Goal: Task Accomplishment & Management: Manage account settings

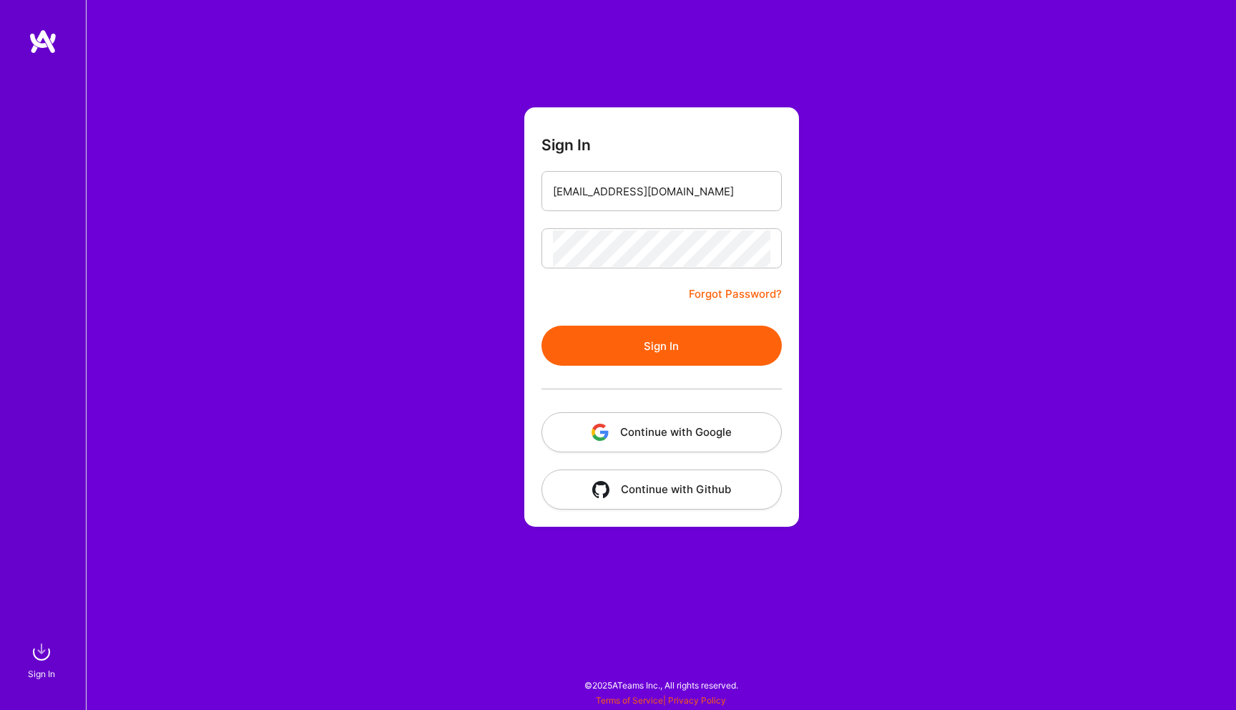
click at [626, 339] on button "Sign In" at bounding box center [662, 346] width 240 height 40
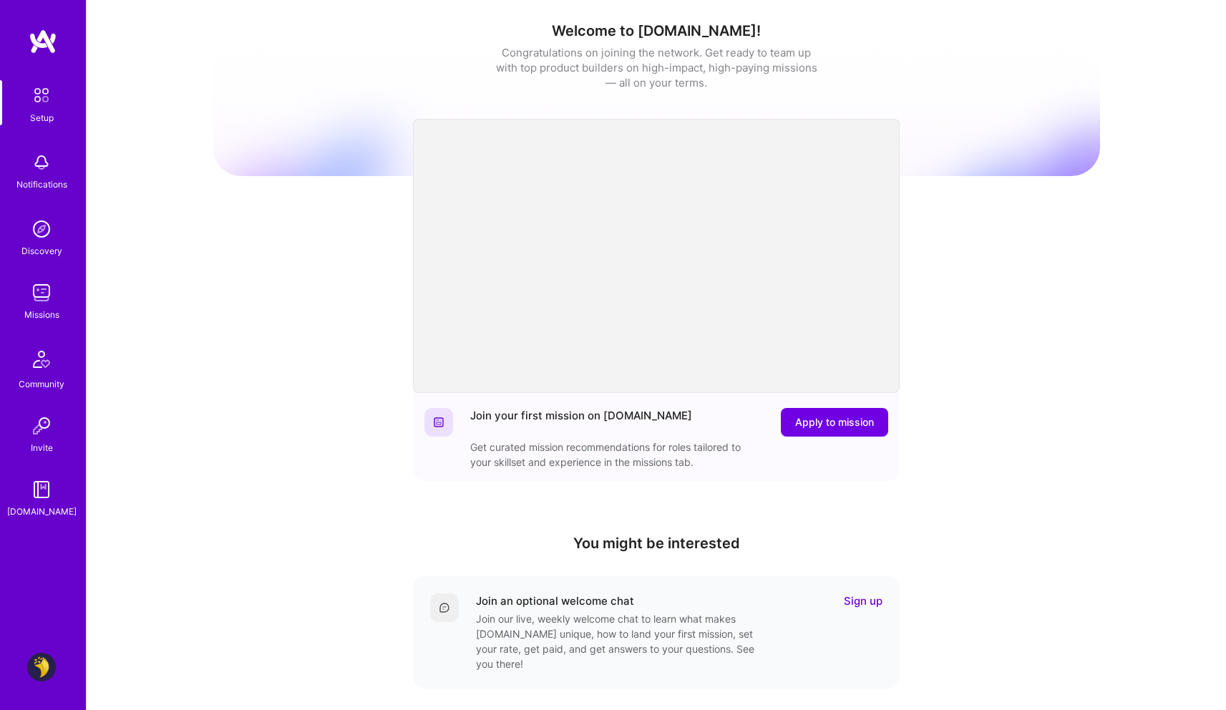
click at [29, 288] on img at bounding box center [41, 292] width 29 height 29
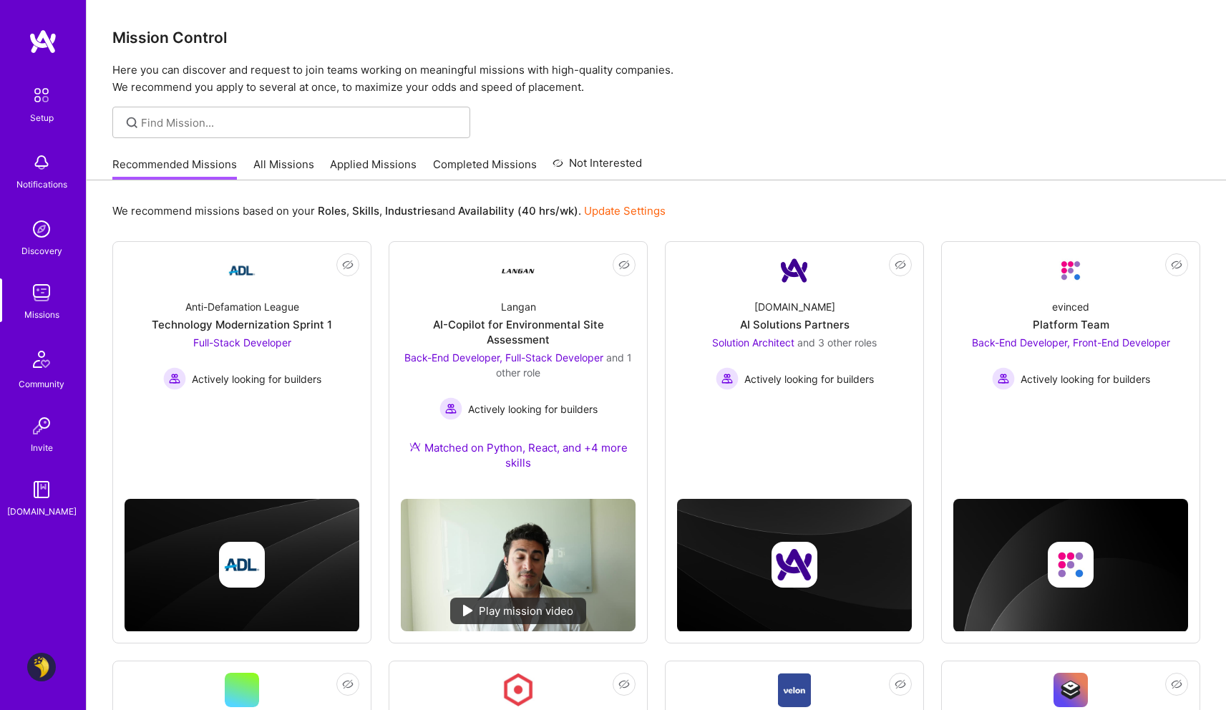
click at [631, 205] on link "Update Settings" at bounding box center [625, 211] width 82 height 14
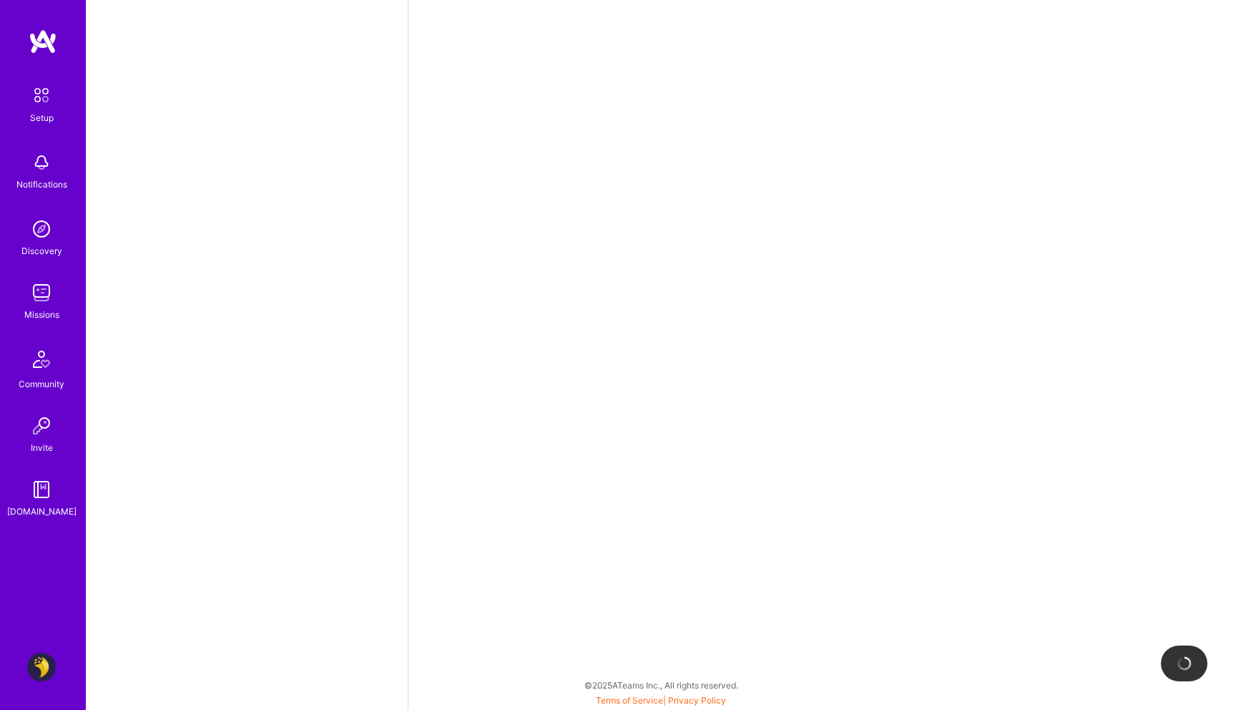
select select "IL"
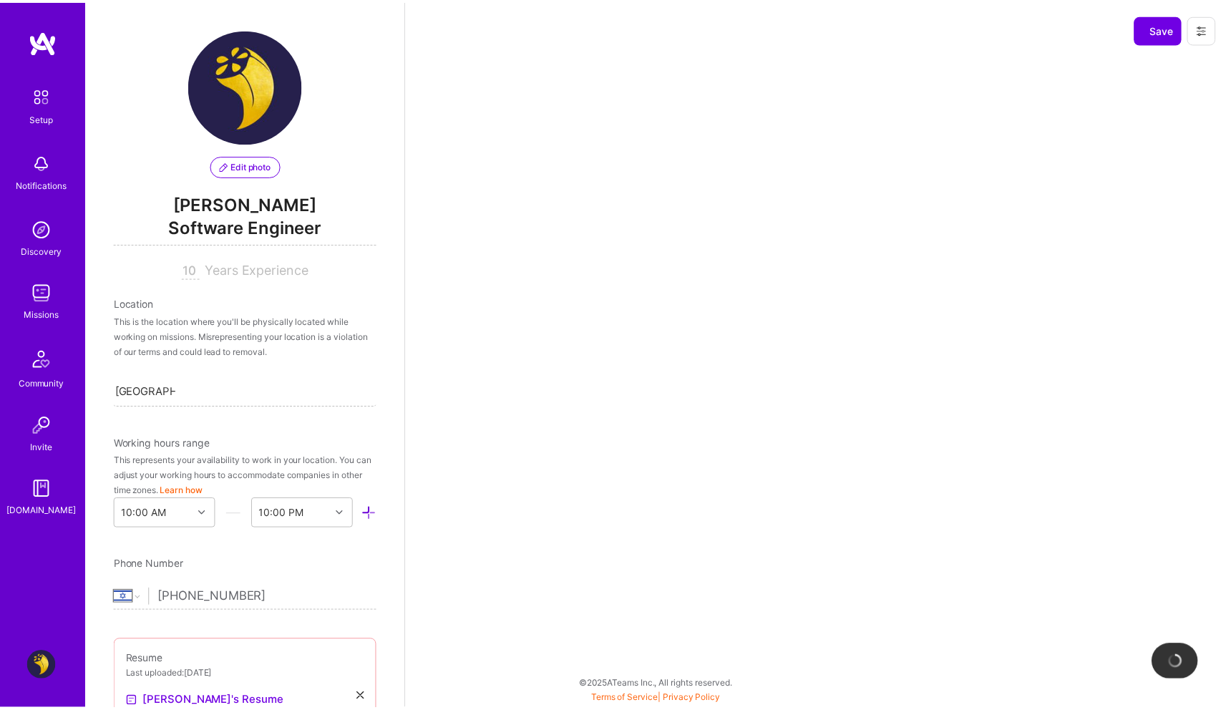
scroll to position [565, 0]
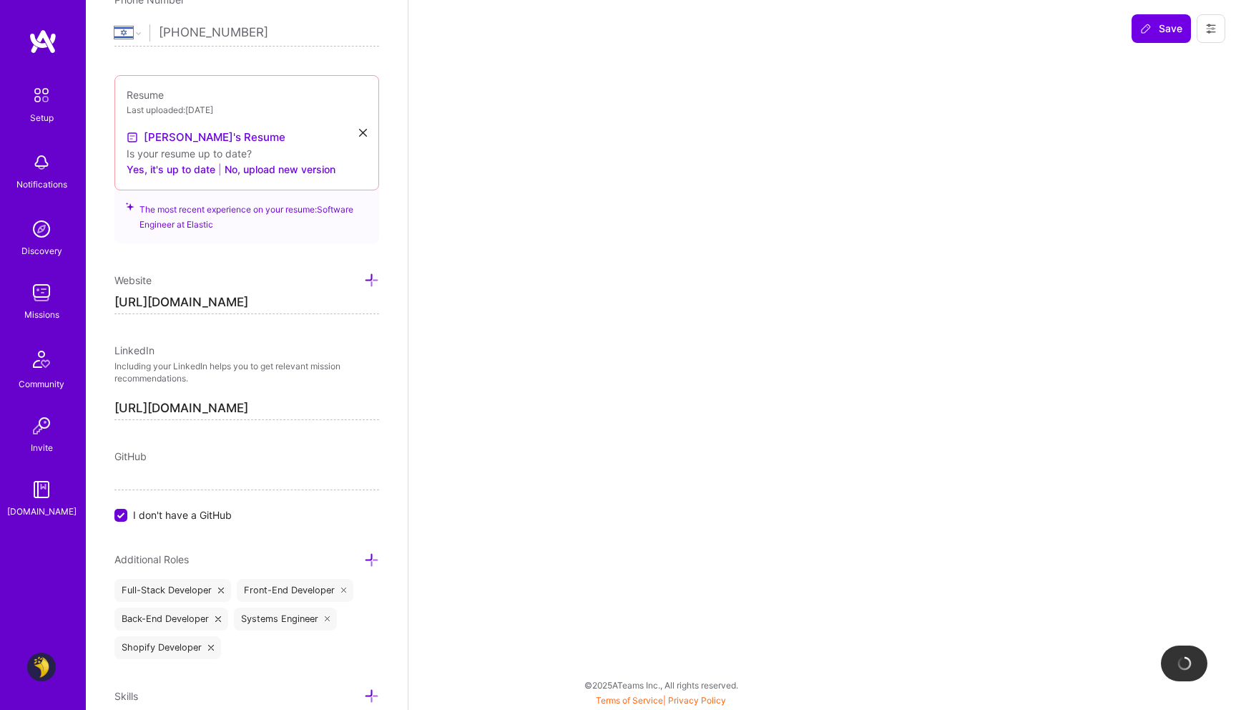
select select "Right Now"
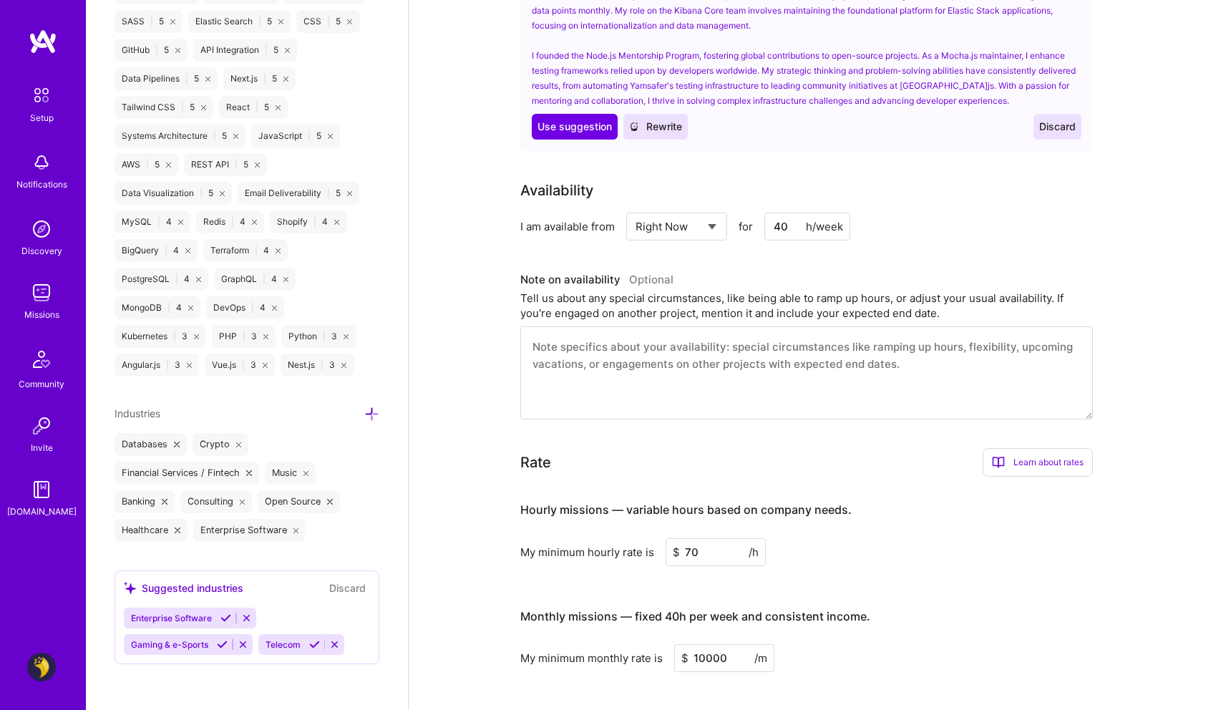
scroll to position [608, 0]
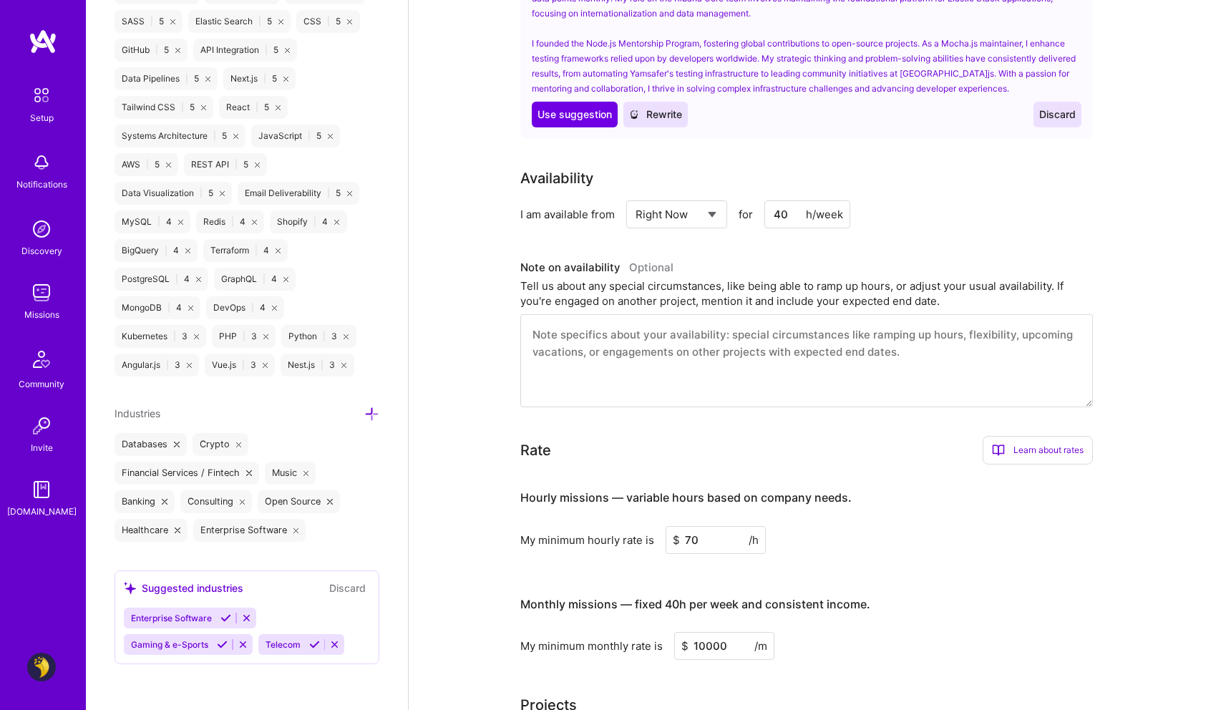
click at [706, 632] on input "10000" at bounding box center [724, 646] width 100 height 28
click at [786, 200] on input "40" at bounding box center [807, 214] width 86 height 28
click at [768, 436] on div "Rate Learn about rates Hourly Rate What is hourly rate? This model involves pay…" at bounding box center [806, 450] width 572 height 29
click at [806, 351] on textarea at bounding box center [806, 360] width 572 height 93
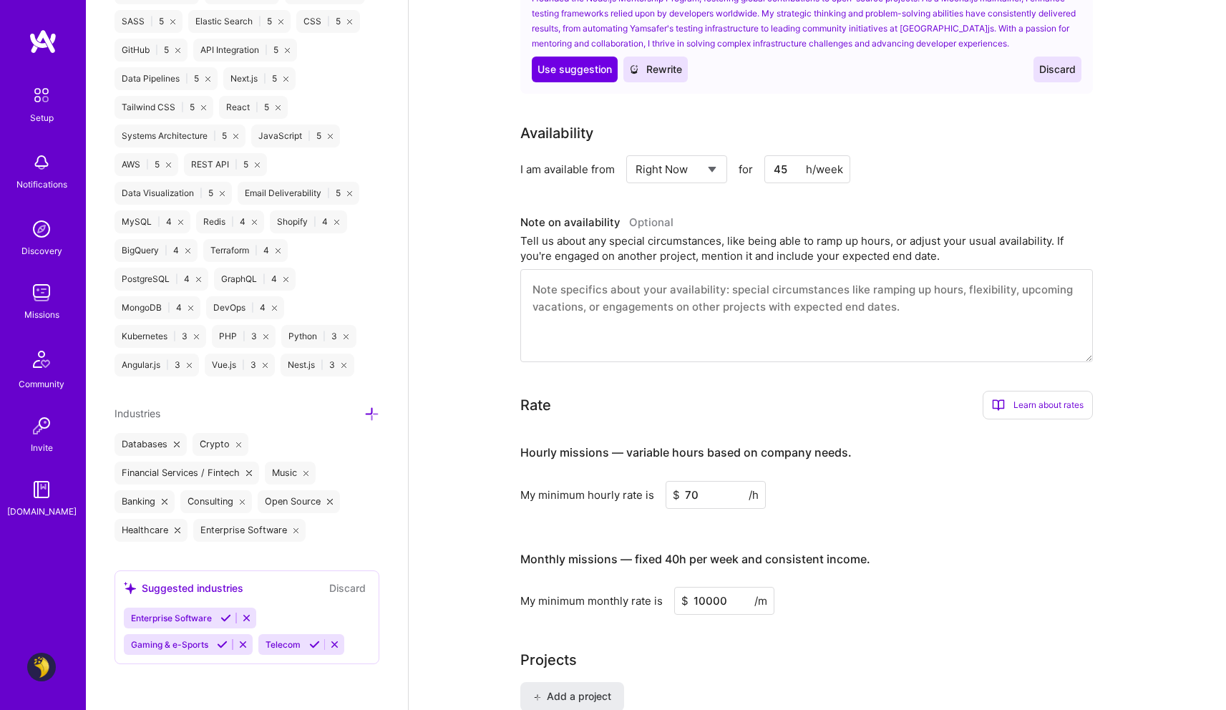
scroll to position [652, 0]
click at [790, 157] on input "45" at bounding box center [807, 171] width 86 height 28
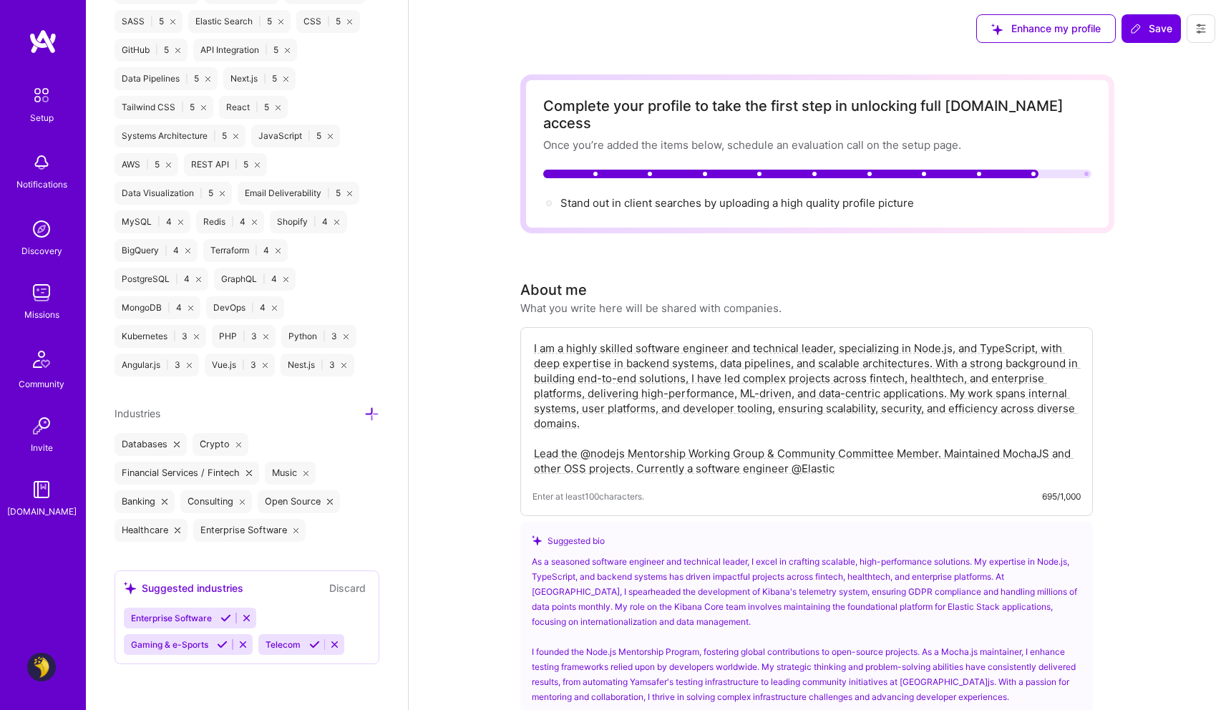
type input "40"
click at [32, 299] on img at bounding box center [41, 292] width 29 height 29
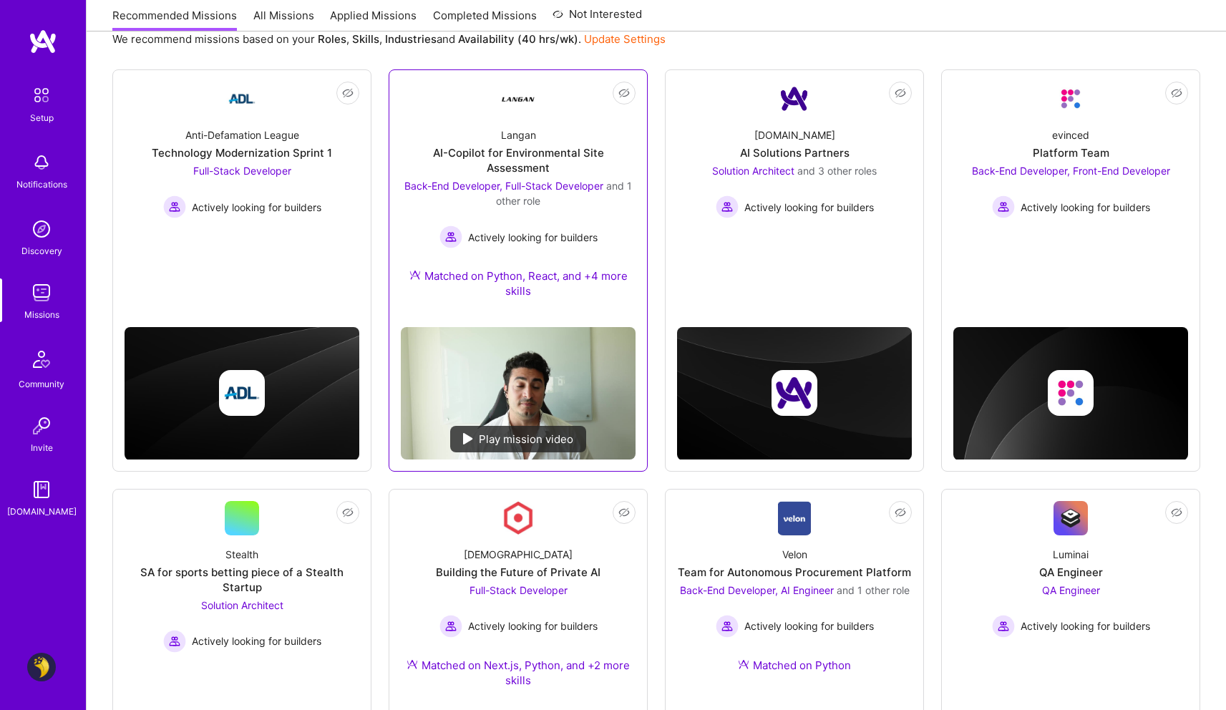
scroll to position [174, 0]
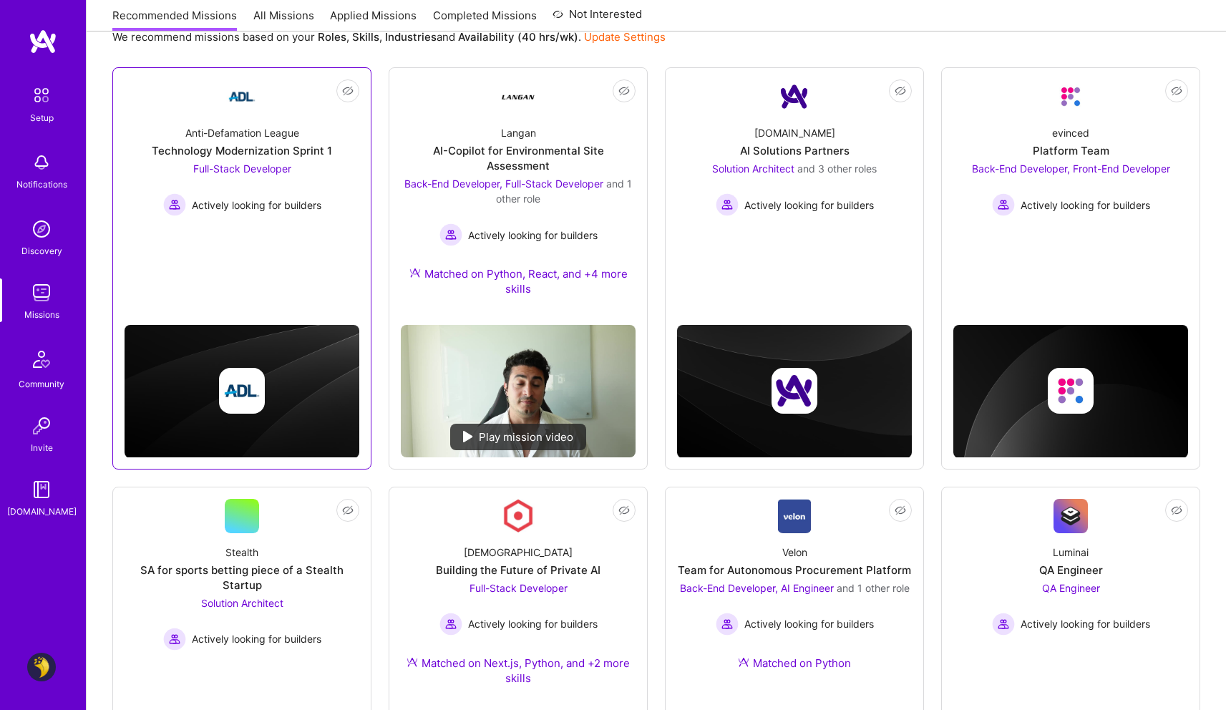
click at [276, 255] on div "Not Interested Anti-Defamation League Technology Modernization Sprint 1 Full-St…" at bounding box center [241, 268] width 259 height 402
click at [251, 81] on img at bounding box center [242, 96] width 34 height 34
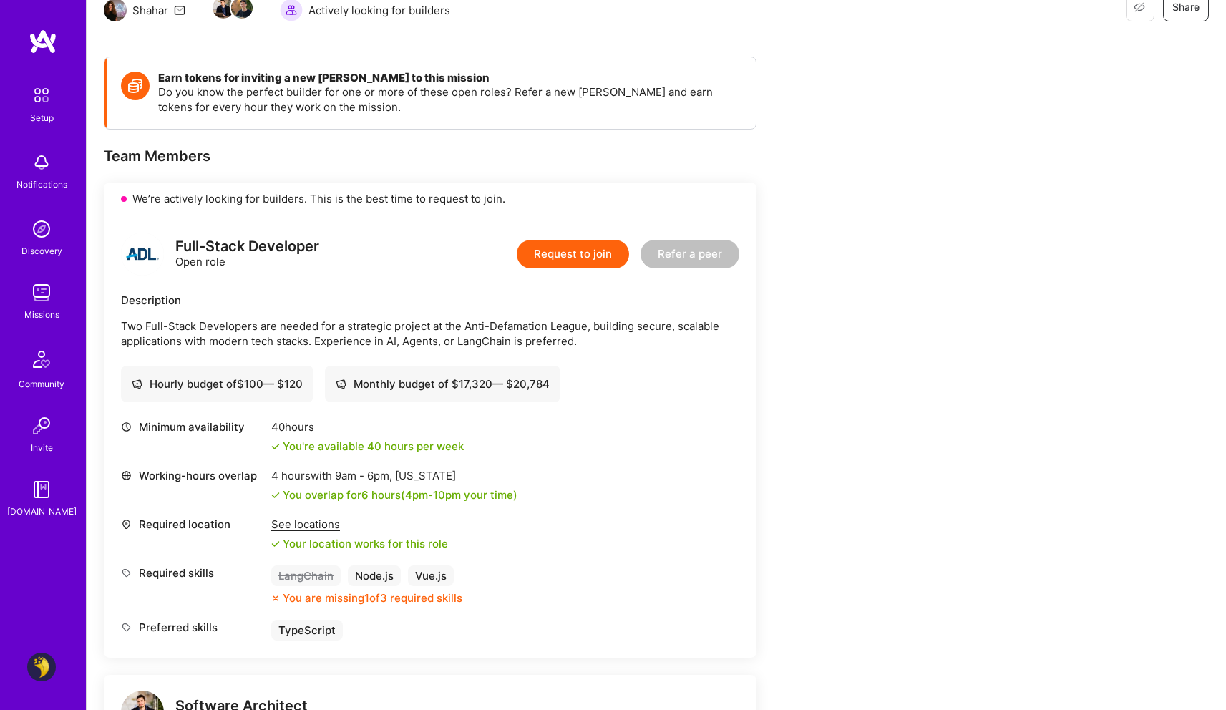
scroll to position [159, 0]
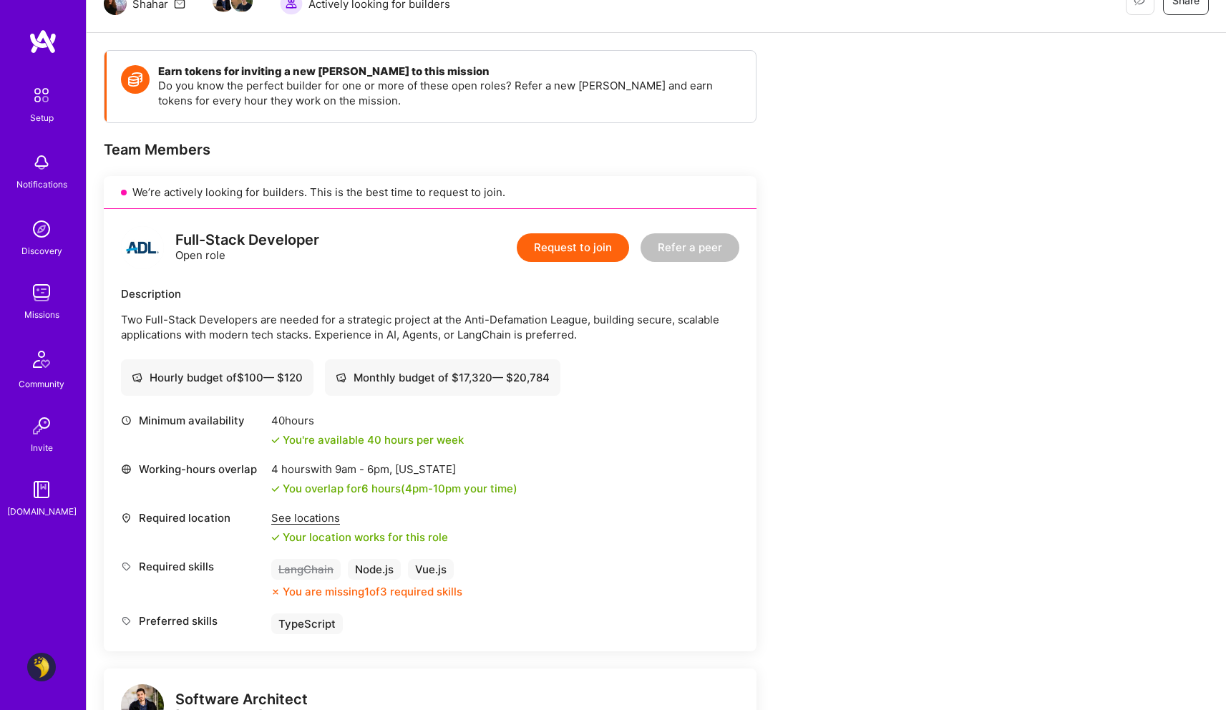
click at [495, 337] on p "Two Full-Stack Developers are needed for a strategic project at the Anti-Defama…" at bounding box center [430, 327] width 618 height 30
copy p "LangChain"
click at [577, 255] on button "Request to join" at bounding box center [573, 247] width 112 height 29
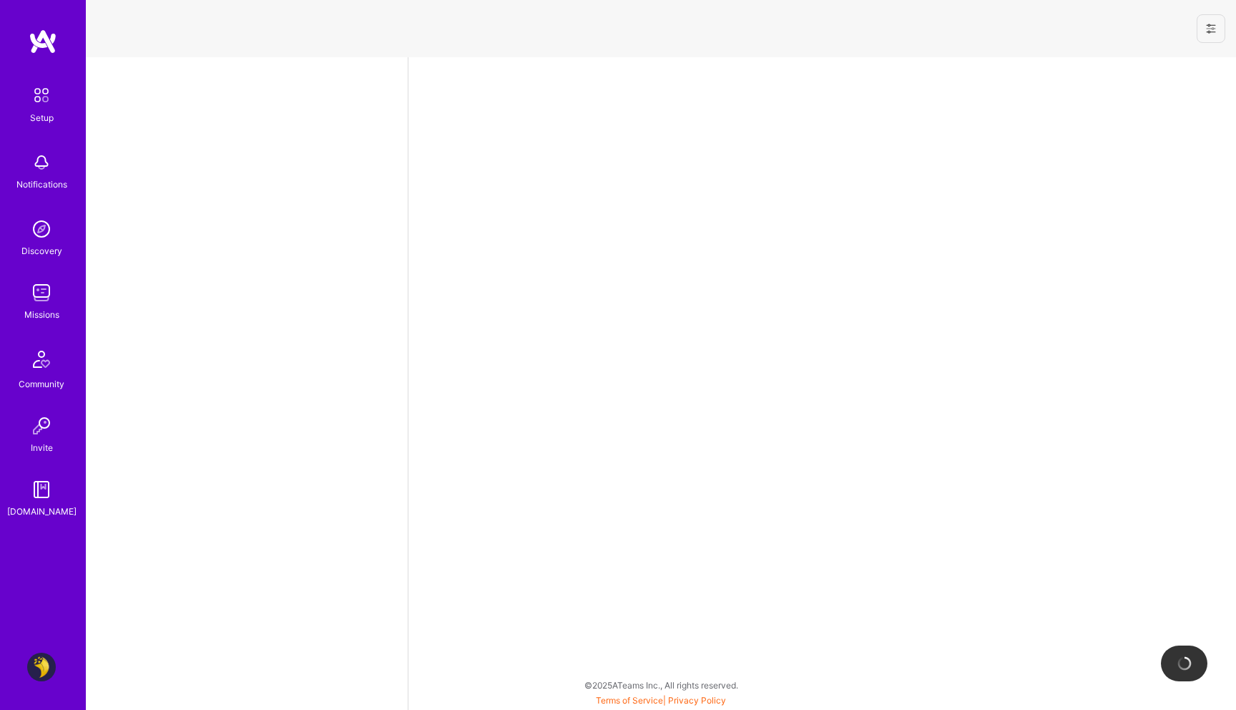
select select "IL"
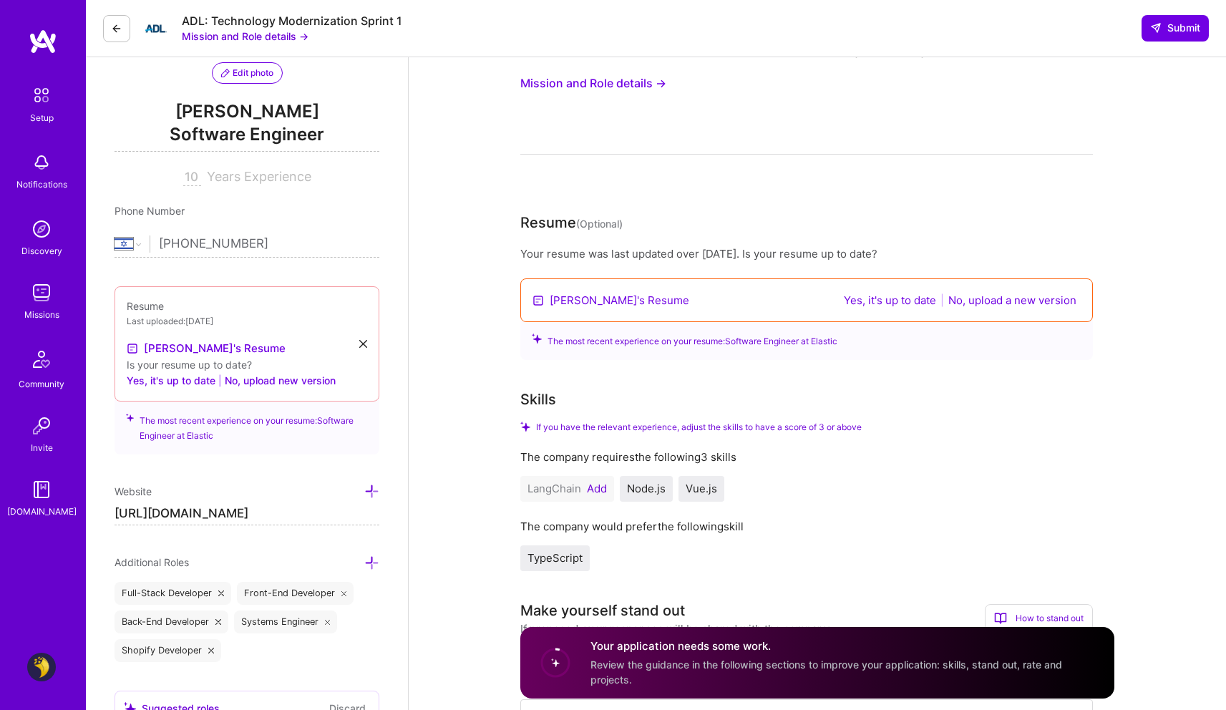
scroll to position [152, 0]
click at [881, 303] on button "Yes, it's up to date" at bounding box center [889, 298] width 101 height 16
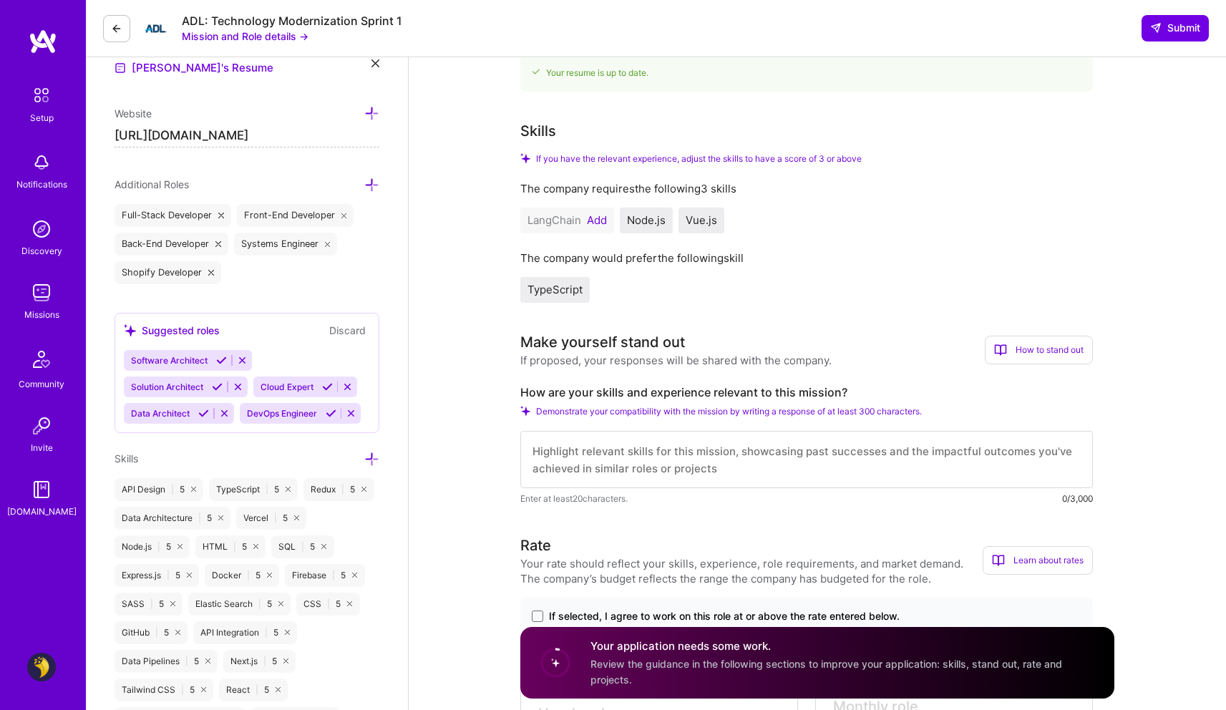
scroll to position [426, 0]
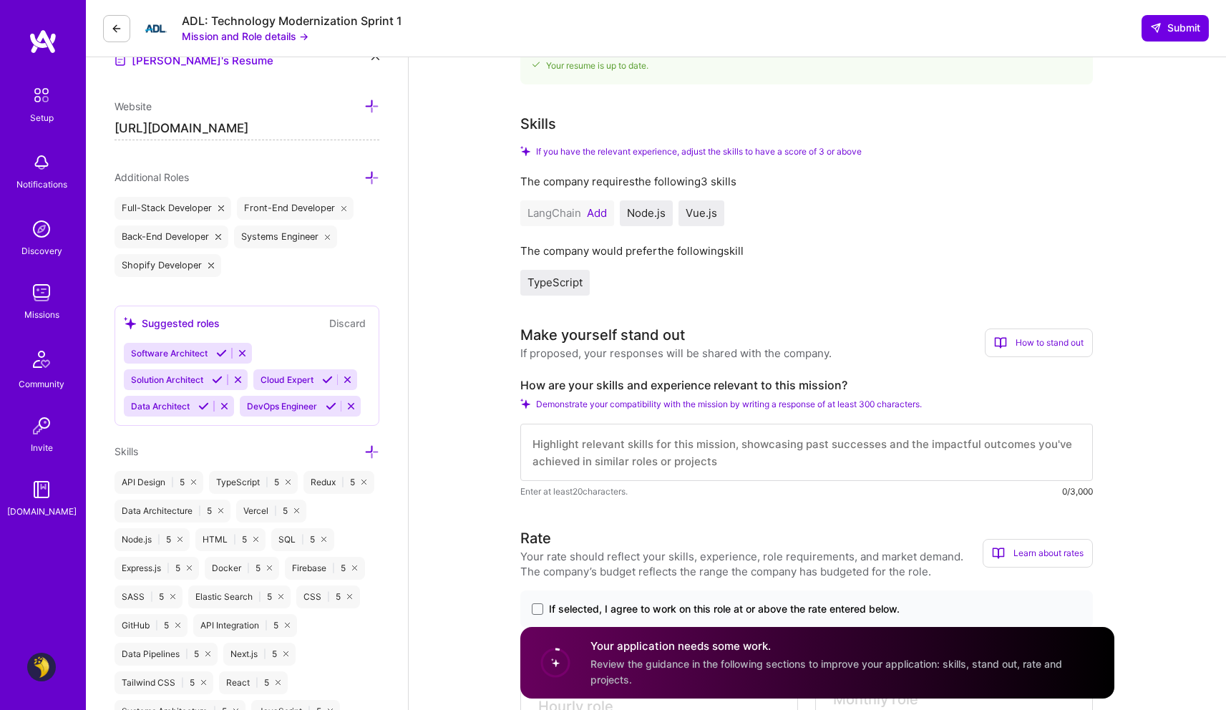
click at [602, 214] on button "Add" at bounding box center [597, 212] width 20 height 11
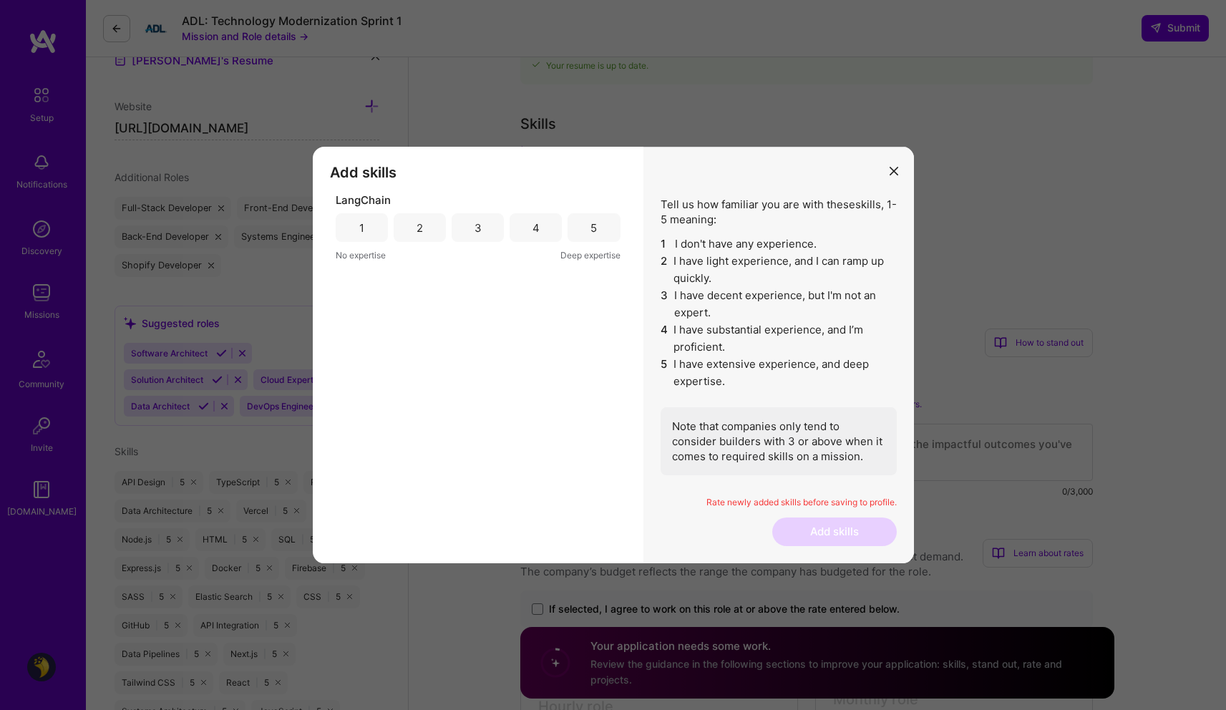
click at [358, 228] on div "1" at bounding box center [362, 227] width 52 height 29
click at [415, 228] on div "2" at bounding box center [420, 227] width 52 height 29
click at [801, 529] on button "Add skills" at bounding box center [834, 531] width 124 height 29
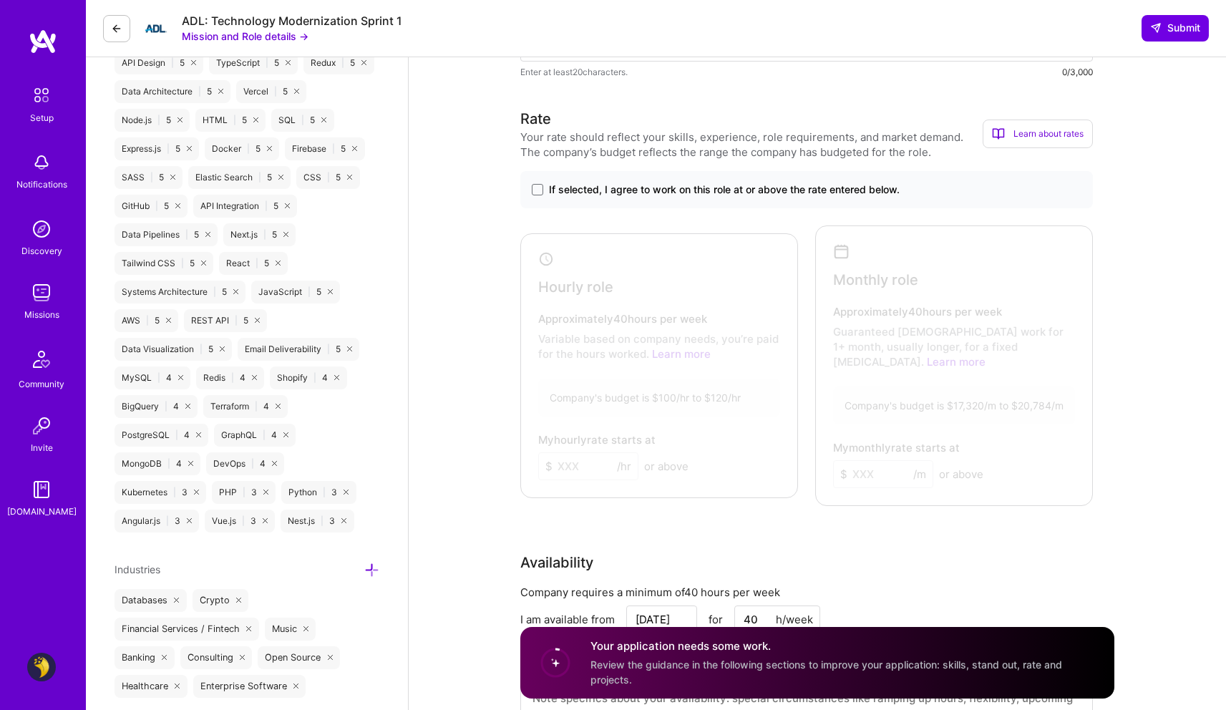
scroll to position [854, 0]
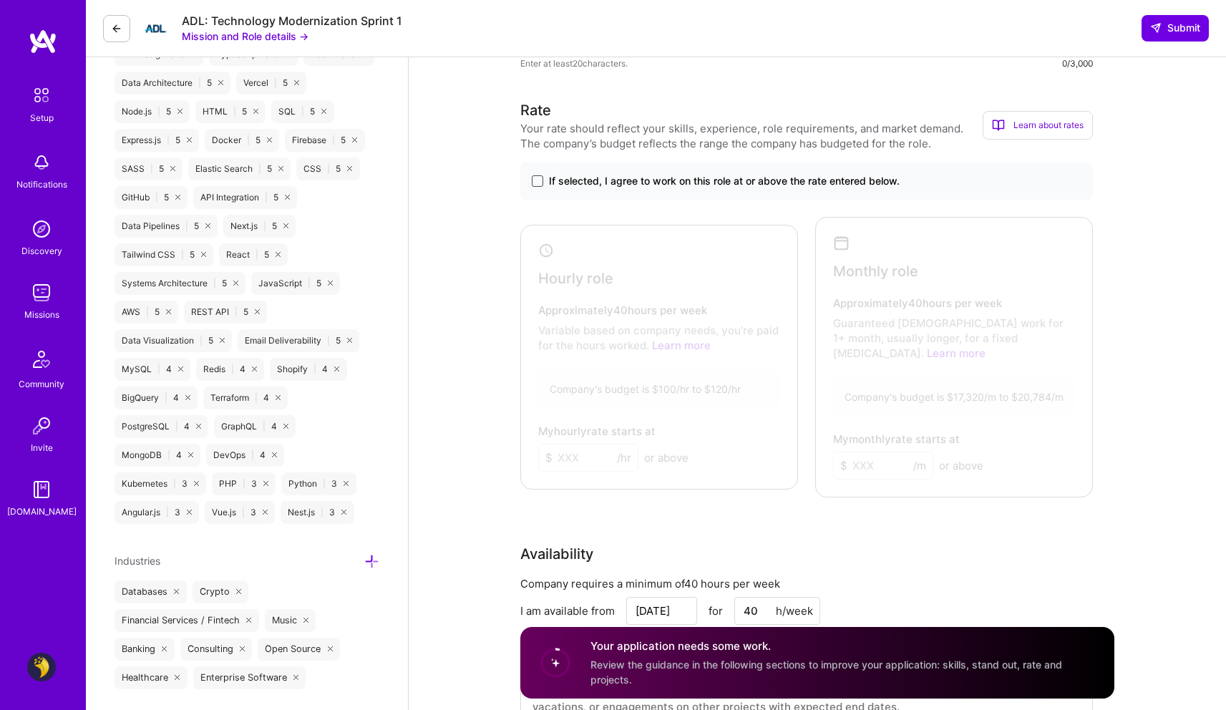
click at [537, 182] on span at bounding box center [537, 180] width 11 height 11
click at [0, 0] on input "If selected, I agree to work on this role at or above the rate entered below." at bounding box center [0, 0] width 0 height 0
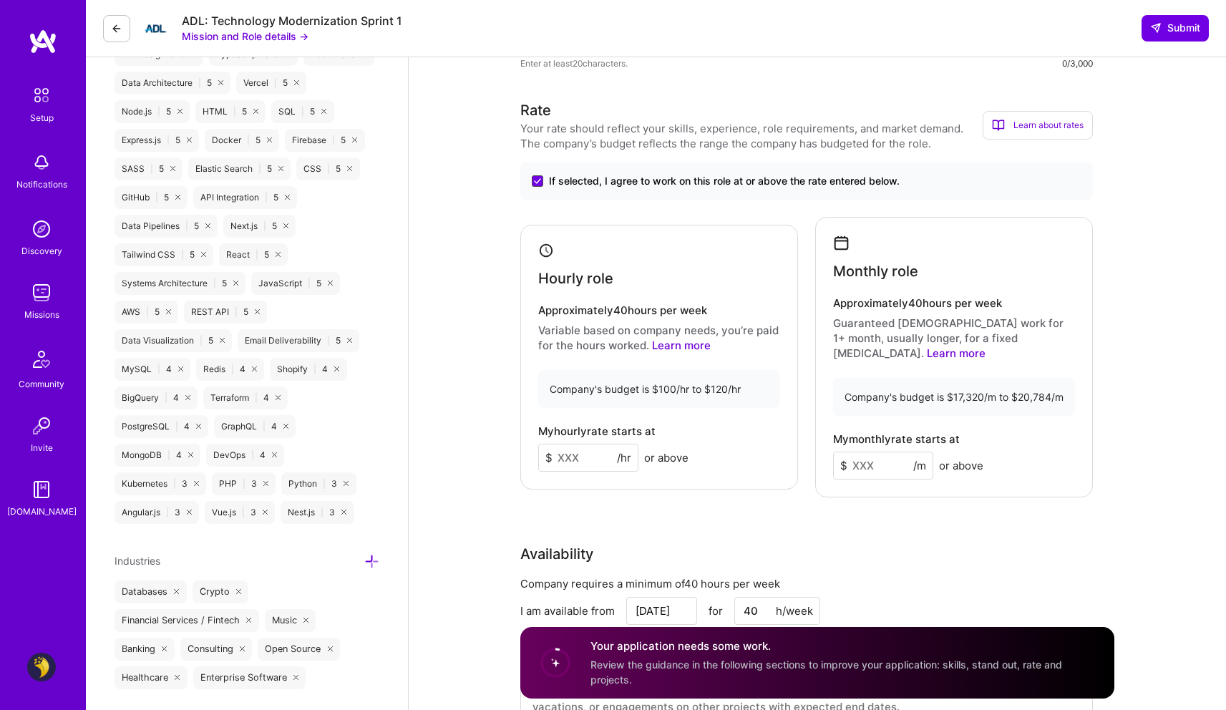
click at [537, 182] on icon at bounding box center [537, 181] width 7 height 6
click at [0, 0] on input "If selected, I agree to work on this role at or above the rate entered below." at bounding box center [0, 0] width 0 height 0
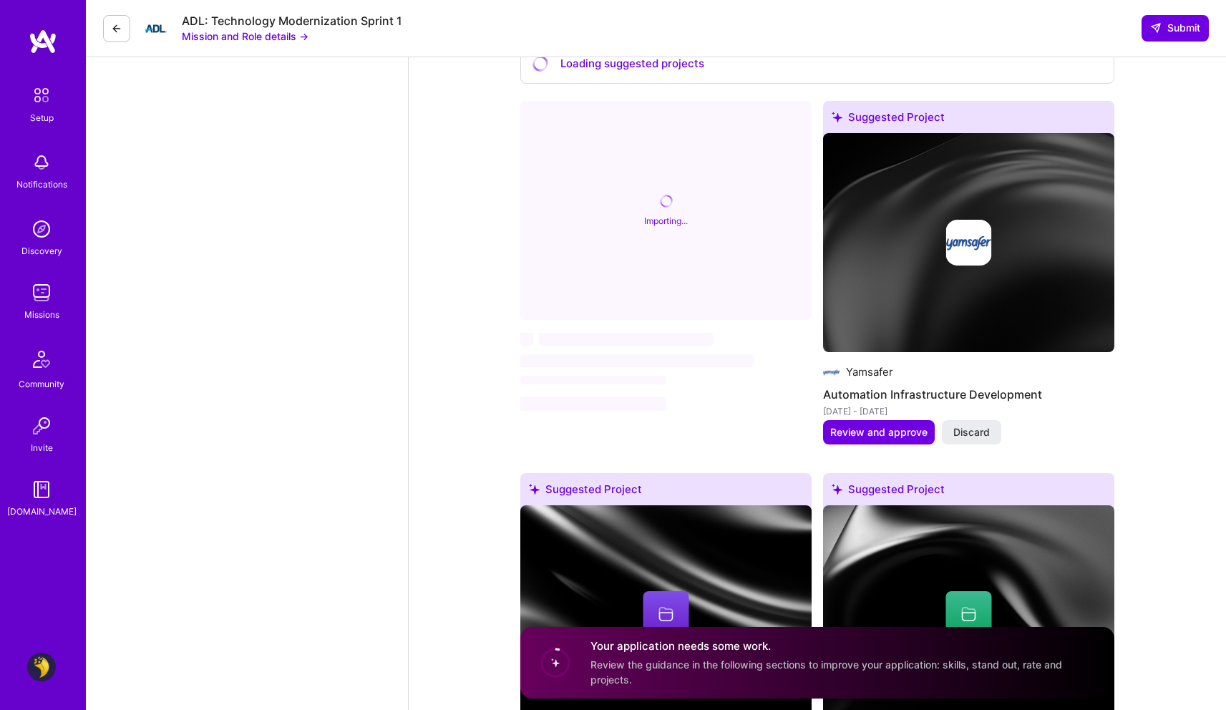
scroll to position [1862, 0]
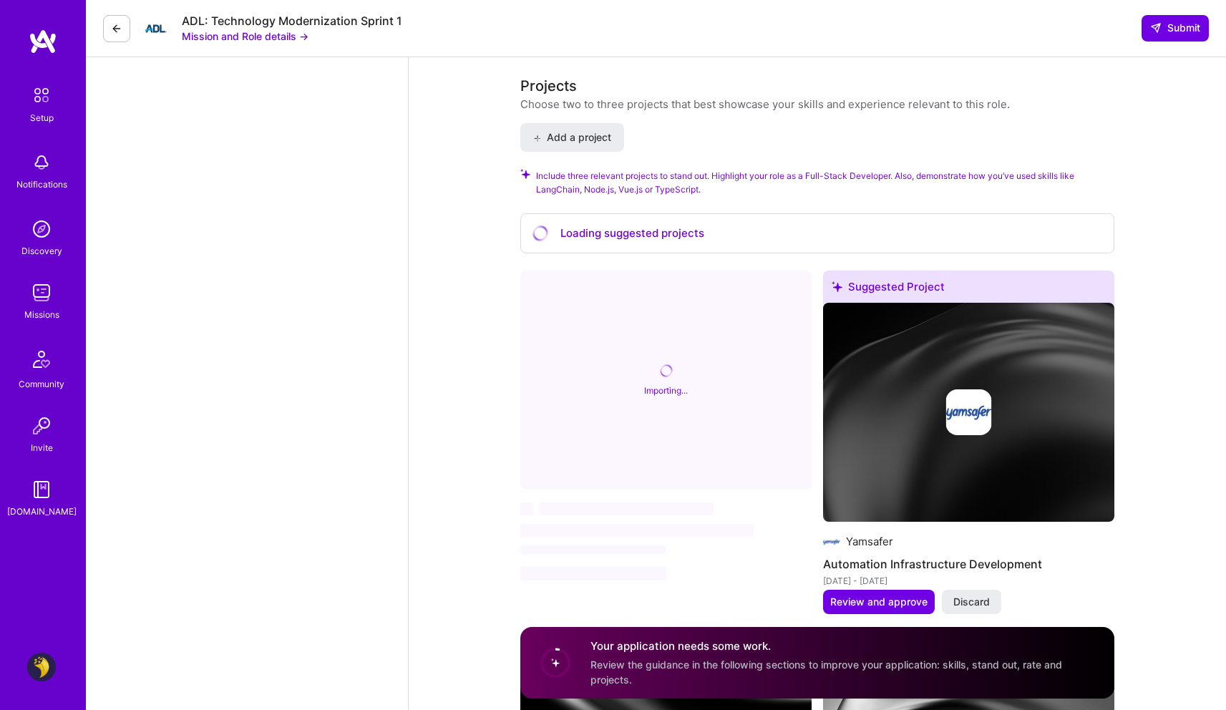
click at [675, 223] on div "Loading suggested projects" at bounding box center [817, 233] width 594 height 41
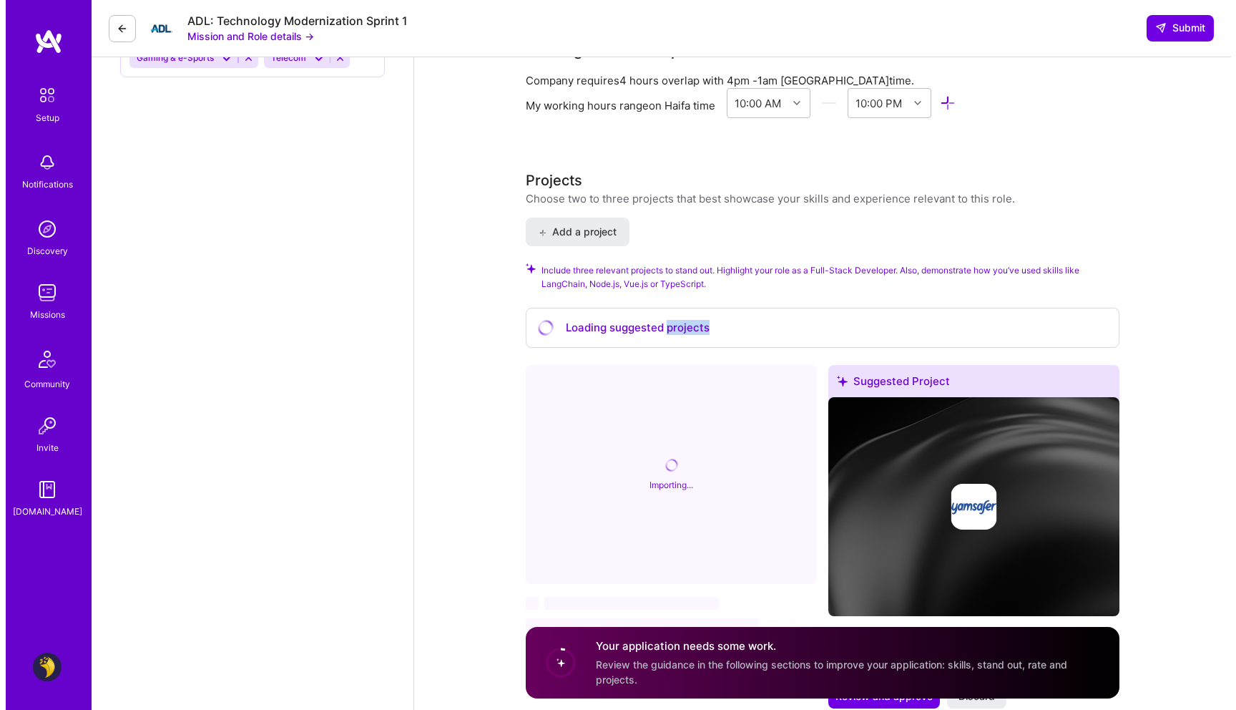
scroll to position [1579, 0]
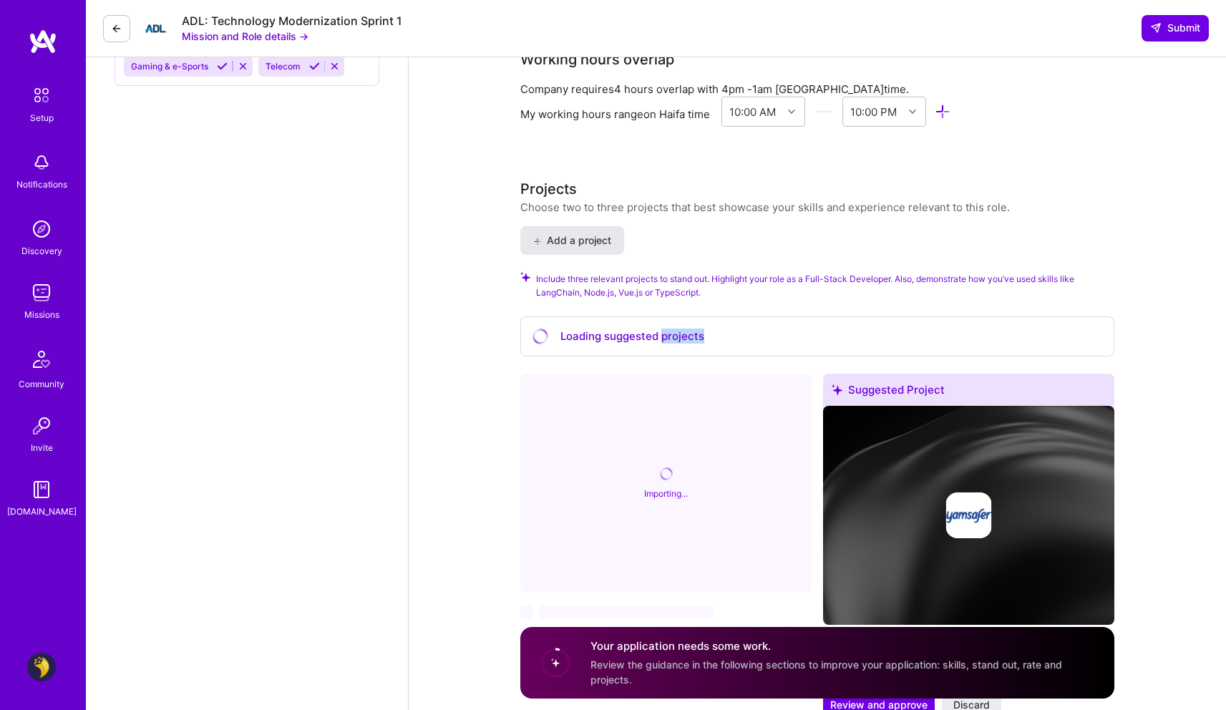
click at [587, 233] on span "Add a project" at bounding box center [572, 240] width 78 height 14
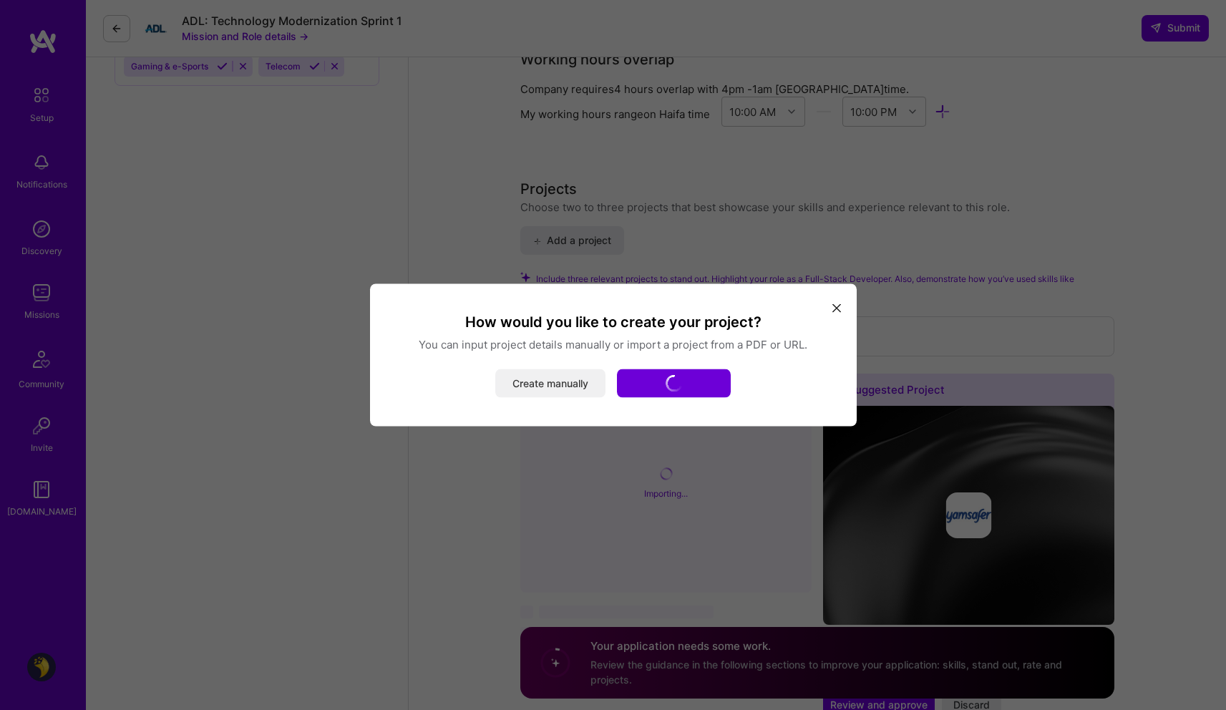
click at [566, 376] on button "Create manually" at bounding box center [550, 383] width 110 height 29
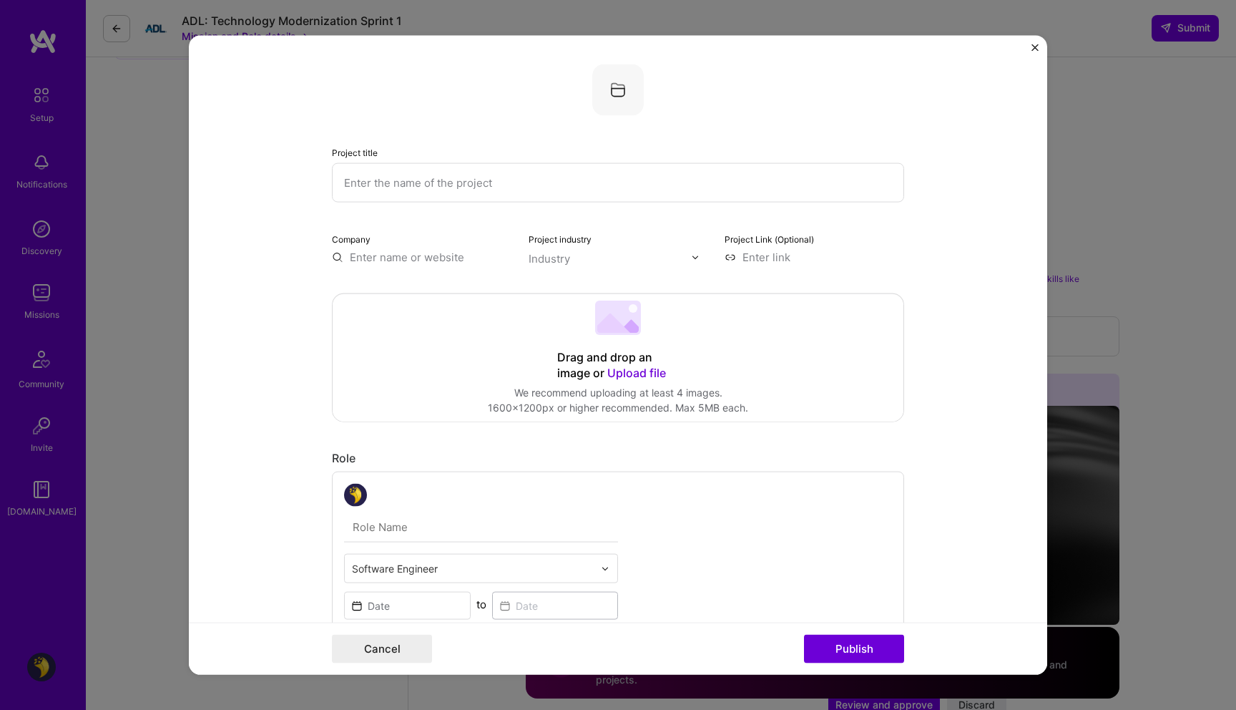
click at [490, 182] on input "text" at bounding box center [618, 182] width 572 height 39
type input "W"
type input "LLM Workflow"
click at [641, 336] on div "Drag and drop an image or Upload file Upload file We recommend uploading at lea…" at bounding box center [618, 357] width 571 height 127
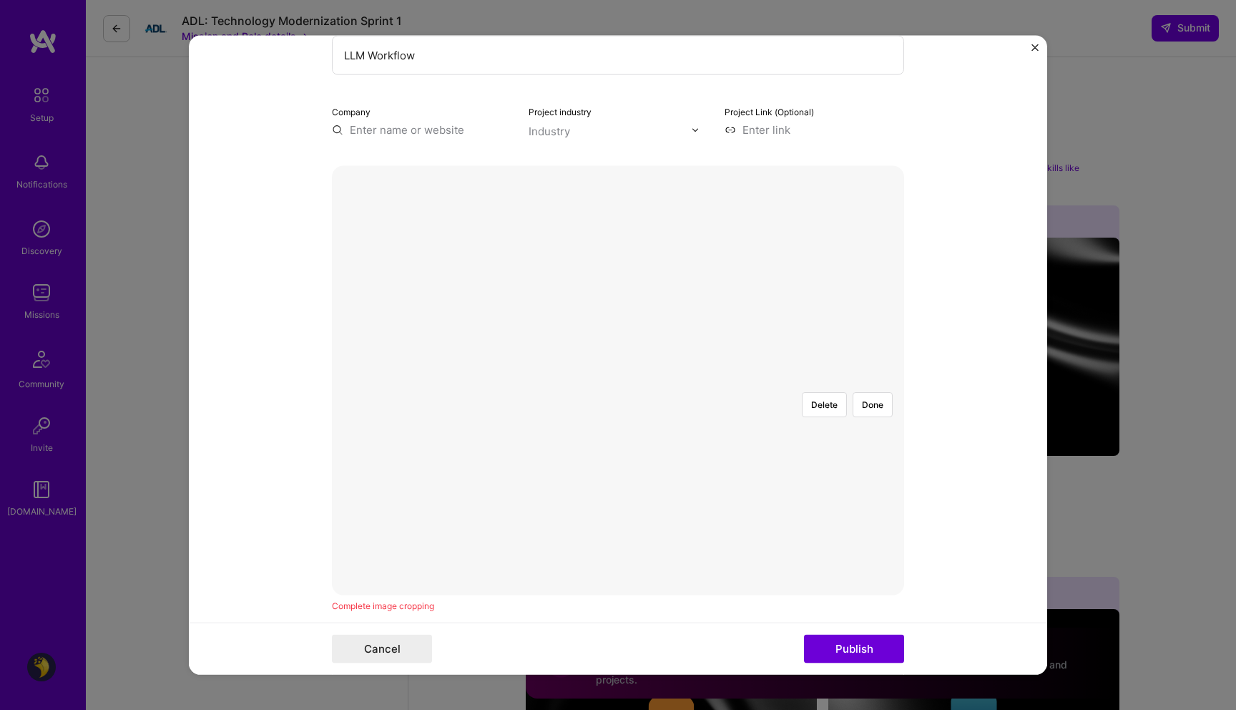
scroll to position [1258, 0]
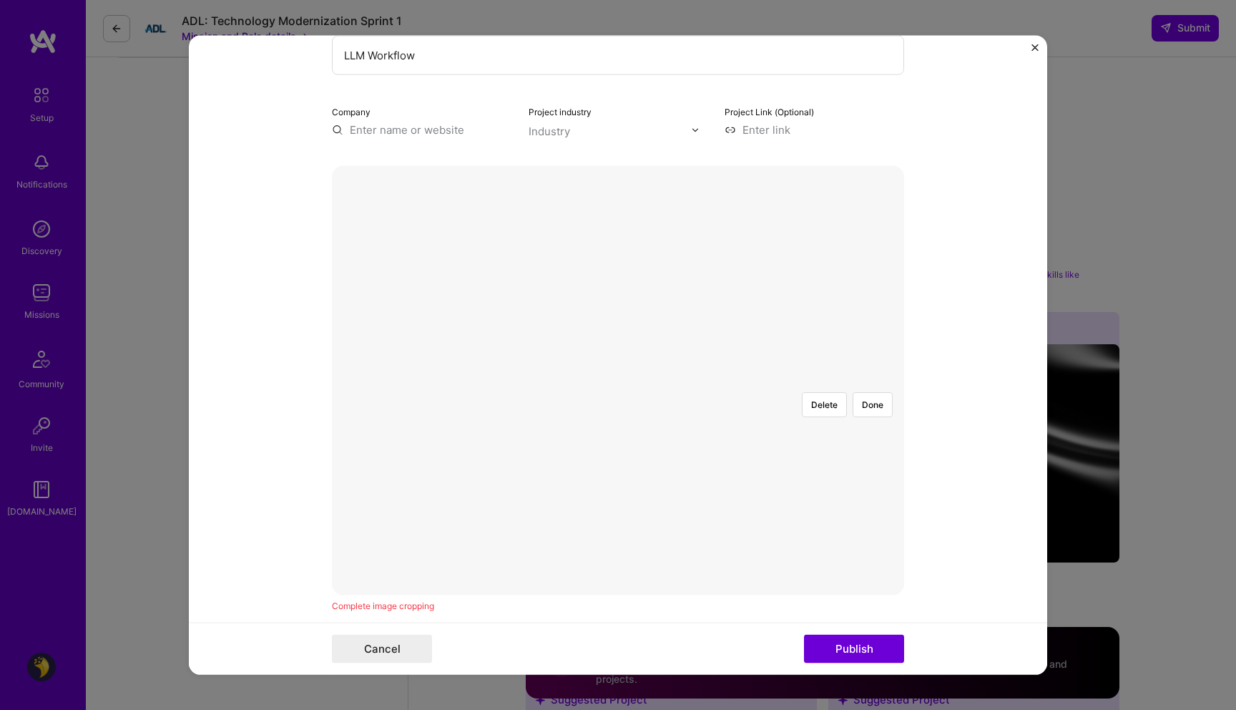
click at [887, 612] on div "Delete Done Complete image cropping" at bounding box center [618, 389] width 572 height 447
click at [637, 381] on div at bounding box center [875, 560] width 476 height 358
click at [791, 381] on div at bounding box center [856, 560] width 476 height 358
click at [1012, 709] on div "Project title LLM Workflow Company Project industry Industry Project Link (Opti…" at bounding box center [618, 355] width 1236 height 710
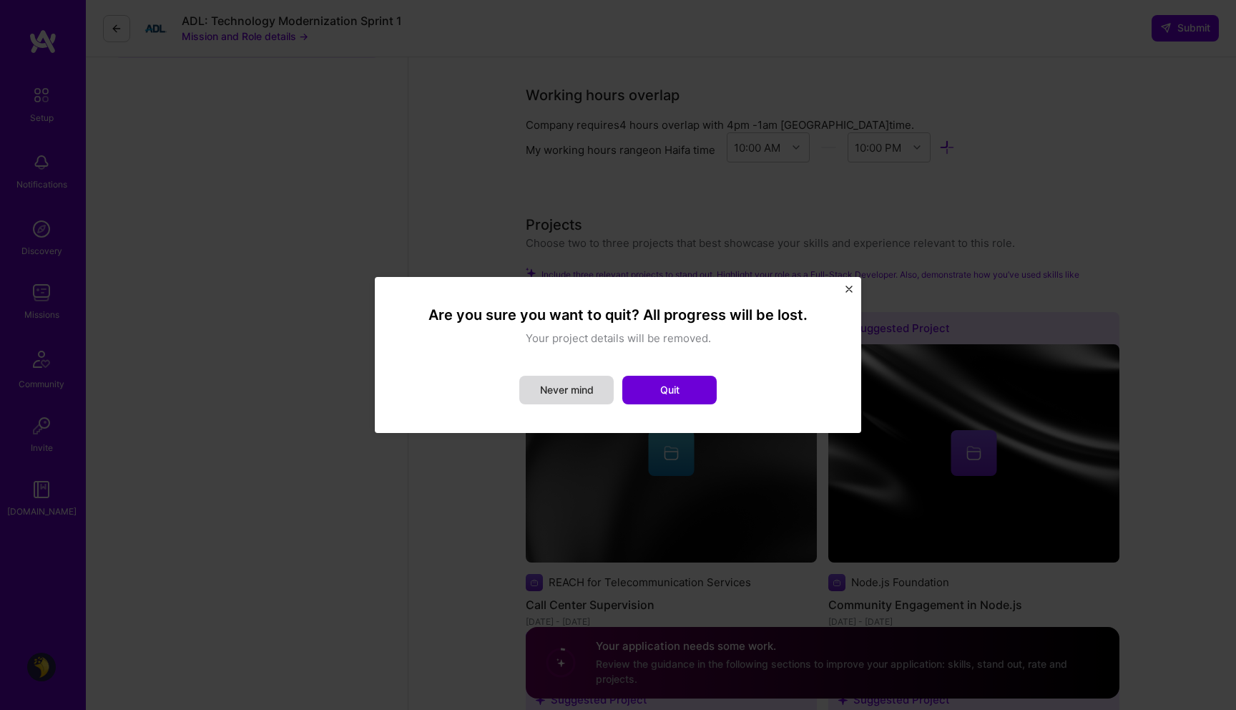
click at [577, 393] on button "Never mind" at bounding box center [566, 390] width 94 height 29
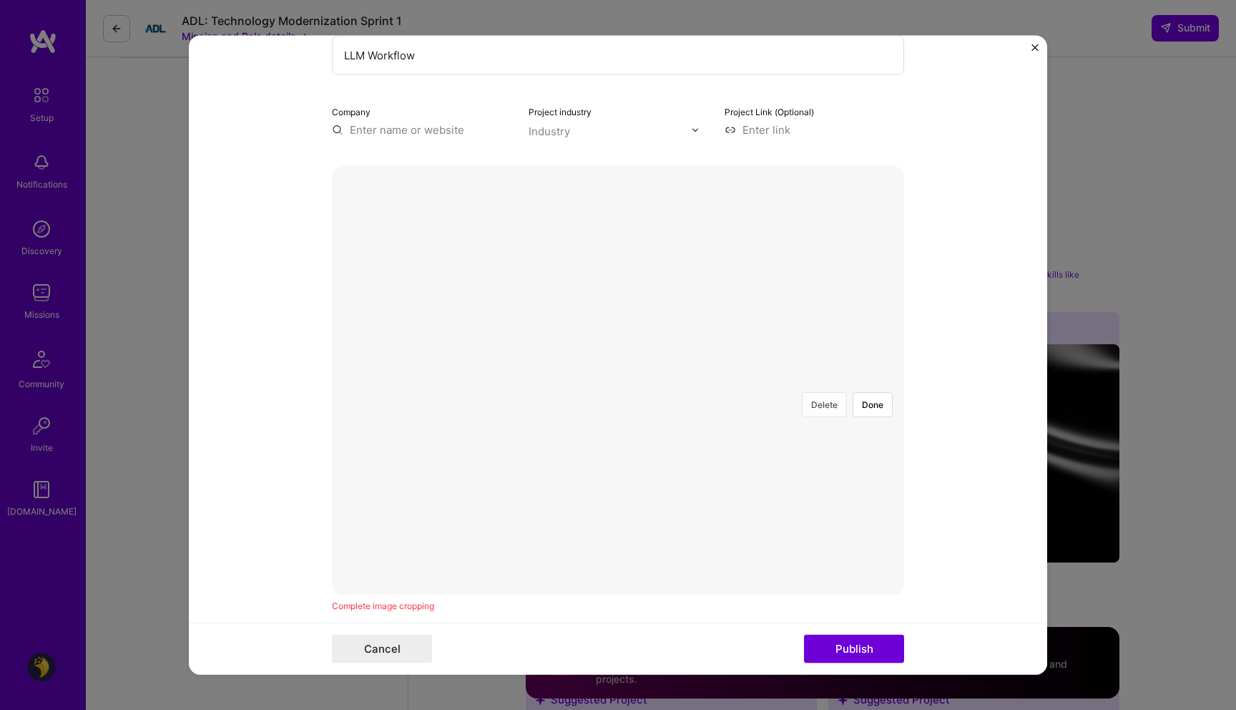
click at [823, 392] on button "Delete" at bounding box center [824, 404] width 45 height 25
click at [624, 579] on div at bounding box center [811, 634] width 386 height 290
click at [828, 392] on button "Delete" at bounding box center [824, 404] width 45 height 25
click at [702, 552] on div at bounding box center [851, 599] width 466 height 350
click at [812, 392] on button "Delete" at bounding box center [824, 404] width 45 height 25
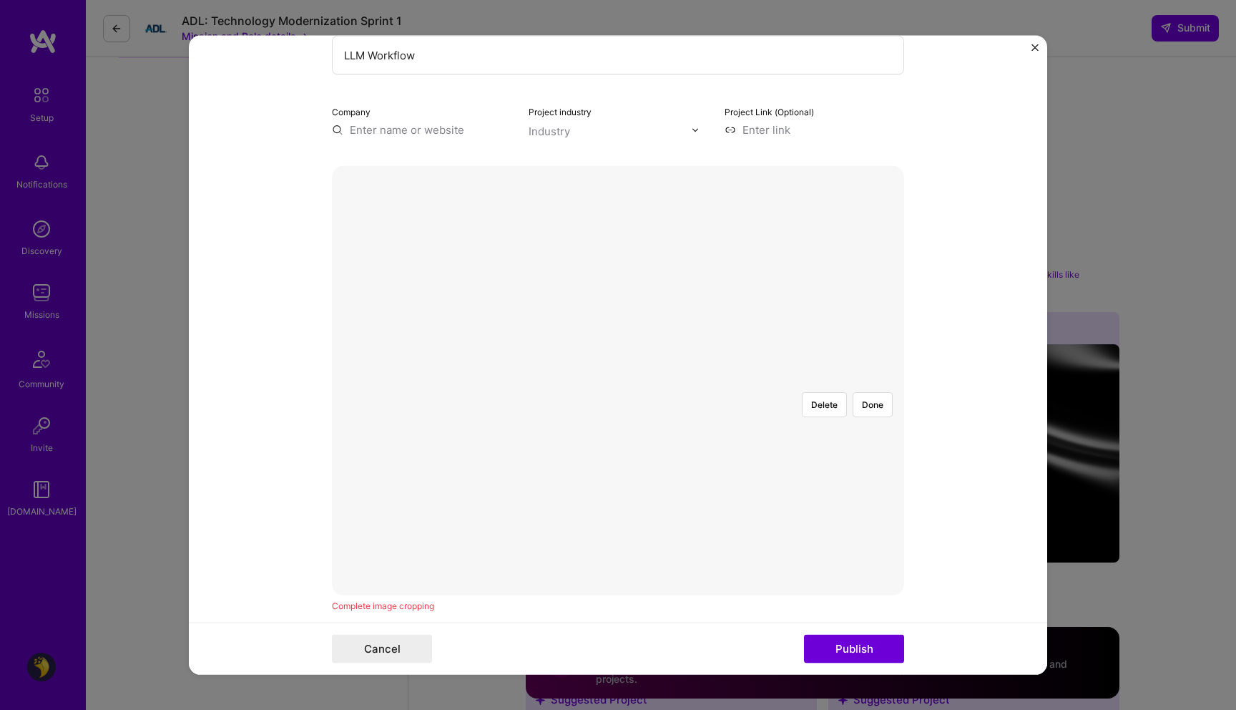
click at [712, 451] on div at bounding box center [911, 601] width 399 height 300
click at [618, 381] on div at bounding box center [618, 381] width 0 height 0
click at [1068, 709] on div at bounding box center [1068, 720] width 0 height 0
click at [1040, 469] on div at bounding box center [1040, 469] width 0 height 0
click at [717, 471] on div at bounding box center [880, 593] width 326 height 245
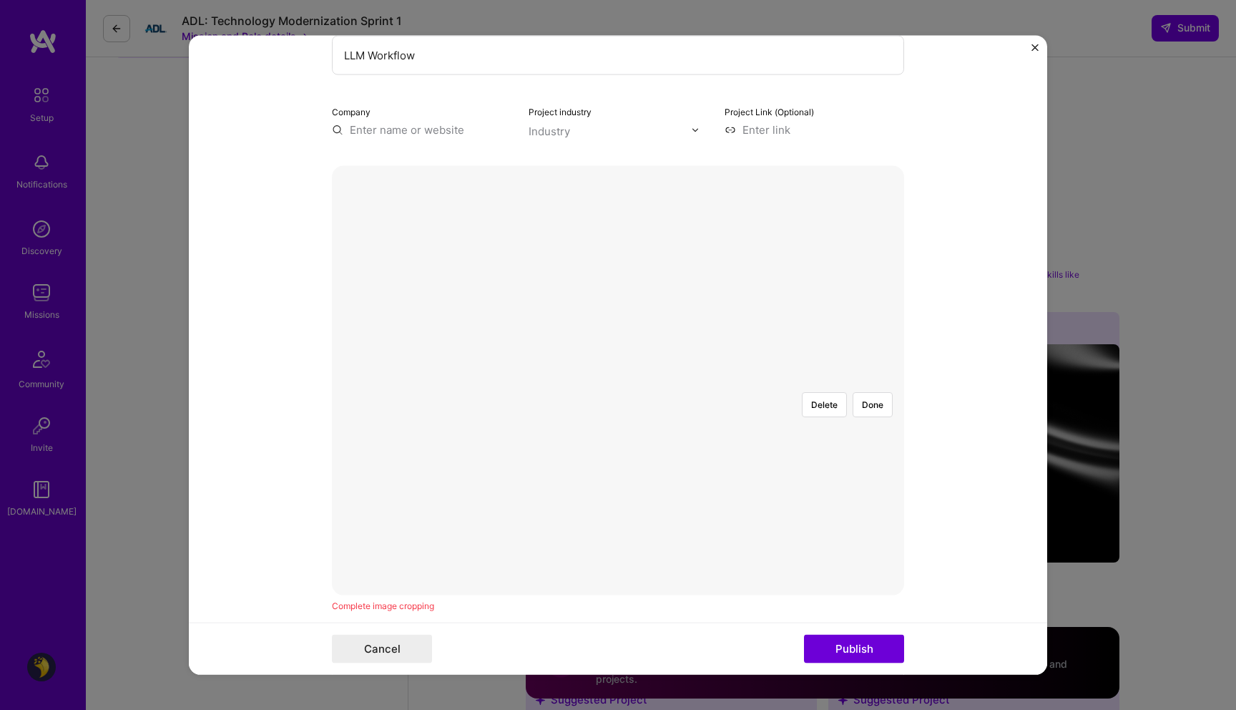
click at [1043, 709] on div at bounding box center [1043, 718] width 0 height 0
click at [861, 392] on button "Done" at bounding box center [873, 404] width 40 height 25
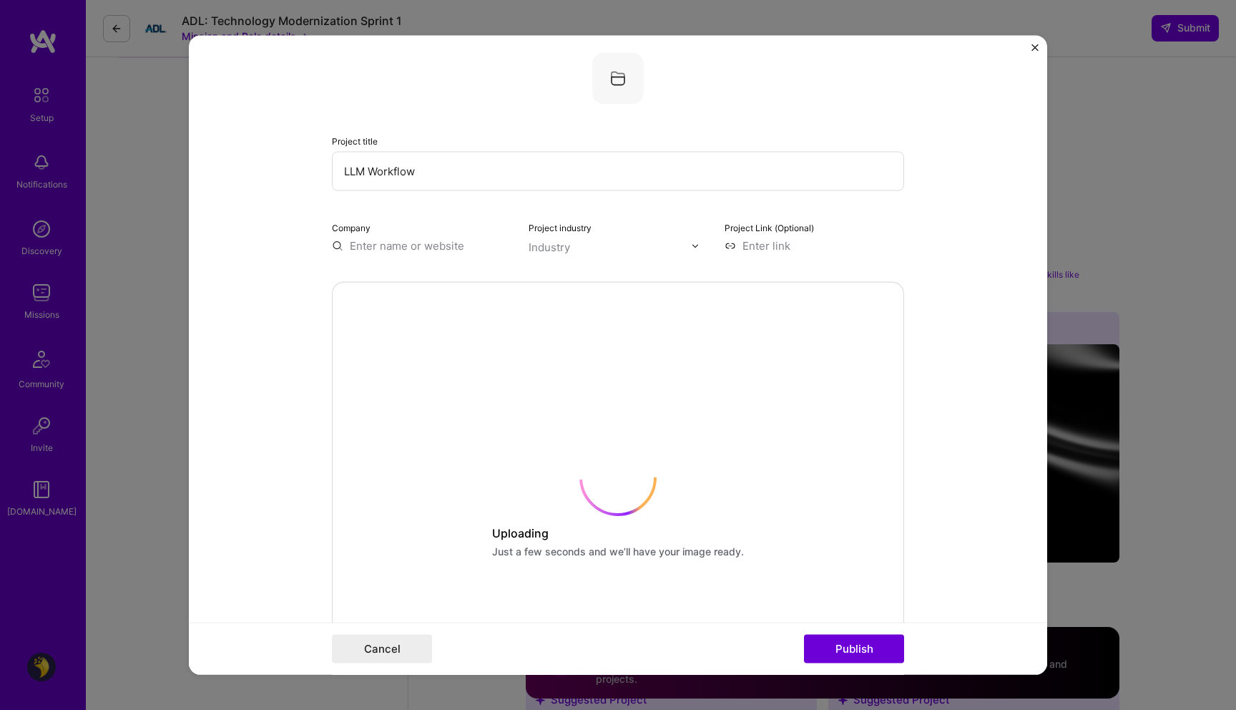
scroll to position [0, 0]
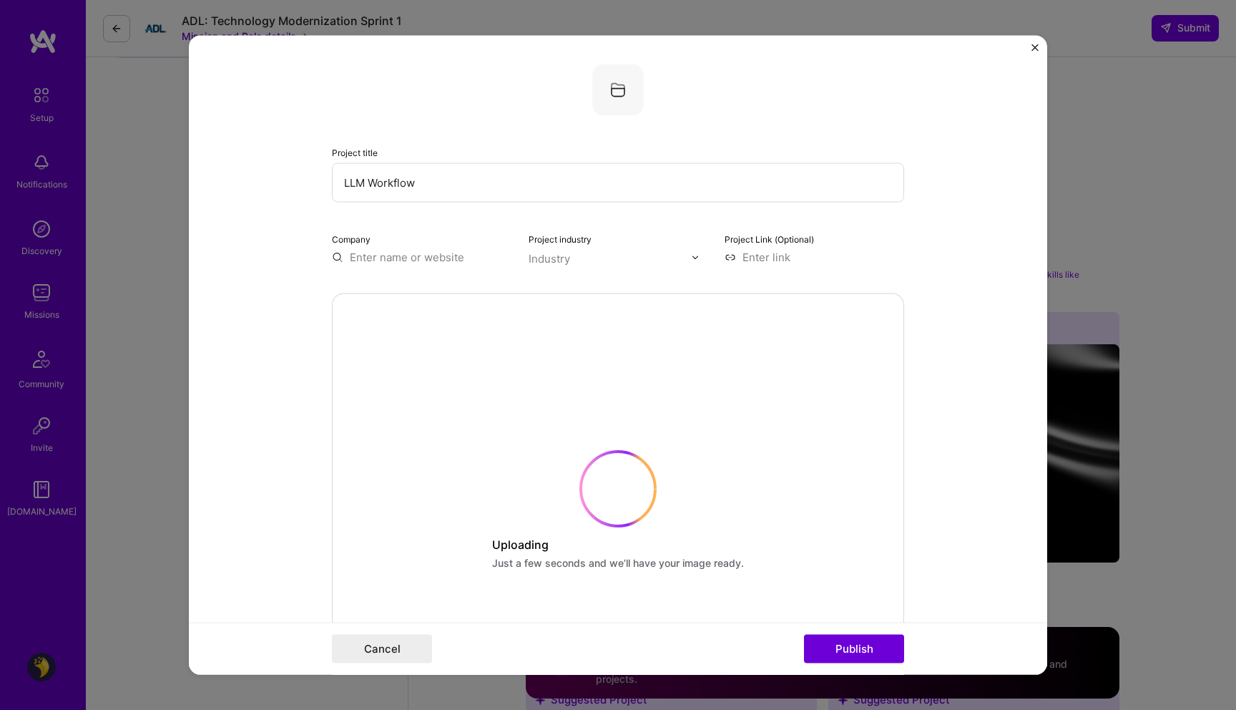
click at [411, 248] on div "Company" at bounding box center [422, 248] width 180 height 34
click at [411, 251] on input "text" at bounding box center [422, 257] width 180 height 15
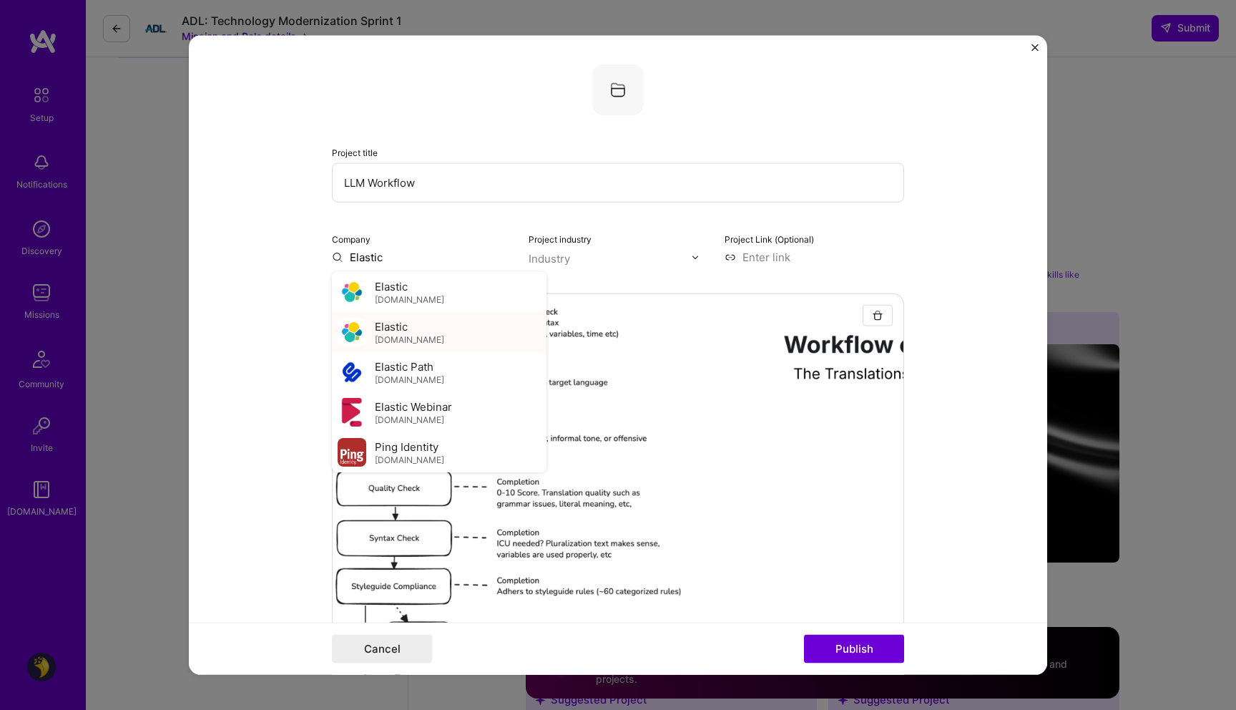
click at [423, 338] on div "Elastic [DOMAIN_NAME]" at bounding box center [439, 332] width 215 height 40
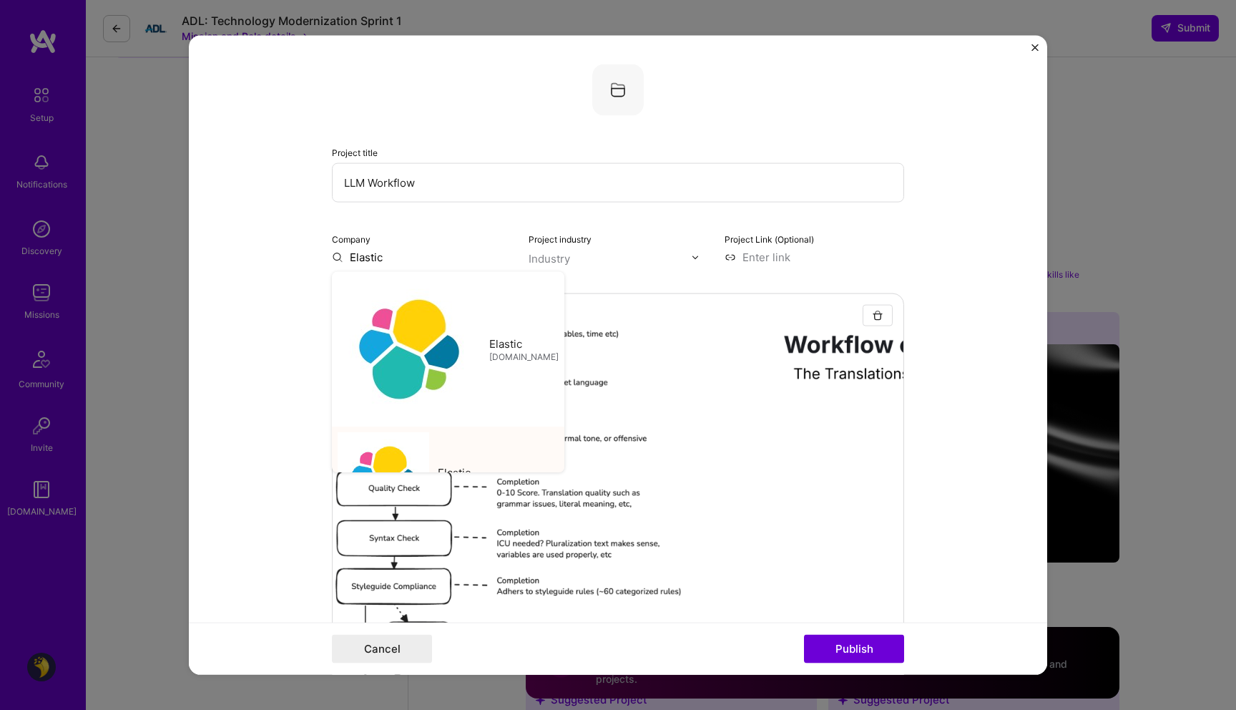
type input "Elastic"
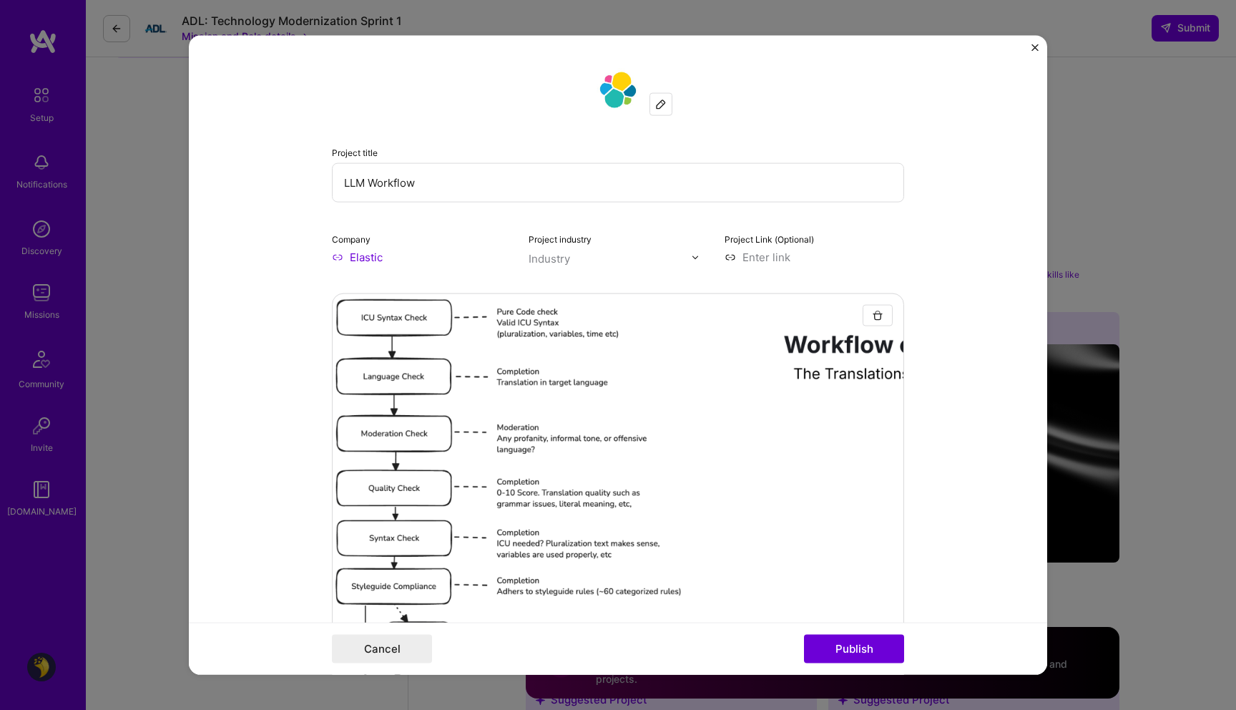
click at [564, 255] on input "text" at bounding box center [610, 258] width 163 height 15
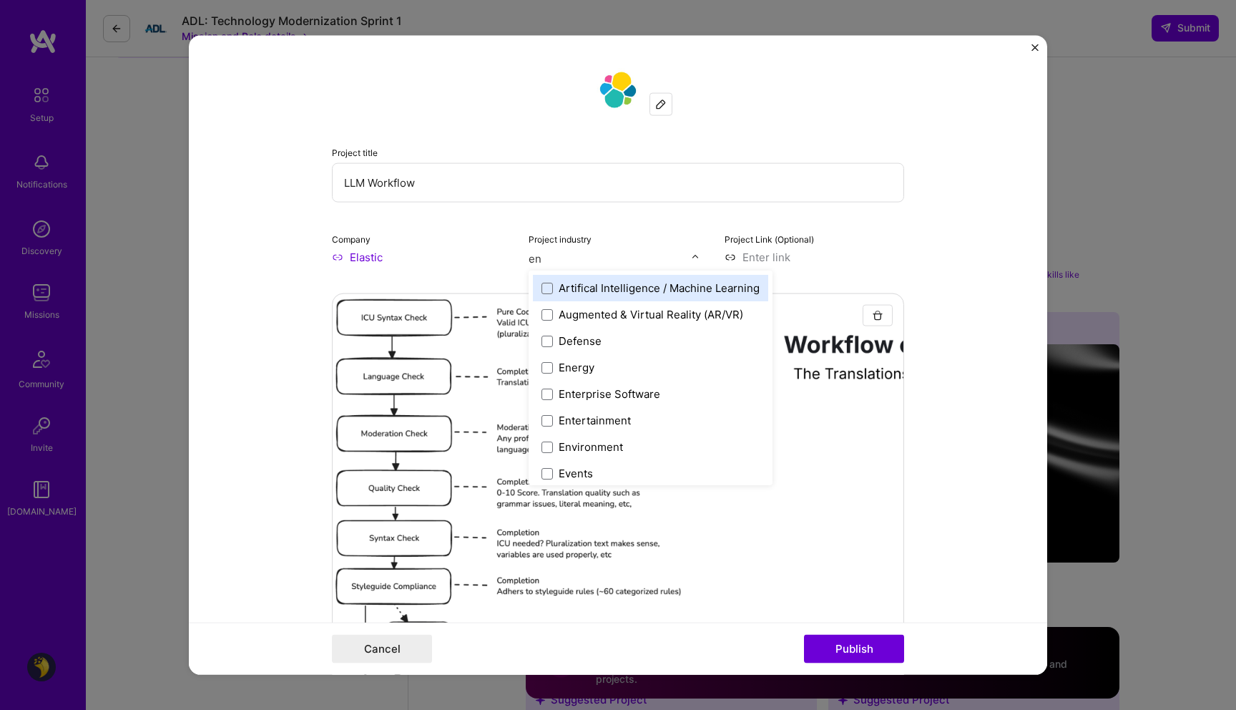
type input "eng"
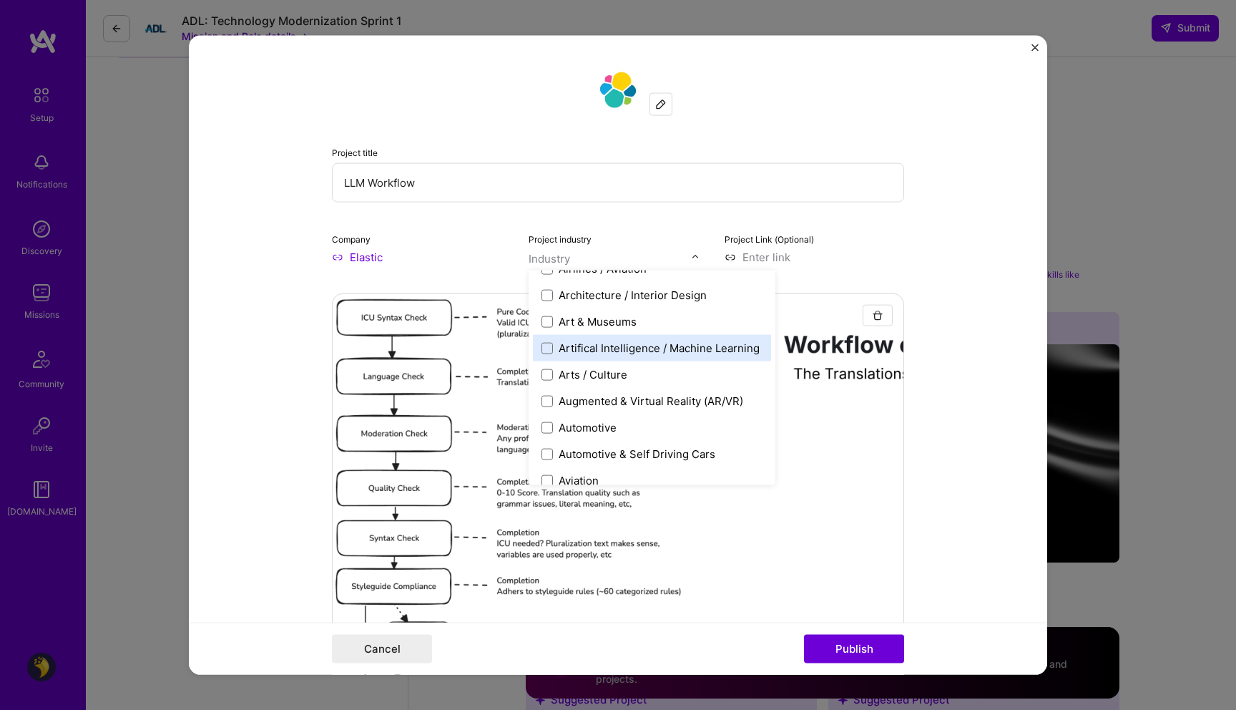
scroll to position [182, 0]
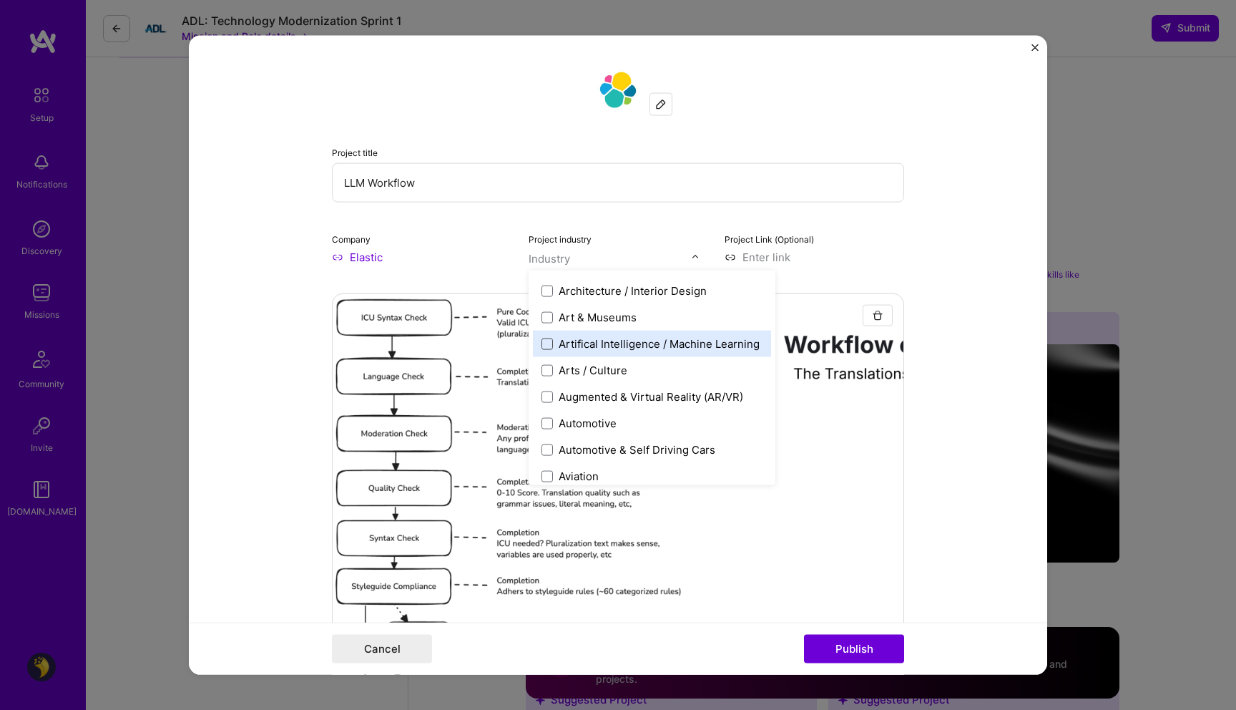
click at [542, 341] on span at bounding box center [547, 343] width 11 height 11
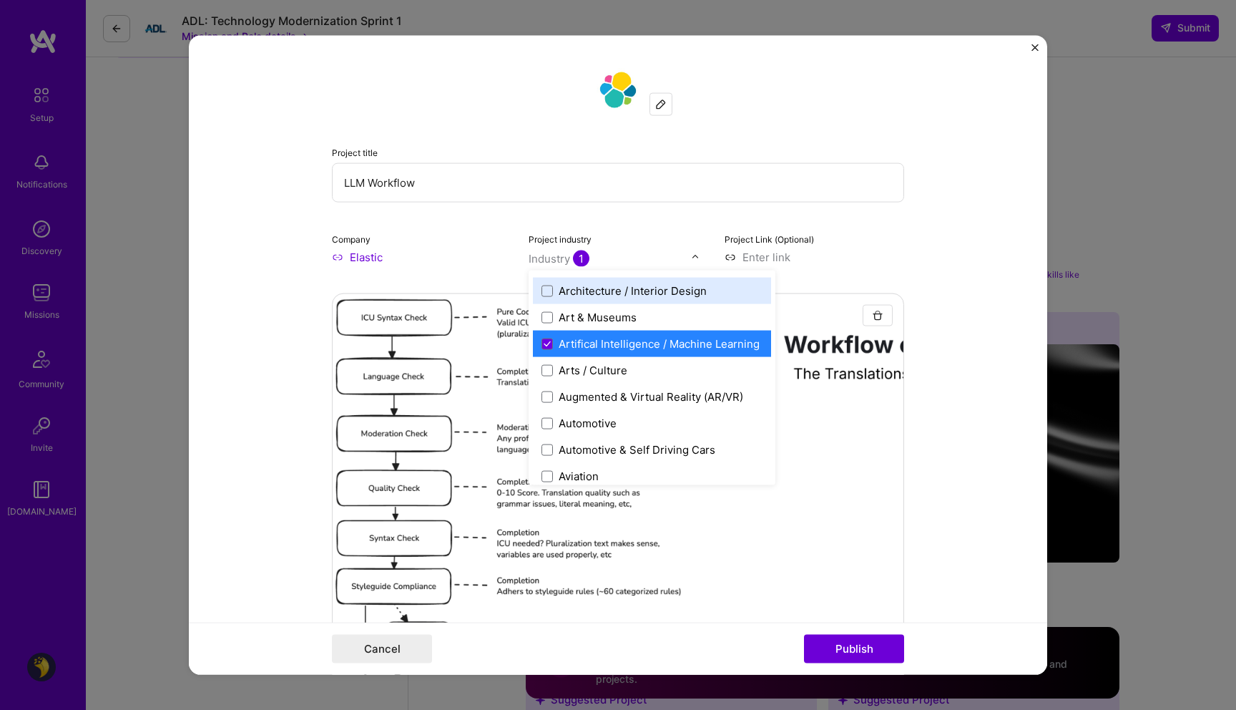
click at [857, 248] on div "Project Link (Optional)" at bounding box center [815, 248] width 180 height 34
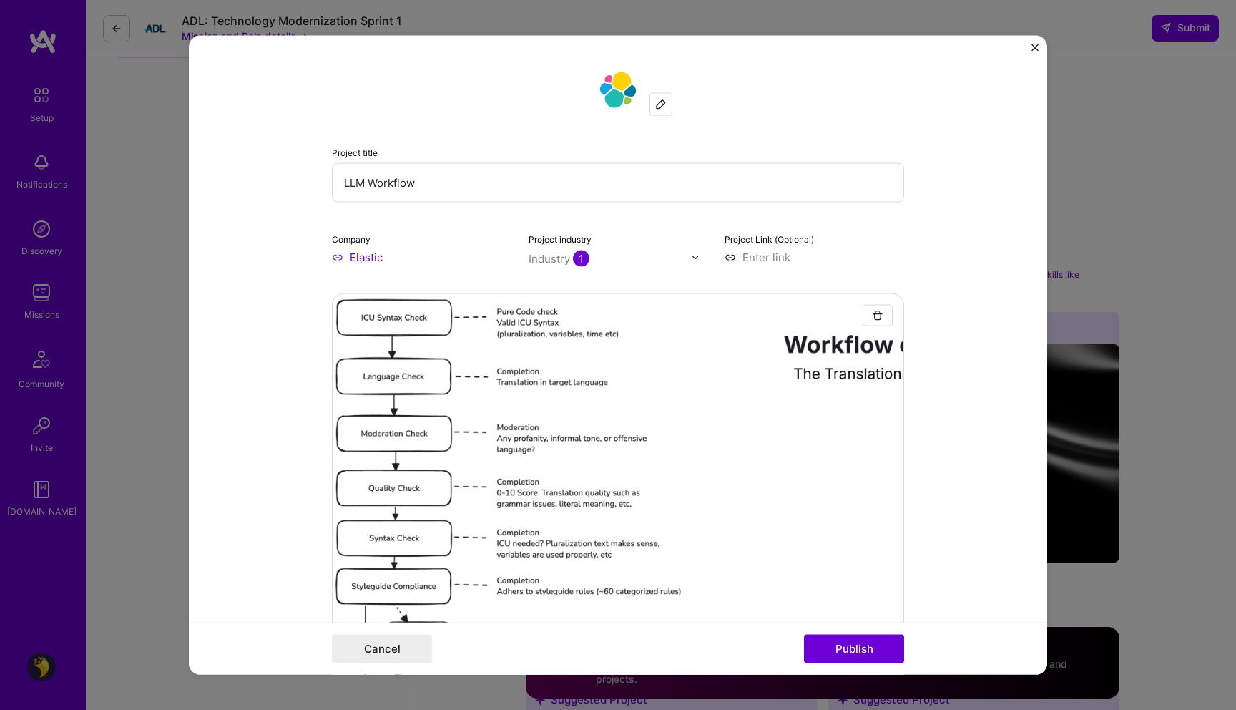
click at [783, 256] on input at bounding box center [815, 257] width 180 height 15
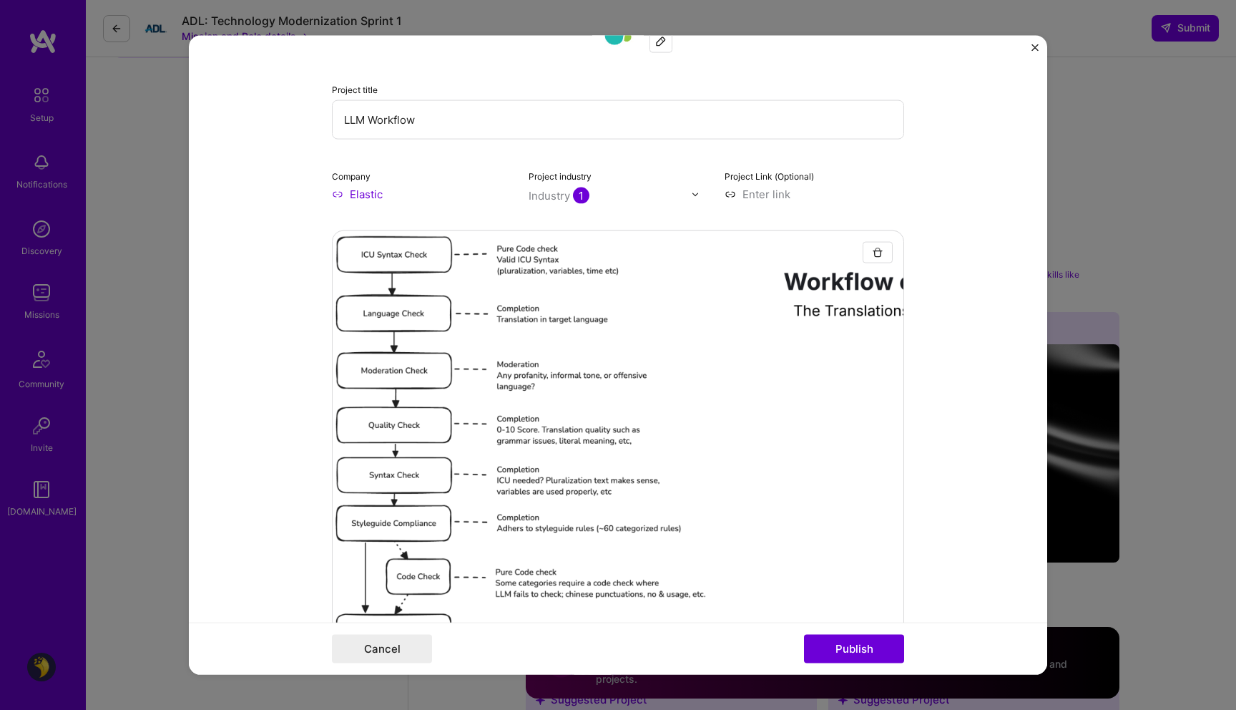
scroll to position [56, 0]
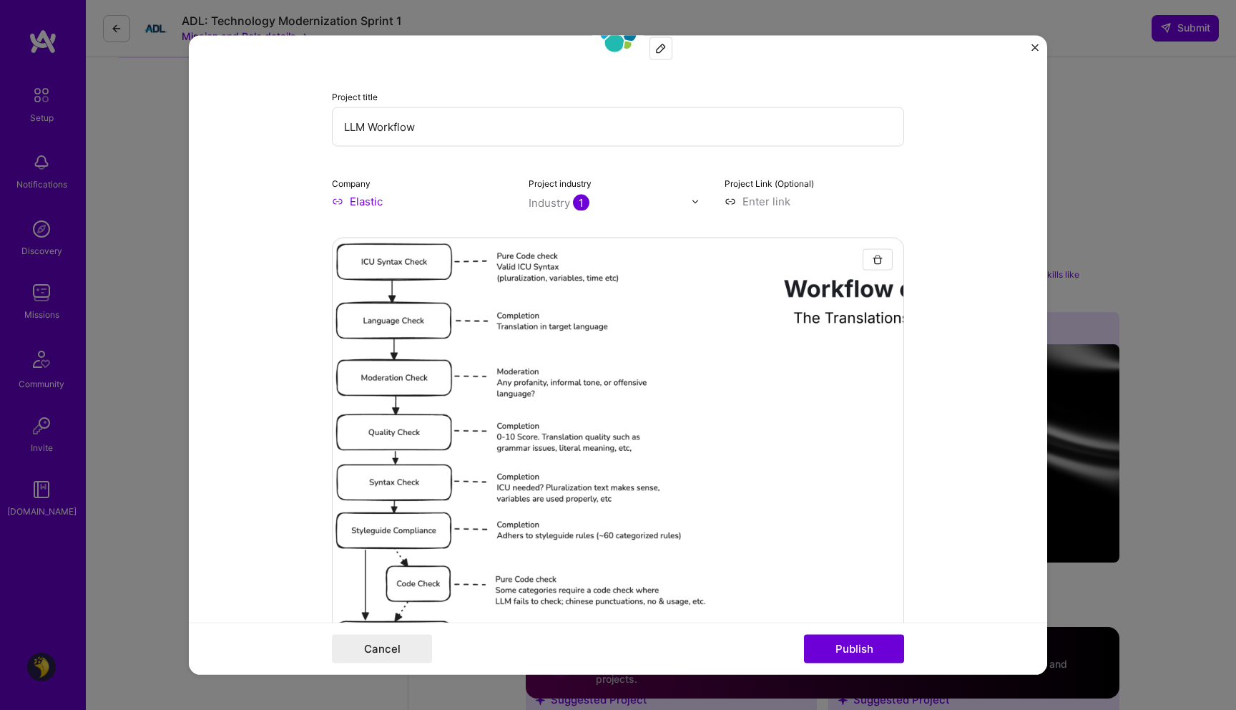
click at [464, 128] on input "LLM Workflow" at bounding box center [618, 126] width 572 height 39
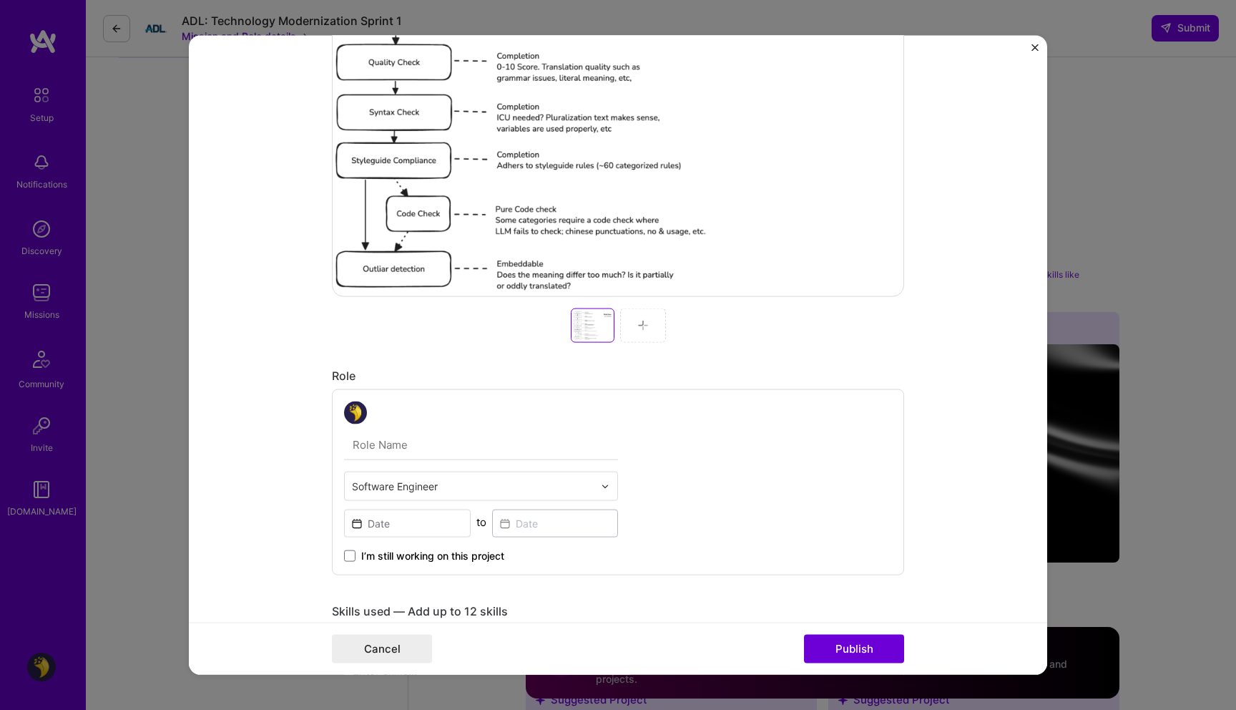
scroll to position [476, 0]
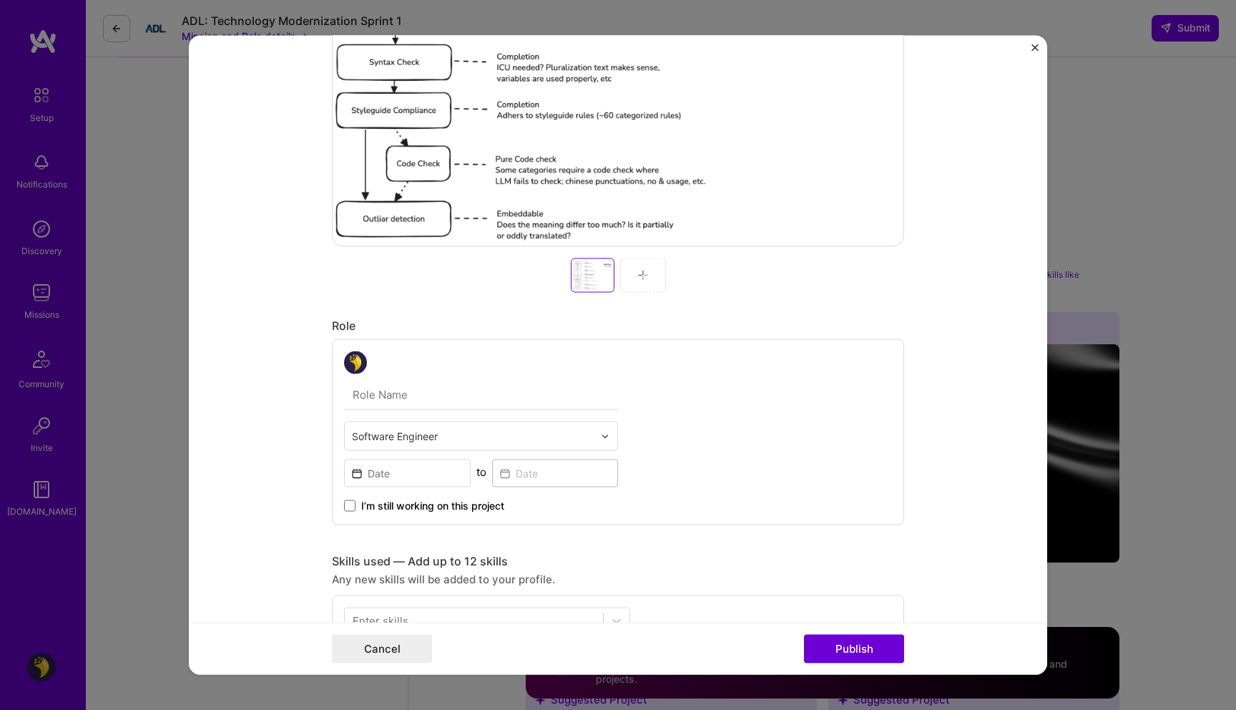
type input "LLM Translations QA Workflow"
click at [440, 389] on input "text" at bounding box center [481, 395] width 274 height 30
type input "Senior Software engineer"
click at [454, 497] on div "I’m still working on this project" at bounding box center [481, 500] width 274 height 26
click at [436, 504] on span "I’m still working on this project" at bounding box center [432, 506] width 143 height 14
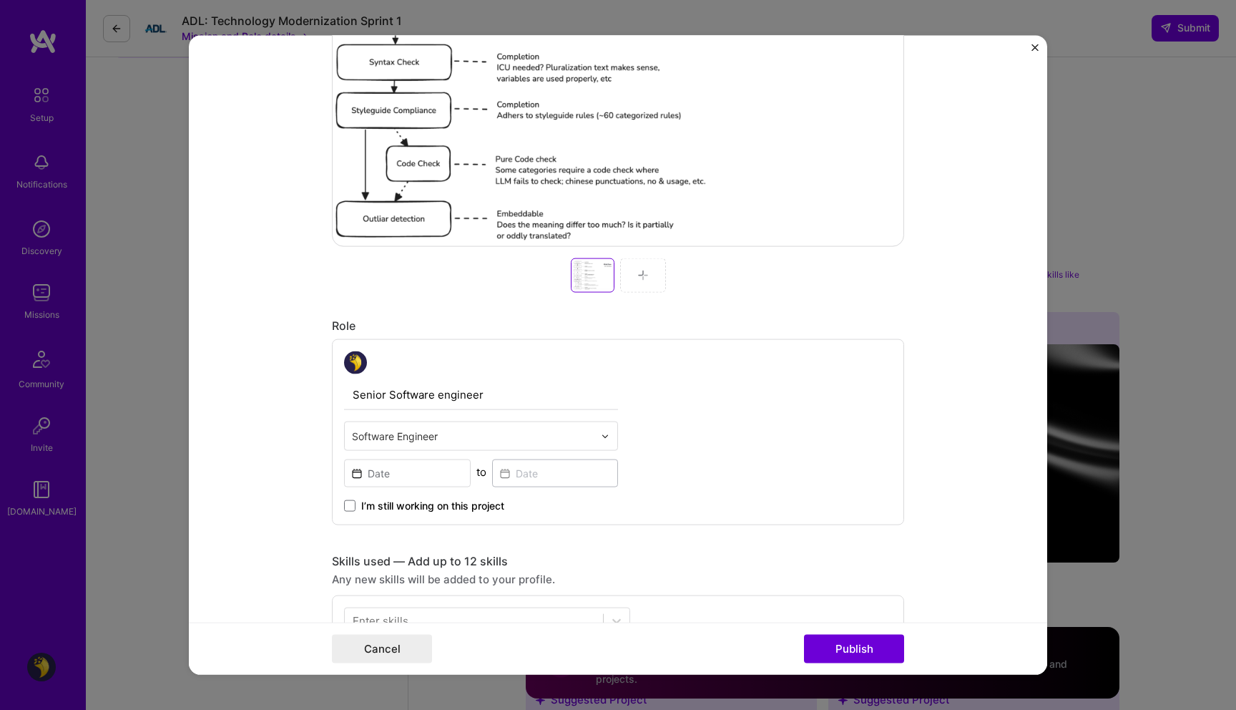
click at [0, 0] on input "I’m still working on this project" at bounding box center [0, 0] width 0 height 0
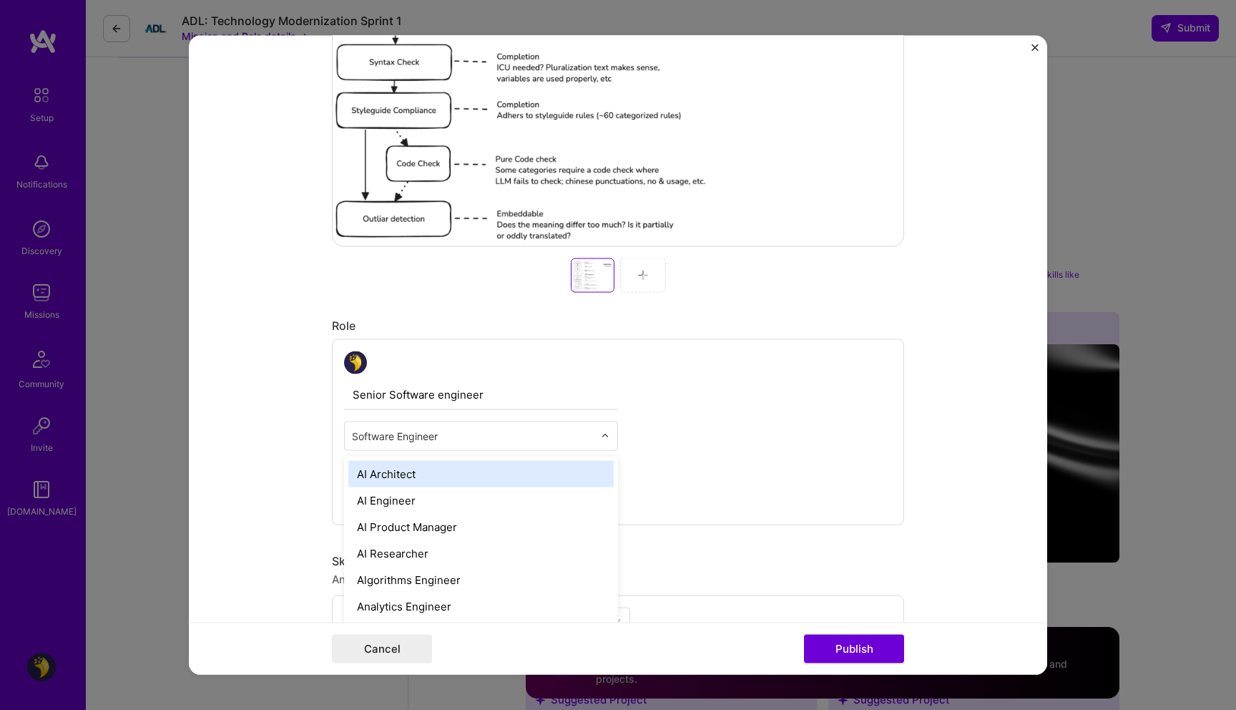
click at [420, 433] on input "text" at bounding box center [473, 436] width 242 height 15
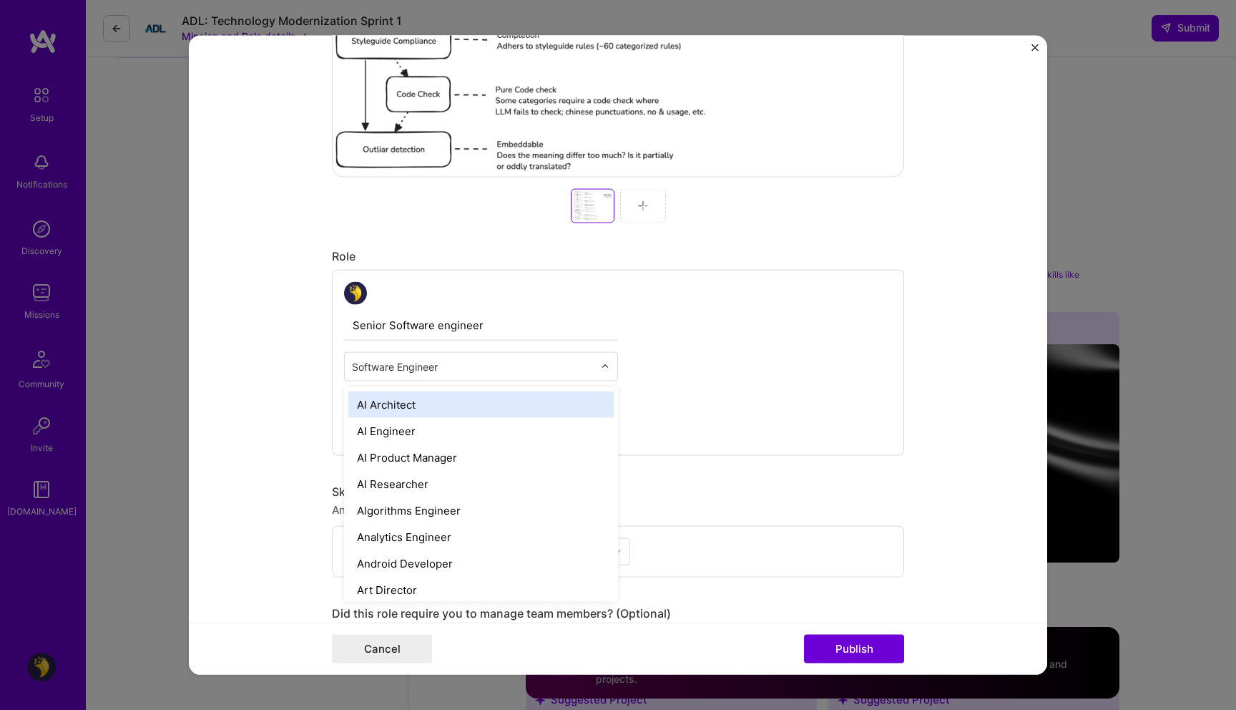
scroll to position [548, 0]
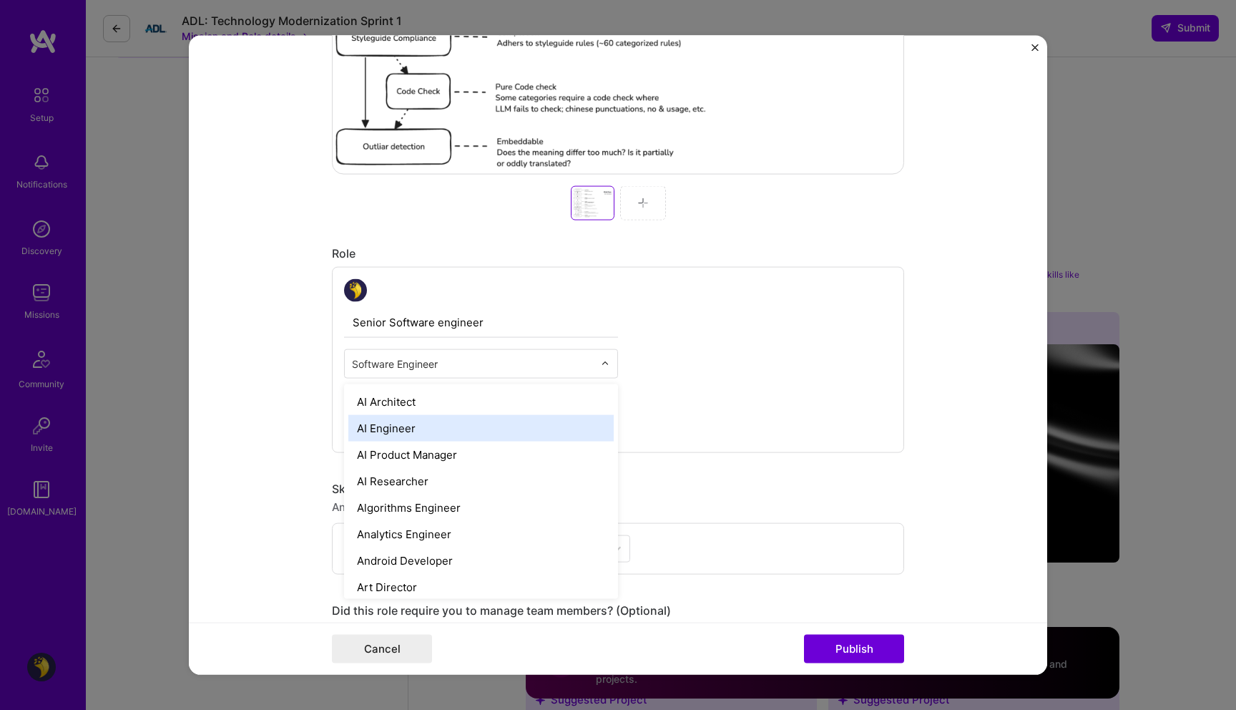
click at [494, 424] on div "AI Engineer" at bounding box center [480, 428] width 265 height 26
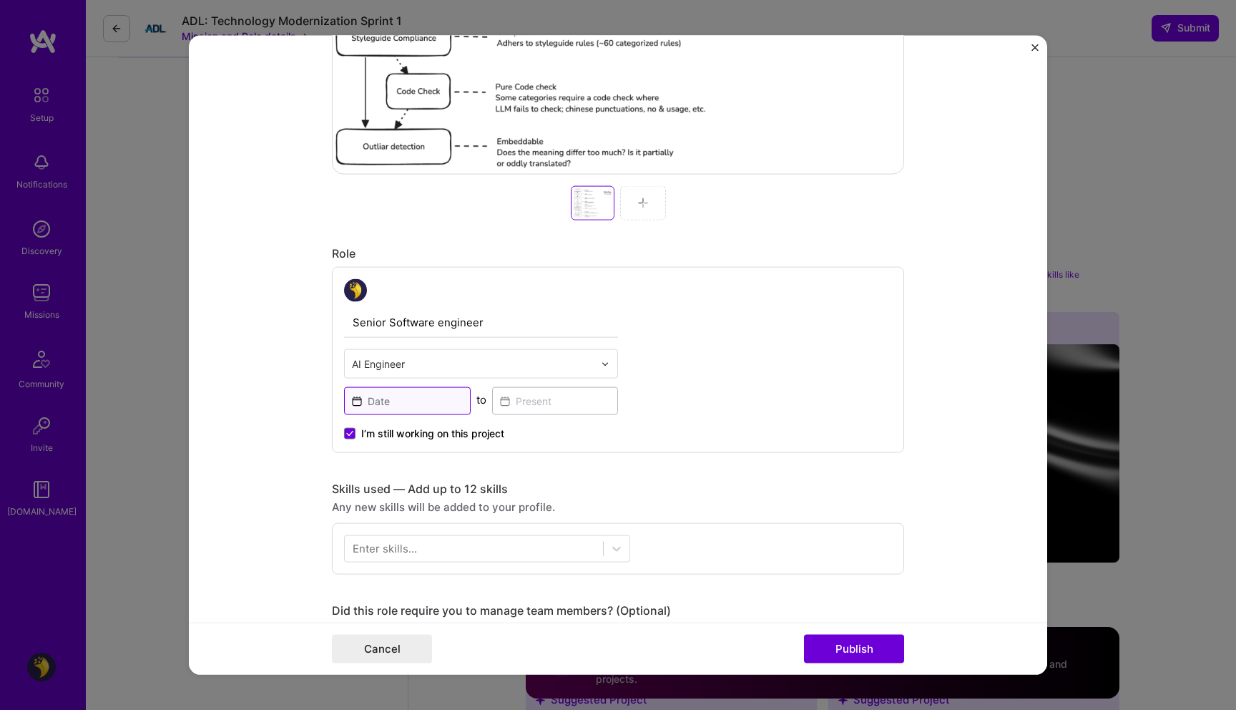
click at [399, 402] on input at bounding box center [407, 401] width 127 height 28
click at [614, 429] on div "Senior Software engineer AI Engineer to I’m still working on this project" at bounding box center [618, 360] width 572 height 186
click at [347, 432] on icon at bounding box center [350, 433] width 6 height 4
click at [0, 0] on input "I’m still working on this project" at bounding box center [0, 0] width 0 height 0
click at [390, 404] on input at bounding box center [407, 401] width 127 height 28
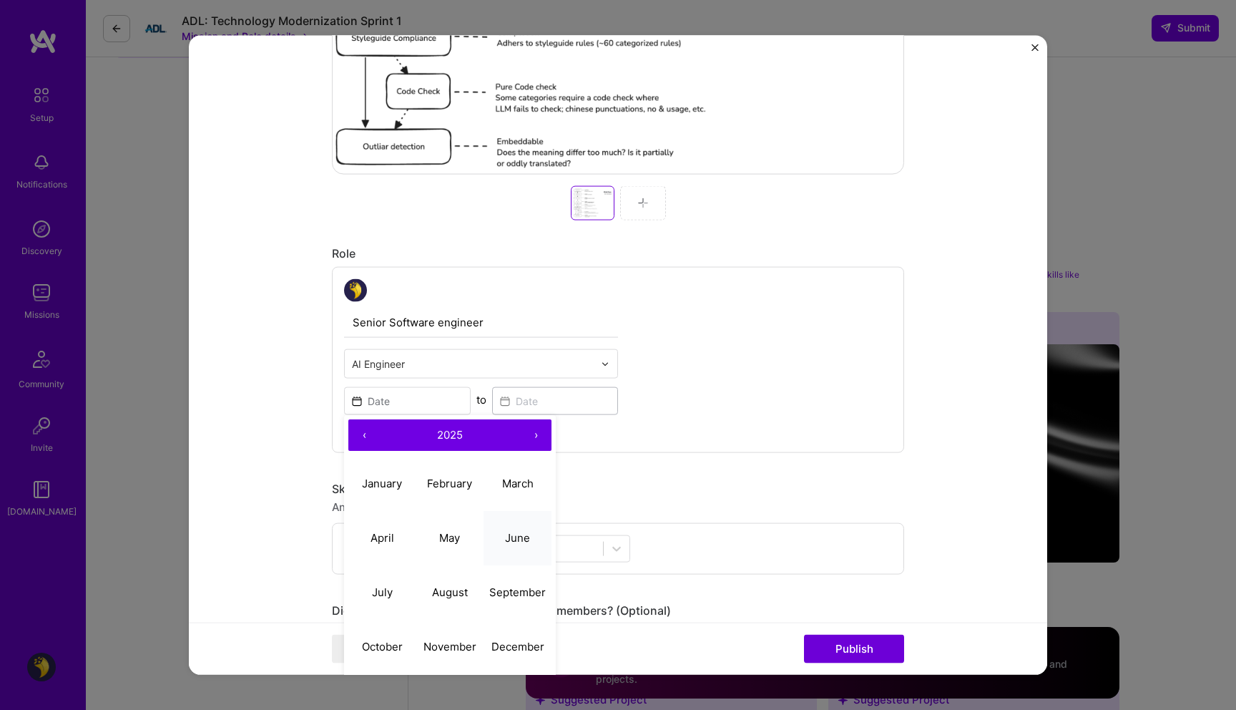
click at [498, 535] on button "June" at bounding box center [518, 537] width 68 height 54
type input "[DATE]"
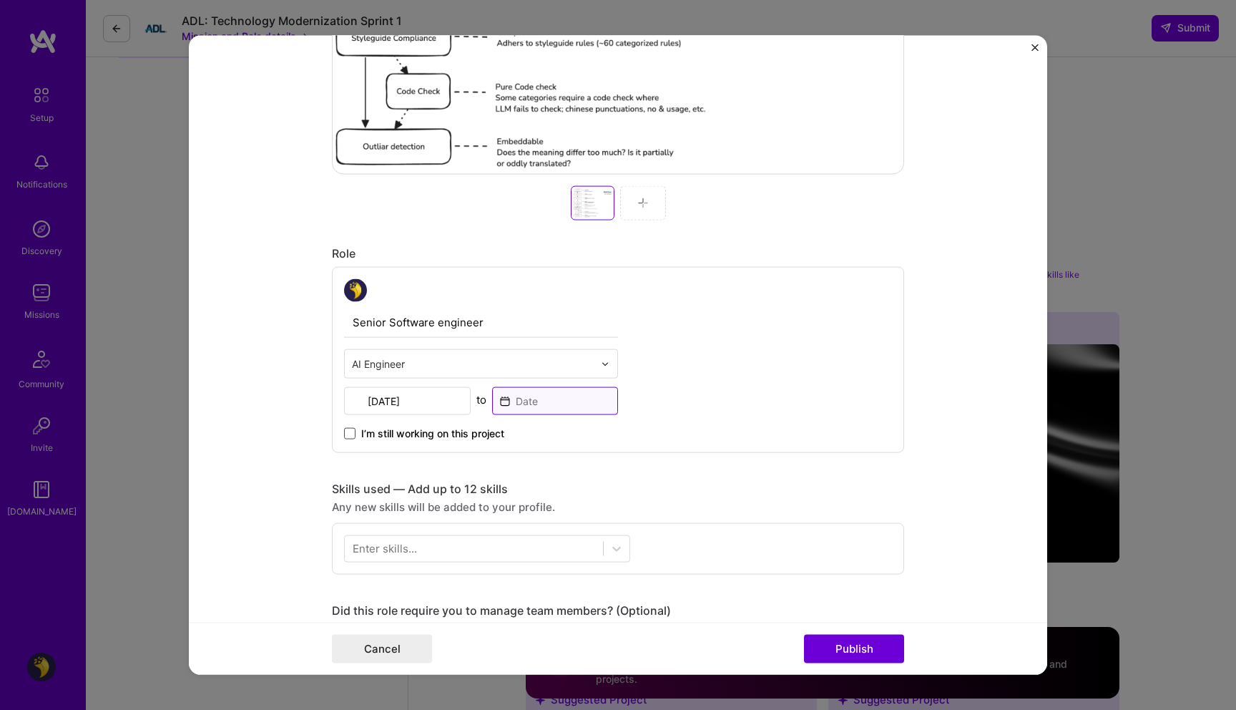
click at [517, 399] on input at bounding box center [555, 401] width 127 height 28
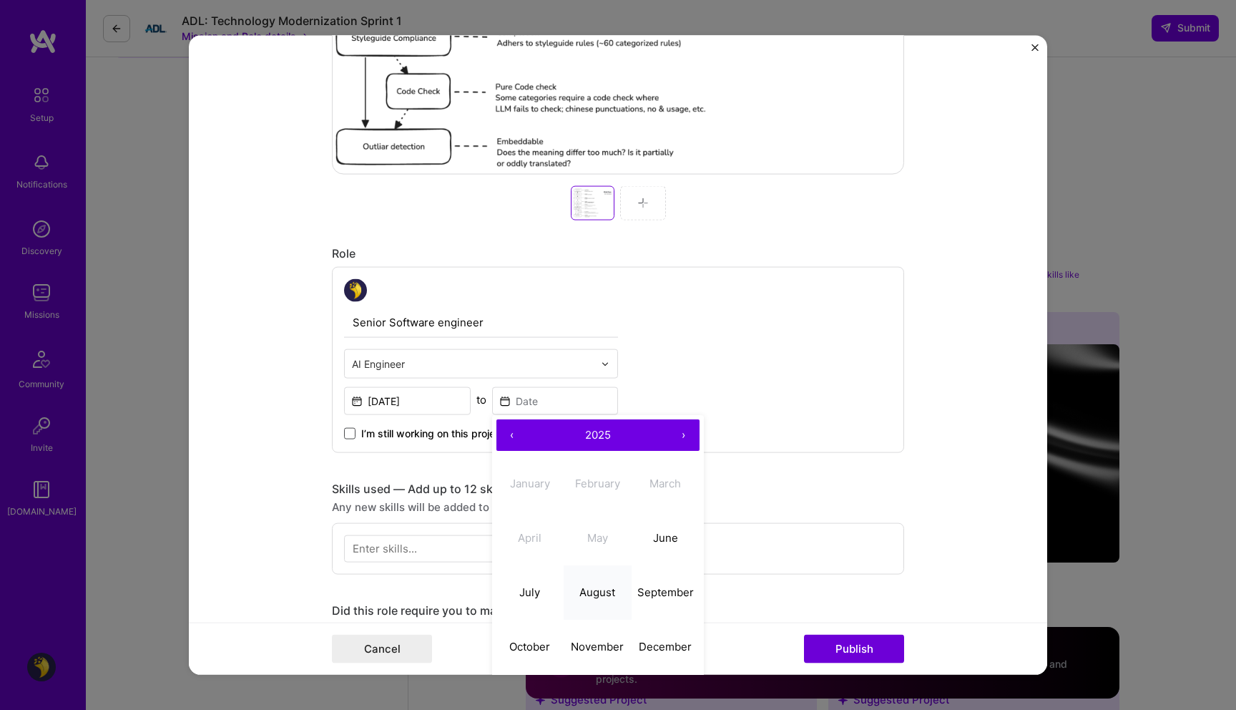
click at [583, 595] on abbr "August" at bounding box center [598, 592] width 36 height 14
type input "[DATE]"
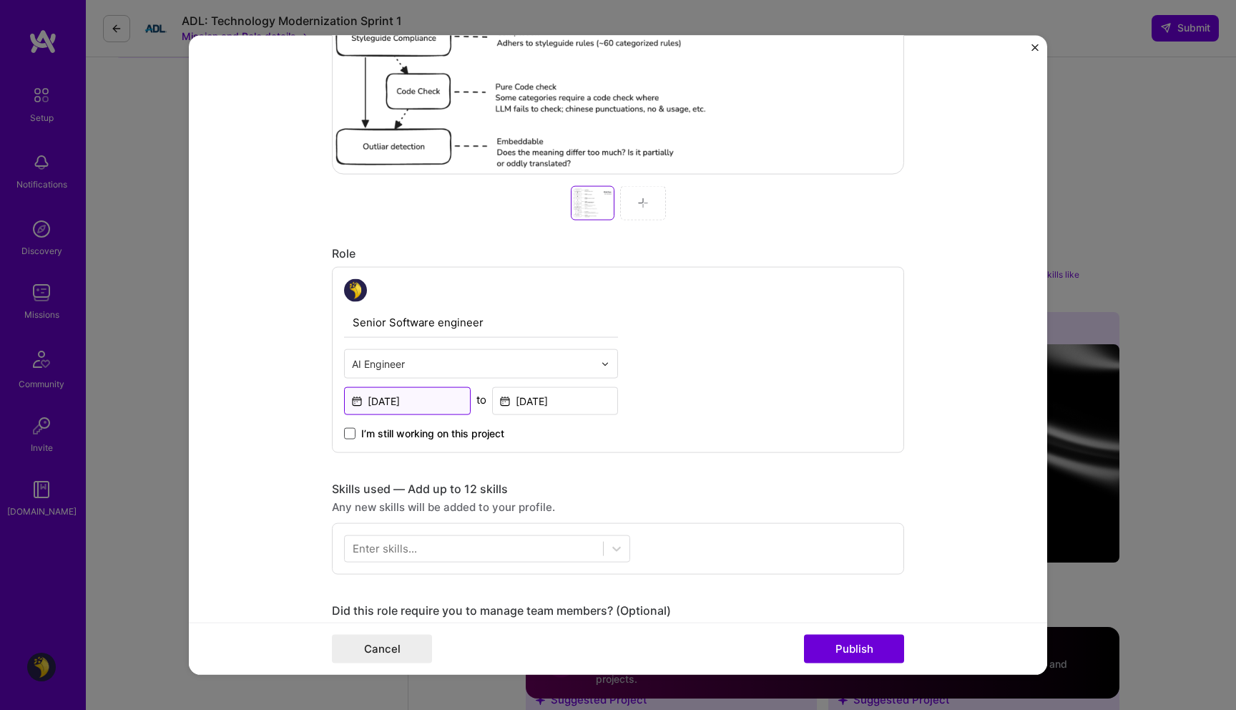
click at [434, 405] on input "[DATE]" at bounding box center [407, 401] width 127 height 28
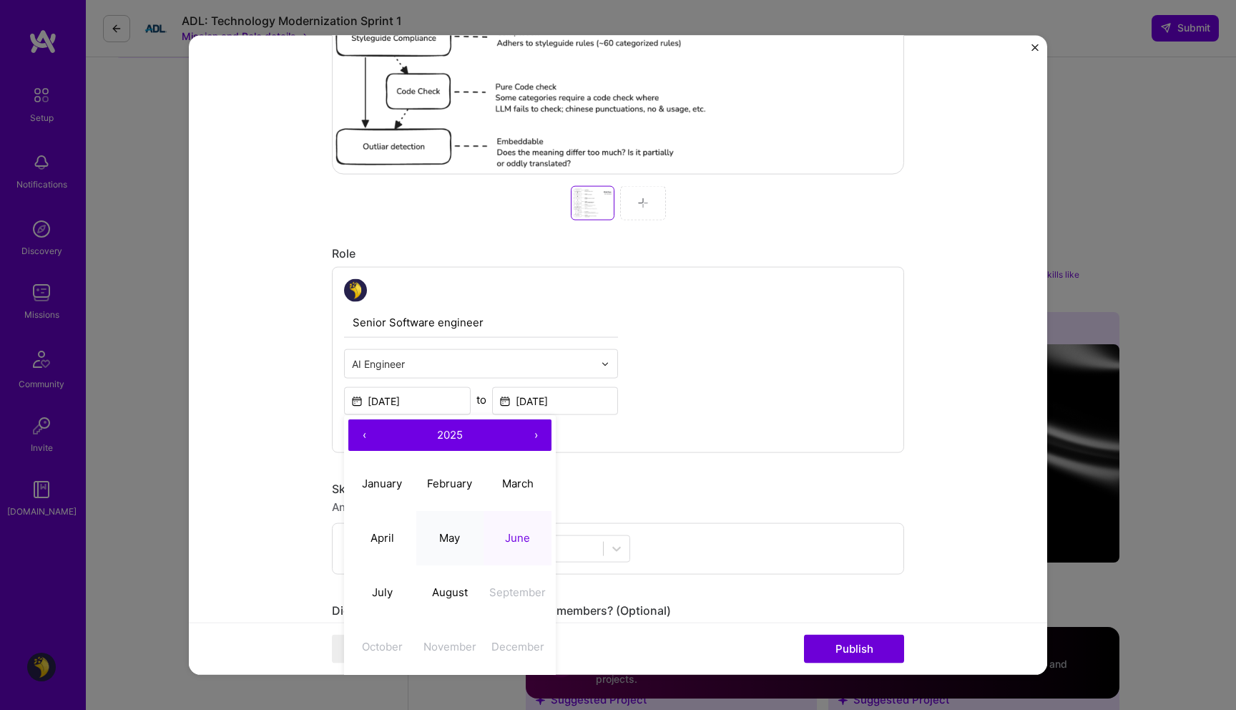
click at [441, 544] on button "May" at bounding box center [450, 537] width 68 height 54
type input "[DATE]"
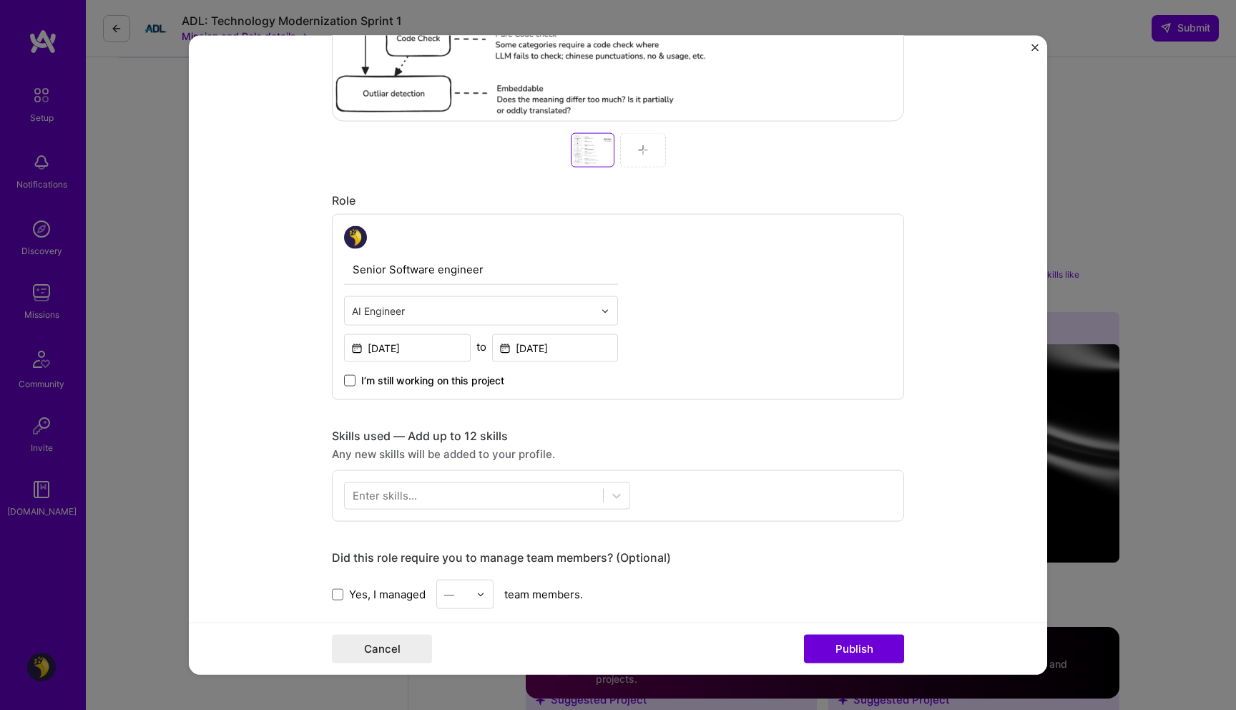
scroll to position [688, 0]
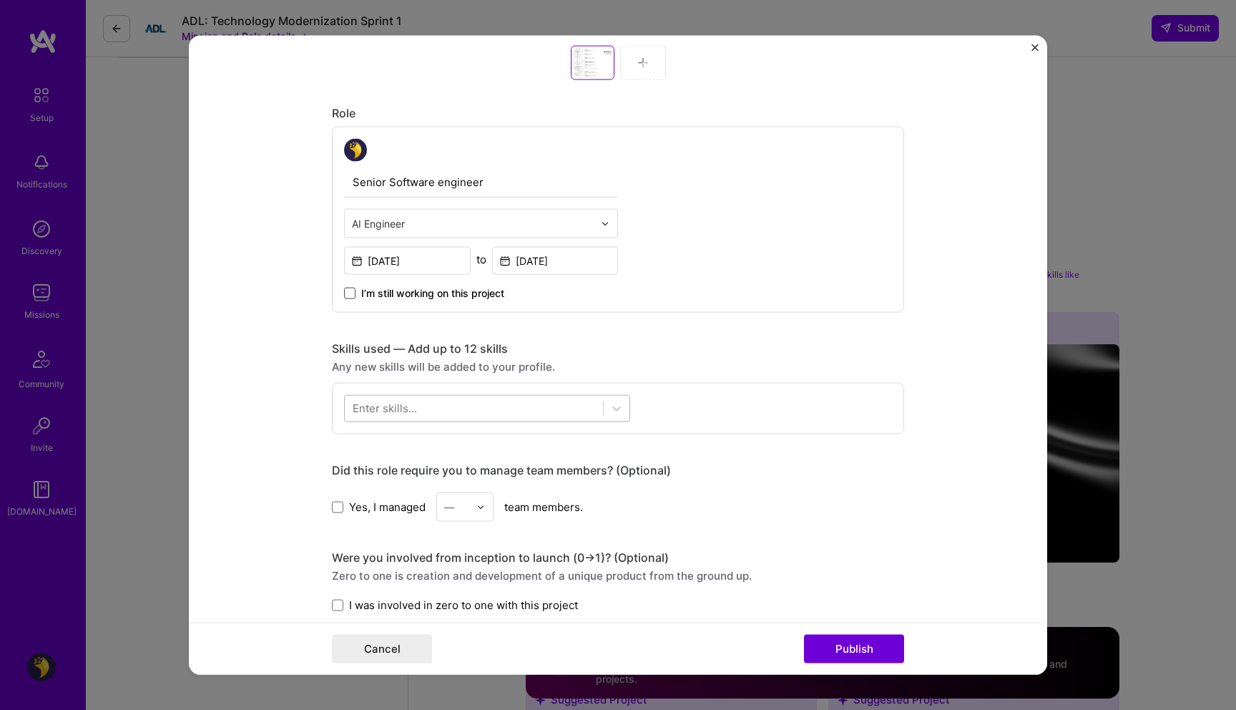
click at [451, 409] on div at bounding box center [474, 408] width 258 height 24
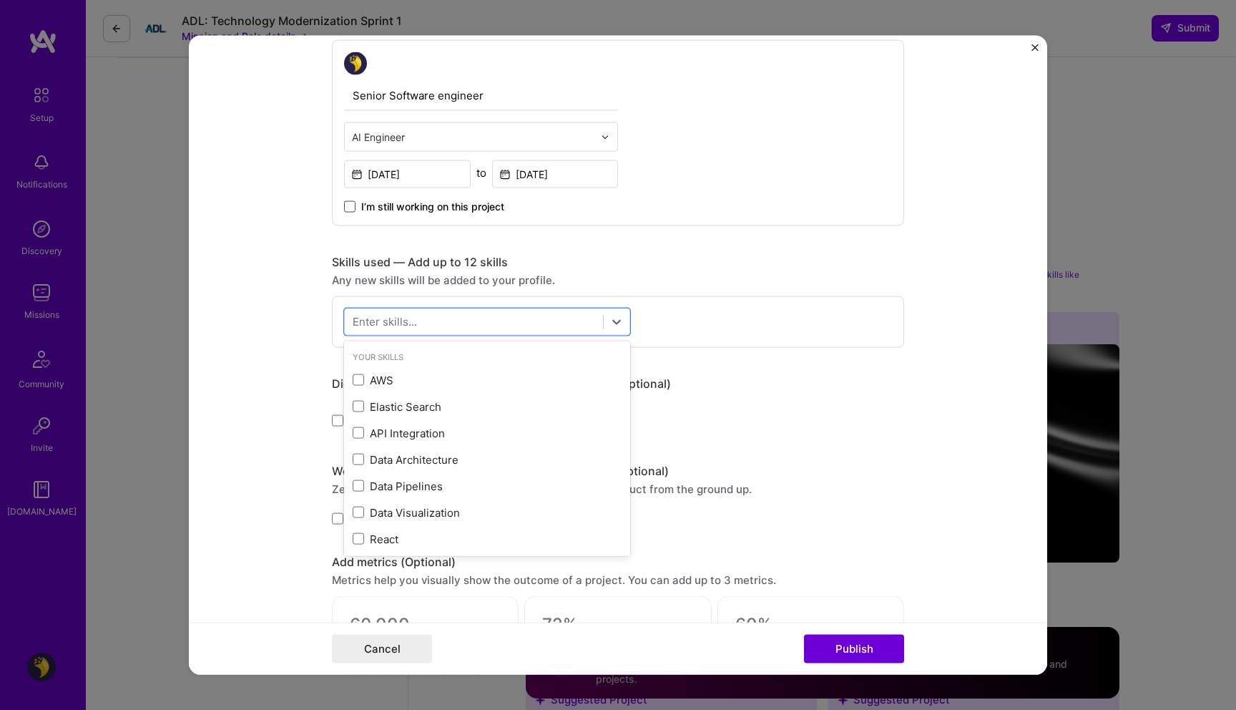
scroll to position [776, 0]
click at [353, 410] on span at bounding box center [358, 404] width 11 height 11
click at [0, 0] on input "checkbox" at bounding box center [0, 0] width 0 height 0
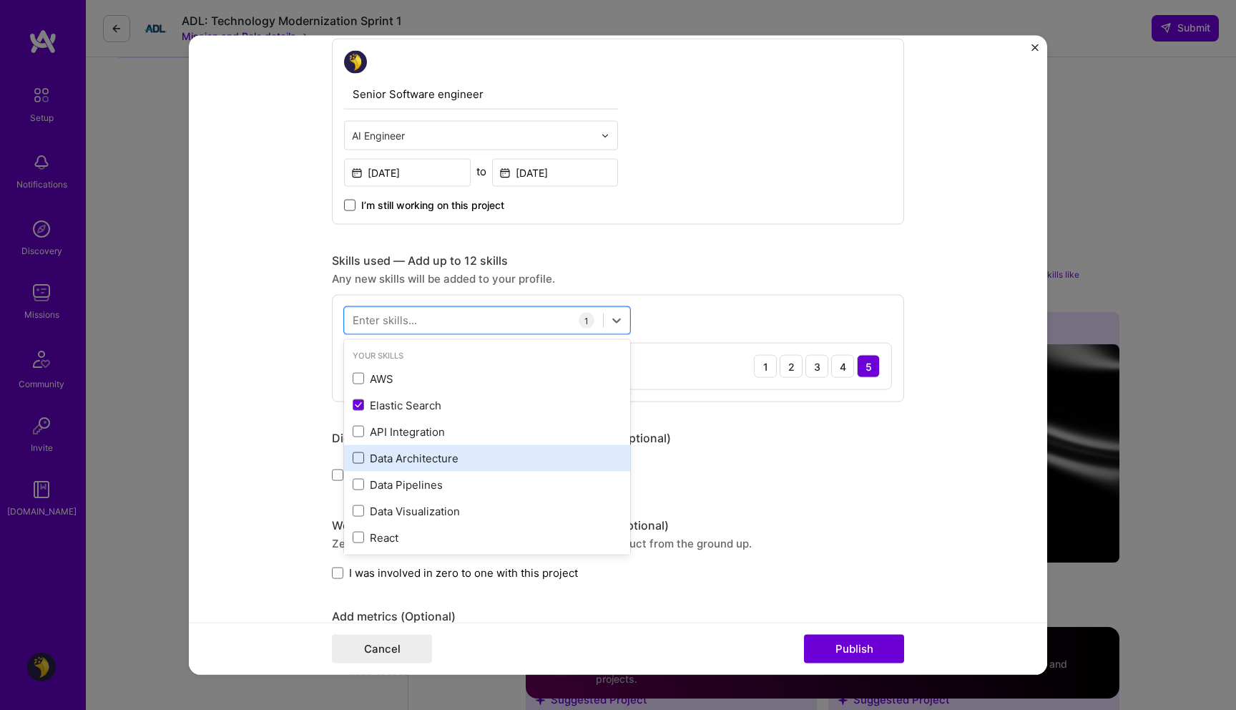
click at [353, 456] on span at bounding box center [358, 457] width 11 height 11
click at [0, 0] on input "checkbox" at bounding box center [0, 0] width 0 height 0
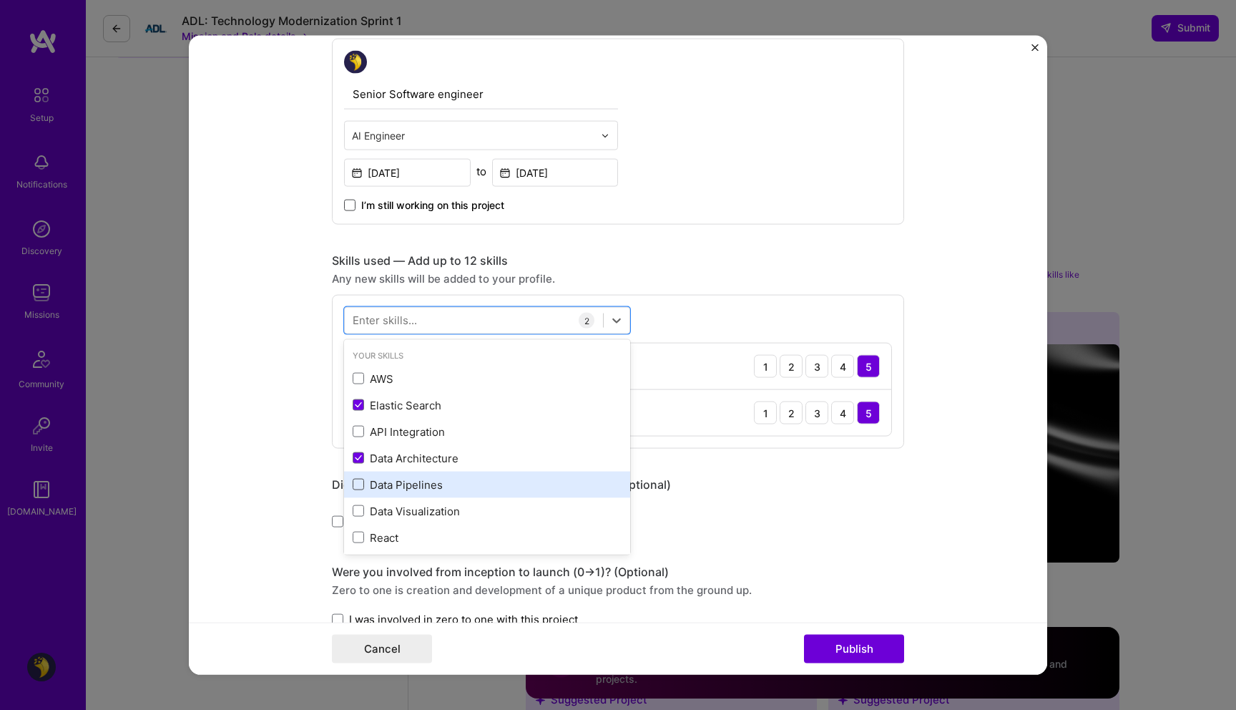
click at [353, 481] on span at bounding box center [358, 484] width 11 height 11
click at [0, 0] on input "checkbox" at bounding box center [0, 0] width 0 height 0
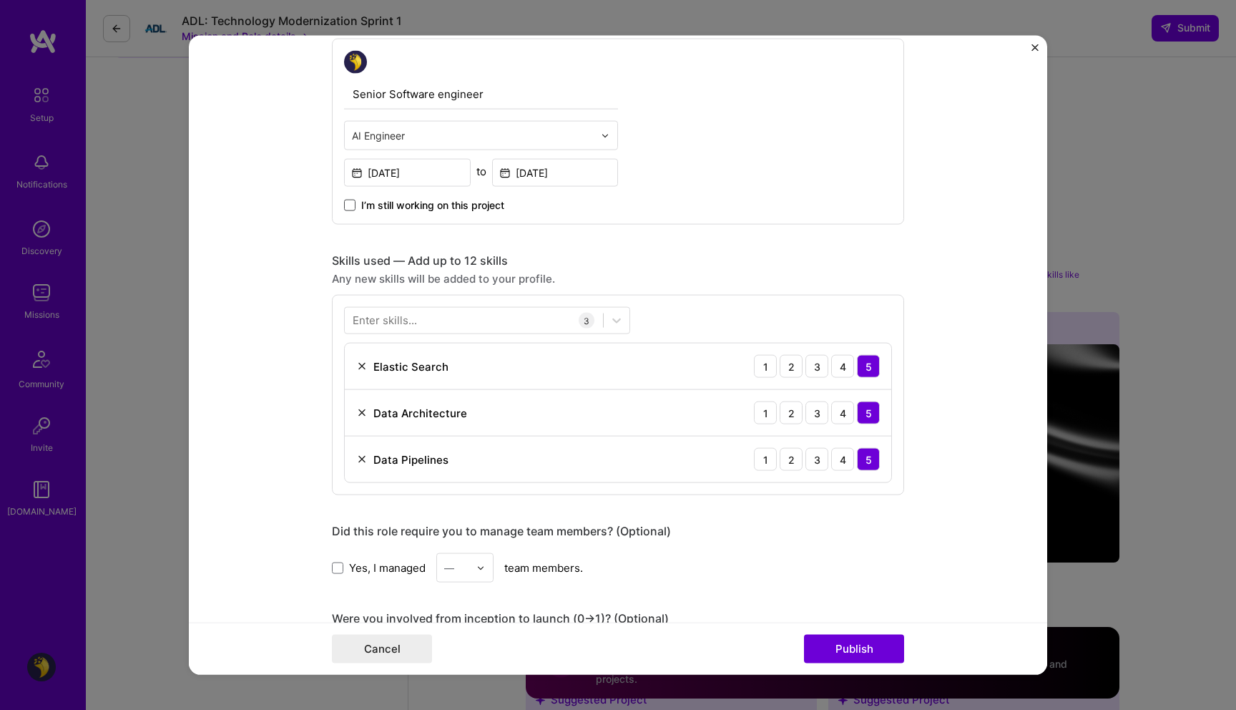
click at [399, 320] on div "Enter skills..." at bounding box center [385, 320] width 64 height 15
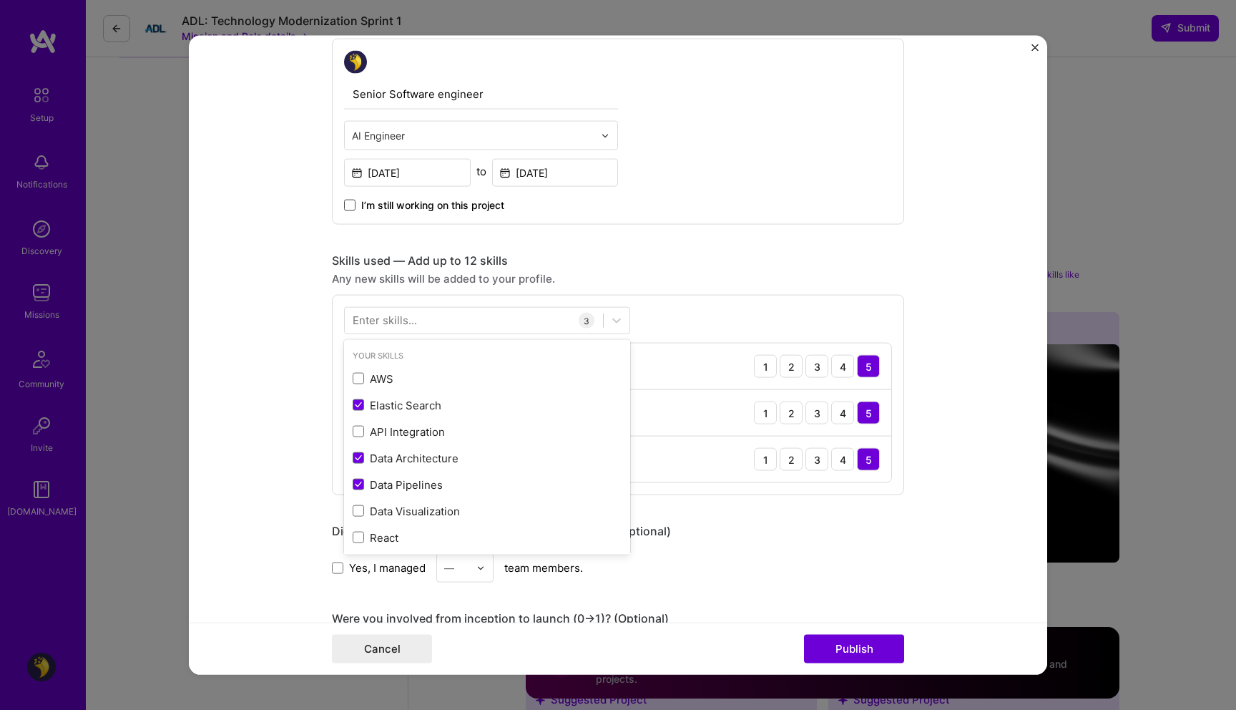
click at [399, 320] on div "Enter skills..." at bounding box center [385, 320] width 64 height 15
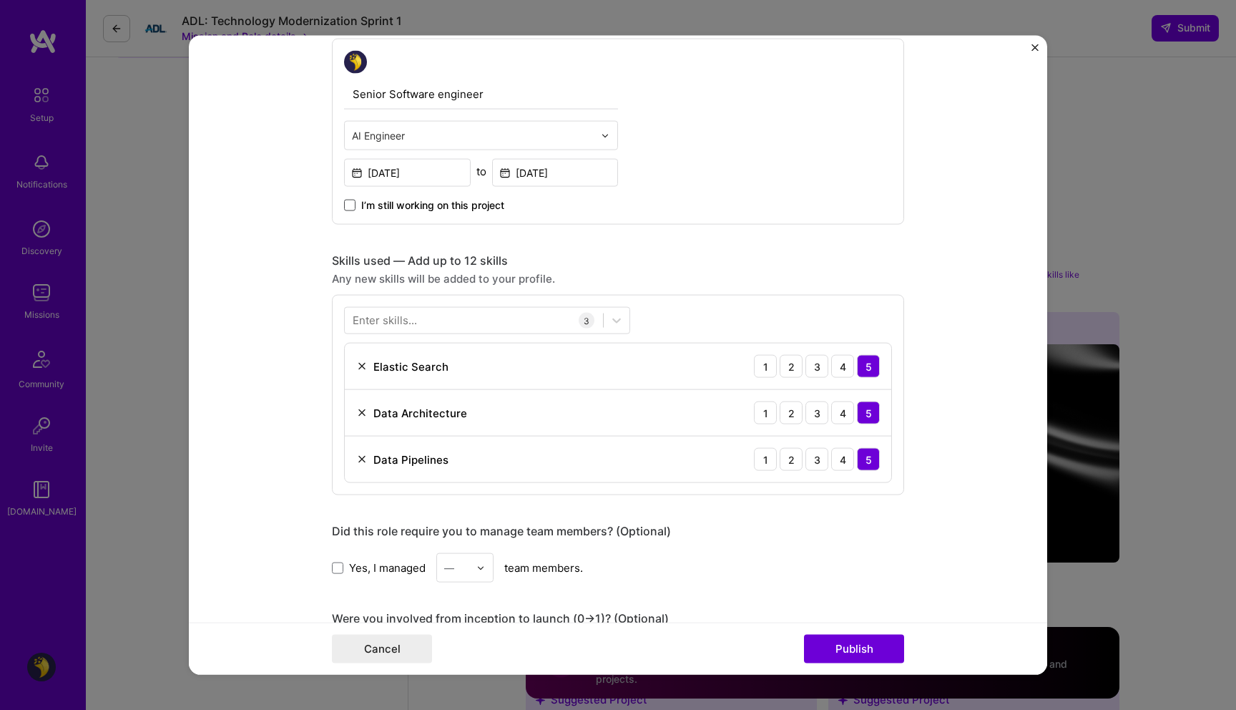
click at [399, 320] on div "Enter skills..." at bounding box center [385, 320] width 64 height 15
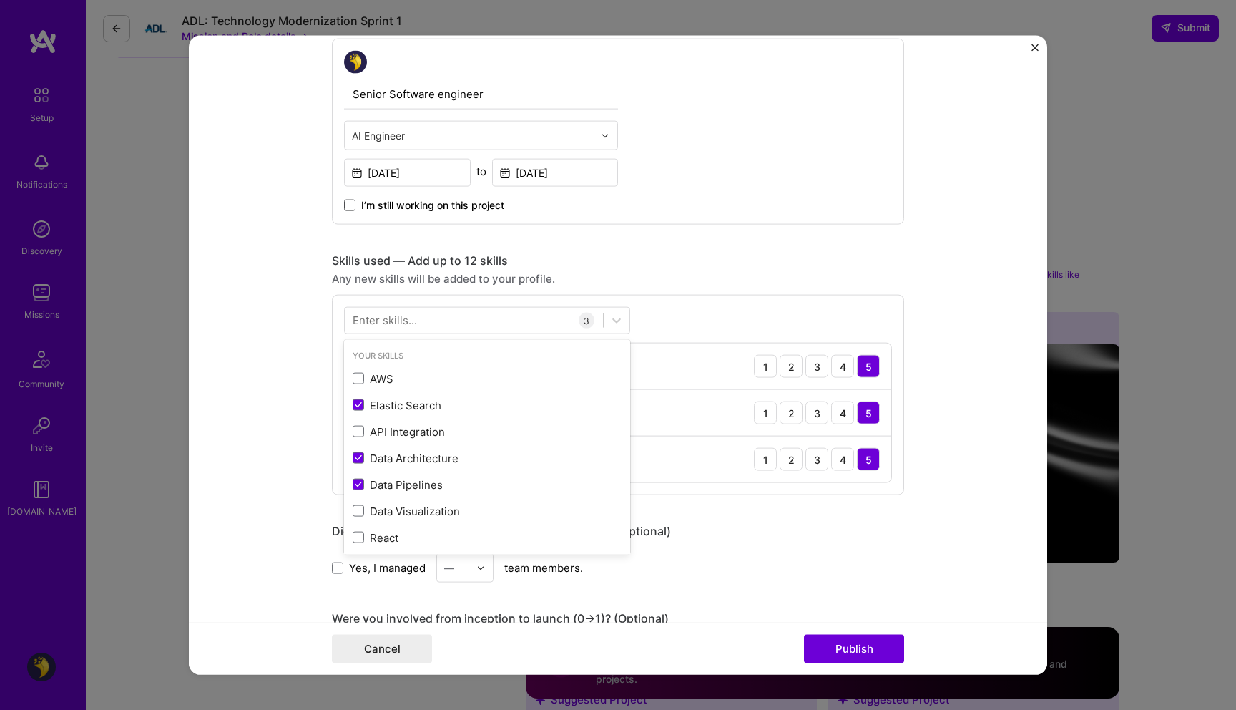
click at [399, 320] on div "Enter skills..." at bounding box center [385, 320] width 64 height 15
click at [542, 315] on div at bounding box center [474, 320] width 258 height 24
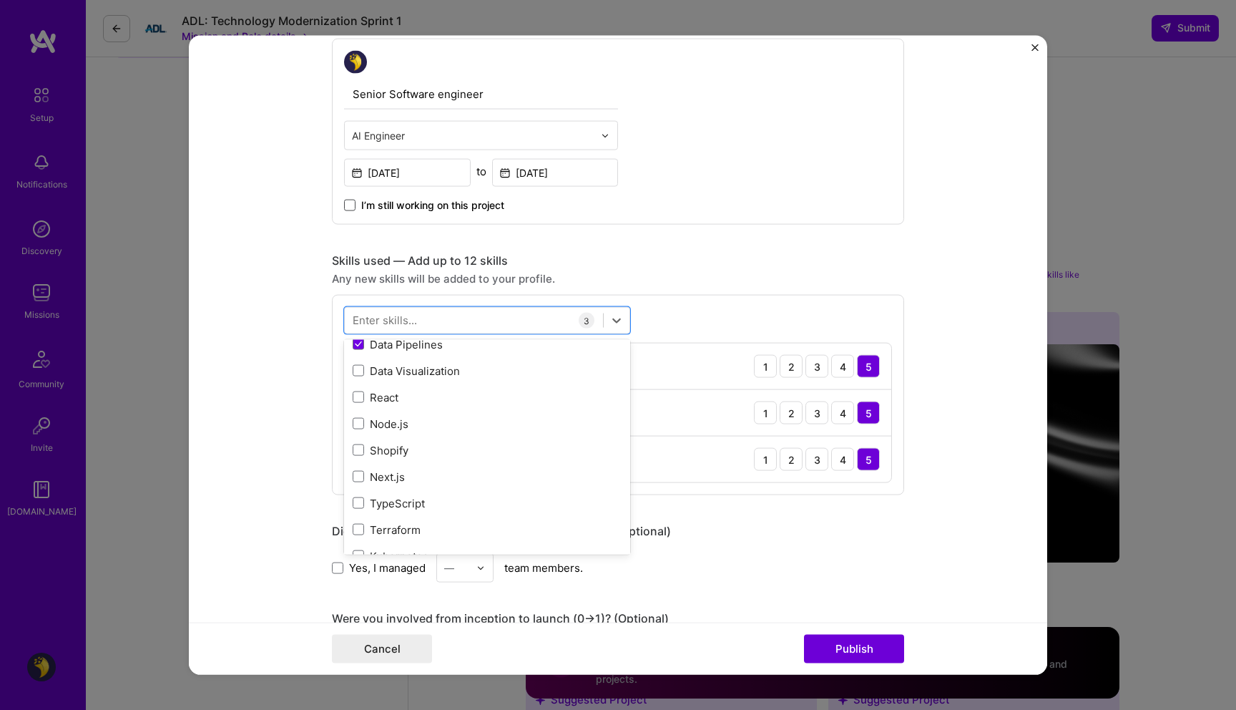
scroll to position [147, 0]
type input "e"
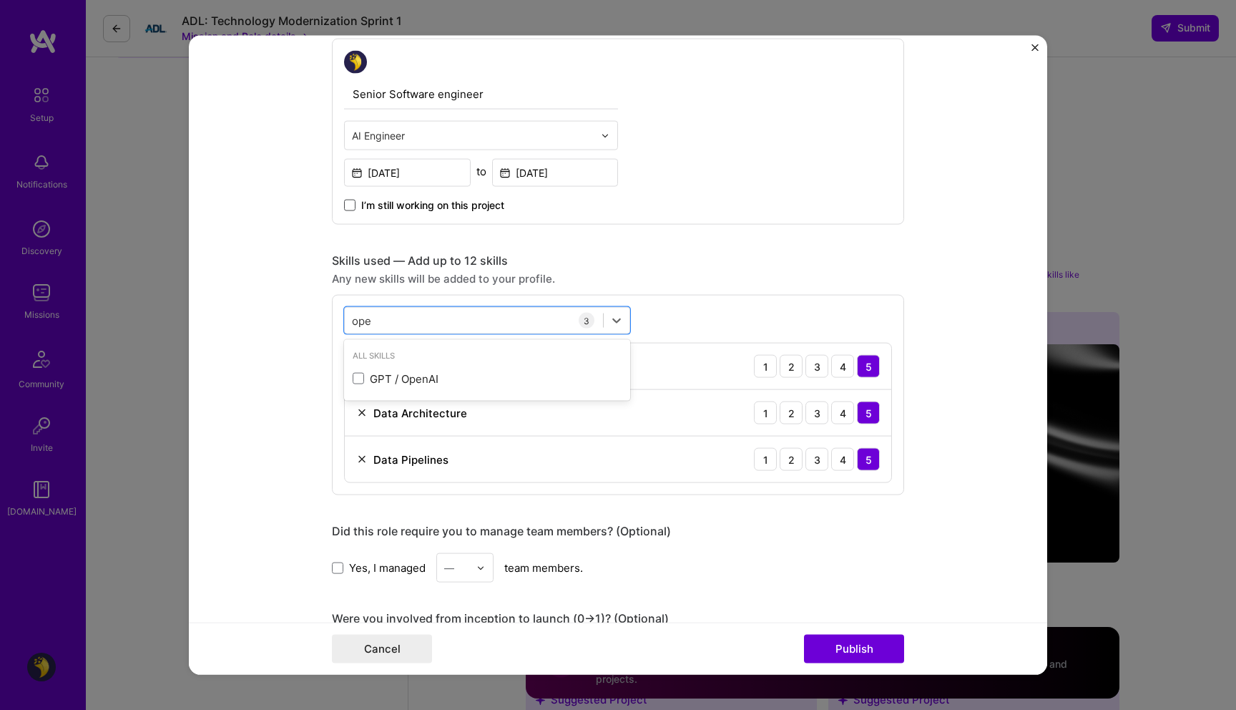
type input "open"
click at [353, 379] on span at bounding box center [358, 378] width 11 height 11
click at [0, 0] on input "checkbox" at bounding box center [0, 0] width 0 height 0
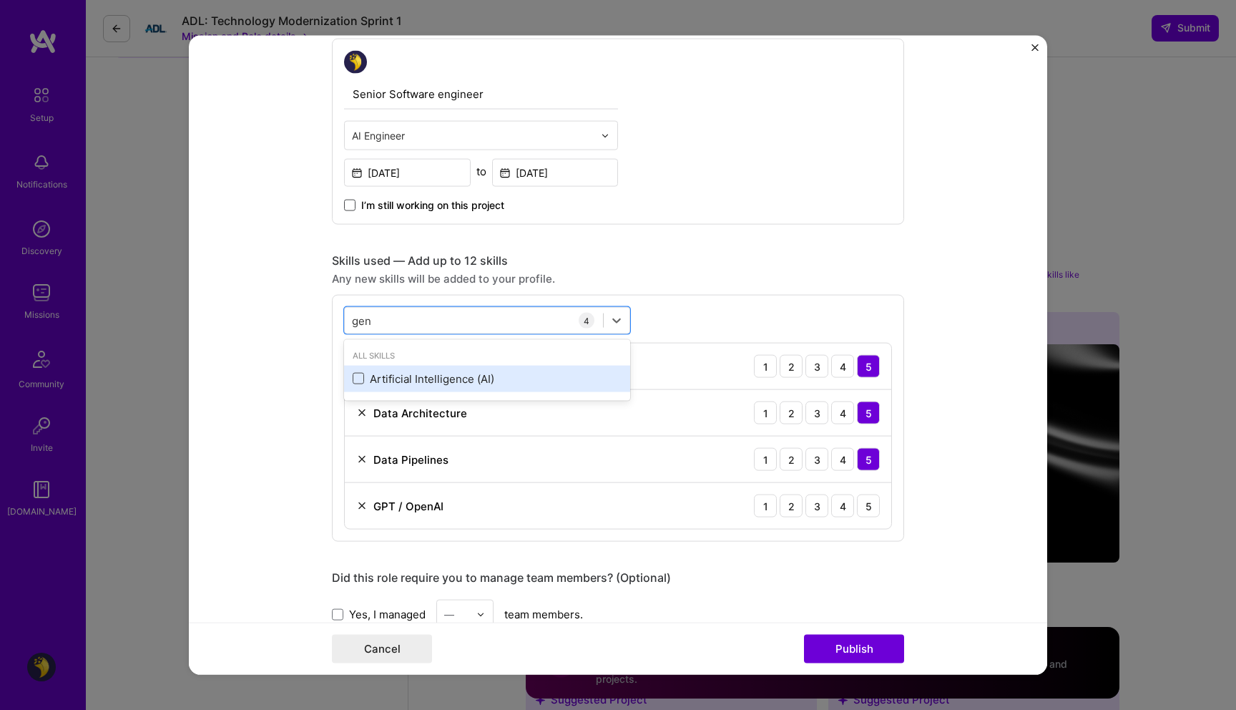
click at [353, 378] on span at bounding box center [358, 378] width 11 height 11
click at [0, 0] on input "checkbox" at bounding box center [0, 0] width 0 height 0
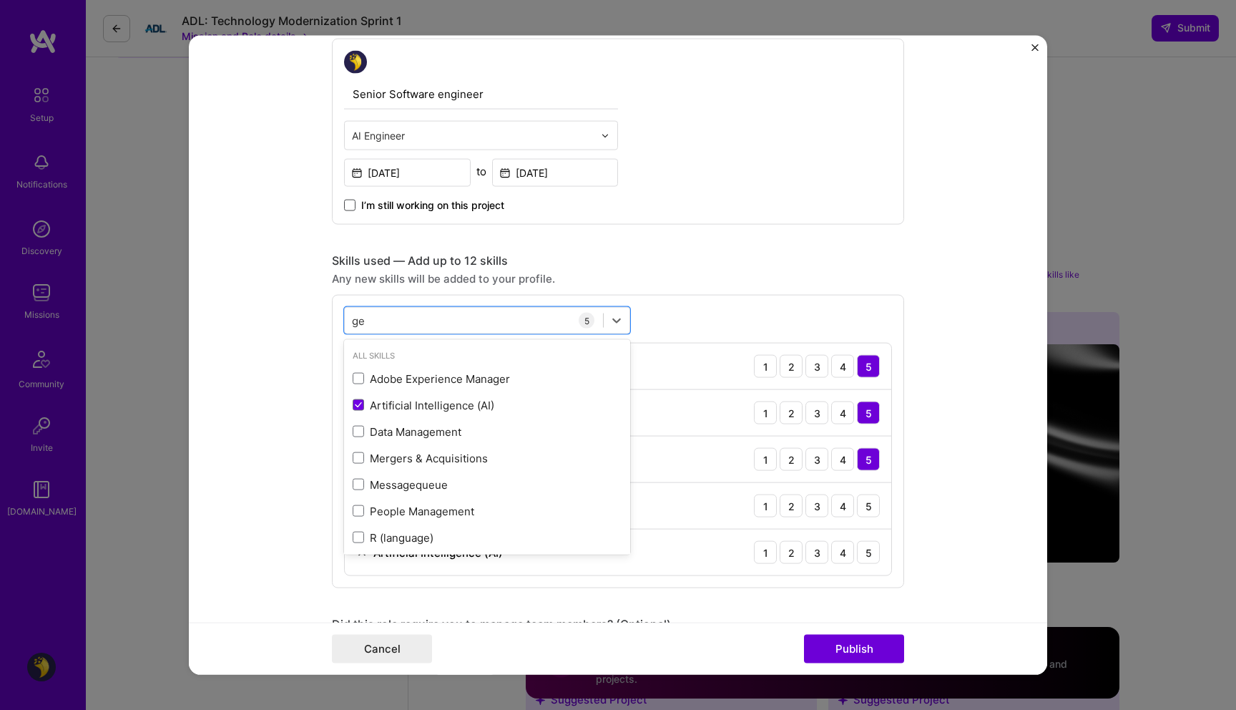
type input "g"
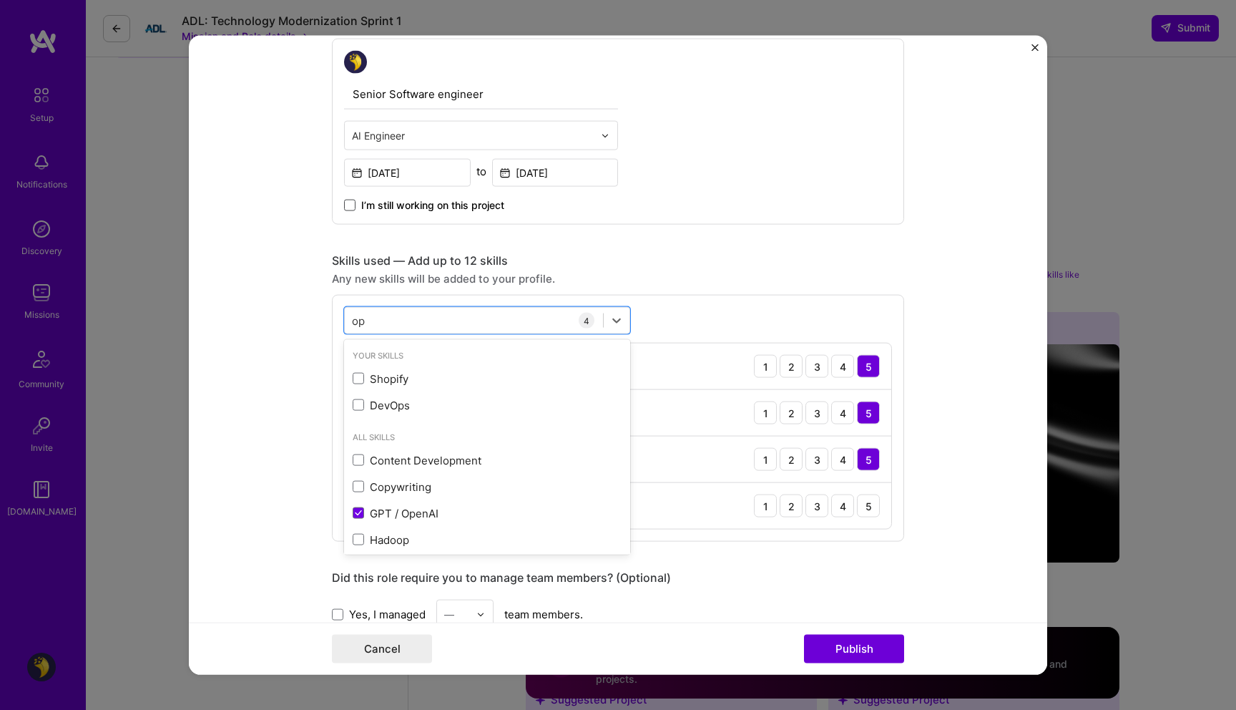
type input "o"
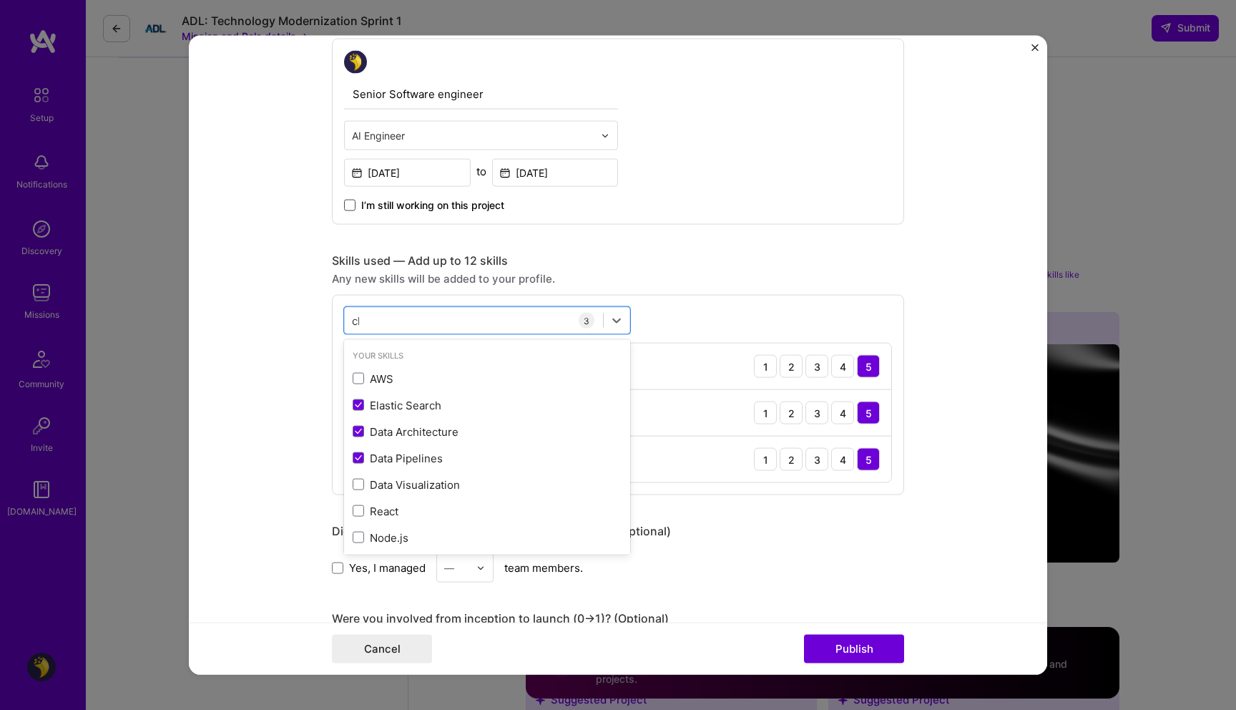
type input "chat"
type input "i"
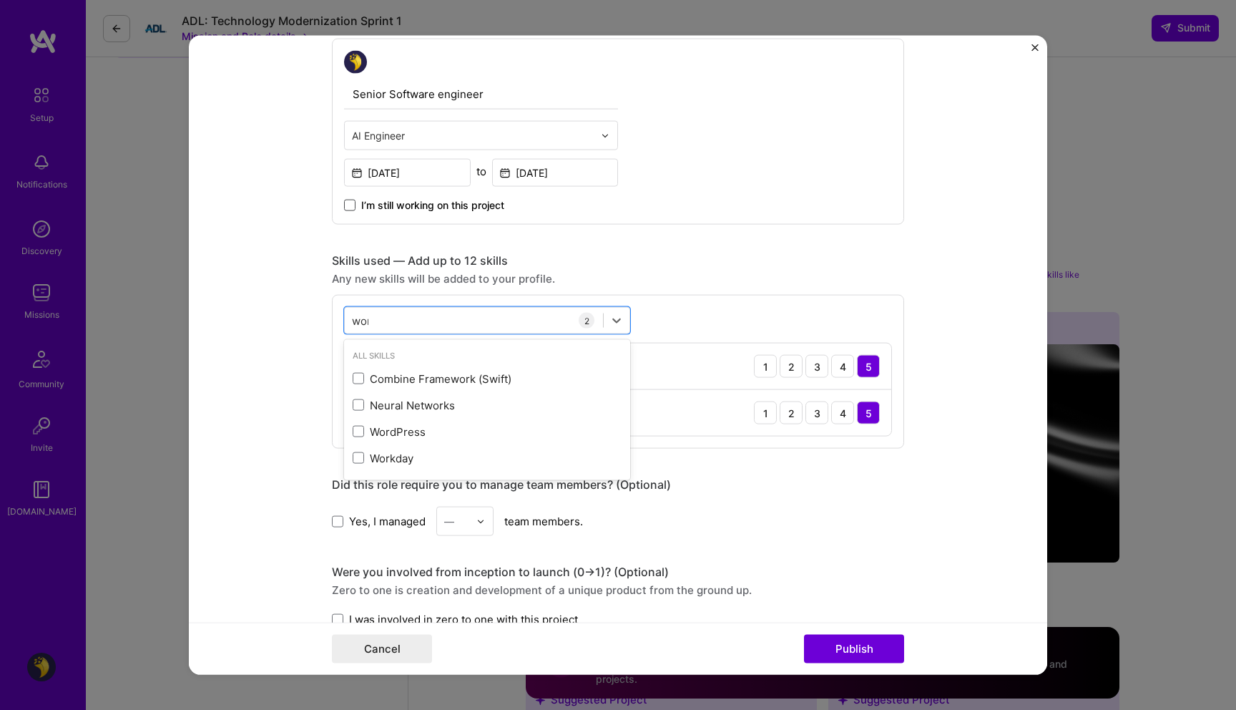
type input "work"
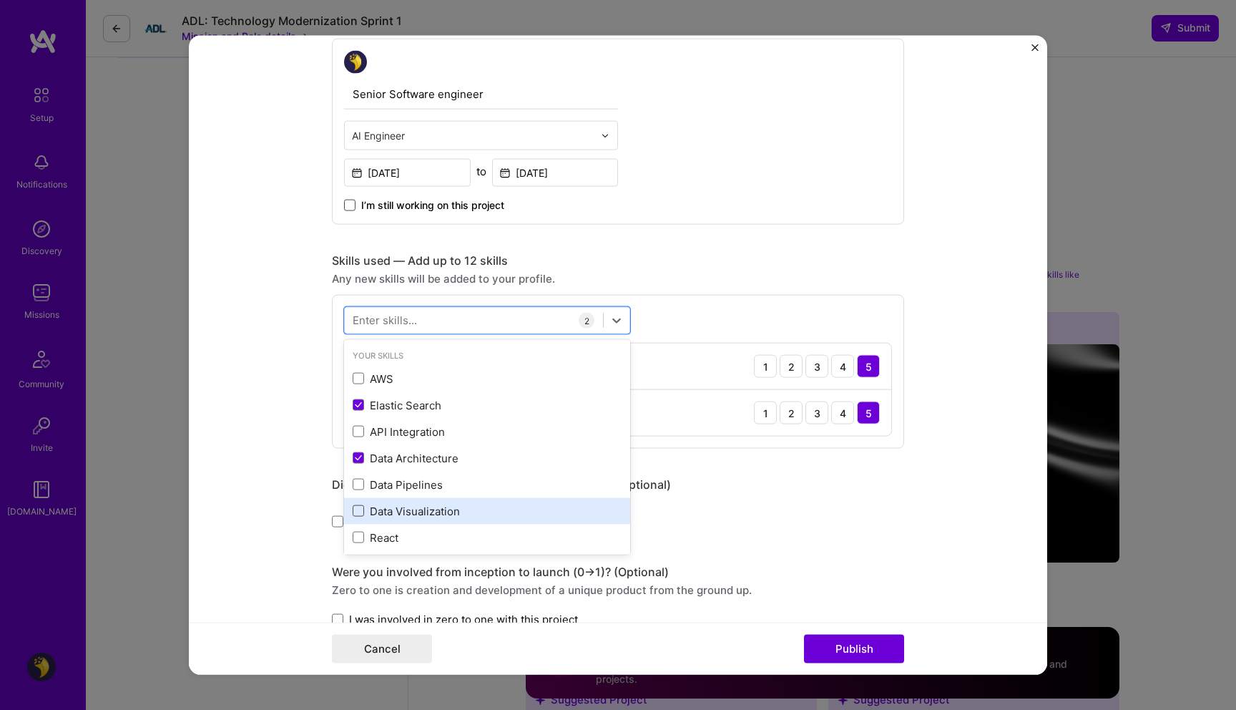
click at [353, 515] on span at bounding box center [358, 510] width 11 height 11
click at [0, 0] on input "checkbox" at bounding box center [0, 0] width 0 height 0
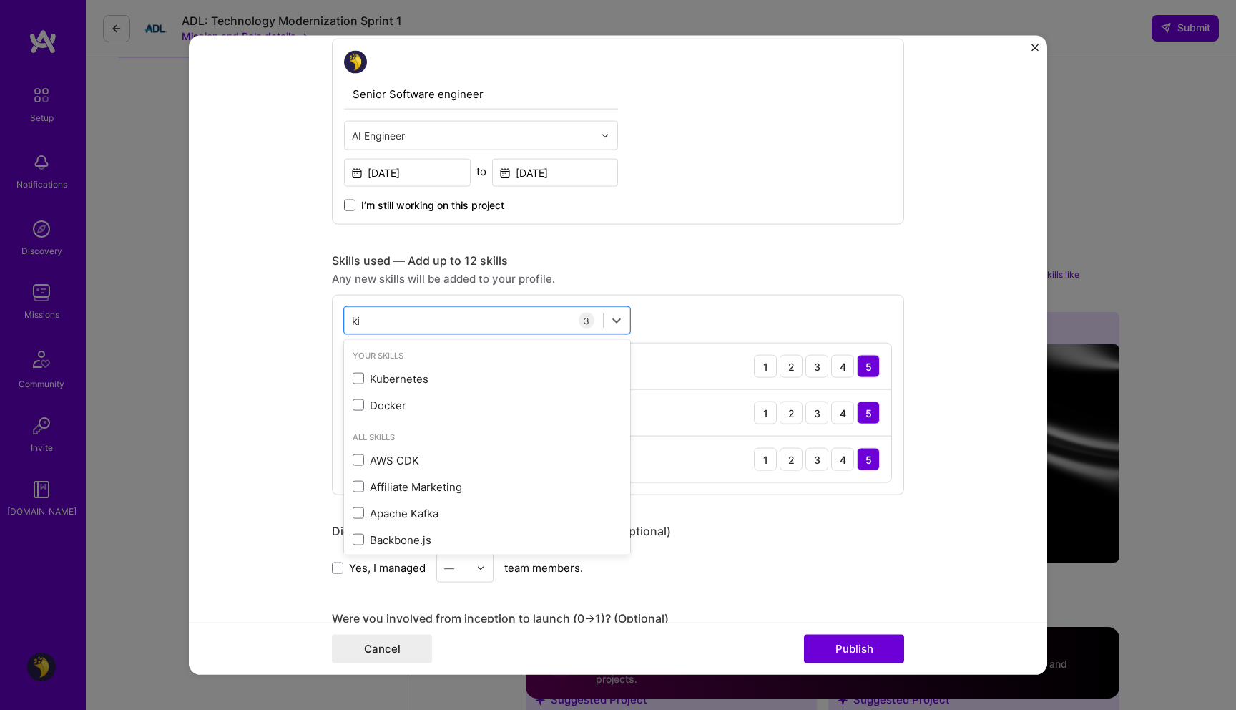
type input "kib"
type input "tempo"
type input "dura"
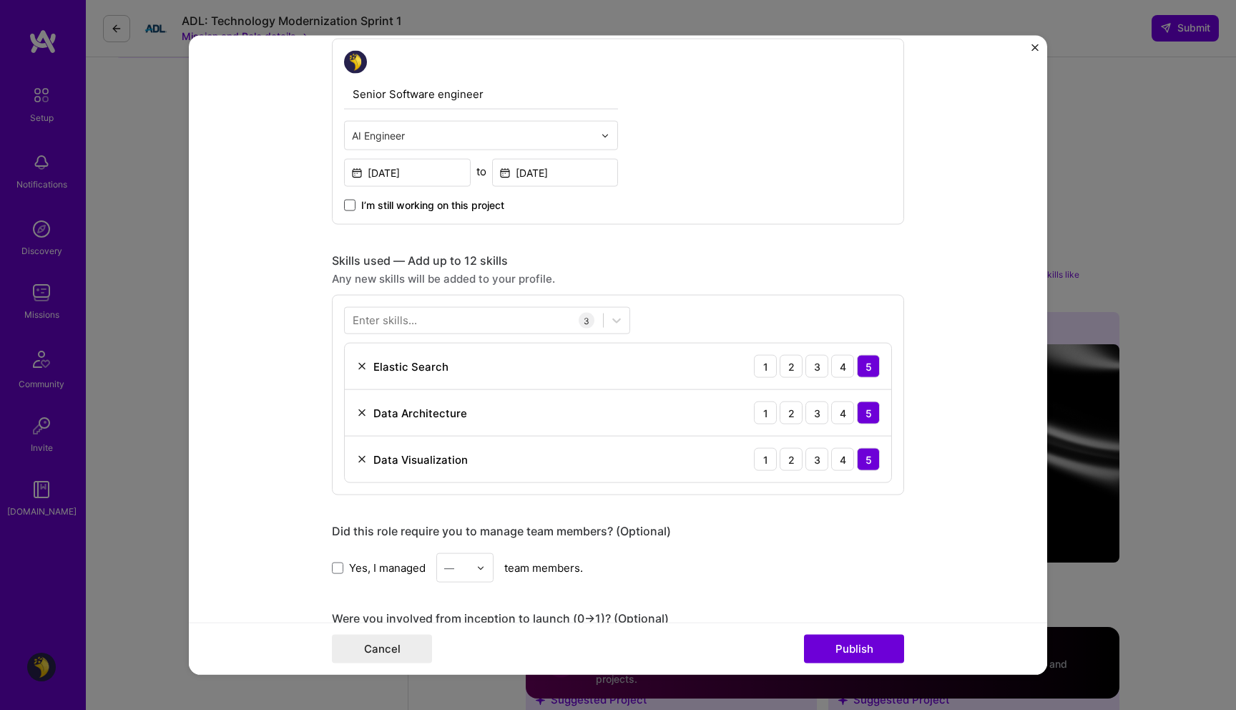
click at [845, 290] on div "Skills used — Add up to 12 skills Any new skills will be added to your profile.…" at bounding box center [618, 374] width 572 height 242
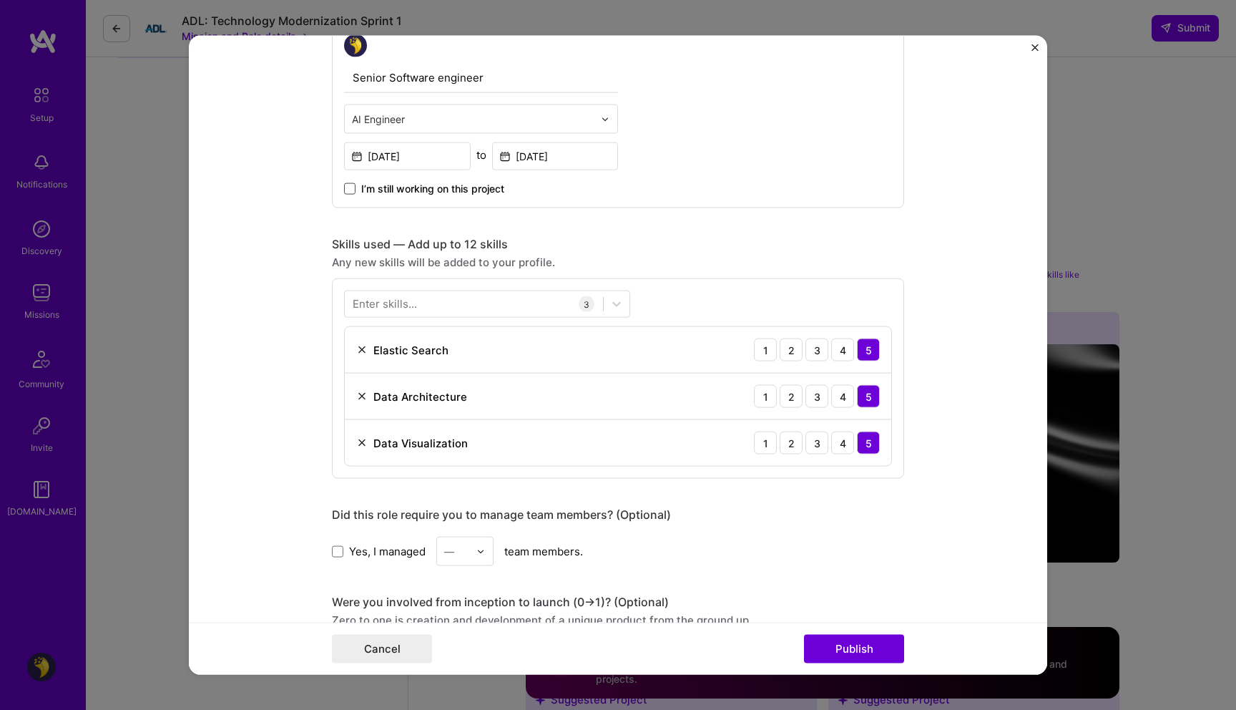
scroll to position [791, 0]
click at [496, 300] on div at bounding box center [474, 305] width 258 height 24
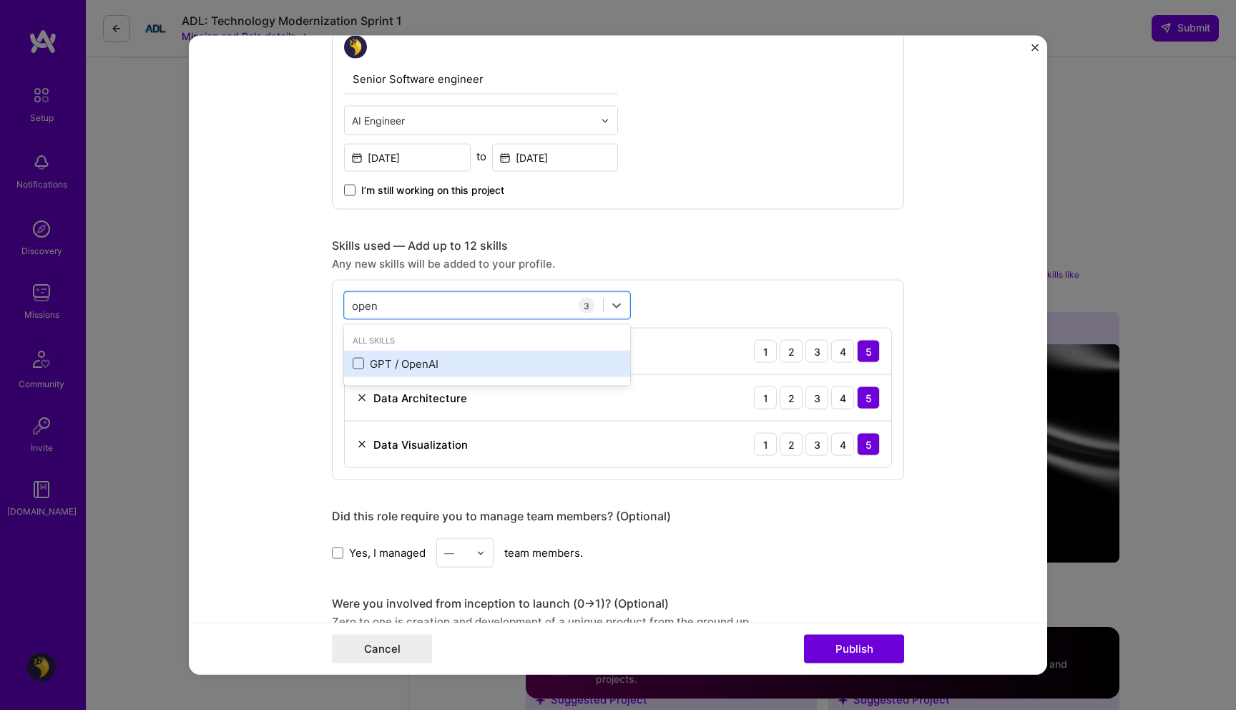
click at [358, 364] on span at bounding box center [358, 363] width 11 height 11
click at [0, 0] on input "checkbox" at bounding box center [0, 0] width 0 height 0
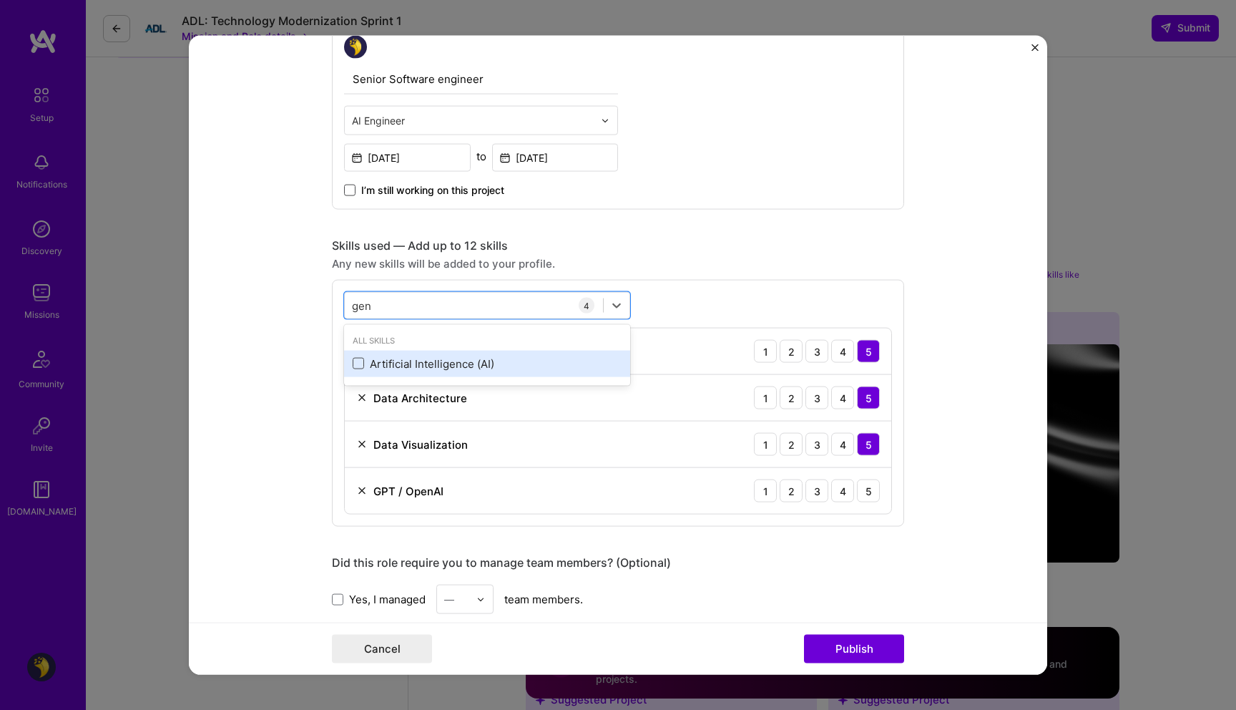
click at [353, 364] on span at bounding box center [358, 363] width 11 height 11
click at [0, 0] on input "checkbox" at bounding box center [0, 0] width 0 height 0
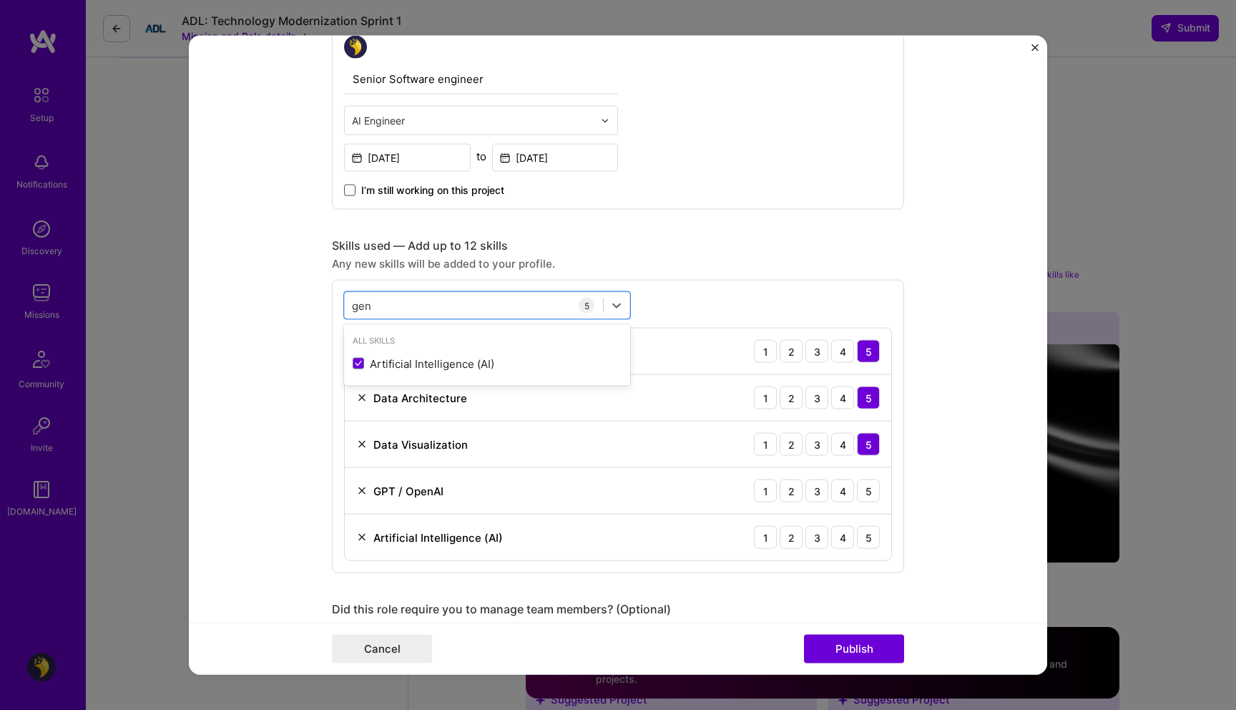
type input "gen"
click at [270, 416] on form "Project title LLM Translations QA Workflow Company Elastic Project industry Ind…" at bounding box center [618, 355] width 859 height 639
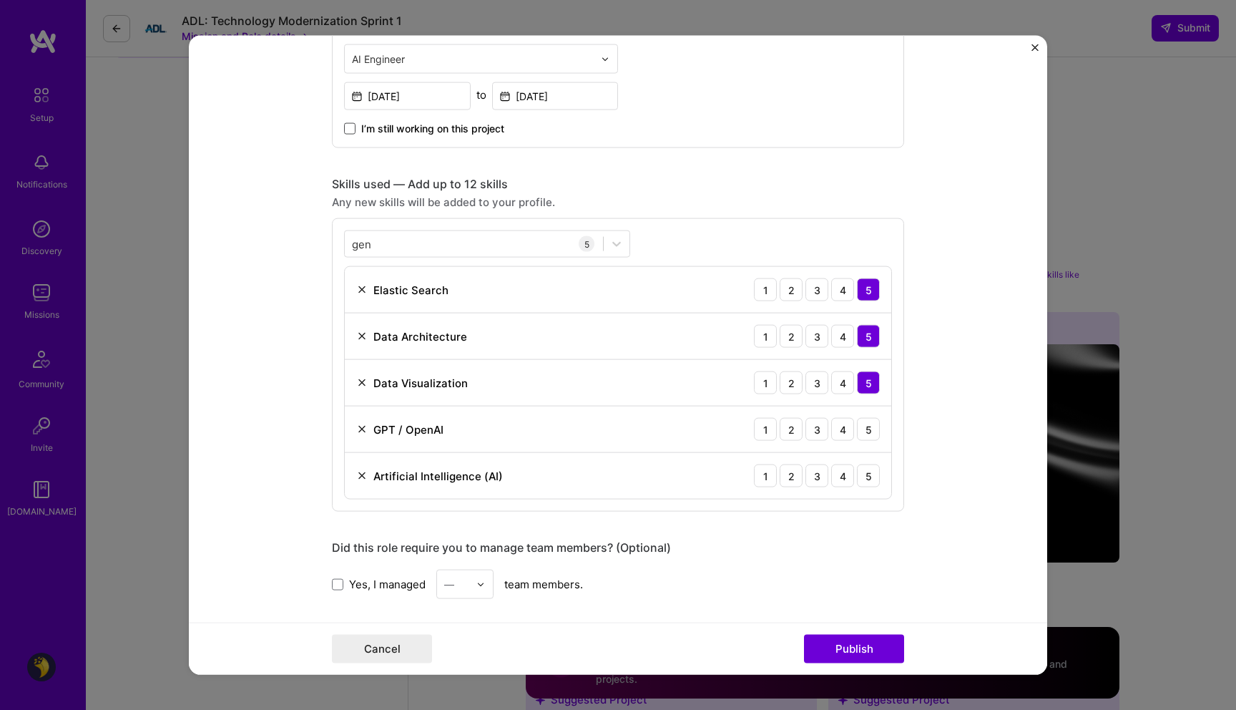
scroll to position [854, 0]
click at [834, 429] on div "4" at bounding box center [842, 427] width 23 height 23
click at [842, 475] on div "4" at bounding box center [842, 474] width 23 height 23
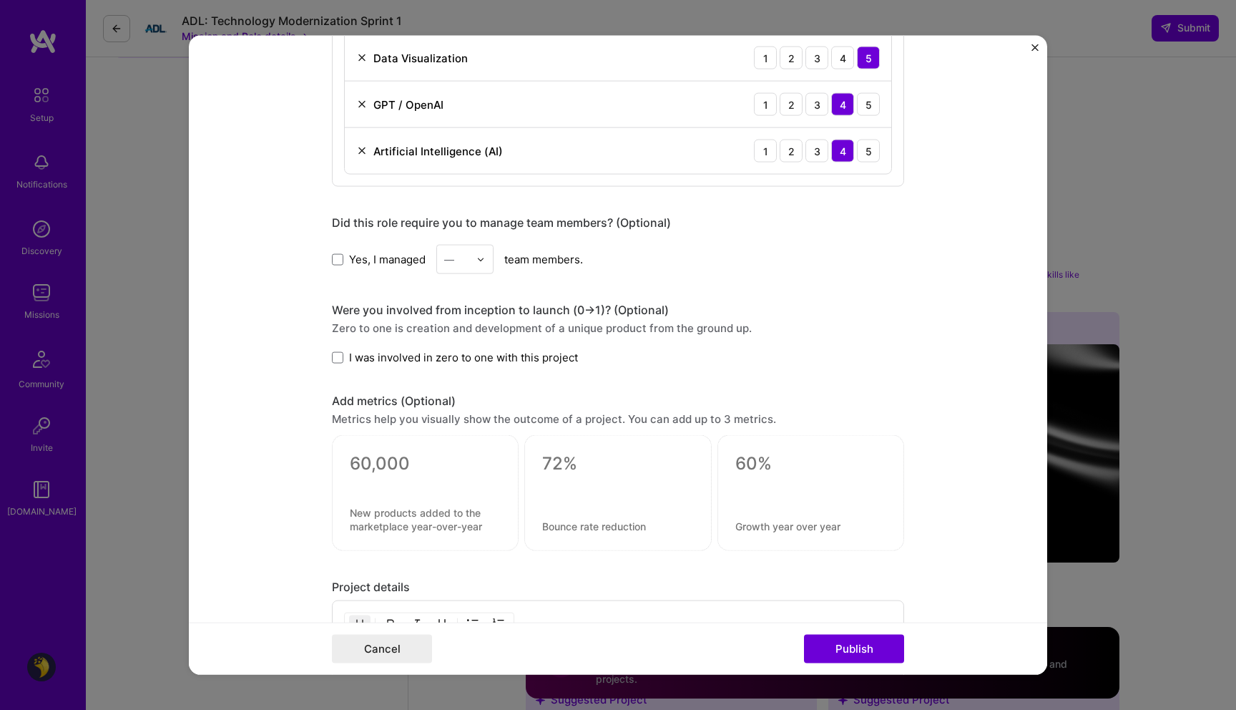
scroll to position [1178, 0]
click at [332, 356] on span at bounding box center [337, 356] width 11 height 11
click at [0, 0] on input "I was involved in zero to one with this project" at bounding box center [0, 0] width 0 height 0
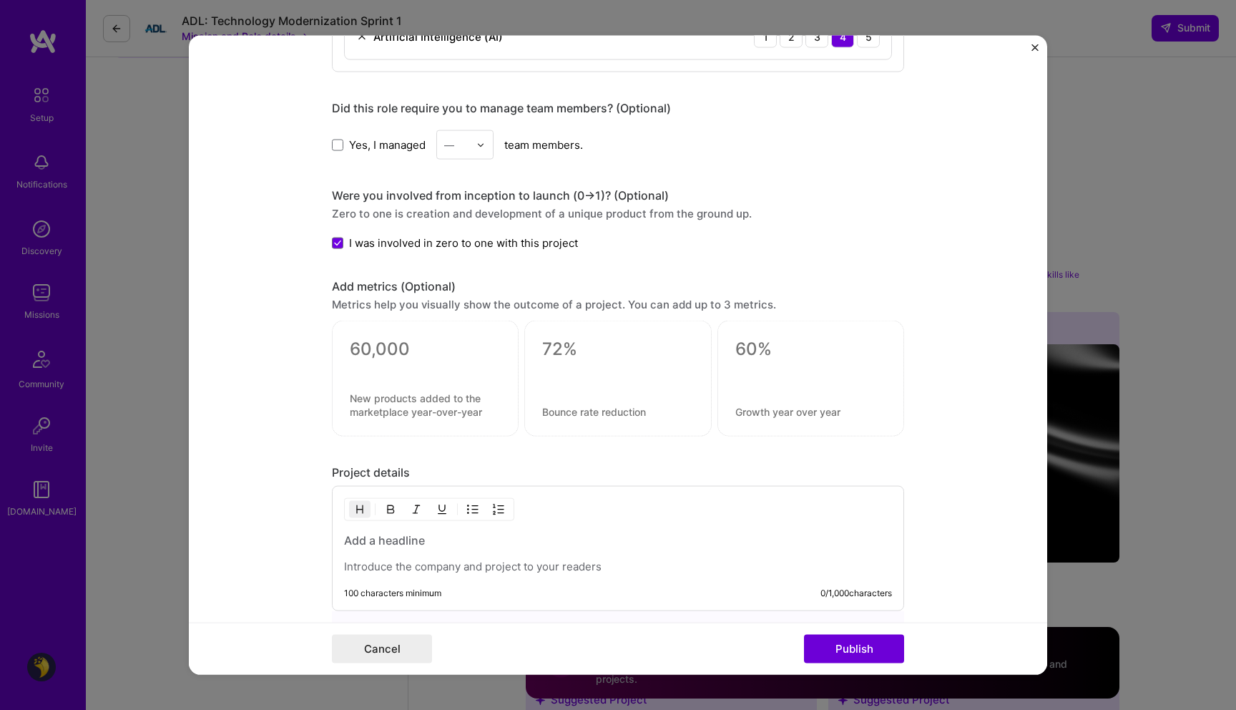
scroll to position [1296, 0]
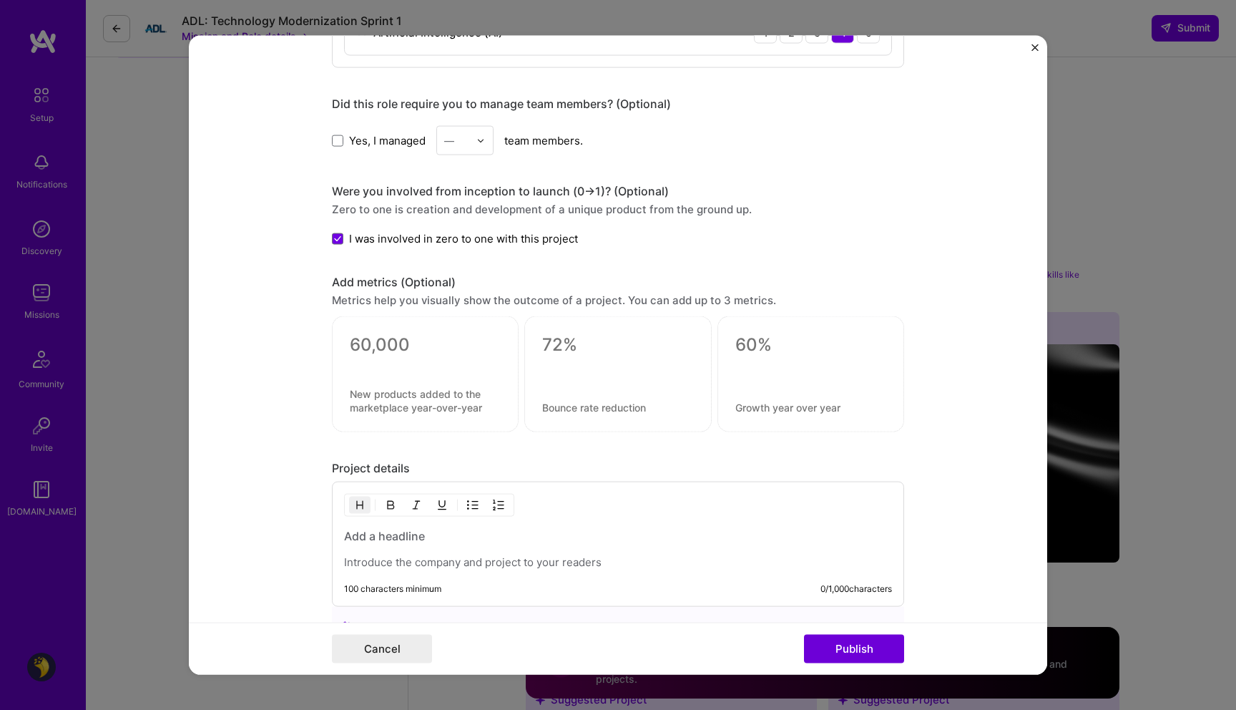
click at [383, 341] on textarea at bounding box center [425, 344] width 151 height 21
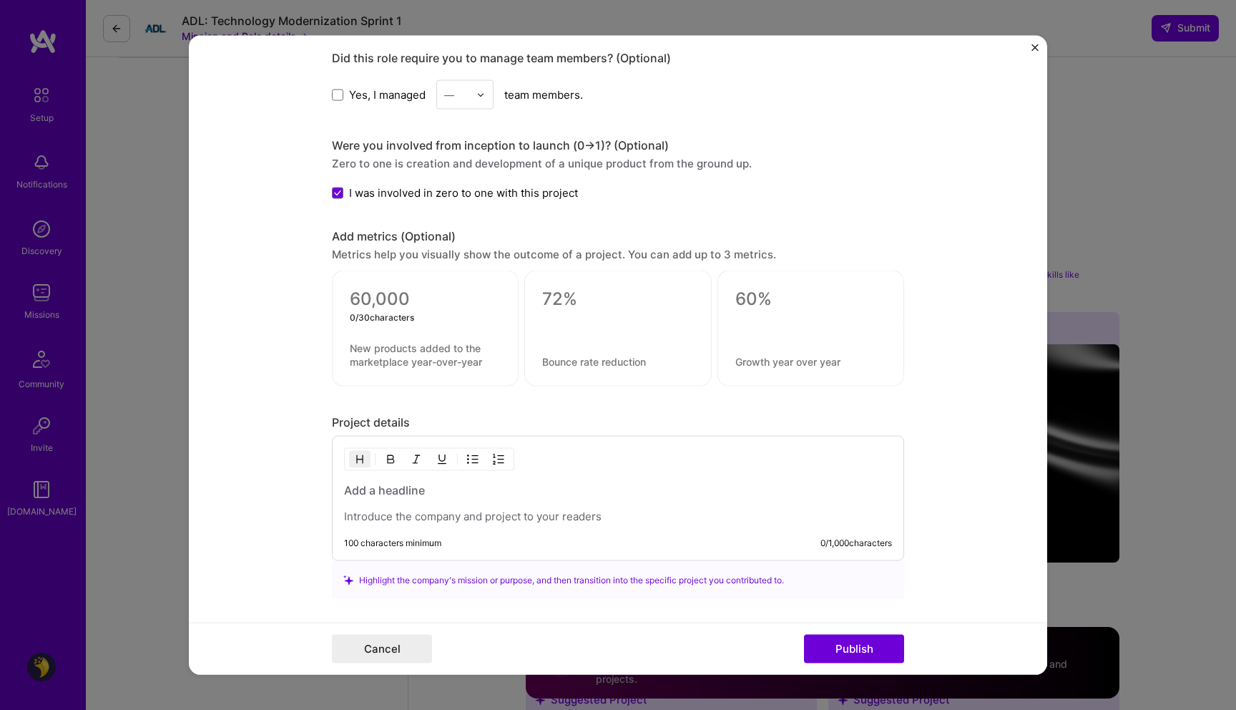
scroll to position [1344, 0]
type textarea "6"
type textarea "26"
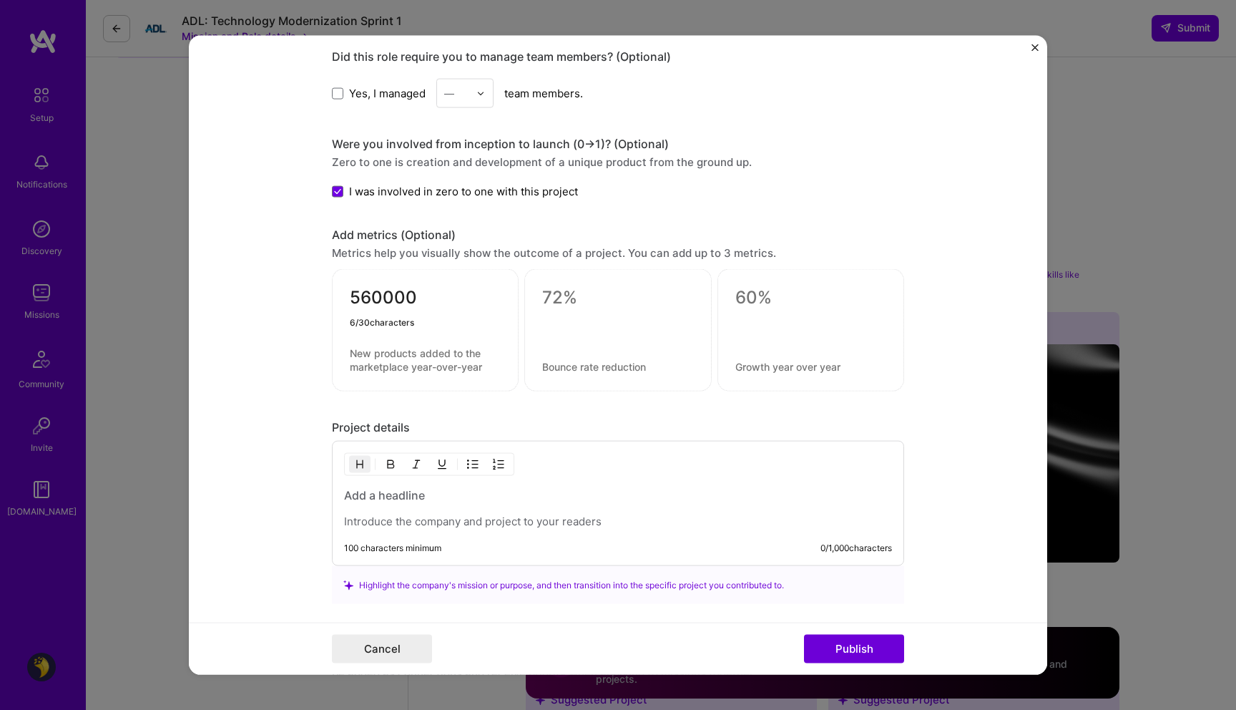
click at [376, 298] on textarea "560000" at bounding box center [425, 301] width 151 height 28
type textarea "560,000"
click at [375, 345] on div "560,000 7 / 30 characters" at bounding box center [425, 330] width 187 height 122
click at [375, 351] on textarea at bounding box center [425, 359] width 151 height 27
click at [369, 322] on div at bounding box center [425, 322] width 151 height 15
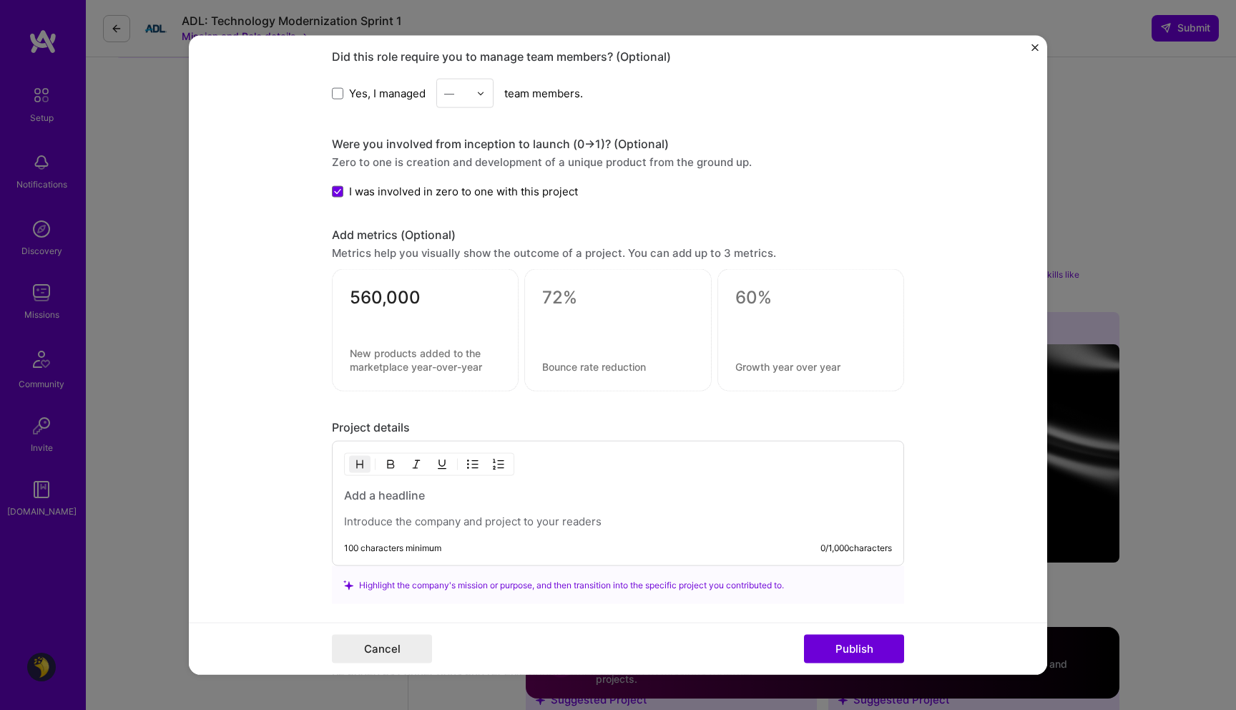
click at [350, 311] on textarea "560,000" at bounding box center [425, 301] width 151 height 28
click at [392, 360] on textarea at bounding box center [425, 359] width 151 height 27
click at [567, 296] on textarea at bounding box center [617, 297] width 151 height 21
paste textarea "14,697,180"
type textarea "280,697,180"
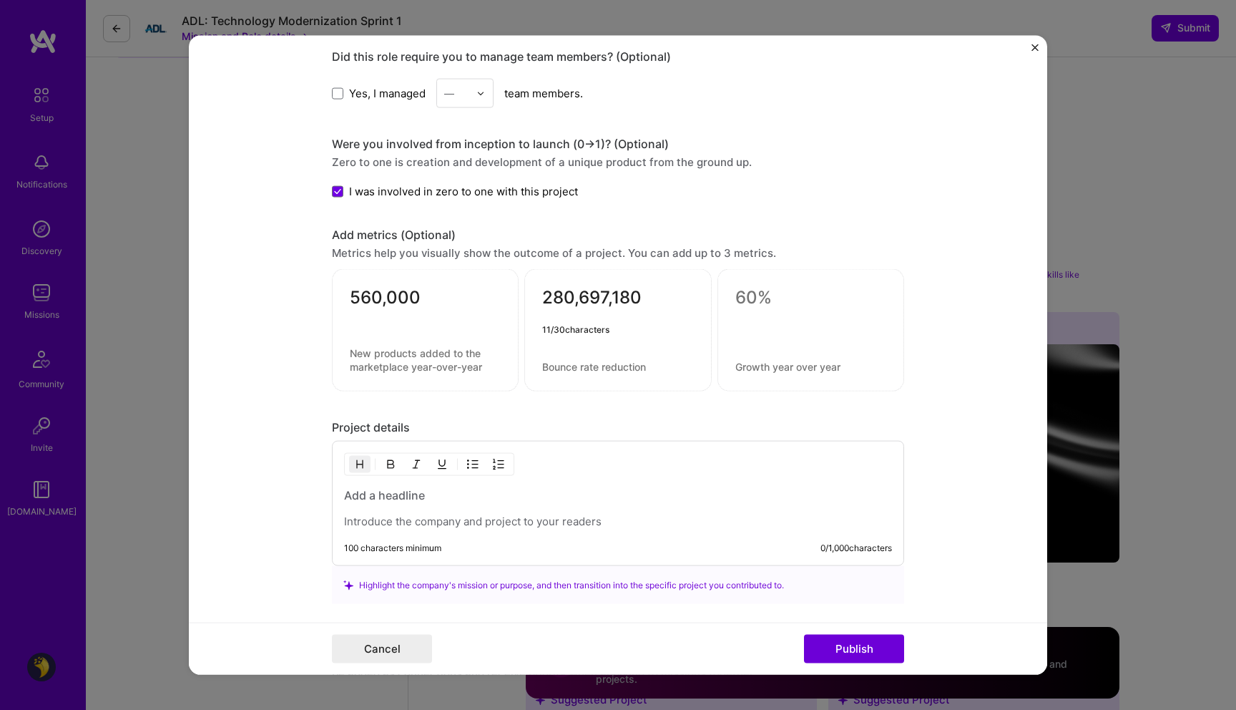
click at [781, 288] on textarea at bounding box center [810, 297] width 151 height 21
type textarea "$45"
click at [751, 361] on textarea at bounding box center [810, 367] width 151 height 14
type textarea "Total optimized cost of running the LLM pipeline"
click at [557, 364] on textarea at bounding box center [617, 367] width 151 height 14
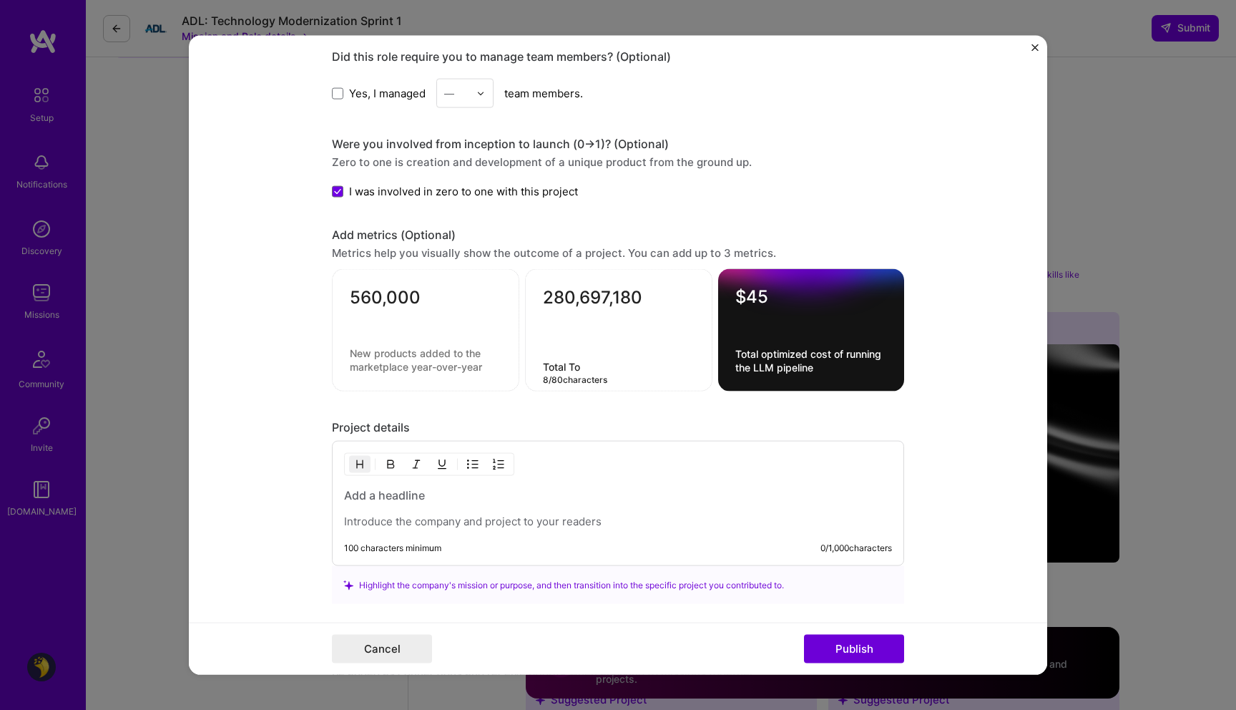
type textarea "Total To"
click at [579, 308] on textarea "280,697,180" at bounding box center [619, 301] width 152 height 28
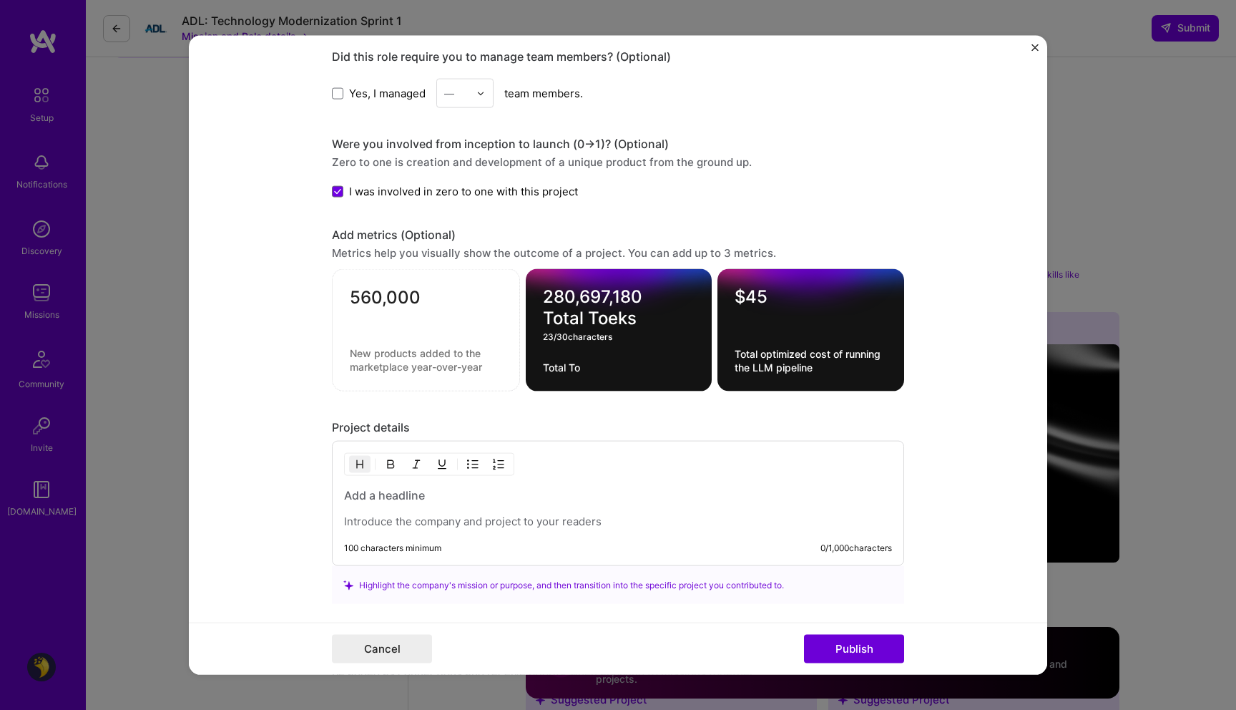
type textarea "280,697,180 Total Toeks"
click at [772, 295] on textarea "$45" at bounding box center [811, 300] width 152 height 28
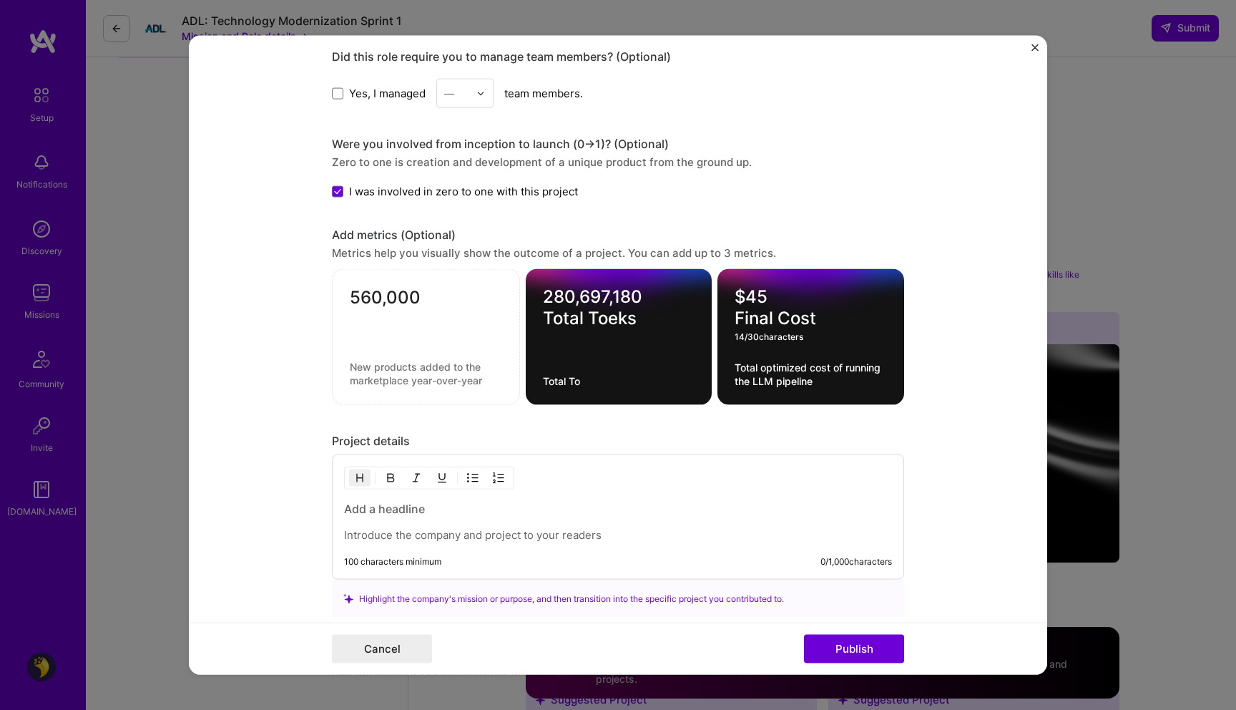
type textarea "$45 Final Cost"
click at [417, 298] on textarea "560,000" at bounding box center [426, 301] width 152 height 28
type textarea "560,000 Labels checked"
click at [583, 370] on div "280,697,180 Total Toeks Total To" at bounding box center [619, 337] width 187 height 137
click at [585, 383] on textarea "Total To" at bounding box center [619, 383] width 152 height 14
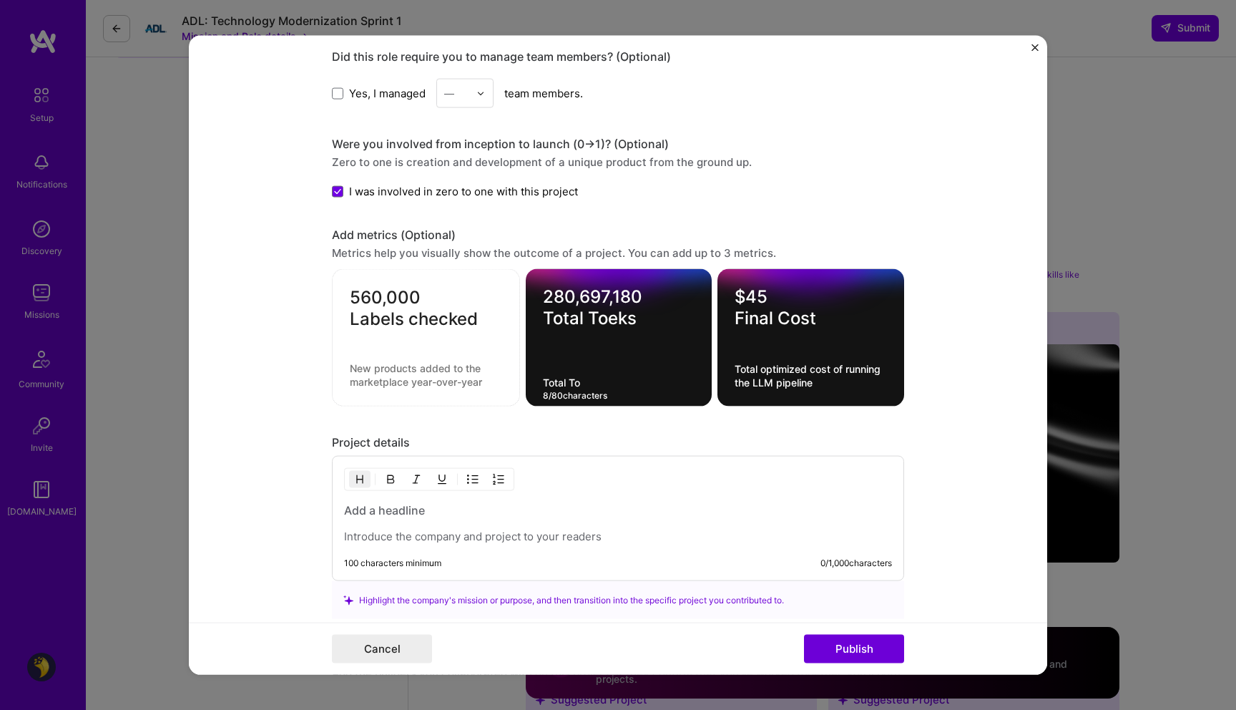
paste textarea "gpt-o4-mini gpt-o4 text-embedding-3-large omni-moderation-latest"
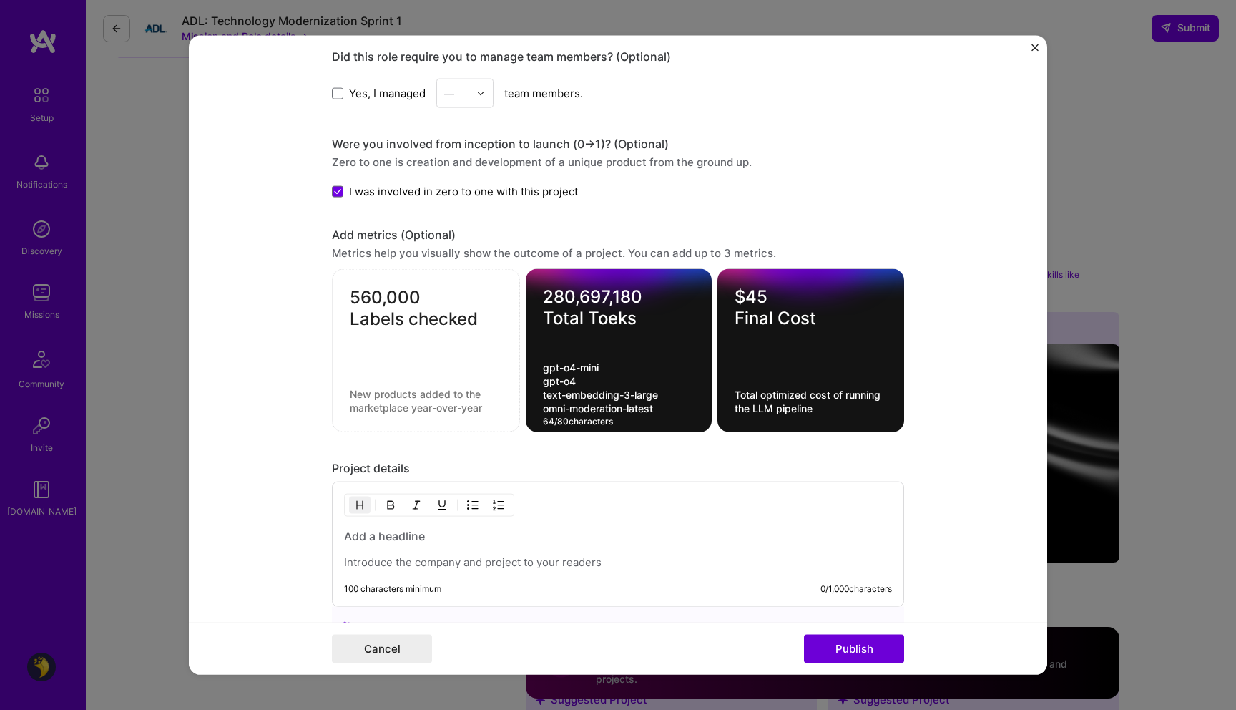
type textarea "gpt-o4-mini gpt-o4 text-embedding-3-large omni-moderation-latest"
click at [566, 337] on div at bounding box center [619, 336] width 152 height 15
click at [547, 382] on textarea "gpt-o4-mini gpt-o4 text-embedding-3-large omni-moderation-latest" at bounding box center [619, 388] width 152 height 54
click at [775, 380] on div "$45 Final Cost Total optimized cost of running the LLM pipeline" at bounding box center [811, 350] width 187 height 163
click at [823, 404] on textarea "Total optimized cost of running the LLM pipeline" at bounding box center [811, 401] width 152 height 27
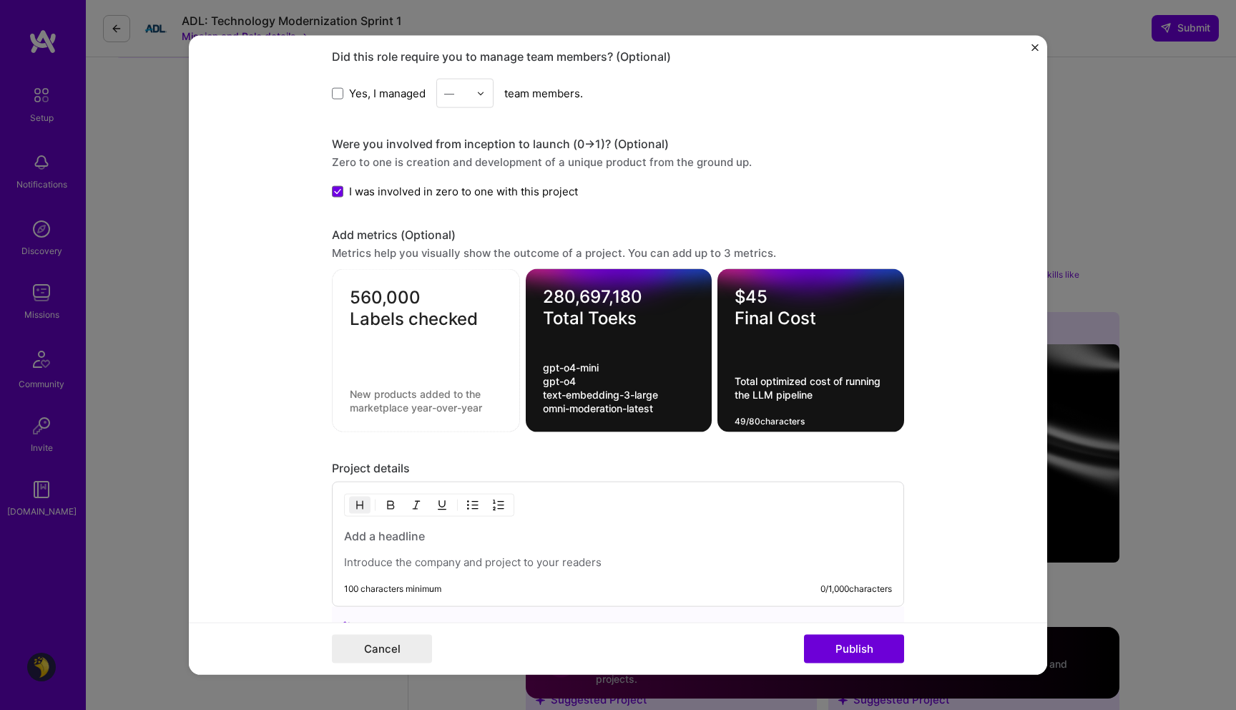
paste textarea "19k completions 2.6k embeddings 2.6k moderations"
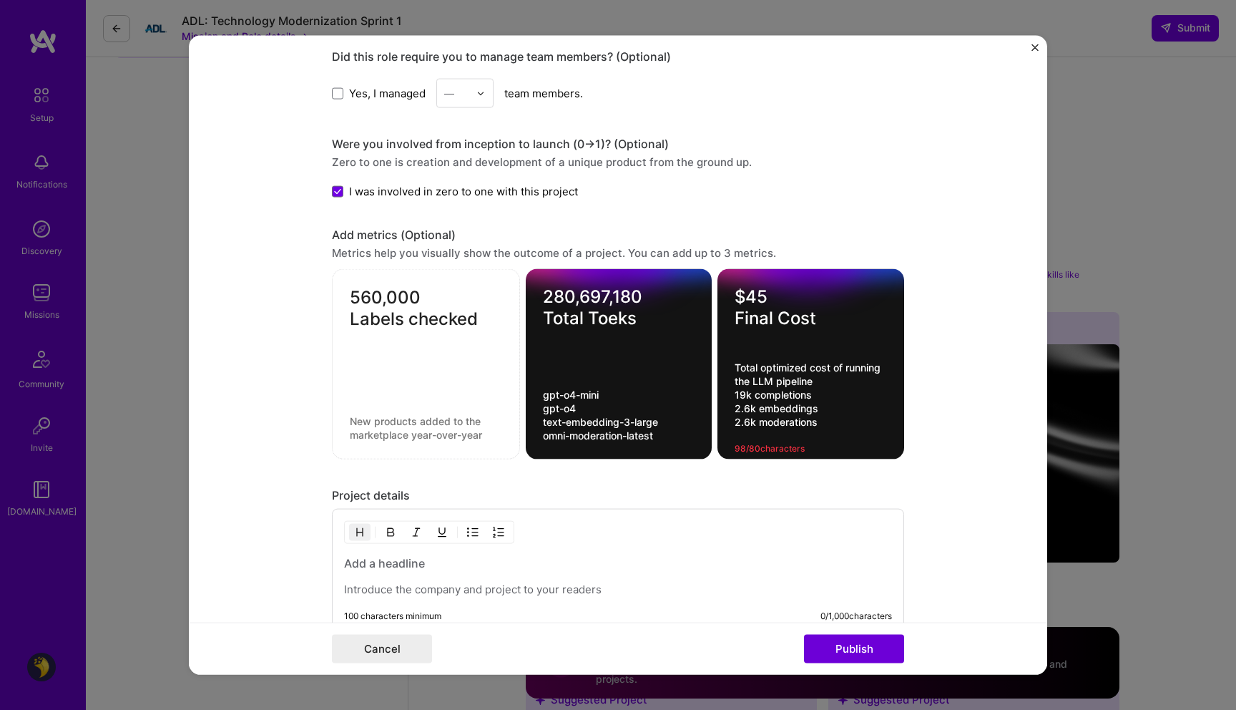
click at [819, 384] on textarea "Total optimized cost of running the LLM pipeline 19k completions 2.6k embedding…" at bounding box center [811, 402] width 152 height 82
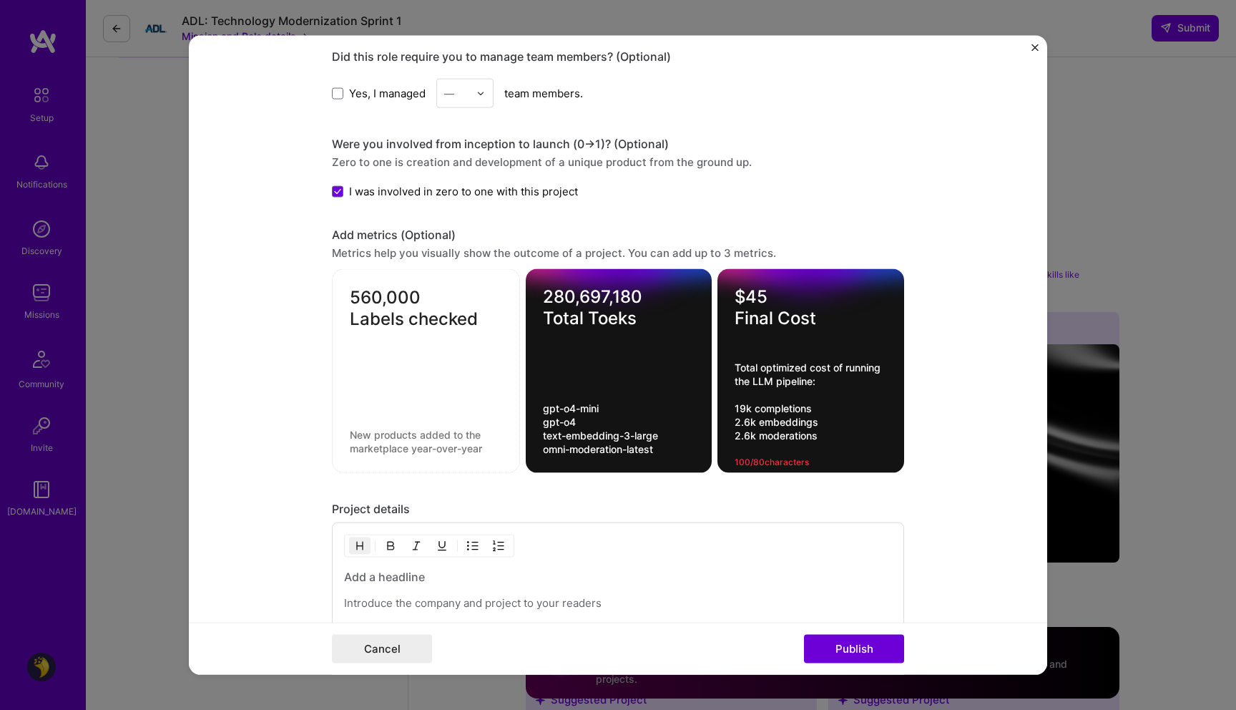
click at [751, 411] on textarea "Total optimized cost of running the LLM pipeline: 19k completions 2.6k embeddin…" at bounding box center [811, 408] width 152 height 95
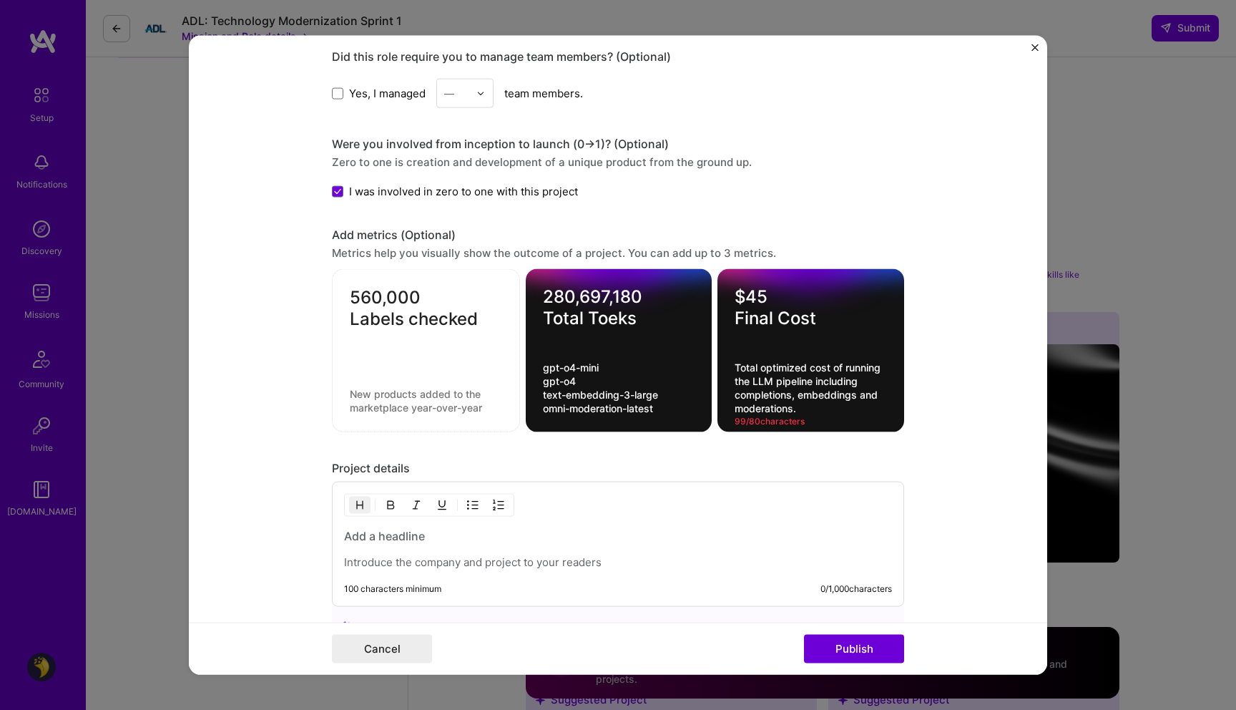
type textarea "Total optimized cost of running the LLM pipeline including completions, embeddi…"
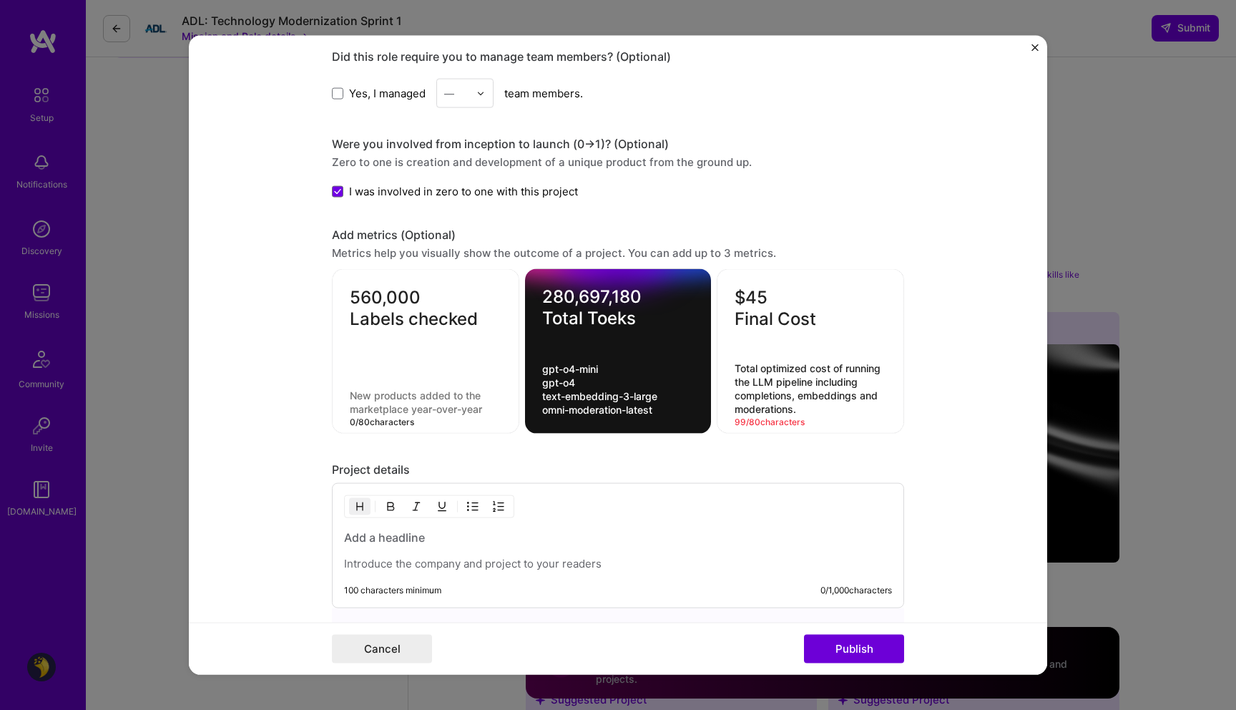
click at [421, 392] on textarea at bounding box center [426, 401] width 152 height 27
type textarea "Translation"
type textarea "L"
click at [433, 401] on textarea "Translated labels across different languages" at bounding box center [426, 401] width 152 height 27
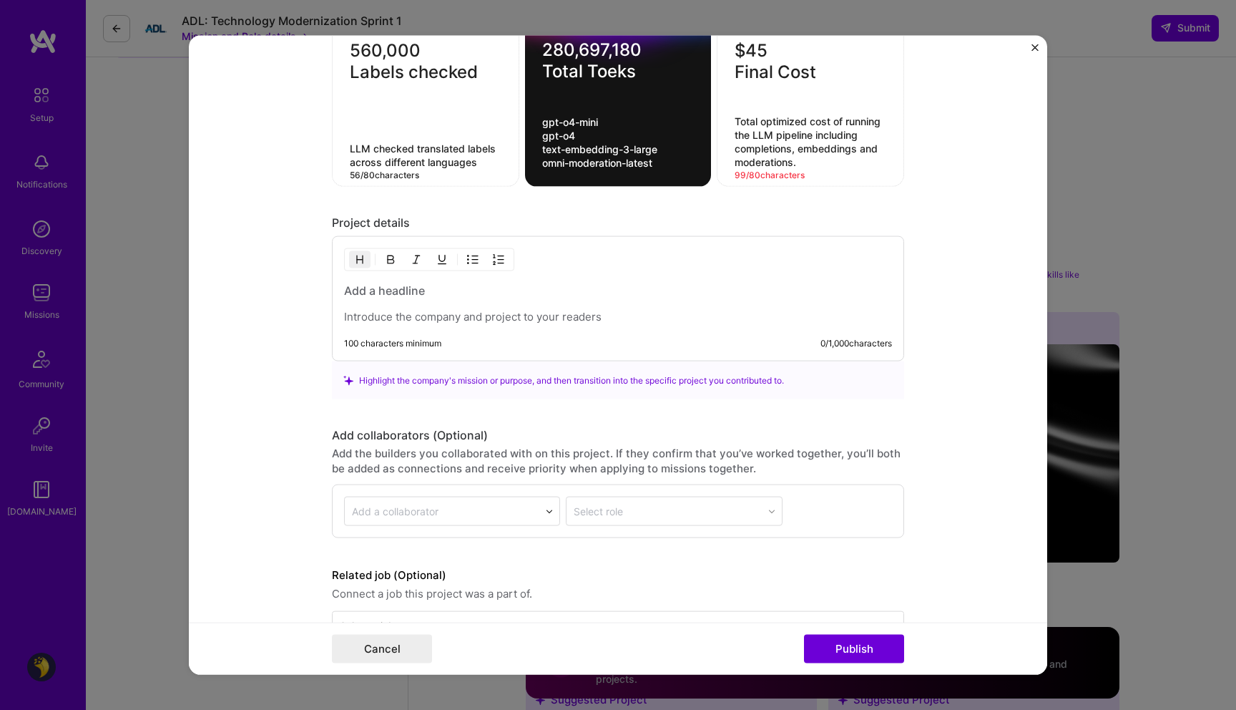
scroll to position [1593, 0]
type textarea "LLM checked translated labels across different languages"
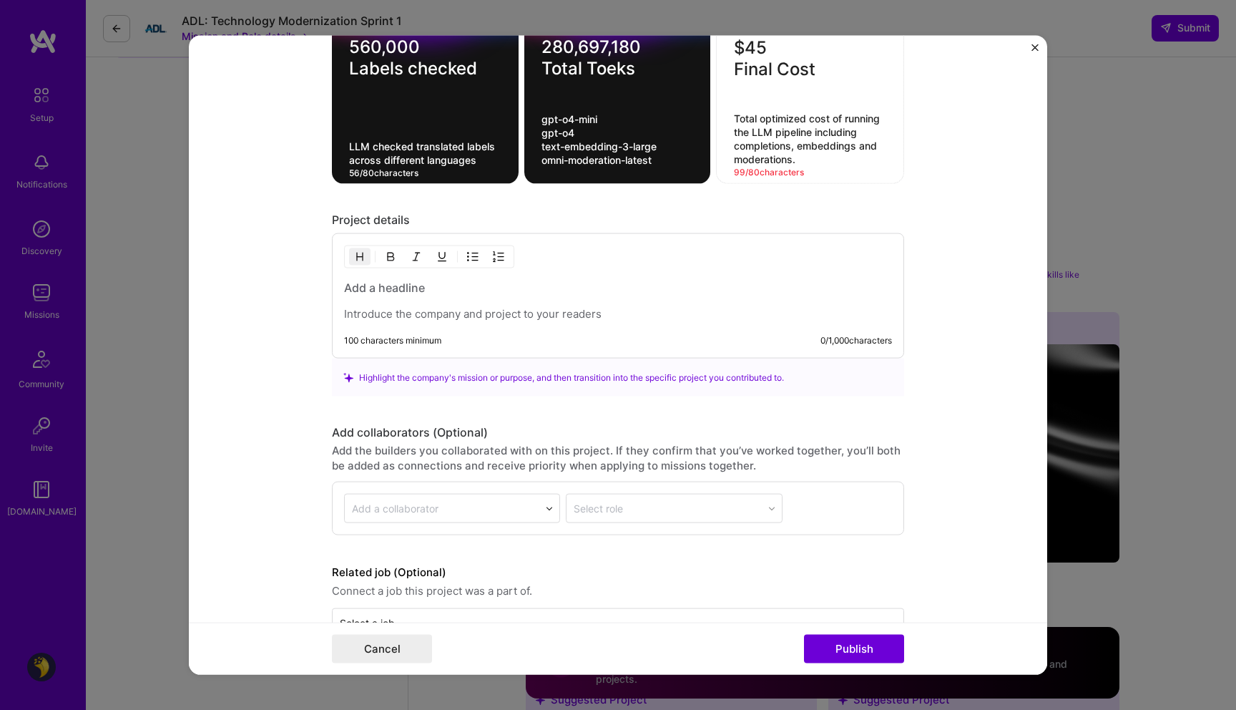
scroll to position [1593, 0]
click at [419, 291] on h3 at bounding box center [618, 288] width 548 height 16
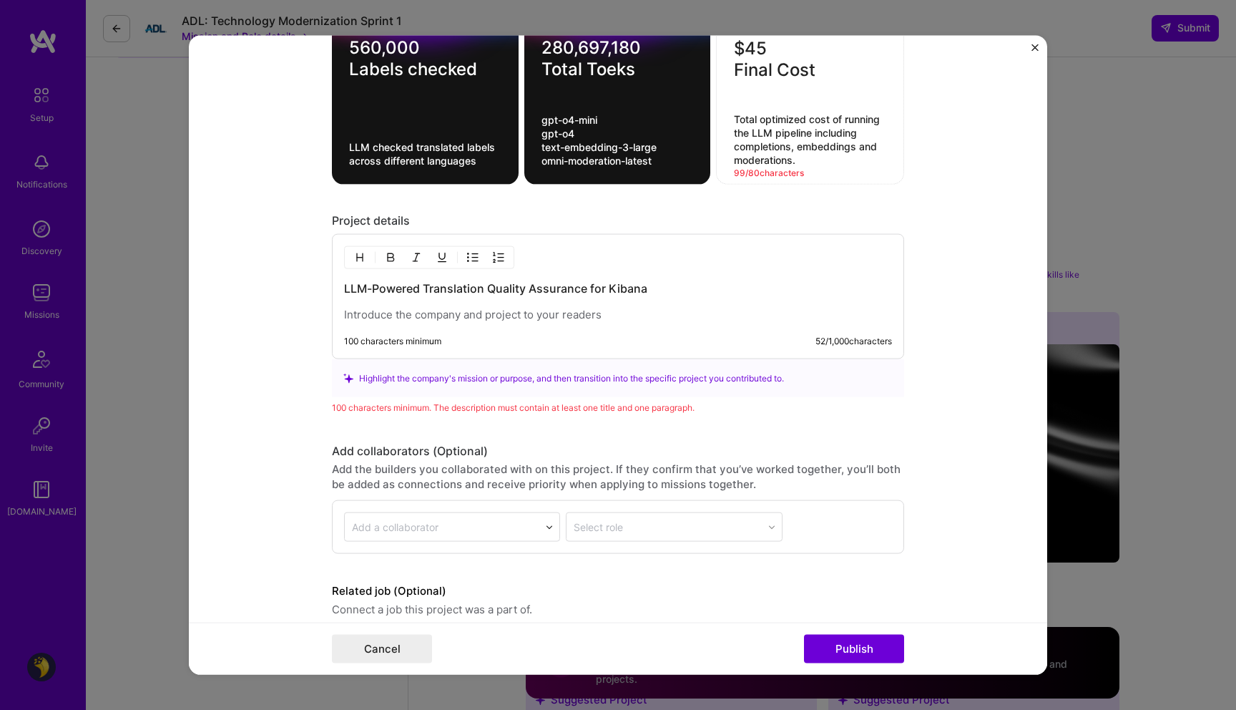
click at [503, 305] on div "LLM-Powered Translation Quality Assurance for Kibana" at bounding box center [618, 300] width 548 height 41
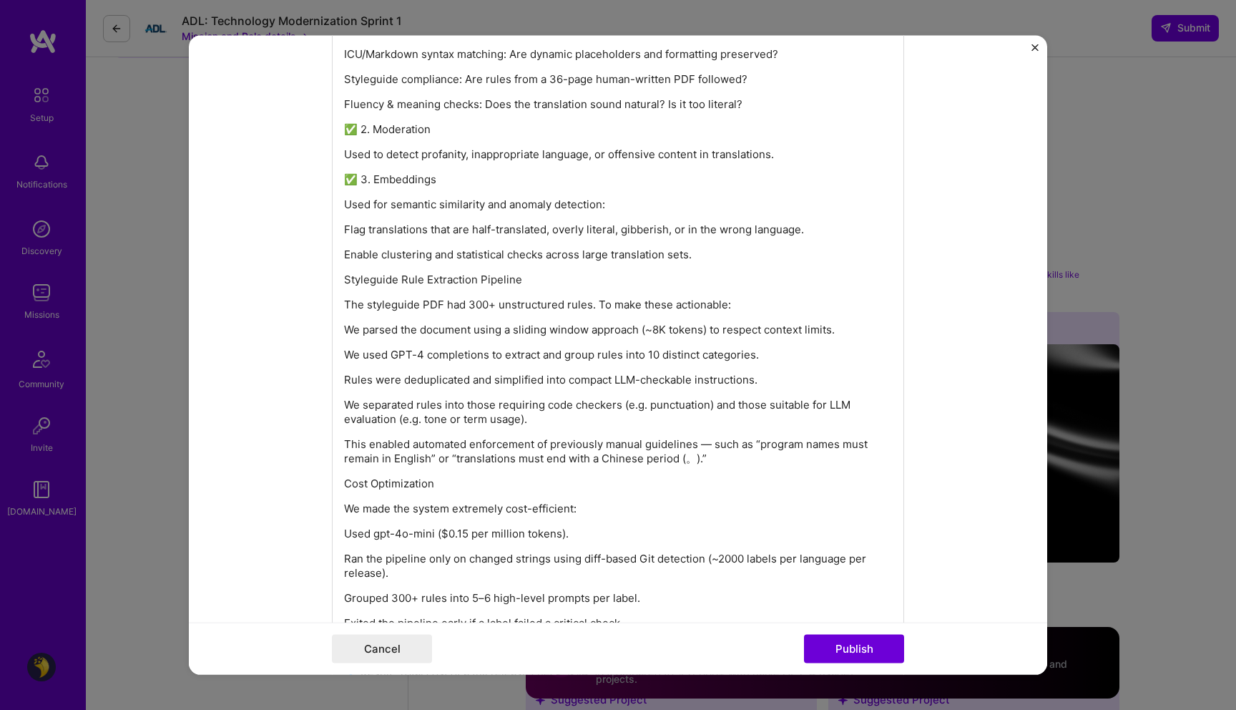
scroll to position [2254, 0]
click at [513, 313] on div "LLM-Powered Translation Quality Assurance for Kibana Overview: At Elastic (Kiba…" at bounding box center [618, 300] width 548 height 1362
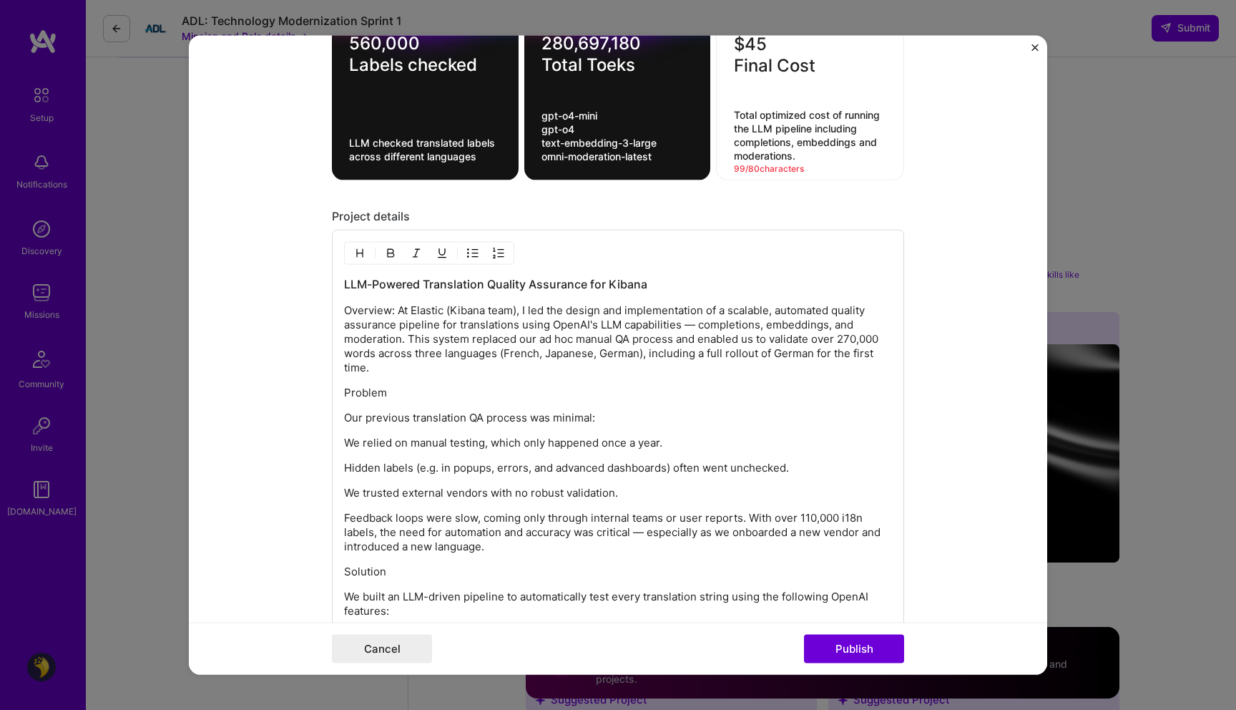
scroll to position [1573, 0]
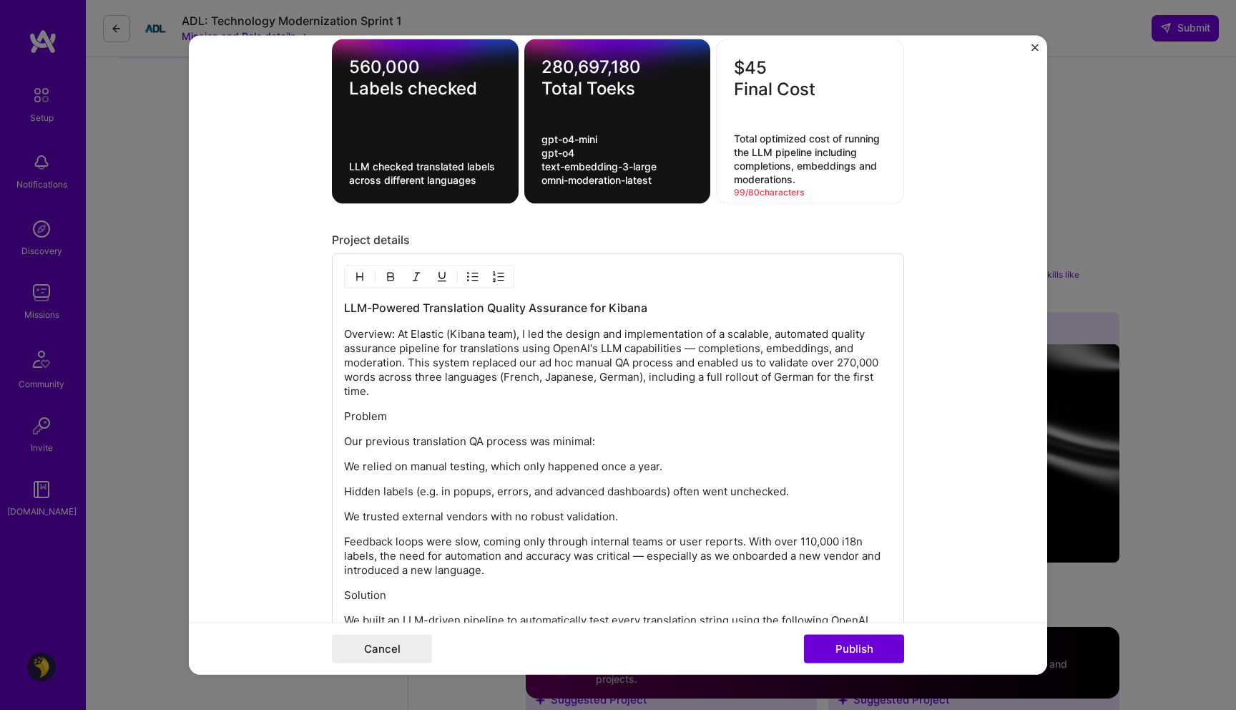
click at [353, 329] on p "Overview: At Elastic (Kibana team), I led the design and implementation of a sc…" at bounding box center [618, 363] width 548 height 72
click at [416, 383] on p "Overview: At Elastic (Kibana team), I led the design and implementation of a sc…" at bounding box center [618, 363] width 548 height 72
click at [395, 342] on p "Overview: At Elastic (Kibana team), I led the design and implementation of a sc…" at bounding box center [618, 363] width 548 height 72
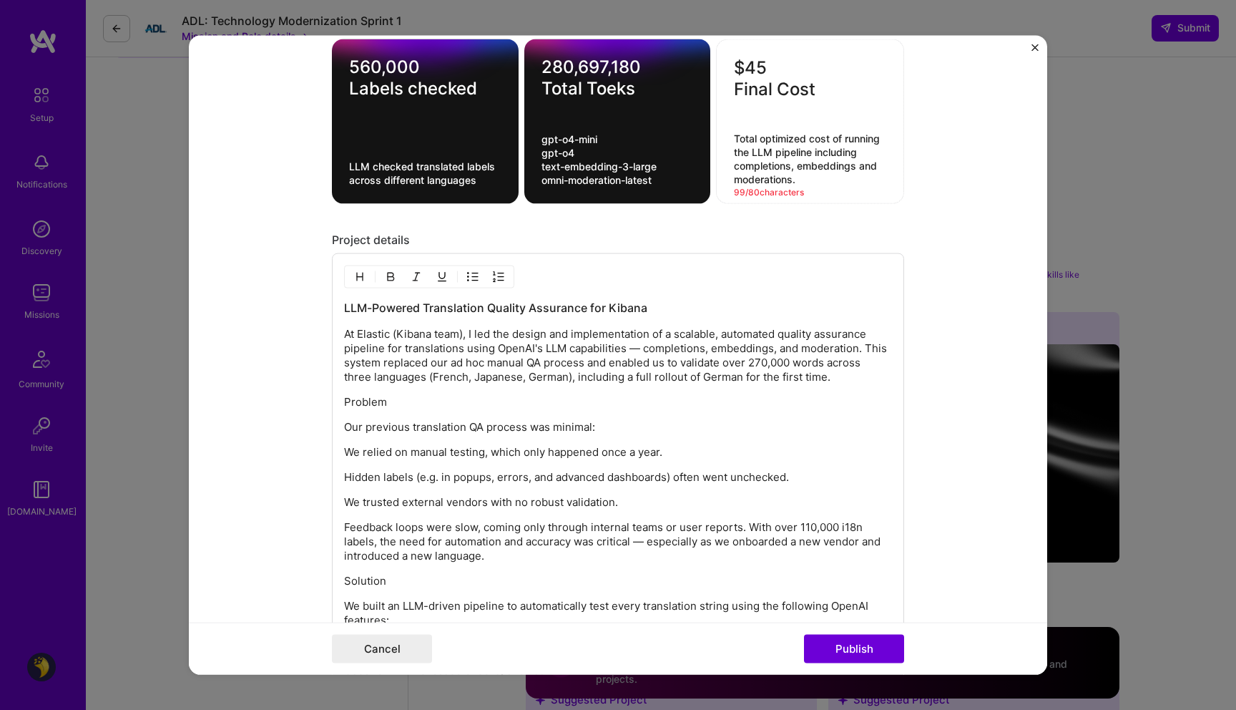
click at [449, 399] on p "Problem" at bounding box center [618, 402] width 548 height 14
drag, startPoint x: 419, startPoint y: 376, endPoint x: 567, endPoint y: 375, distance: 147.4
click at [567, 375] on p "At Elastic (Kibana team), I led the design and implementation of a scalable, au…" at bounding box center [618, 355] width 548 height 57
click at [440, 379] on p "At Elastic (Kibana team), I led the design and implementation of a scalable, au…" at bounding box center [618, 355] width 548 height 57
click at [397, 402] on p "Problem" at bounding box center [618, 402] width 548 height 14
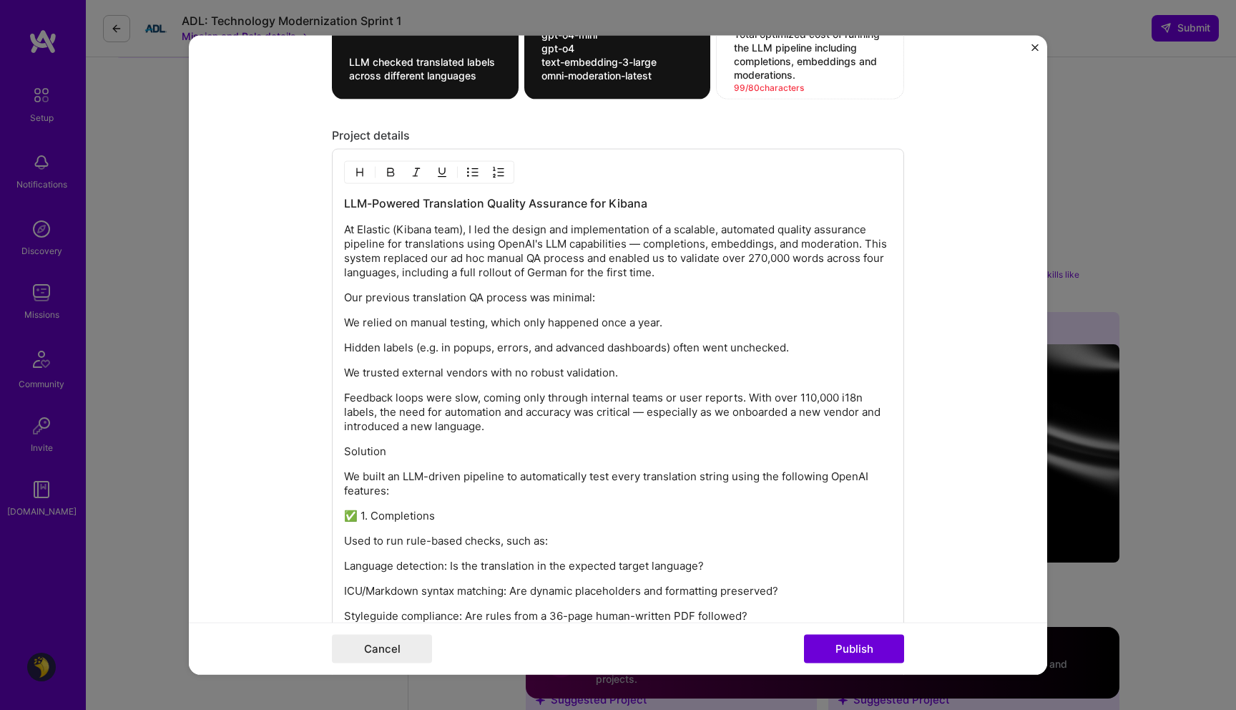
scroll to position [1681, 0]
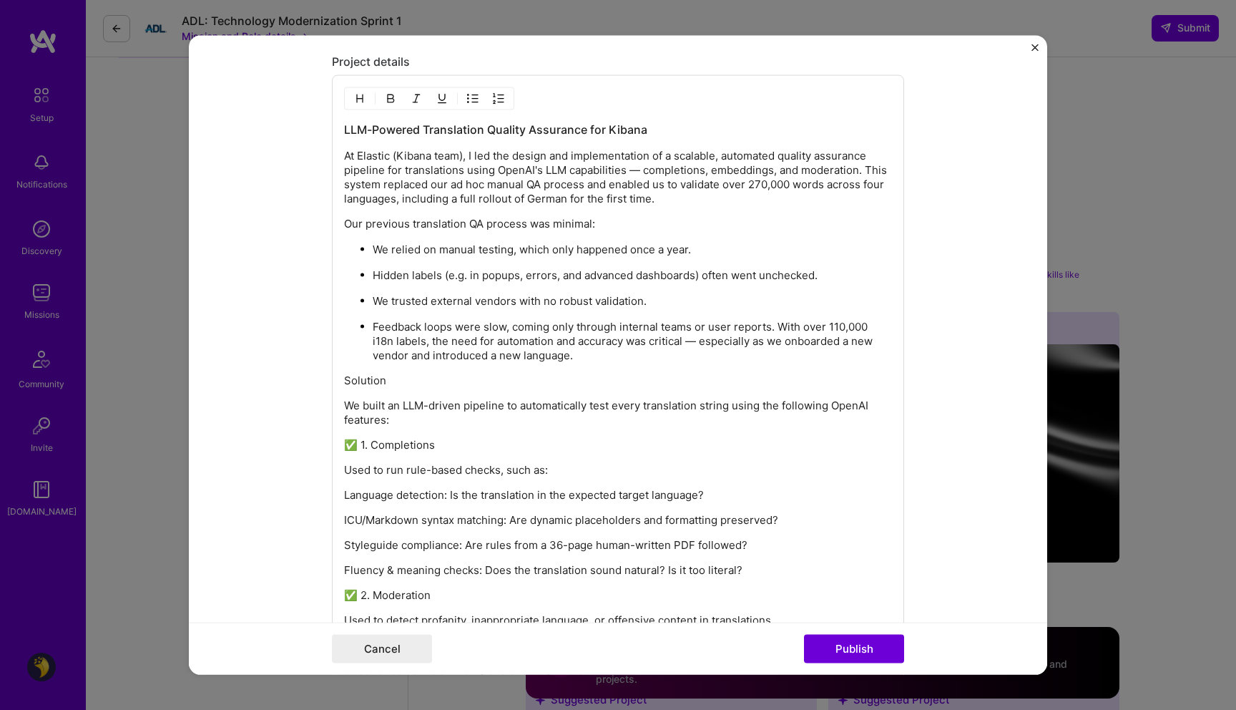
scroll to position [1817, 0]
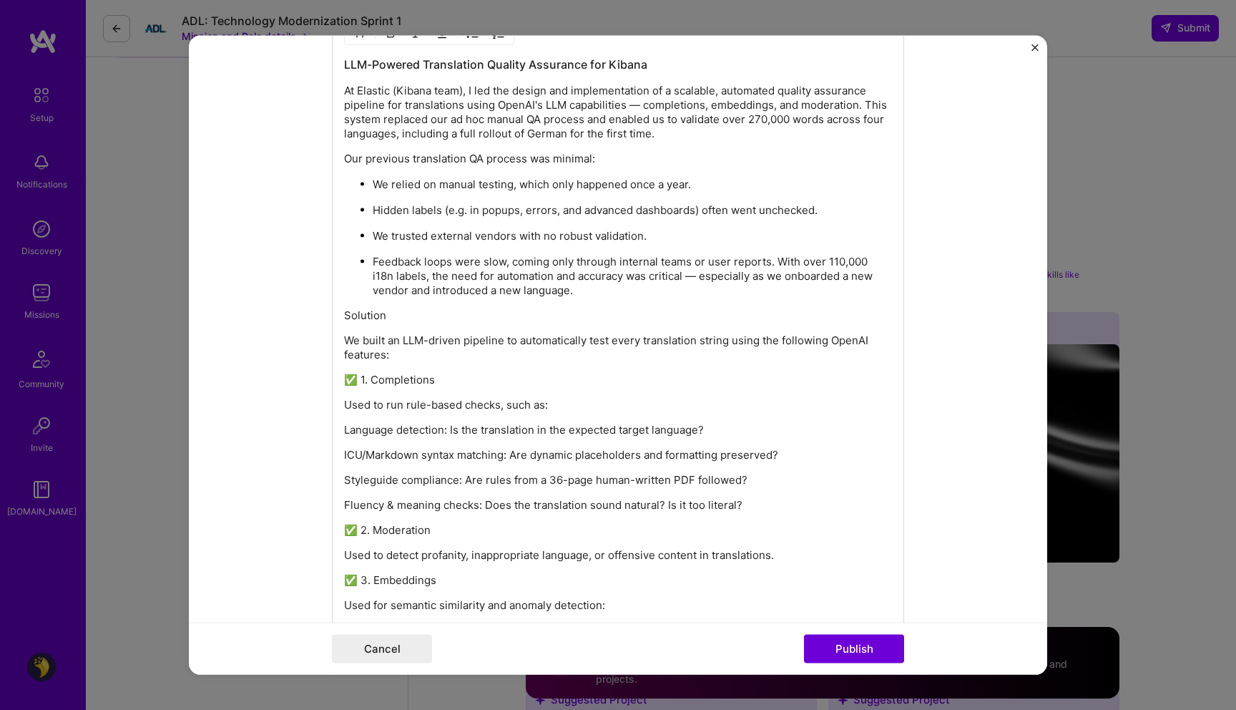
click at [462, 280] on p "Feedback loops were slow, coming only through internal teams or user reports. W…" at bounding box center [632, 276] width 519 height 43
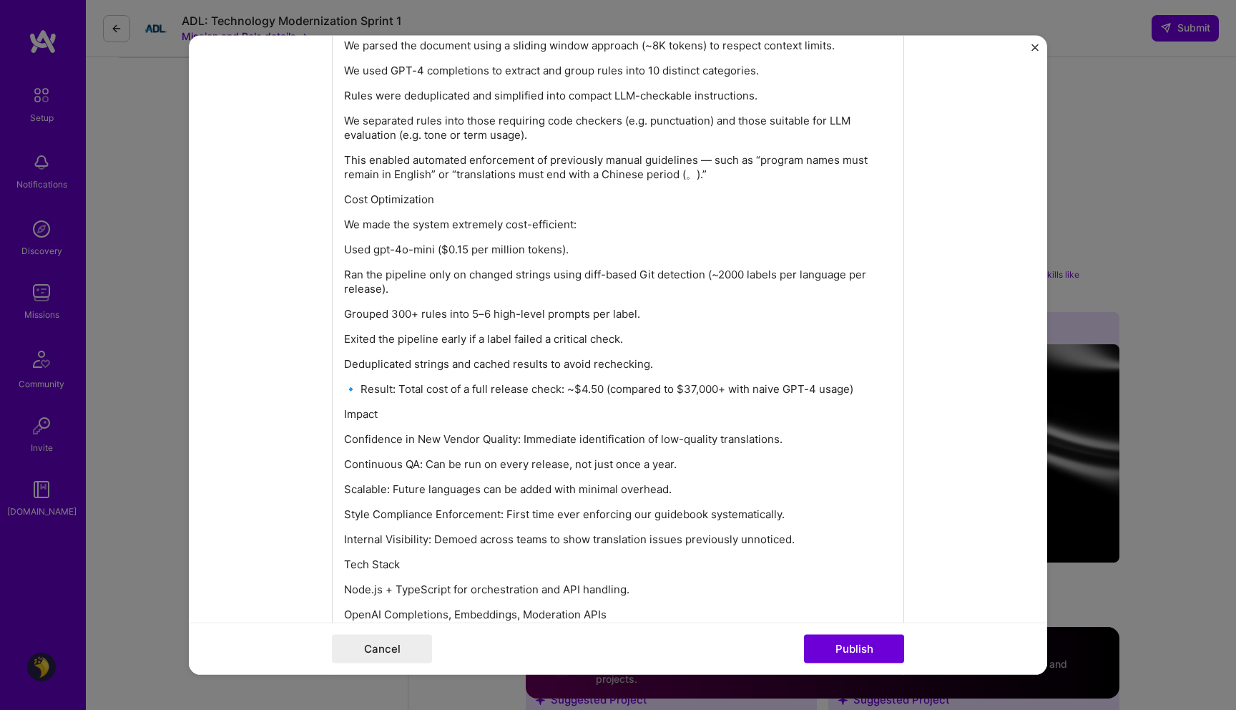
scroll to position [2506, 0]
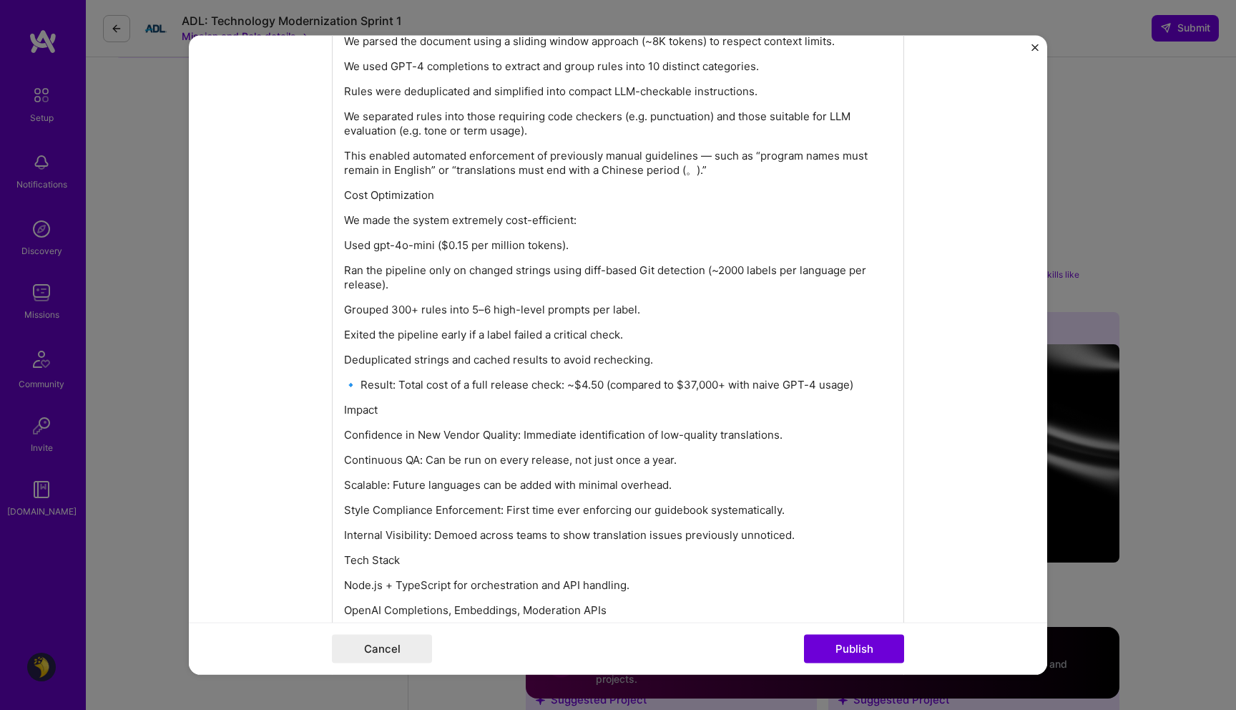
click at [538, 497] on div "LLM-Powered Translation Quality Assurance for Kibana At Elastic (Kibana team), …" at bounding box center [618, 30] width 548 height 1325
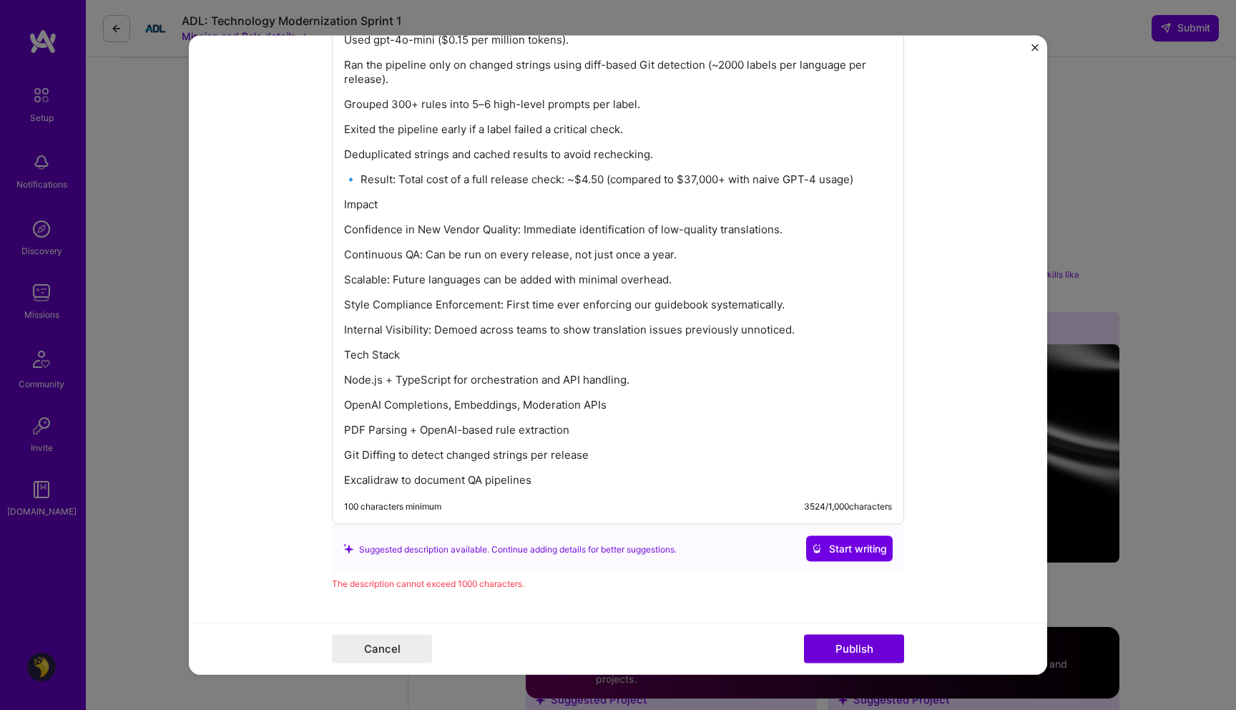
click at [570, 478] on p "Excalidraw to document QA pipelines" at bounding box center [618, 480] width 548 height 14
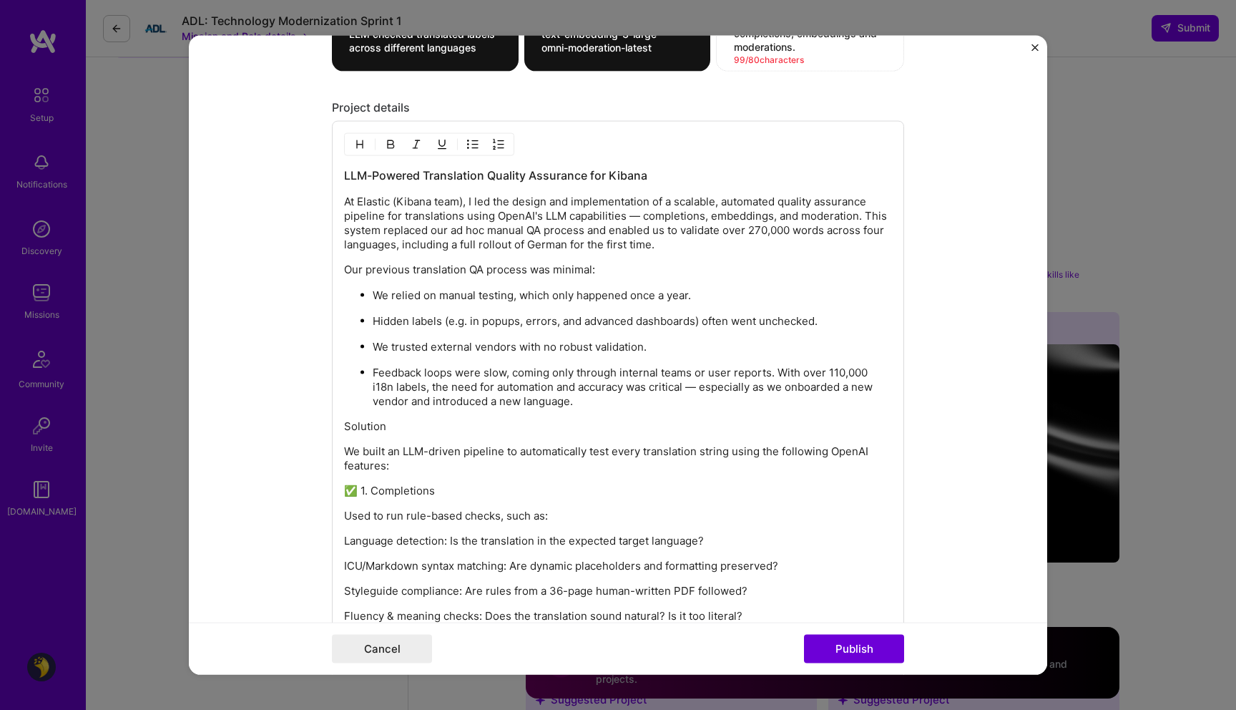
scroll to position [1696, 0]
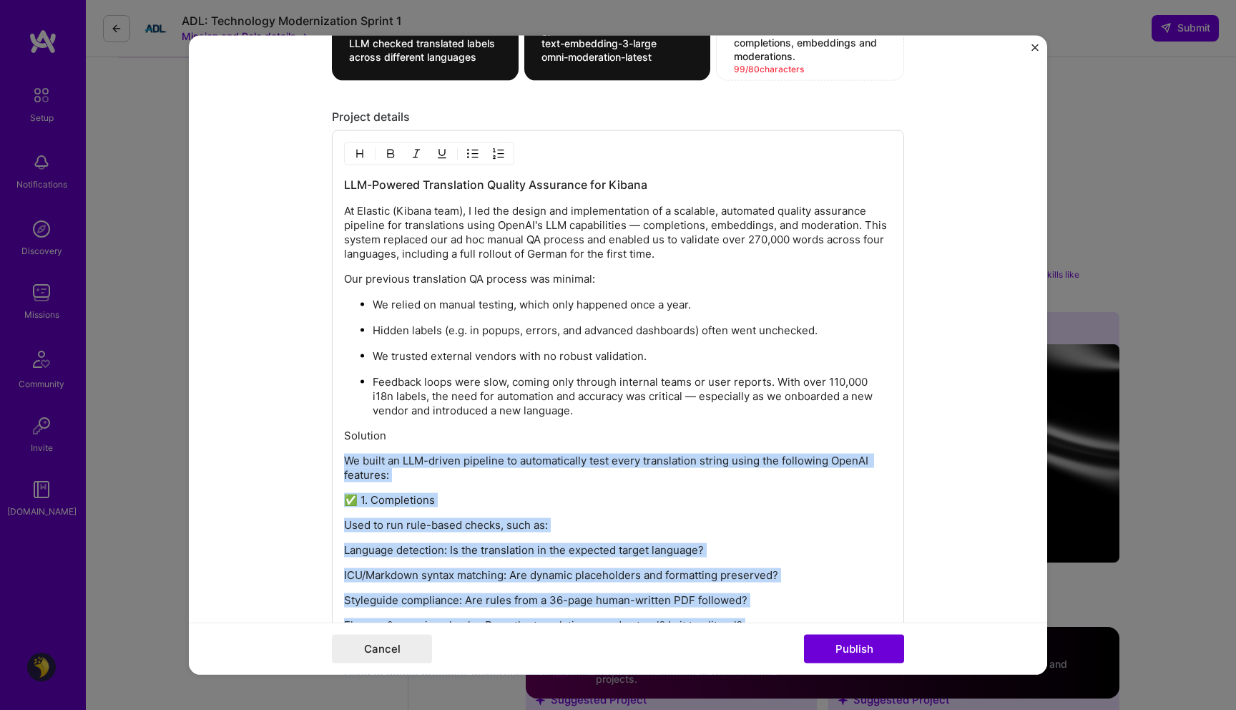
click at [404, 438] on p "Solution" at bounding box center [618, 436] width 548 height 14
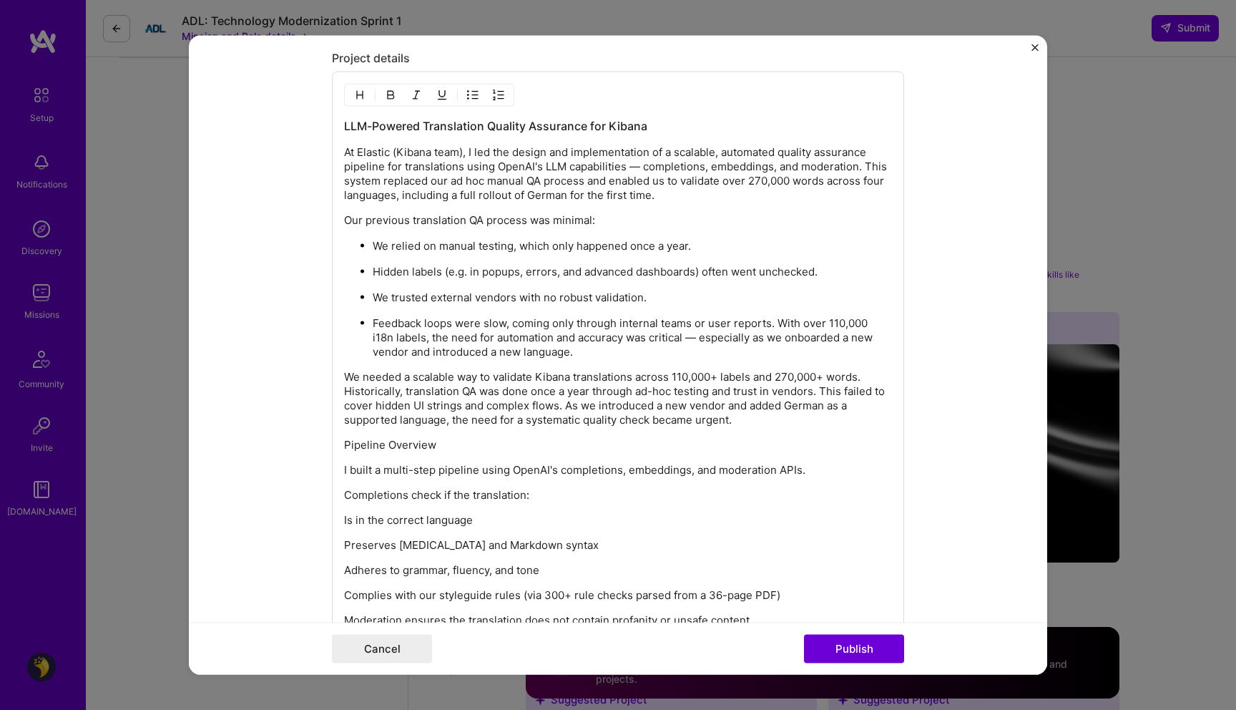
scroll to position [1745, 0]
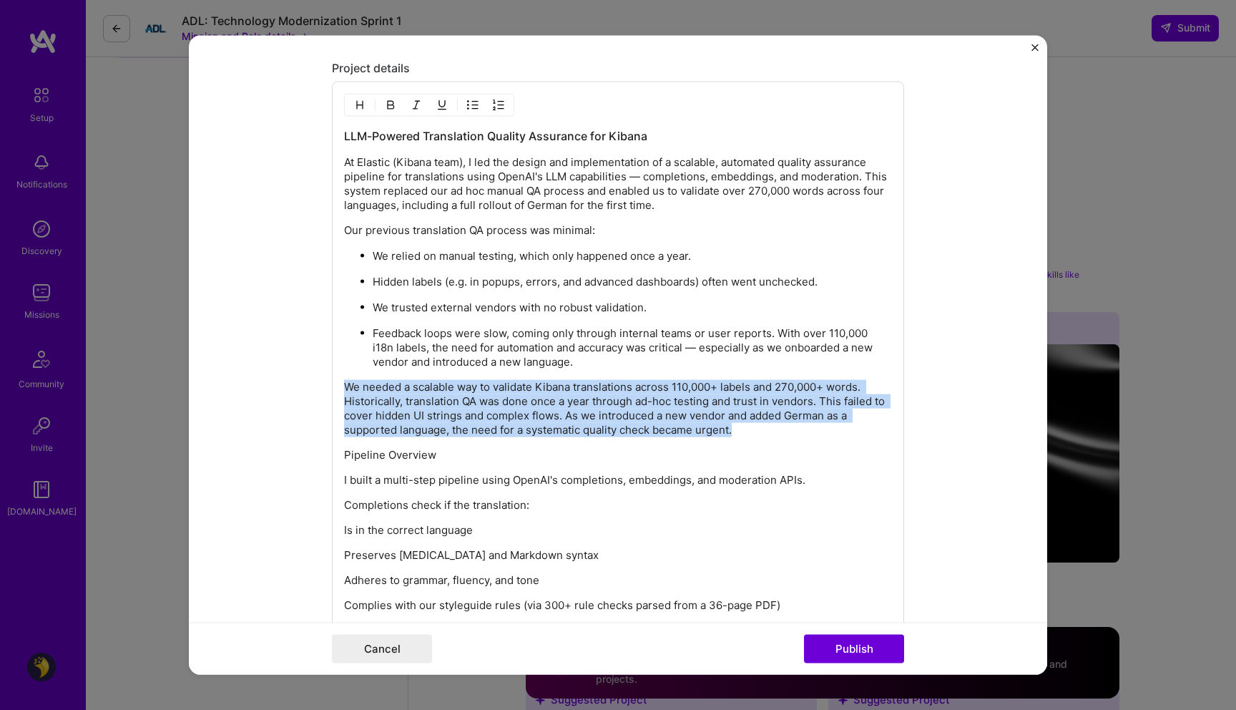
drag, startPoint x: 743, startPoint y: 434, endPoint x: 285, endPoint y: 388, distance: 460.2
click at [285, 388] on form "Project title LLM Translations QA Workflow Company Elastic Project industry Ind…" at bounding box center [618, 355] width 859 height 639
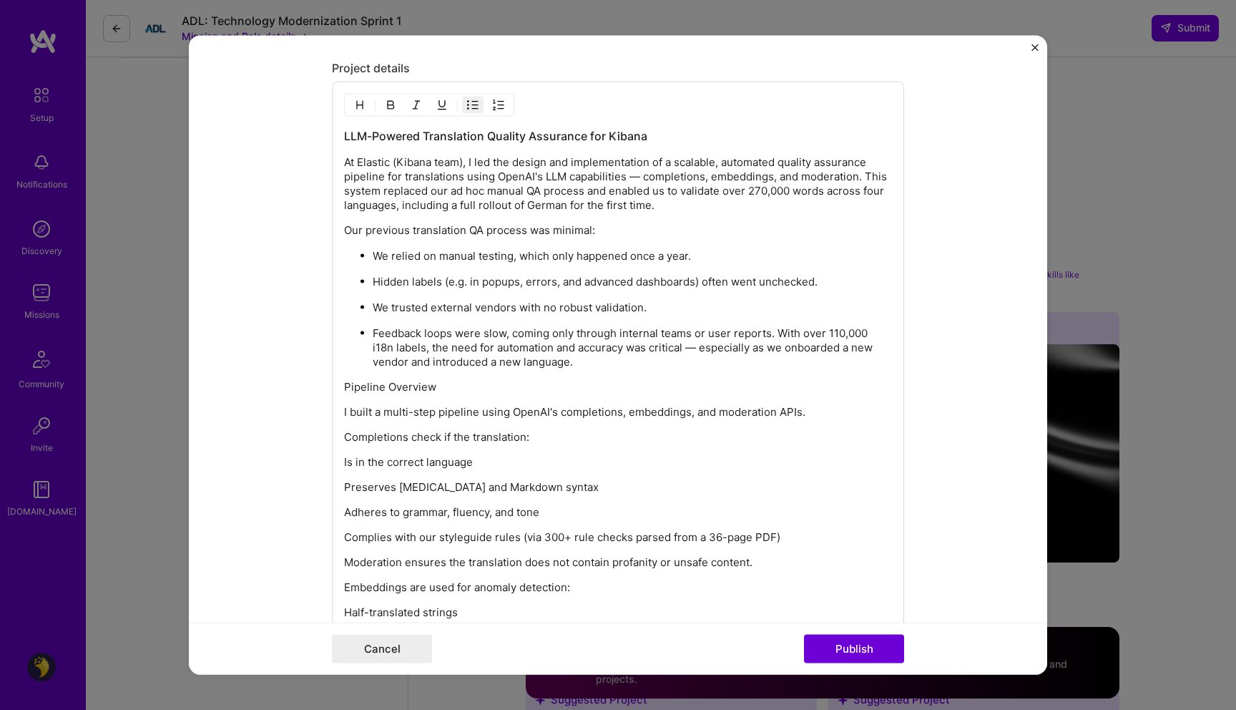
click at [456, 391] on p "Pipeline Overview" at bounding box center [618, 387] width 548 height 14
click at [488, 227] on p "Our previous translation QA process was minimal:" at bounding box center [618, 230] width 548 height 14
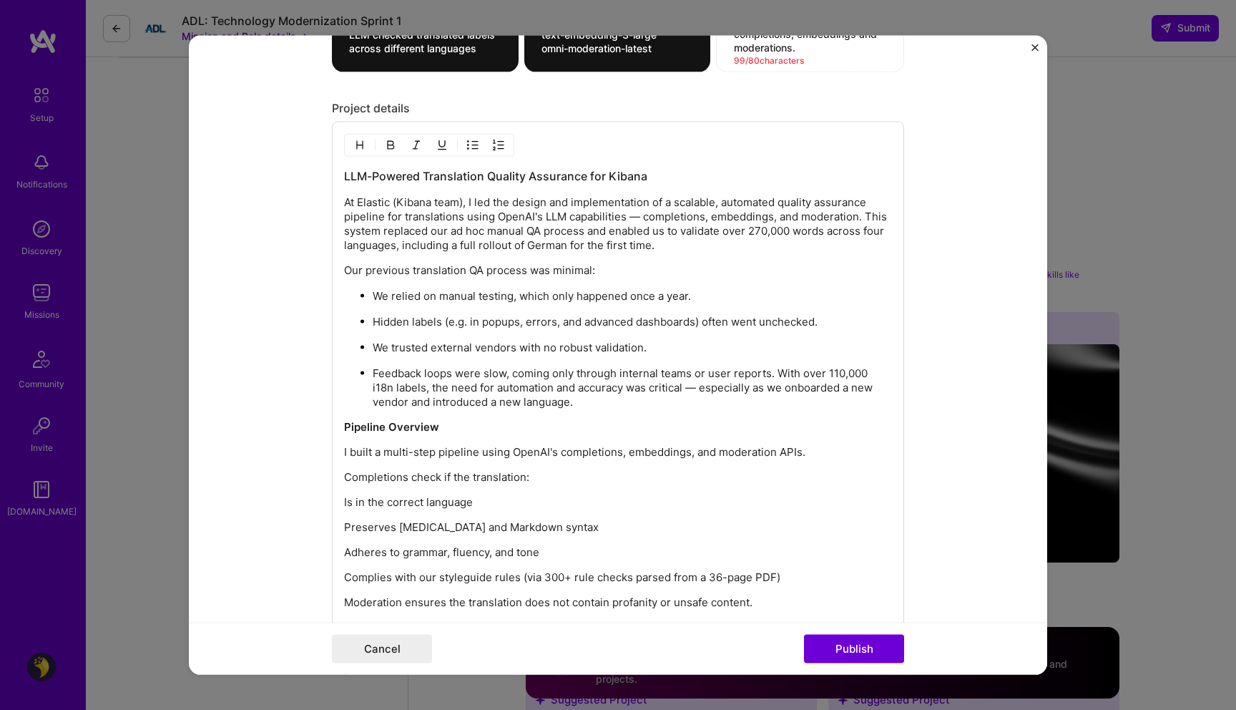
click at [476, 187] on div "LLM-Powered Translation Quality Assurance for Kibana At Elastic (Kibana team), …" at bounding box center [618, 605] width 548 height 874
click at [431, 275] on p "Our previous translation QA process was minimal:" at bounding box center [618, 270] width 548 height 14
click at [441, 435] on div "LLM-Powered Translation Quality Assurance for Kibana At Elastic (Kibana team), …" at bounding box center [618, 605] width 548 height 874
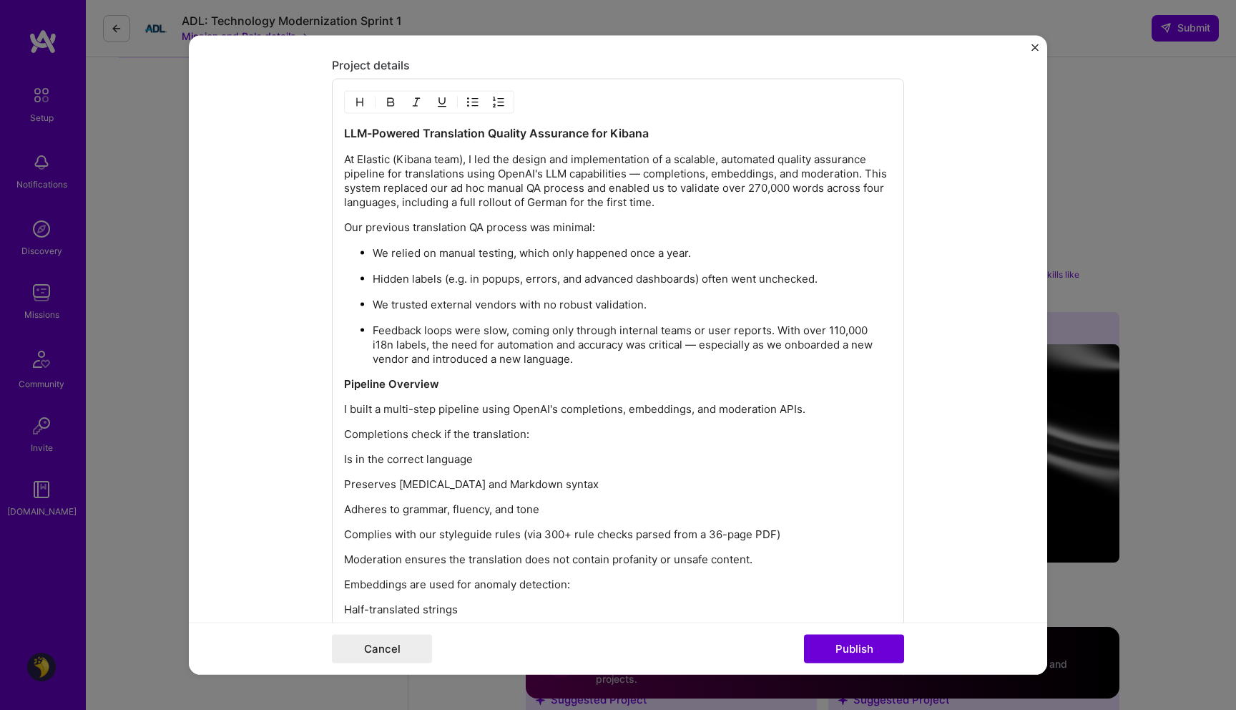
scroll to position [1794, 0]
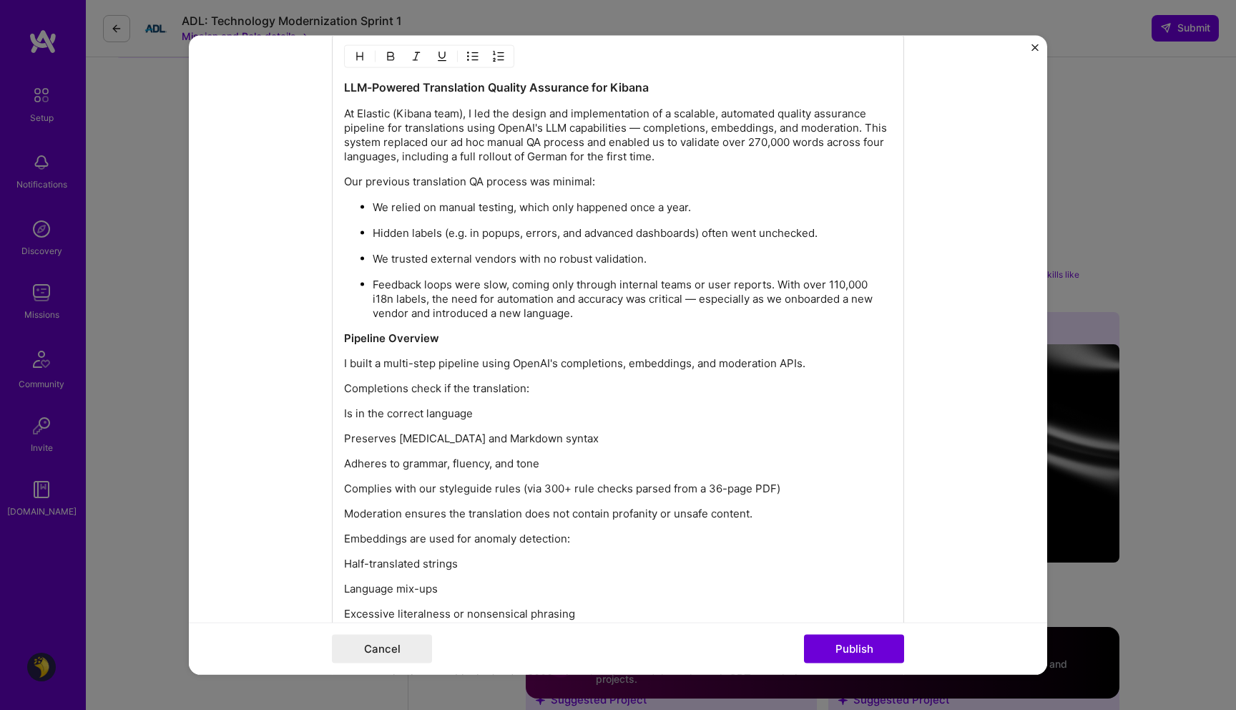
click at [520, 400] on div "LLM-Powered Translation Quality Assurance for Kibana At Elastic (Kibana team), …" at bounding box center [618, 516] width 548 height 874
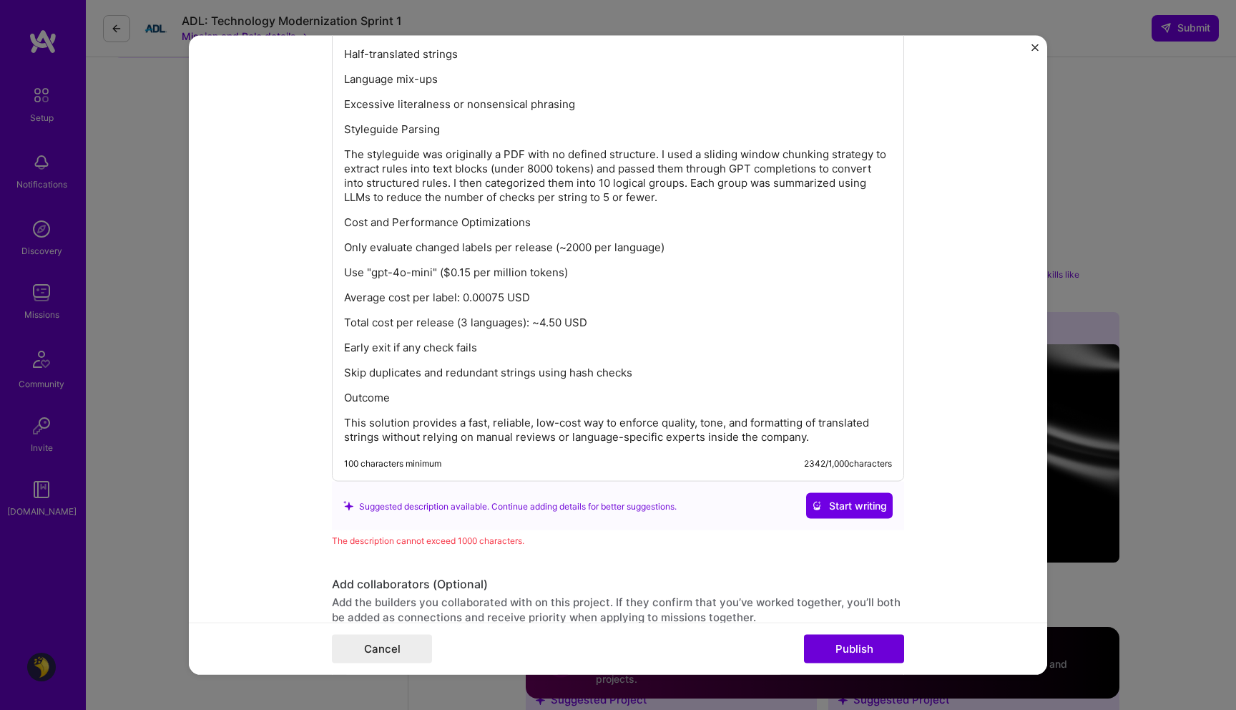
scroll to position [2302, 0]
click at [649, 360] on div "LLM-Powered Translation Quality Assurance for Kibana At Elastic (Kibana team), …" at bounding box center [618, 8] width 548 height 874
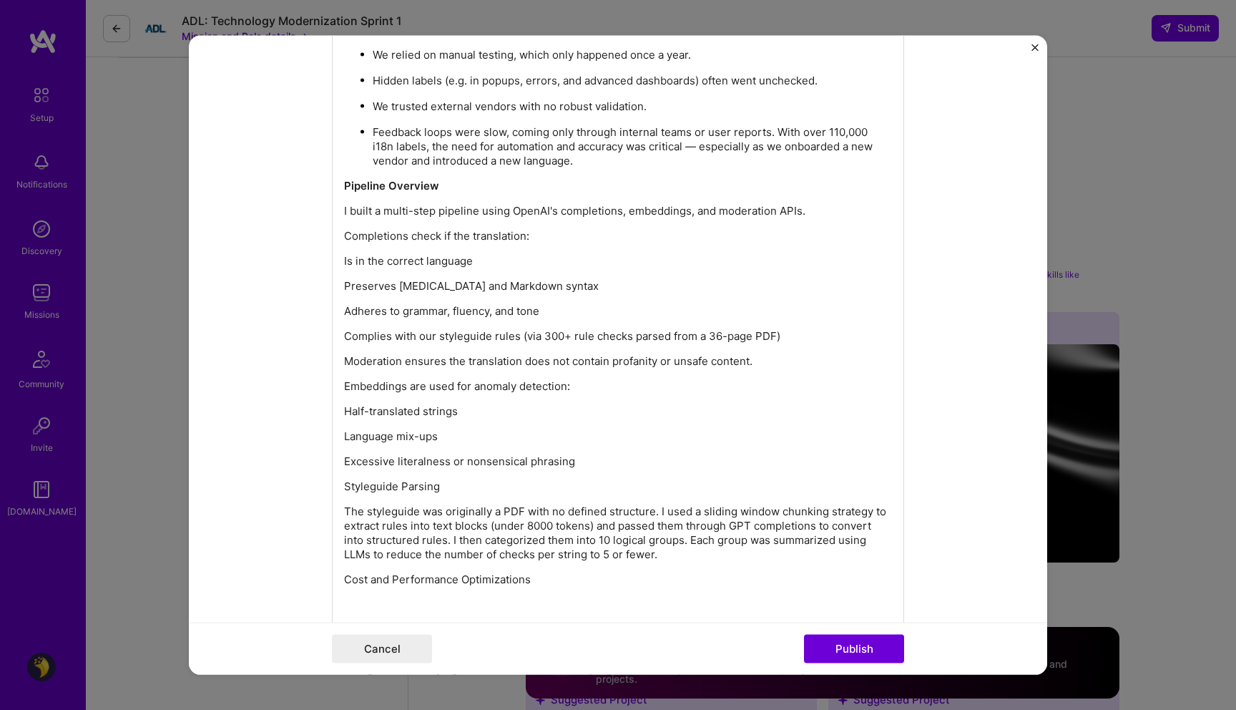
scroll to position [1941, 0]
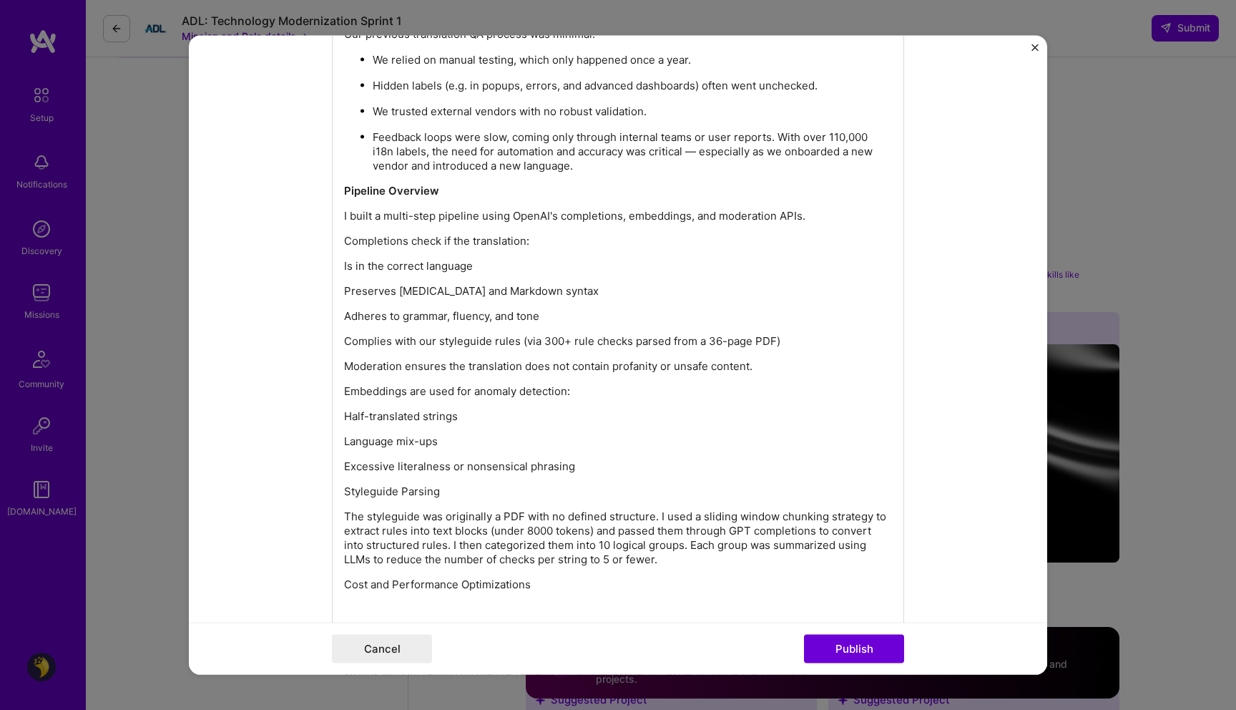
click at [600, 474] on div "LLM-Powered Translation Quality Assurance for Kibana At Elastic (Kibana team), …" at bounding box center [618, 306] width 548 height 749
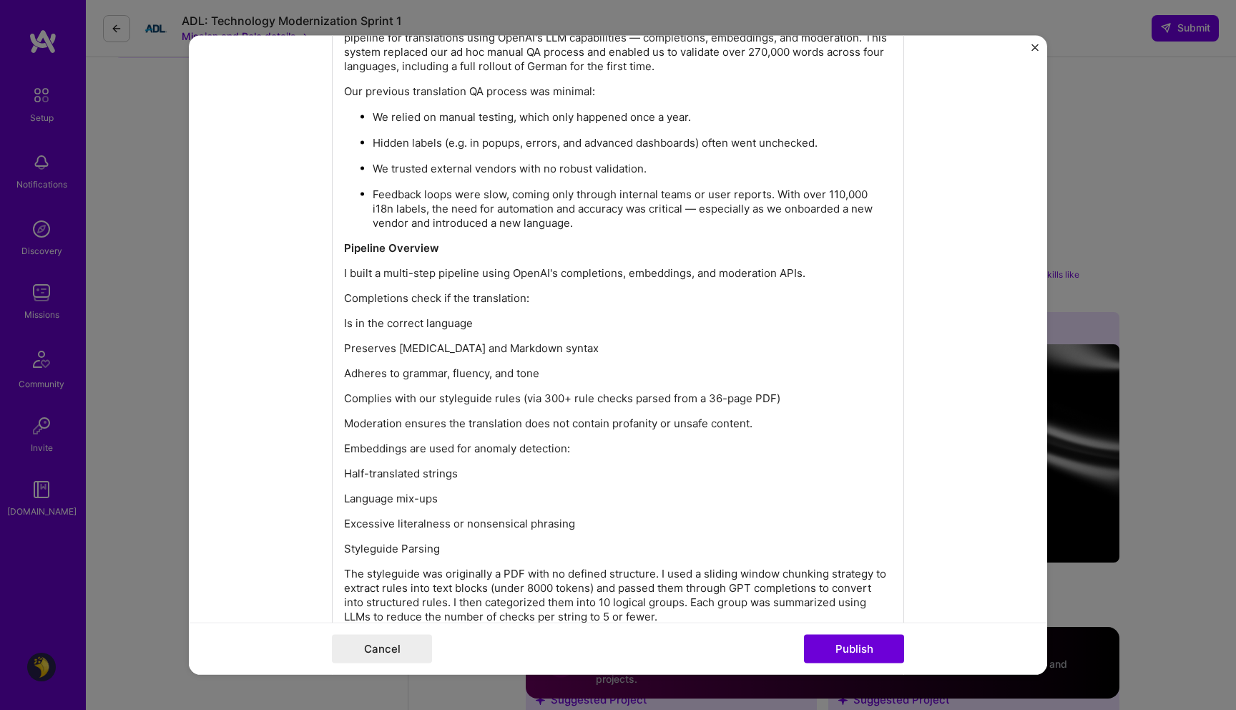
scroll to position [1899, 0]
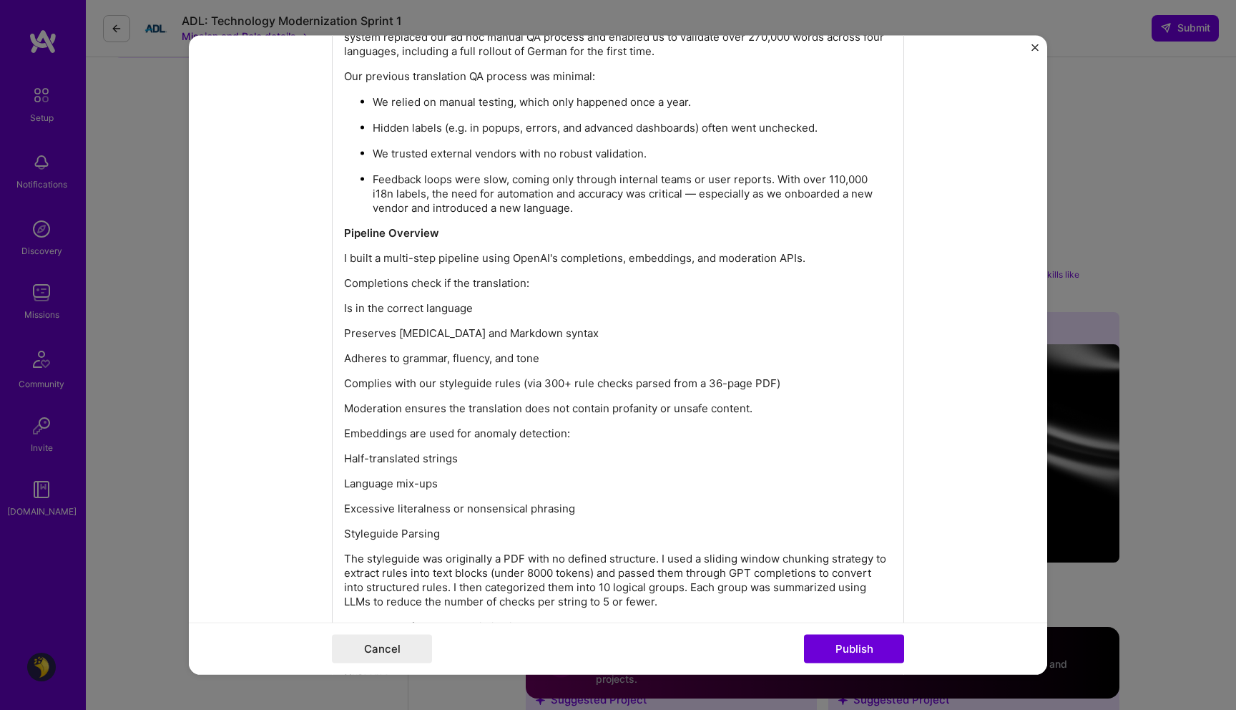
click at [583, 291] on div "LLM-Powered Translation Quality Assurance for Kibana At Elastic (Kibana team), …" at bounding box center [618, 348] width 548 height 749
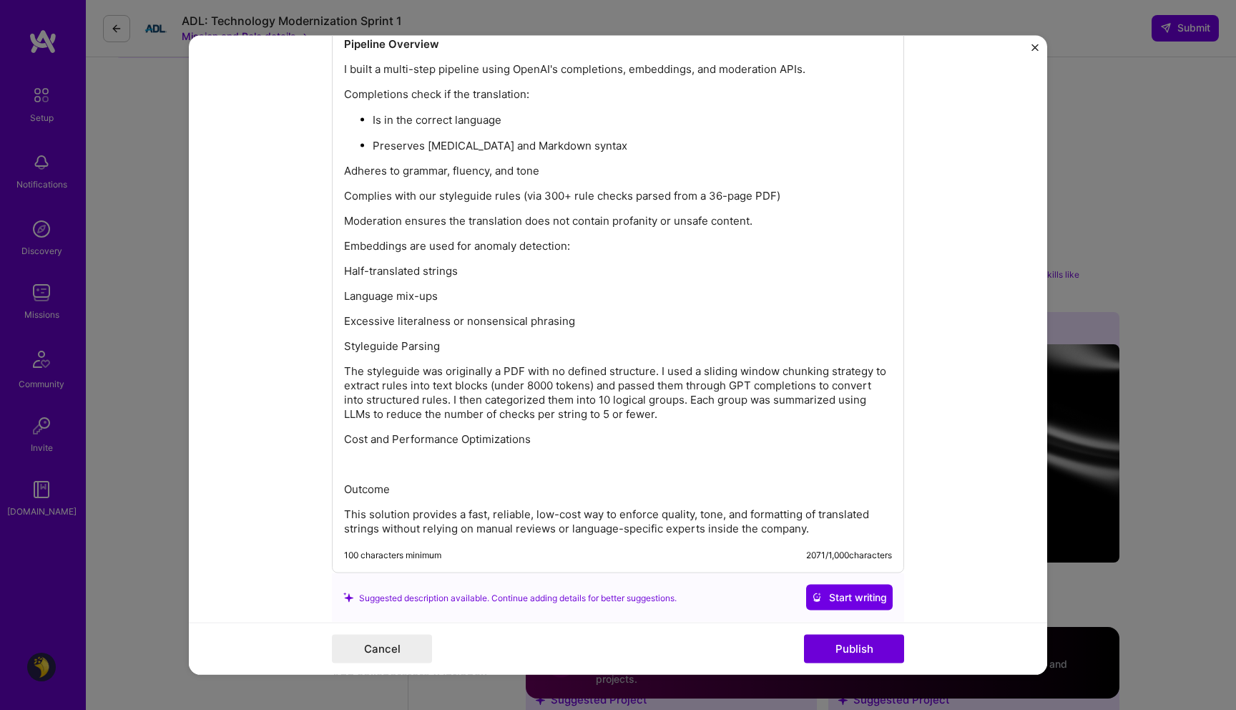
scroll to position [2035, 0]
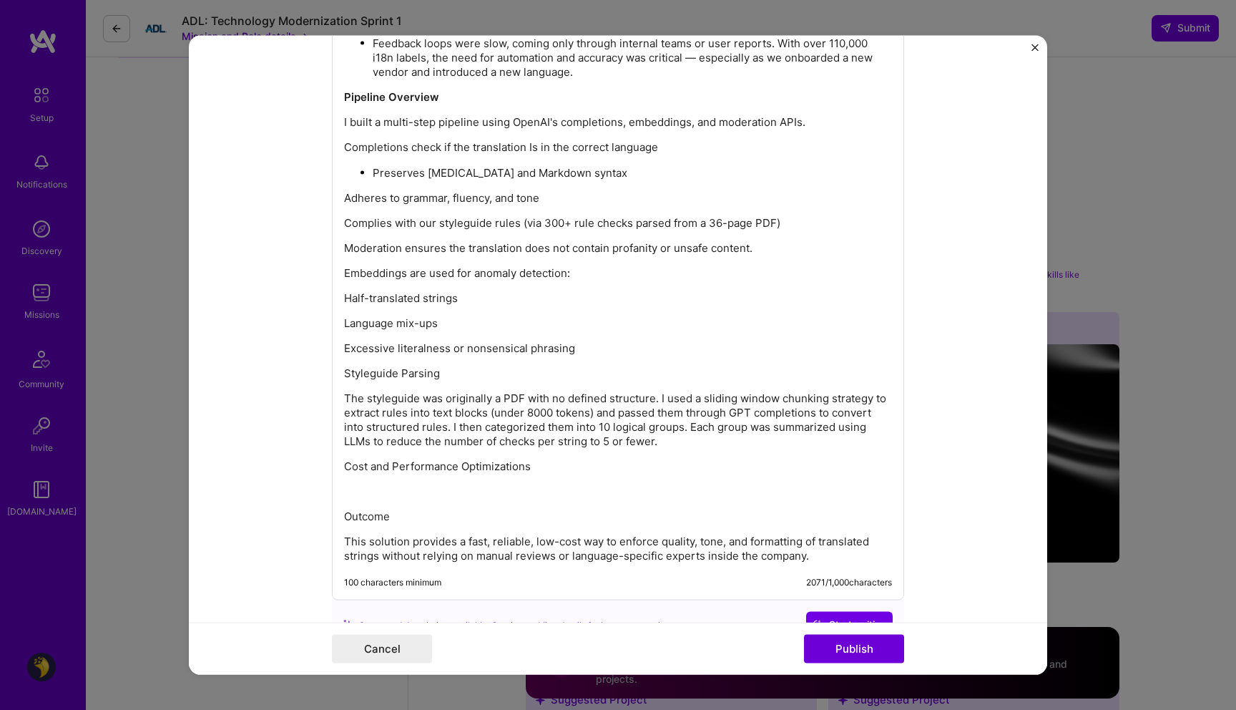
click at [622, 484] on p at bounding box center [618, 491] width 548 height 14
click at [550, 463] on p "Cost and Performance Optimizations" at bounding box center [618, 466] width 548 height 14
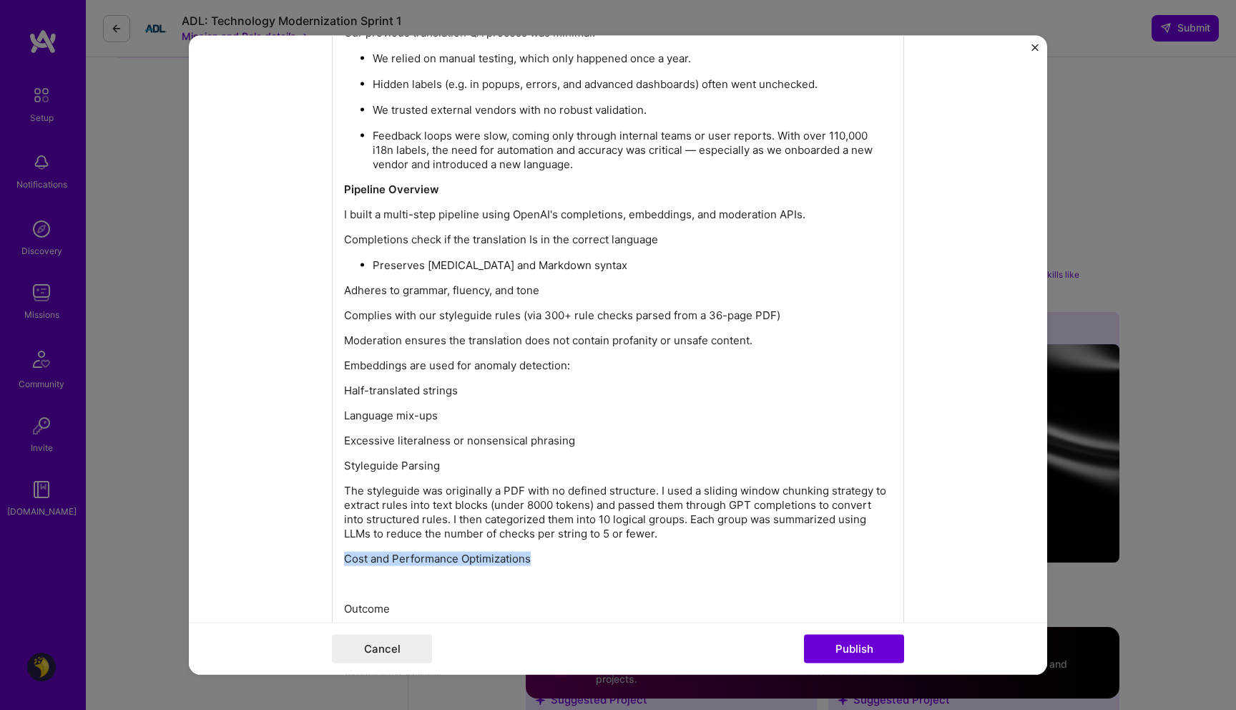
click at [622, 429] on div "LLM-Powered Translation Quality Assurance for Kibana At Elastic (Kibana team), …" at bounding box center [618, 293] width 548 height 725
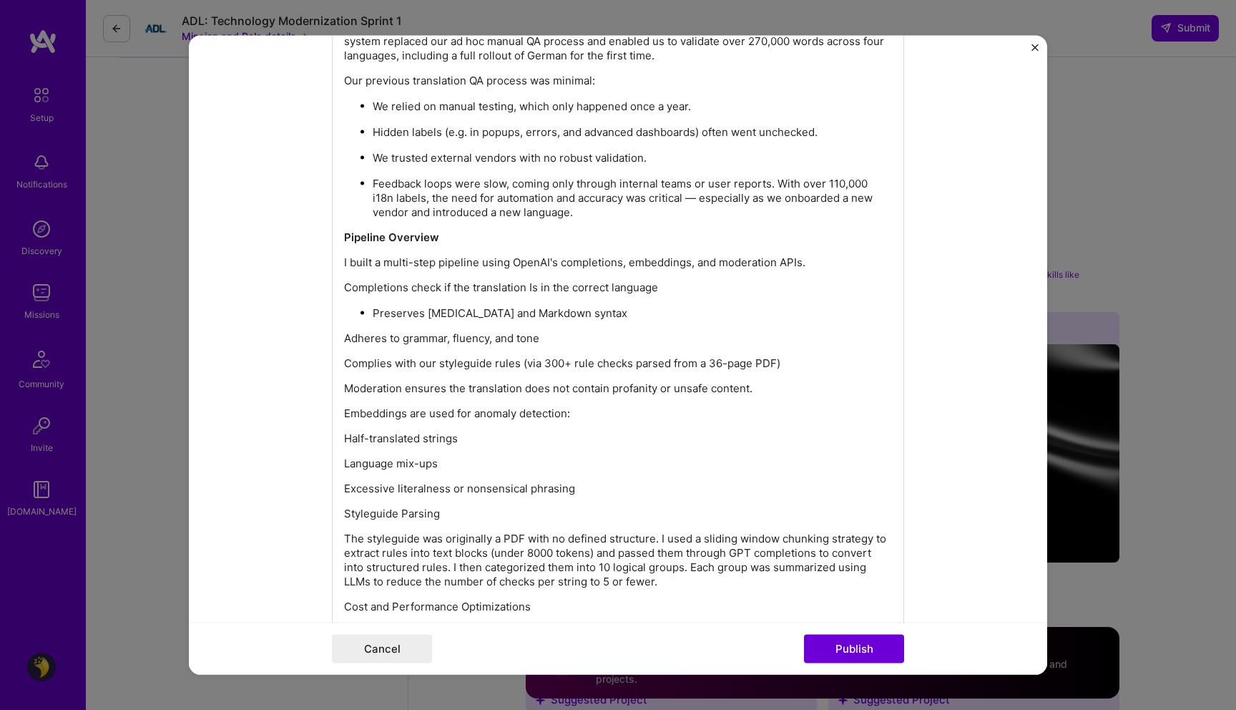
click at [592, 486] on p "Excessive literalness or nonsensical phrasing" at bounding box center [618, 489] width 548 height 14
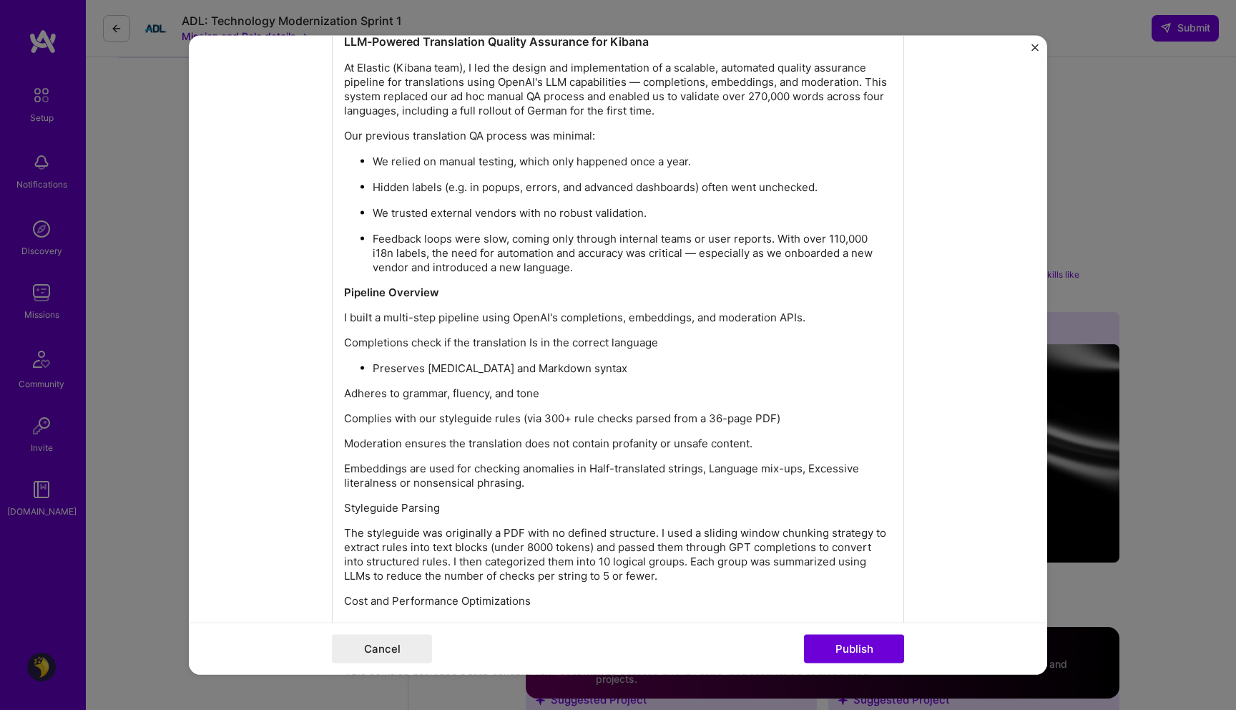
scroll to position [1833, 0]
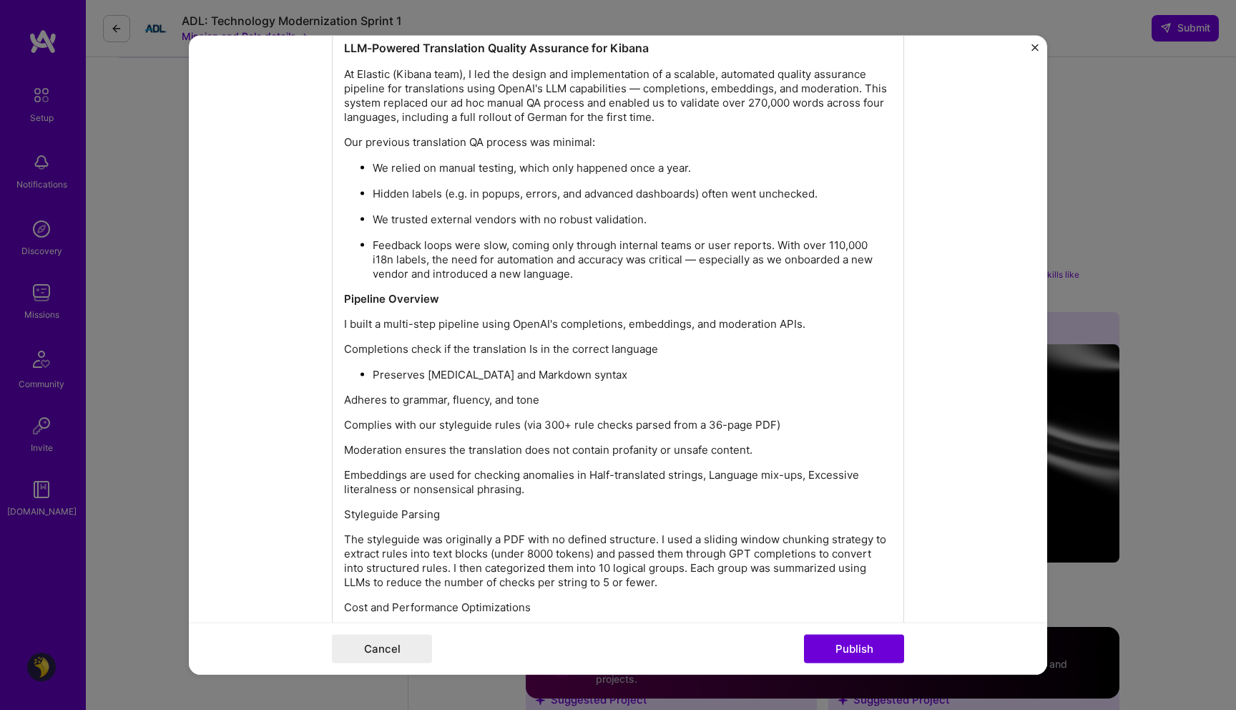
click at [514, 448] on p "Moderation ensures the translation does not contain profanity or unsafe content." at bounding box center [618, 450] width 548 height 14
click at [471, 352] on p "Completions check if the translation Is in the correct language" at bounding box center [618, 349] width 548 height 14
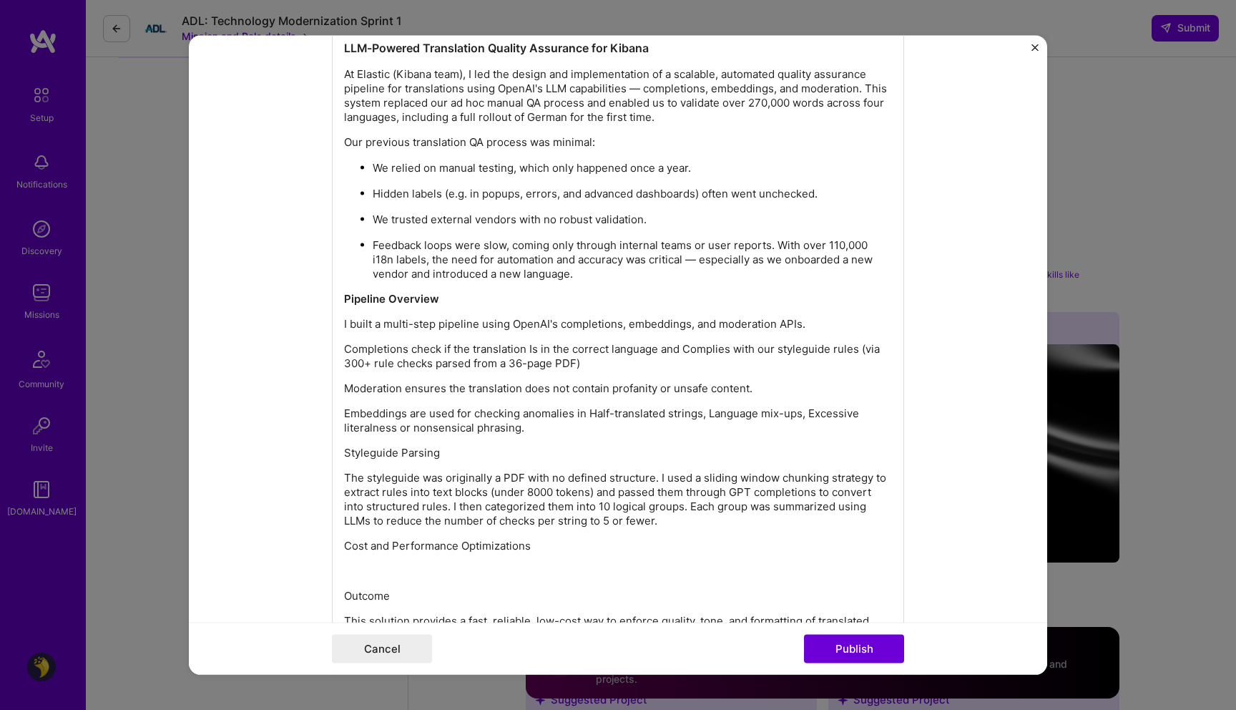
click at [600, 361] on p "Completions check if the translation Is in the correct language and Complies wi…" at bounding box center [618, 356] width 548 height 29
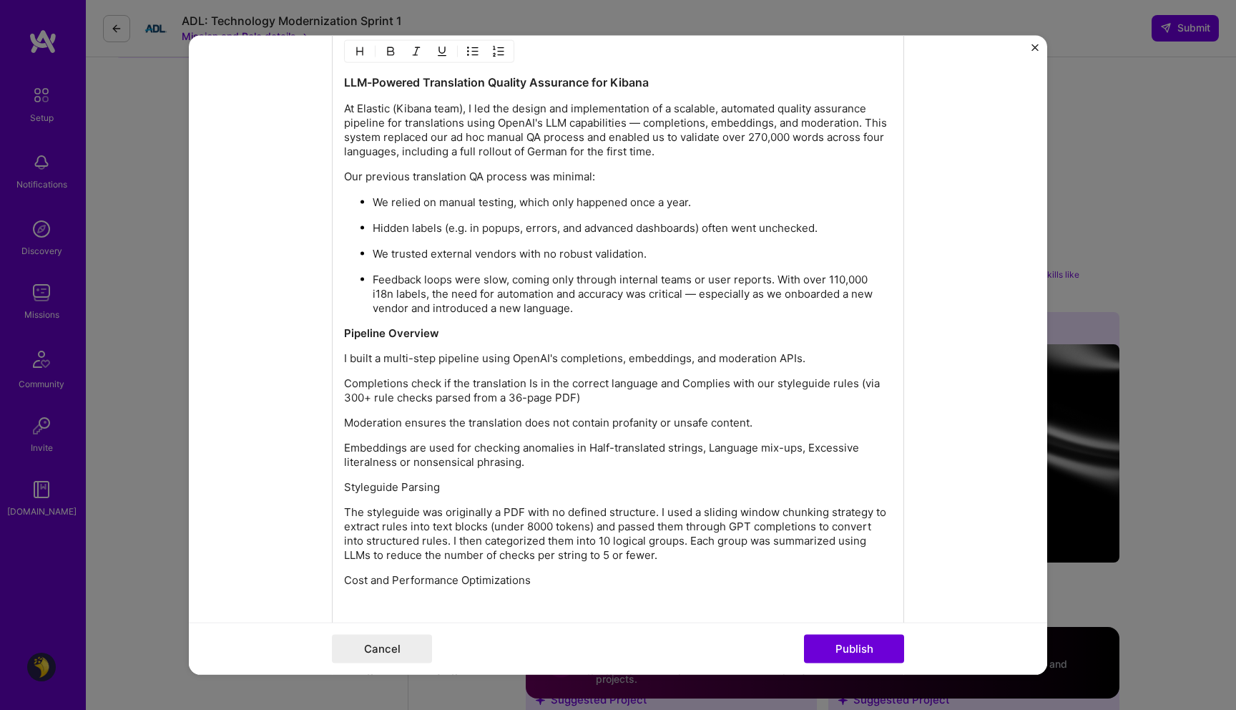
scroll to position [1794, 0]
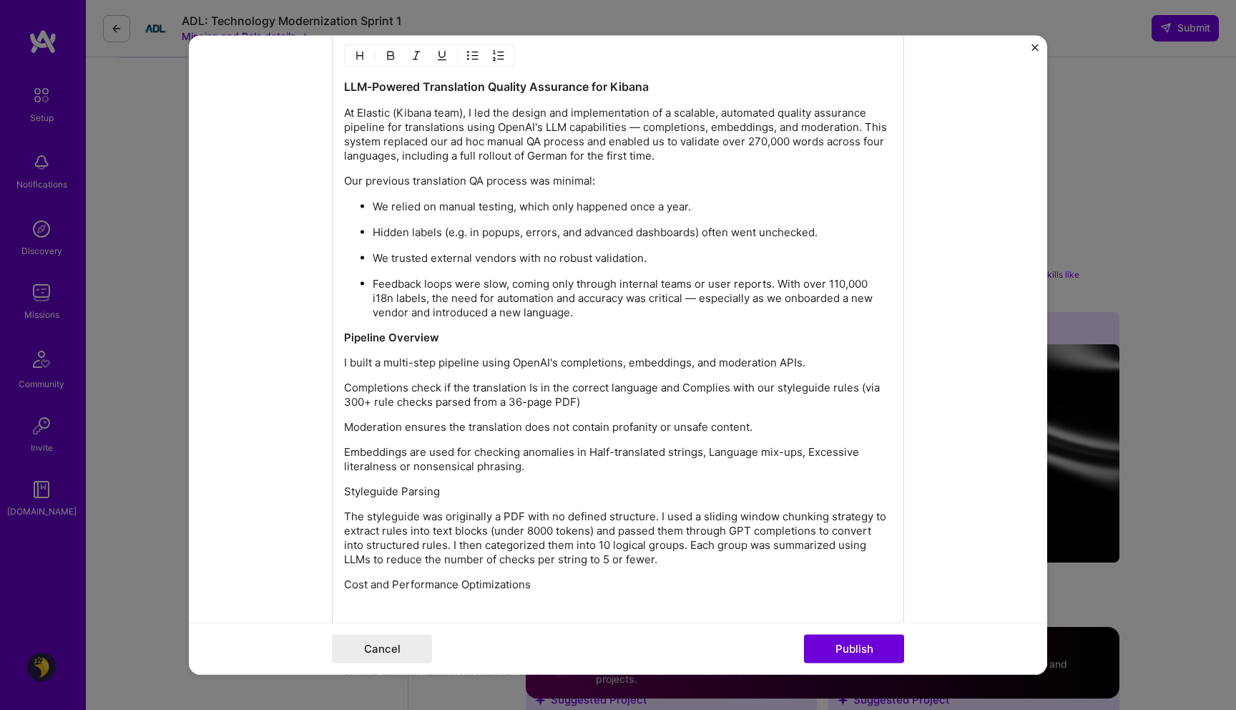
click at [509, 362] on p "I built a multi-step pipeline using OpenAI's completions, embeddings, and moder…" at bounding box center [618, 363] width 548 height 14
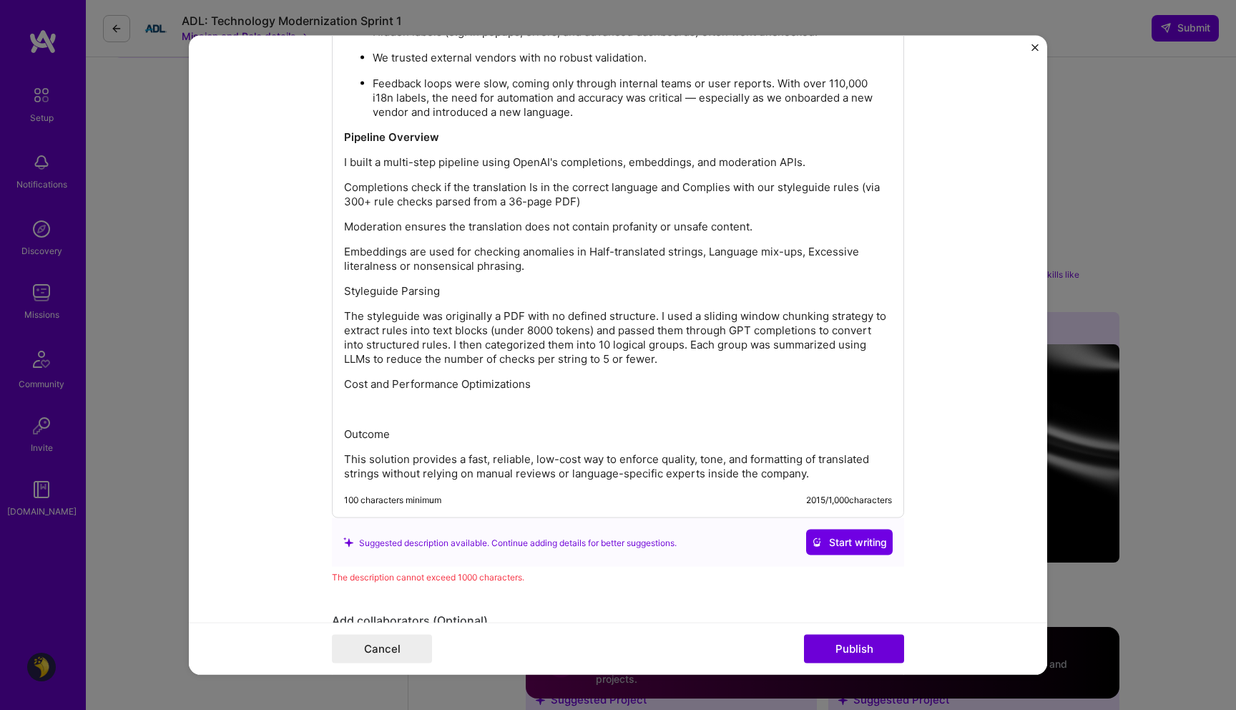
scroll to position [1959, 0]
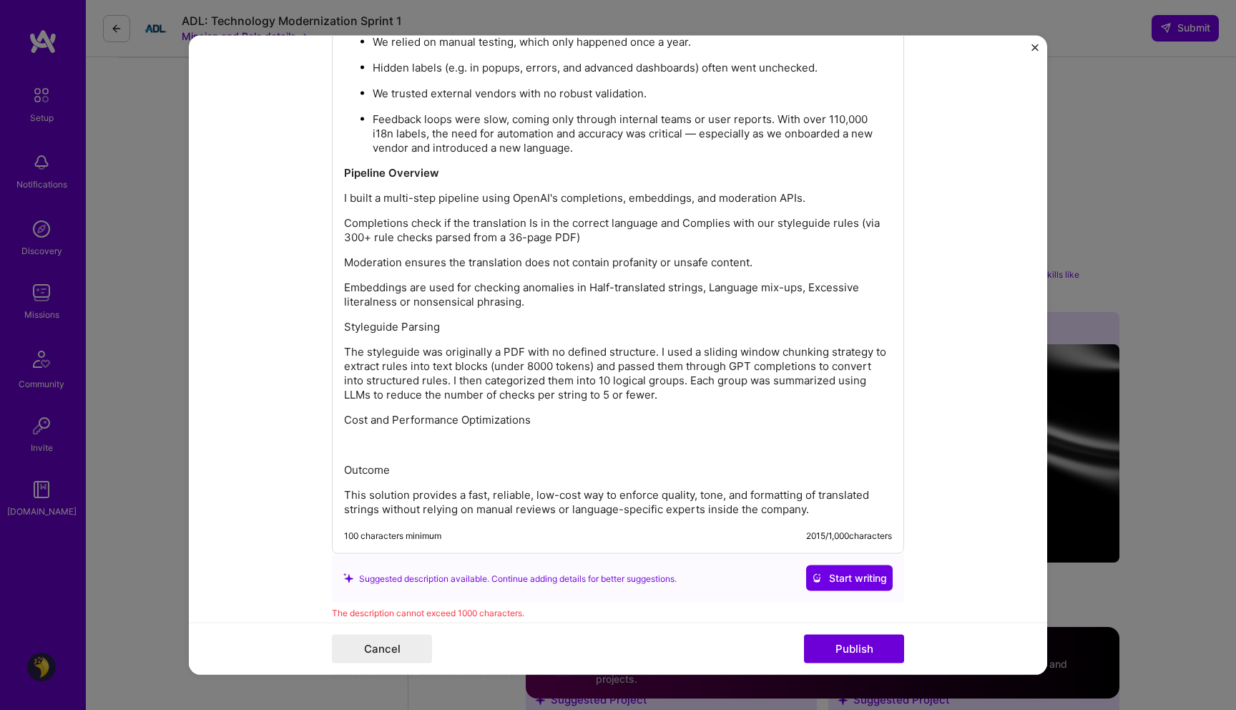
click at [472, 449] on p at bounding box center [618, 445] width 548 height 14
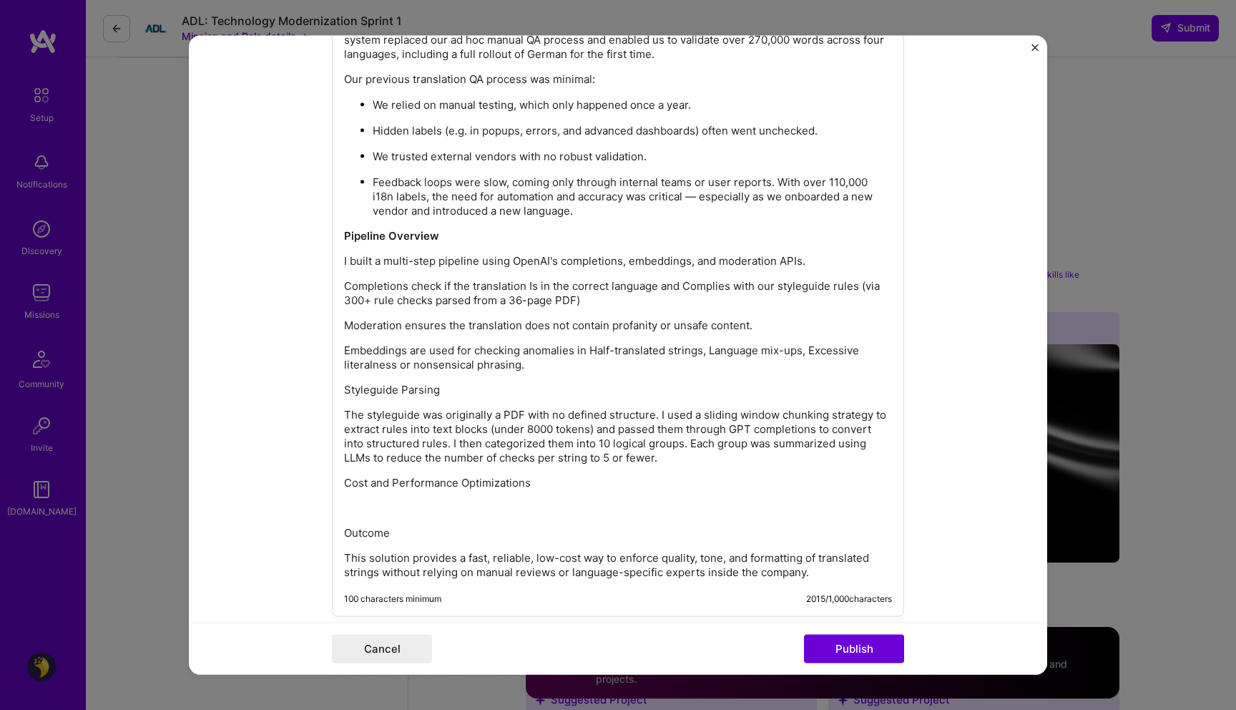
scroll to position [1887, 0]
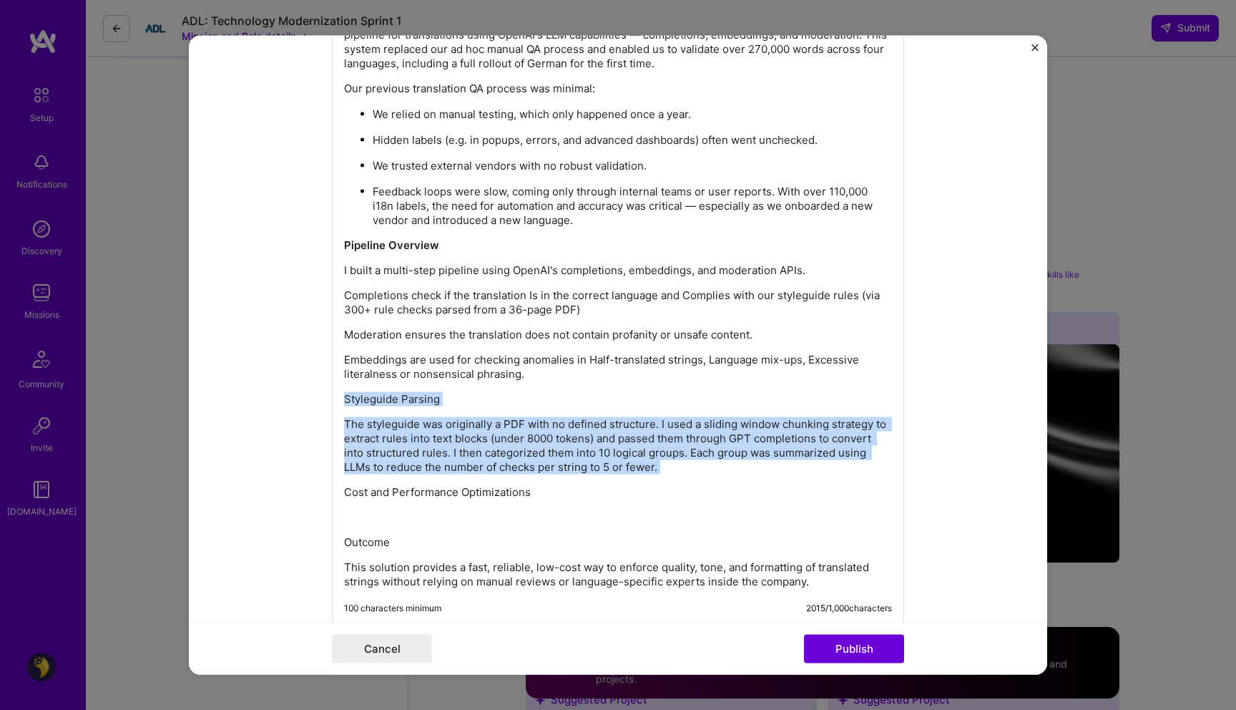
drag, startPoint x: 665, startPoint y: 482, endPoint x: 270, endPoint y: 391, distance: 405.8
click at [270, 391] on form "Project title LLM Translations QA Workflow Company Elastic Project industry Ind…" at bounding box center [618, 355] width 859 height 639
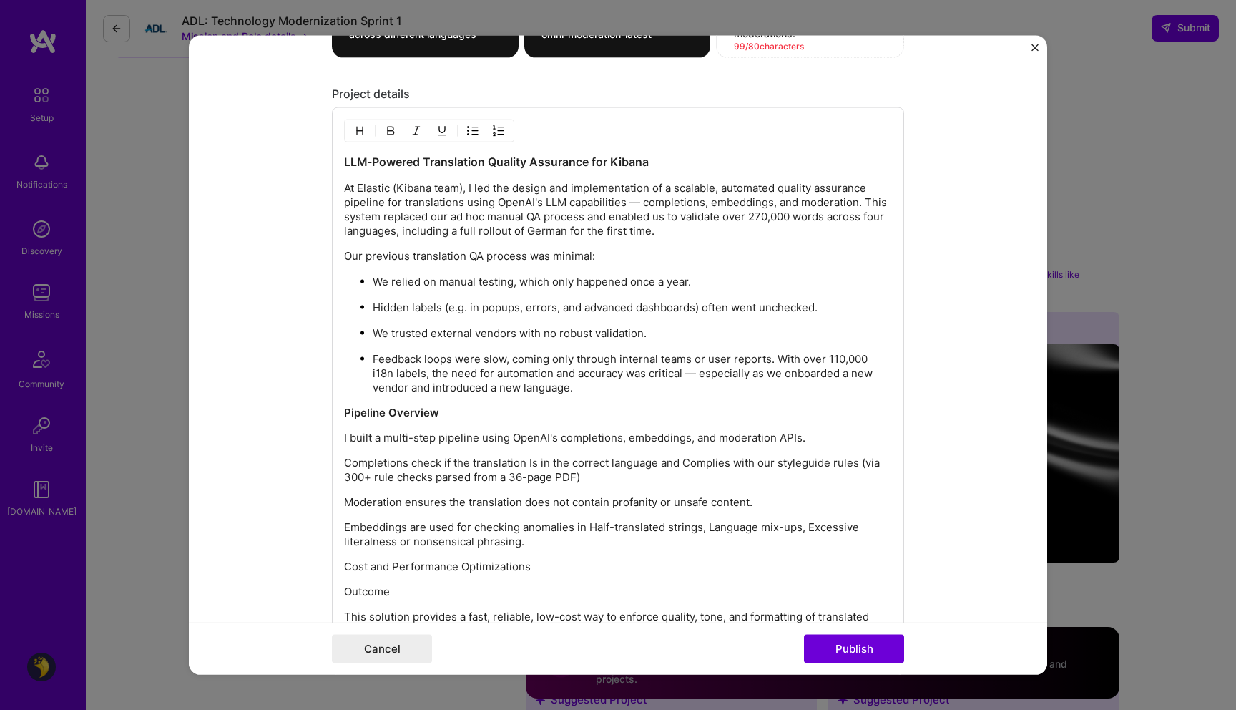
scroll to position [1723, 0]
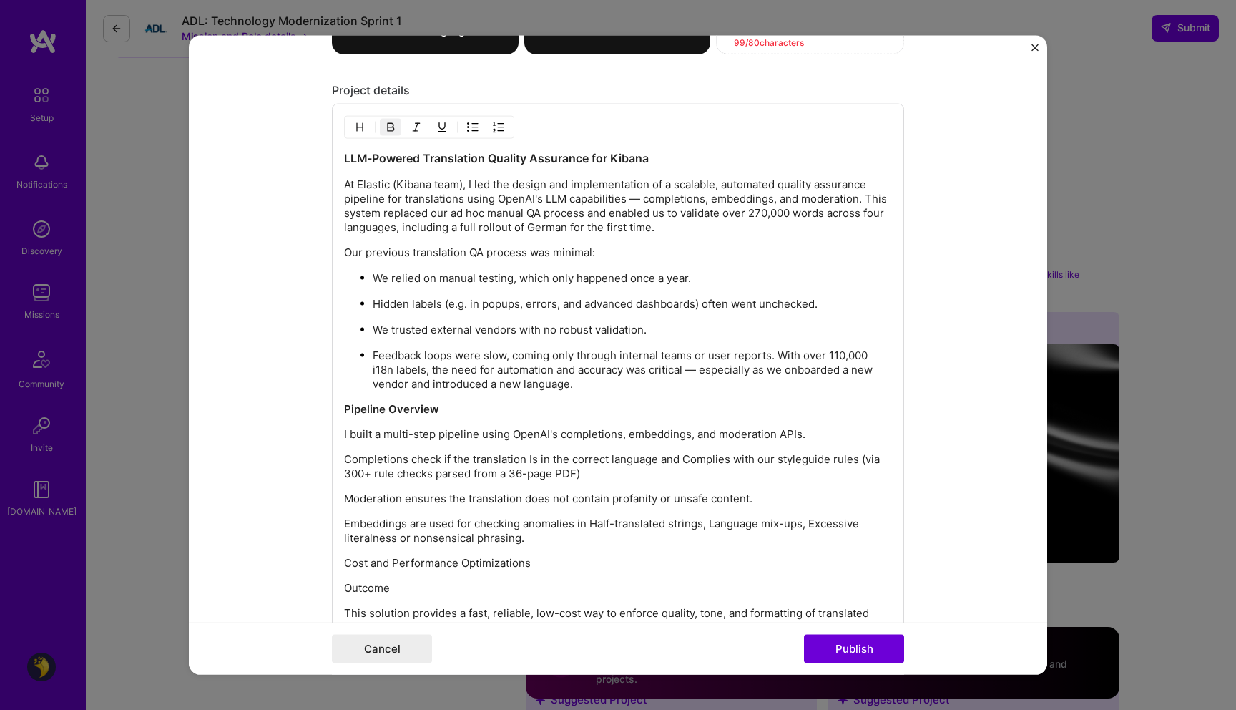
click at [426, 399] on div "LLM-Powered Translation Quality Assurance for Kibana At Elastic (Kibana team), …" at bounding box center [618, 392] width 548 height 484
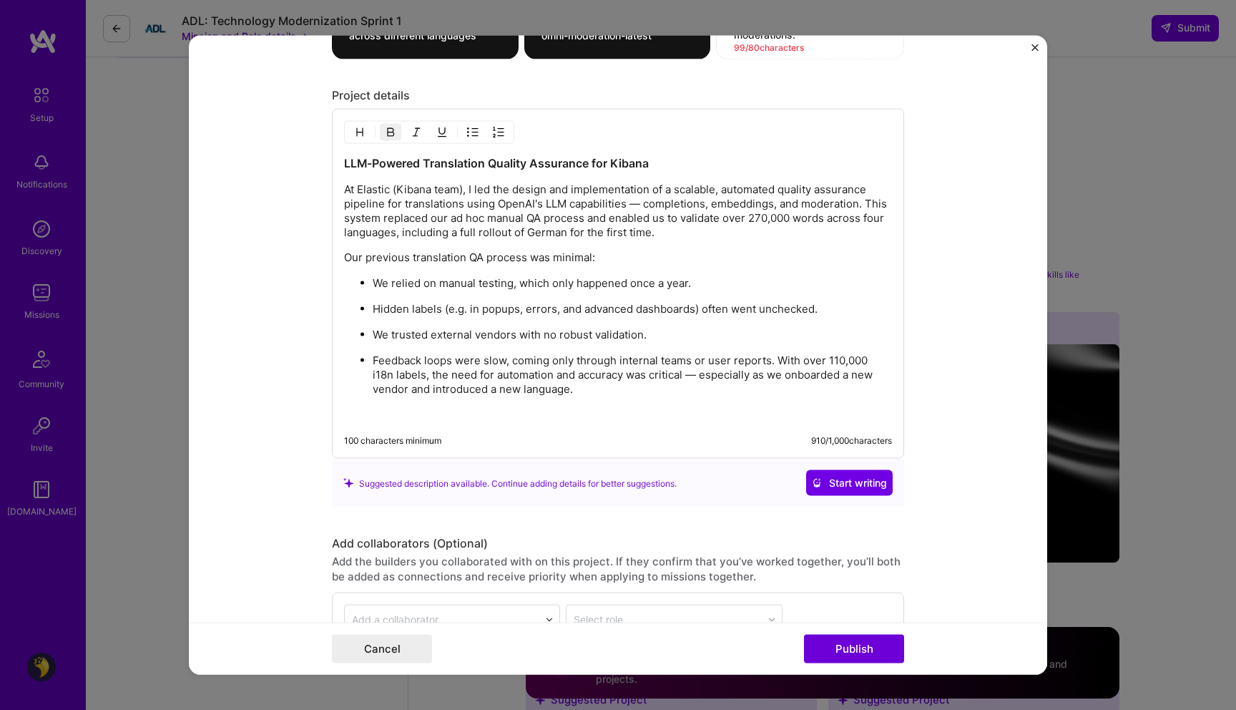
scroll to position [1703, 0]
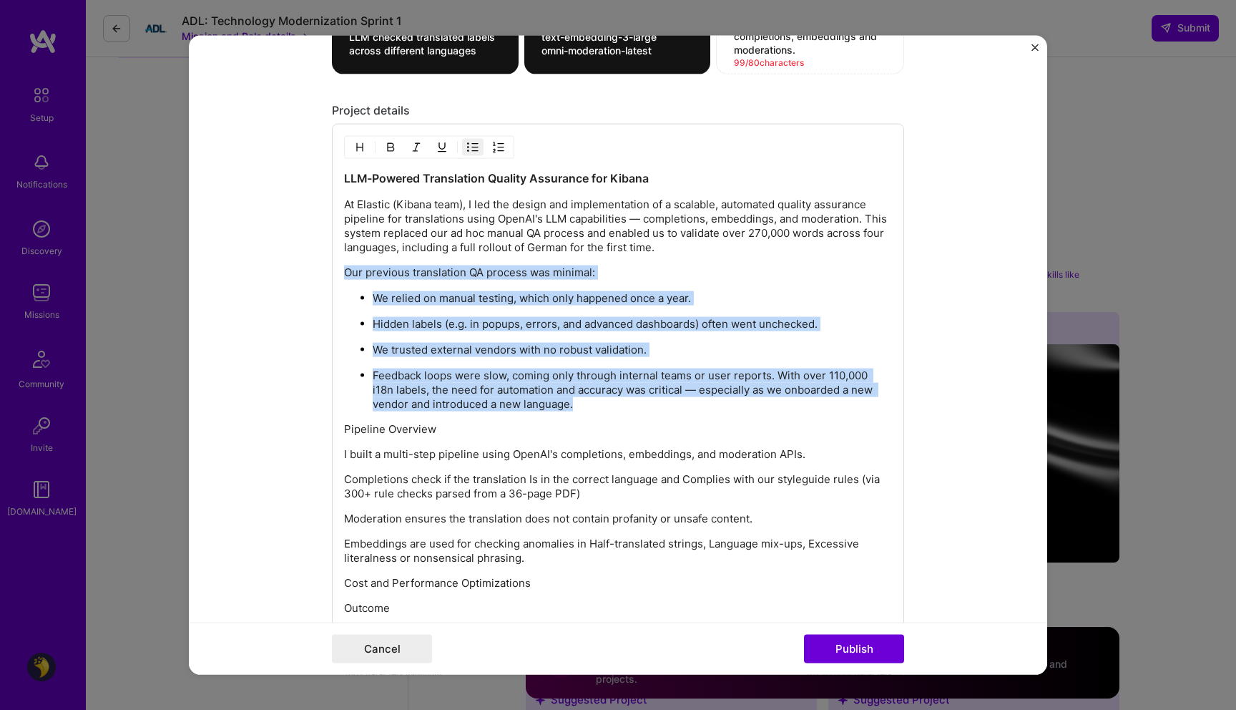
drag, startPoint x: 600, startPoint y: 408, endPoint x: 311, endPoint y: 260, distance: 325.1
click at [311, 260] on form "Project title LLM Translations QA Workflow Company Elastic Project industry Ind…" at bounding box center [618, 355] width 859 height 639
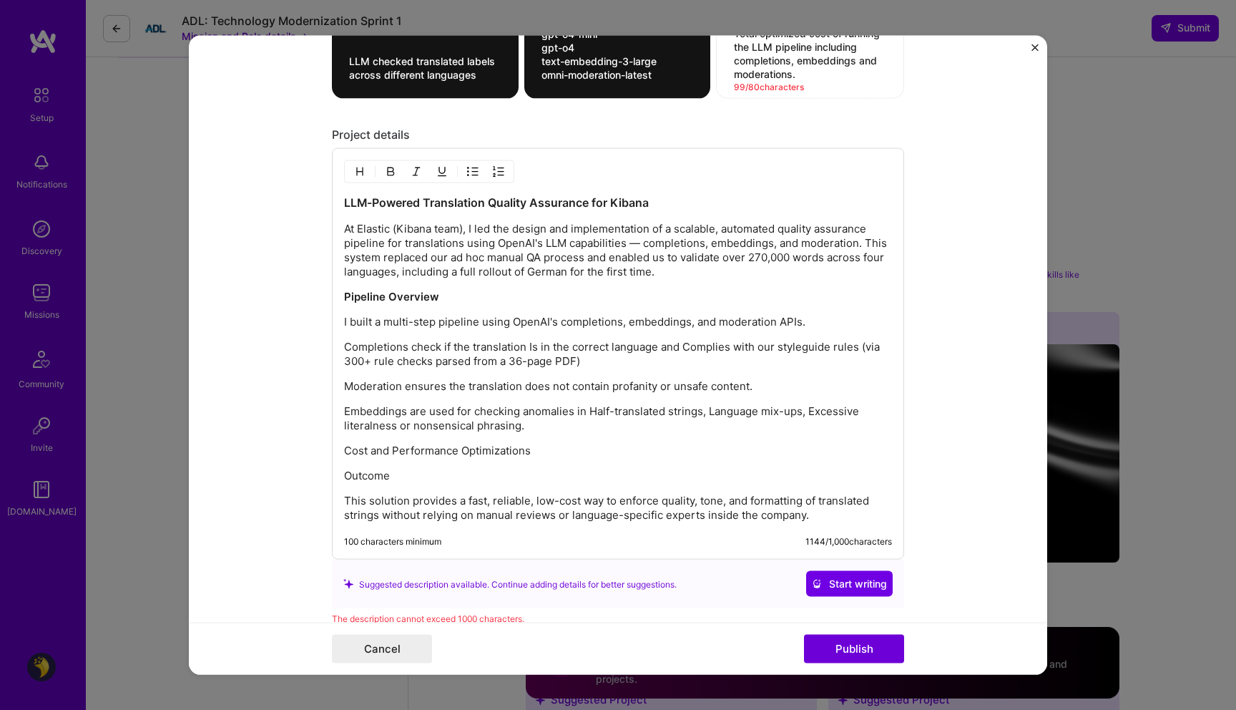
scroll to position [1696, 0]
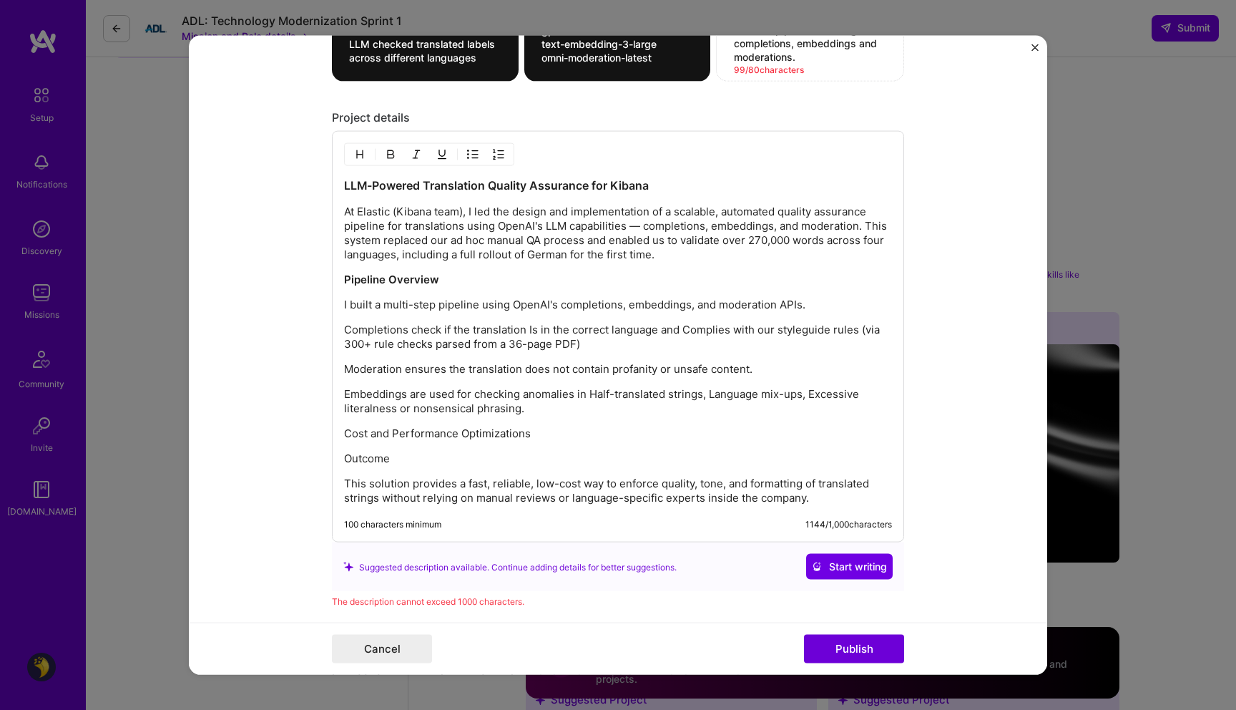
click at [554, 306] on p "I built a multi-step pipeline using OpenAI's completions, embeddings, and moder…" at bounding box center [618, 305] width 548 height 14
click at [476, 316] on div "LLM-Powered Translation Quality Assurance for Kibana At Elastic (Kibana team), …" at bounding box center [618, 341] width 548 height 328
click at [465, 309] on p "I built a multi-step pipeline using completions, embeddings, and moderation API…" at bounding box center [618, 305] width 548 height 14
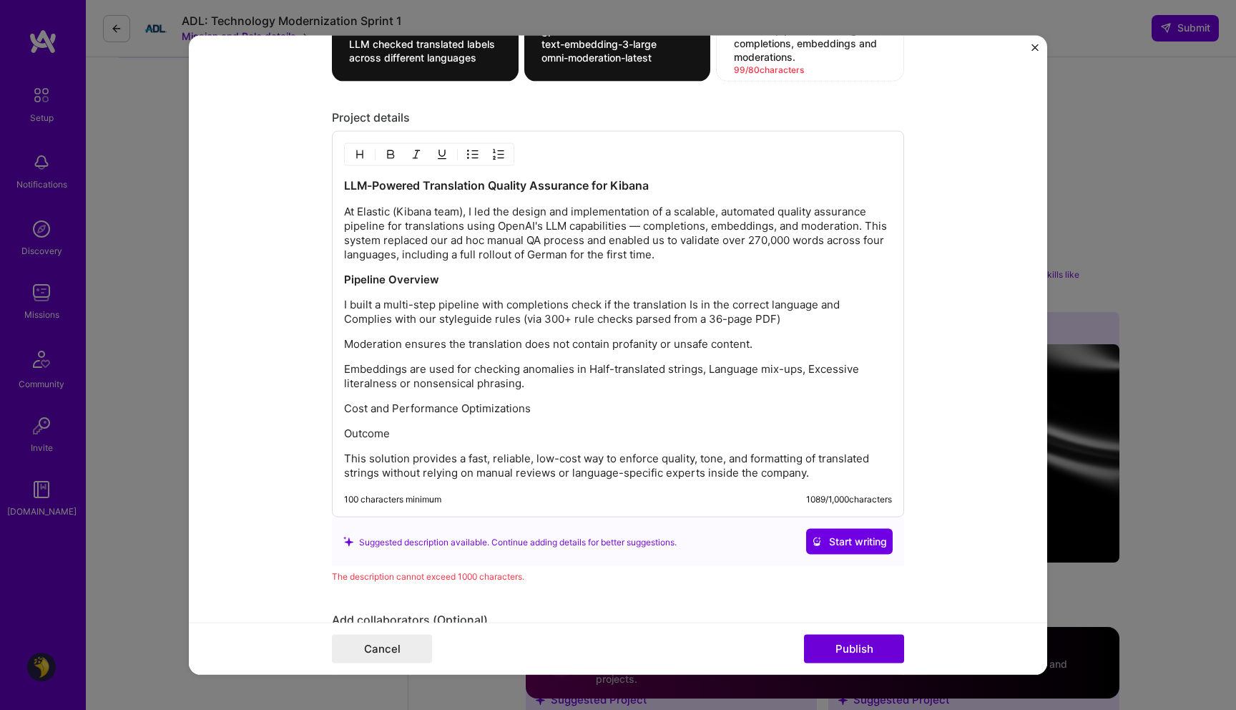
click at [572, 350] on p "Moderation ensures the translation does not contain profanity or unsafe content." at bounding box center [618, 344] width 548 height 14
click at [497, 311] on p "I built a multi-step pipeline with completions check if the translation Is in t…" at bounding box center [618, 312] width 548 height 29
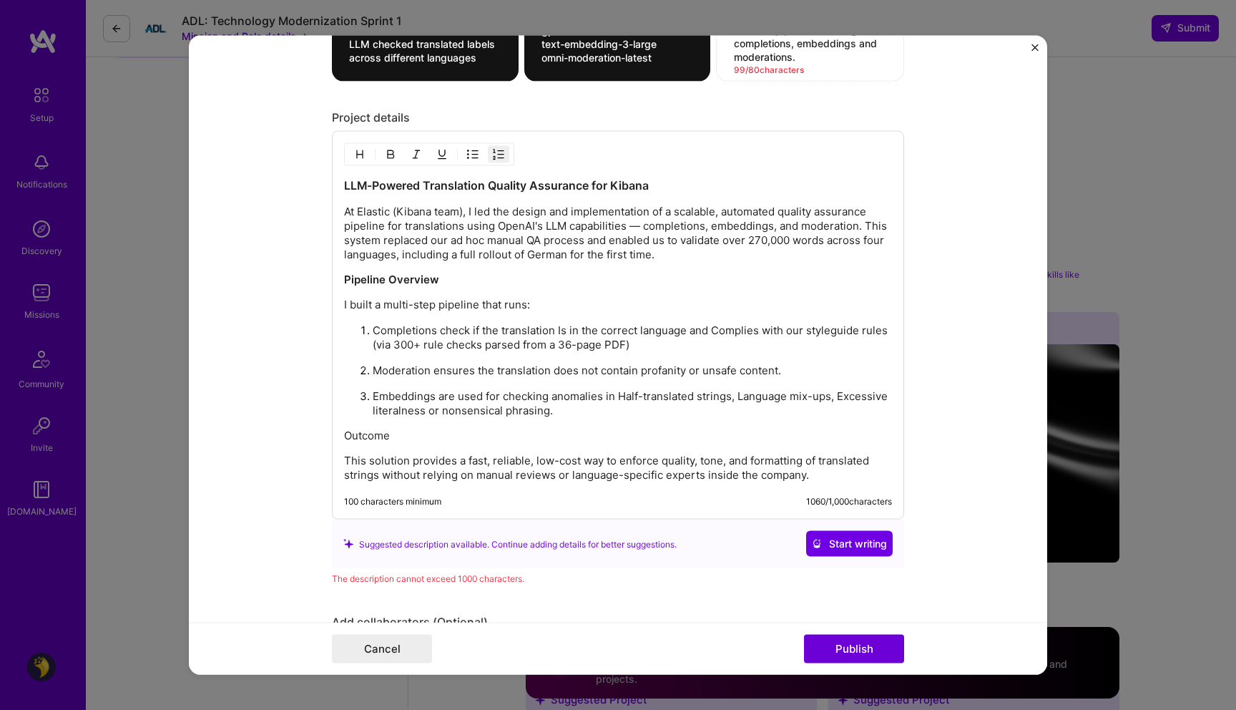
click at [492, 472] on p "This solution provides a fast, reliable, low-cost way to enforce quality, tone,…" at bounding box center [618, 468] width 548 height 29
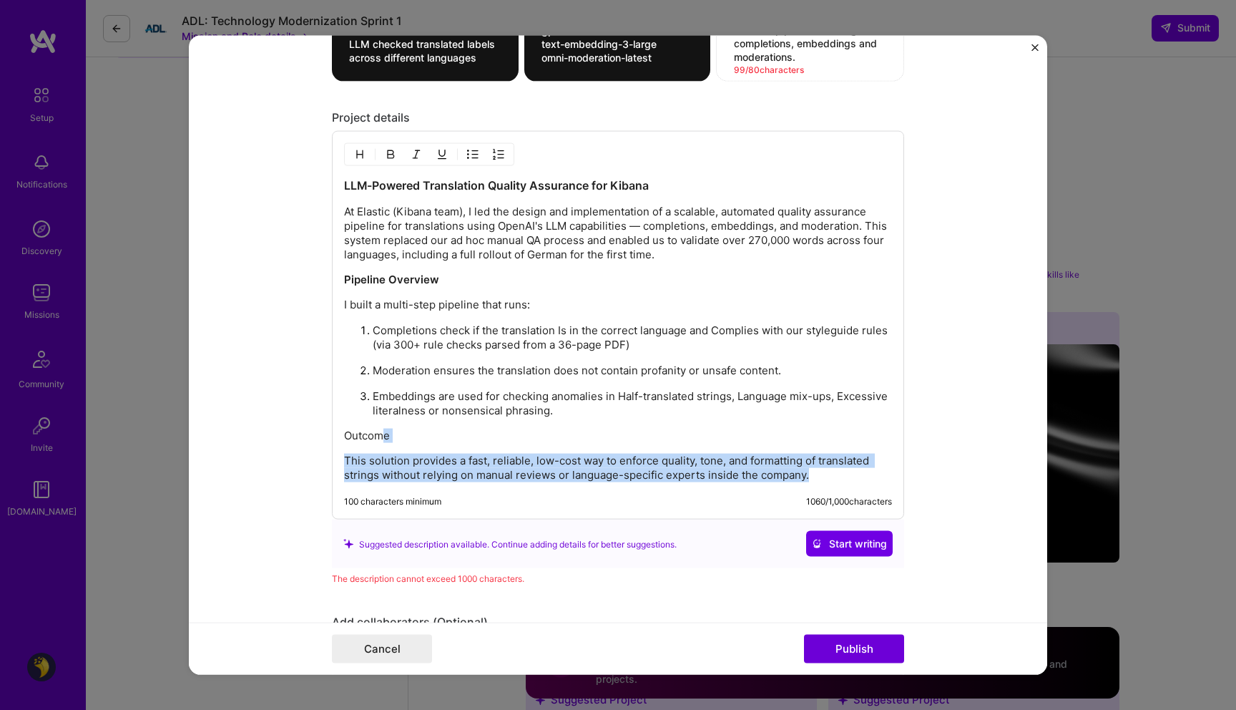
click at [487, 441] on p "Outcome" at bounding box center [618, 436] width 548 height 14
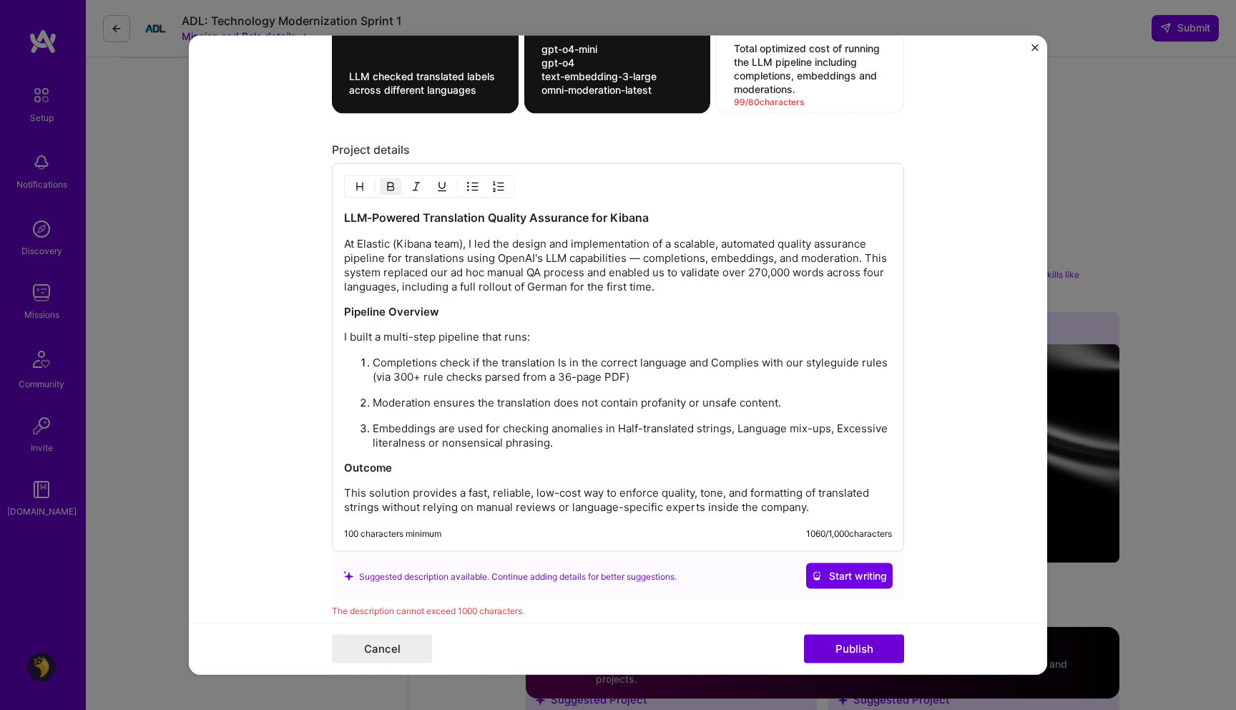
scroll to position [1660, 0]
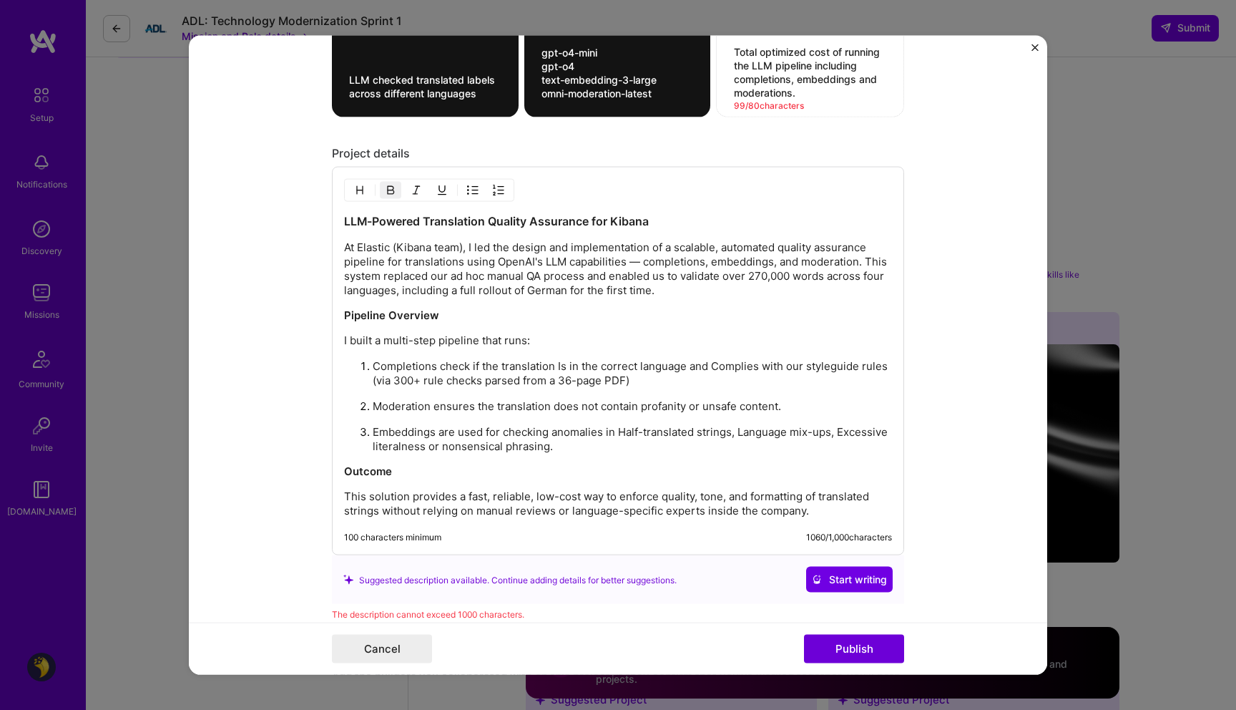
click at [531, 336] on p "I built a multi-step pipeline that runs:" at bounding box center [618, 340] width 548 height 14
click at [552, 322] on p "Pipeline Overview" at bounding box center [618, 315] width 548 height 14
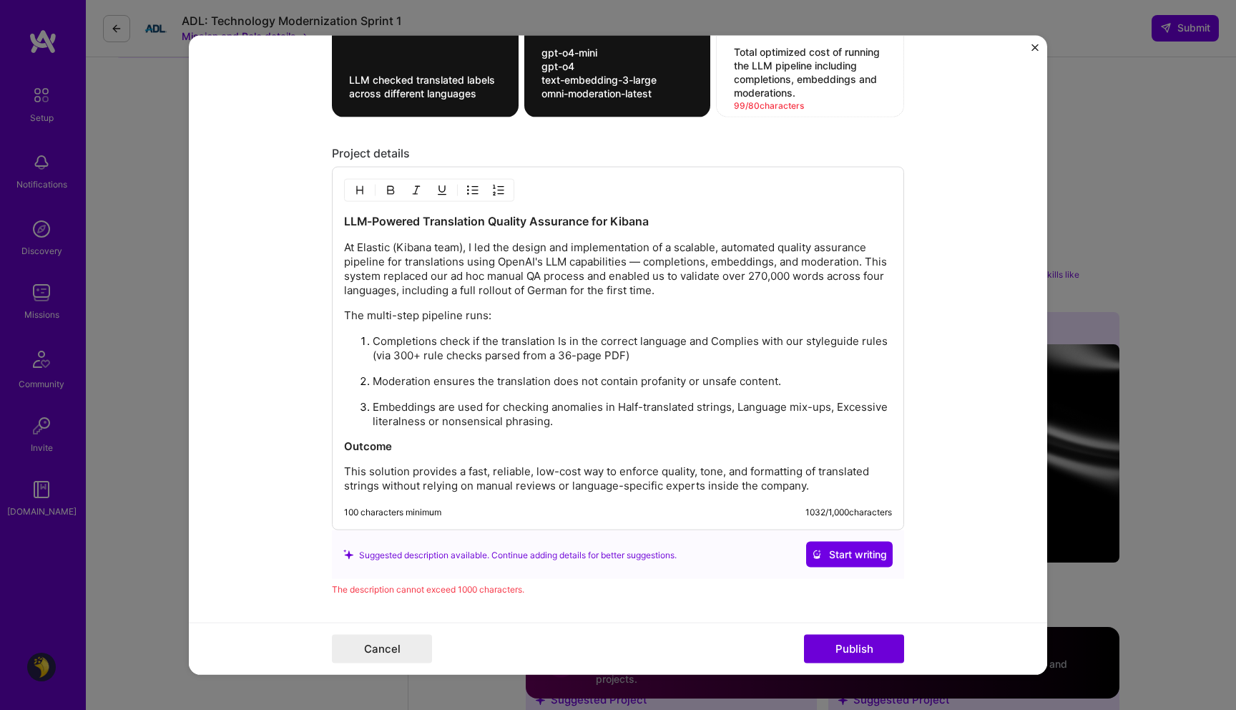
click at [617, 317] on p "The multi-step pipeline runs:" at bounding box center [618, 315] width 548 height 14
click at [572, 424] on p "Embeddings are used for checking anomalies in Half-translated strings, Language…" at bounding box center [632, 414] width 519 height 29
click at [613, 402] on p "Embeddings are used for checking anomalies in Half-translated strings, Language…" at bounding box center [632, 414] width 519 height 29
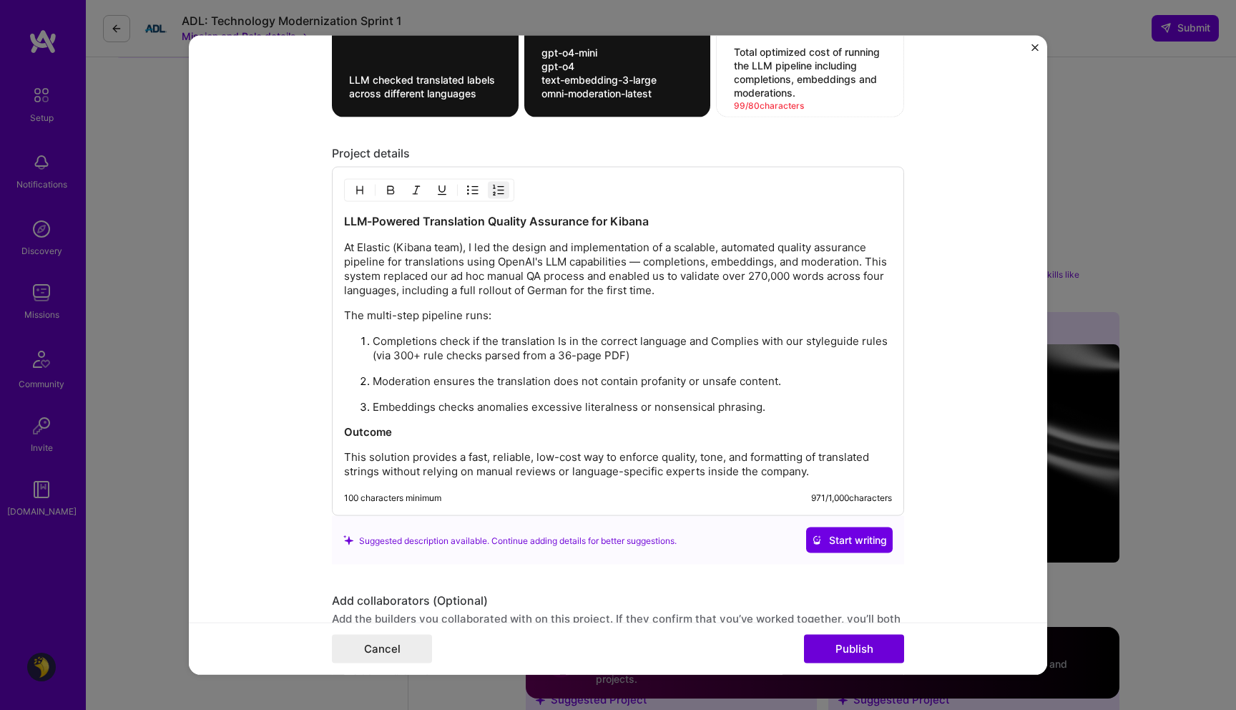
scroll to position [1687, 0]
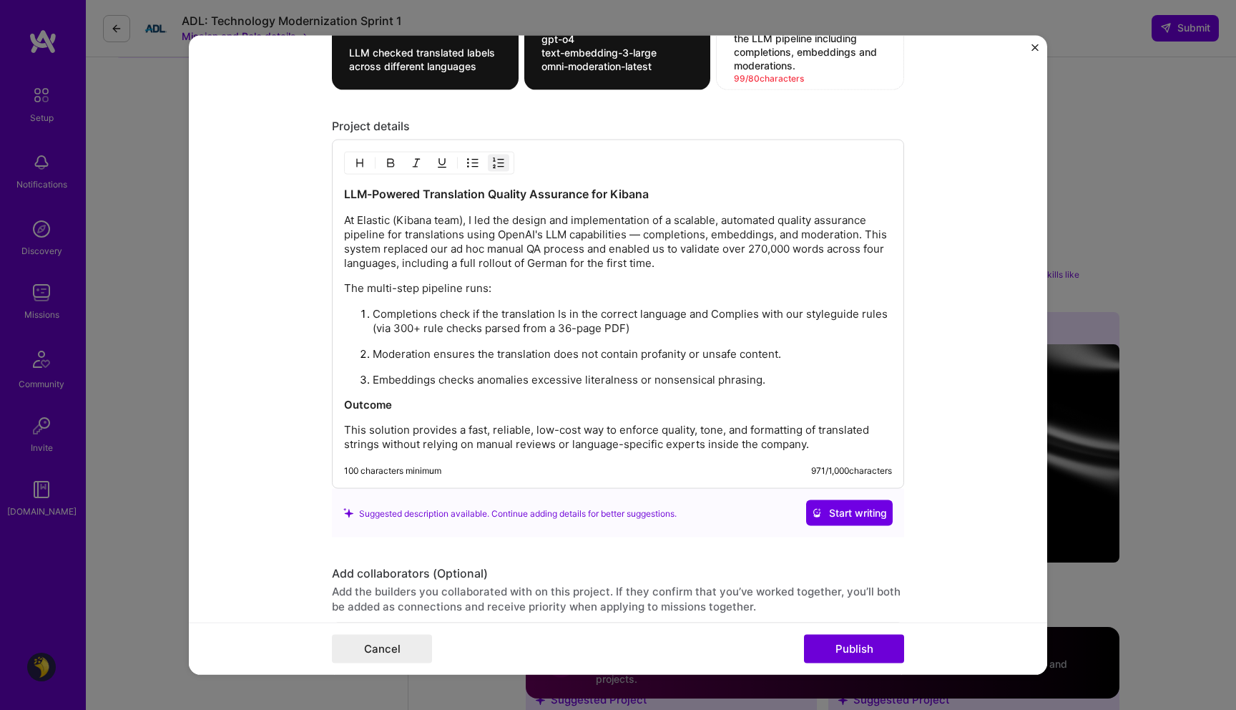
click at [597, 326] on p "Completions check if the translation Is in the correct language and Complies wi…" at bounding box center [632, 321] width 519 height 29
click at [562, 325] on p "Completions check if the translation Is in the correct language and Complies wi…" at bounding box center [632, 321] width 519 height 29
click at [516, 406] on p "Outcome" at bounding box center [618, 405] width 548 height 14
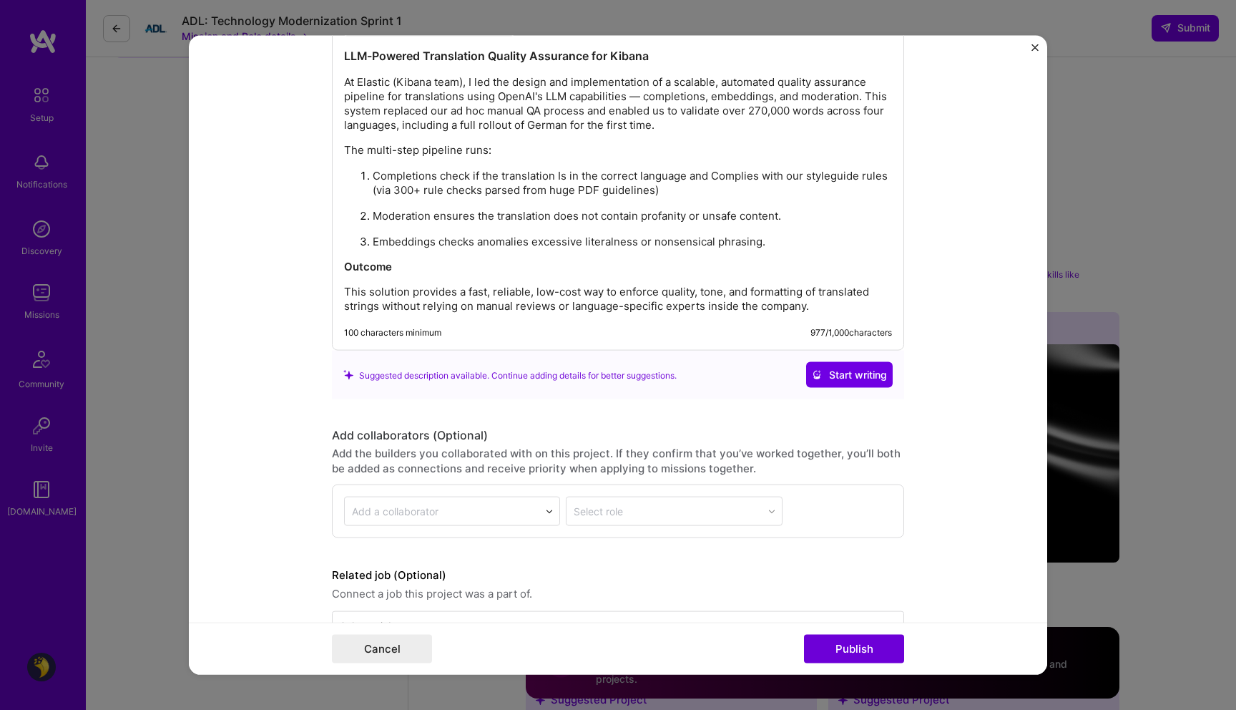
scroll to position [1869, 0]
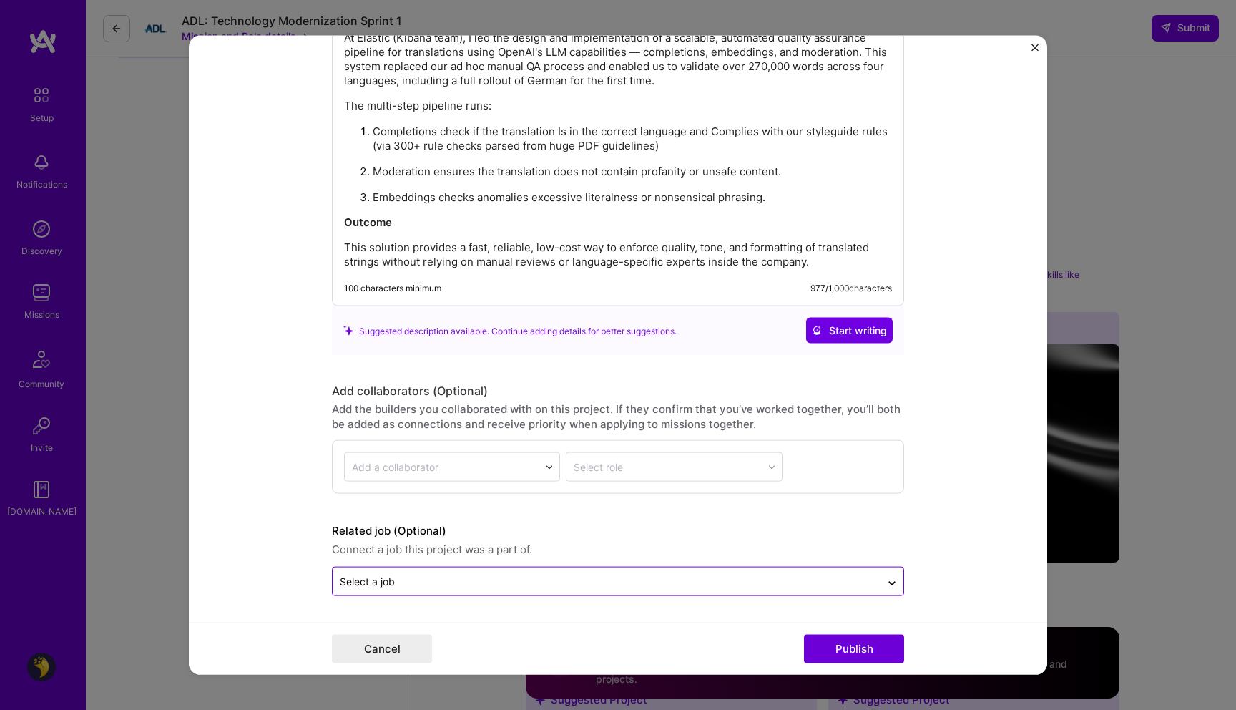
click at [515, 581] on input "text" at bounding box center [607, 581] width 534 height 15
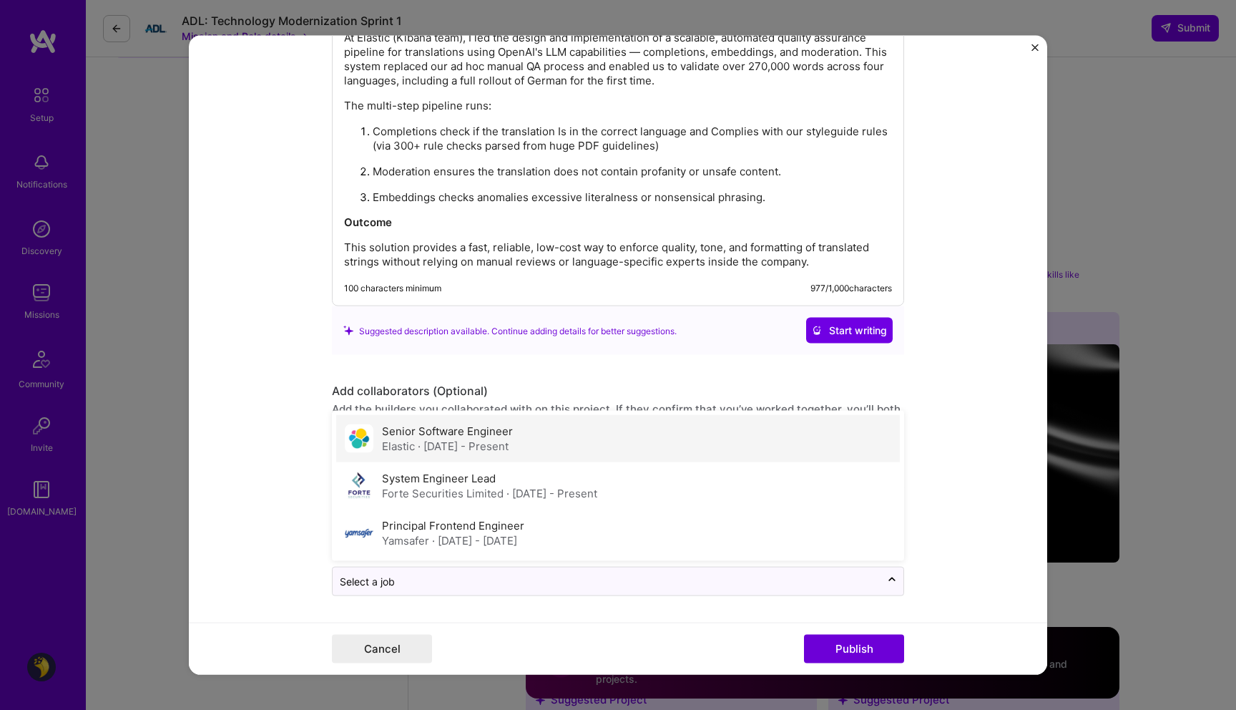
click at [508, 448] on span "· [DATE] - Present" at bounding box center [463, 446] width 91 height 14
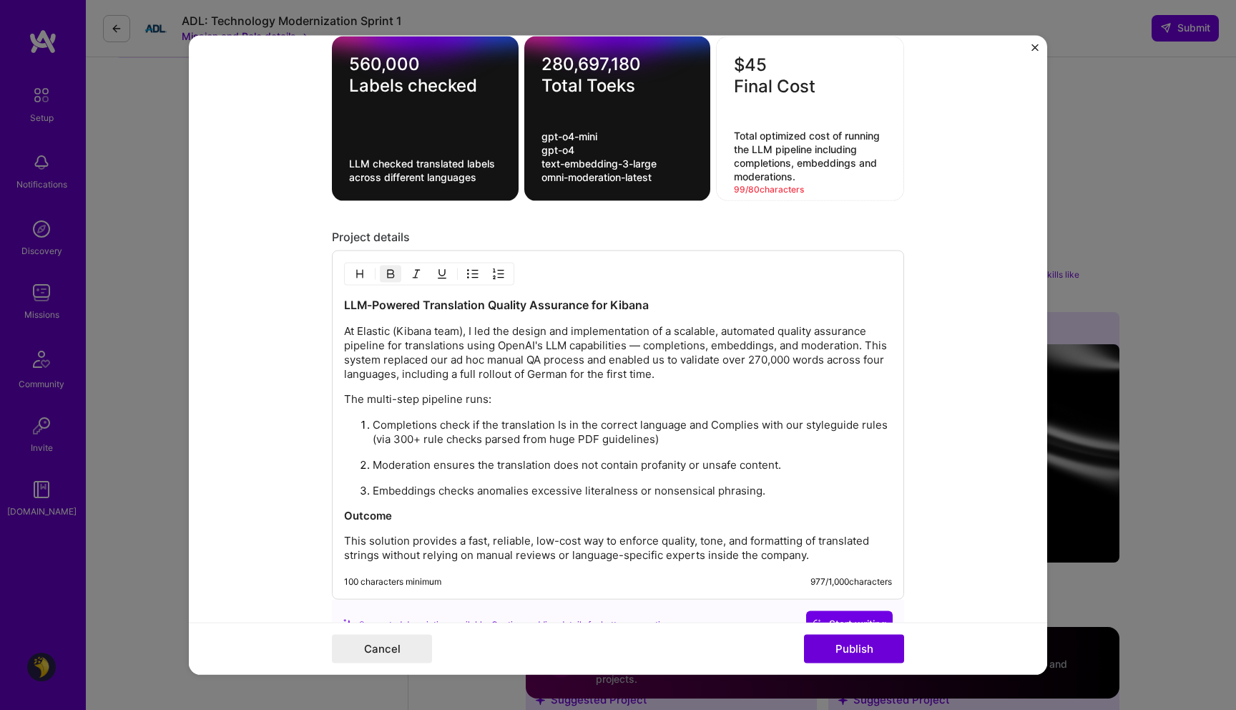
scroll to position [1616, 0]
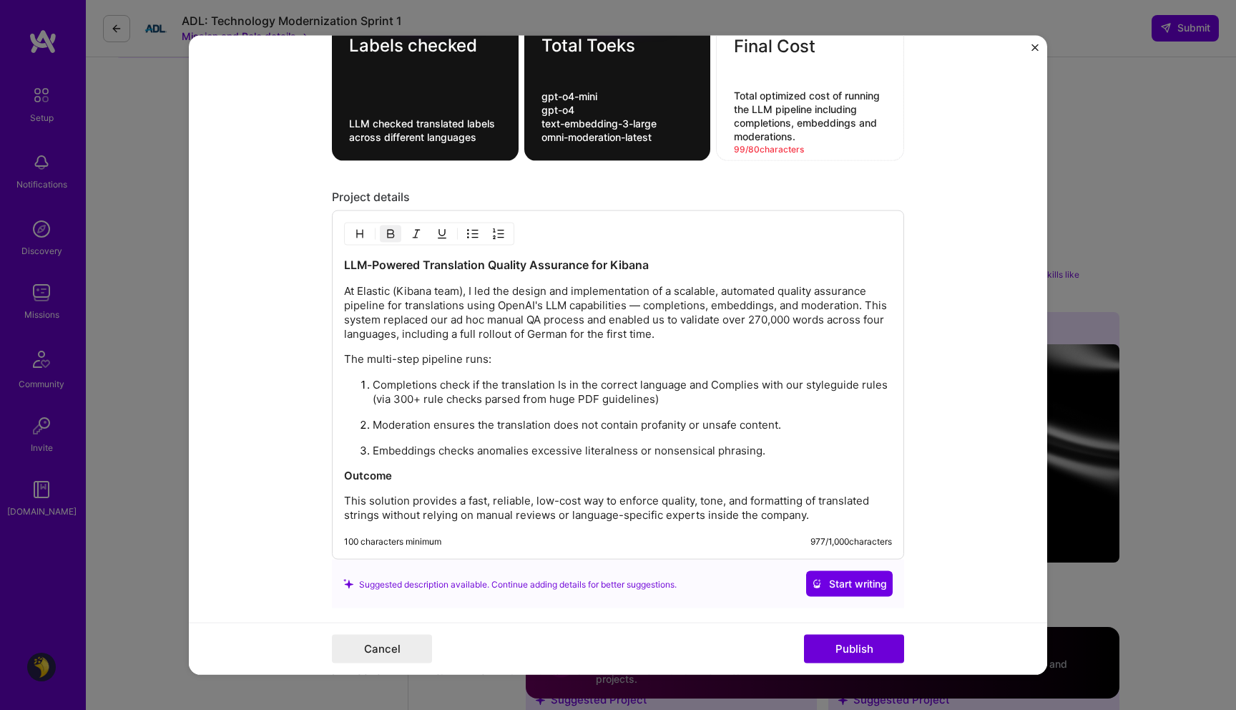
click at [700, 270] on h3 "LLM-Powered Translation Quality Assurance for Kibana" at bounding box center [618, 265] width 548 height 16
copy strong "LLM-Powered Translation Quality Assurance for Kibana"
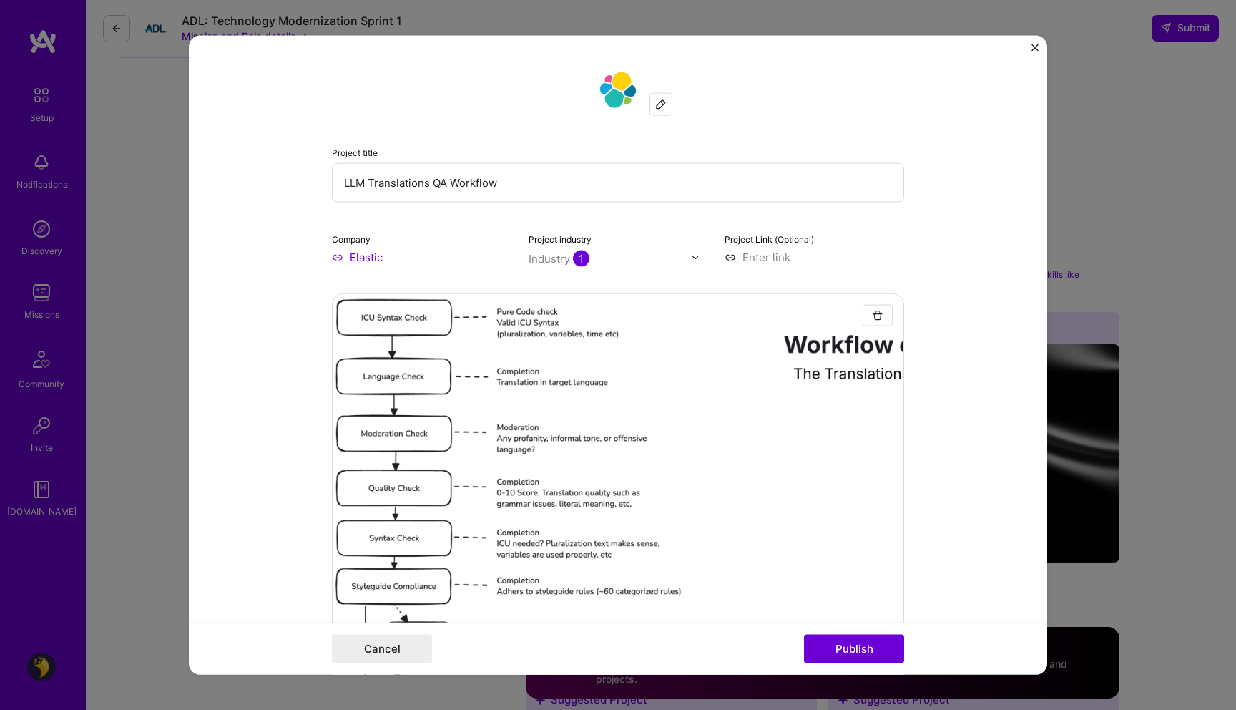
click at [552, 173] on input "LLM Translations QA Workflow" at bounding box center [618, 182] width 572 height 39
paste input "-Powered Translation Quality Assurance for Kibana"
type input "LLM-Powered Translation Quality Assurance for Kibana"
click at [872, 653] on button "Publish" at bounding box center [854, 648] width 100 height 29
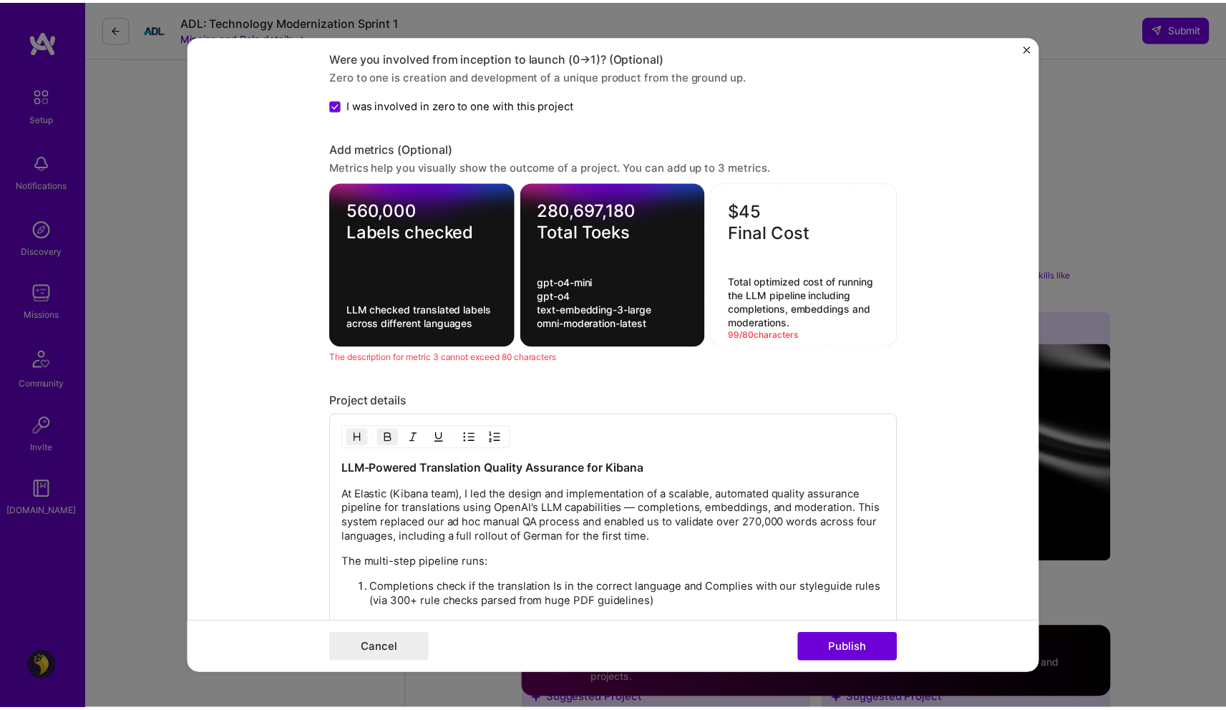
scroll to position [1427, 0]
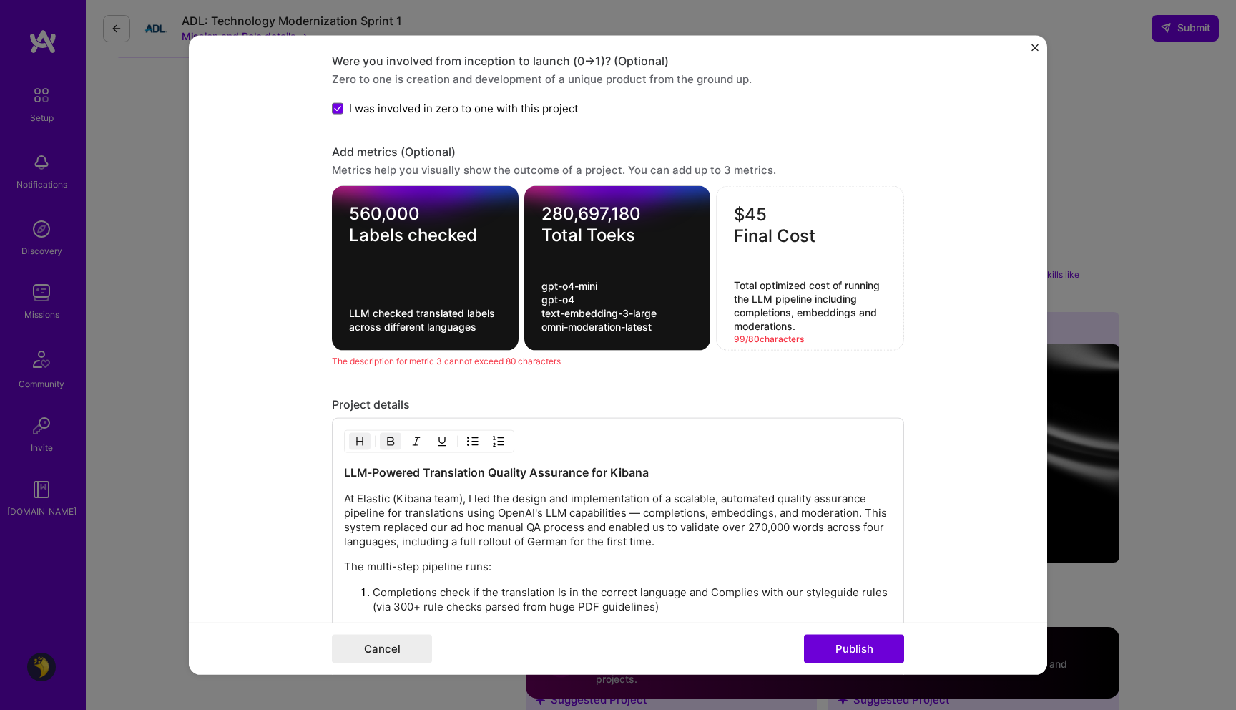
click at [625, 241] on textarea "280,697,180 Total Toeks" at bounding box center [618, 224] width 152 height 43
type textarea "280,697,180 Total Tokens"
click at [472, 228] on textarea "560,000 Labels checked" at bounding box center [425, 224] width 152 height 43
click at [809, 243] on textarea "$45 Final Cost" at bounding box center [810, 225] width 152 height 43
click at [776, 299] on textarea "Total optimized cost of running the LLM pipeline including completions, embeddi…" at bounding box center [810, 305] width 152 height 54
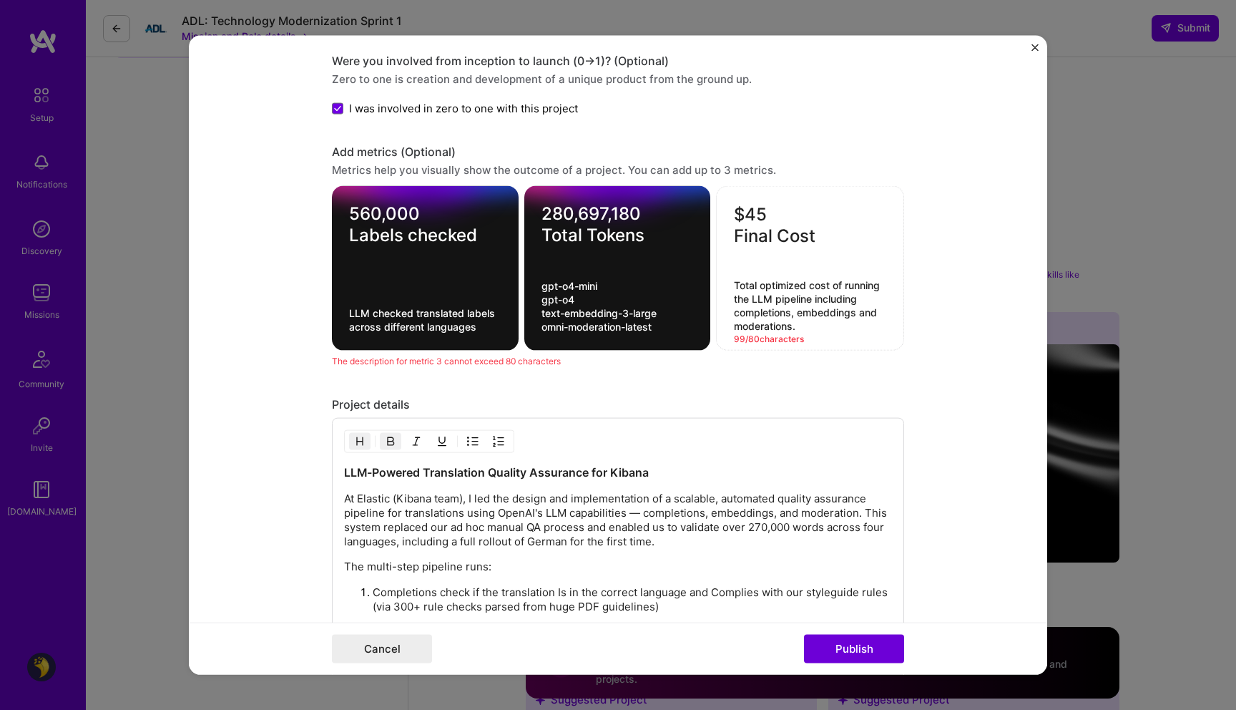
click at [805, 318] on textarea "Total optimized cost of running the LLM pipeline including completions, embeddi…" at bounding box center [810, 305] width 152 height 54
click at [856, 296] on textarea "Total optimized cost of running the LLM pipeline including completions, embeddi…" at bounding box center [810, 305] width 152 height 54
click at [832, 300] on textarea "Total optimized cost of running the LLM pipeline including completions, embeddi…" at bounding box center [810, 305] width 152 height 54
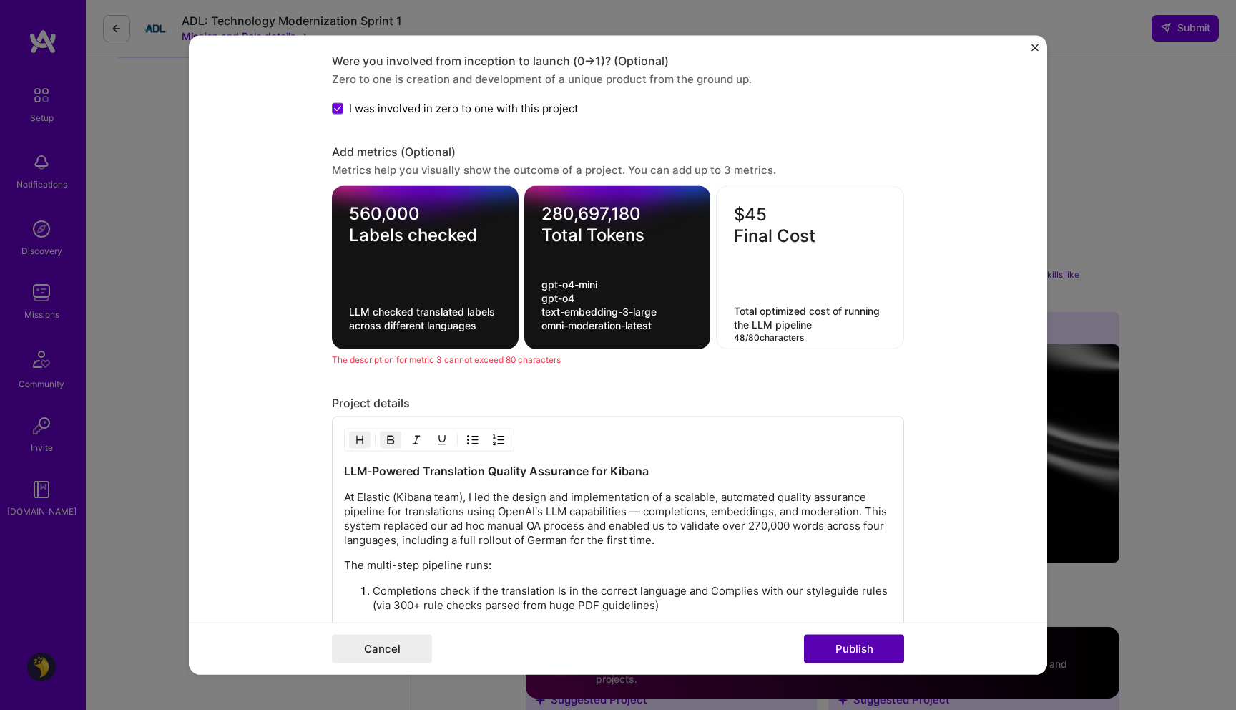
type textarea "Total optimized cost of running the LLM pipeline"
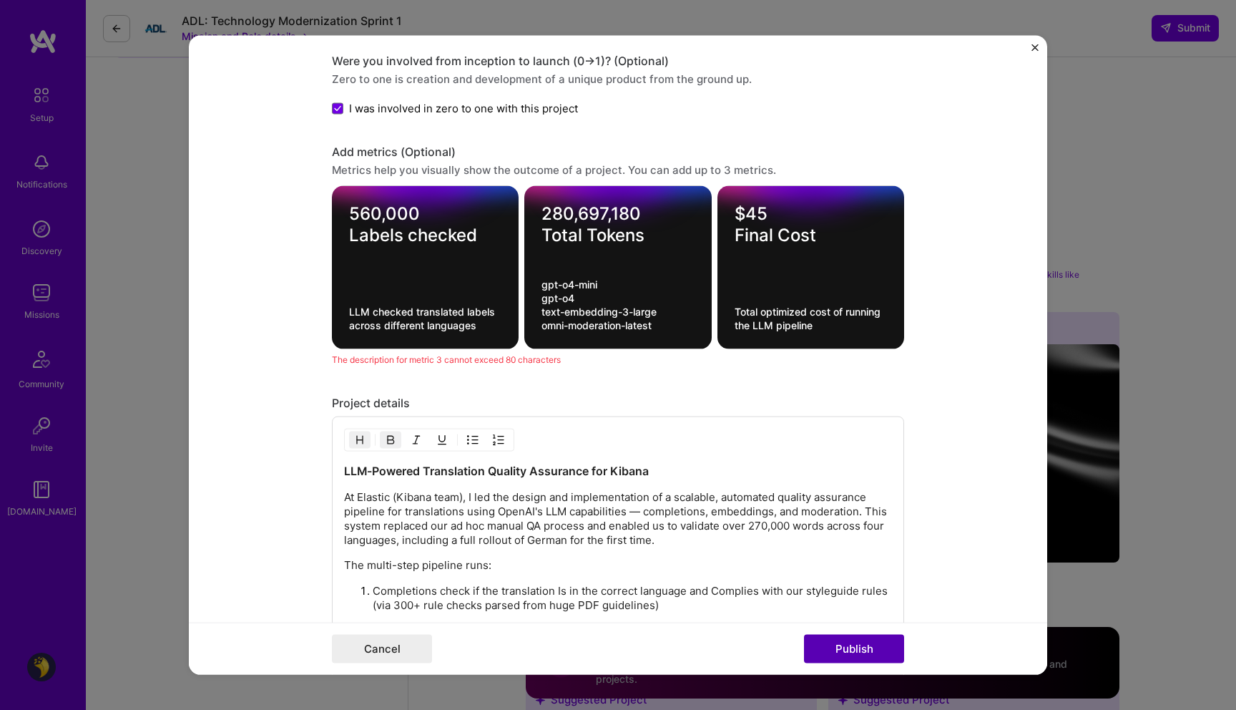
click at [861, 655] on button "Publish" at bounding box center [854, 648] width 100 height 29
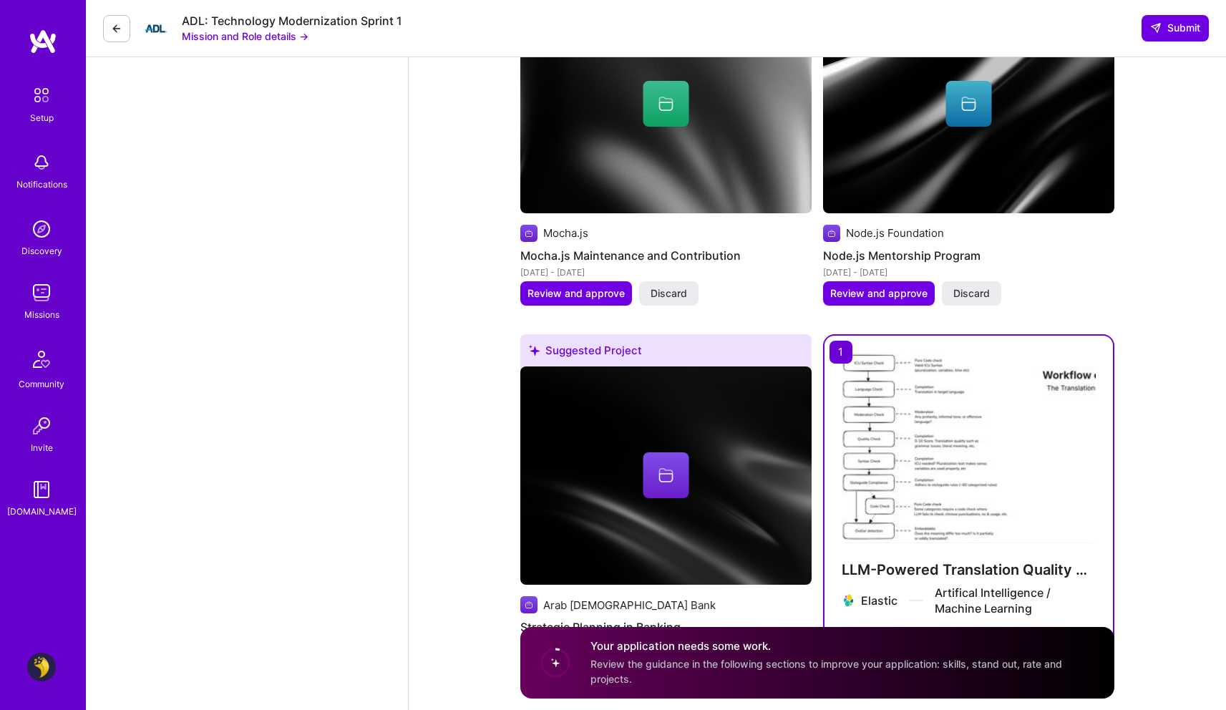
scroll to position [3176, 0]
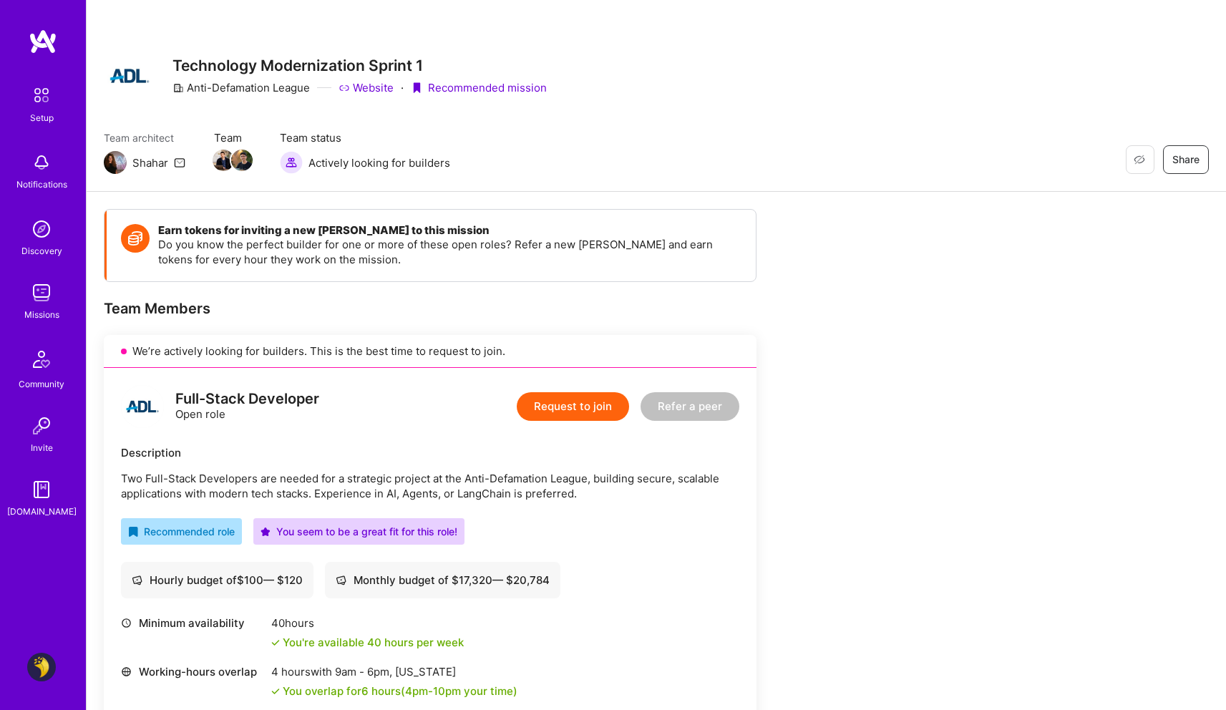
scroll to position [159, 0]
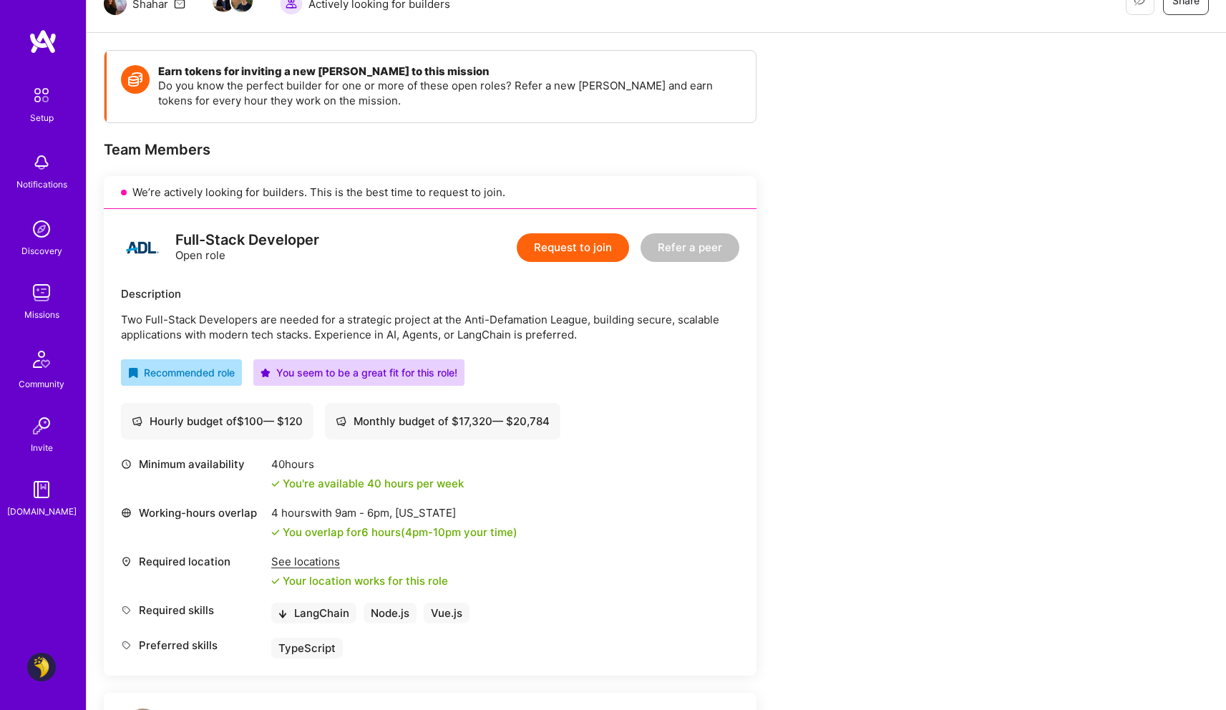
click at [60, 648] on div "Setup Notifications Discovery Missions Community Invite A.Guide Profile" at bounding box center [43, 355] width 86 height 710
click at [34, 674] on img at bounding box center [41, 666] width 29 height 29
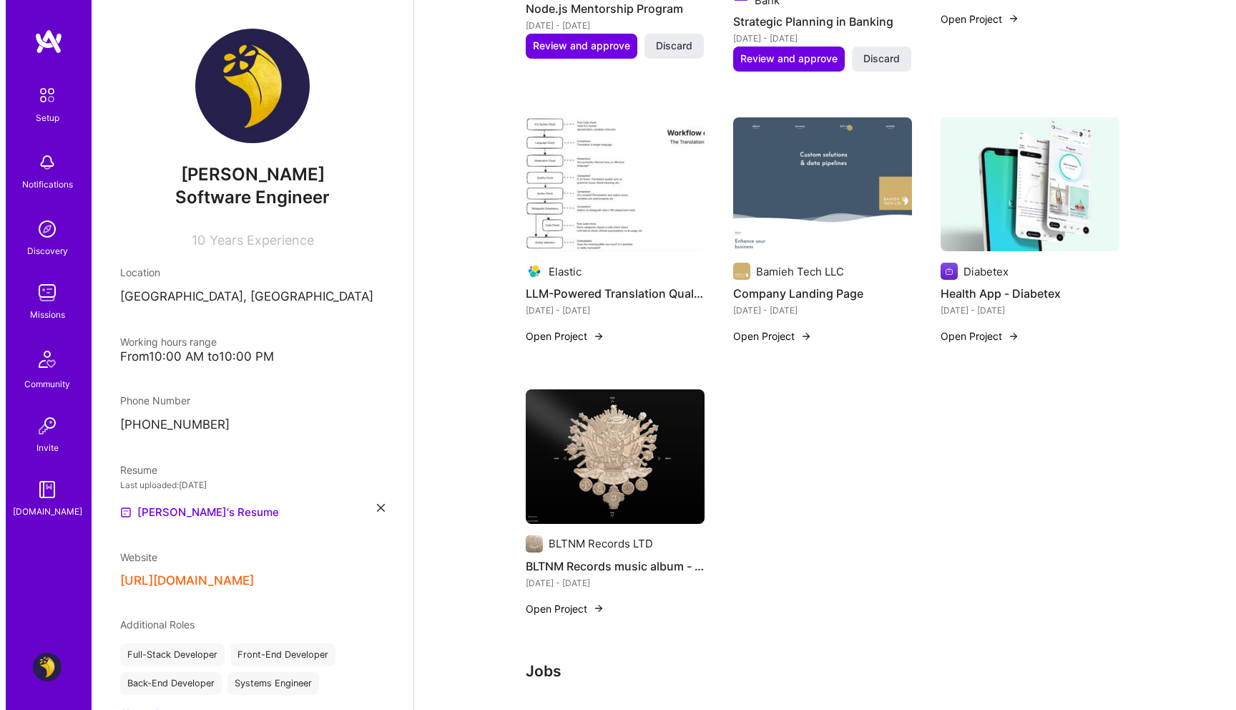
scroll to position [1958, 0]
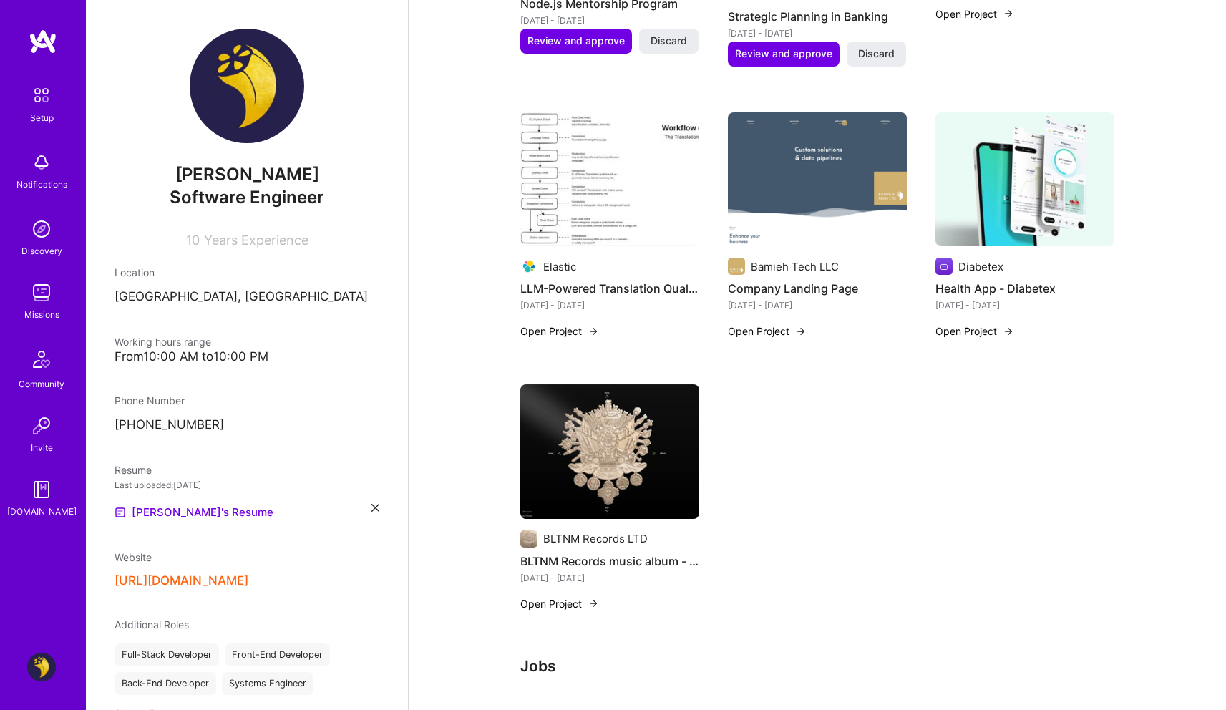
click at [572, 563] on div "BLTNM Records LTD BLTNM Records music album - Sultan Feb 2024 - May 2024 Open P…" at bounding box center [609, 506] width 179 height 244
click at [563, 596] on button "Open Project" at bounding box center [559, 603] width 79 height 15
click at [578, 596] on button "Open Project" at bounding box center [559, 603] width 79 height 15
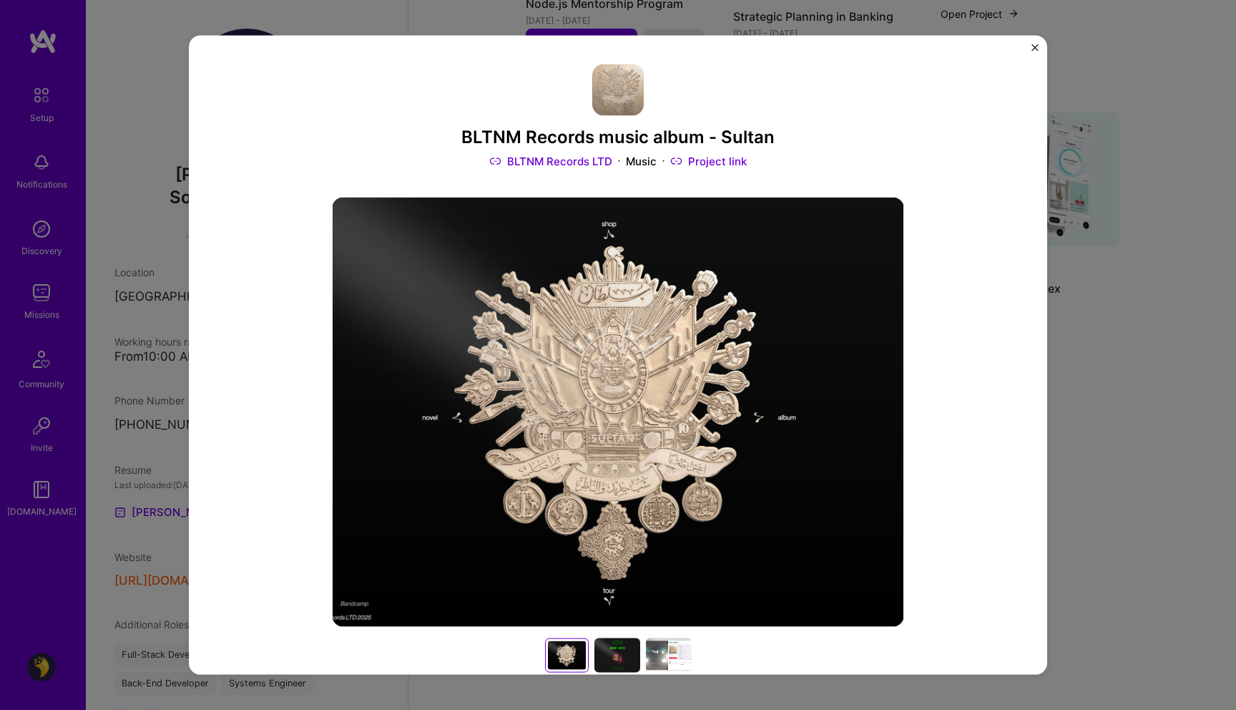
click at [856, 120] on div "BLTNM Records music album - Sultan BLTNM Records LTD Music Project link" at bounding box center [618, 116] width 572 height 104
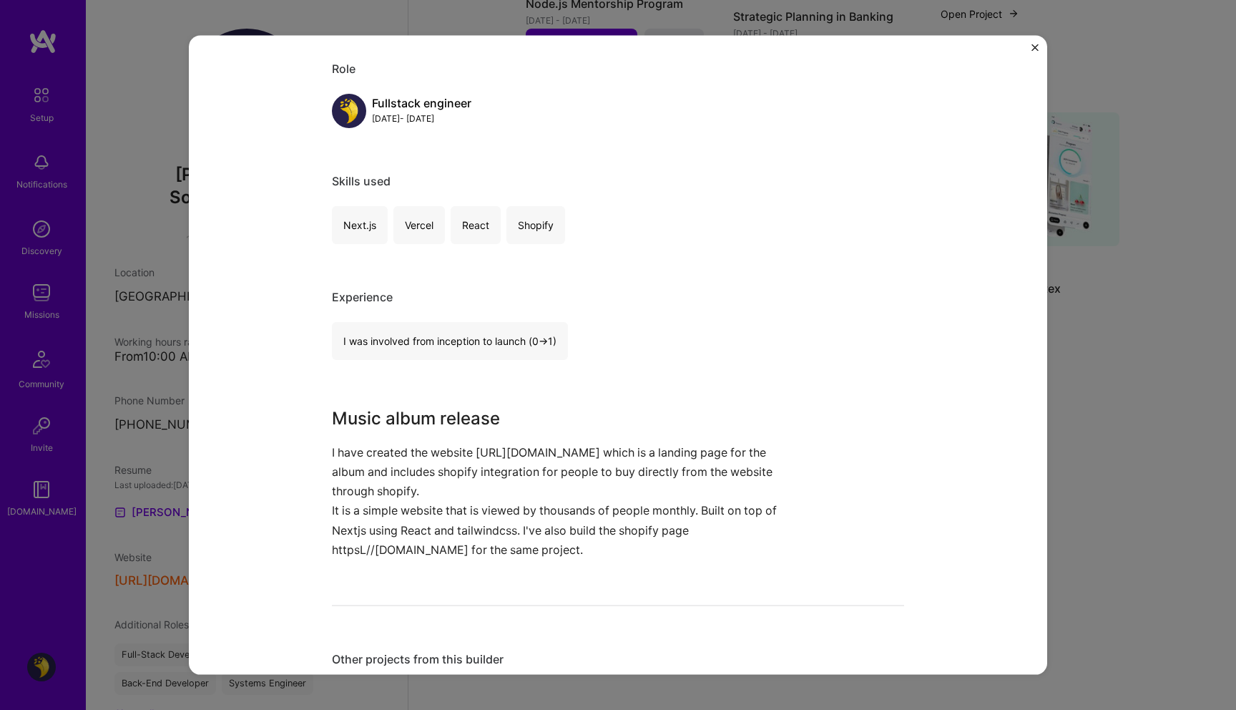
click at [471, 422] on h3 "Music album release" at bounding box center [564, 418] width 465 height 26
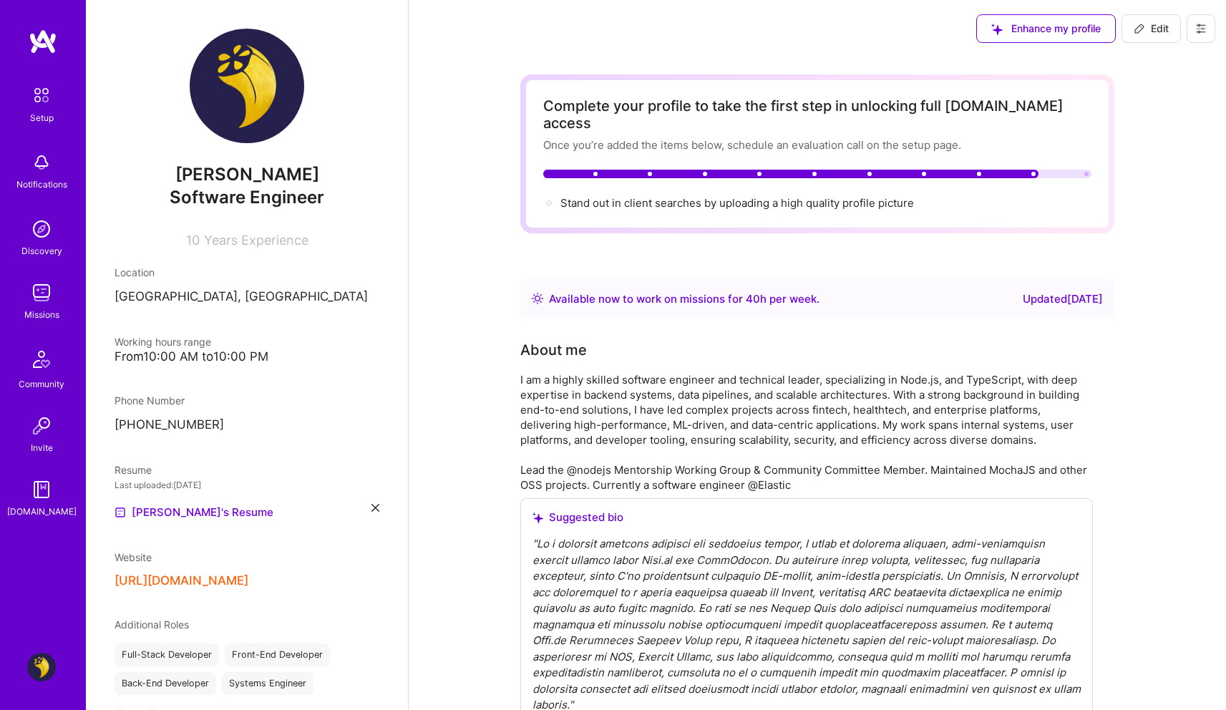
click at [1165, 28] on span "Edit" at bounding box center [1150, 28] width 35 height 14
select select "IL"
select select "Right Now"
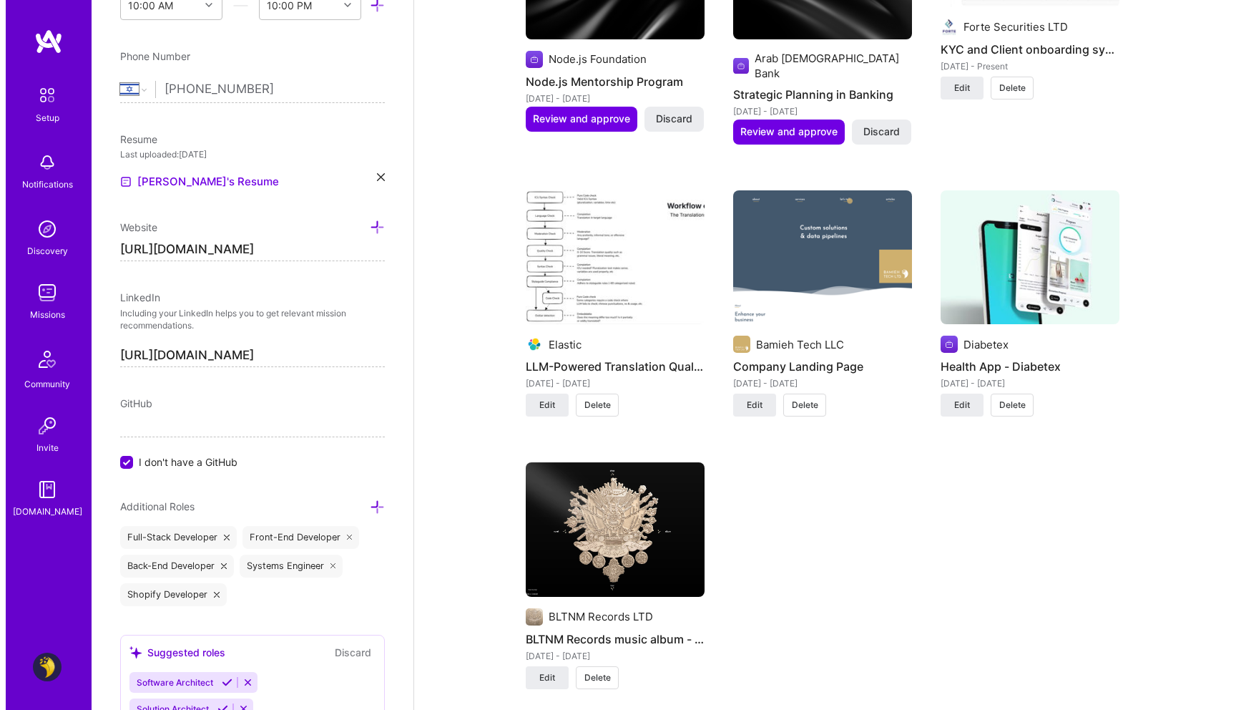
scroll to position [2405, 0]
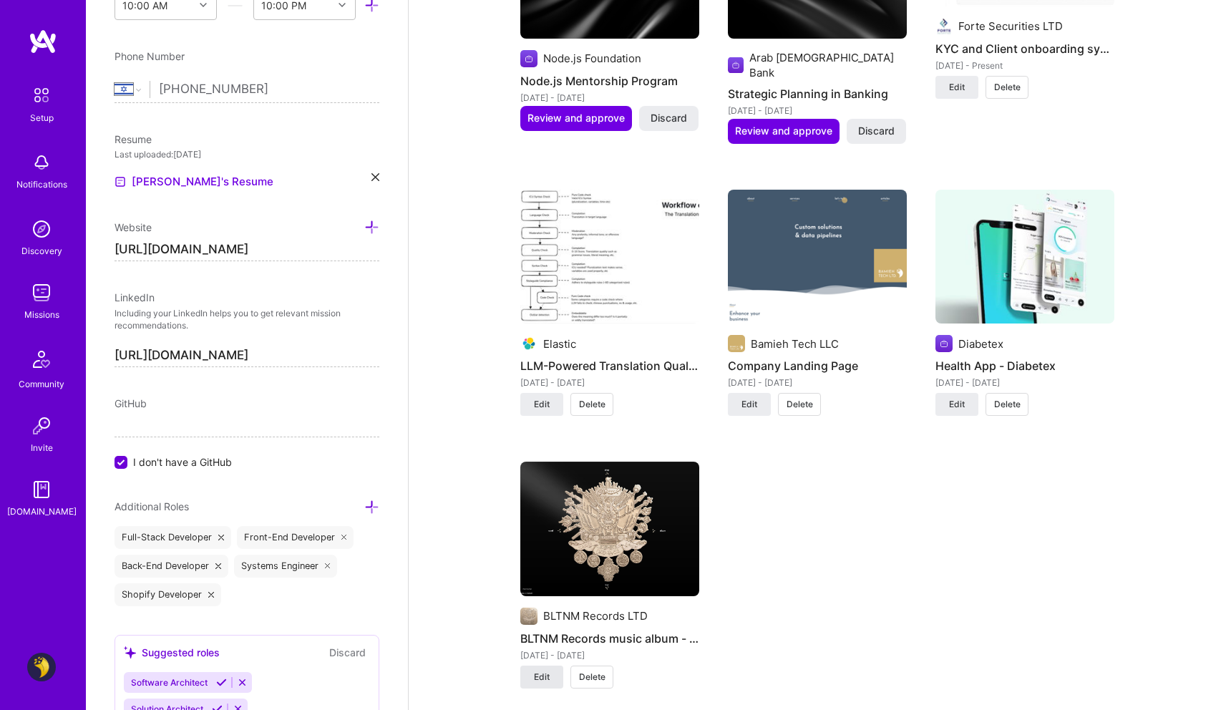
click at [548, 670] on span "Edit" at bounding box center [542, 676] width 16 height 13
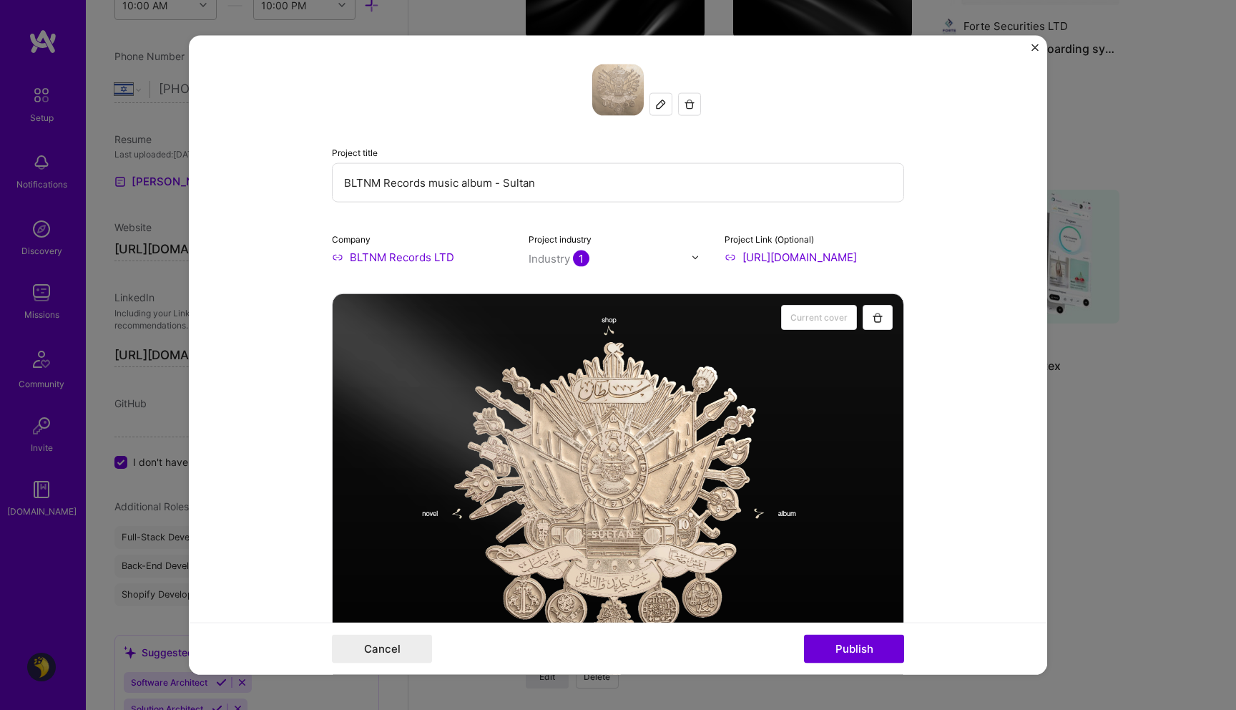
click at [829, 253] on input "https://bltnm.com/" at bounding box center [815, 257] width 180 height 15
paste input "sultan."
type input "https://sultan.bltnm.com/"
click at [860, 649] on button "Publish" at bounding box center [854, 648] width 100 height 29
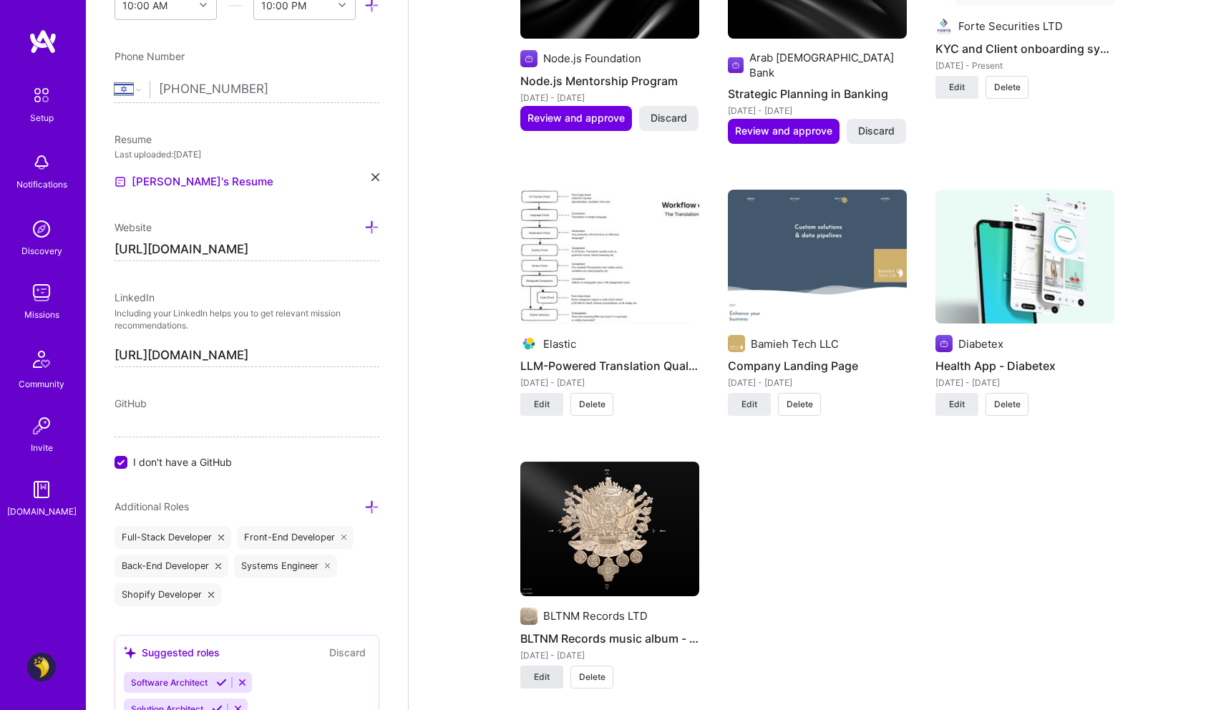
click at [539, 670] on span "Edit" at bounding box center [542, 676] width 16 height 13
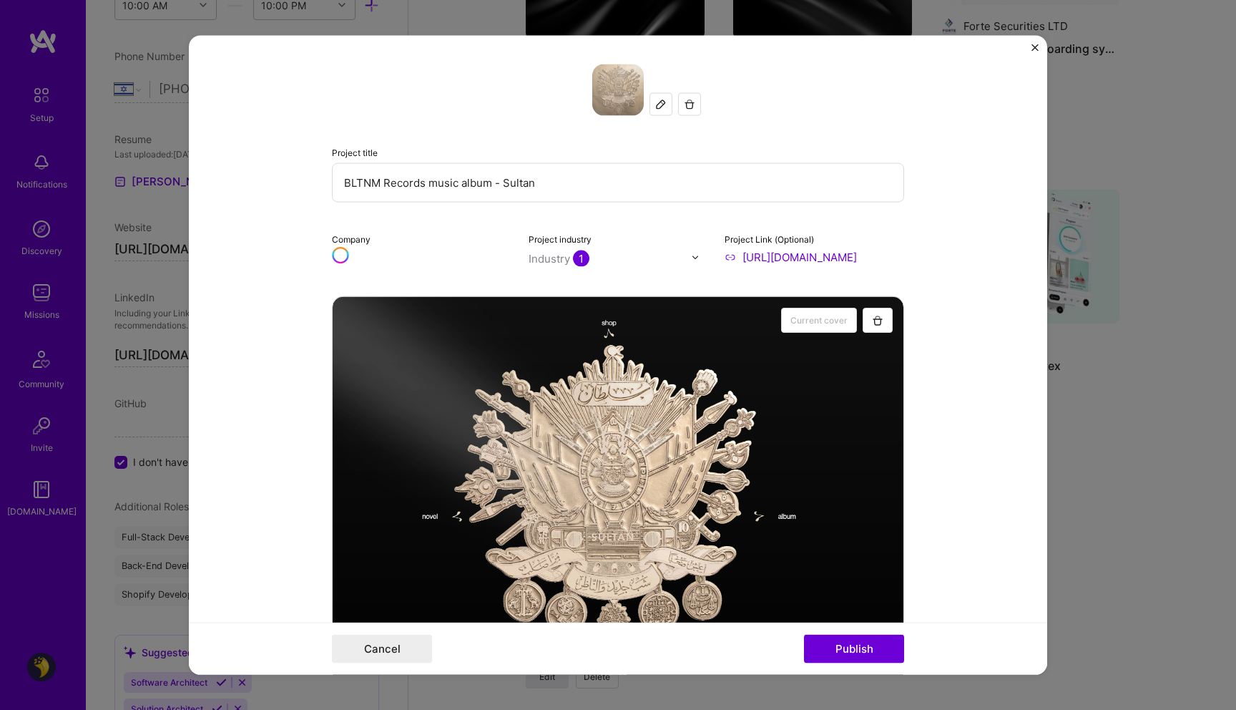
click at [541, 186] on input "BLTNM Records music album - Sultan" at bounding box center [618, 182] width 572 height 39
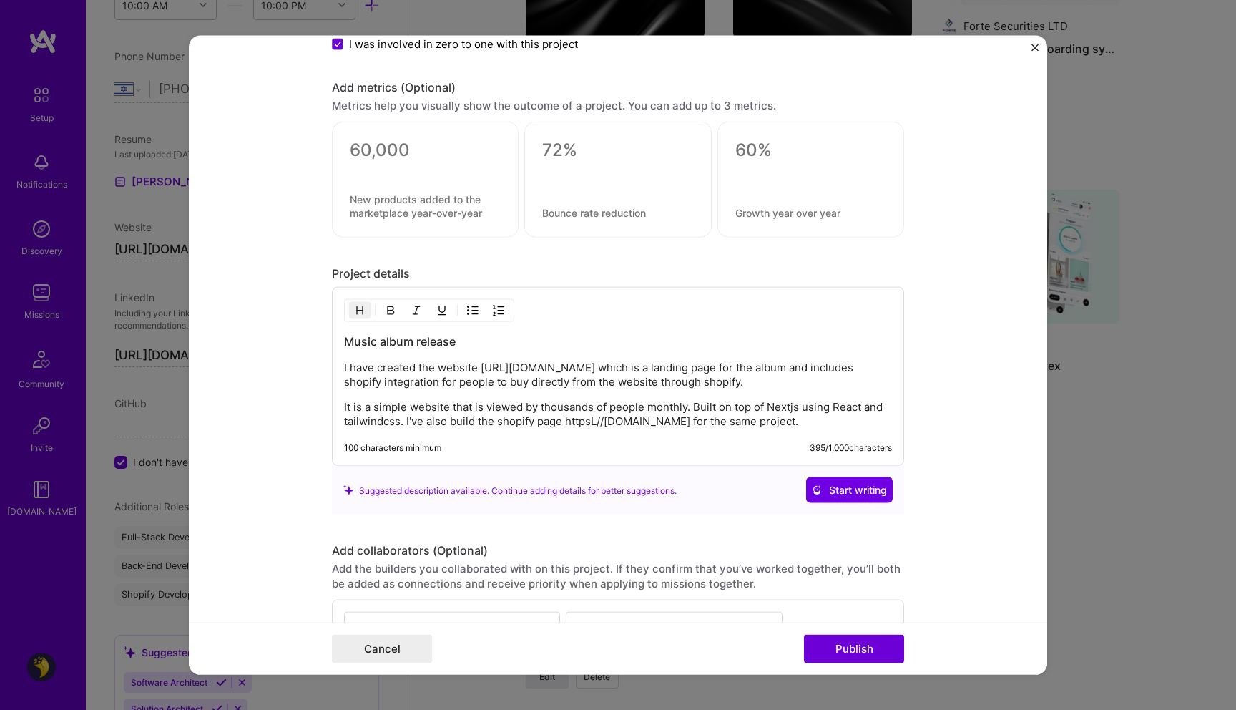
scroll to position [1446, 0]
type input "BLTNM Records Landing page and custom shopify store"
click at [577, 391] on div "Music album release I have created the website https://bltnm.com which is a lan…" at bounding box center [618, 379] width 548 height 95
click at [522, 371] on p "I have created the website https://bltnm.com which is a landing page for the al…" at bounding box center [618, 373] width 548 height 29
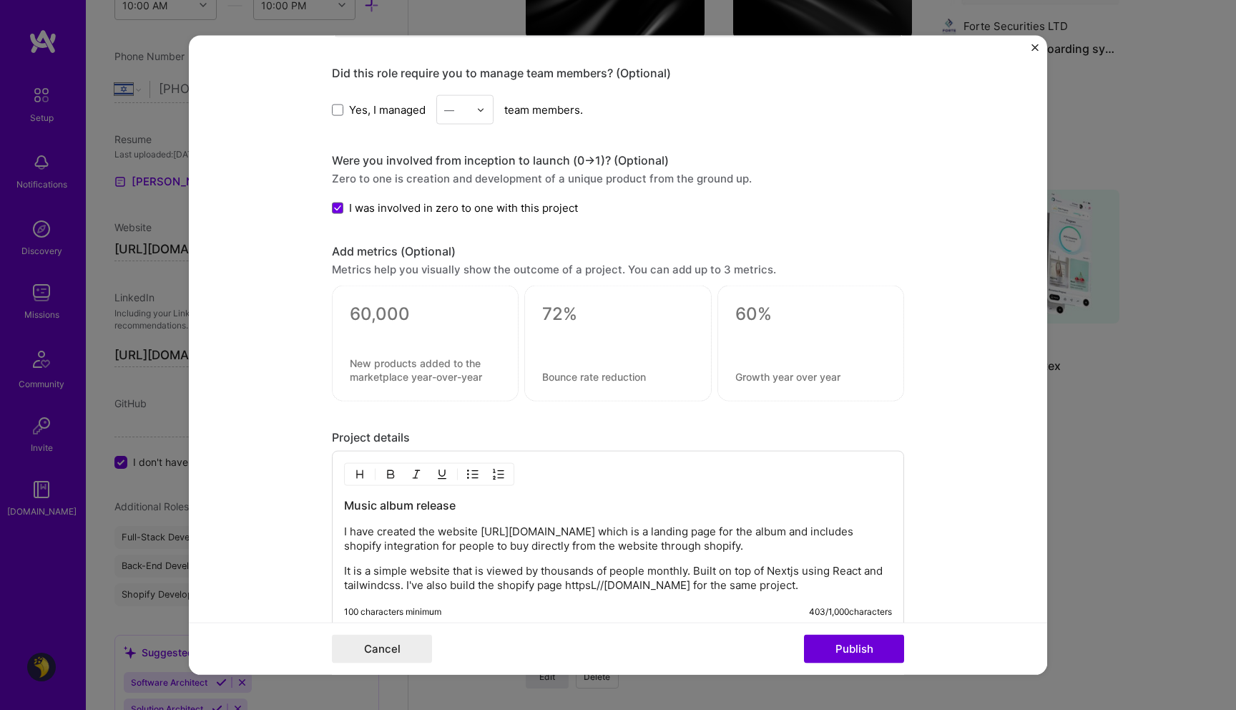
scroll to position [1274, 0]
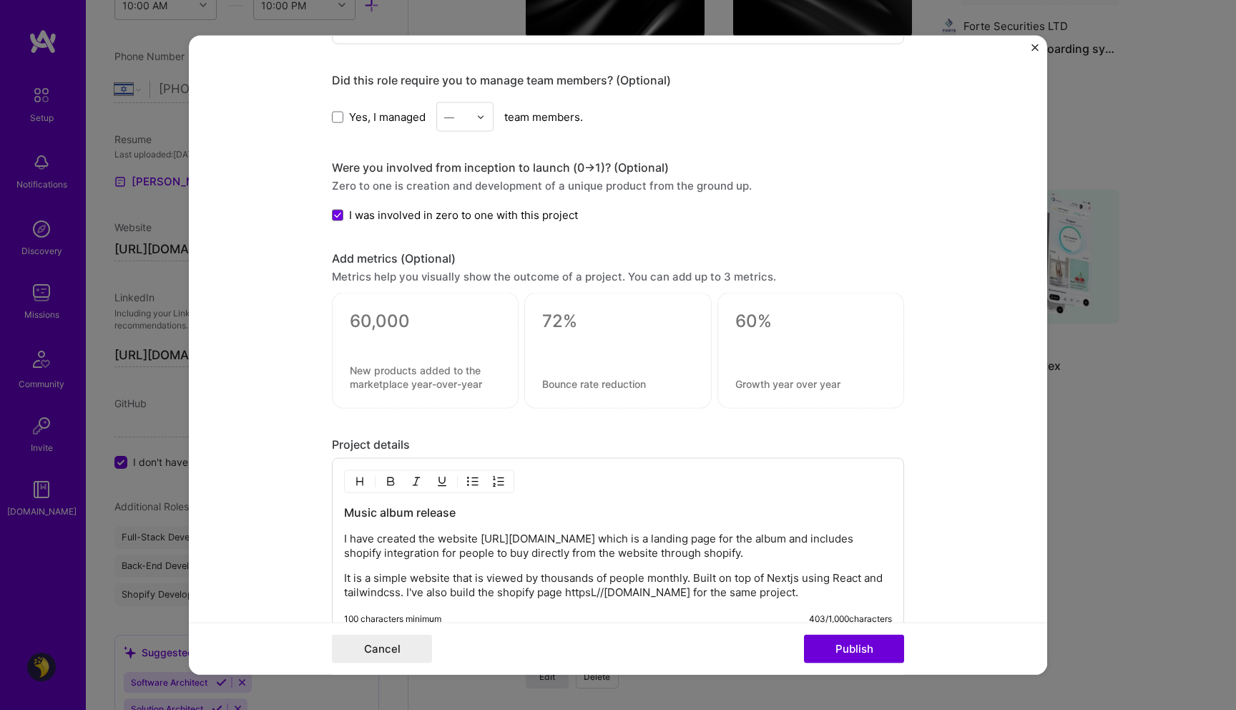
click at [368, 345] on div at bounding box center [425, 339] width 151 height 15
click at [389, 323] on textarea at bounding box center [425, 321] width 151 height 21
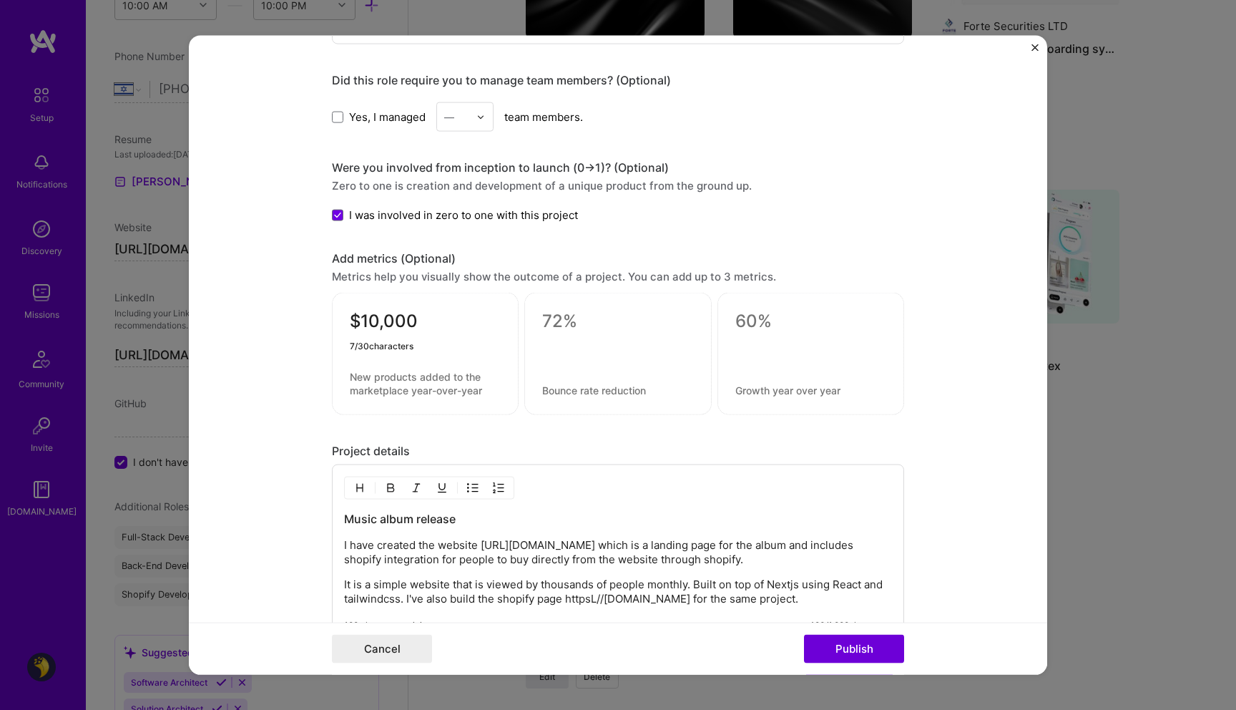
click at [401, 369] on div "$10,000 7 / 30 characters" at bounding box center [425, 354] width 187 height 122
click at [391, 341] on div at bounding box center [425, 345] width 151 height 15
click at [423, 327] on textarea "$10,000" at bounding box center [425, 325] width 151 height 28
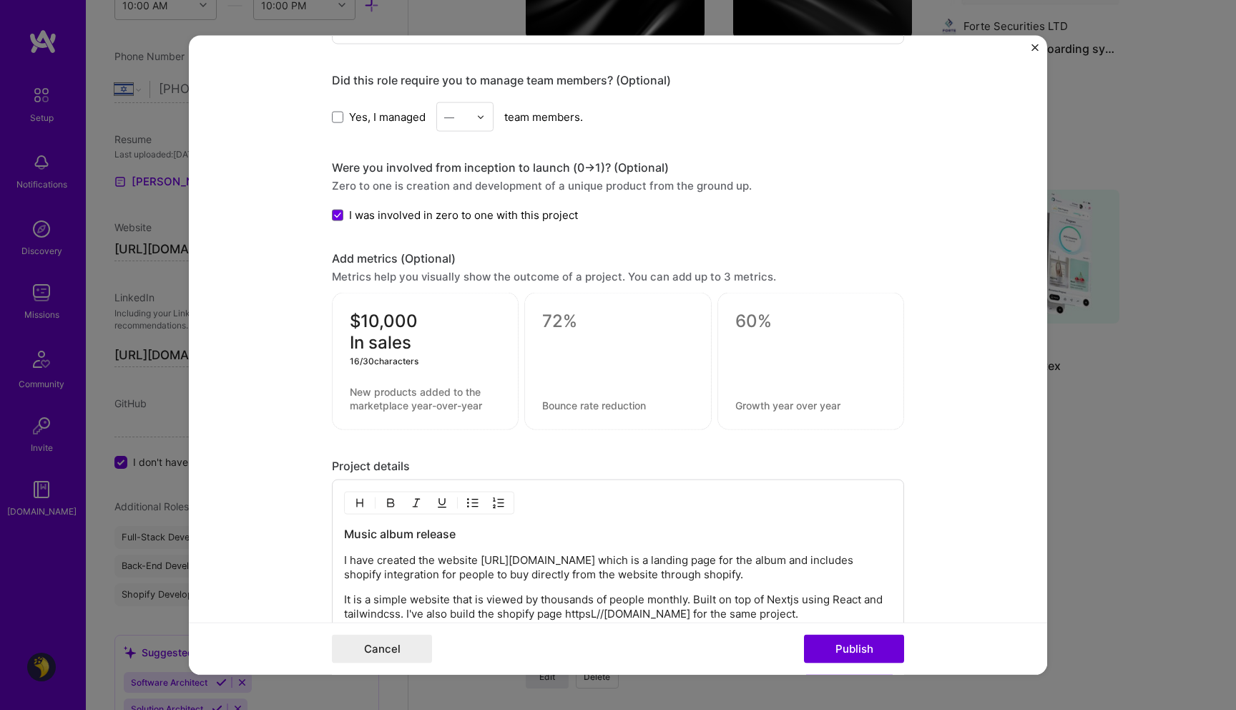
type textarea "$10,000 In sales"
click at [577, 320] on textarea at bounding box center [617, 321] width 151 height 21
type textarea "500,00"
type textarea "100,000 Website traffic"
click at [779, 325] on textarea at bounding box center [810, 321] width 151 height 21
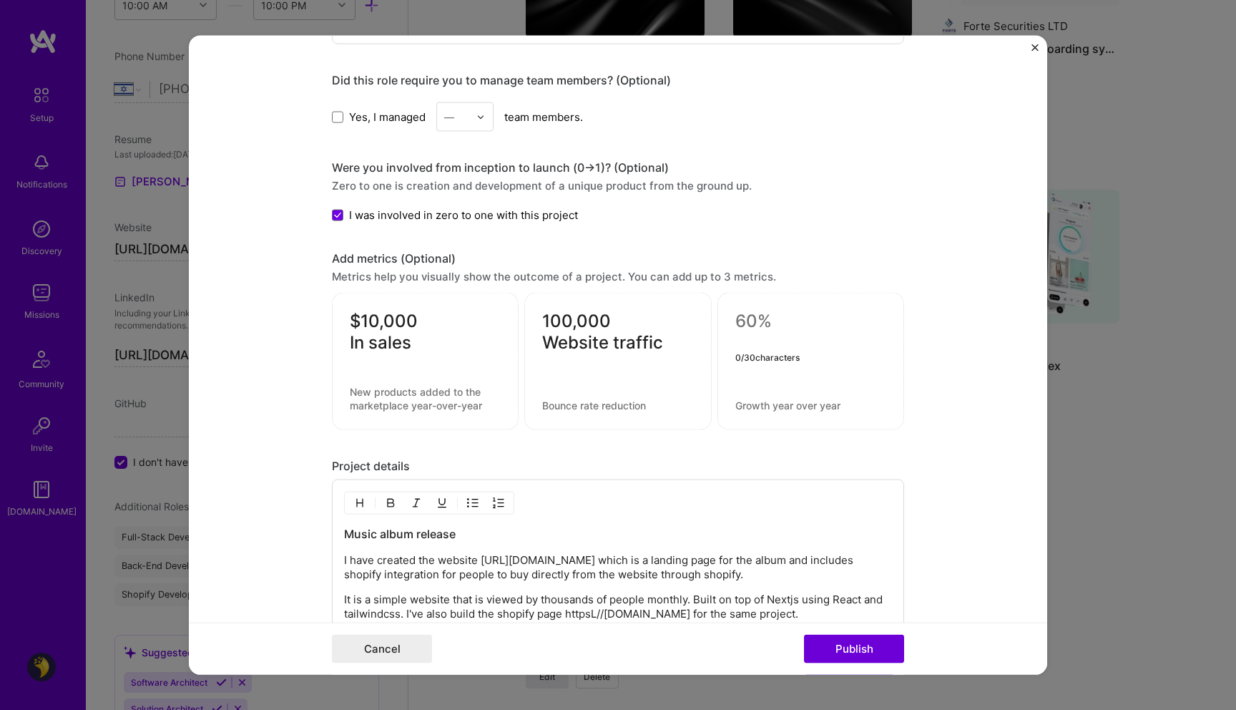
click at [354, 314] on textarea "$10,000 In sales" at bounding box center [425, 332] width 151 height 43
click at [388, 339] on textarea "1000+ In sales" at bounding box center [425, 332] width 151 height 43
click at [406, 321] on textarea "1000+ In orders" at bounding box center [425, 332] width 151 height 43
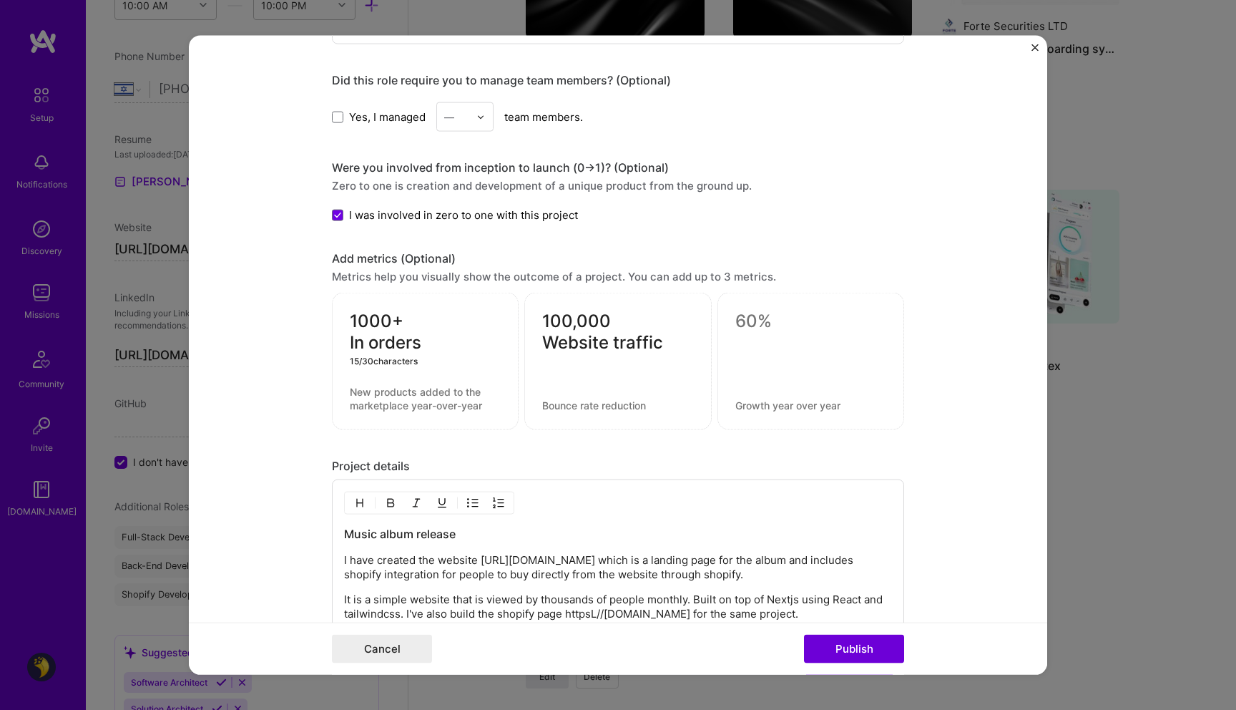
type textarea "1000+ In orders"
click at [615, 335] on textarea "100,000 Website traffic" at bounding box center [617, 332] width 151 height 43
type textarea "+100,000 Website traffic"
click at [442, 310] on div "1000+ In orders" at bounding box center [425, 361] width 187 height 137
click at [418, 323] on textarea "1000+ In orders" at bounding box center [425, 332] width 151 height 43
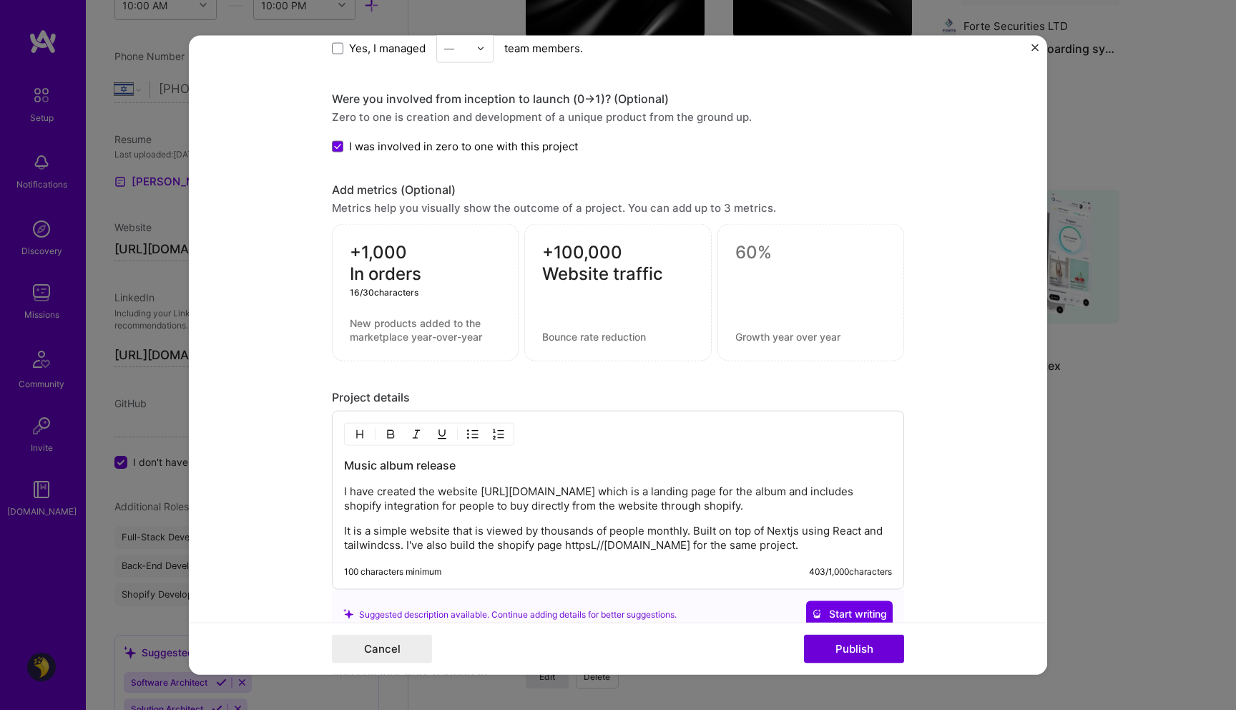
scroll to position [1626, 0]
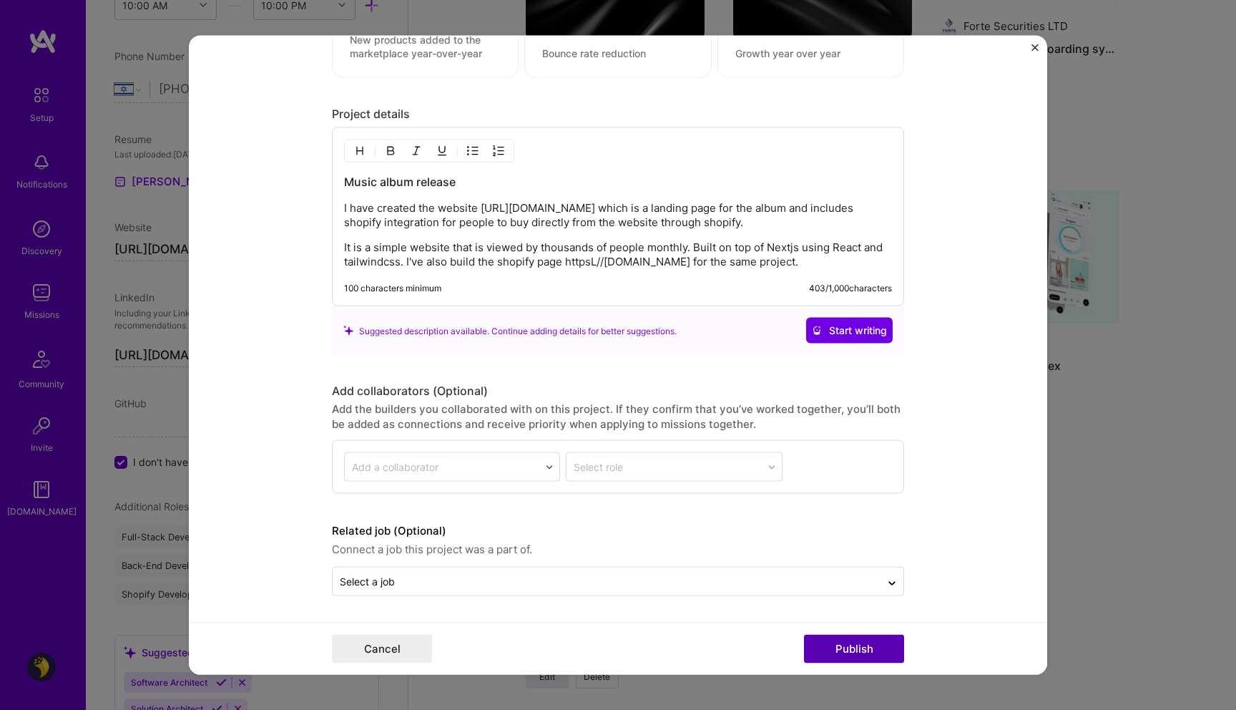
type textarea "+1,000 In orders"
click at [853, 646] on button "Publish" at bounding box center [854, 648] width 100 height 29
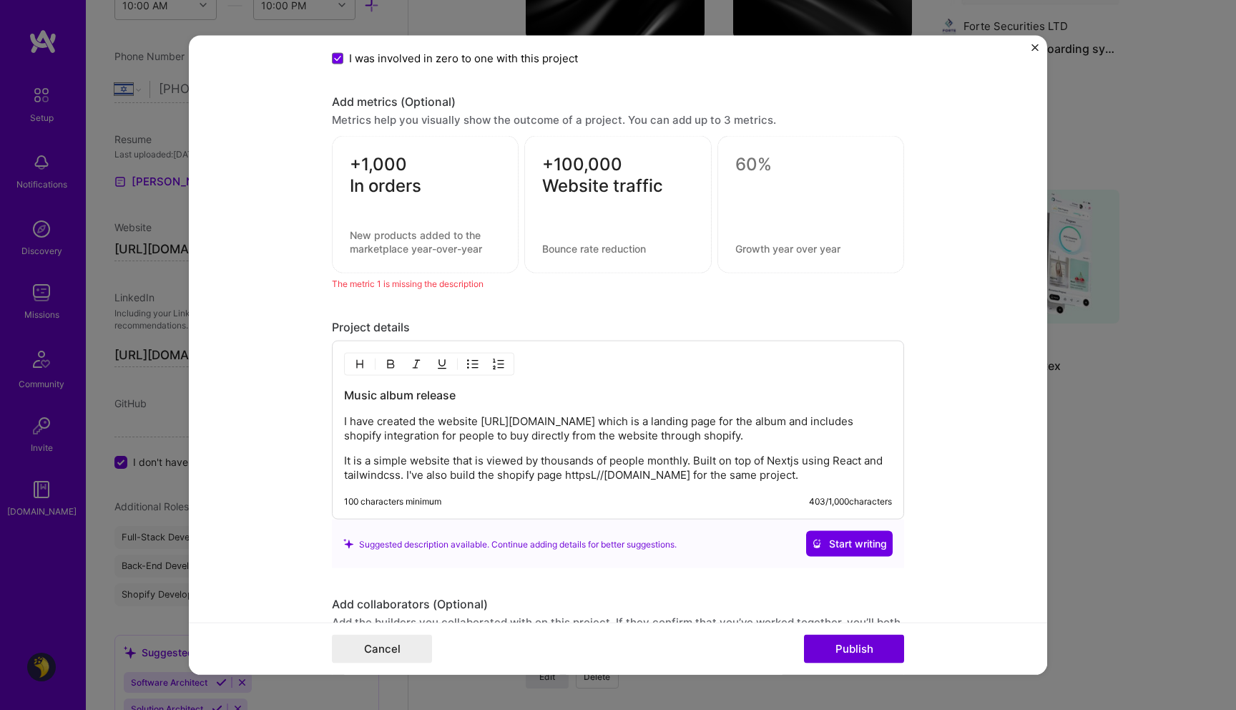
scroll to position [1427, 0]
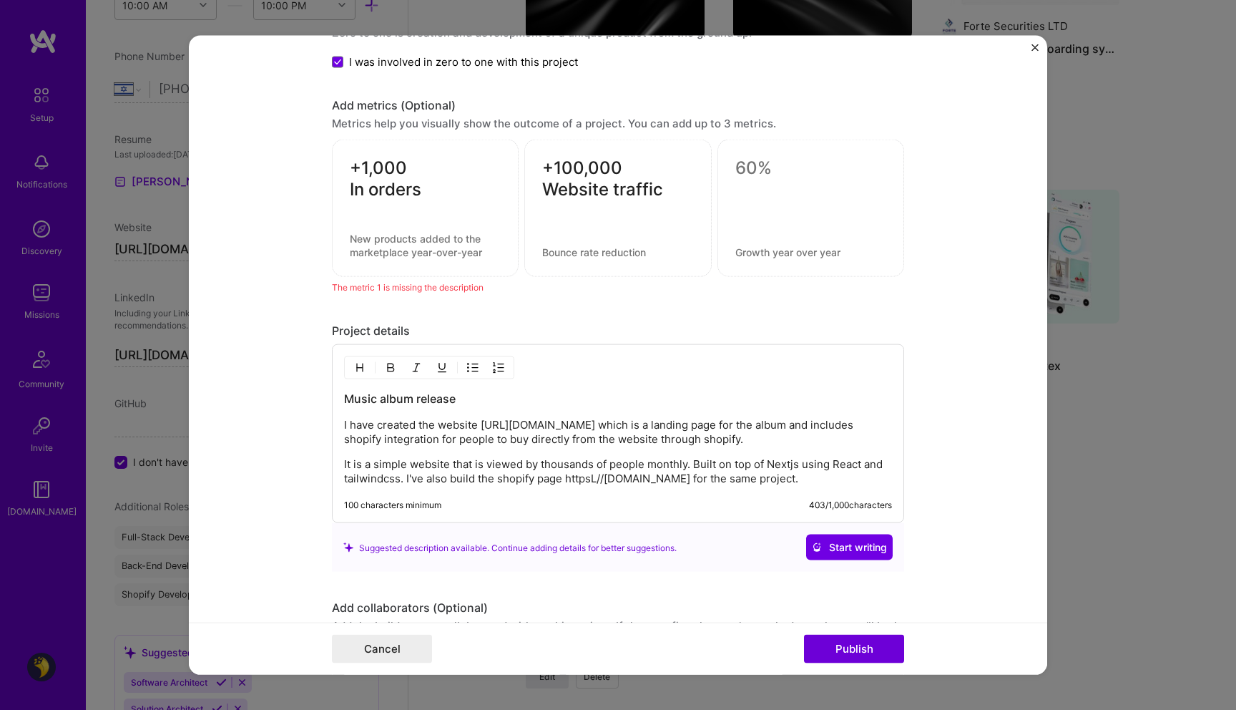
click at [410, 234] on textarea at bounding box center [425, 245] width 151 height 27
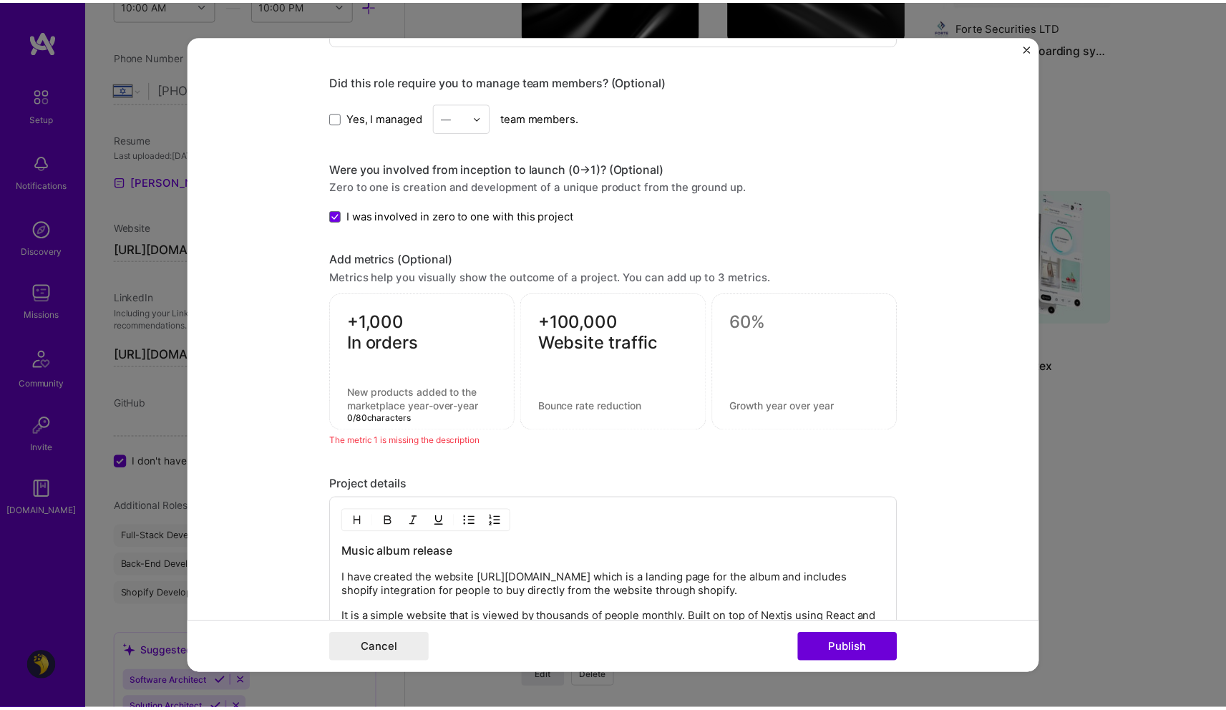
scroll to position [1272, 0]
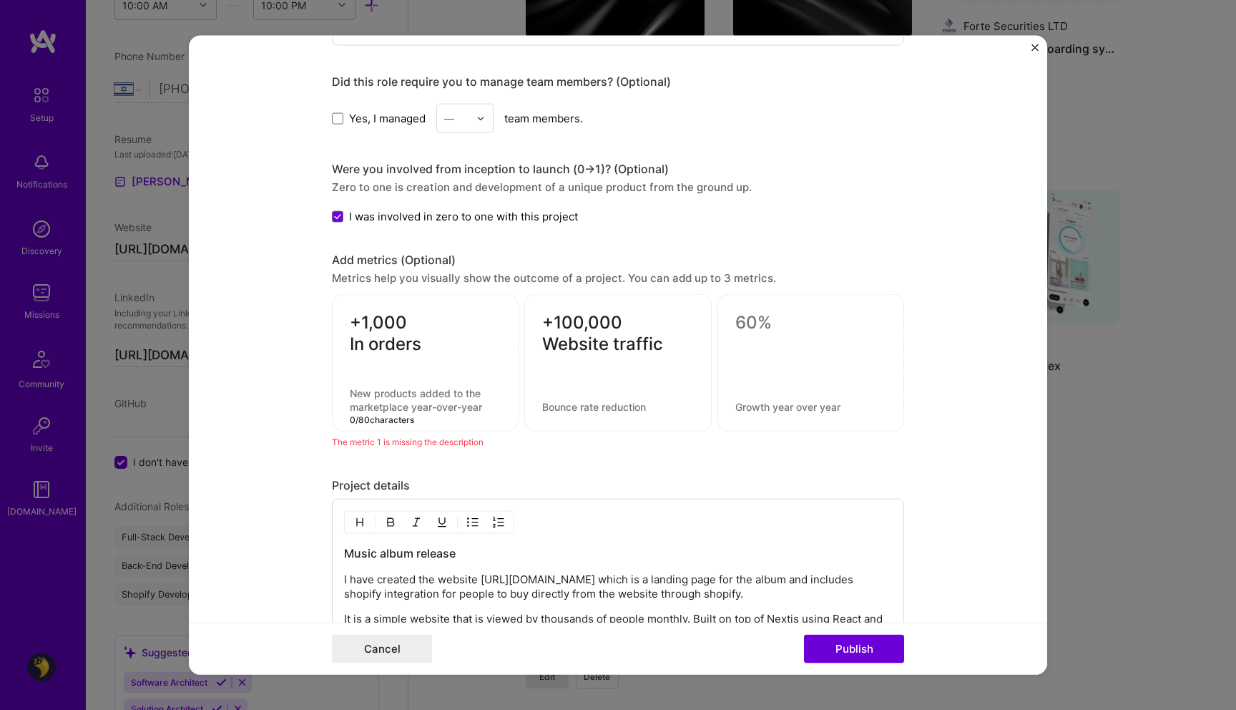
type textarea "O"
click at [535, 399] on div "+100,000 Website traffic" at bounding box center [617, 362] width 187 height 137
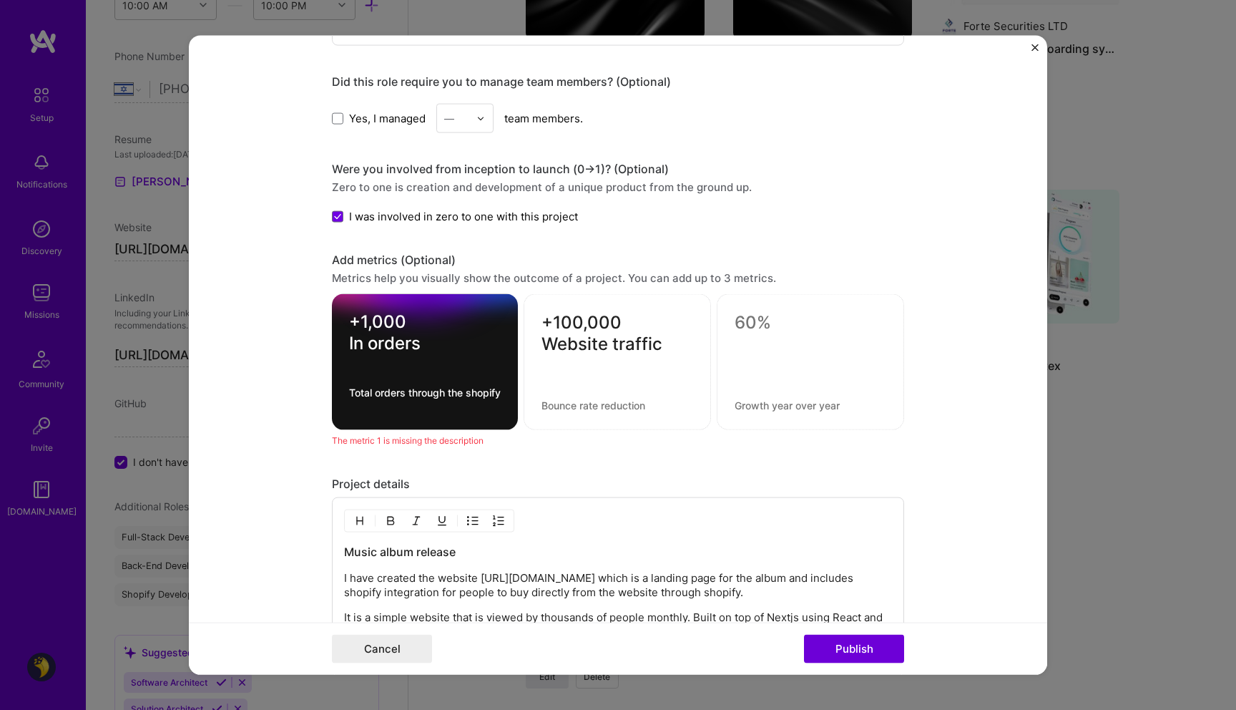
click at [420, 415] on div "+1,000 In orders Total orders through the shopify" at bounding box center [425, 362] width 186 height 136
click at [422, 405] on textarea "Total orders through the shopify" at bounding box center [425, 399] width 152 height 27
type textarea "Total orders through the custom shopify website"
click at [585, 380] on div "+100,000 Website traffic" at bounding box center [617, 362] width 187 height 136
click at [647, 345] on textarea "+100,000 Website traffic" at bounding box center [618, 333] width 152 height 43
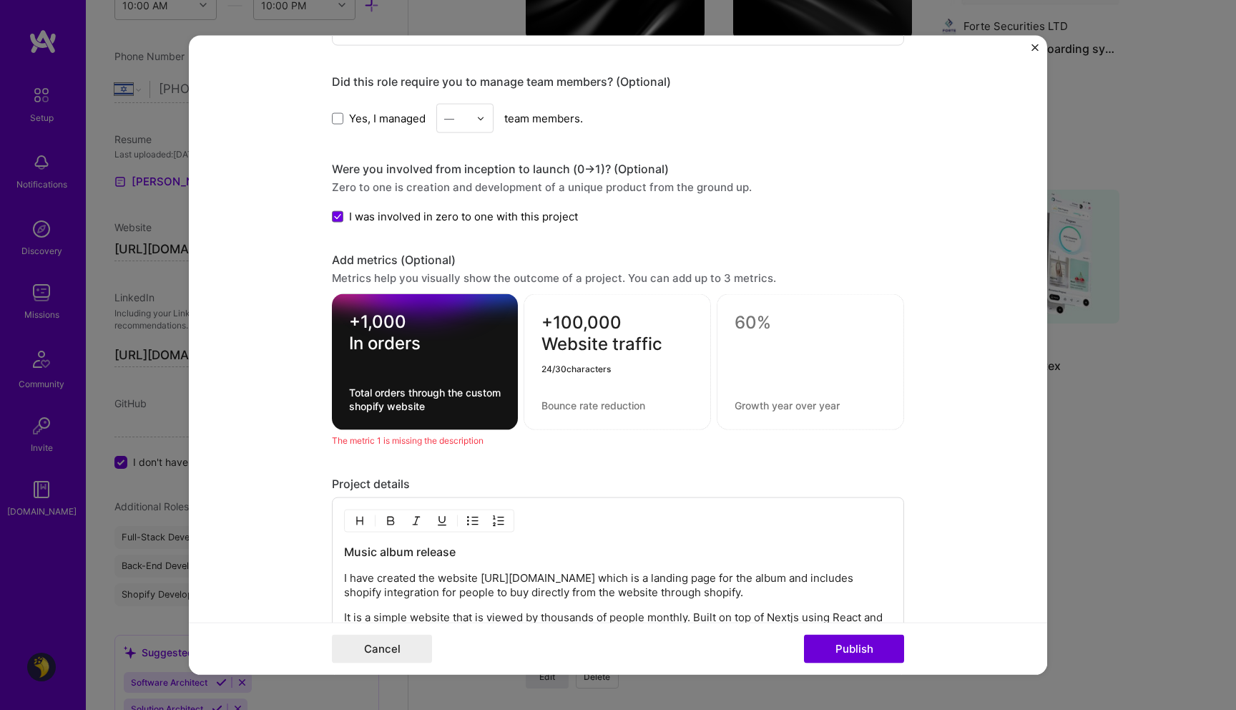
click at [596, 406] on textarea at bounding box center [618, 406] width 152 height 14
type textarea "Website tra"
type textarea "Views"
click at [604, 396] on textarea "Total website visits from googla Analytics" at bounding box center [618, 399] width 152 height 27
type textarea "Total website visits from googla Analytics"
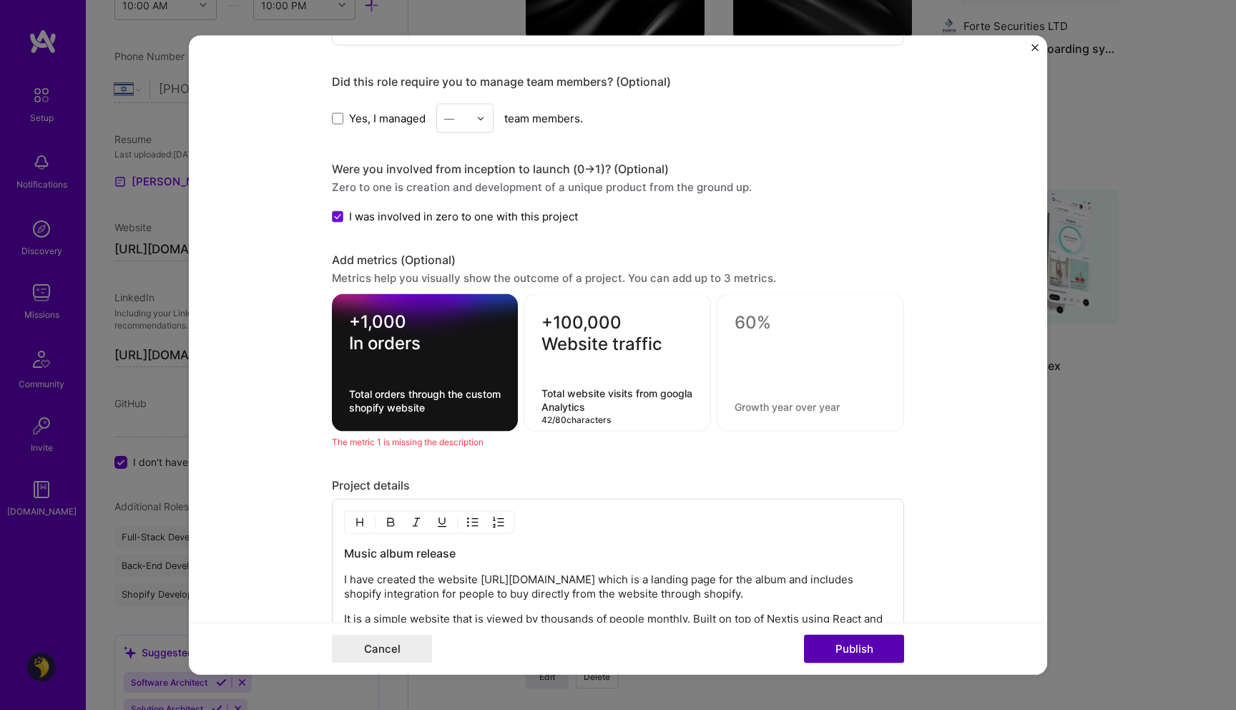
click at [846, 653] on button "Publish" at bounding box center [854, 648] width 100 height 29
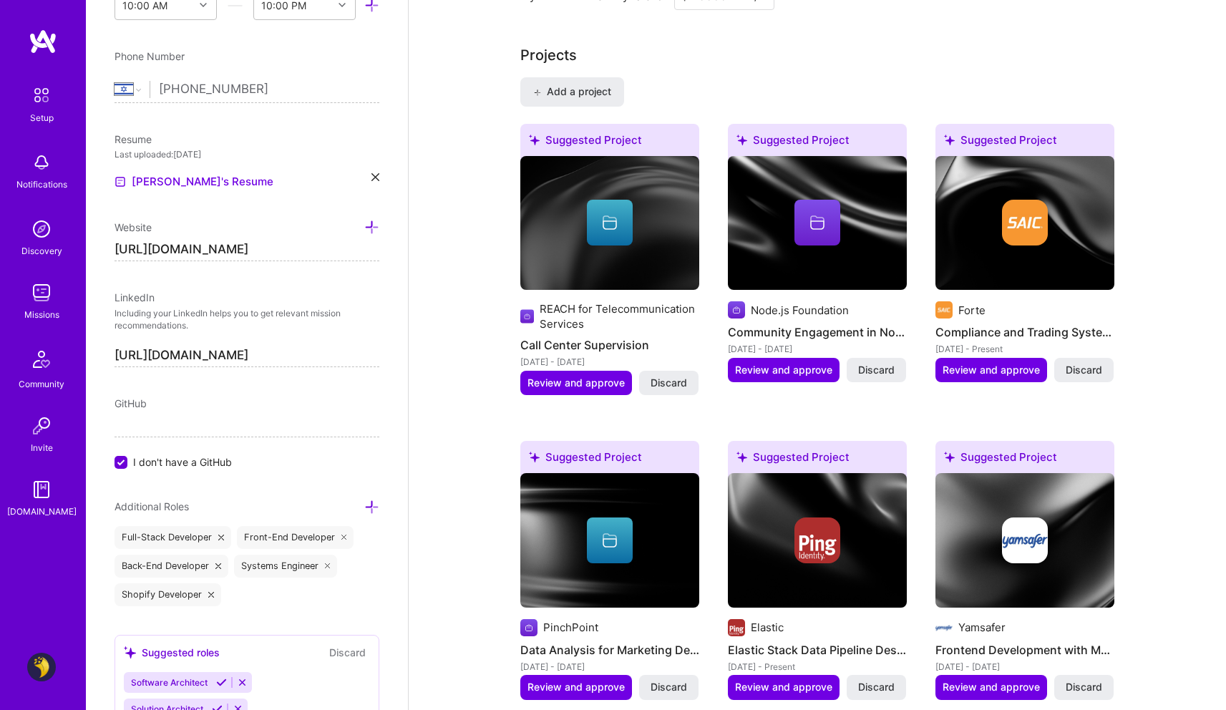
scroll to position [1226, 0]
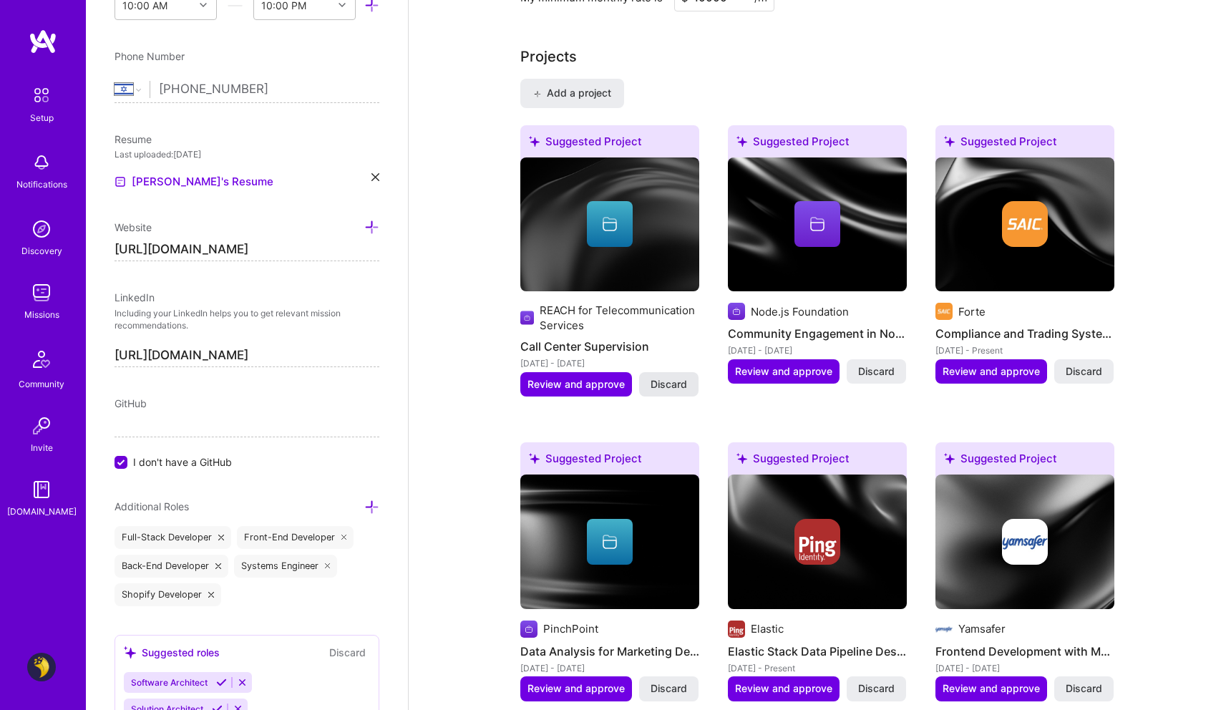
click at [670, 377] on span "Discard" at bounding box center [668, 384] width 36 height 14
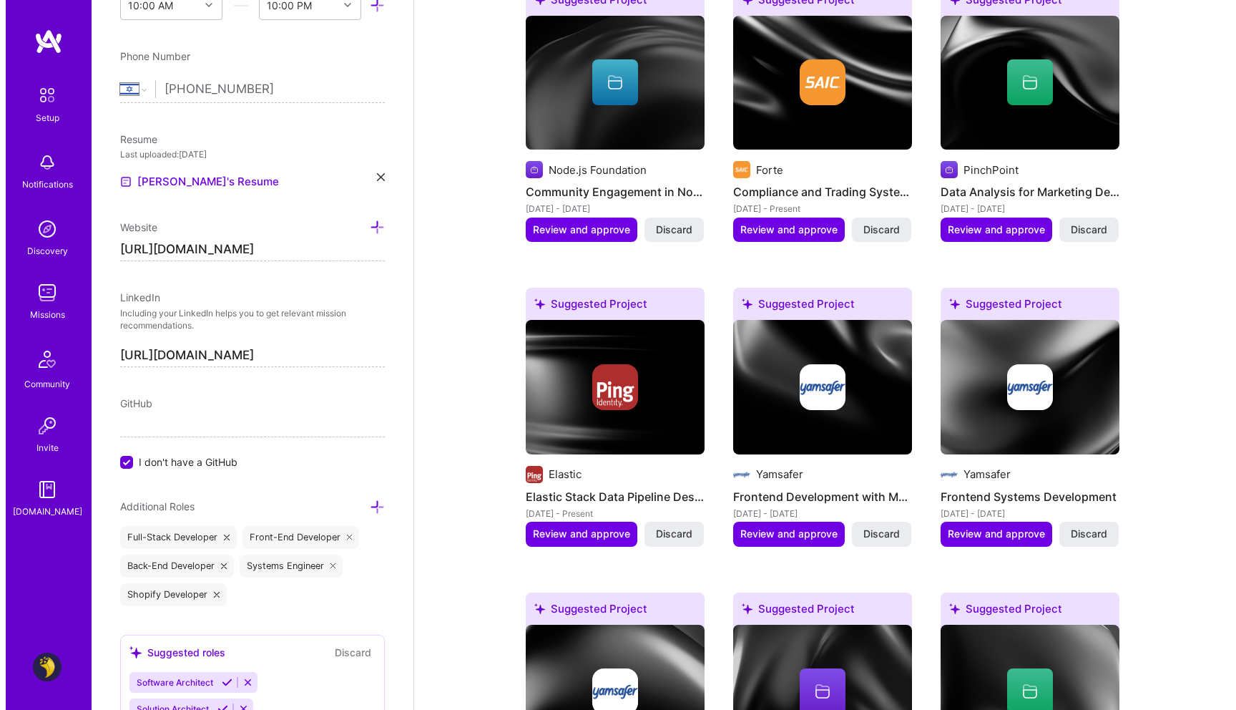
scroll to position [1371, 0]
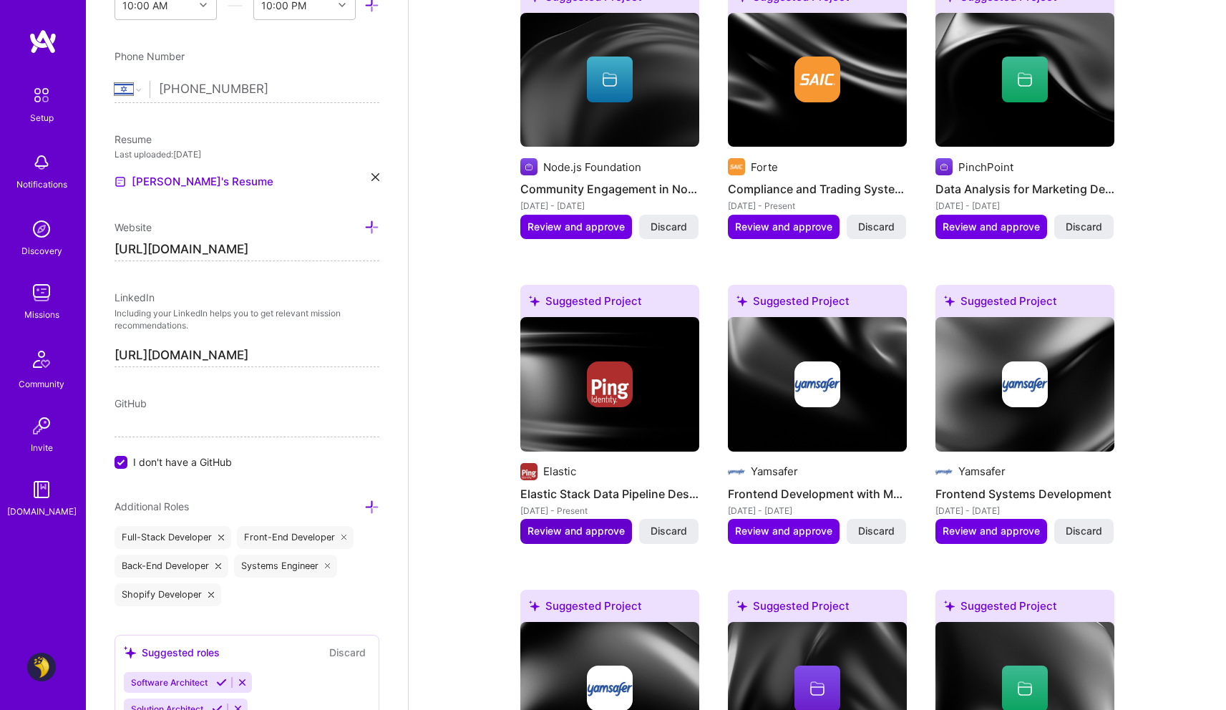
click at [598, 524] on span "Review and approve" at bounding box center [575, 531] width 97 height 14
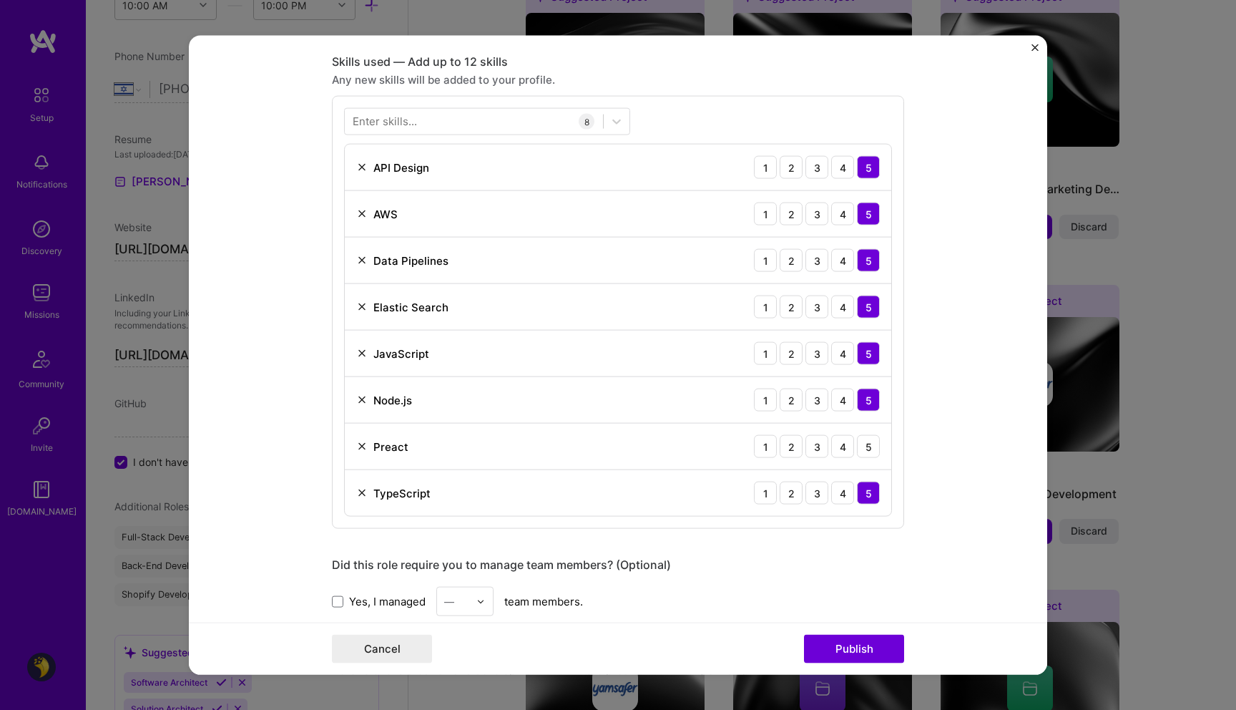
scroll to position [711, 0]
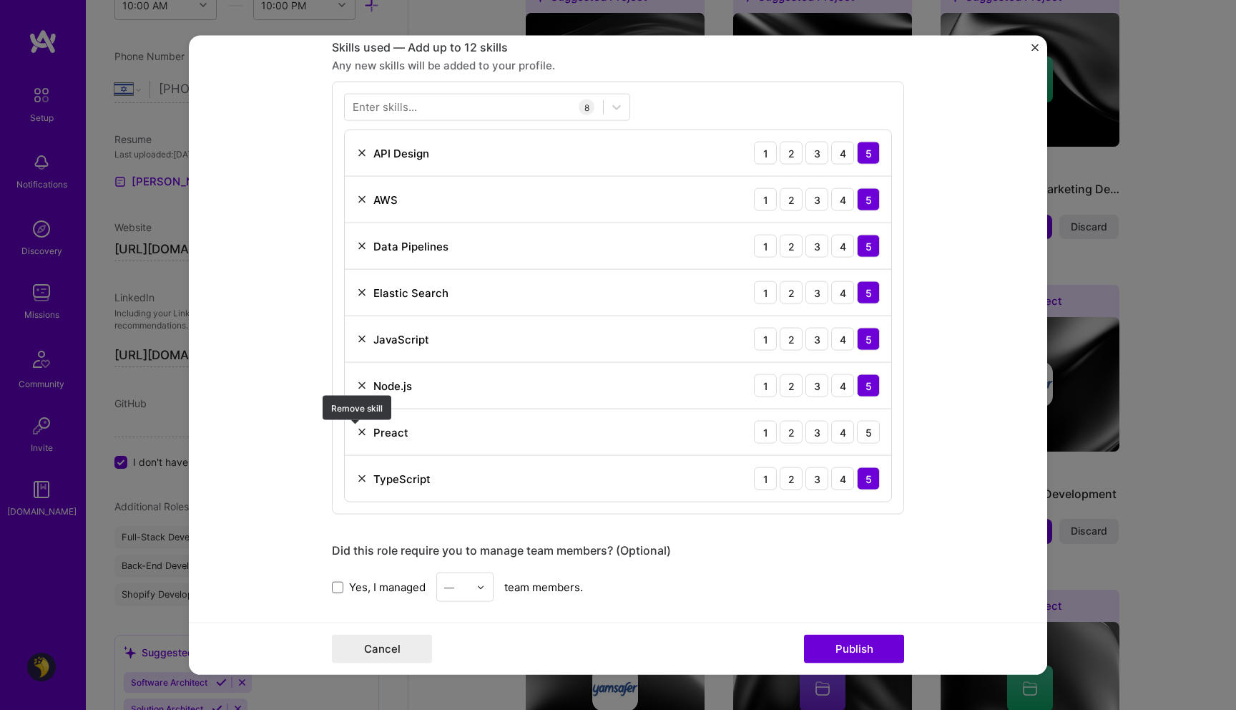
click at [356, 434] on img at bounding box center [361, 431] width 11 height 11
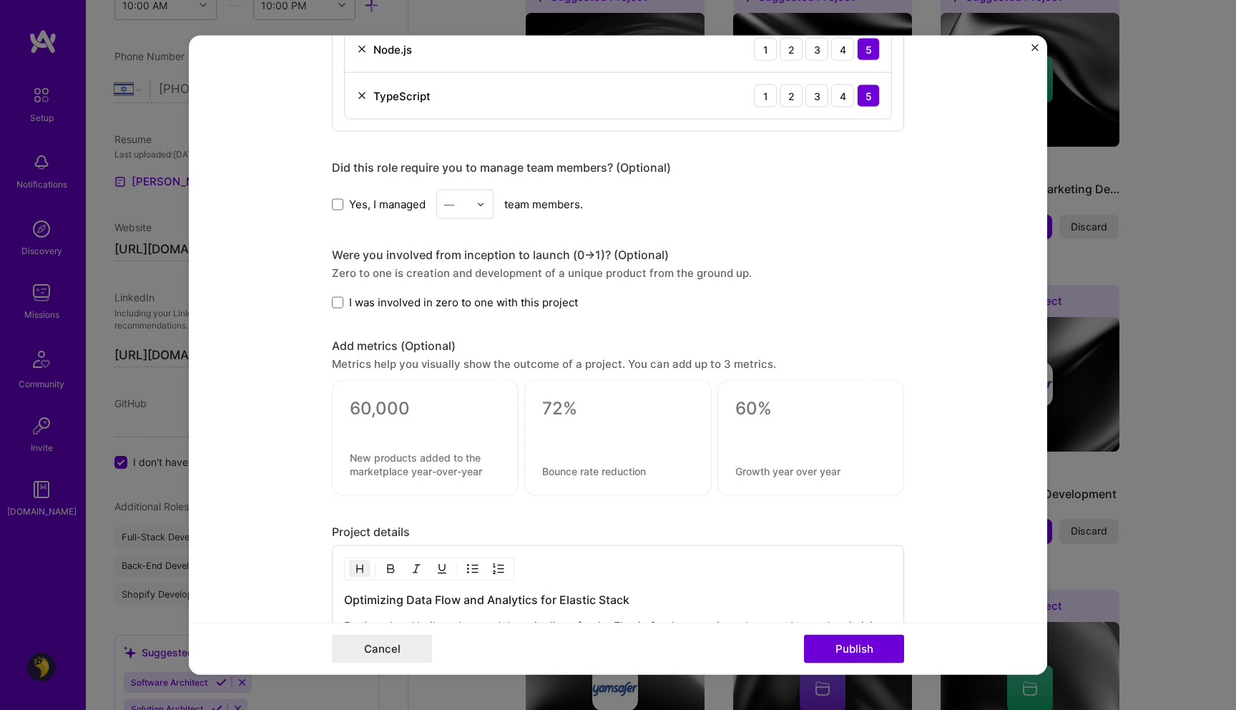
scroll to position [1054, 0]
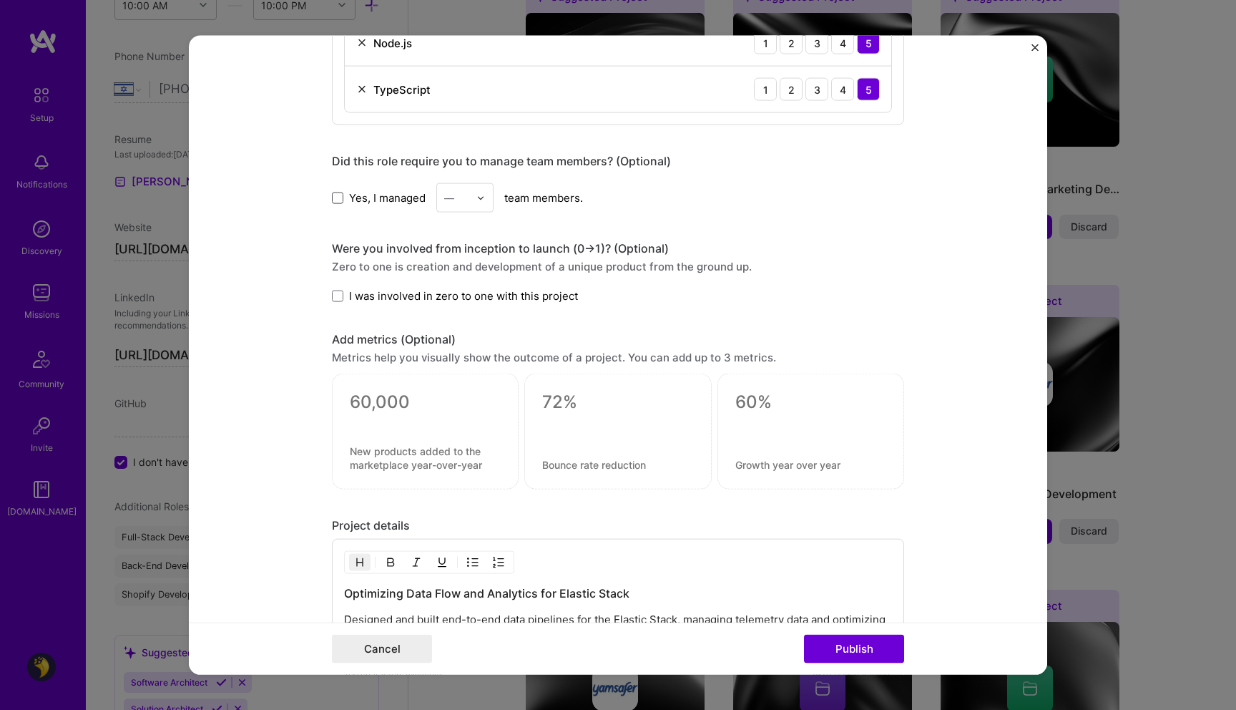
click at [332, 200] on span at bounding box center [337, 197] width 11 height 11
click at [0, 0] on input "Yes, I managed" at bounding box center [0, 0] width 0 height 0
click at [459, 205] on input "text" at bounding box center [456, 197] width 25 height 15
click at [451, 321] on div "4" at bounding box center [465, 315] width 49 height 26
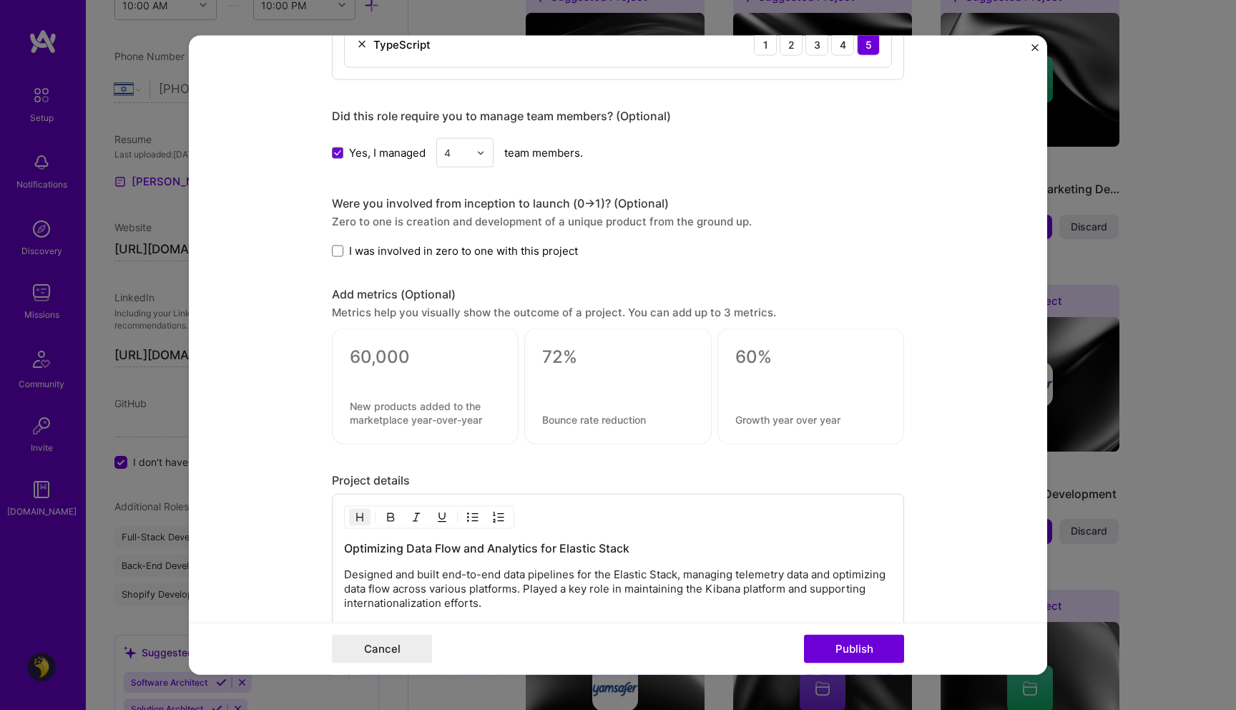
scroll to position [1100, 0]
click at [332, 253] on span at bounding box center [337, 249] width 11 height 11
click at [0, 0] on input "I was involved in zero to one with this project" at bounding box center [0, 0] width 0 height 0
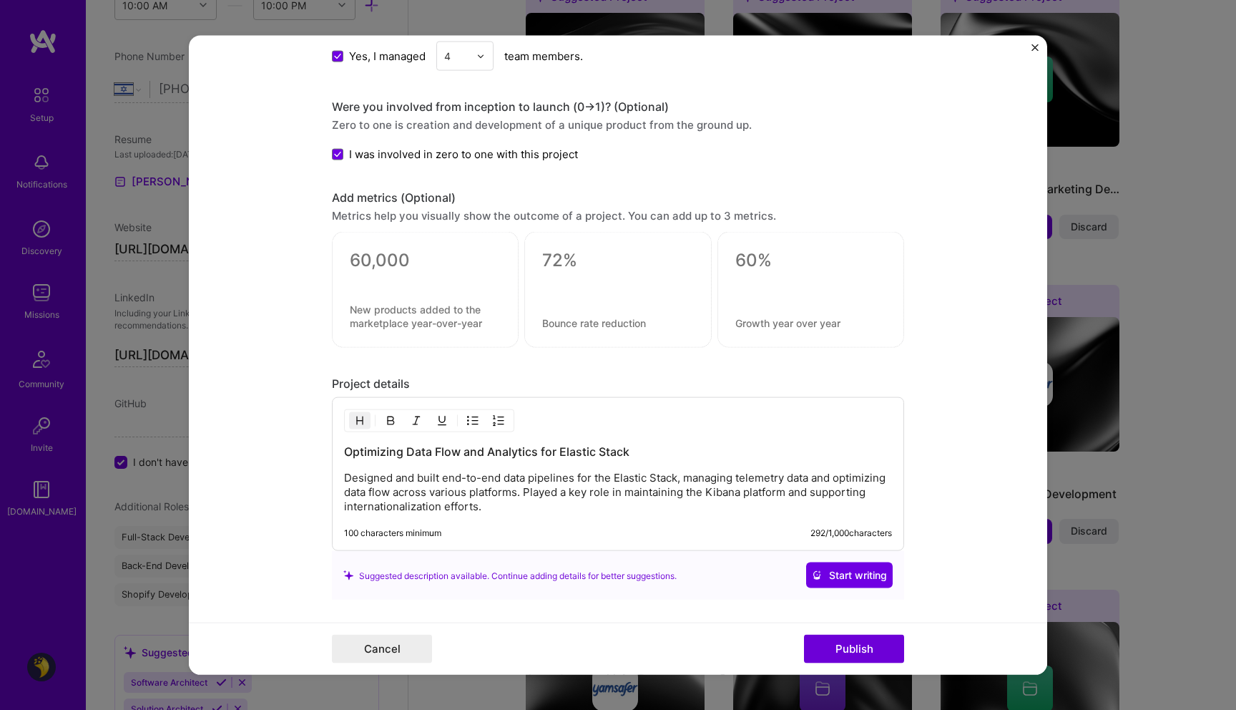
scroll to position [1169, 0]
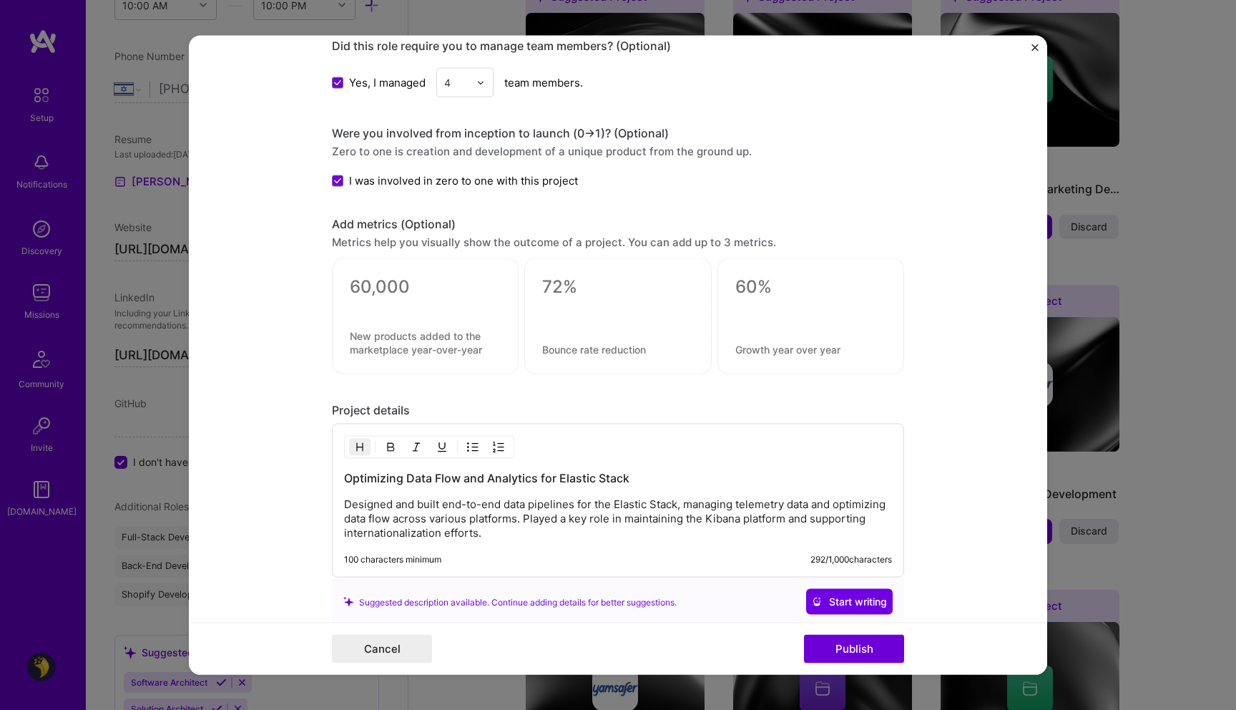
click at [409, 507] on p "Designed and built end-to-end data pipelines for the Elastic Stack, managing te…" at bounding box center [618, 518] width 548 height 43
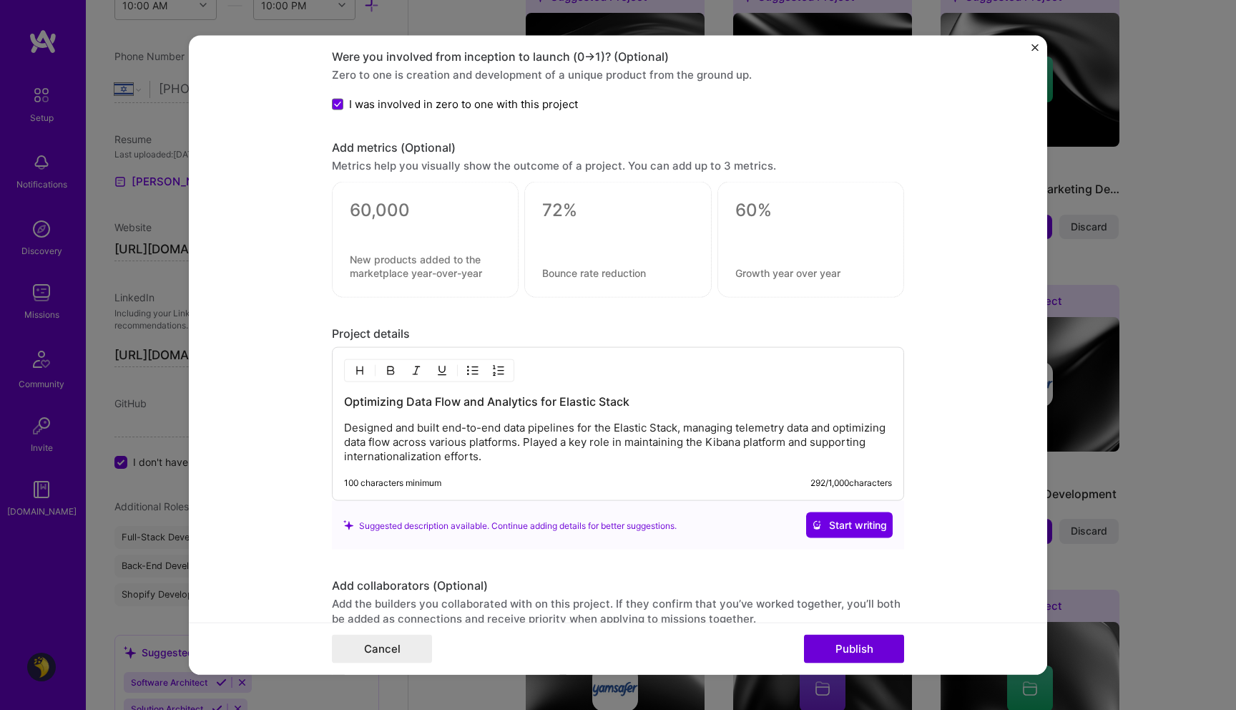
click at [559, 451] on p "Designed and built end-to-end data pipelines for the Elastic Stack, managing te…" at bounding box center [618, 442] width 548 height 43
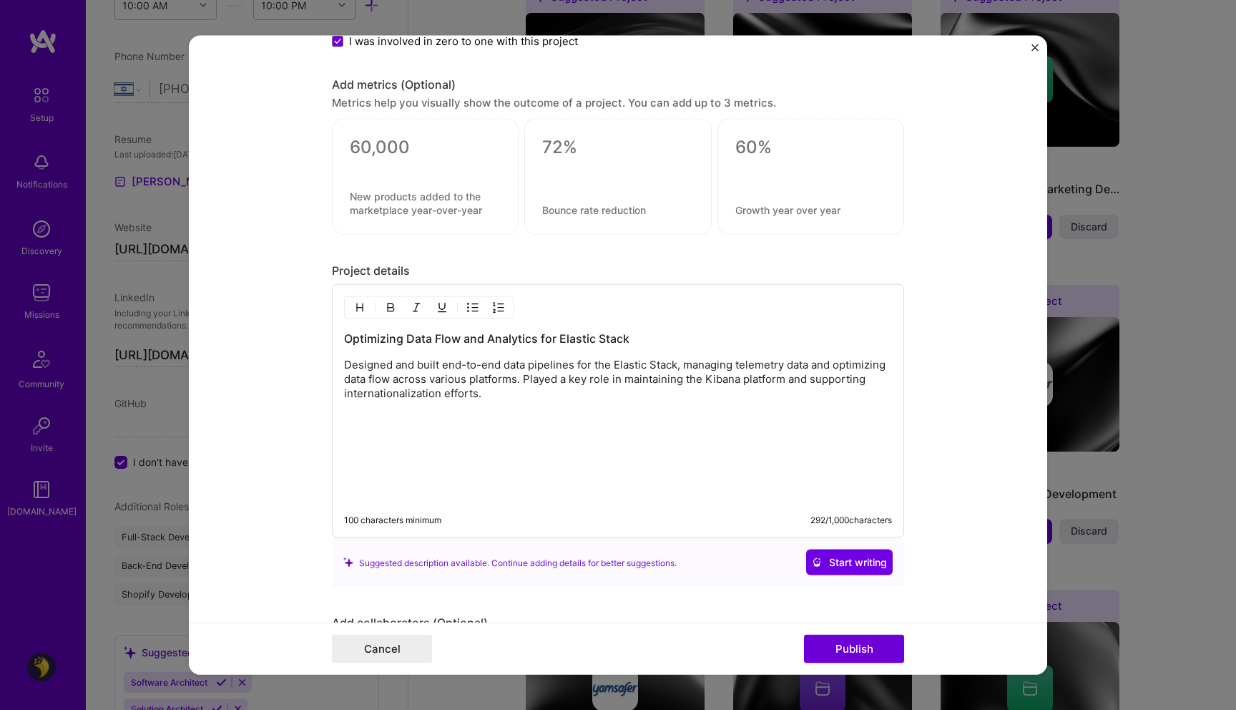
paste div
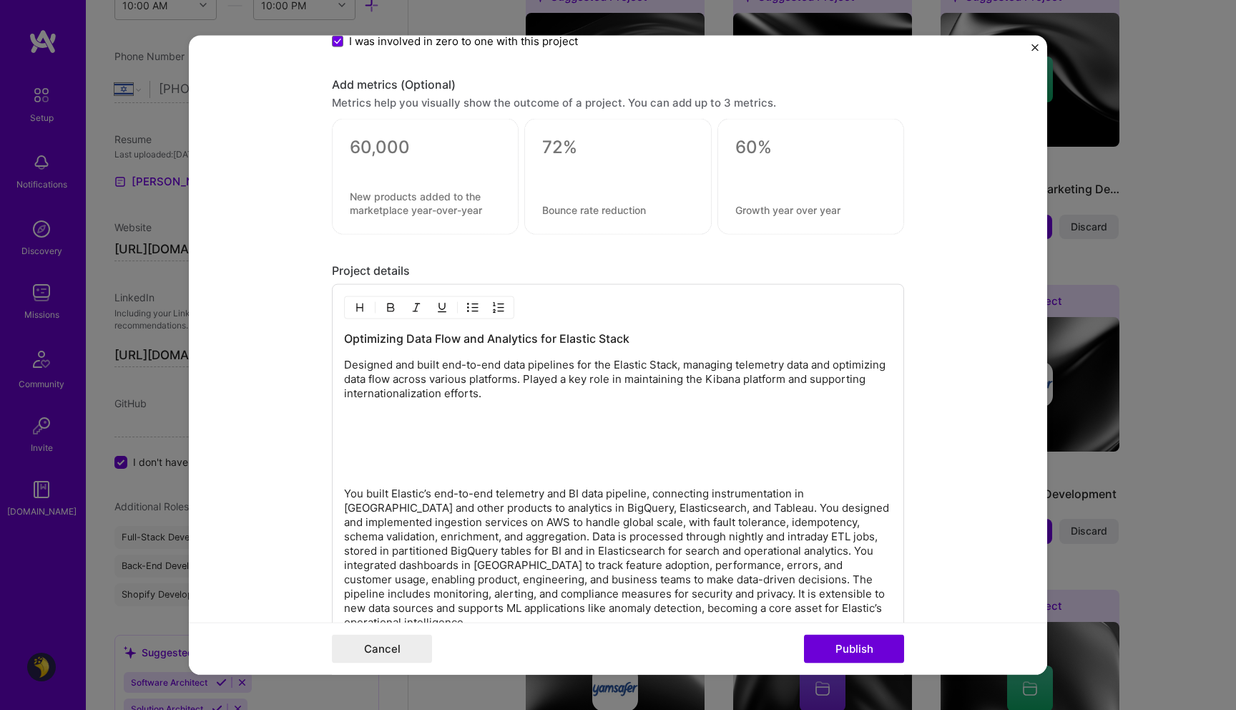
scroll to position [1339, 0]
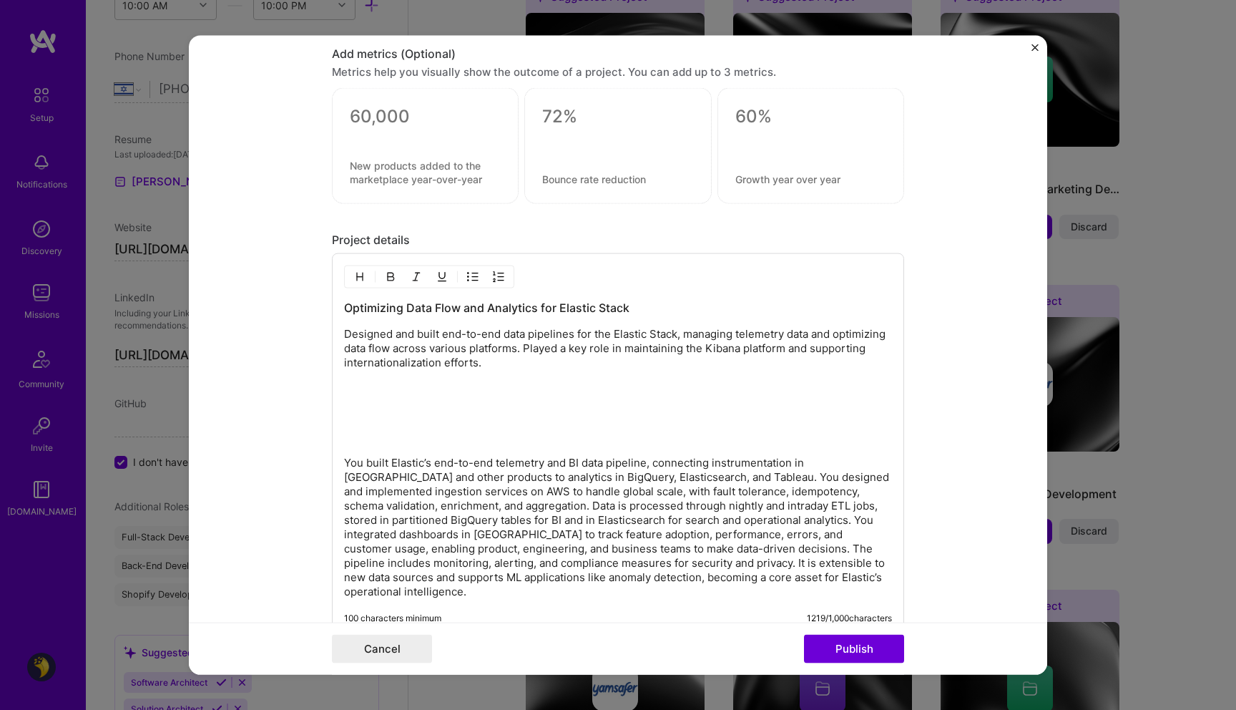
click at [485, 438] on p at bounding box center [618, 438] width 548 height 14
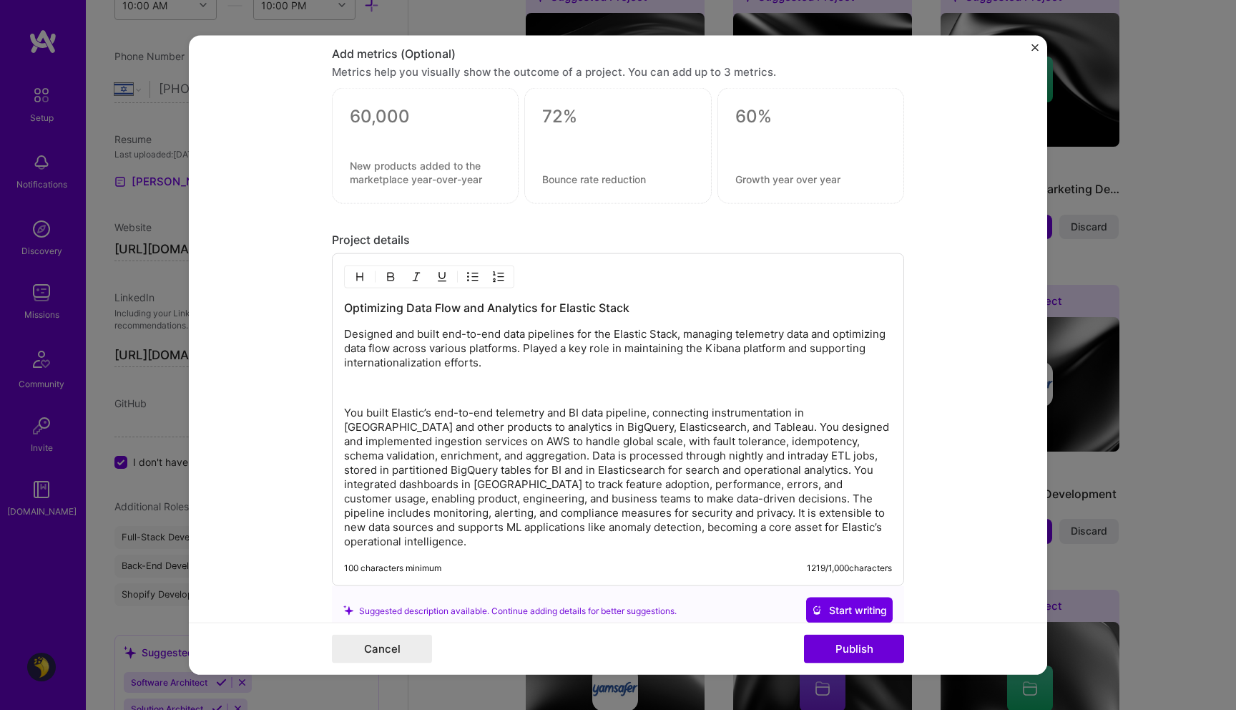
click at [350, 414] on p "You built Elastic’s end-to-end telemetry and BI data pipeline, connecting instr…" at bounding box center [618, 477] width 548 height 143
click at [632, 415] on p "I built Elastic’s initial end-to-end telemetry and BI data pipeline, connecting…" at bounding box center [618, 477] width 548 height 143
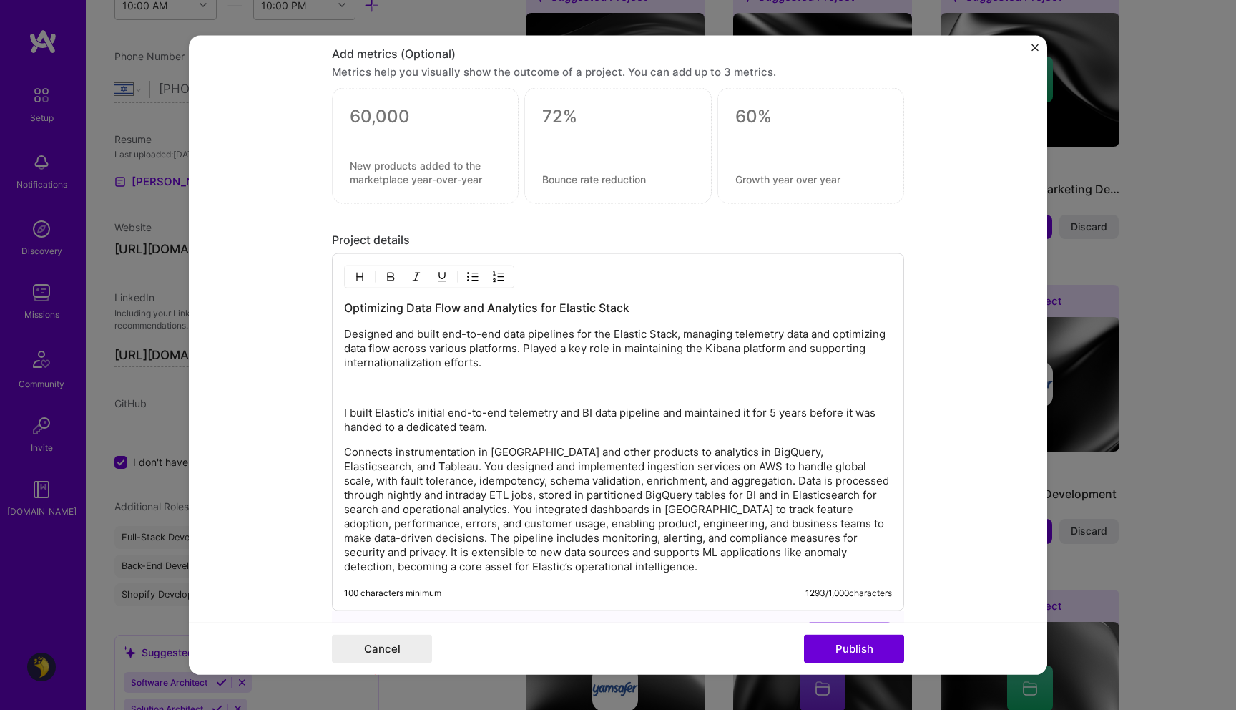
click at [514, 457] on p "Connects instrumentation in Kibana and other products to analytics in BigQuery,…" at bounding box center [618, 509] width 548 height 129
click at [662, 460] on p "Connects instrumentation in Kibana and other products to analytics in BigQuery,…" at bounding box center [618, 509] width 548 height 129
click at [418, 390] on p at bounding box center [618, 388] width 548 height 14
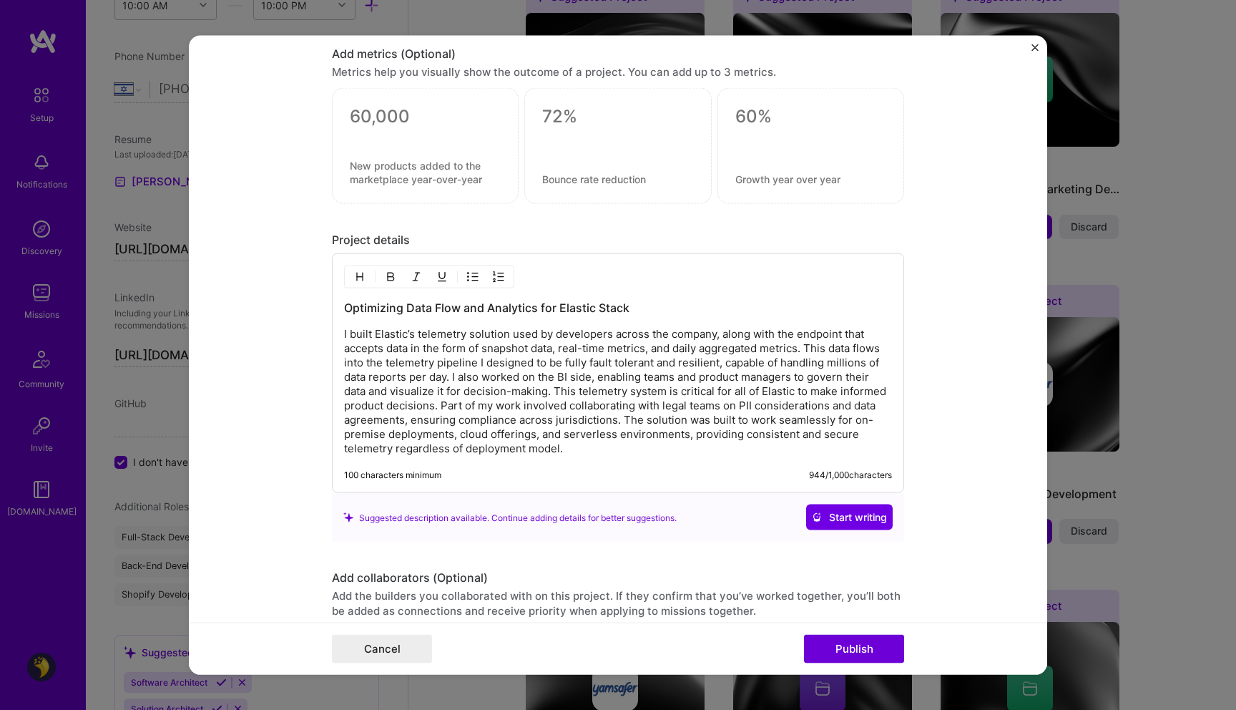
click at [411, 342] on p "I built Elastic’s telemetry solution used by developers across the company, alo…" at bounding box center [618, 391] width 548 height 129
click at [501, 348] on p "I built Elastic’s telemetry solution used by developers across the company, alo…" at bounding box center [618, 391] width 548 height 129
click at [549, 394] on p "I built Elastic’s telemetry solution used by developers across the company, alo…" at bounding box center [618, 391] width 548 height 129
click at [585, 436] on p "I built Elastic’s telemetry solution used by developers across the company, alo…" at bounding box center [618, 391] width 548 height 129
click at [453, 363] on p "I built Elastic’s telemetry solution used by developers across the company, alo…" at bounding box center [618, 391] width 548 height 129
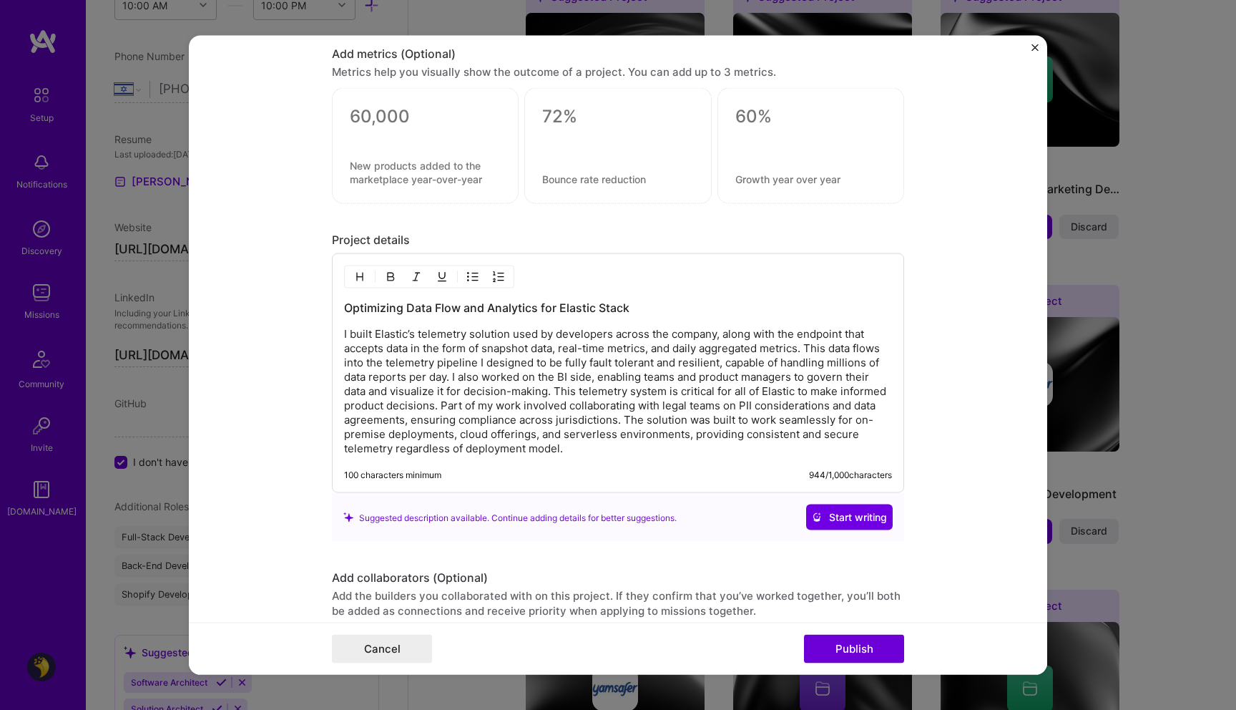
click at [542, 432] on p "I built Elastic’s telemetry solution used by developers across the company, alo…" at bounding box center [618, 391] width 548 height 129
click at [722, 370] on p "I built Elastic’s telemetry solution used by developers across the company, alo…" at bounding box center [618, 391] width 548 height 129
click at [446, 380] on p "I built Elastic’s telemetry solution used by developers across the company, alo…" at bounding box center [618, 391] width 548 height 129
click at [474, 380] on p "I built Elastic’s telemetry solution used by developers across the company, alo…" at bounding box center [618, 391] width 548 height 129
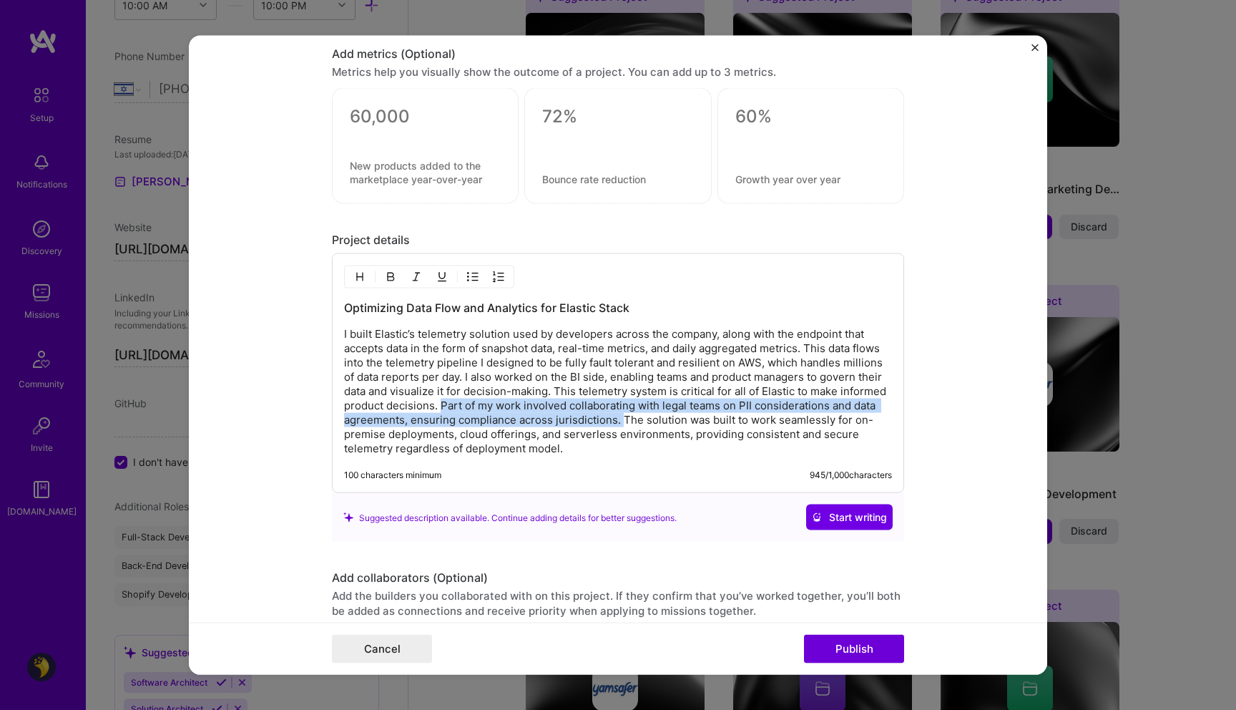
drag, startPoint x: 434, startPoint y: 409, endPoint x: 616, endPoint y: 423, distance: 182.3
click at [616, 423] on p "I built Elastic’s telemetry solution used by developers across the company, alo…" at bounding box center [618, 391] width 548 height 129
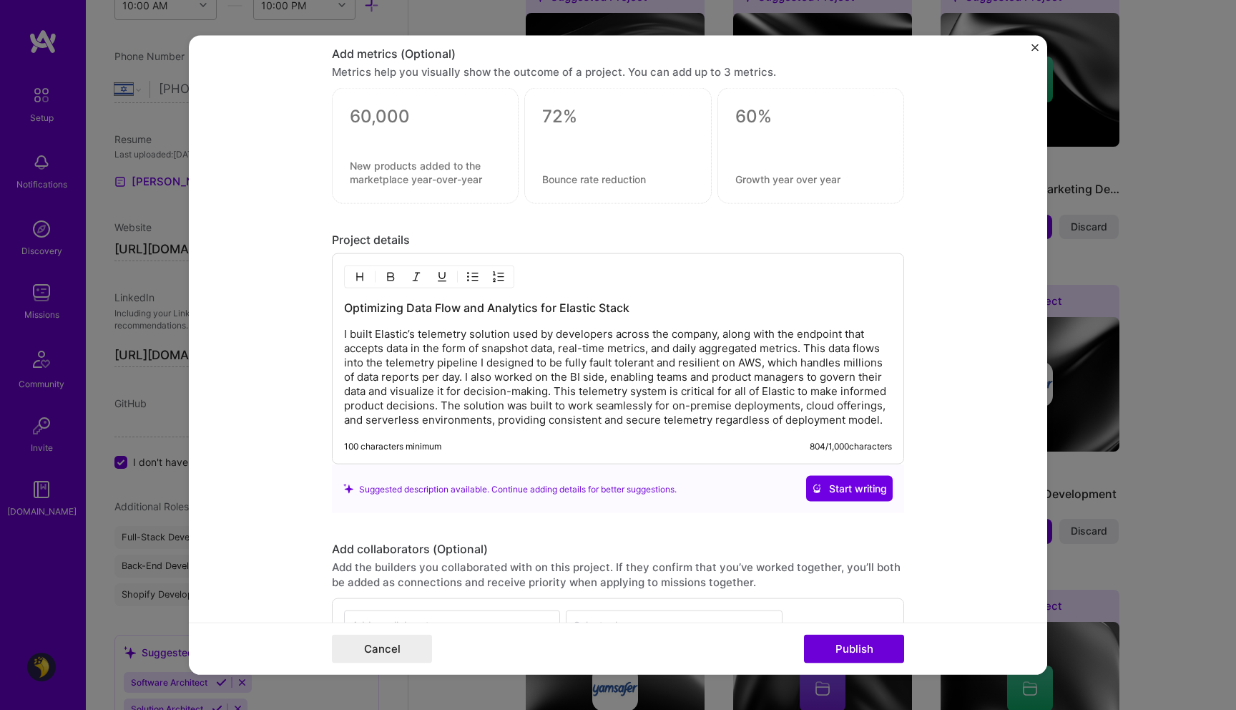
click at [605, 421] on p "I built Elastic’s telemetry solution used by developers across the company, alo…" at bounding box center [618, 377] width 548 height 100
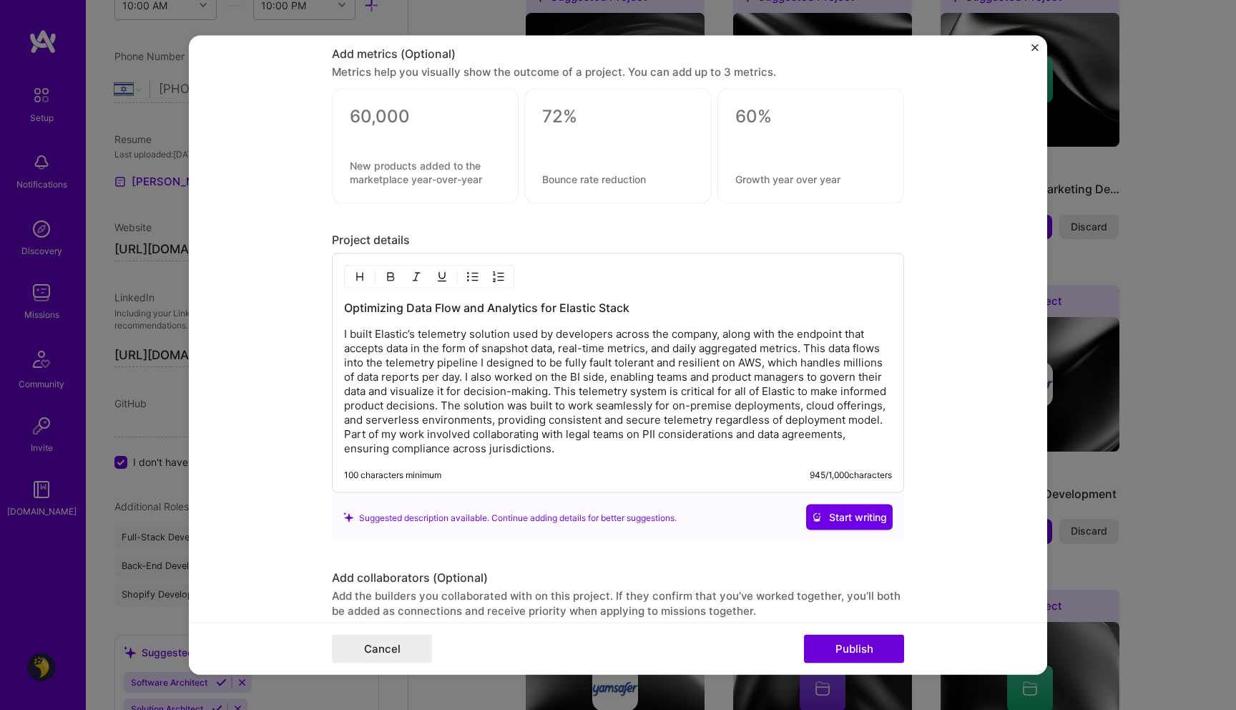
click at [572, 446] on p "I built Elastic’s telemetry solution used by developers across the company, alo…" at bounding box center [618, 391] width 548 height 129
click at [645, 438] on p "I built Elastic’s telemetry solution used by developers across the company, alo…" at bounding box center [618, 391] width 548 height 129
click at [723, 431] on p "I built Elastic’s telemetry solution used by developers across the company, alo…" at bounding box center [618, 391] width 548 height 129
click at [811, 437] on p "I built Elastic’s telemetry solution used by developers across the company, alo…" at bounding box center [618, 391] width 548 height 129
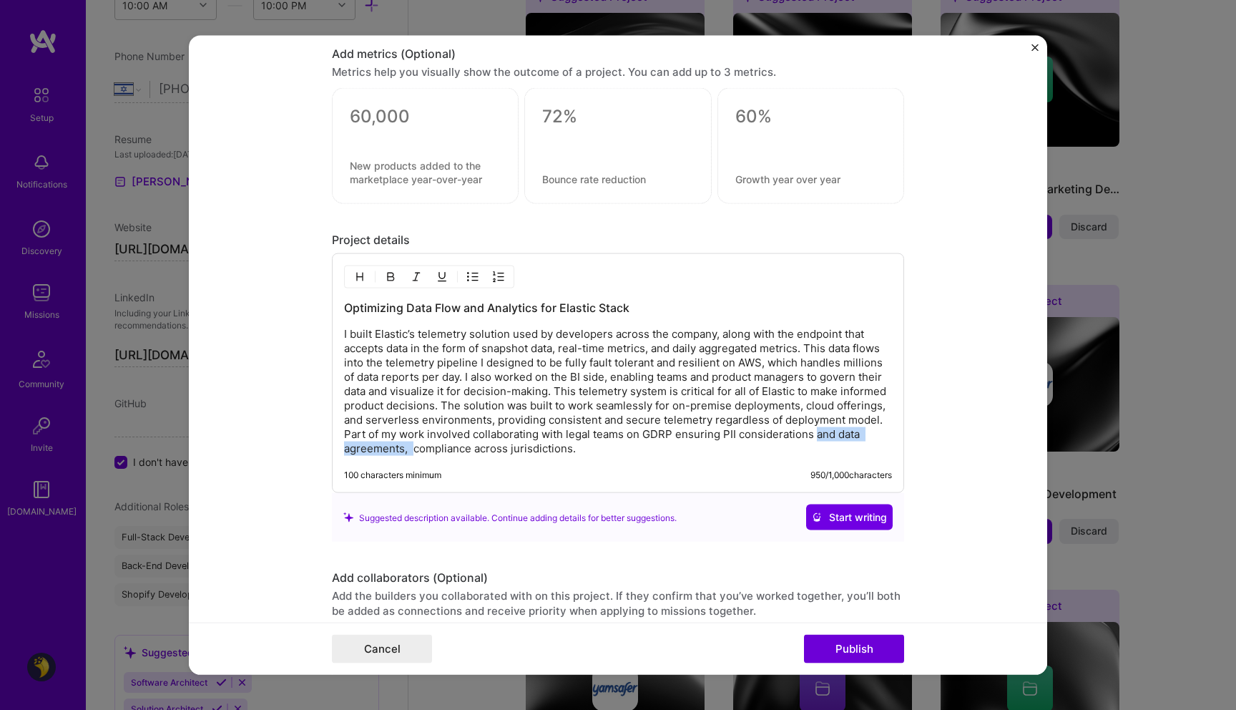
click at [409, 454] on p "I built Elastic’s telemetry solution used by developers across the company, alo…" at bounding box center [618, 391] width 548 height 129
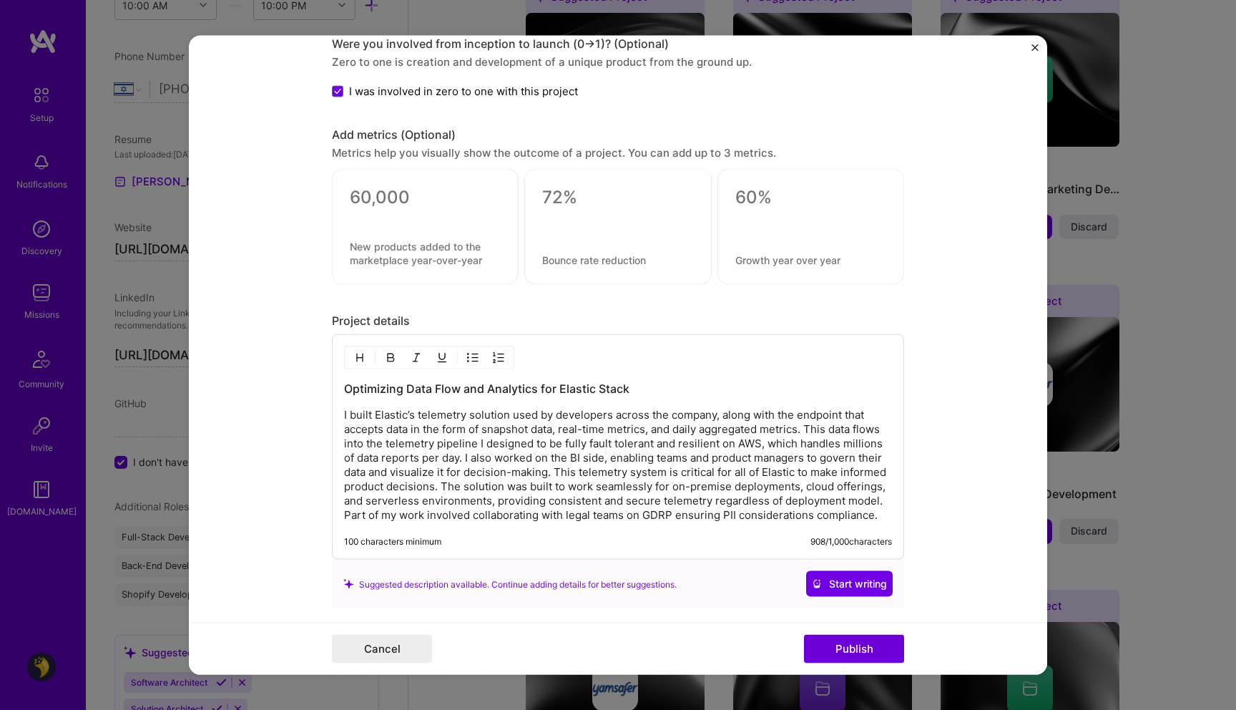
scroll to position [1267, 0]
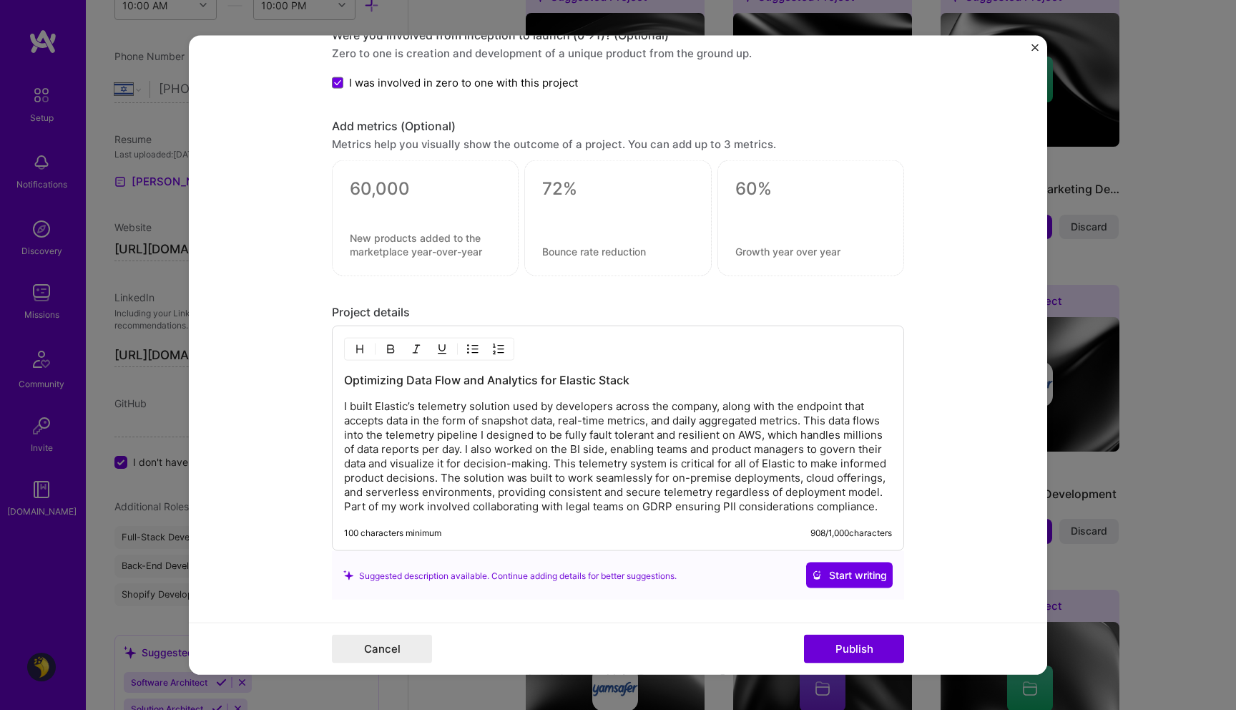
click at [446, 206] on div at bounding box center [425, 207] width 151 height 15
click at [441, 187] on textarea at bounding box center [425, 188] width 151 height 21
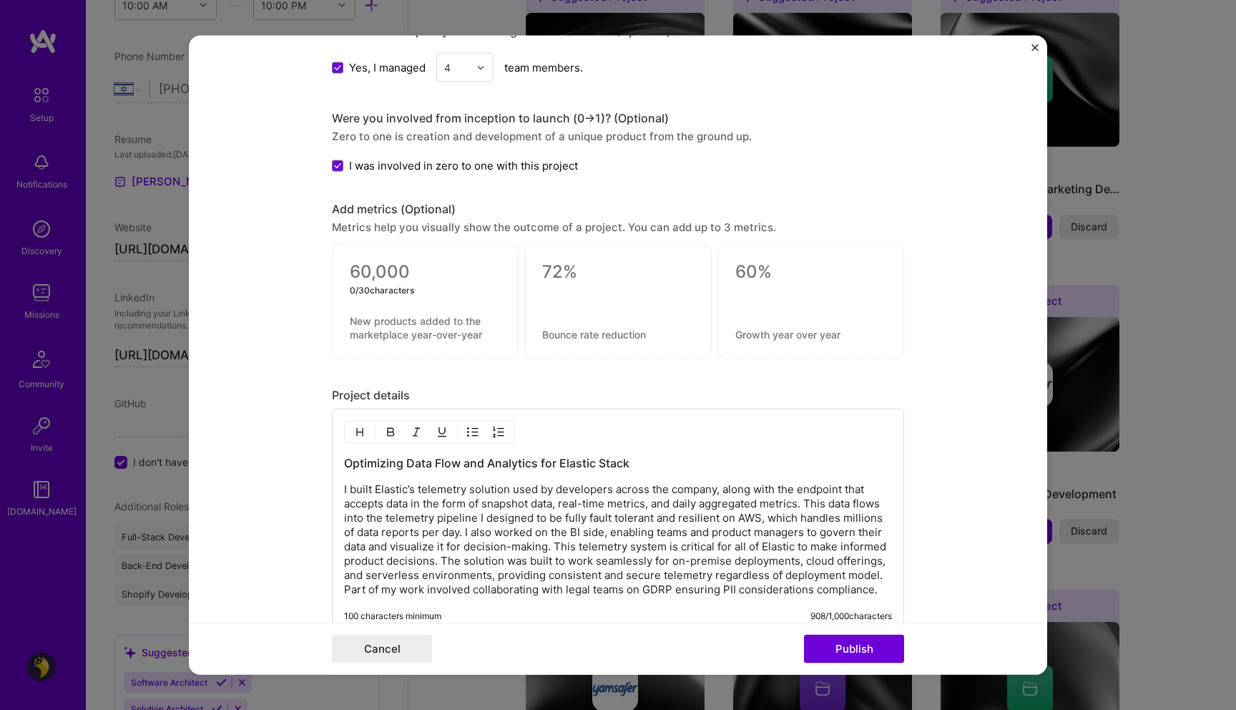
scroll to position [1186, 0]
click at [850, 517] on p "I built Elastic’s telemetry solution used by developers across the company, alo…" at bounding box center [618, 538] width 548 height 114
click at [386, 260] on textarea at bounding box center [425, 270] width 151 height 21
type textarea "0"
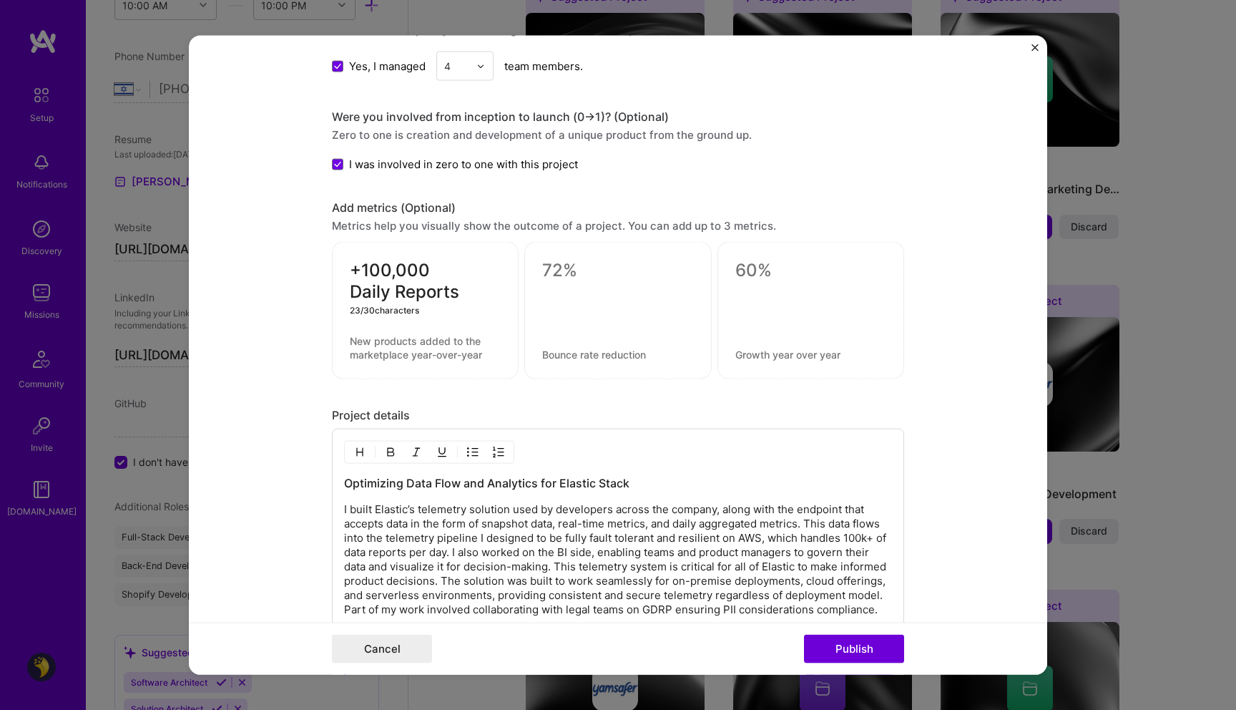
type textarea "+100,000 Daily Reports"
click at [420, 344] on textarea at bounding box center [425, 347] width 151 height 27
type textarea "each report spans"
type textarea "Reports include snapshot data, realtime data, and"
click at [360, 268] on textarea "+100,000 Daily Reports" at bounding box center [425, 281] width 151 height 43
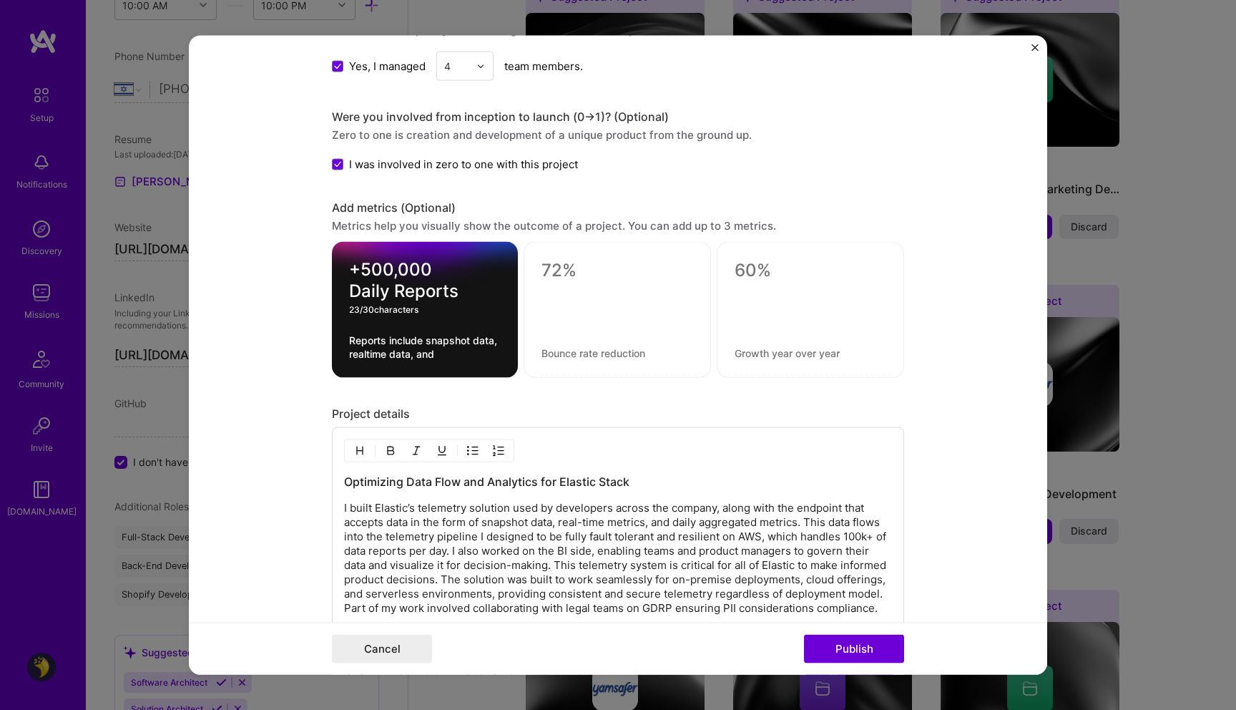
type textarea "+500,000 Daily Reports"
click at [842, 533] on p "I built Elastic’s telemetry solution used by developers across the company, alo…" at bounding box center [618, 558] width 548 height 114
click at [435, 332] on div "+500,000 Daily Reports Reports include snapshot data, realtime data, and" at bounding box center [425, 310] width 186 height 136
click at [445, 361] on div "+500,000 Daily Reports Reports include snapshot data, realtime data, and" at bounding box center [425, 310] width 186 height 136
click at [441, 355] on textarea "Reports include snapshot data, realtime data, and" at bounding box center [425, 346] width 152 height 27
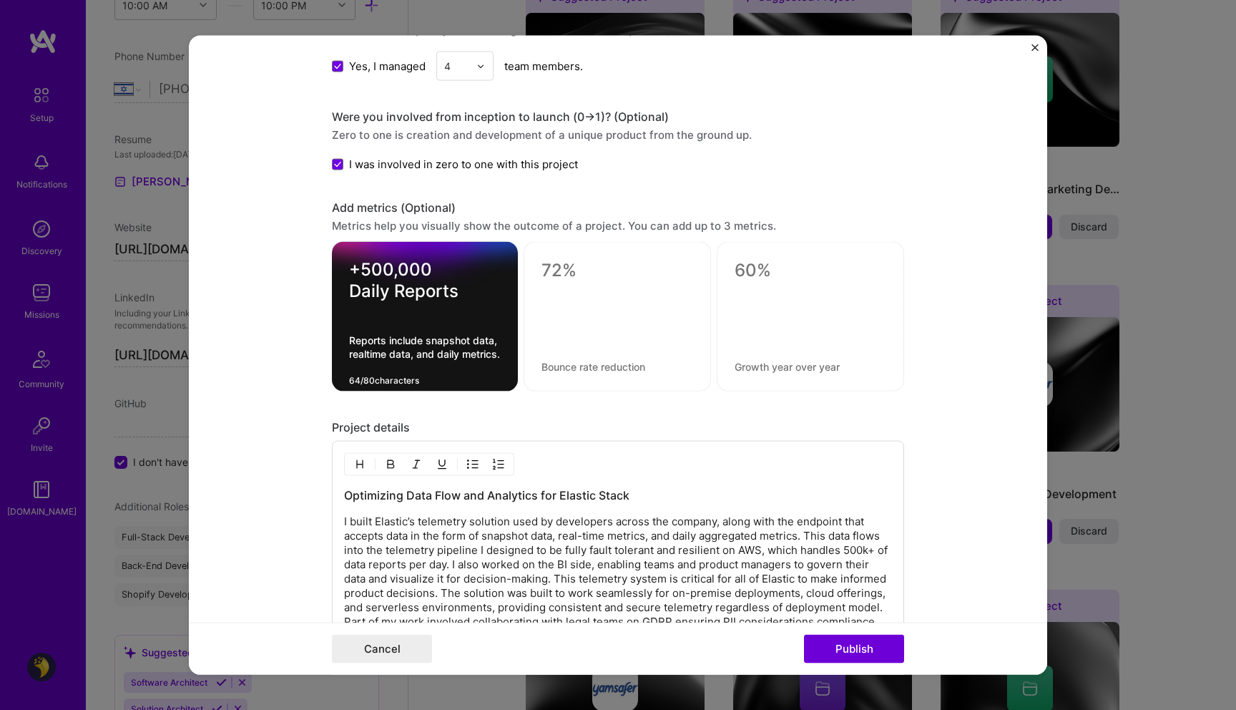
click at [393, 358] on textarea "Reports include snapshot data, realtime data, and daily metrics." at bounding box center [425, 353] width 152 height 41
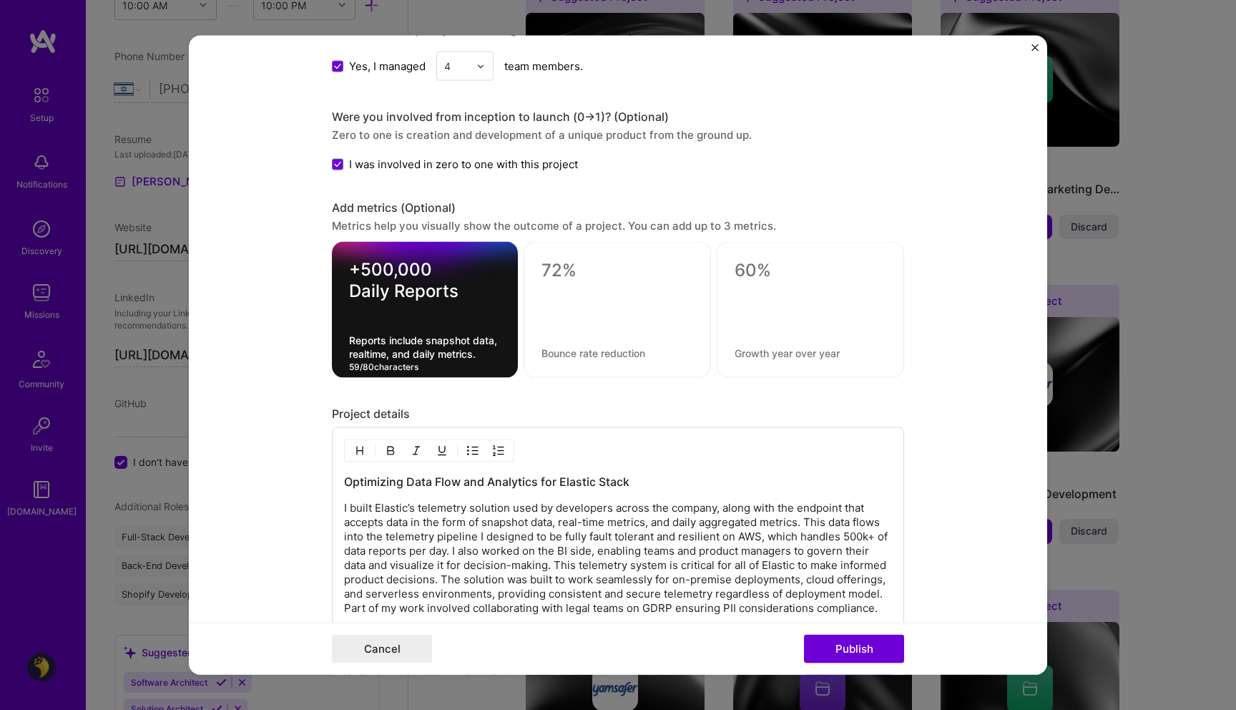
click at [484, 342] on textarea "Reports include snapshot data, realtime, and daily metrics." at bounding box center [425, 346] width 152 height 27
type textarea "Reports include snapshot data, realtime, and daily metrics."
click at [458, 321] on div "+500,000 Daily Reports Reports include snapshot data, realtime, and daily metri…" at bounding box center [425, 310] width 186 height 136
click at [351, 352] on textarea "Reports include snapshot data, realtime, and daily metrics." at bounding box center [425, 346] width 152 height 27
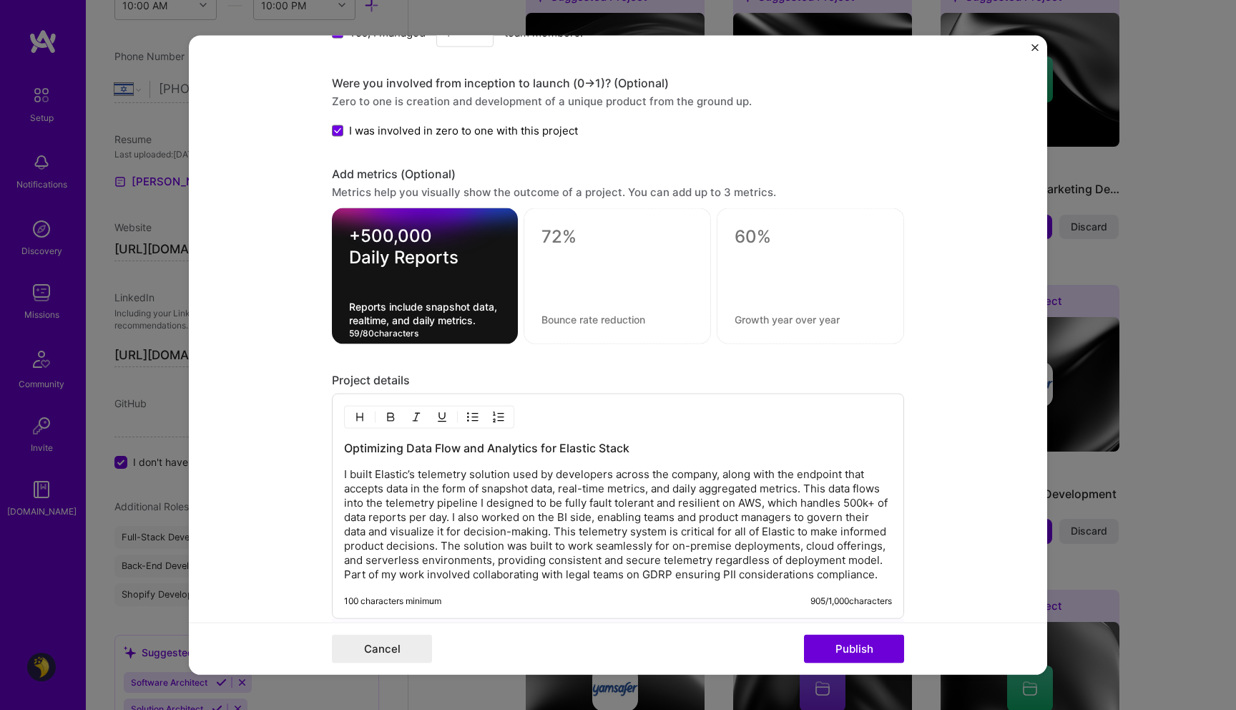
click at [620, 318] on textarea at bounding box center [618, 320] width 152 height 14
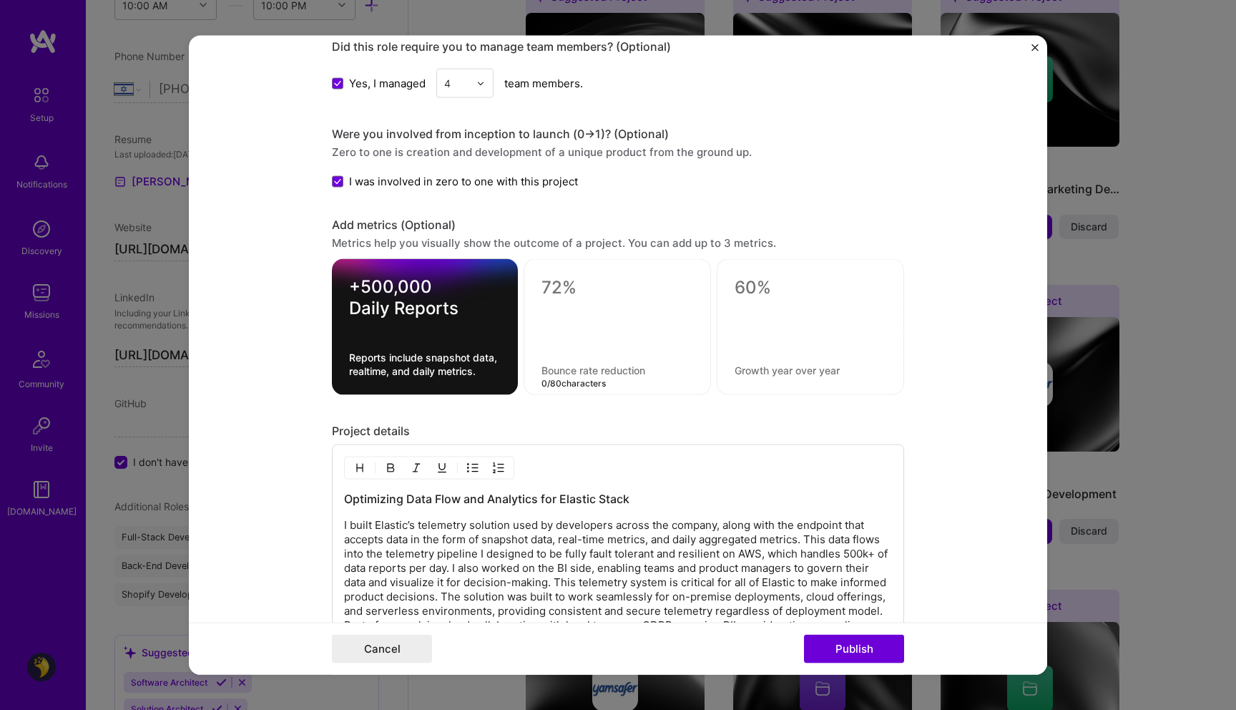
scroll to position [1166, 0]
click at [590, 292] on textarea at bounding box center [618, 289] width 152 height 21
click at [594, 290] on textarea at bounding box center [618, 289] width 152 height 21
click at [555, 304] on textarea "~5TB" at bounding box center [618, 293] width 152 height 28
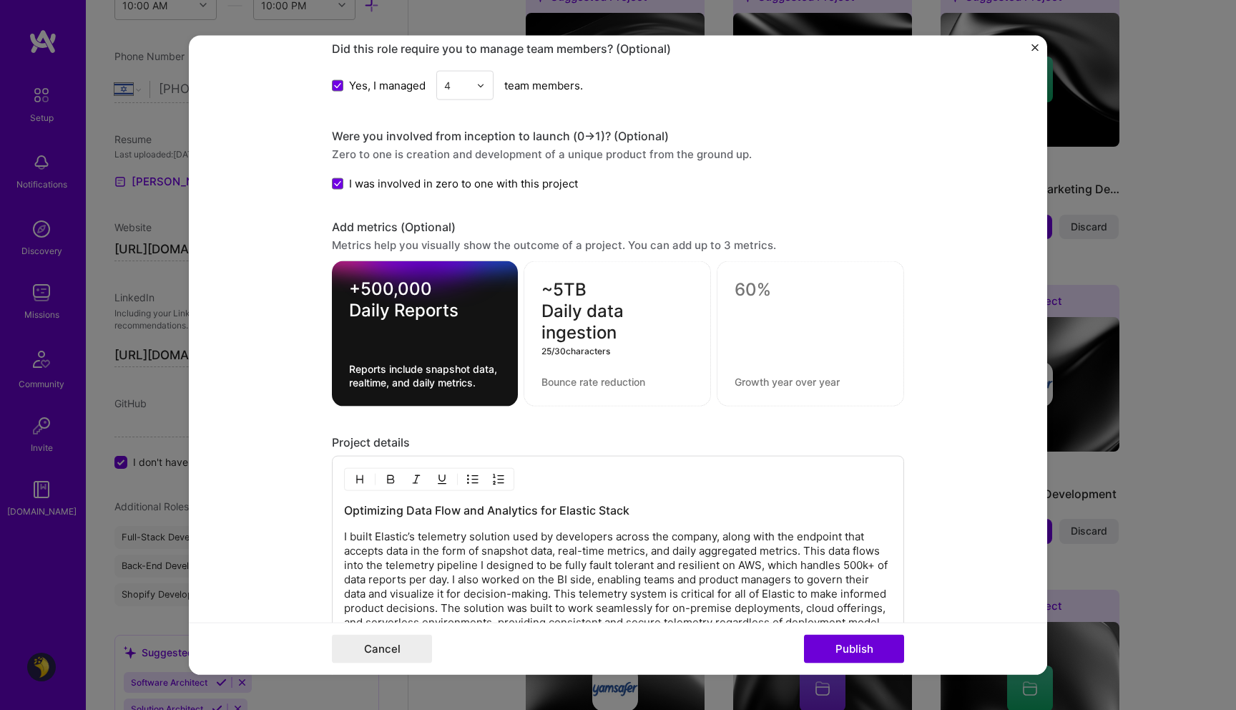
type textarea "~5TB Daily data ingestion"
click at [617, 379] on textarea at bounding box center [618, 382] width 152 height 14
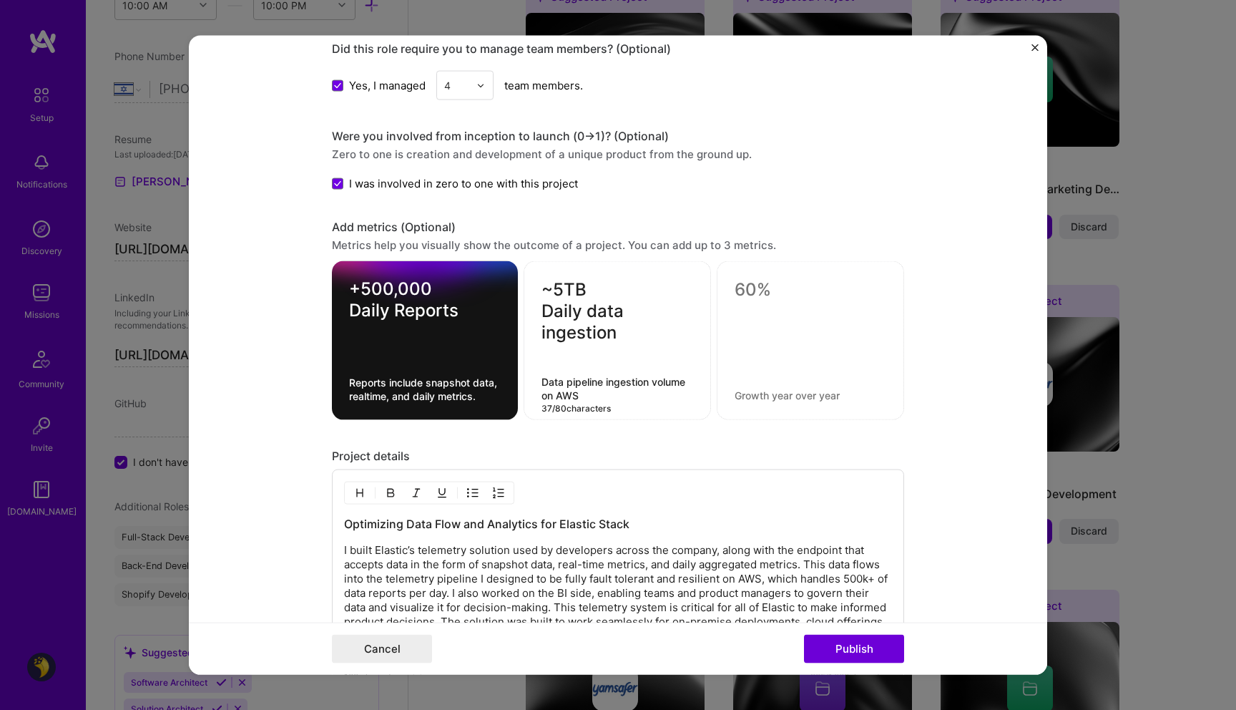
type textarea "Data pipeline ingestion volume on AWS"
click at [756, 293] on textarea at bounding box center [811, 289] width 152 height 21
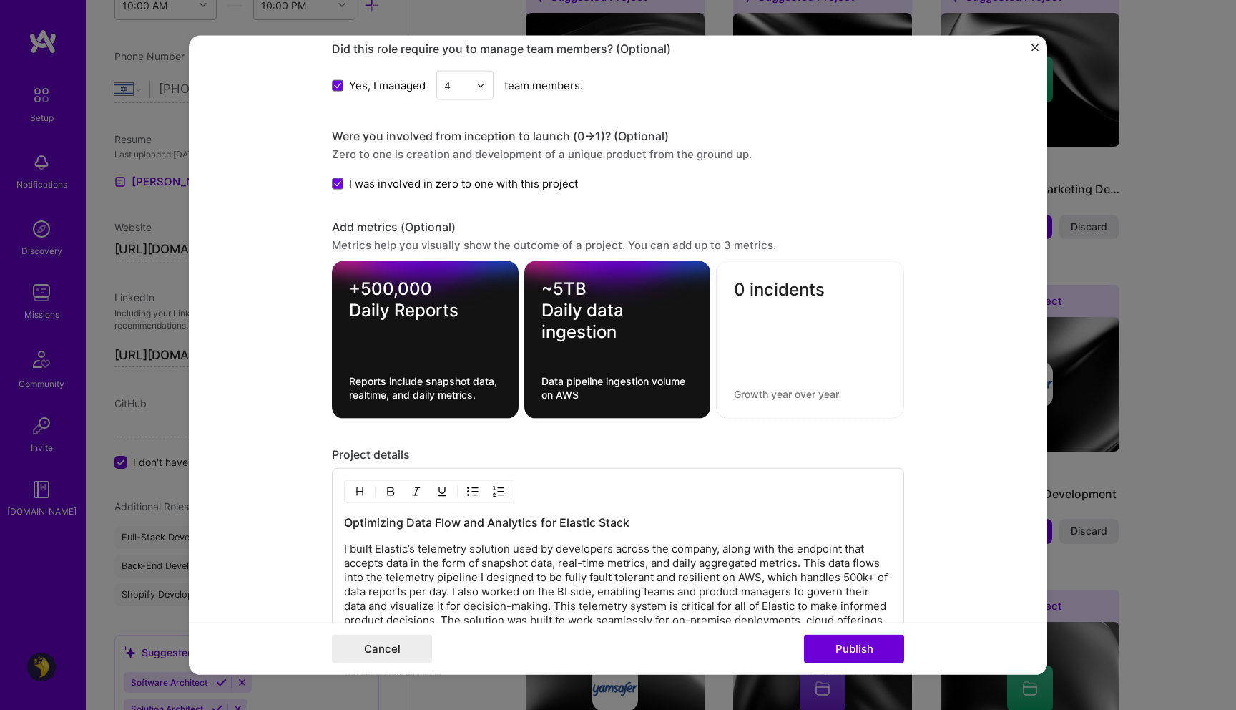
click at [803, 336] on div at bounding box center [810, 338] width 152 height 15
click at [750, 285] on textarea "0 incidents" at bounding box center [810, 293] width 152 height 28
click at [766, 377] on div "0 Incidents 11 / 30 characters" at bounding box center [810, 339] width 188 height 157
click at [826, 305] on textarea "0 Incidents" at bounding box center [810, 293] width 152 height 28
type textarea "0 Incidents"
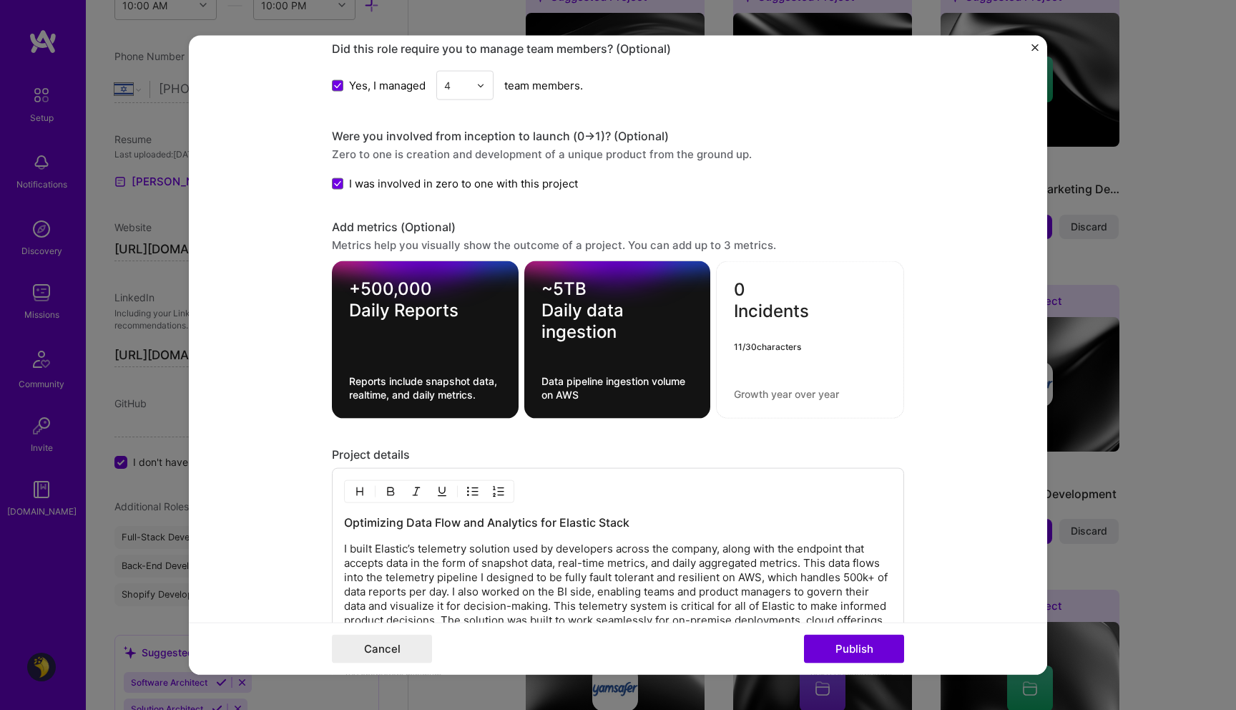
click at [761, 378] on div "0 Incidents 11 / 30 characters" at bounding box center [810, 339] width 188 height 157
click at [759, 394] on textarea at bounding box center [810, 394] width 152 height 14
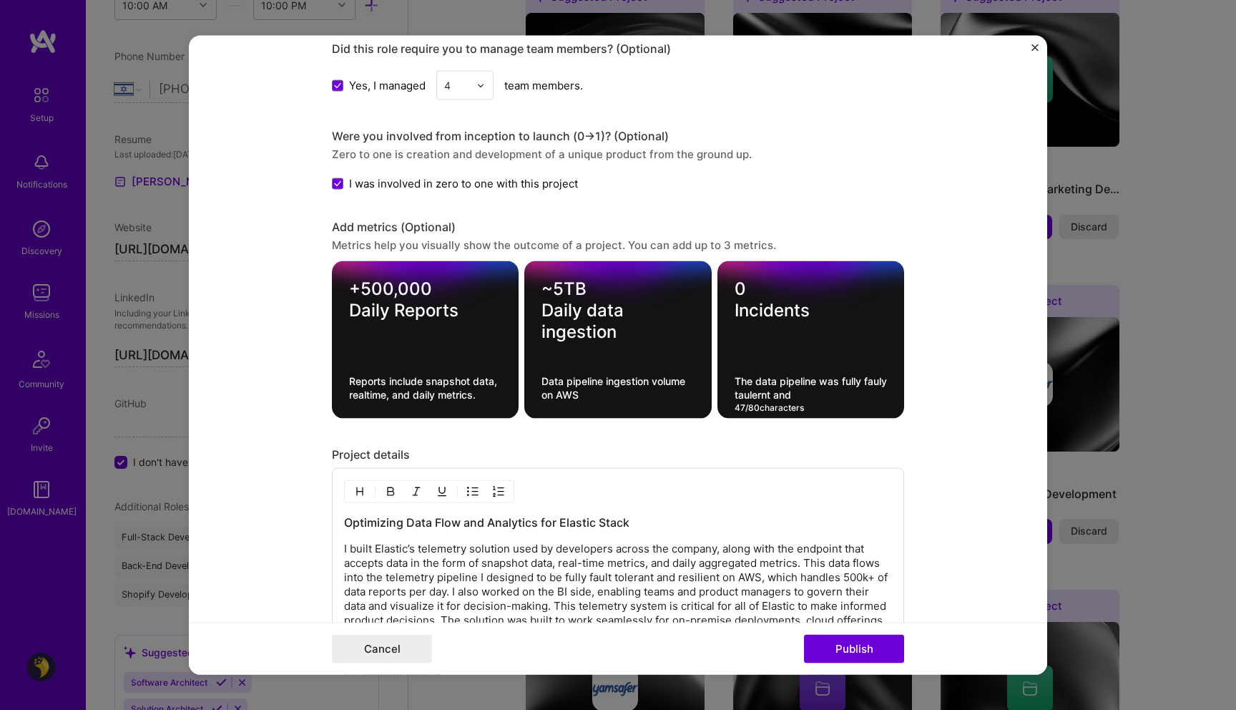
click at [773, 397] on textarea "The data pipeline was fully fauly taulernt and" at bounding box center [811, 387] width 152 height 27
paste textarea "olera"
type textarea "The data pipeline was fully fauly tolerant and multi-jointed to handle pressure"
click at [478, 394] on textarea "Reports include snapshot data, realtime, and daily metrics." at bounding box center [425, 387] width 152 height 27
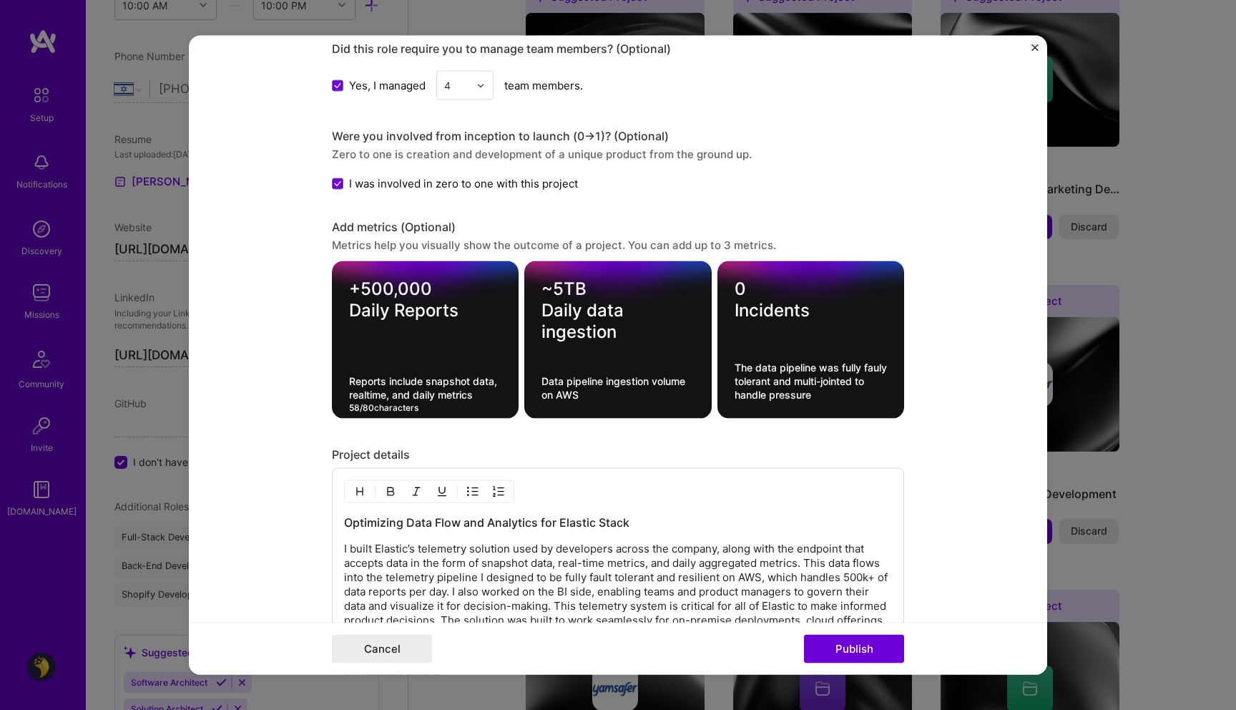
type textarea "Reports include snapshot data, realtime, and daily metrics"
click at [838, 399] on textarea "The data pipeline was fully fauly tolerant and multi-jointed to handle pressure" at bounding box center [811, 381] width 152 height 41
click at [826, 366] on textarea "The data pipeline was fully fauly tolerant and multi-jointed to handle pressure" at bounding box center [811, 381] width 152 height 41
click at [837, 395] on textarea "The data pipeline was fully fauly tolerant and multi-jointed to handle pressure" at bounding box center [811, 381] width 152 height 41
click at [757, 305] on textarea "0 Incidents" at bounding box center [811, 299] width 152 height 43
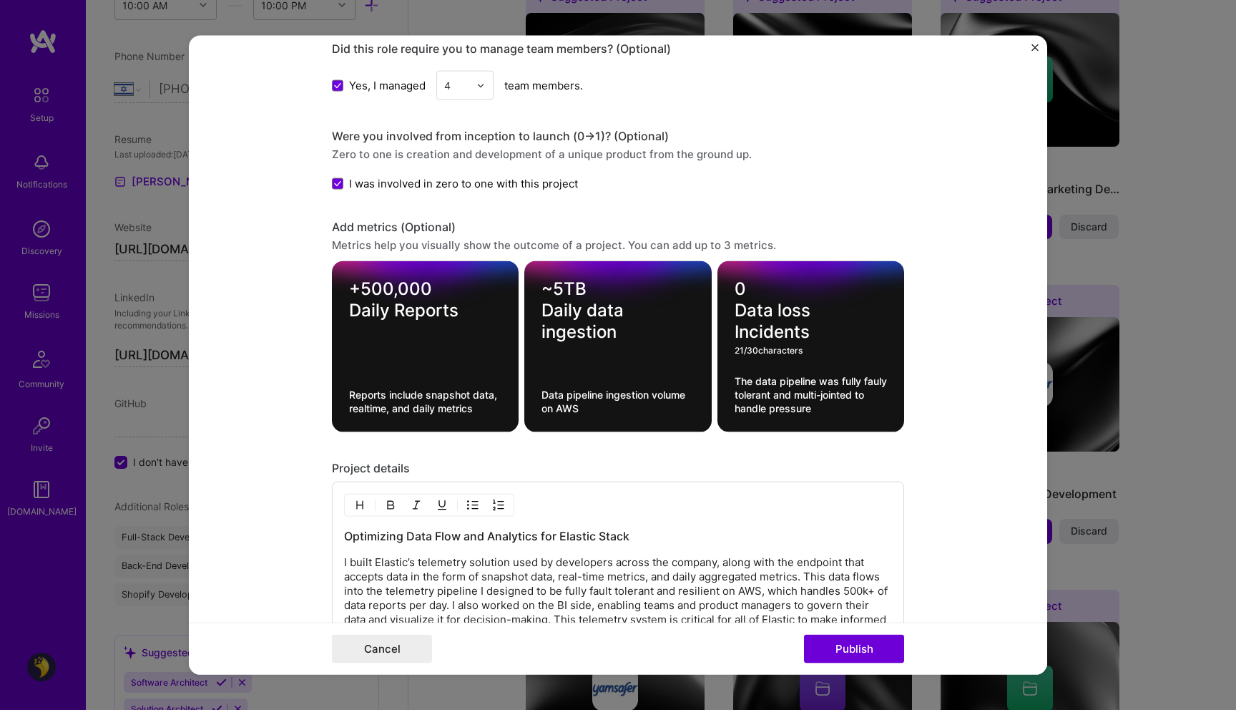
click at [756, 332] on textarea "0 Data loss Incidents" at bounding box center [811, 310] width 152 height 64
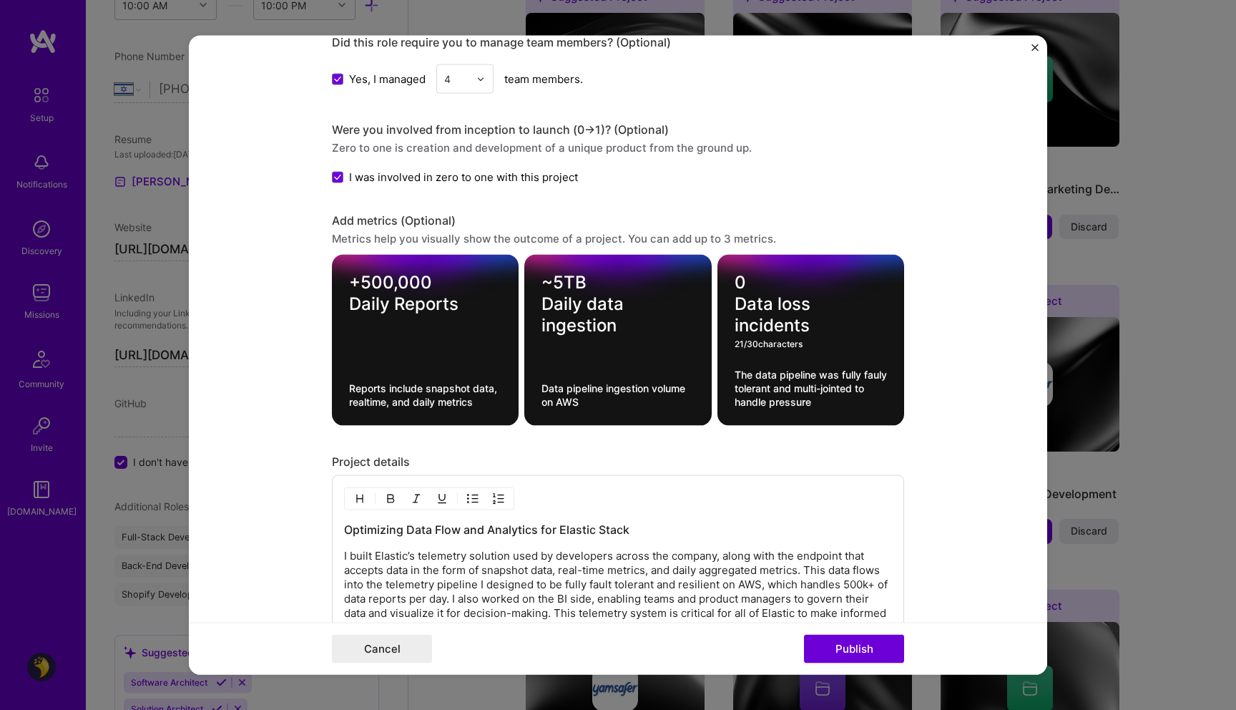
scroll to position [1568, 0]
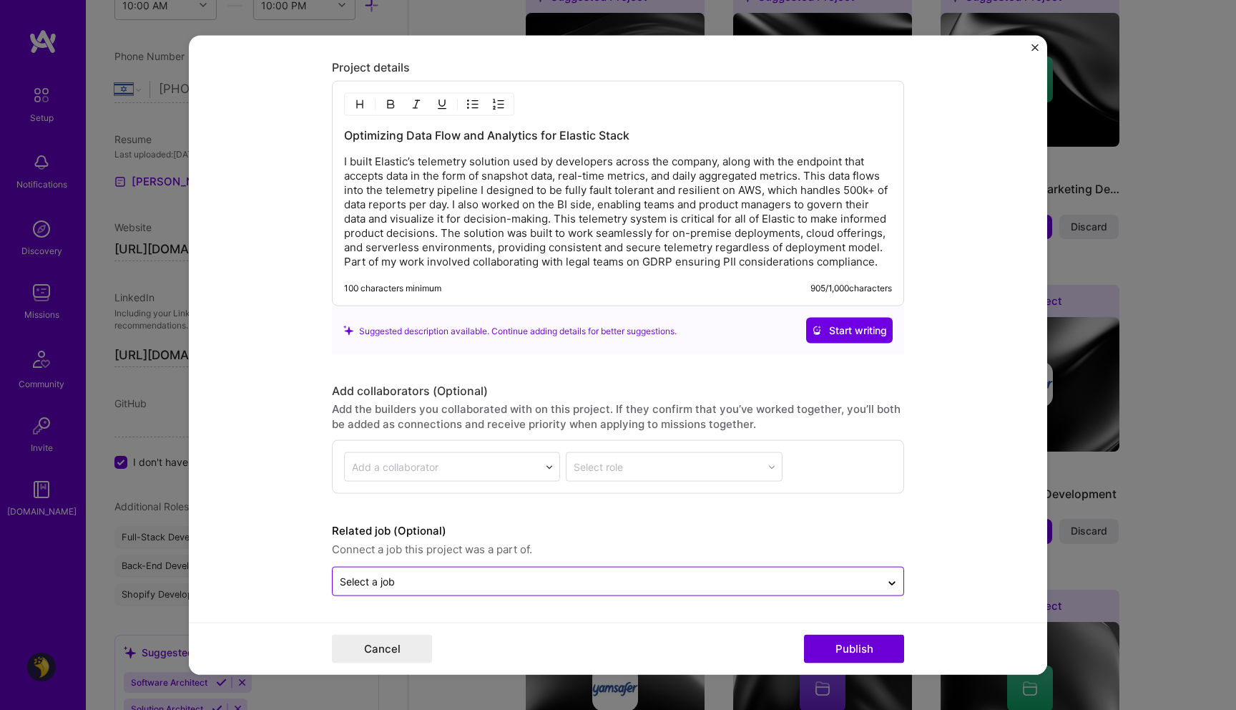
type textarea "0 Data loss incidents"
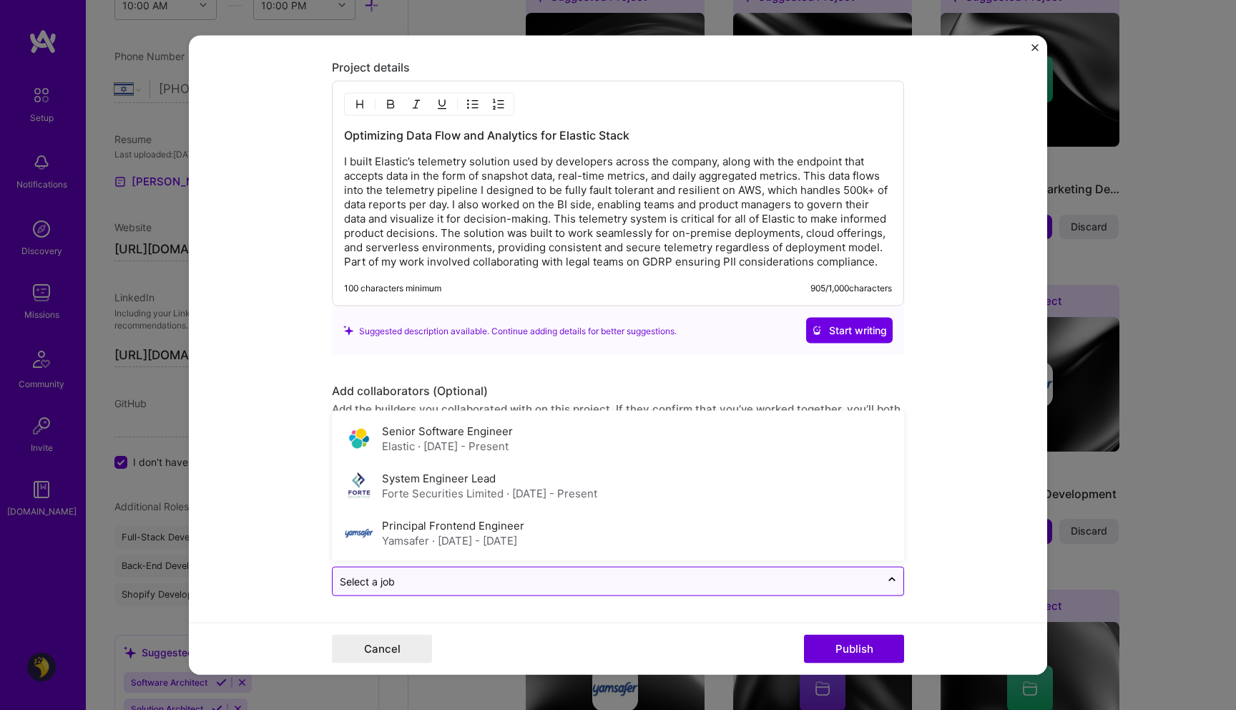
click at [484, 581] on input "text" at bounding box center [607, 581] width 534 height 15
click at [452, 441] on span "· [DATE] - Present" at bounding box center [463, 446] width 91 height 14
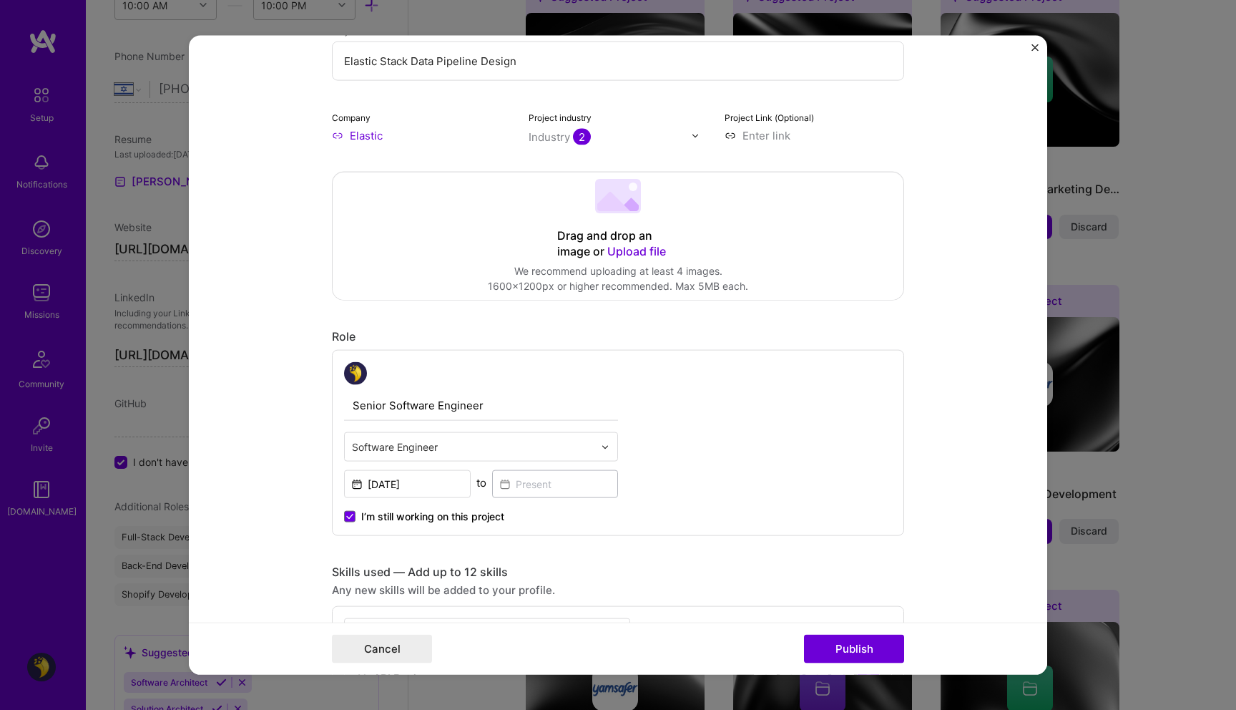
scroll to position [189, 0]
click at [500, 451] on input "text" at bounding box center [473, 444] width 242 height 15
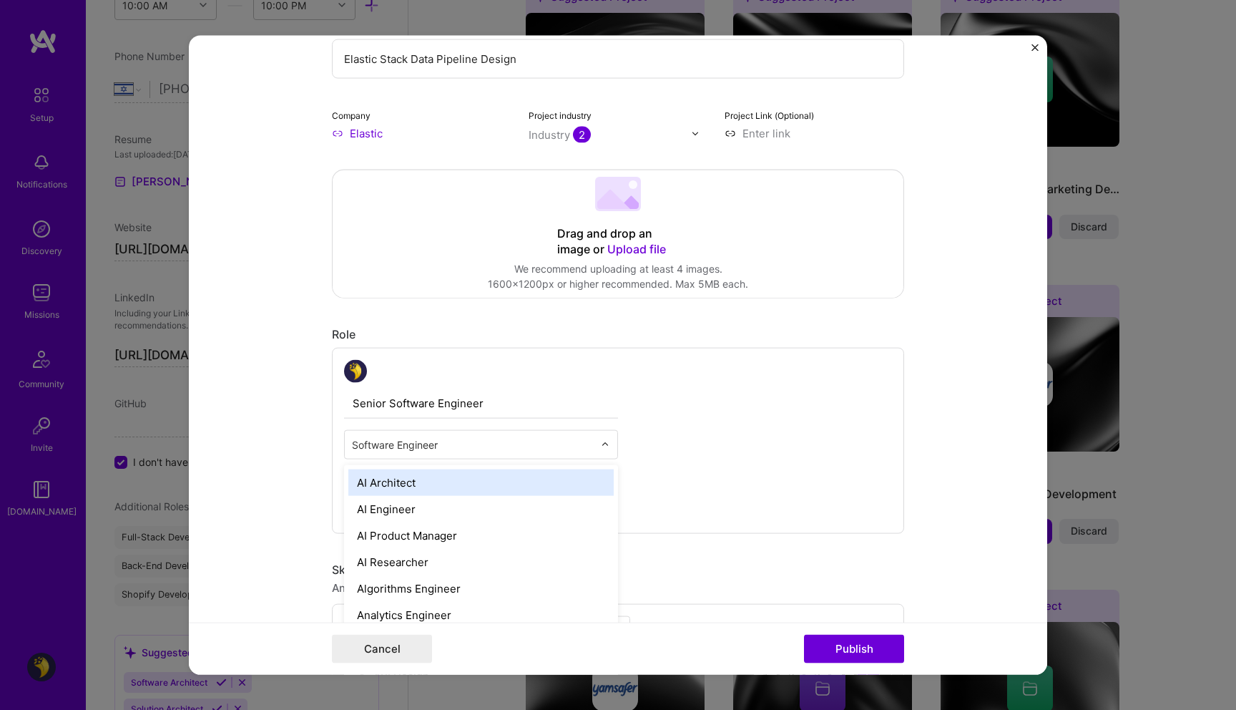
click at [637, 434] on div "Senior Software Engineer option AI Architect focused, 1 of 70. 69 results avail…" at bounding box center [618, 441] width 572 height 186
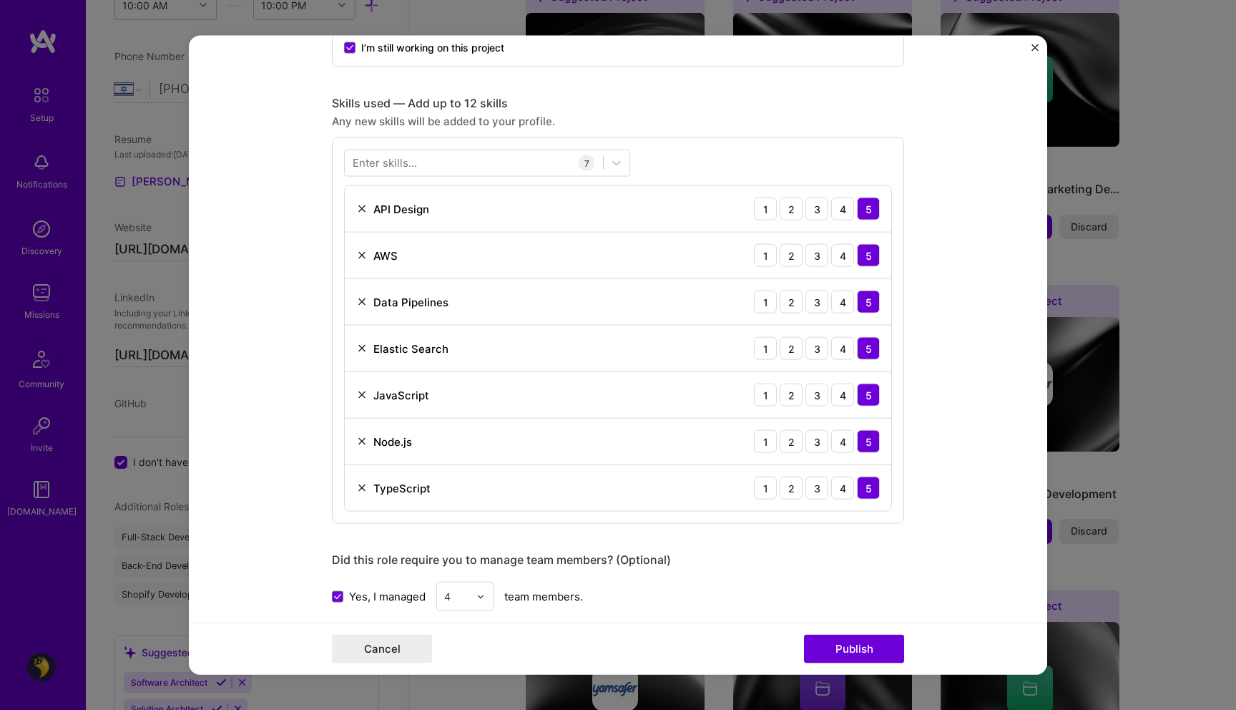
scroll to position [655, 0]
click at [449, 160] on div at bounding box center [474, 164] width 258 height 24
type input "oopen"
type input "telem"
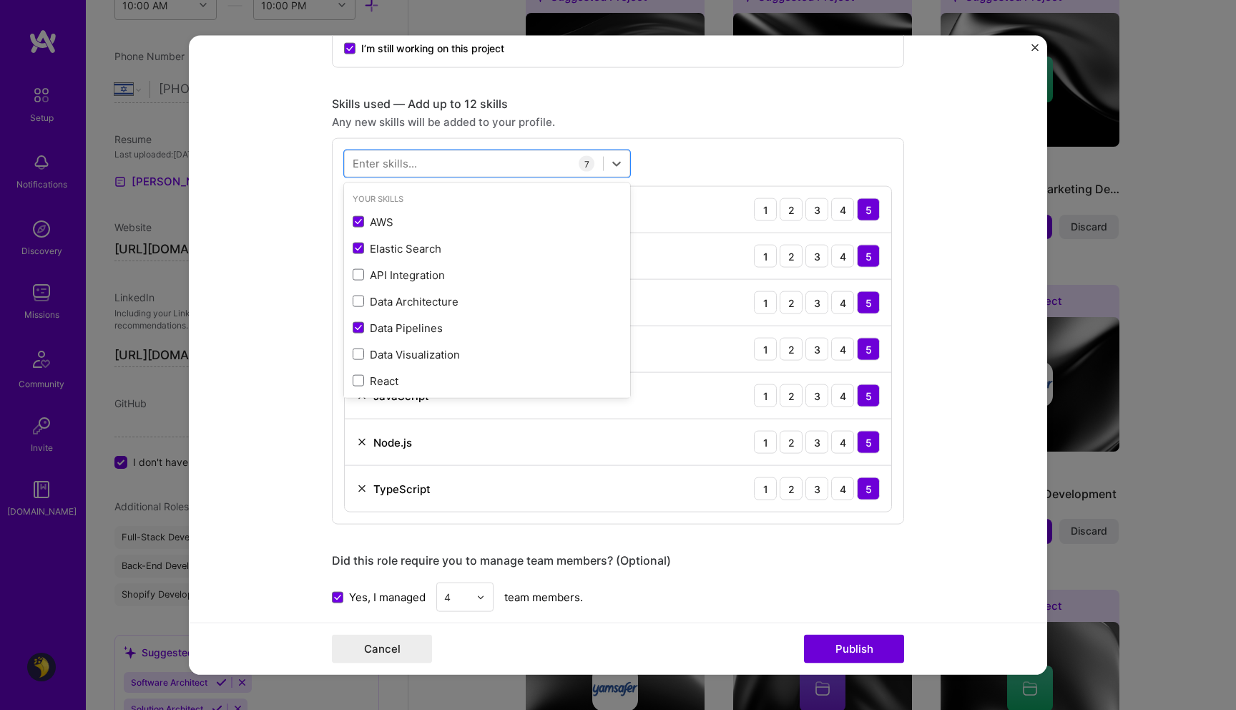
click at [278, 316] on form "Editing suggested project This project is suggested based on your LinkedIn, res…" at bounding box center [618, 355] width 859 height 639
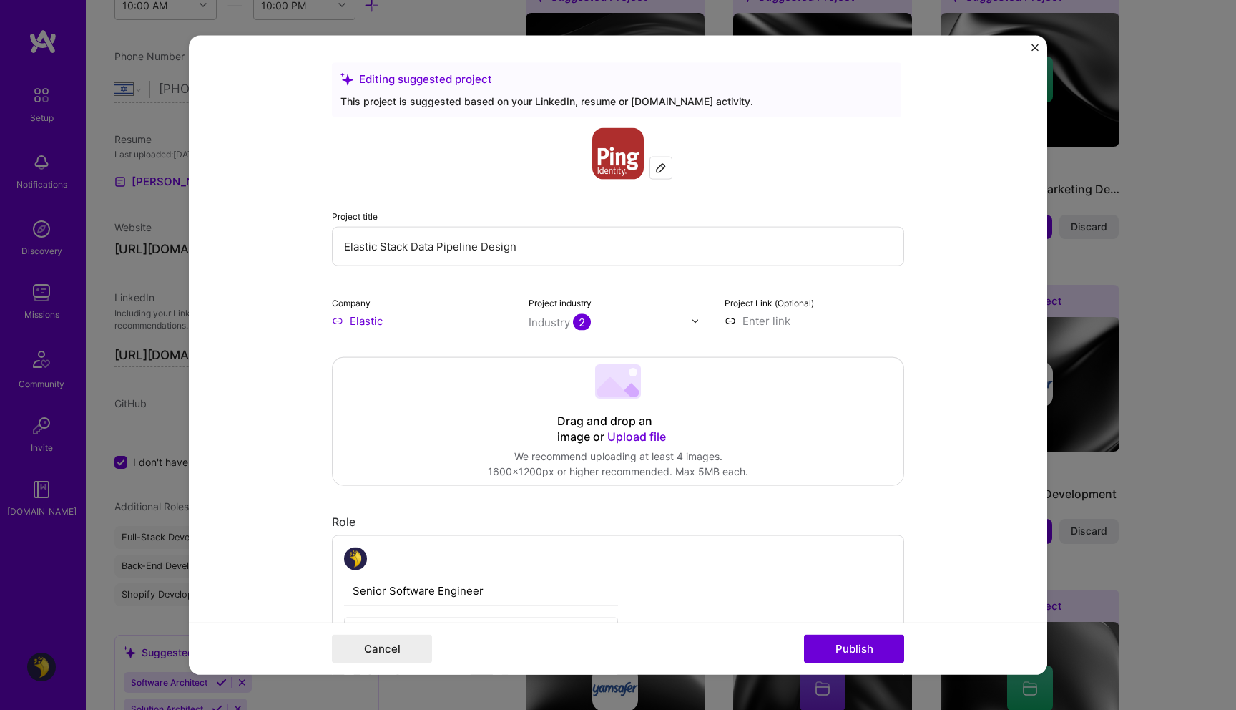
scroll to position [0, 0]
click at [655, 169] on img at bounding box center [660, 169] width 11 height 11
click at [381, 319] on input "Elastic" at bounding box center [422, 322] width 180 height 15
type input "Elastic"
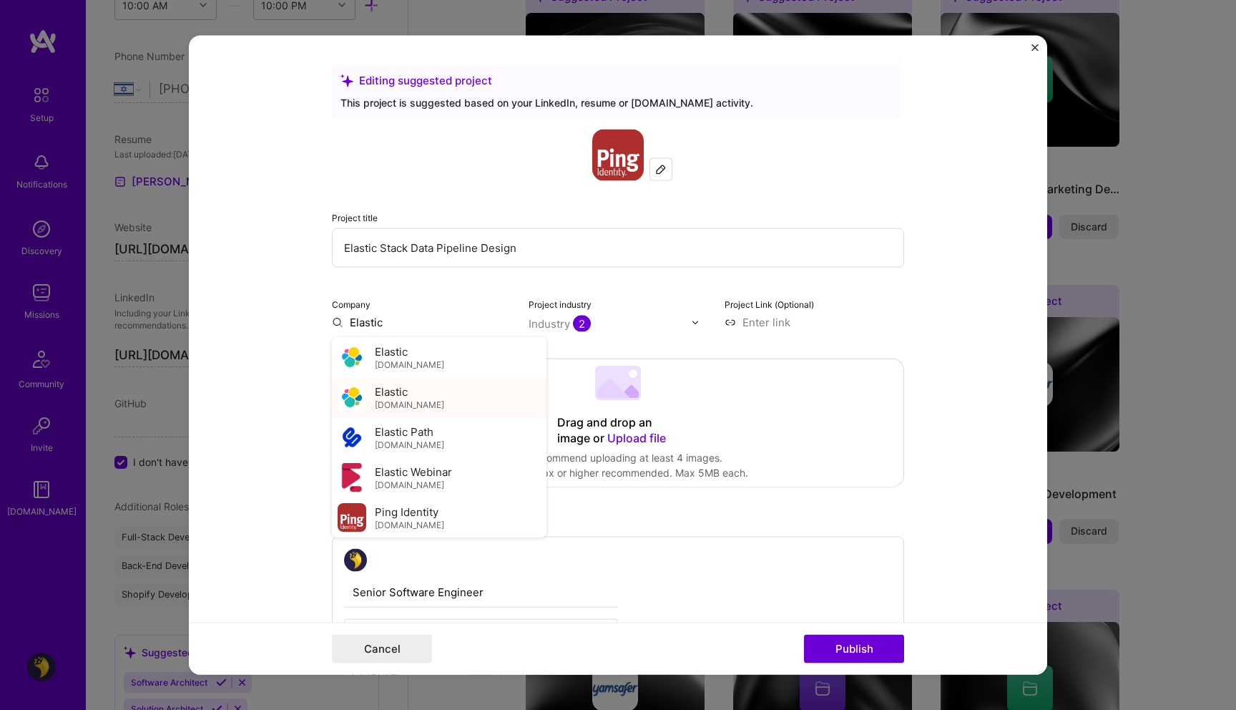
click at [436, 396] on div "Elastic [DOMAIN_NAME]" at bounding box center [439, 397] width 215 height 40
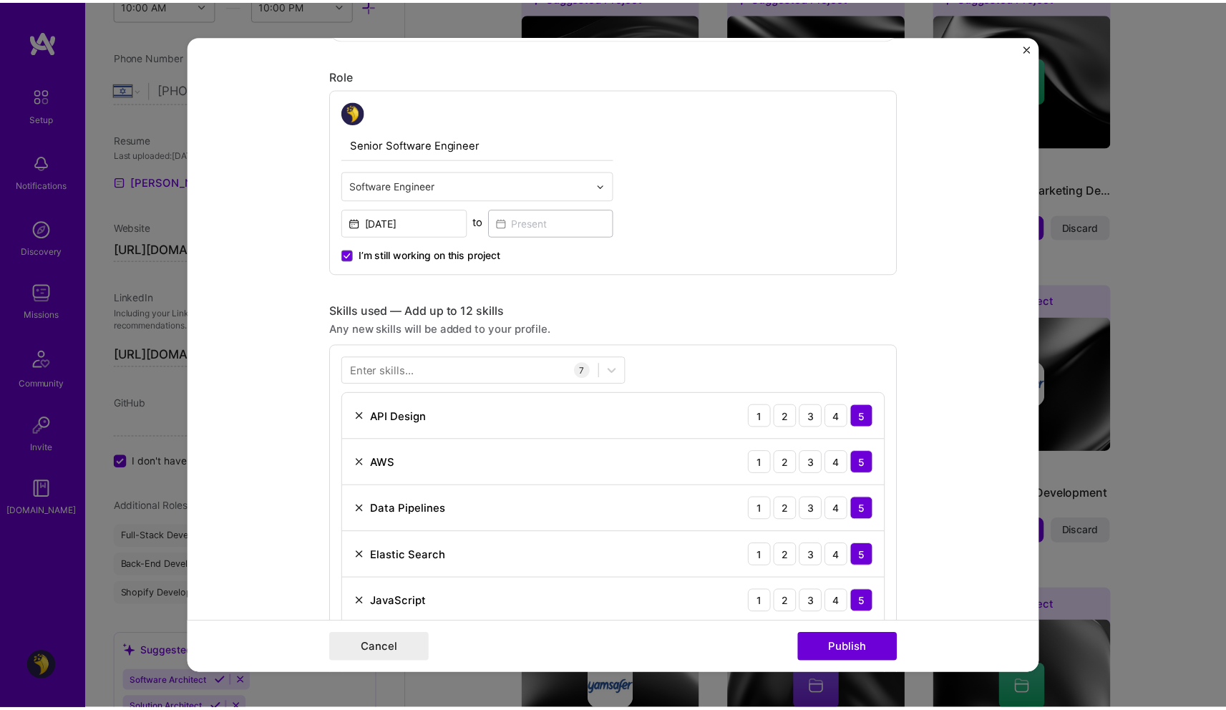
scroll to position [461, 0]
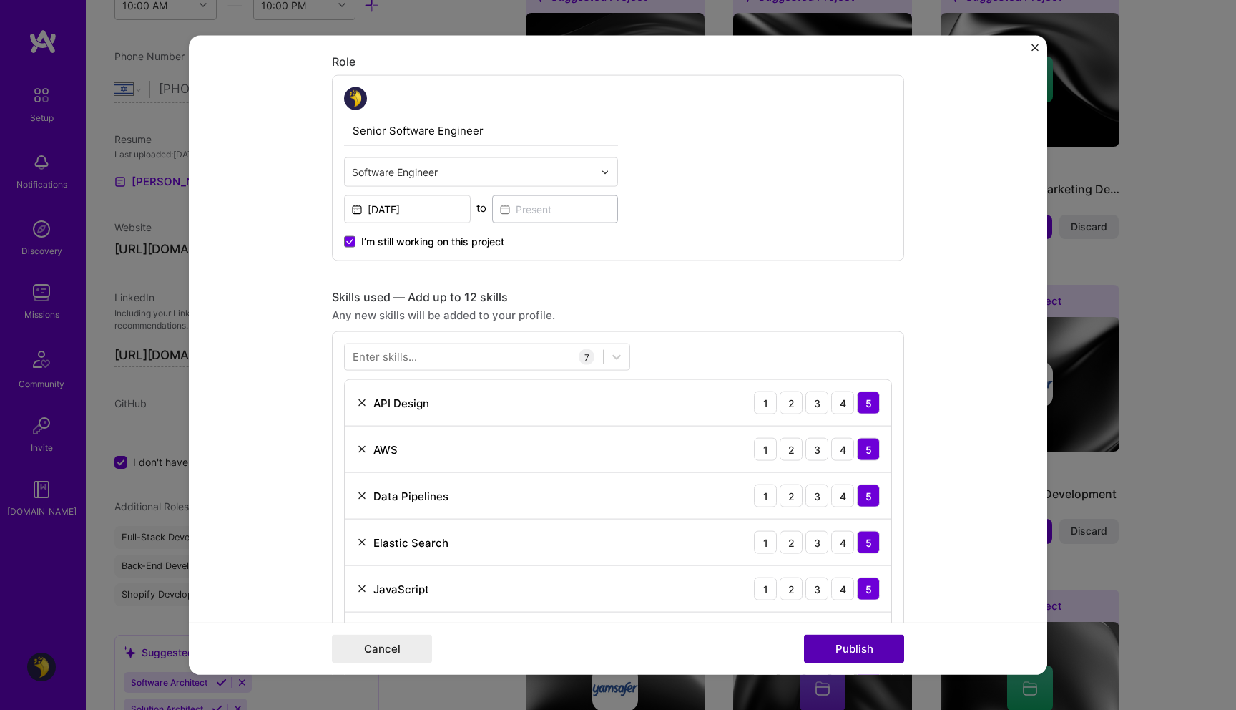
click at [844, 648] on button "Publish" at bounding box center [854, 648] width 100 height 29
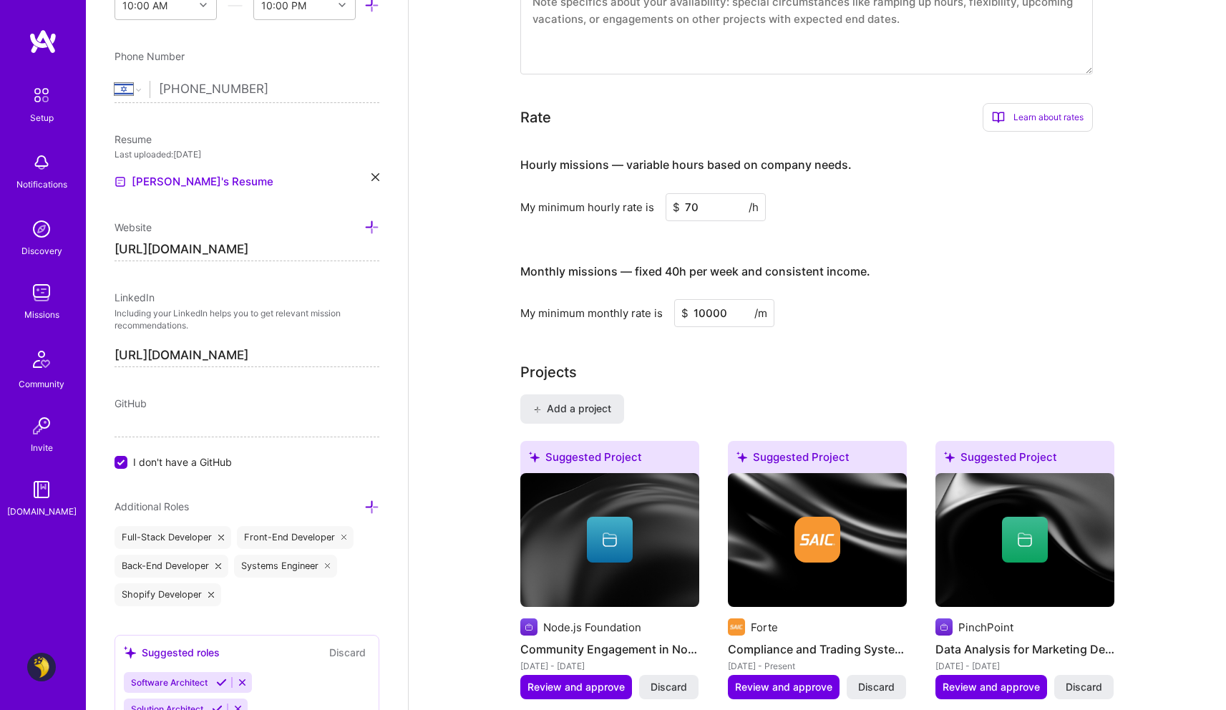
scroll to position [900, 0]
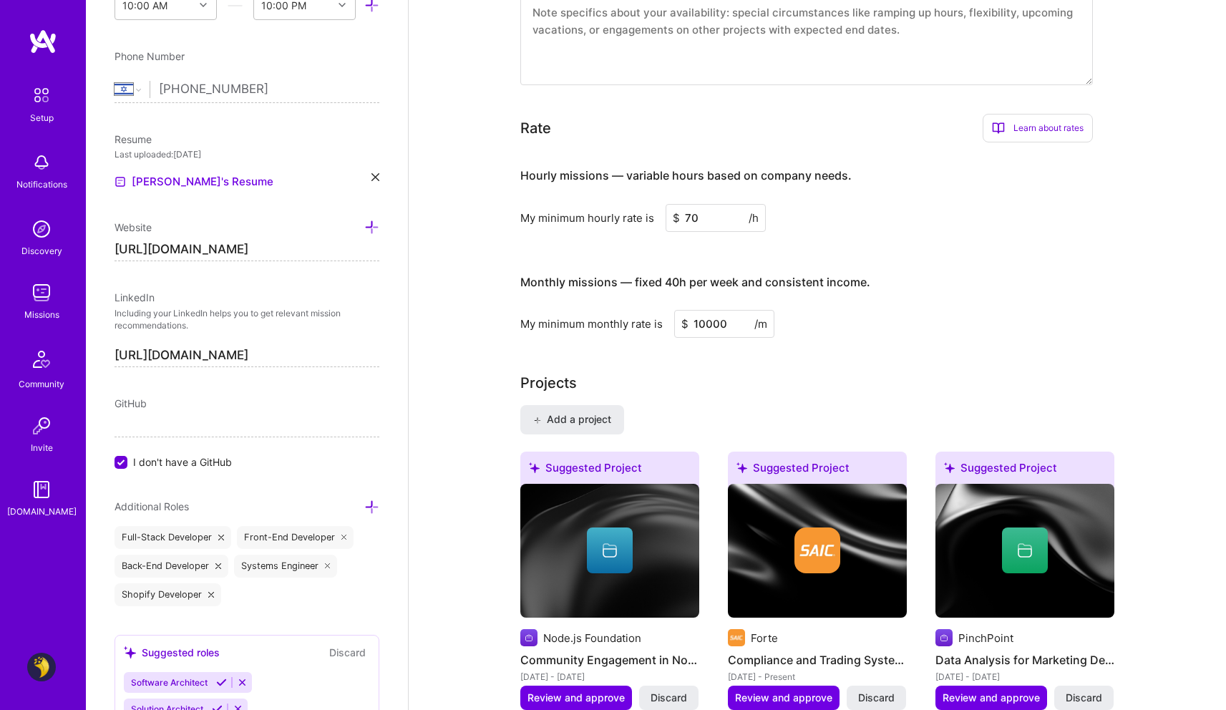
click at [713, 204] on input "70" at bounding box center [715, 218] width 100 height 28
type input "65"
click at [1027, 280] on h3 "Monthly missions — fixed 40h per week and consistent income." at bounding box center [806, 282] width 572 height 44
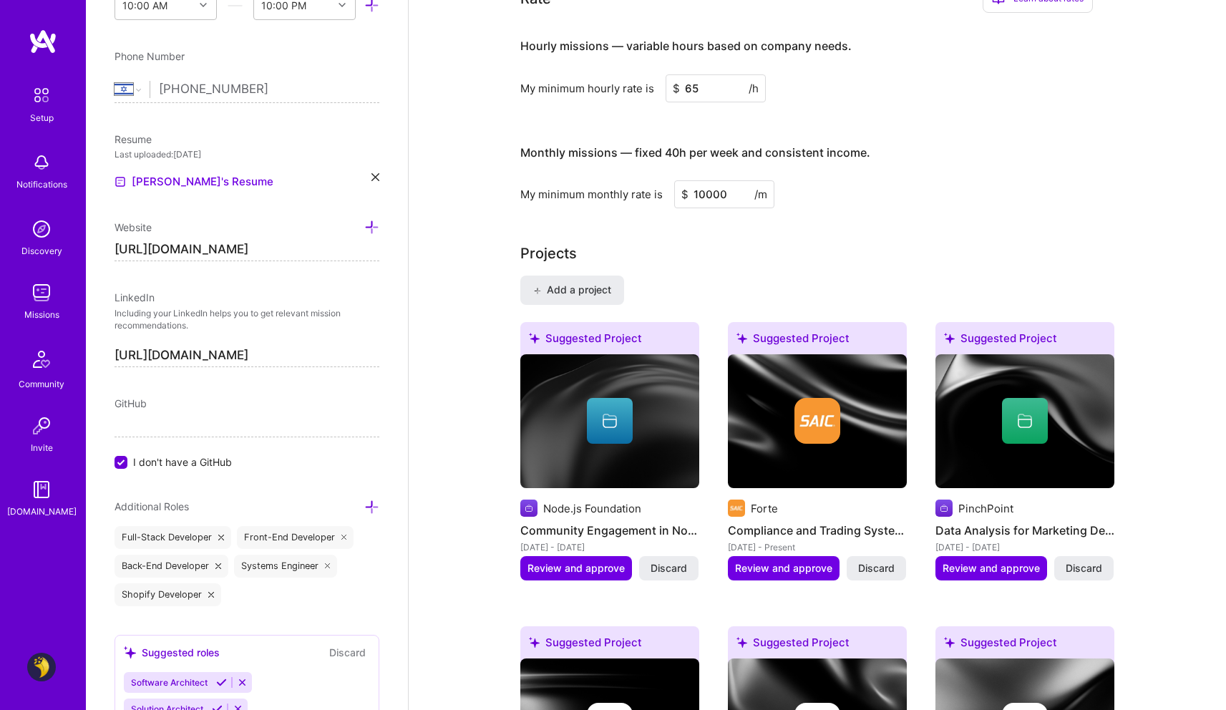
scroll to position [1028, 0]
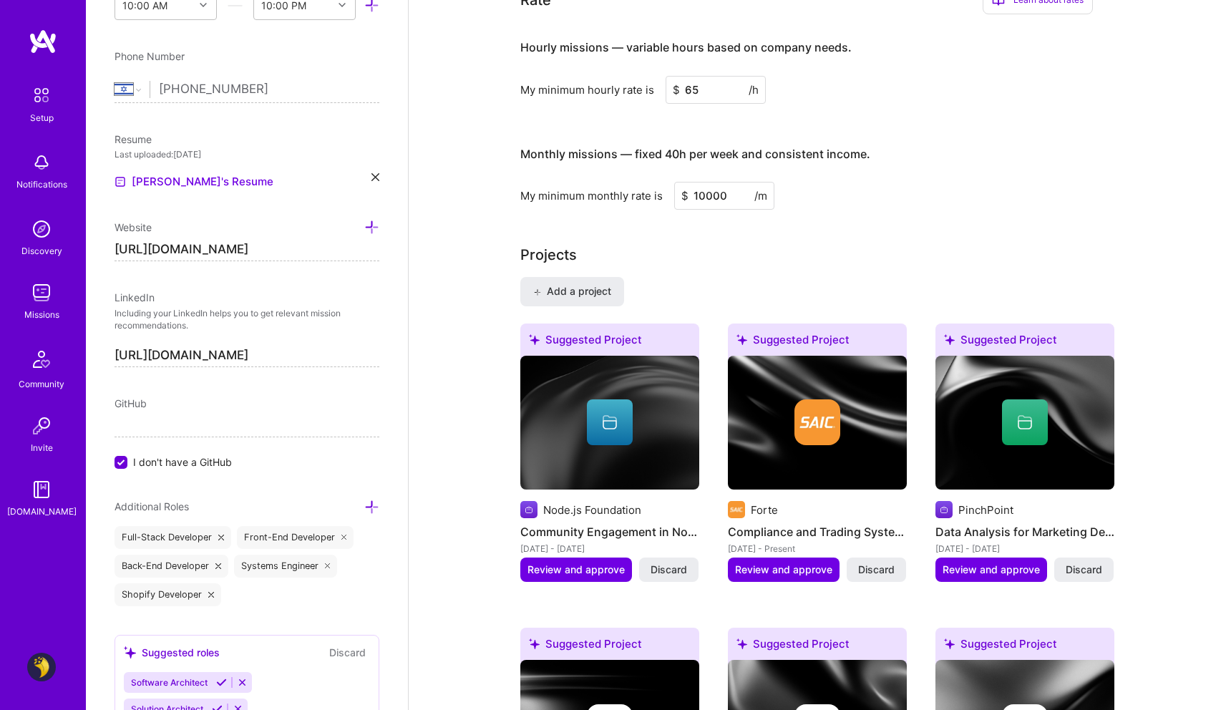
drag, startPoint x: 706, startPoint y: 77, endPoint x: 625, endPoint y: 77, distance: 81.6
click at [625, 77] on div "My minimum hourly rate is $ 65 /h" at bounding box center [806, 90] width 572 height 28
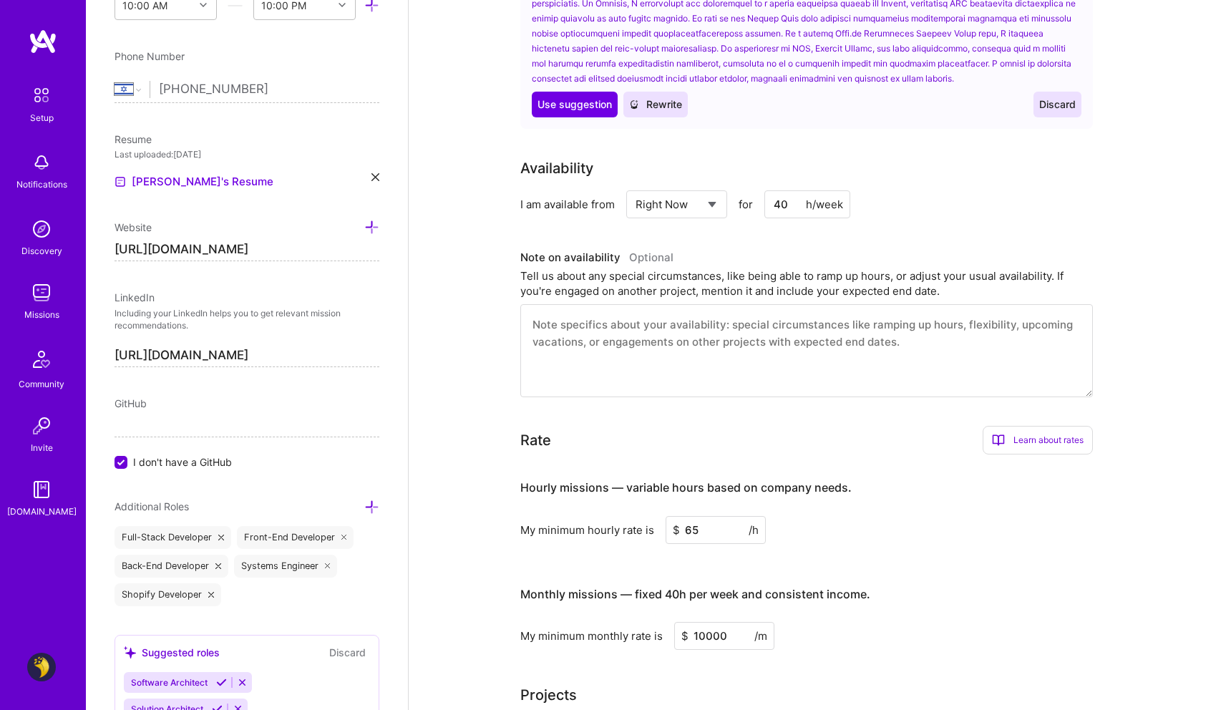
scroll to position [0, 0]
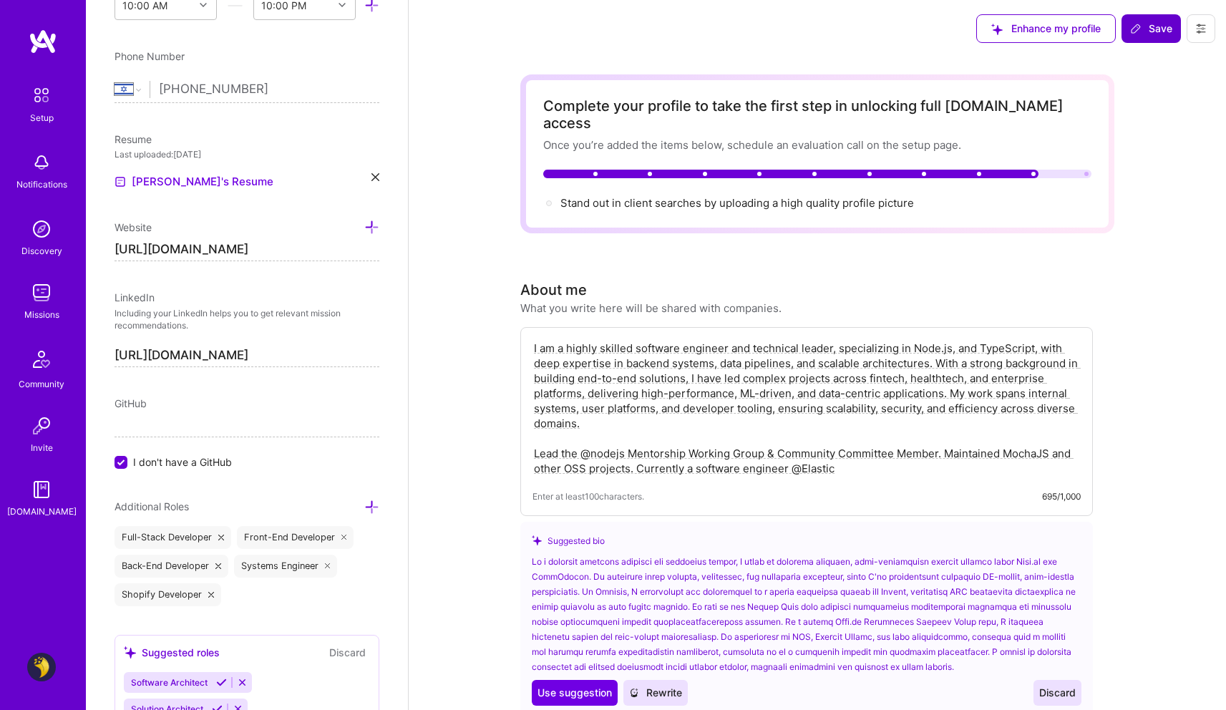
click at [1153, 34] on span "Save" at bounding box center [1151, 28] width 42 height 14
click at [1143, 26] on span "Save" at bounding box center [1151, 28] width 42 height 14
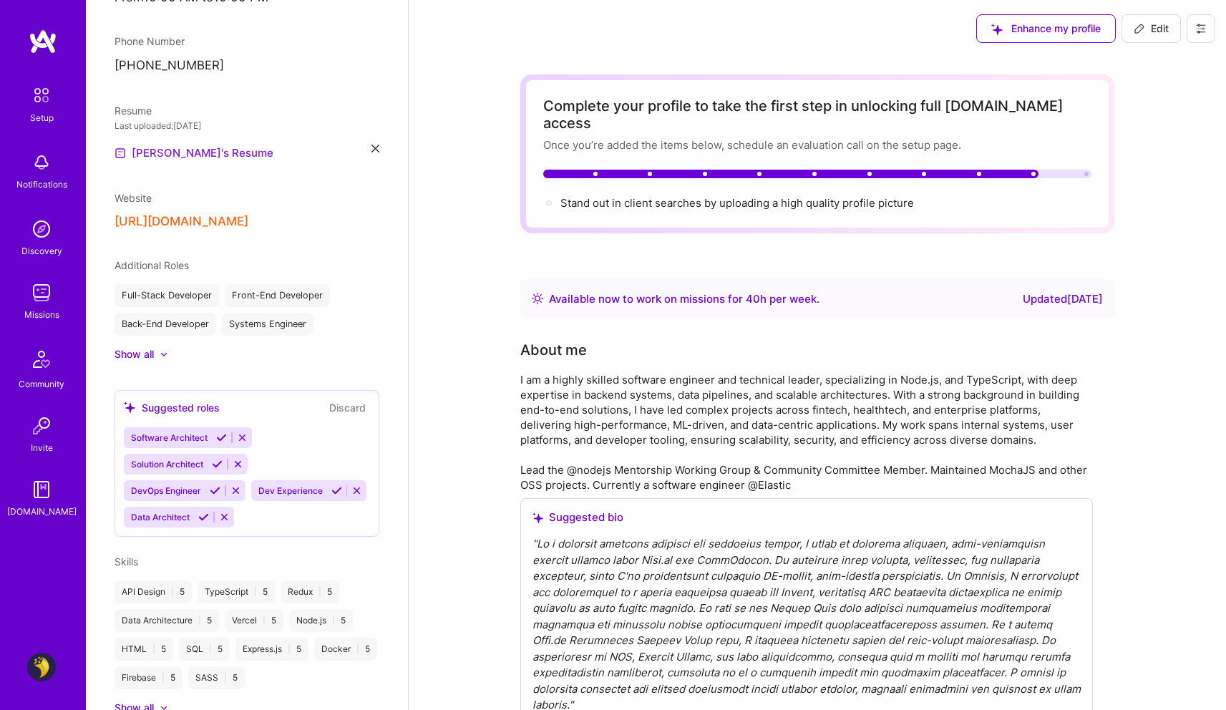
click at [190, 154] on link "[PERSON_NAME]'s Resume" at bounding box center [193, 153] width 159 height 17
click at [371, 148] on icon at bounding box center [375, 149] width 8 height 8
click at [238, 141] on div "Upload your Resume PDF file format" at bounding box center [192, 144] width 98 height 30
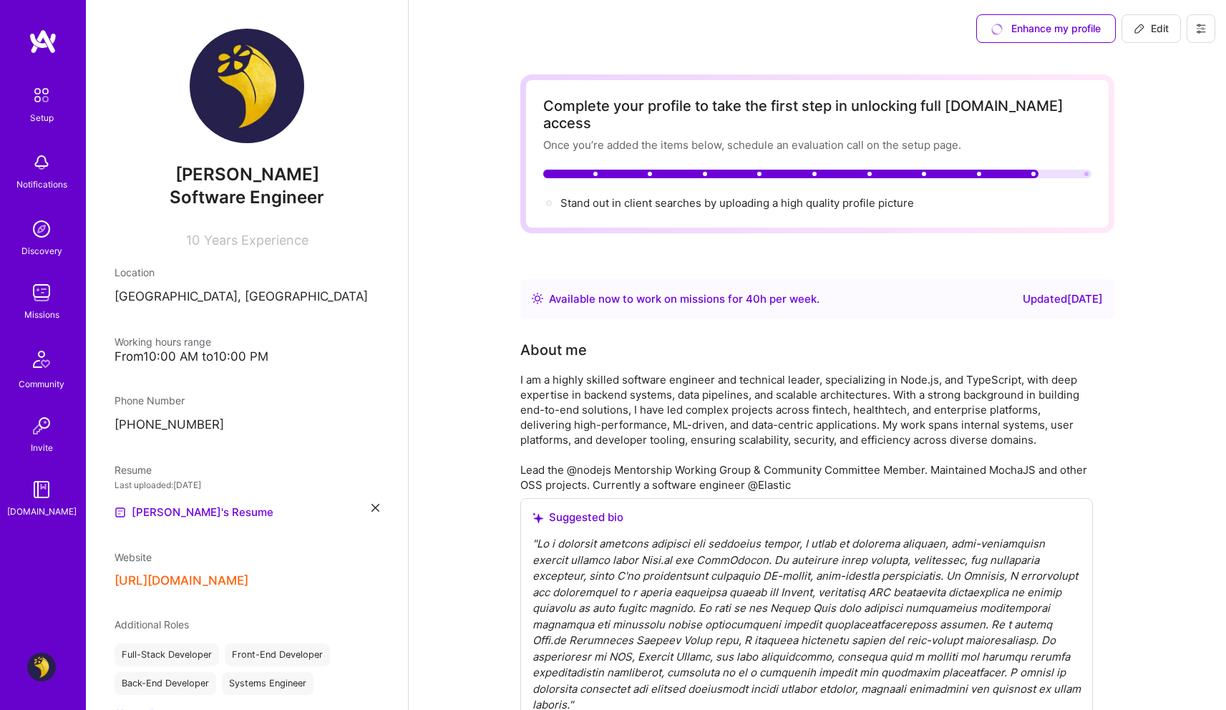
click at [186, 293] on p "[GEOGRAPHIC_DATA], [GEOGRAPHIC_DATA]" at bounding box center [246, 296] width 265 height 17
click at [159, 296] on p "[GEOGRAPHIC_DATA], [GEOGRAPHIC_DATA]" at bounding box center [246, 296] width 265 height 17
click at [1145, 32] on span "Edit" at bounding box center [1150, 28] width 35 height 14
select select "IL"
select select "Right Now"
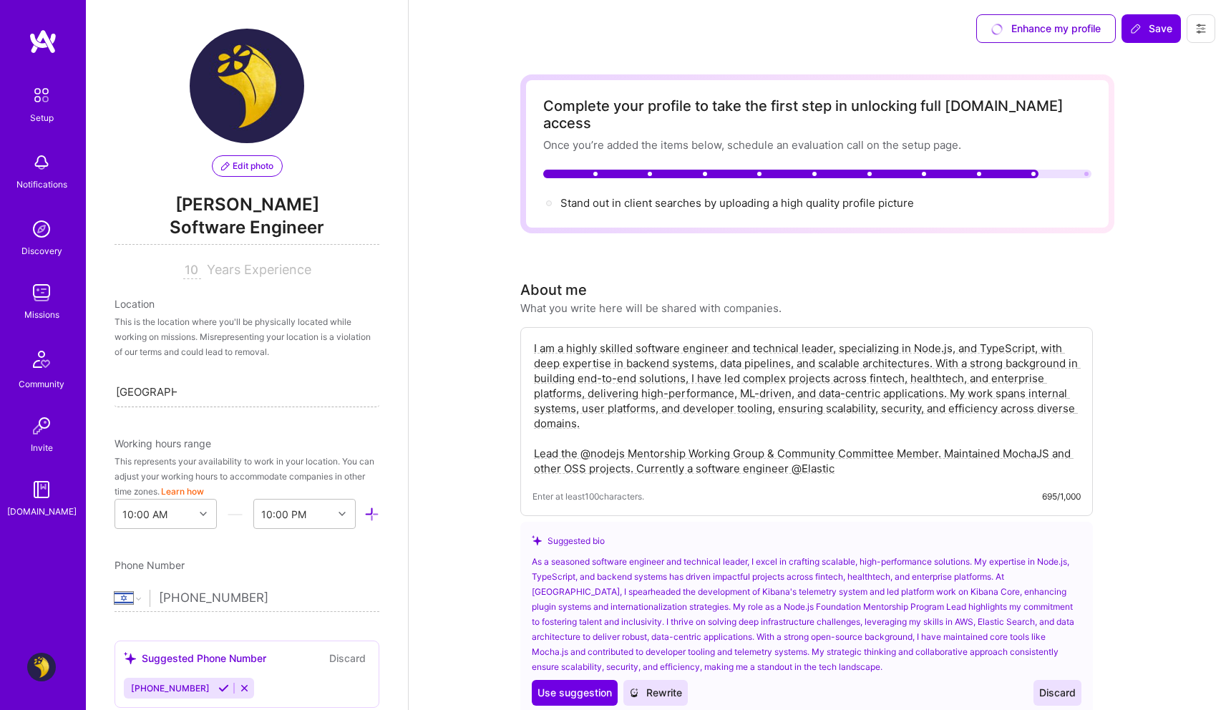
click at [153, 395] on input "[GEOGRAPHIC_DATA], [GEOGRAPHIC_DATA]" at bounding box center [146, 391] width 61 height 15
type input "duba"
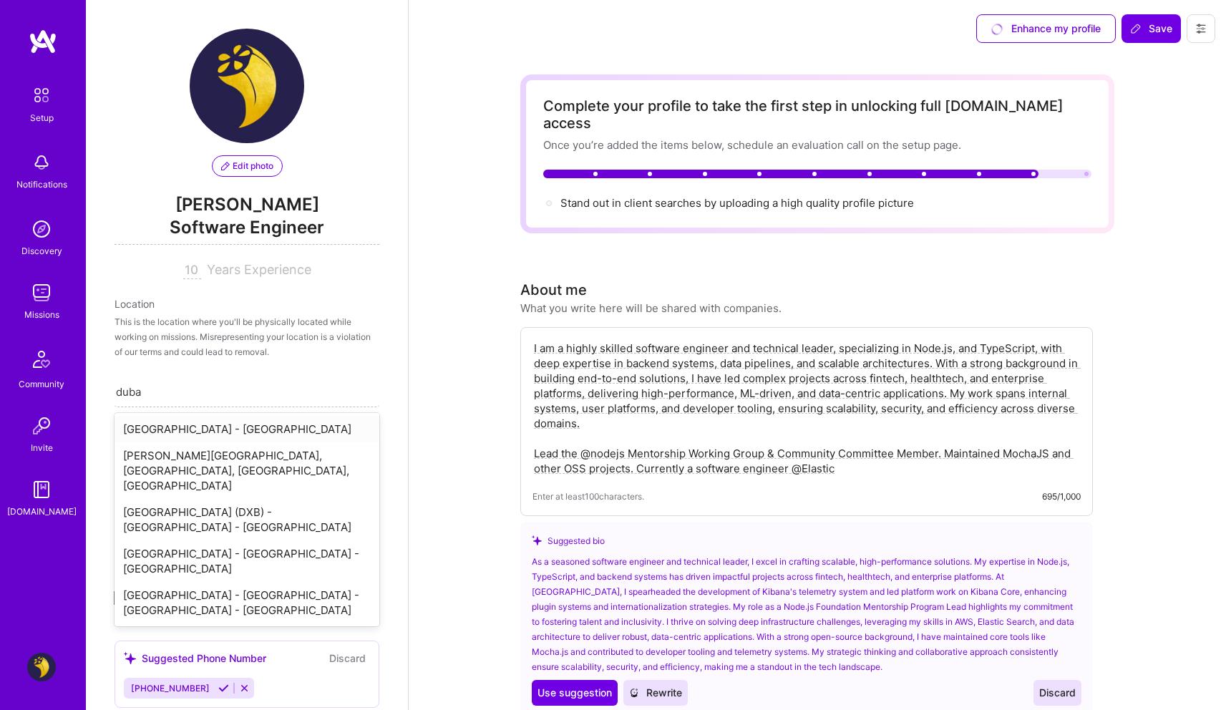
click at [249, 431] on div "Dubai - United Arab Emirates" at bounding box center [246, 429] width 265 height 26
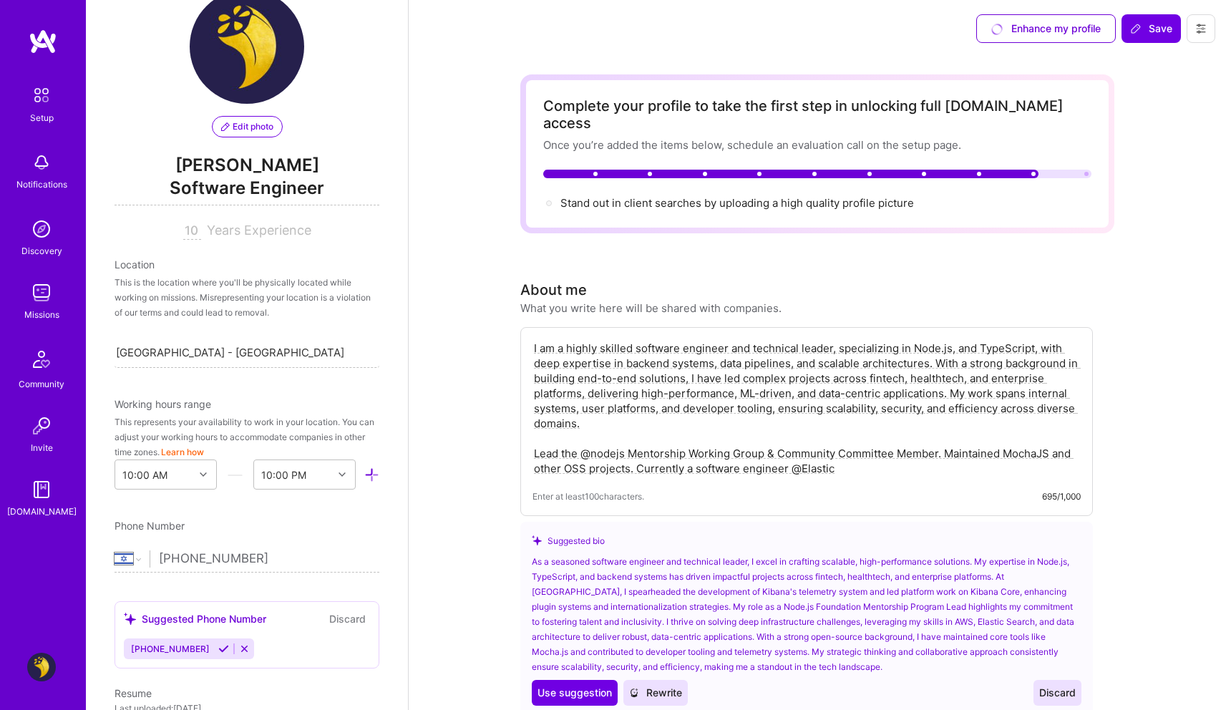
scroll to position [41, 0]
click at [170, 278] on div "This is the location where you'll be physically located while working on missio…" at bounding box center [246, 295] width 265 height 45
click at [152, 261] on div "Location" at bounding box center [246, 262] width 265 height 15
click at [189, 303] on div "This is the location where you'll be physically located while working on missio…" at bounding box center [246, 295] width 265 height 45
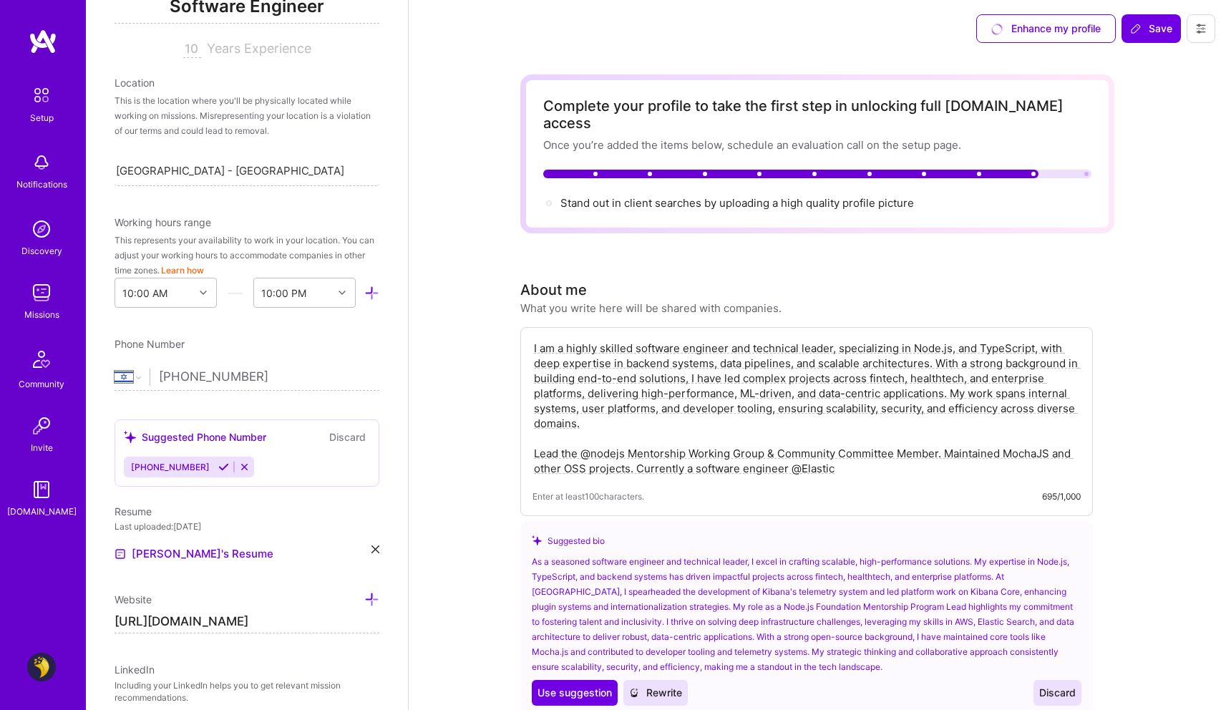
scroll to position [249, 0]
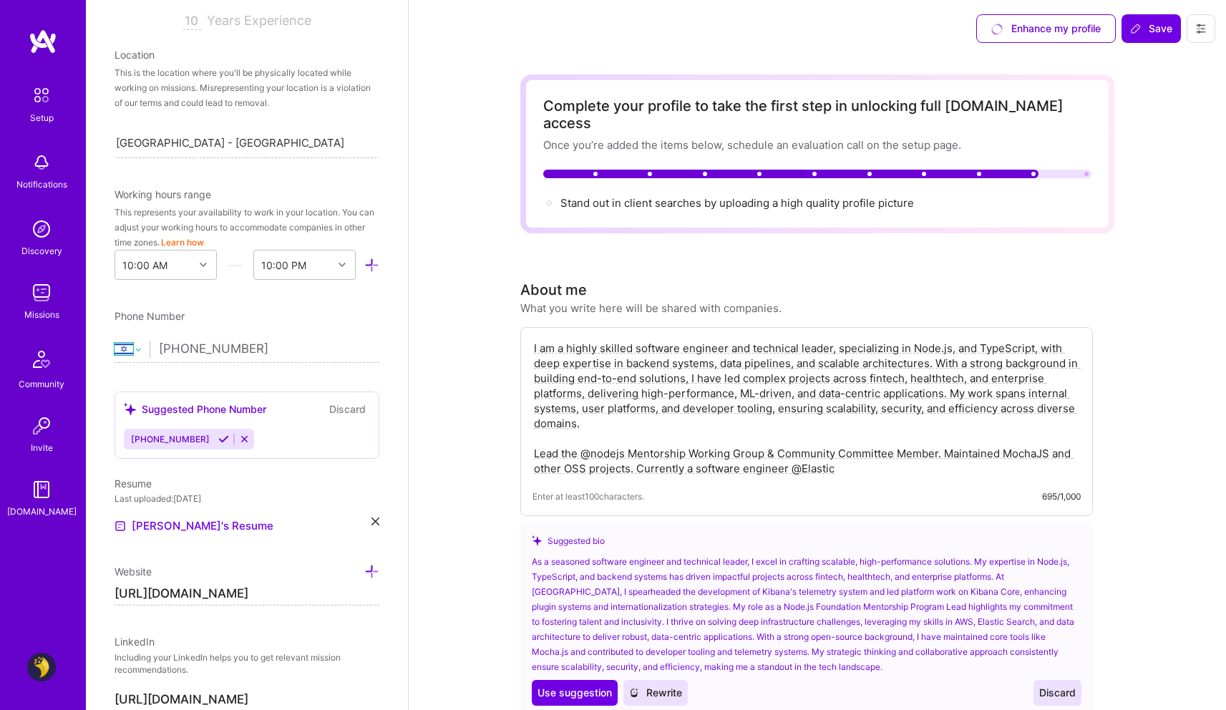
click at [140, 347] on select "Afghanistan Åland Islands Albania Algeria American Samoa Andorra Angola Anguill…" at bounding box center [131, 349] width 35 height 17
click at [114, 341] on select "Afghanistan Åland Islands Albania Algeria American Samoa Andorra Angola Anguill…" at bounding box center [131, 349] width 35 height 17
select select "US"
click at [195, 350] on input "tel" at bounding box center [269, 348] width 220 height 41
click at [97, 343] on div "Edit photo Ahmad Bamieh Software Engineer 10 Years Experience Location This is …" at bounding box center [247, 355] width 322 height 710
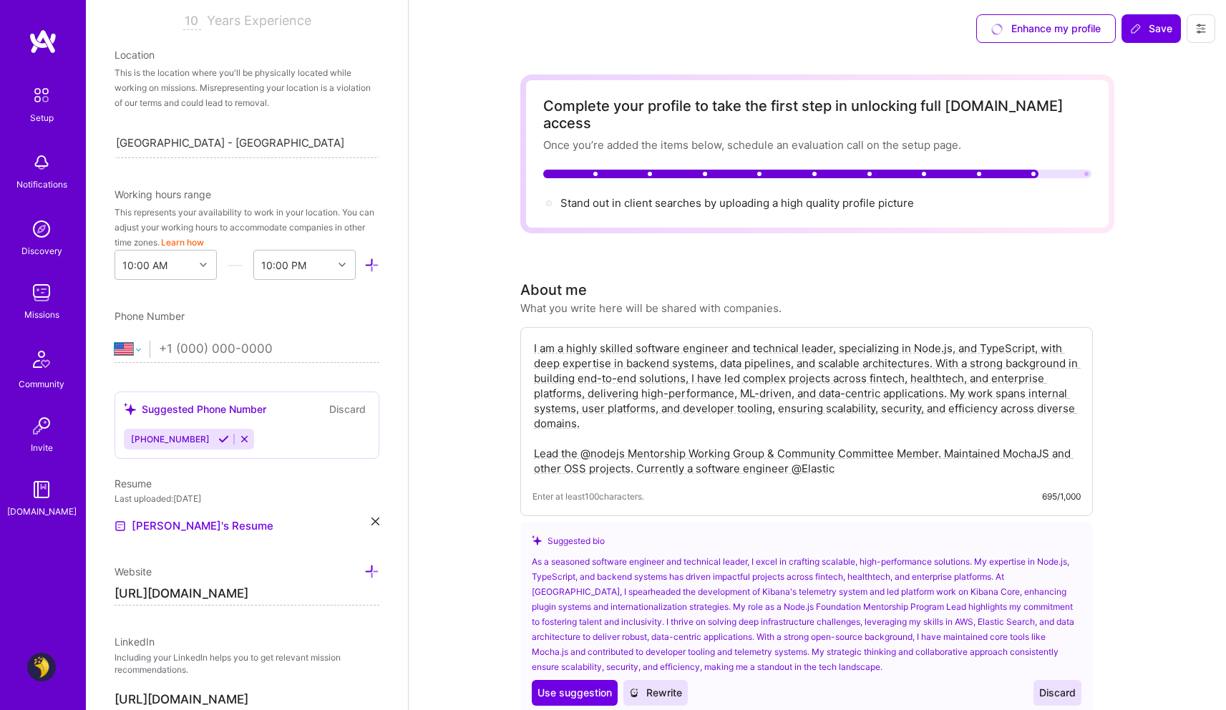
click at [125, 348] on select "Afghanistan Åland Islands Albania Algeria American Samoa Andorra Angola Anguill…" at bounding box center [131, 349] width 35 height 17
select select "AE"
click at [114, 341] on select "Afghanistan Åland Islands Albania Algeria American Samoa Andorra Angola Anguill…" at bounding box center [131, 349] width 35 height 17
type input "562455034"
click at [254, 322] on div "Phone Number" at bounding box center [246, 315] width 265 height 15
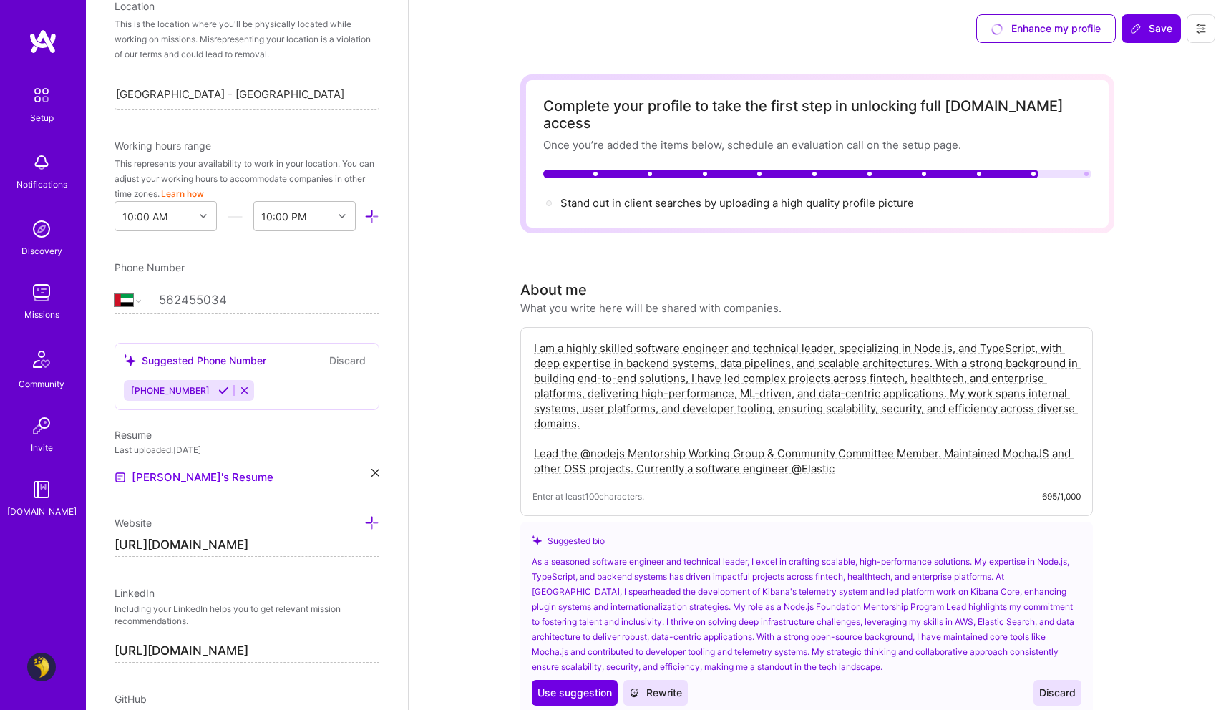
scroll to position [346, 0]
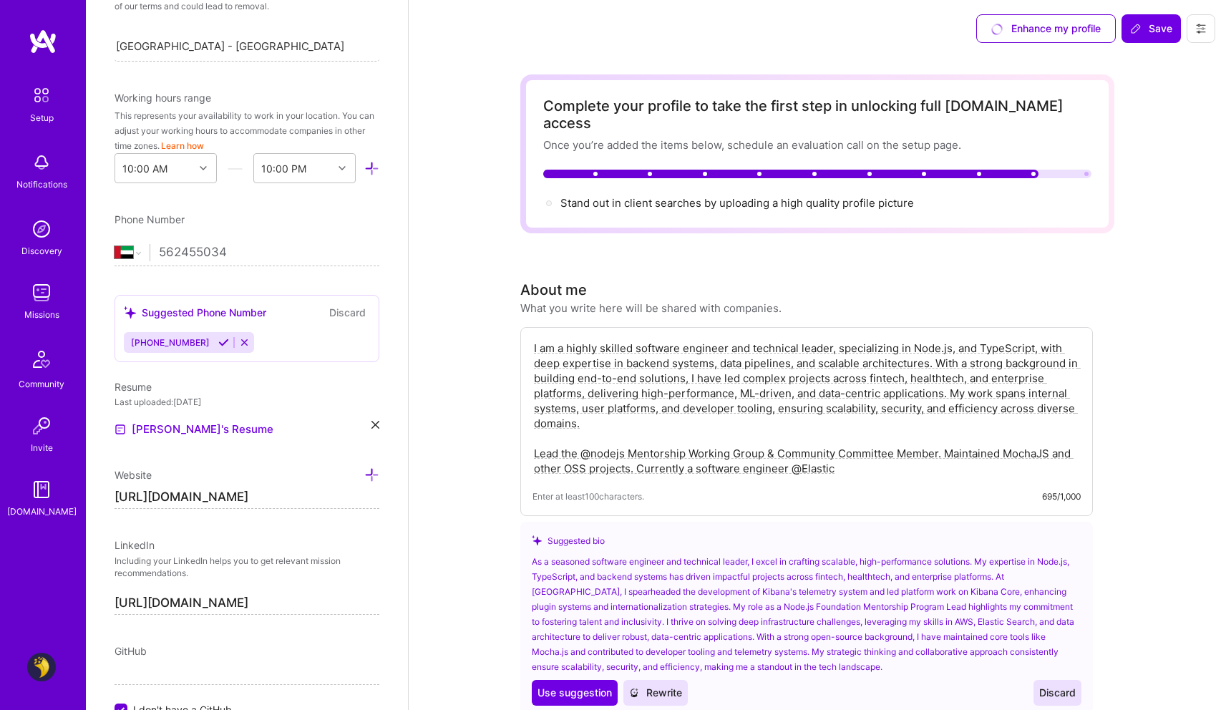
click at [218, 343] on icon at bounding box center [223, 342] width 11 height 11
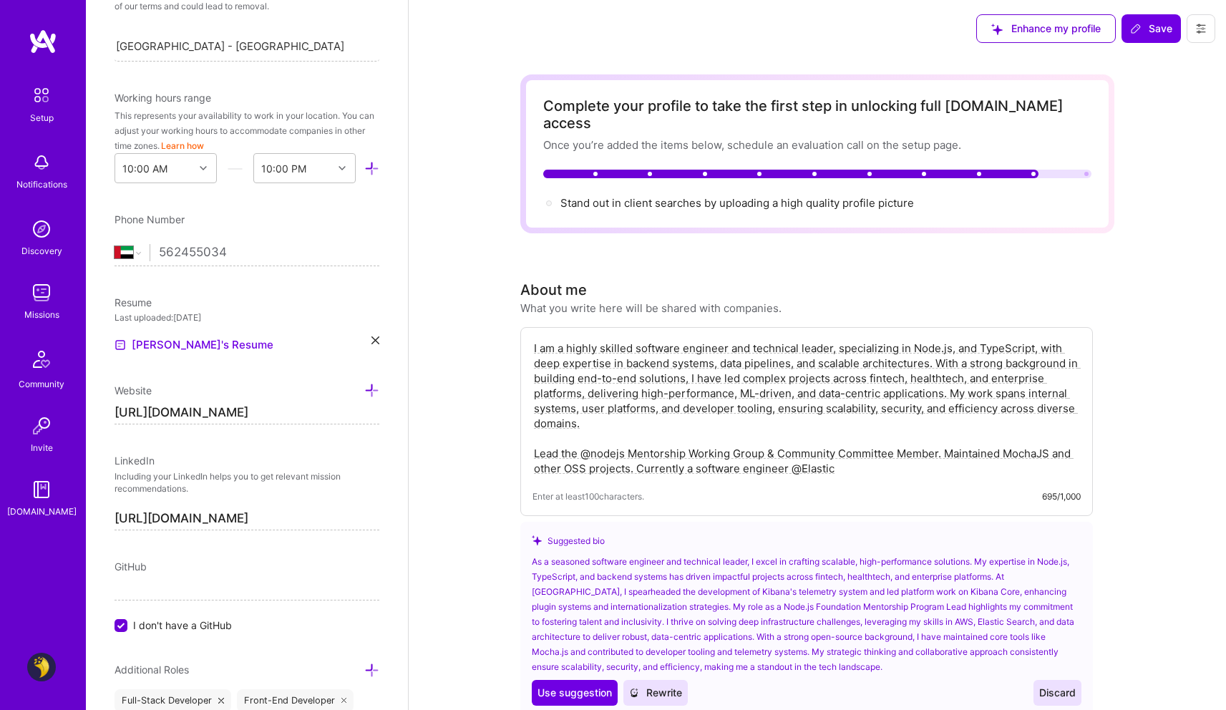
click at [245, 257] on input "562455034" at bounding box center [269, 252] width 220 height 41
click at [165, 249] on input "562455034" at bounding box center [269, 252] width 220 height 41
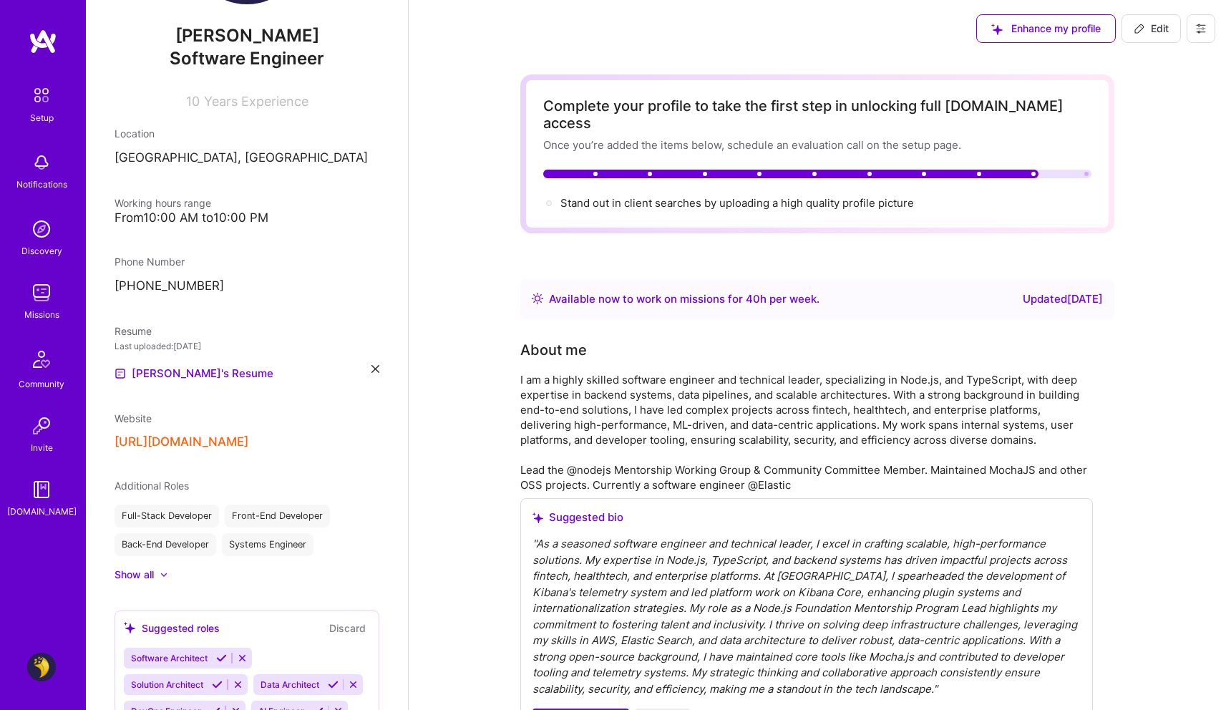
scroll to position [86, 0]
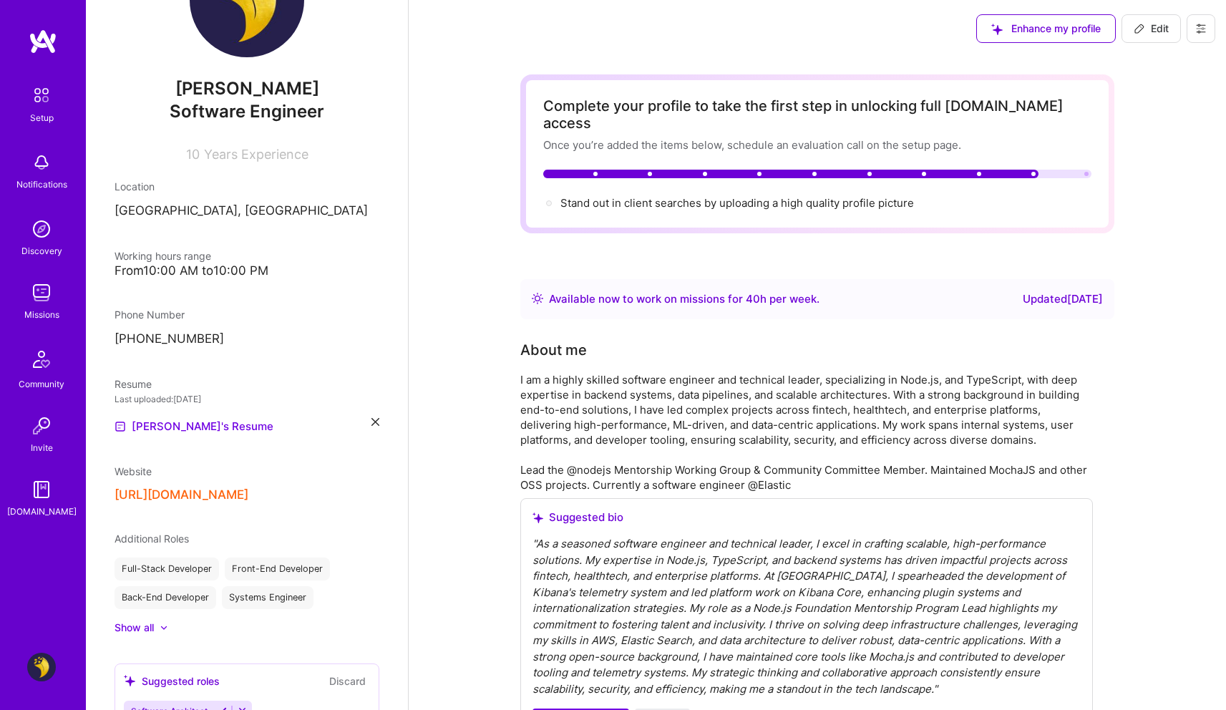
click at [1149, 28] on span "Edit" at bounding box center [1150, 28] width 35 height 14
select select "AE"
select select "Right Now"
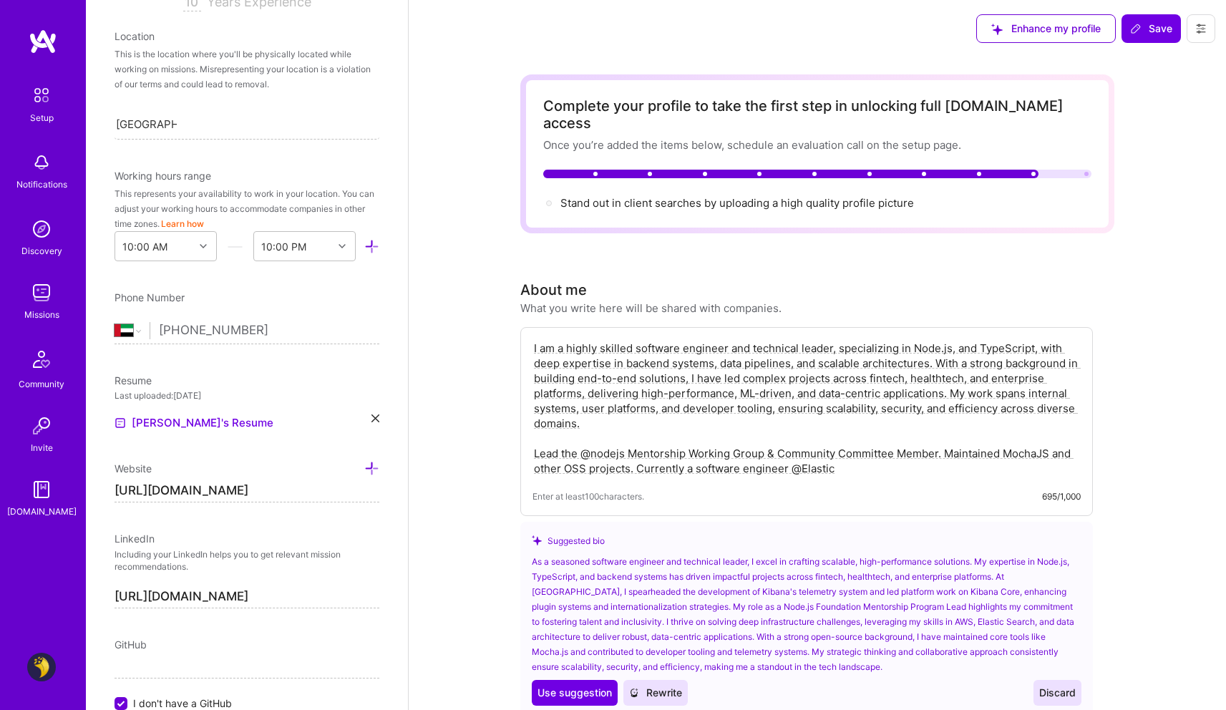
scroll to position [235, 0]
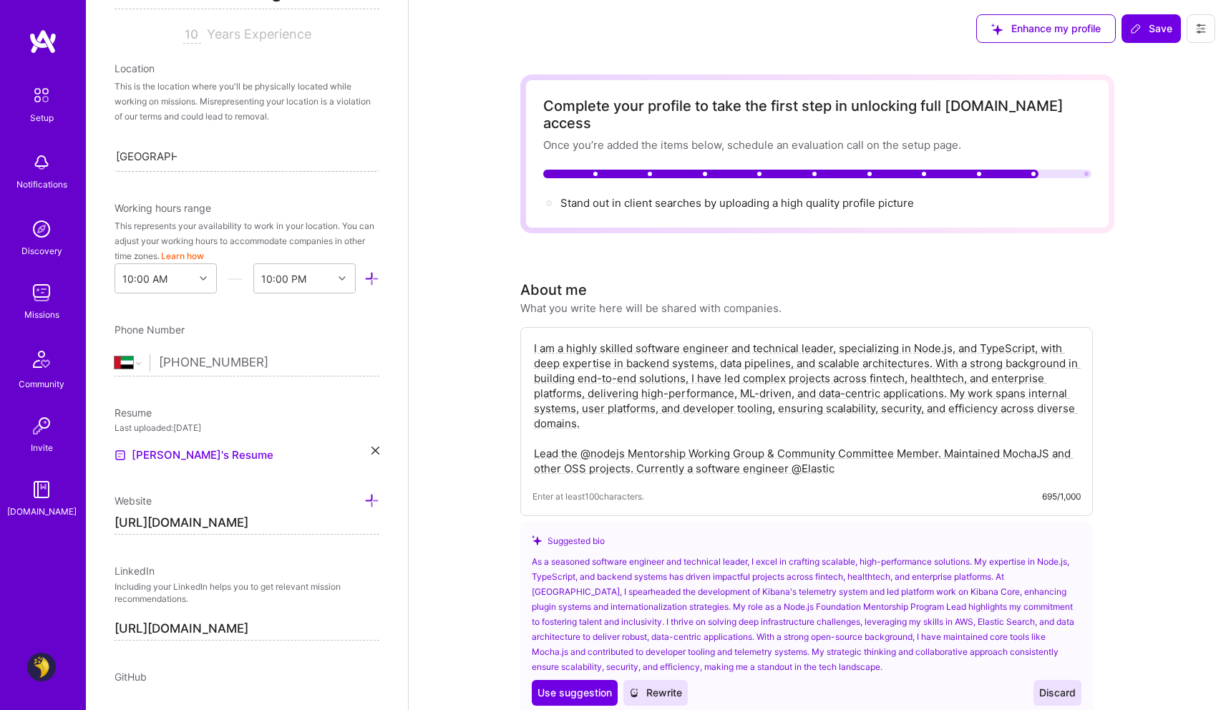
click at [196, 155] on div "Haifa, Israel Haifa, Israel" at bounding box center [246, 156] width 265 height 30
type input "dubai"
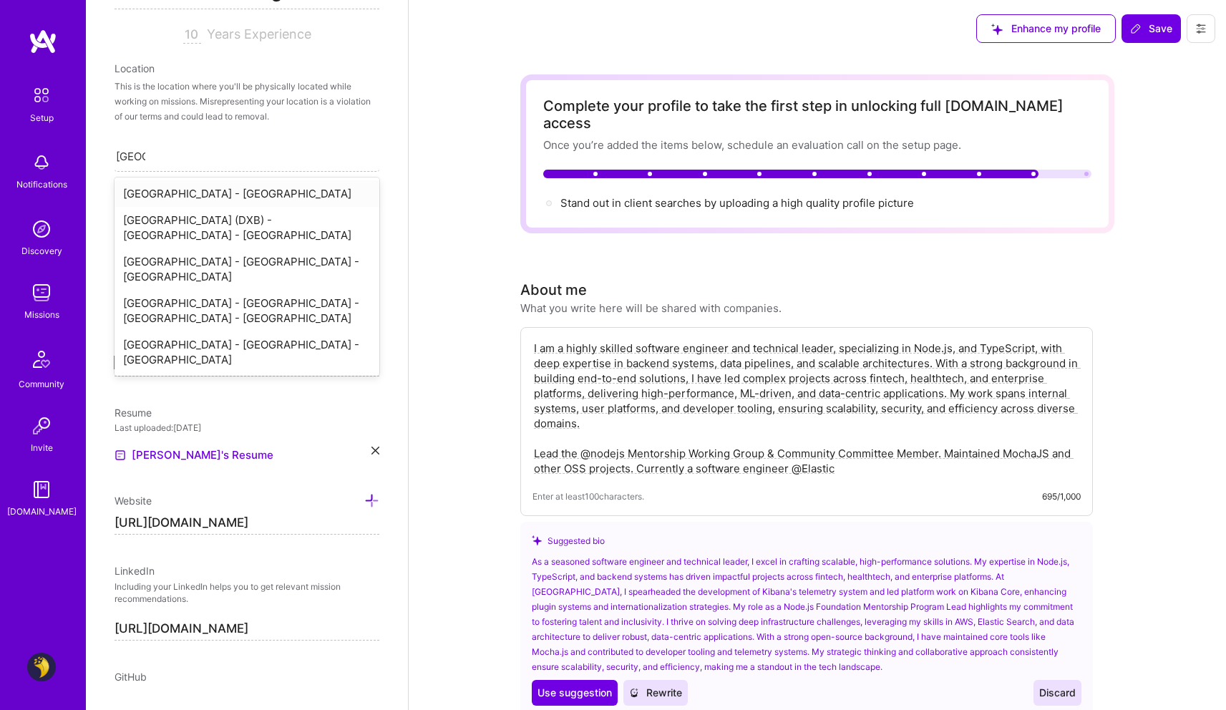
click at [208, 193] on div "Dubai - United Arab Emirates" at bounding box center [246, 193] width 265 height 26
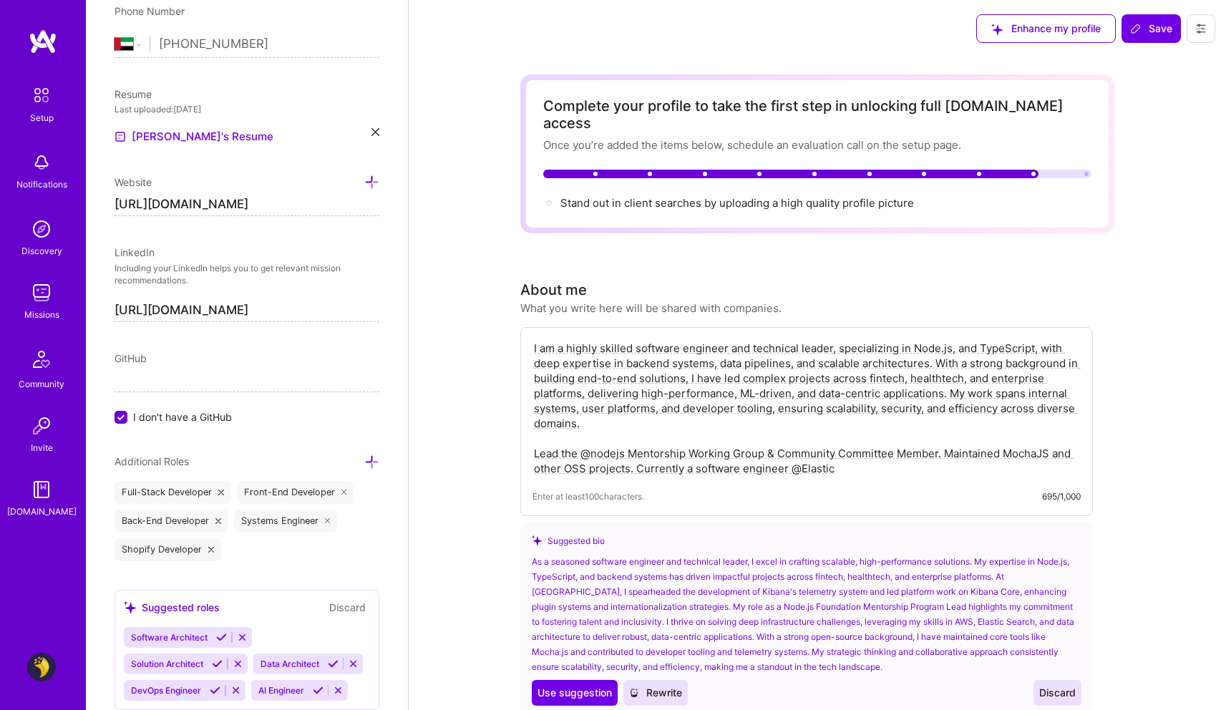
scroll to position [556, 0]
click at [124, 414] on input "I don't have a GitHub" at bounding box center [122, 415] width 13 height 13
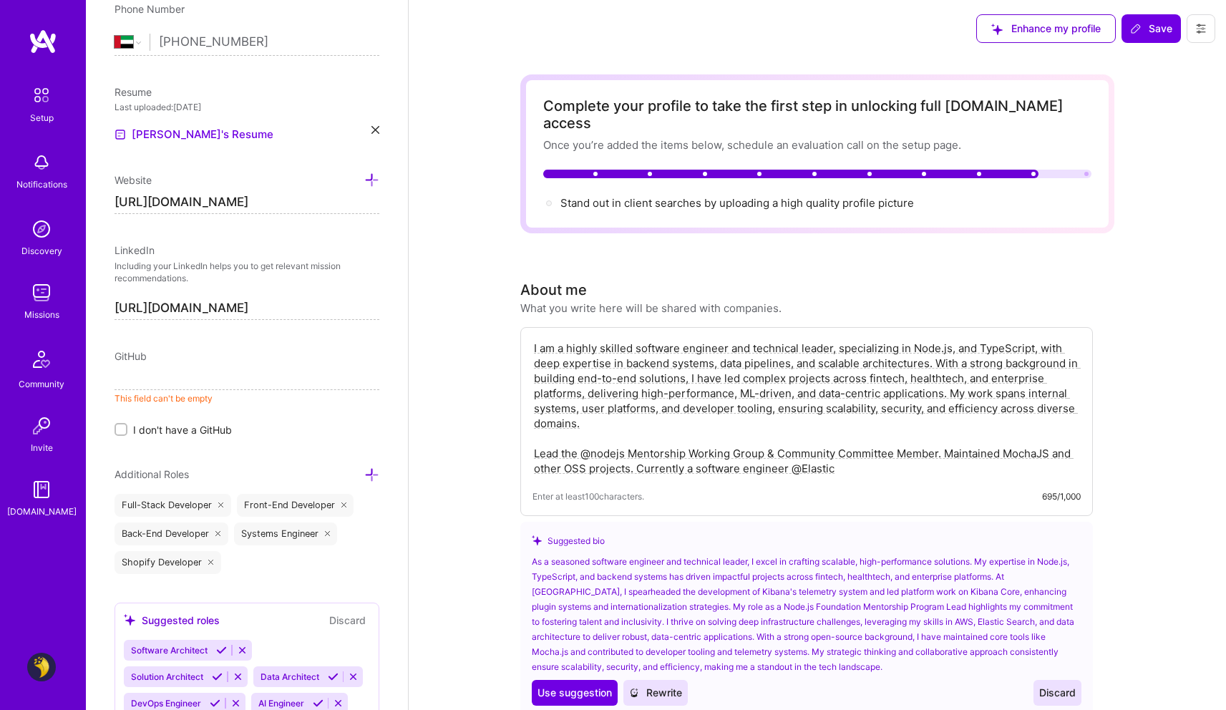
click at [152, 380] on input at bounding box center [246, 378] width 265 height 23
paste input "https://github.com/bamieh"
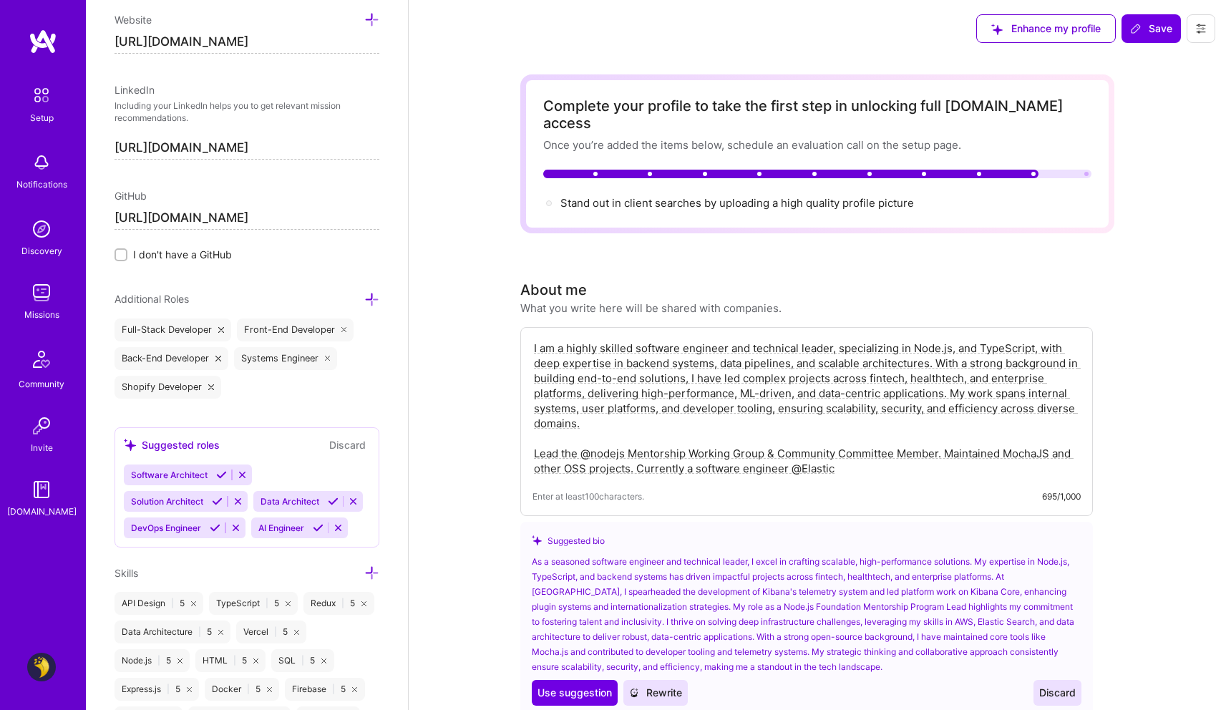
scroll to position [779, 0]
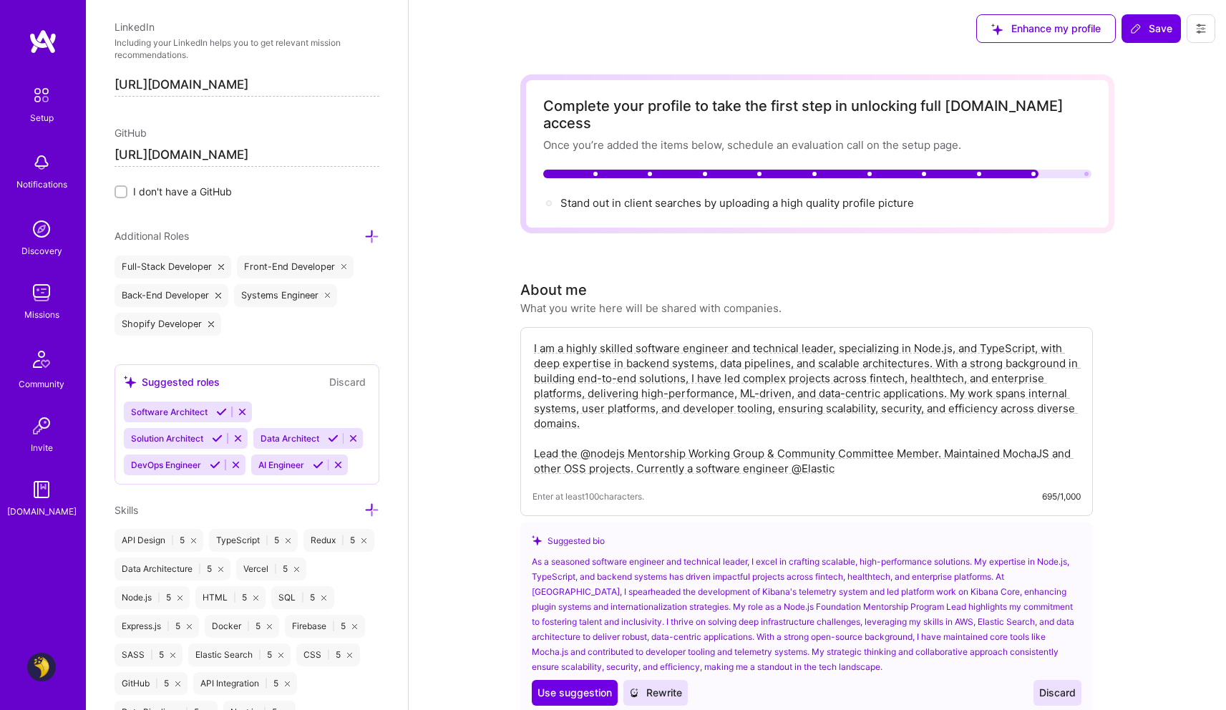
type input "https://github.com/bamieh"
click at [364, 238] on icon at bounding box center [371, 236] width 15 height 15
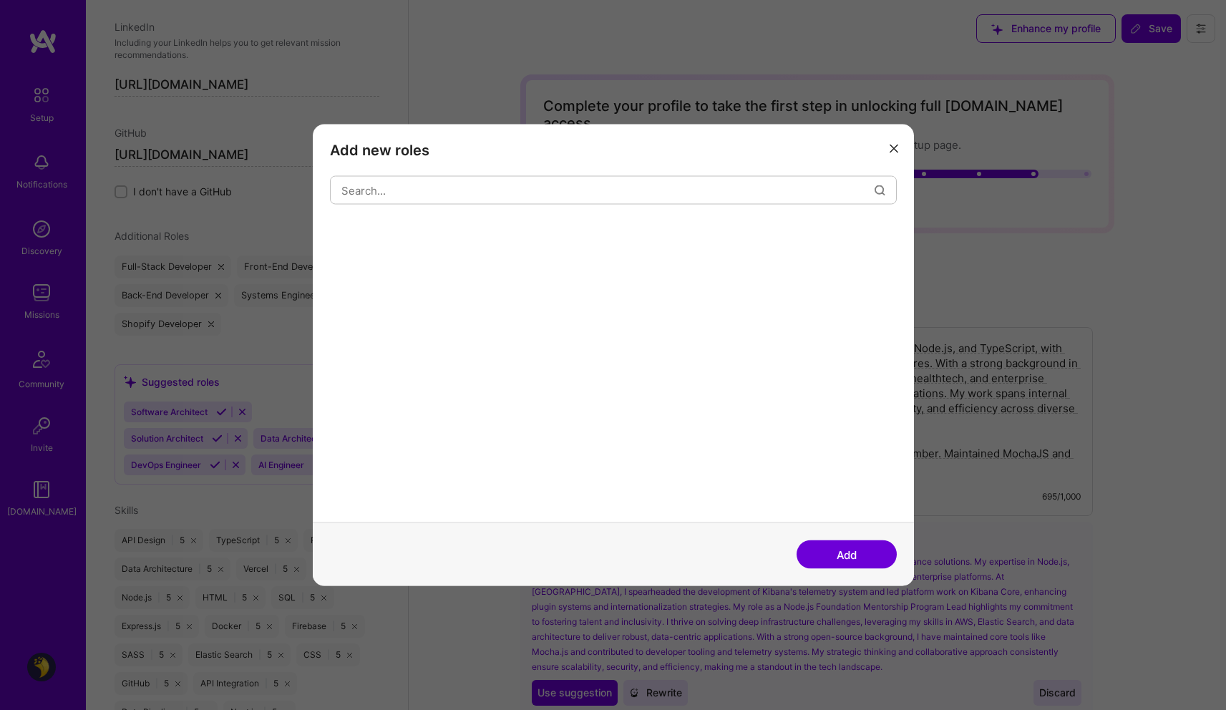
click at [225, 333] on div "Add new roles Add" at bounding box center [613, 355] width 1226 height 710
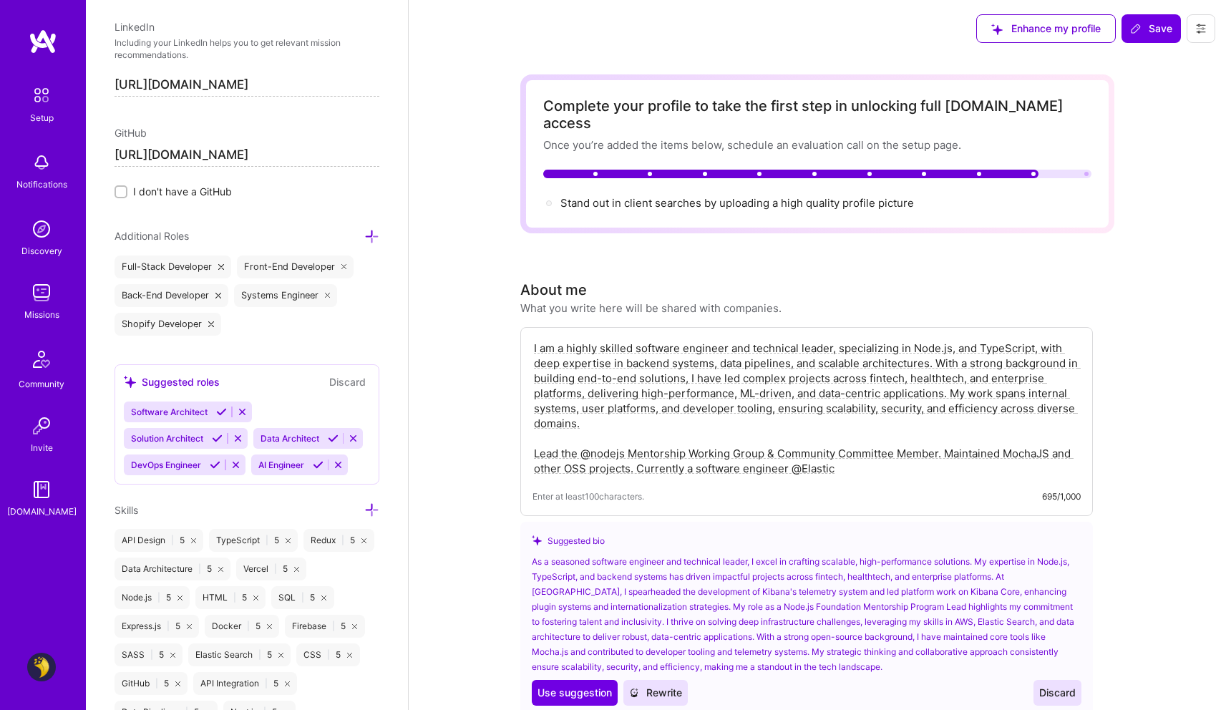
click at [208, 324] on icon at bounding box center [211, 324] width 6 height 6
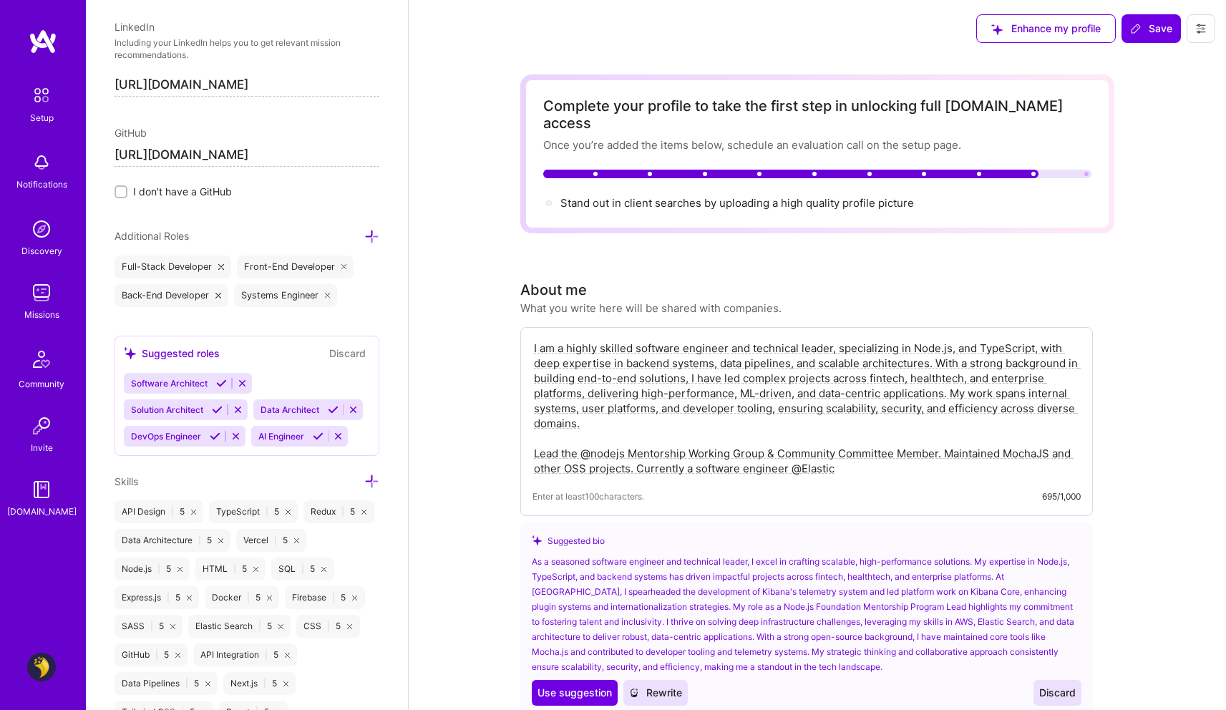
click at [328, 415] on icon at bounding box center [333, 409] width 11 height 11
click at [318, 441] on icon at bounding box center [318, 436] width 11 height 11
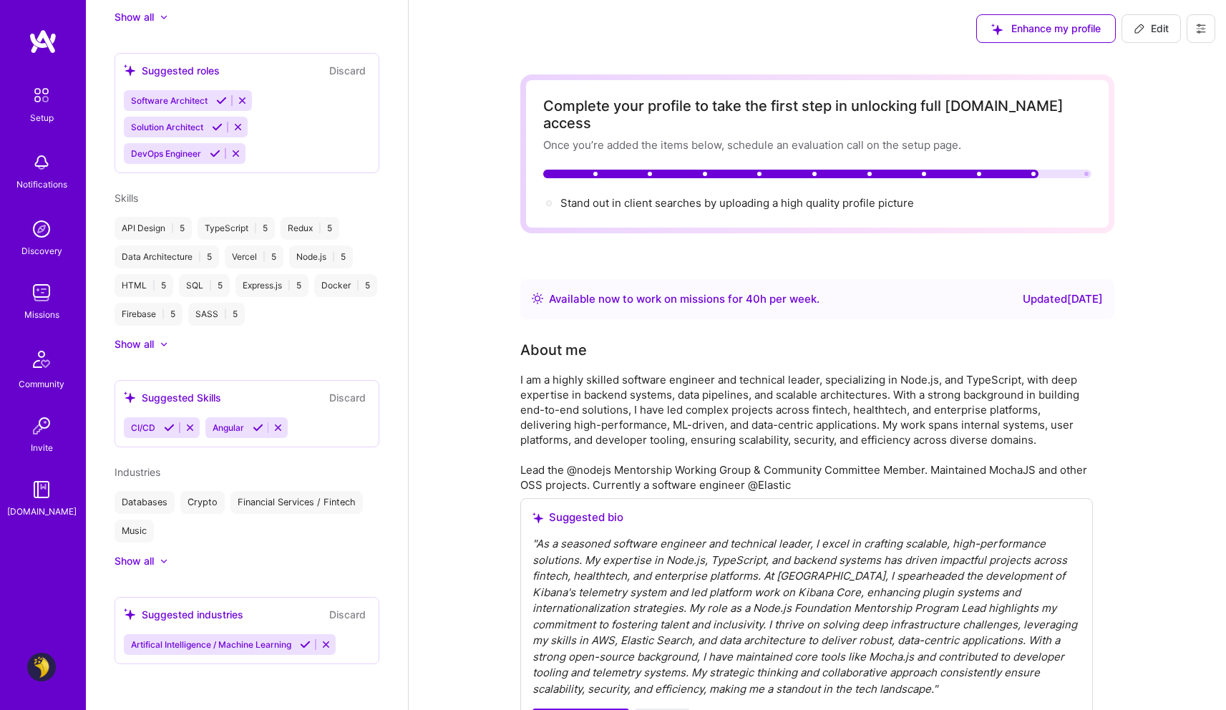
scroll to position [389, 0]
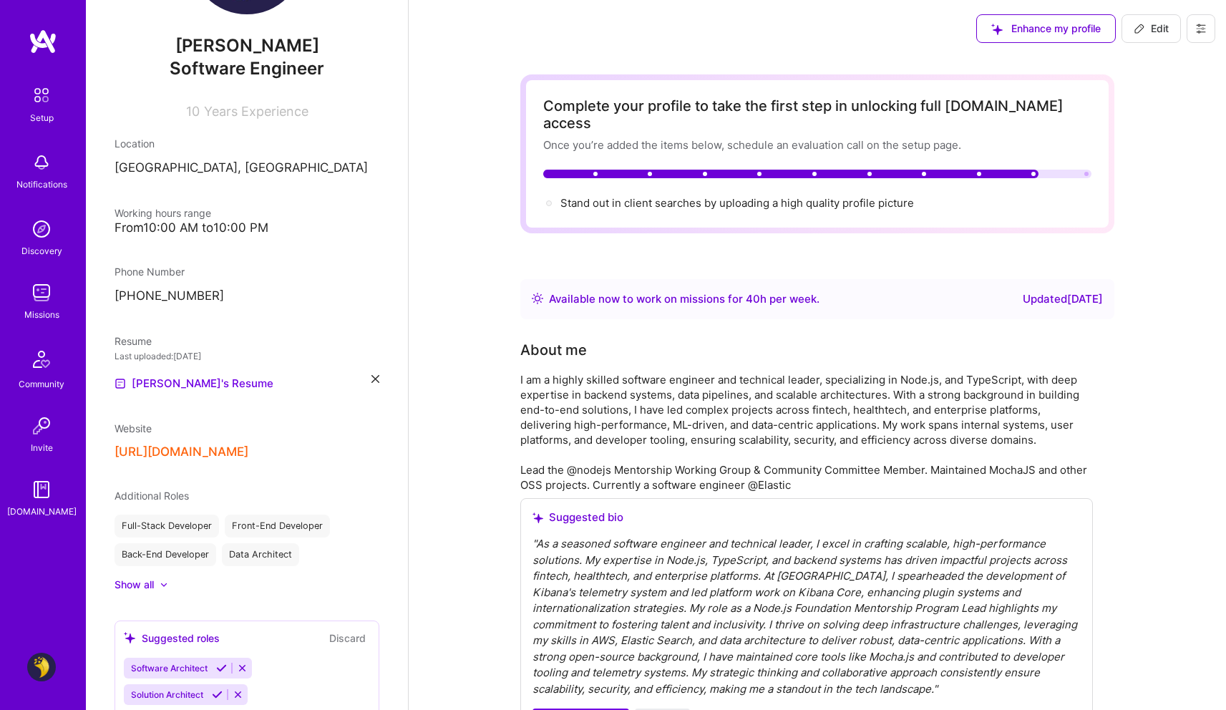
click at [1160, 29] on span "Edit" at bounding box center [1150, 28] width 35 height 14
select select "AE"
select select "Right Now"
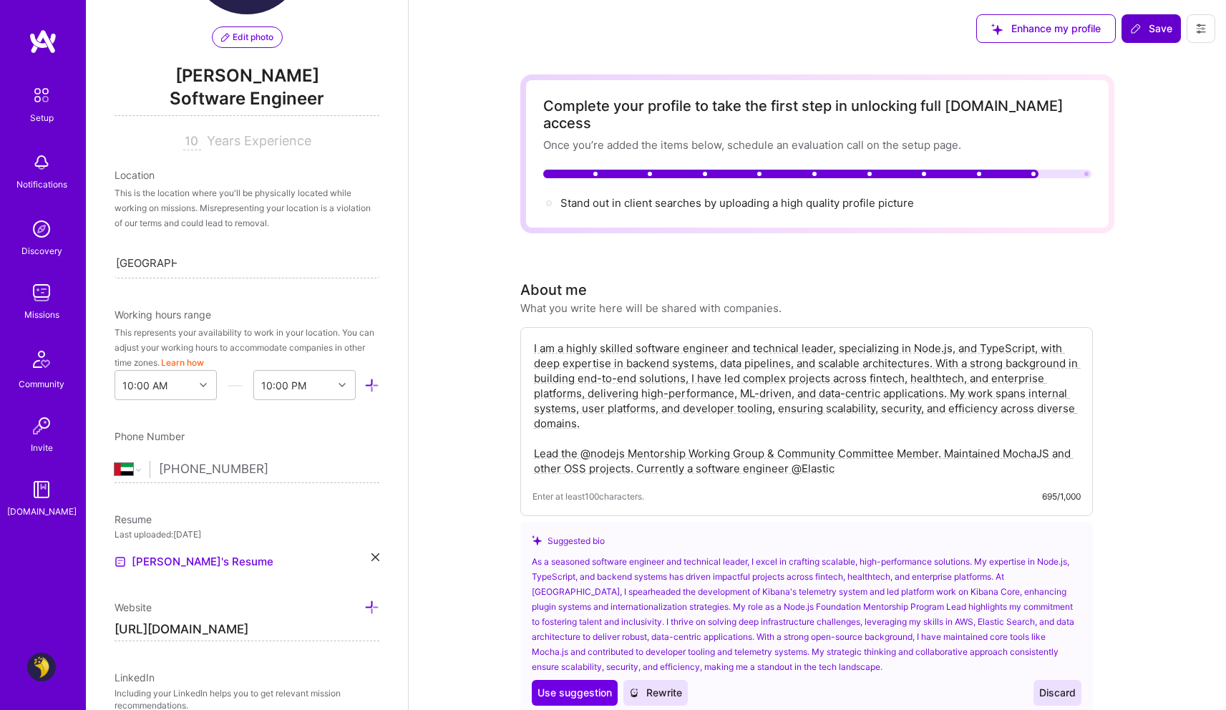
scroll to position [509, 0]
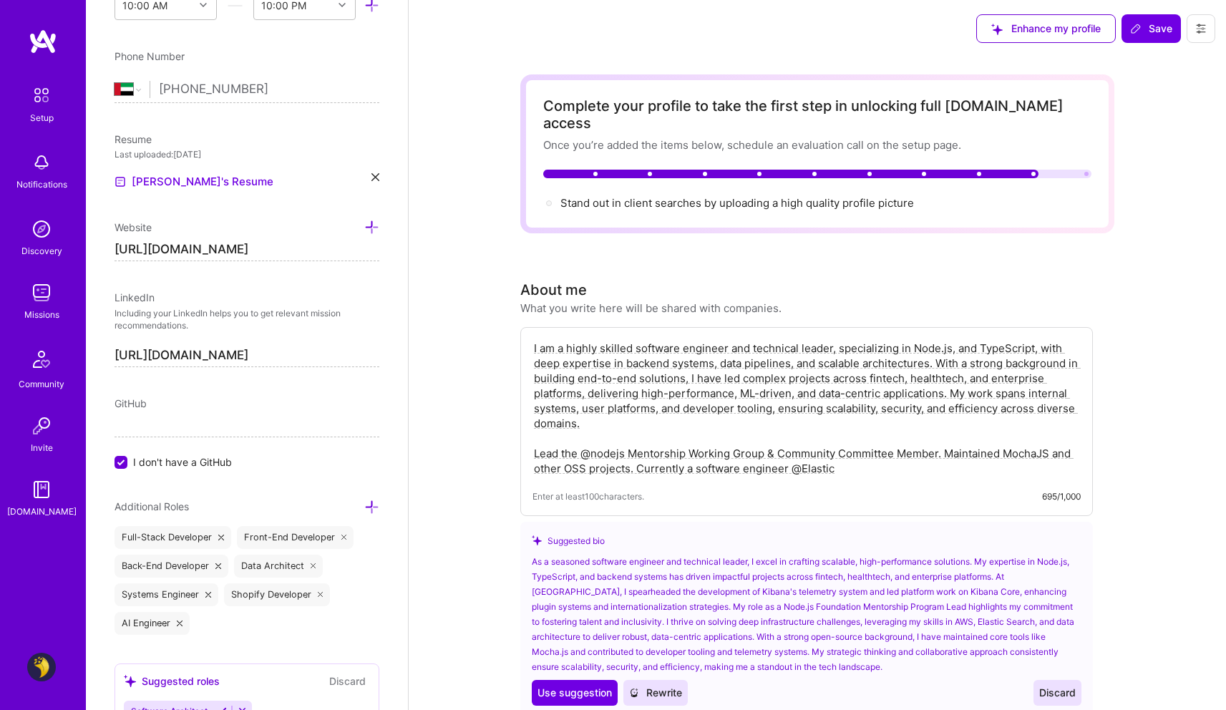
click at [128, 456] on label "I don't have a GitHub" at bounding box center [246, 461] width 265 height 15
click at [128, 456] on input "I don't have a GitHub" at bounding box center [122, 462] width 13 height 13
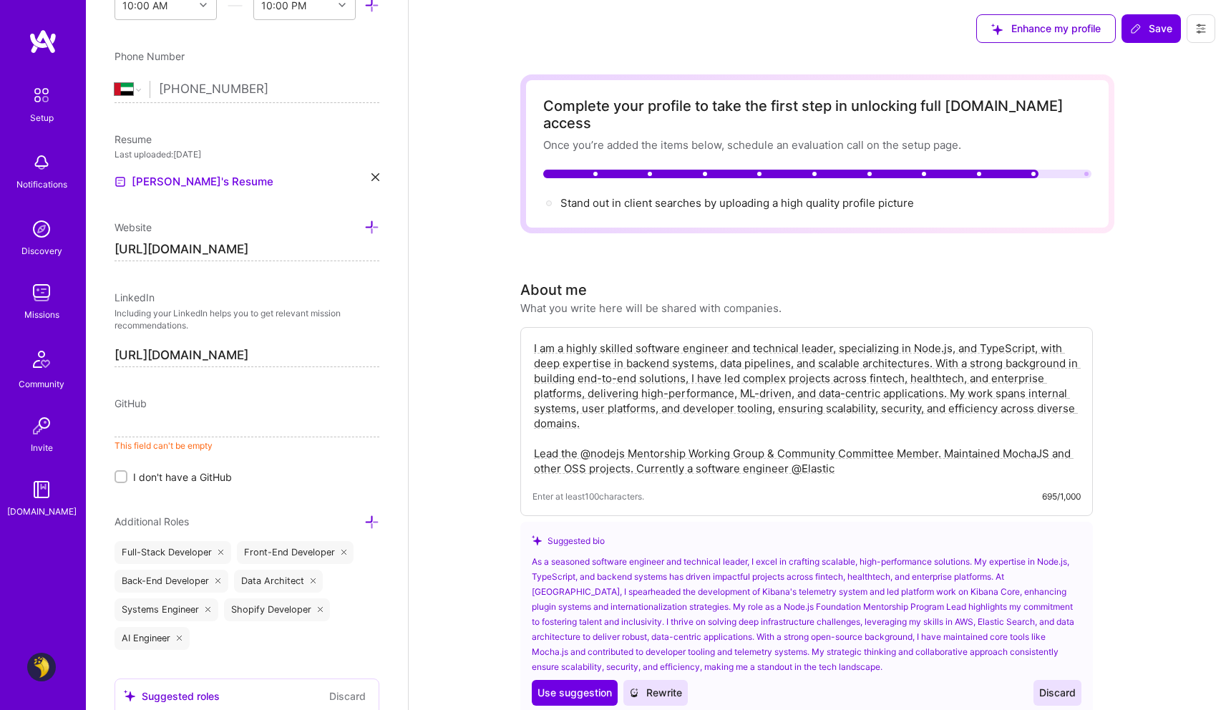
click at [154, 436] on input at bounding box center [246, 425] width 265 height 23
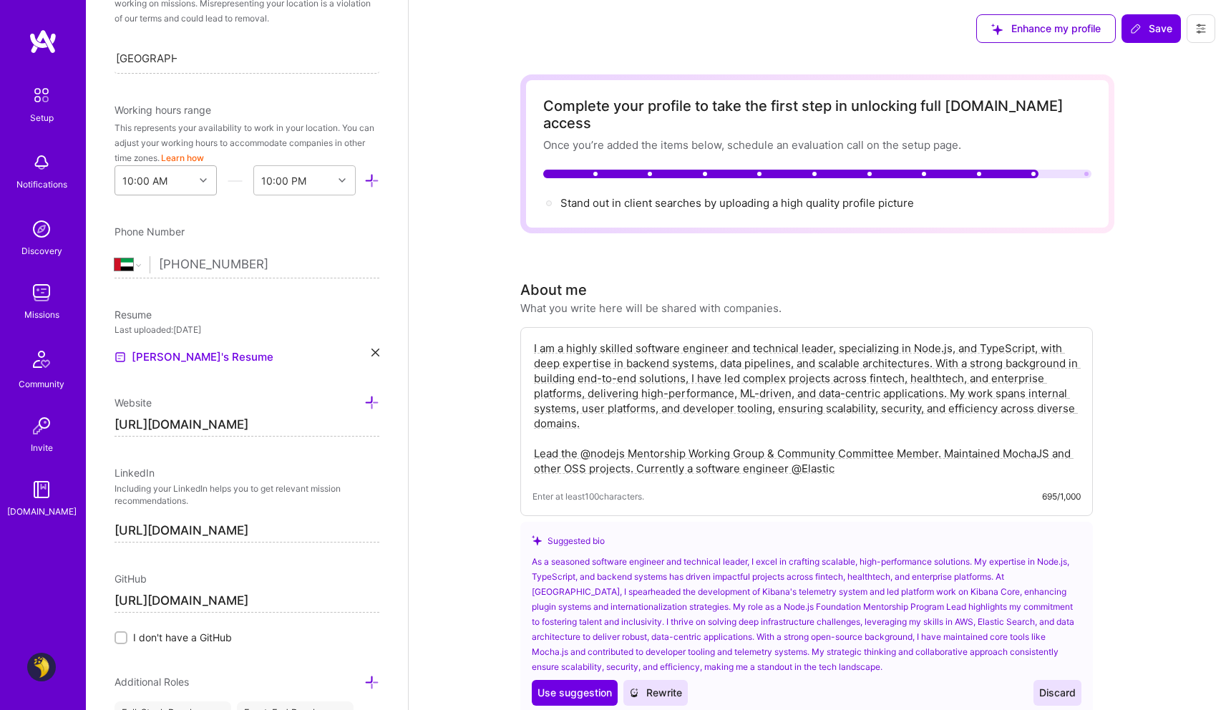
scroll to position [0, 0]
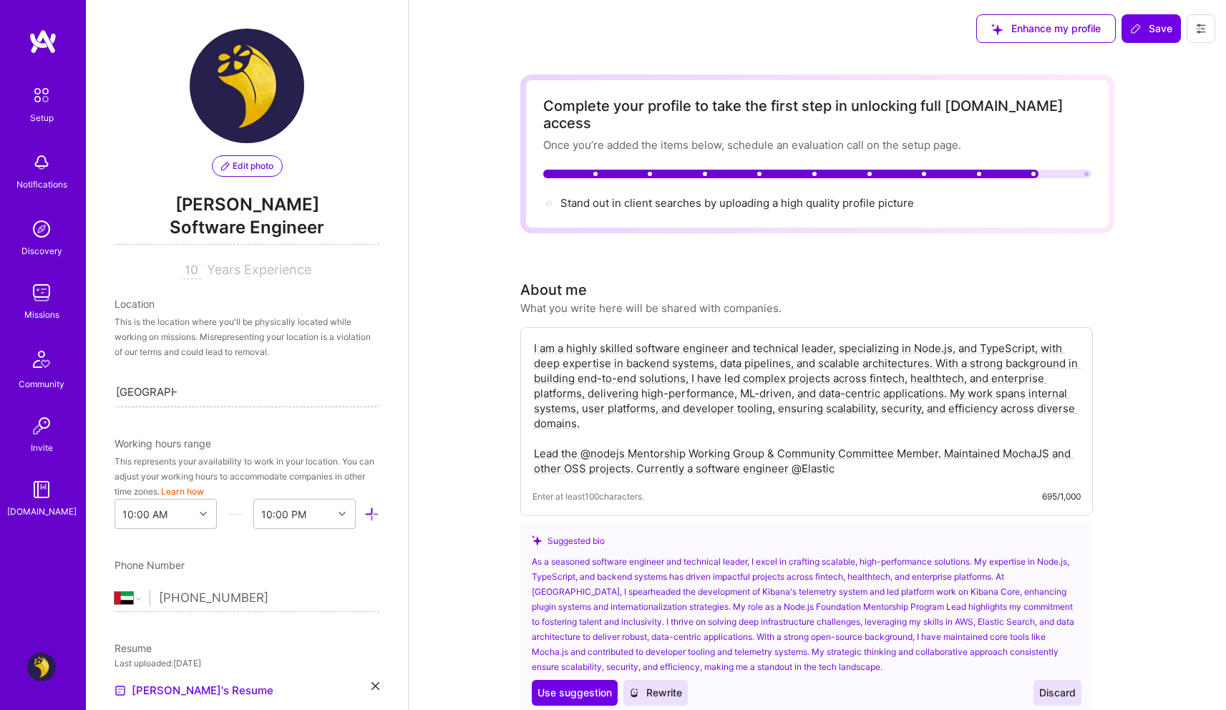
type input "https://github.com/bamieh"
click at [159, 396] on input "[GEOGRAPHIC_DATA], [GEOGRAPHIC_DATA]" at bounding box center [146, 391] width 61 height 15
type input "dubai"
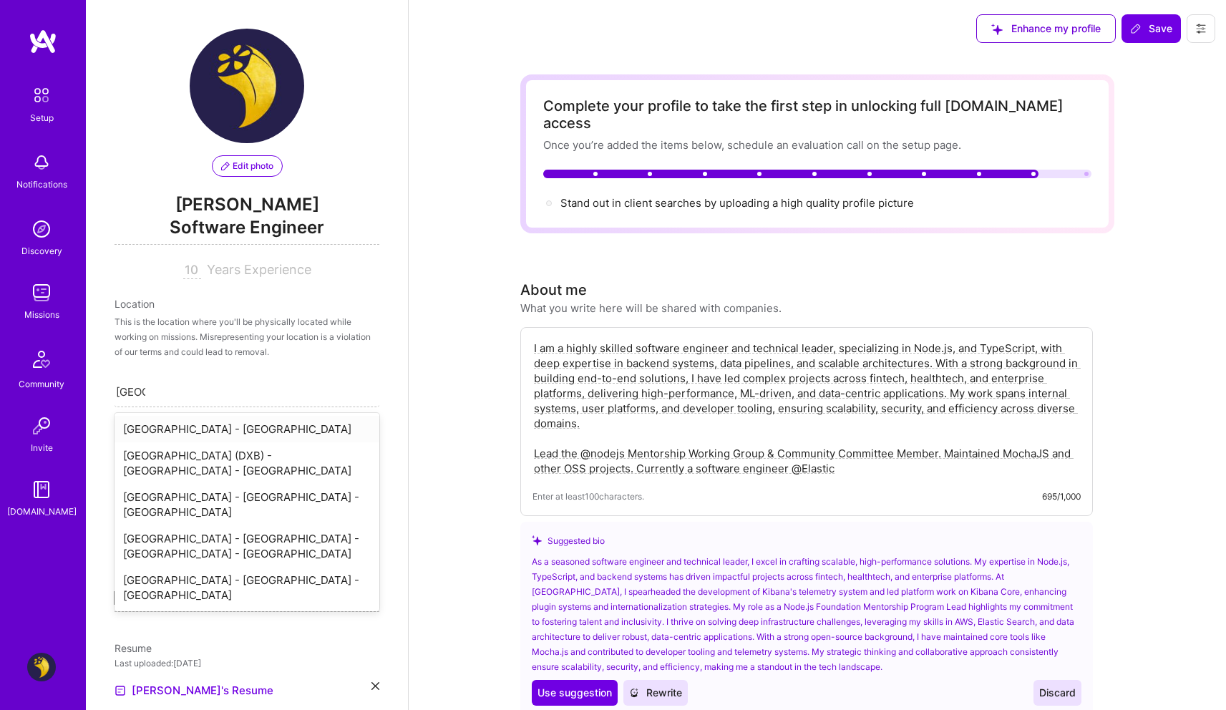
click at [185, 430] on div "Dubai - United Arab Emirates" at bounding box center [246, 429] width 265 height 26
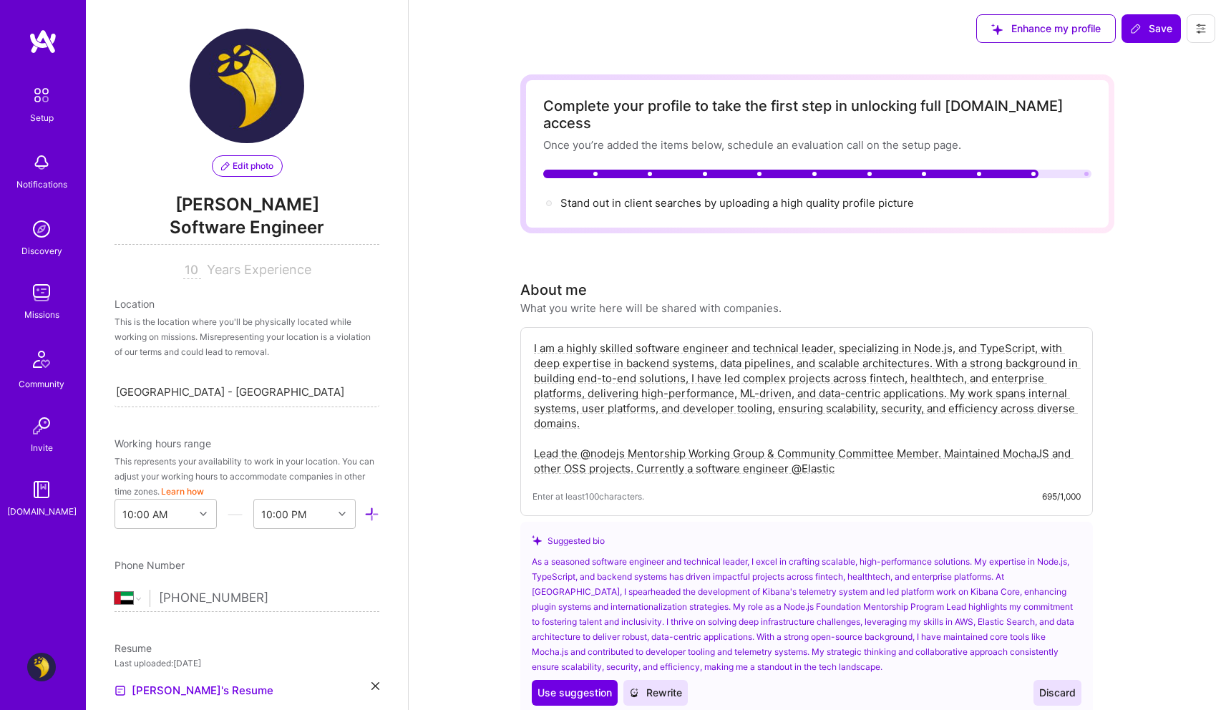
click at [185, 270] on input "10" at bounding box center [192, 270] width 18 height 17
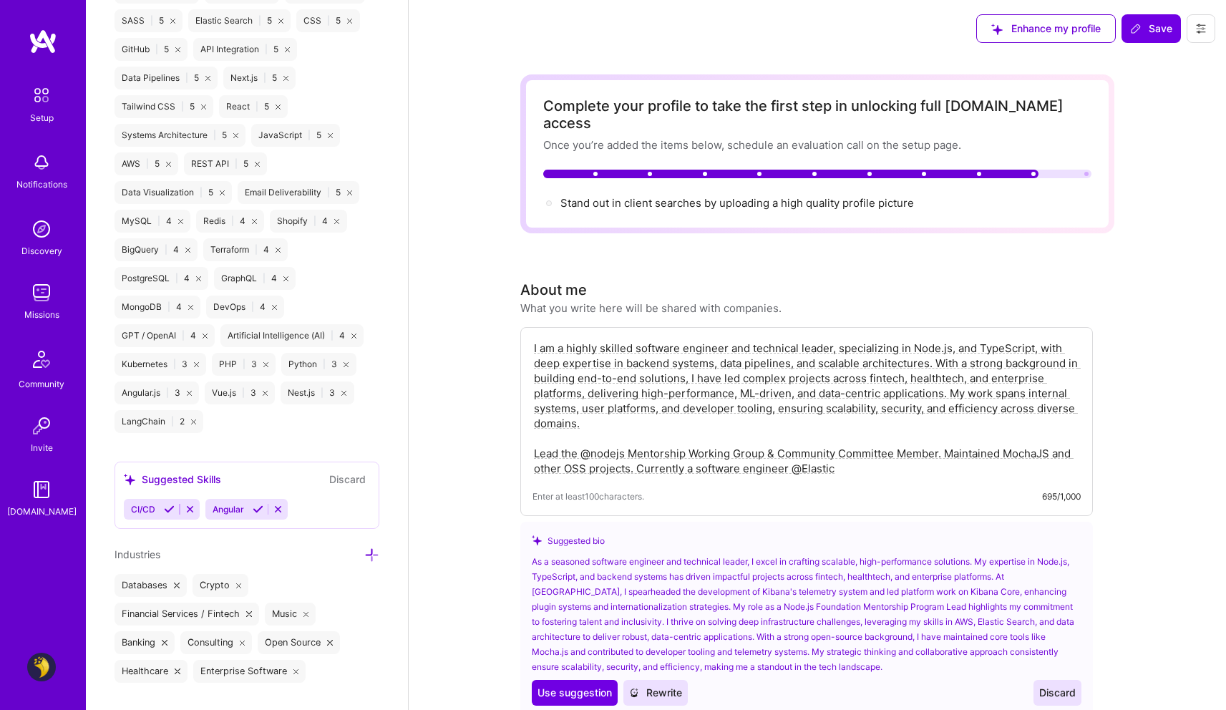
scroll to position [1555, 0]
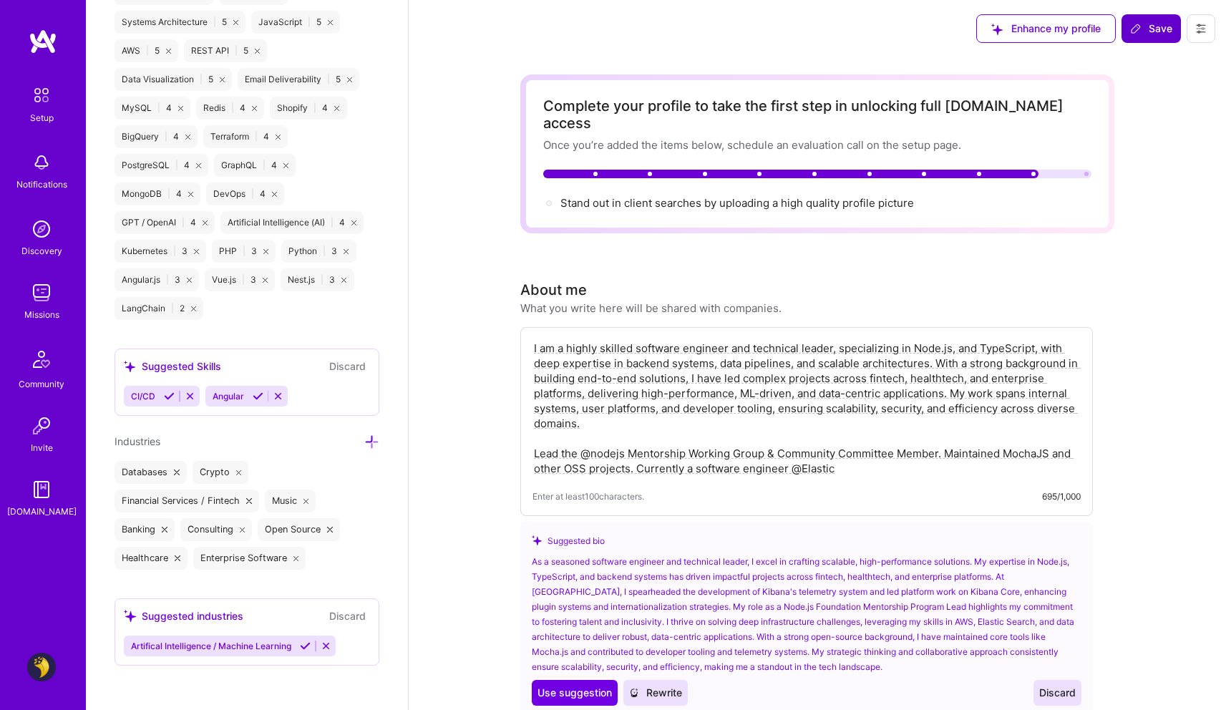
type input "11"
click at [1142, 25] on span "Save" at bounding box center [1151, 28] width 42 height 14
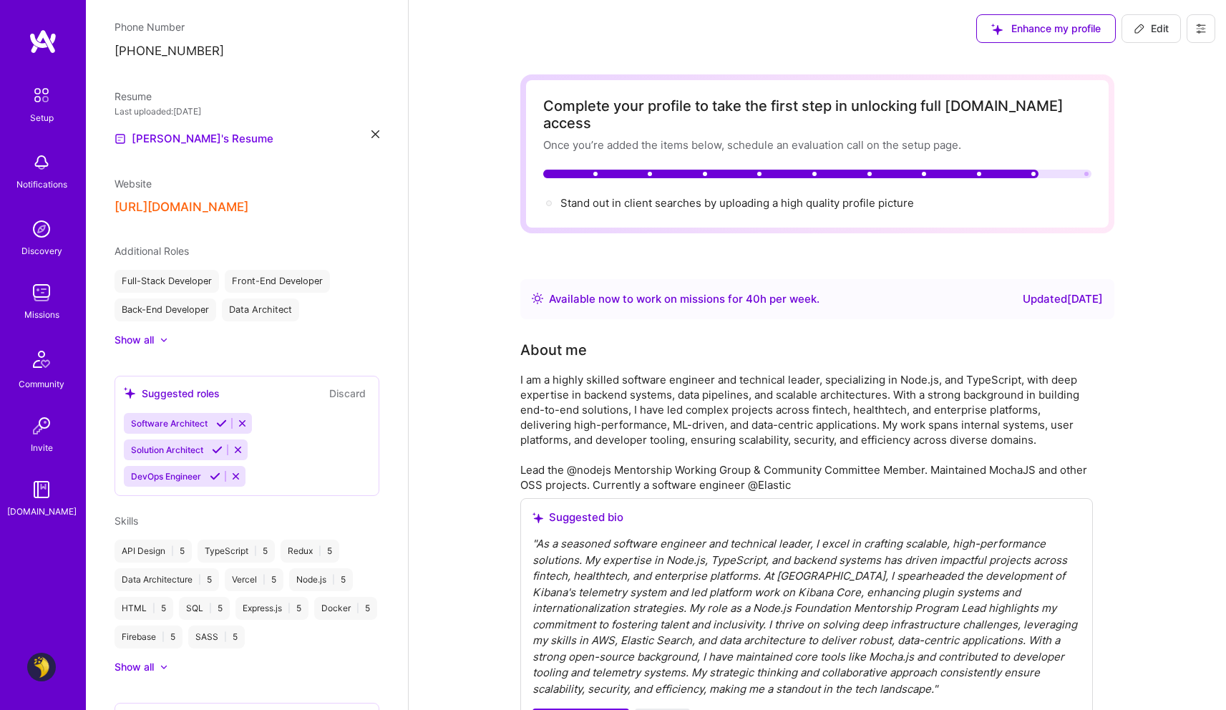
scroll to position [695, 0]
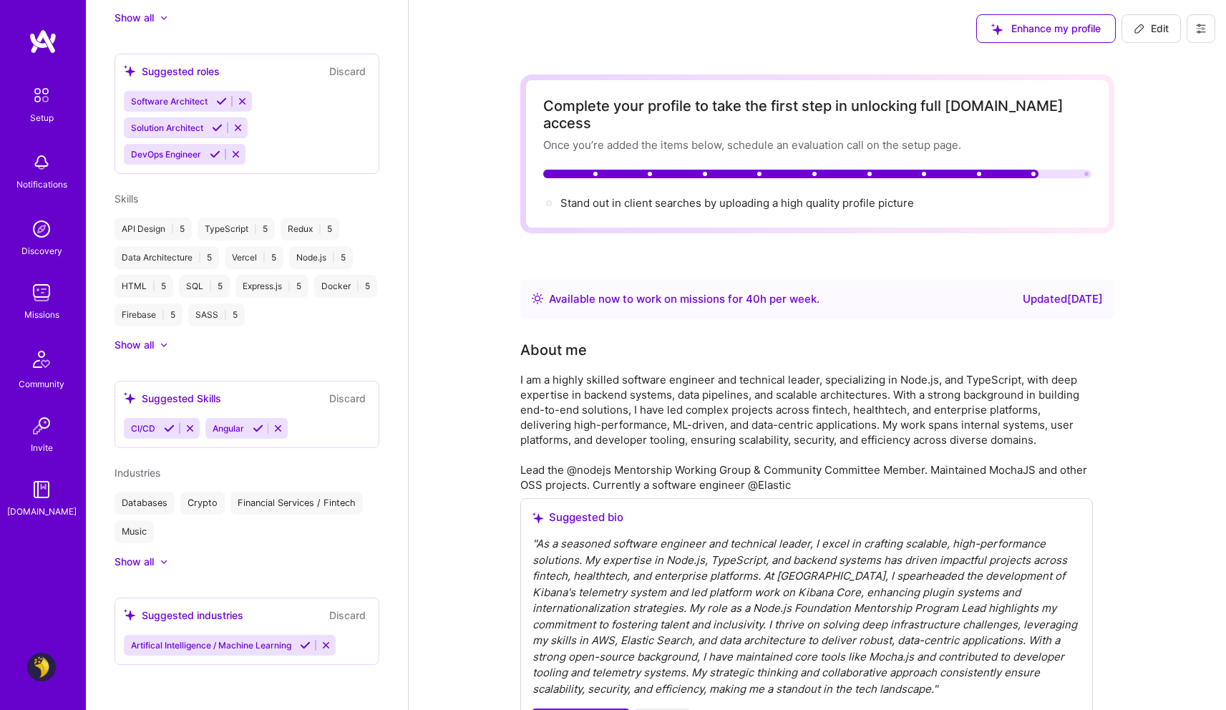
click at [1158, 27] on span "Edit" at bounding box center [1150, 28] width 35 height 14
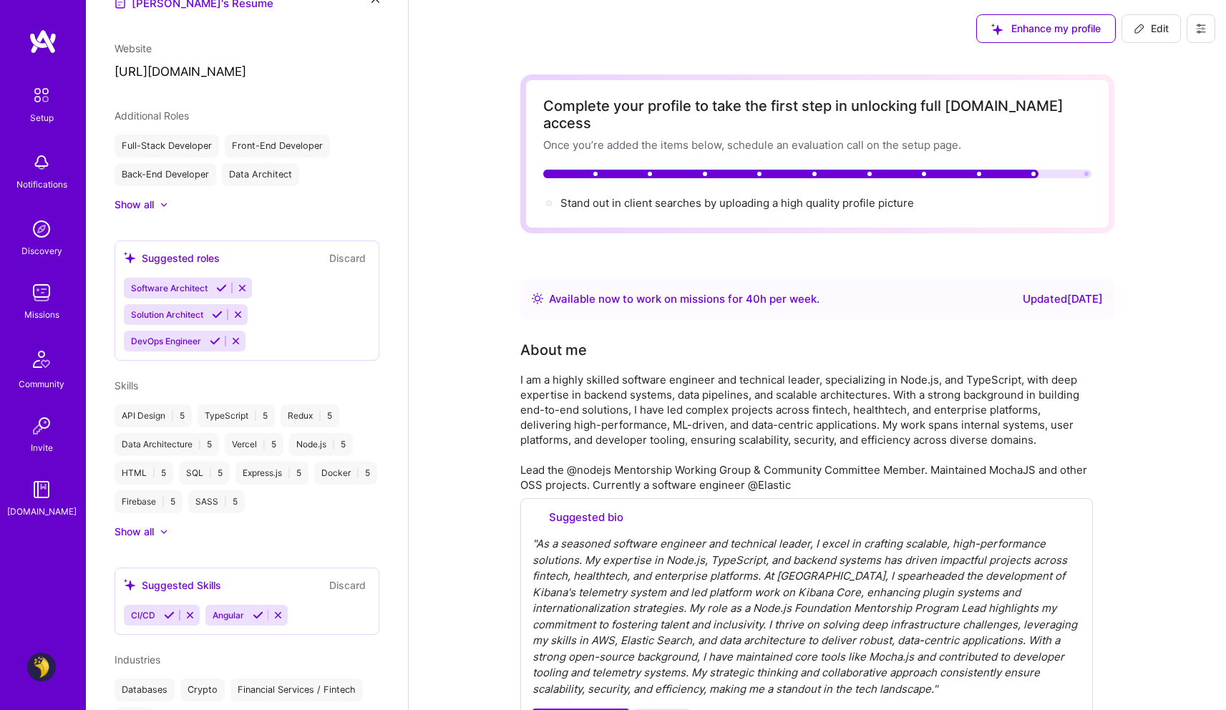
select select "AE"
select select "Right Now"
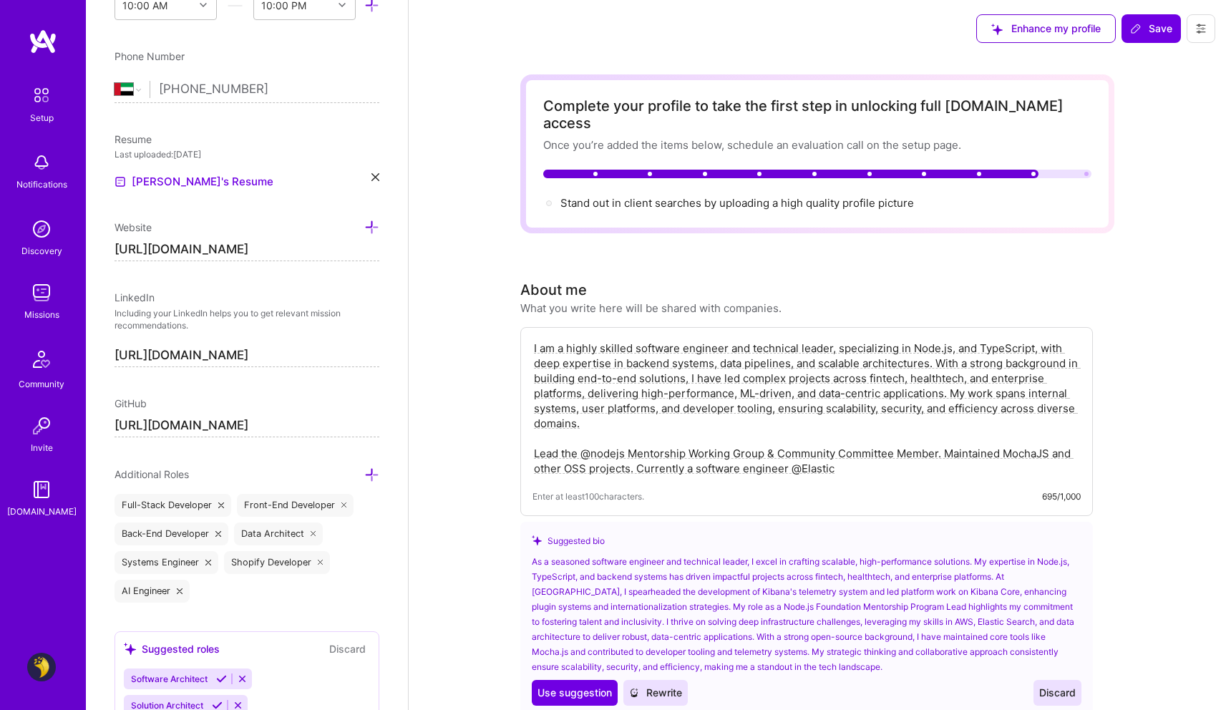
scroll to position [1522, 0]
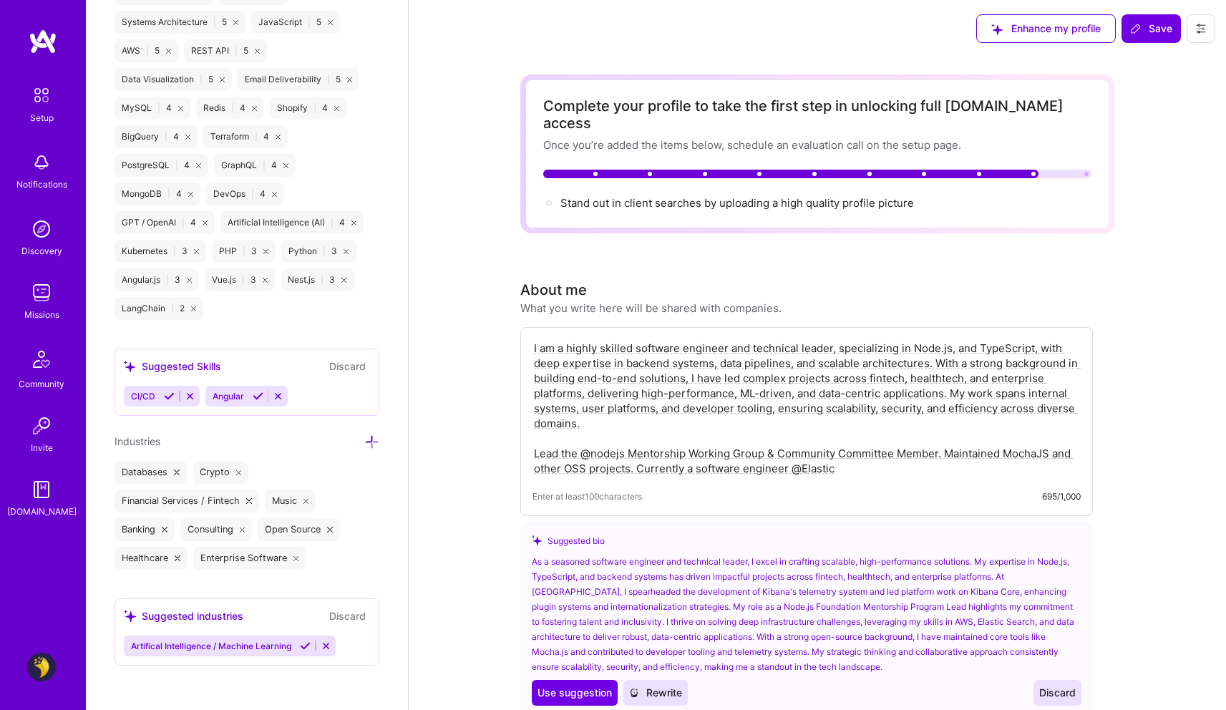
click at [302, 642] on icon at bounding box center [305, 645] width 11 height 11
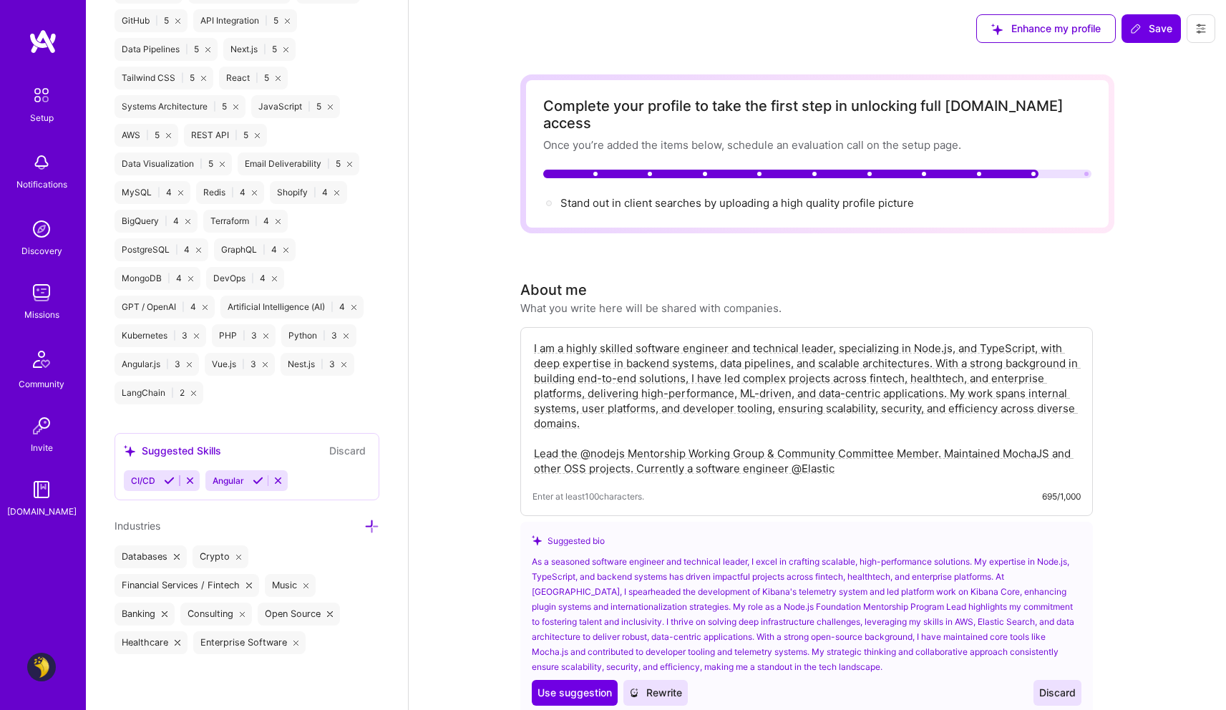
click at [364, 525] on icon at bounding box center [371, 526] width 15 height 15
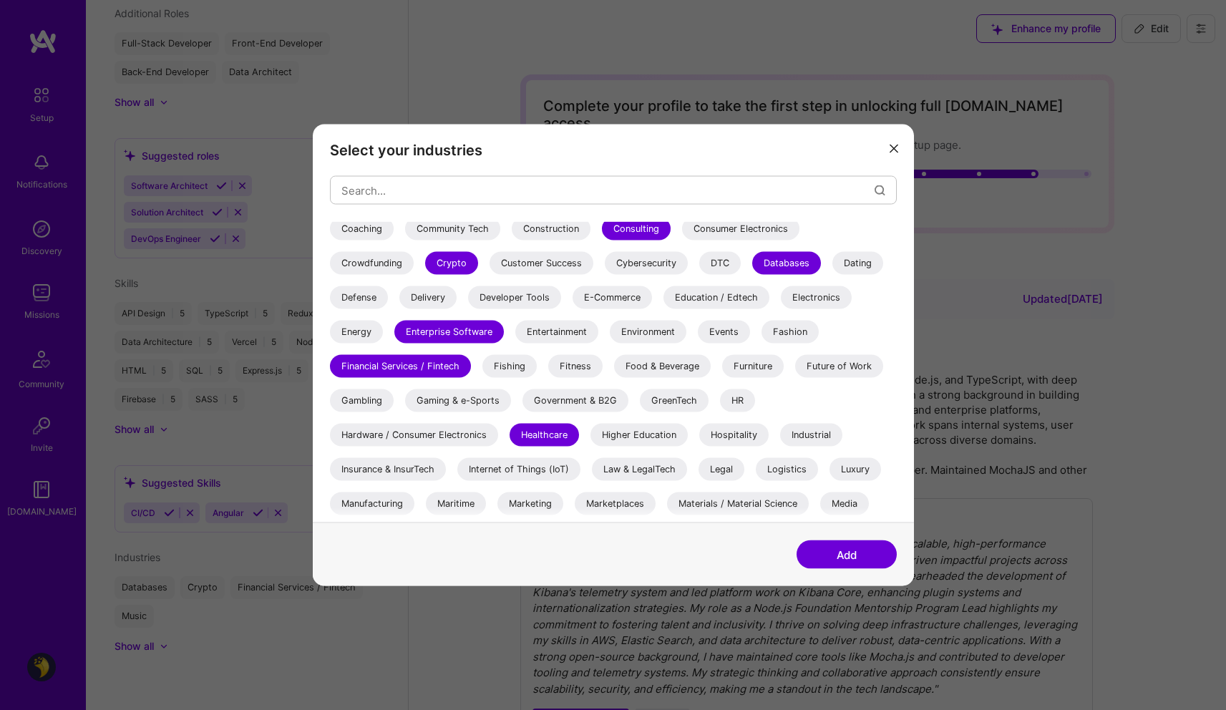
scroll to position [214, 0]
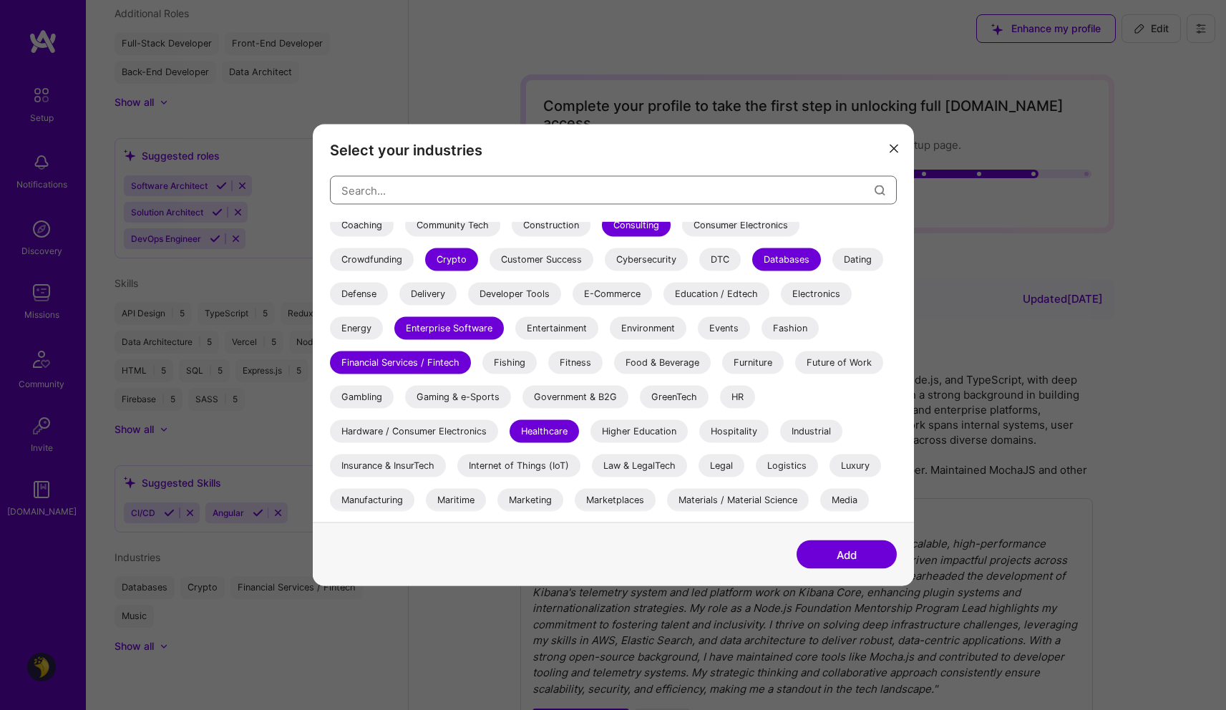
click at [421, 200] on input "modal" at bounding box center [607, 190] width 533 height 36
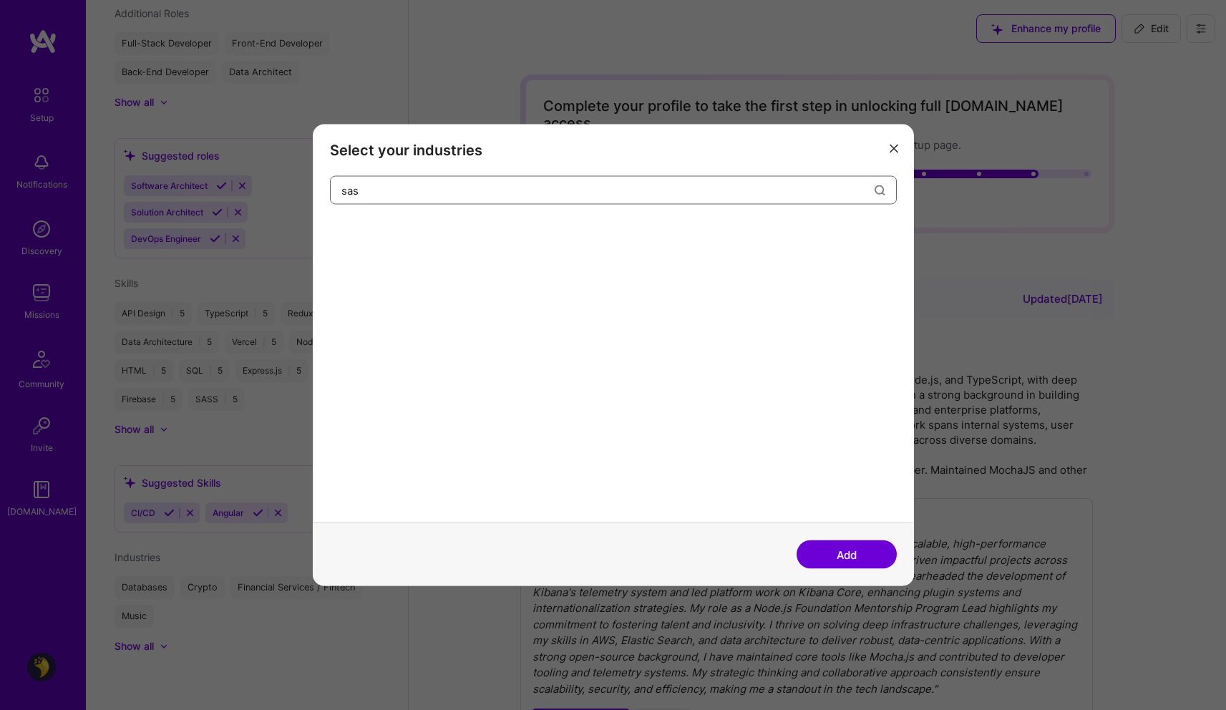
scroll to position [0, 0]
type input "saas"
click at [348, 229] on div "SaaS" at bounding box center [352, 233] width 44 height 23
click at [429, 195] on input "saas" at bounding box center [607, 190] width 533 height 36
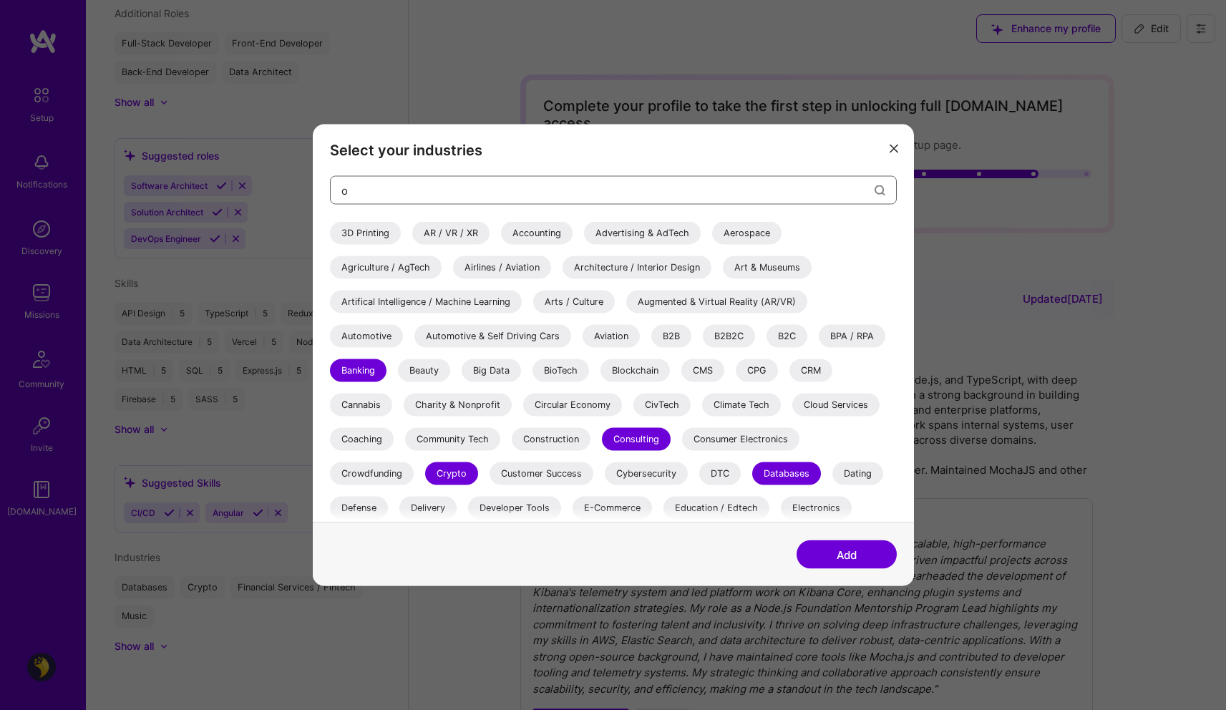
type input "on"
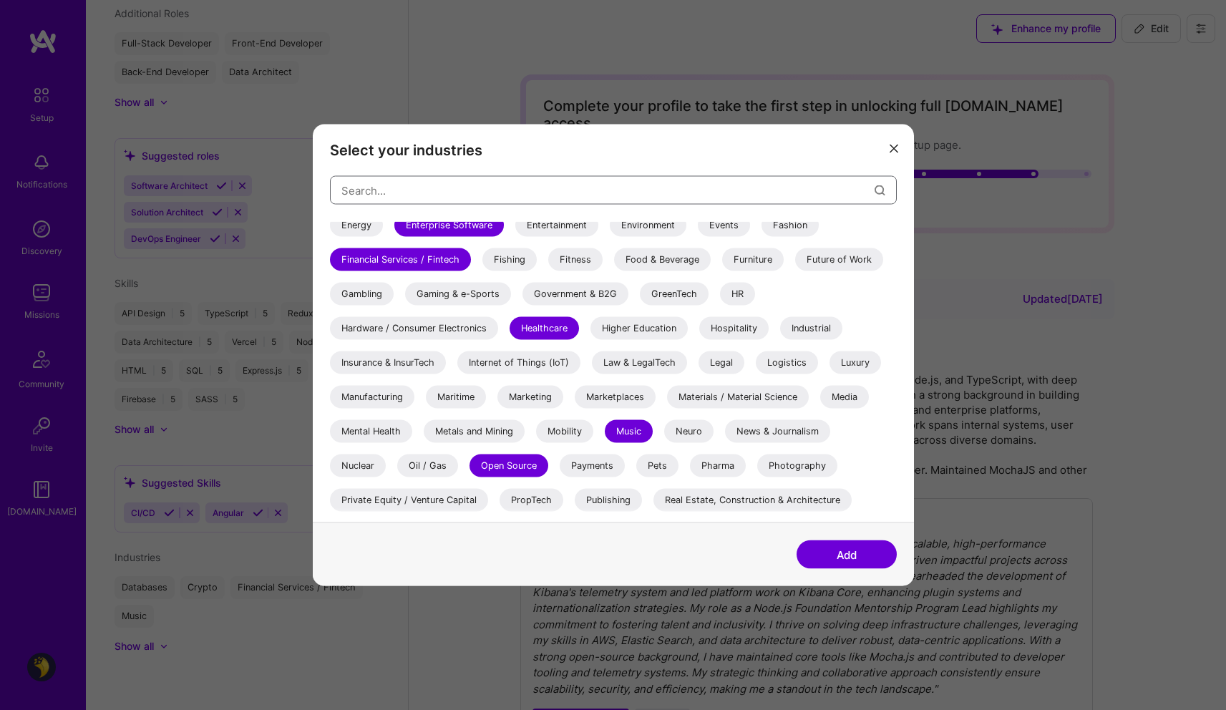
scroll to position [415, 0]
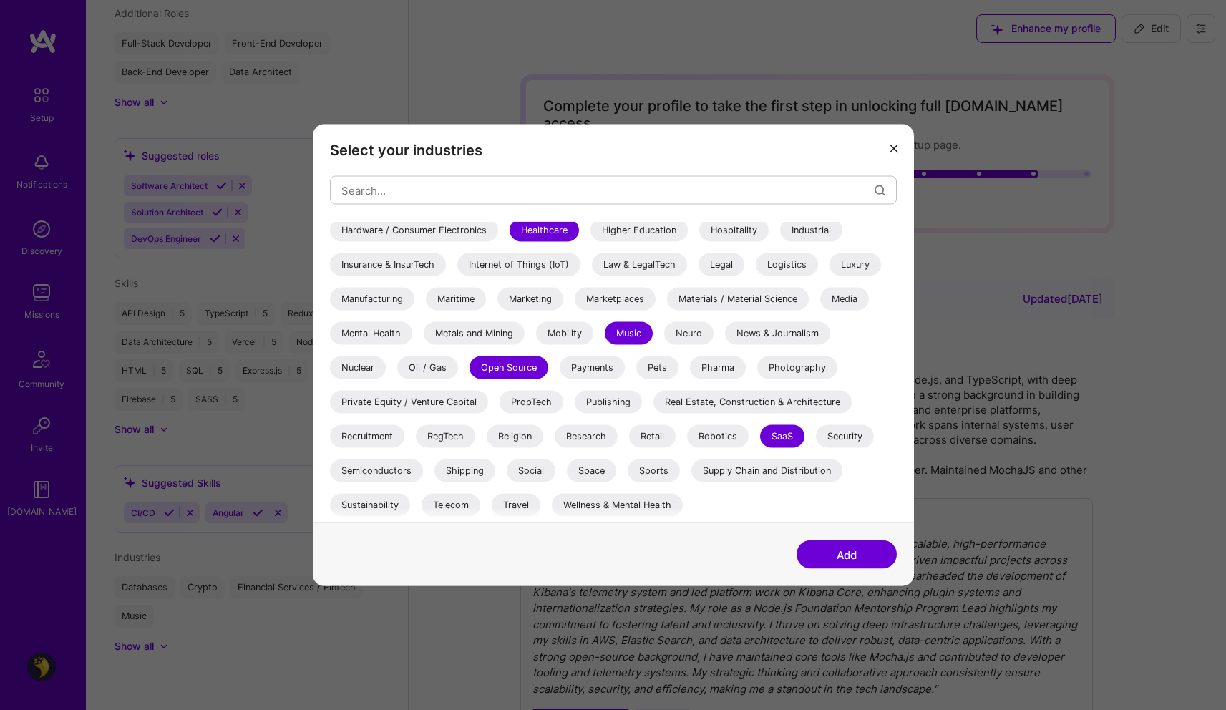
click at [625, 331] on div "Music" at bounding box center [629, 333] width 48 height 23
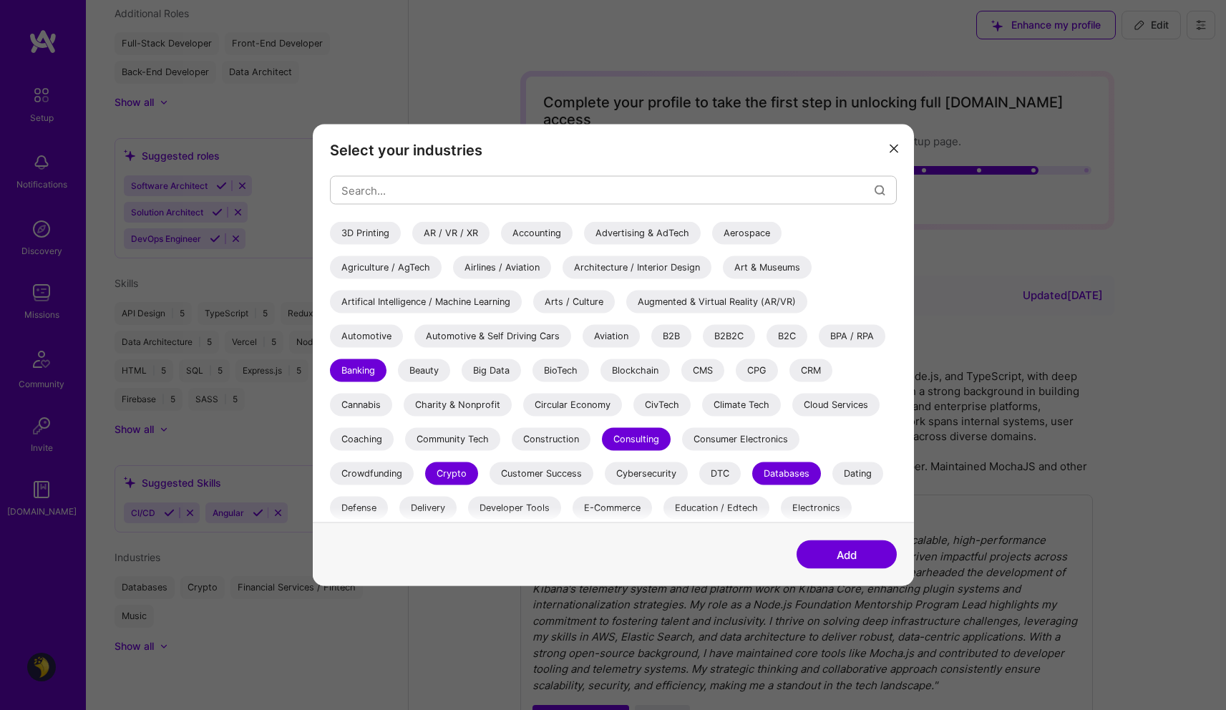
scroll to position [2, 0]
click at [425, 299] on div "Artifical Intelligence / Machine Learning" at bounding box center [426, 301] width 192 height 23
click at [444, 299] on div "Artifical Intelligence / Machine Learning" at bounding box center [426, 301] width 192 height 23
click at [838, 559] on button "Add" at bounding box center [846, 554] width 100 height 29
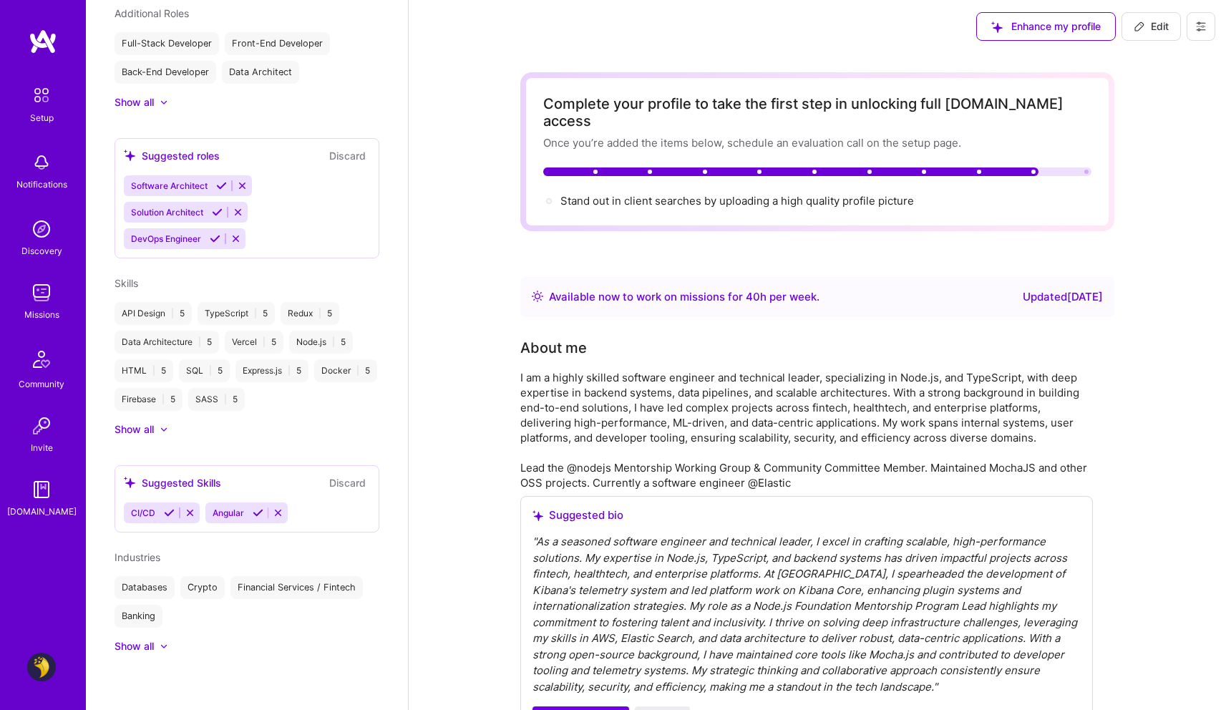
click at [169, 642] on div "Show all" at bounding box center [246, 646] width 265 height 14
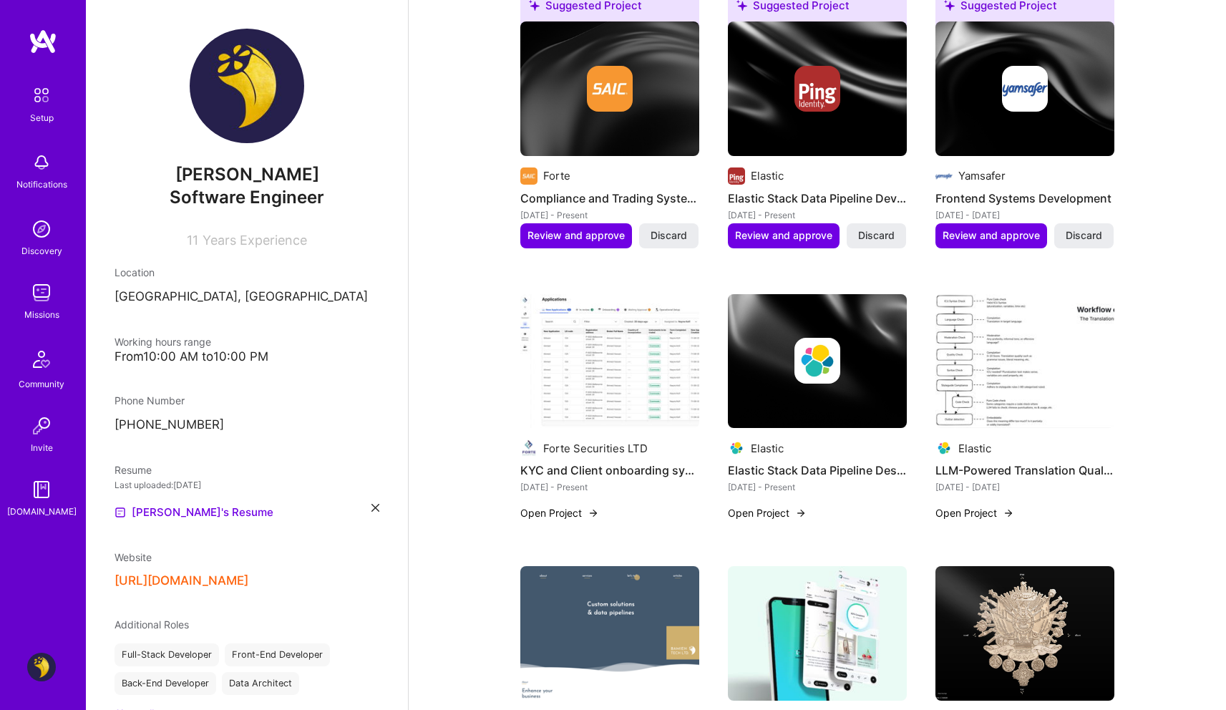
scroll to position [737, 0]
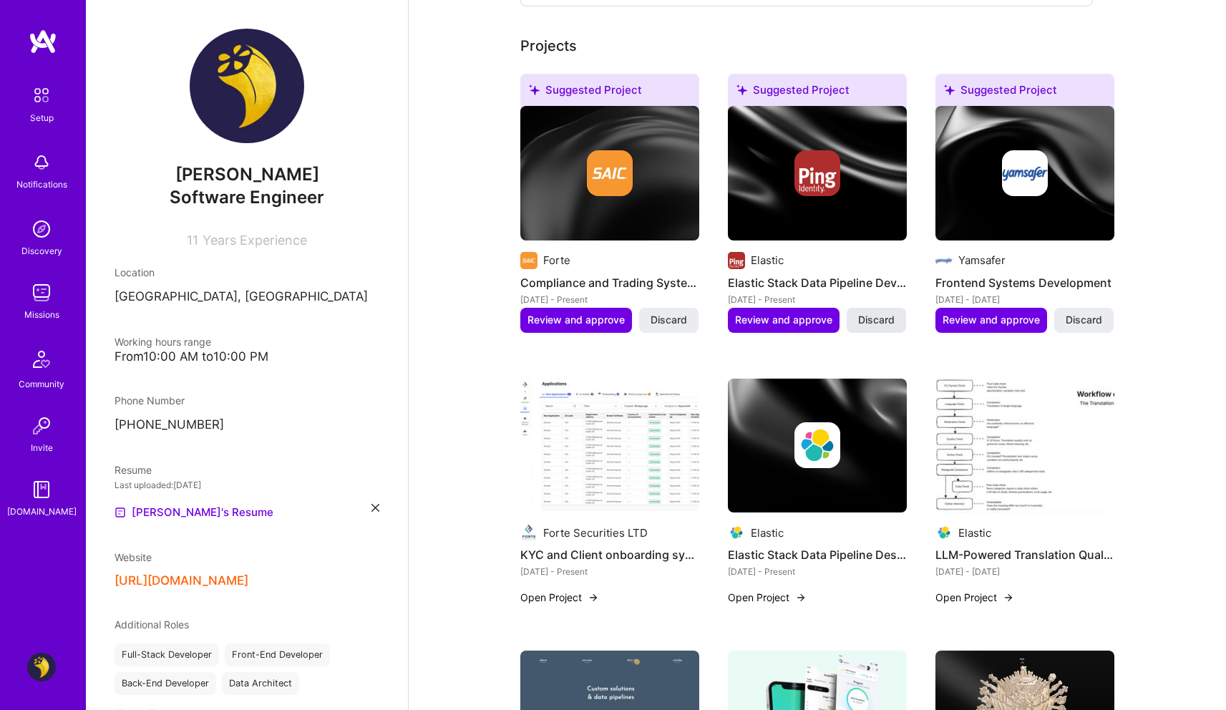
click at [883, 313] on span "Discard" at bounding box center [876, 320] width 36 height 14
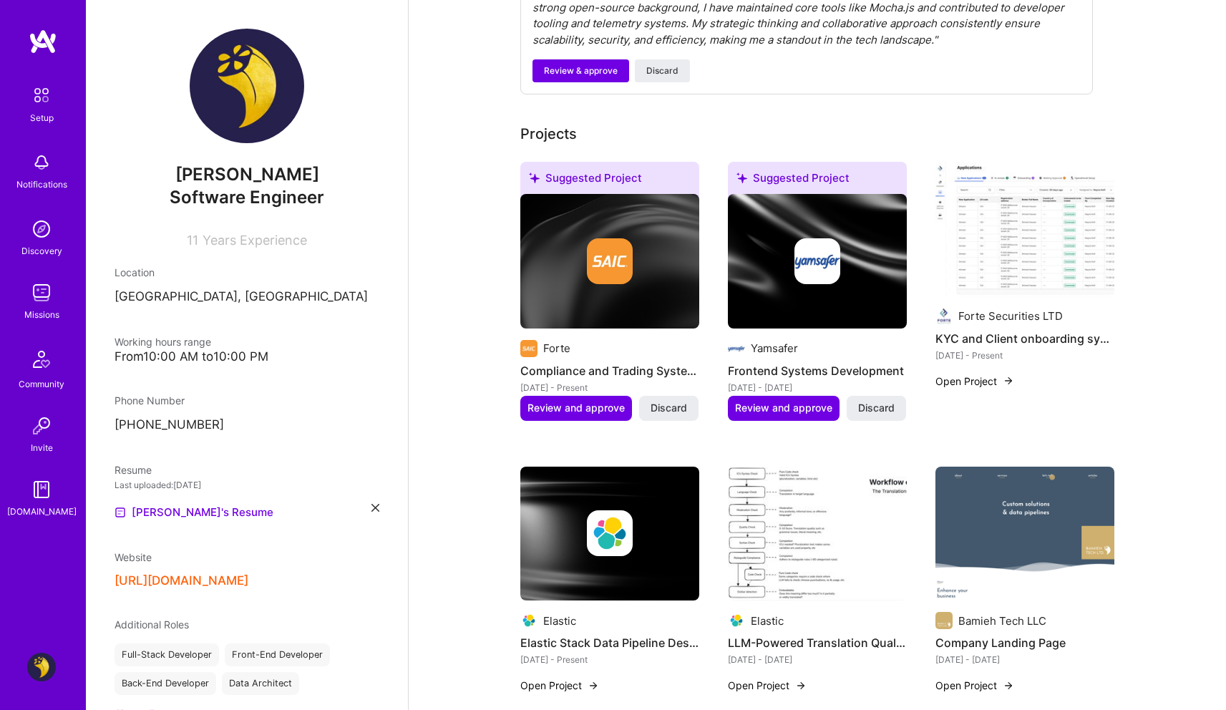
scroll to position [647, 0]
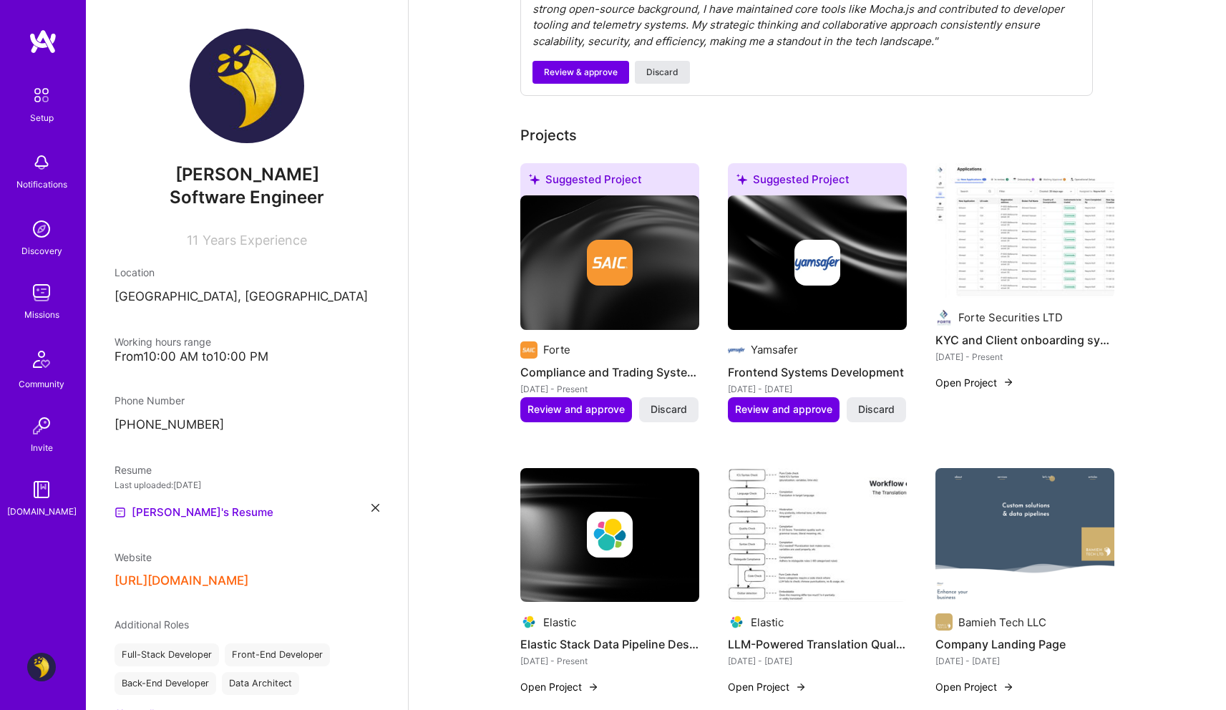
click at [668, 66] on span "Discard" at bounding box center [662, 72] width 32 height 13
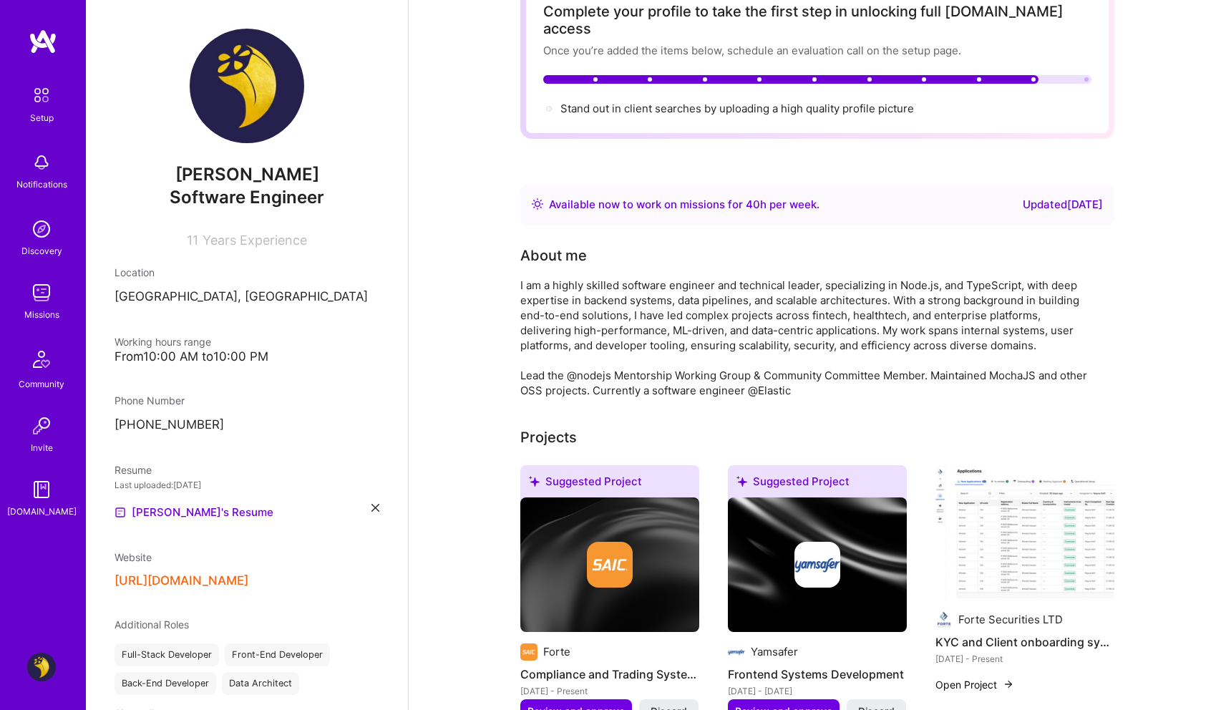
scroll to position [0, 0]
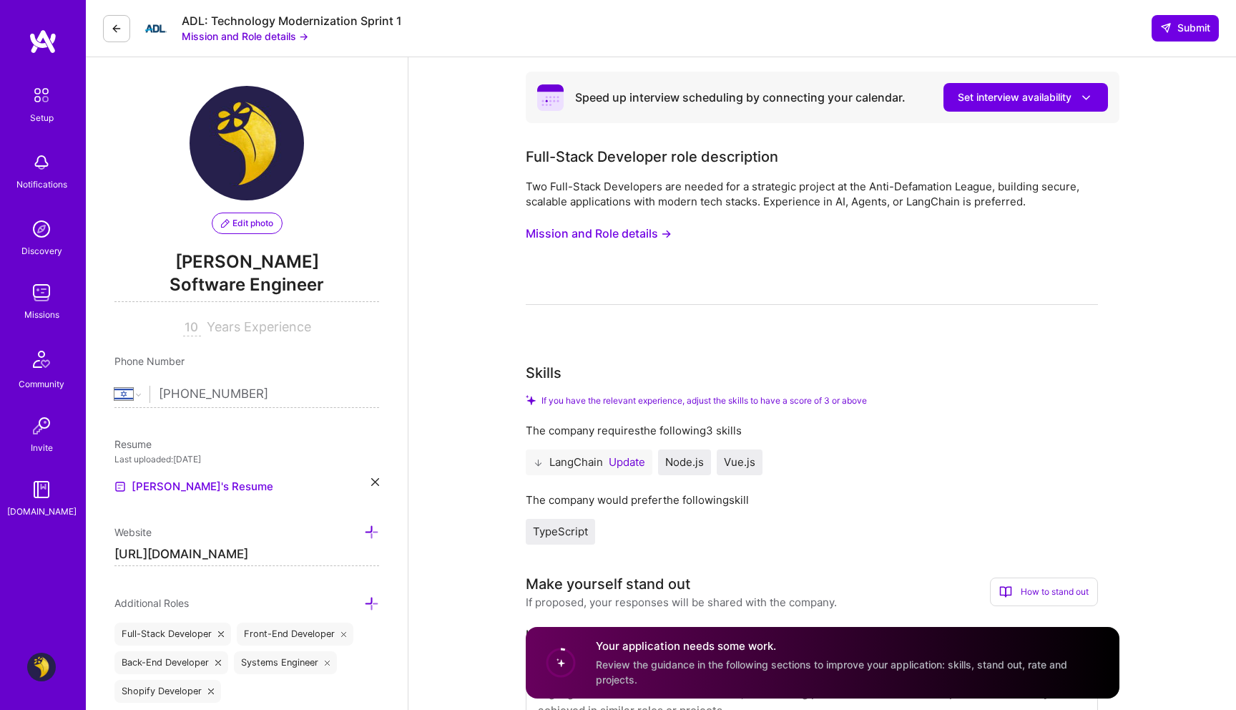
select select "IL"
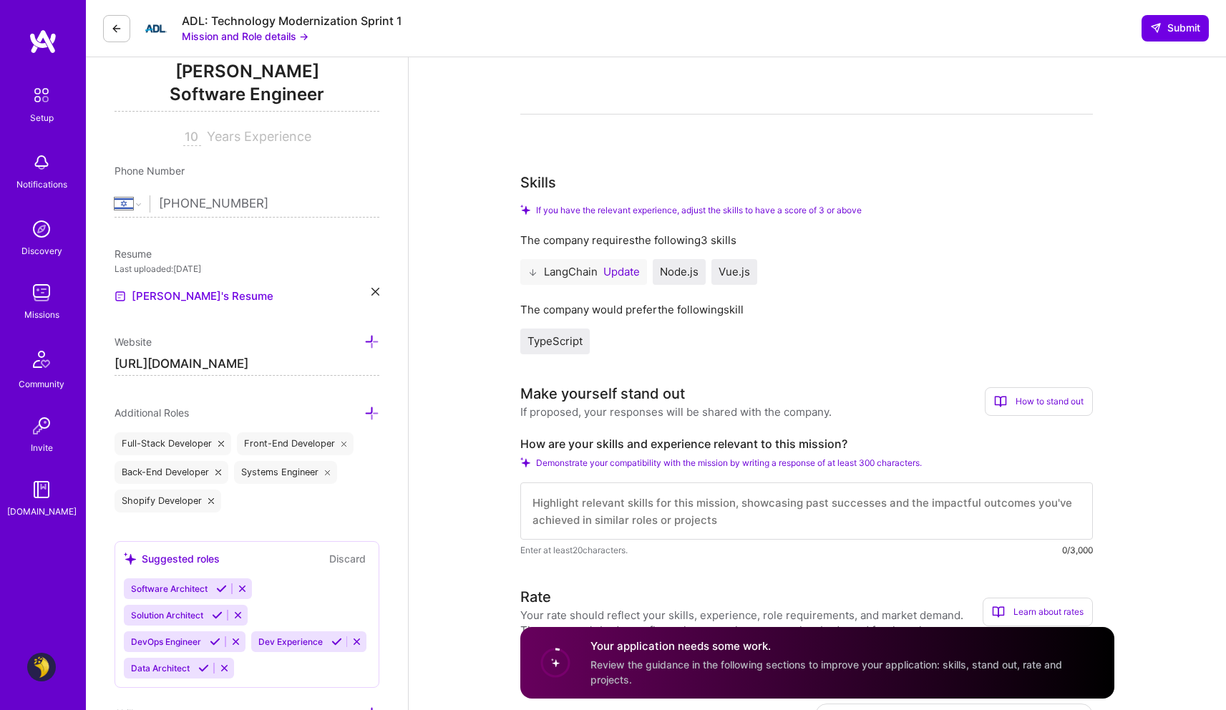
scroll to position [179, 0]
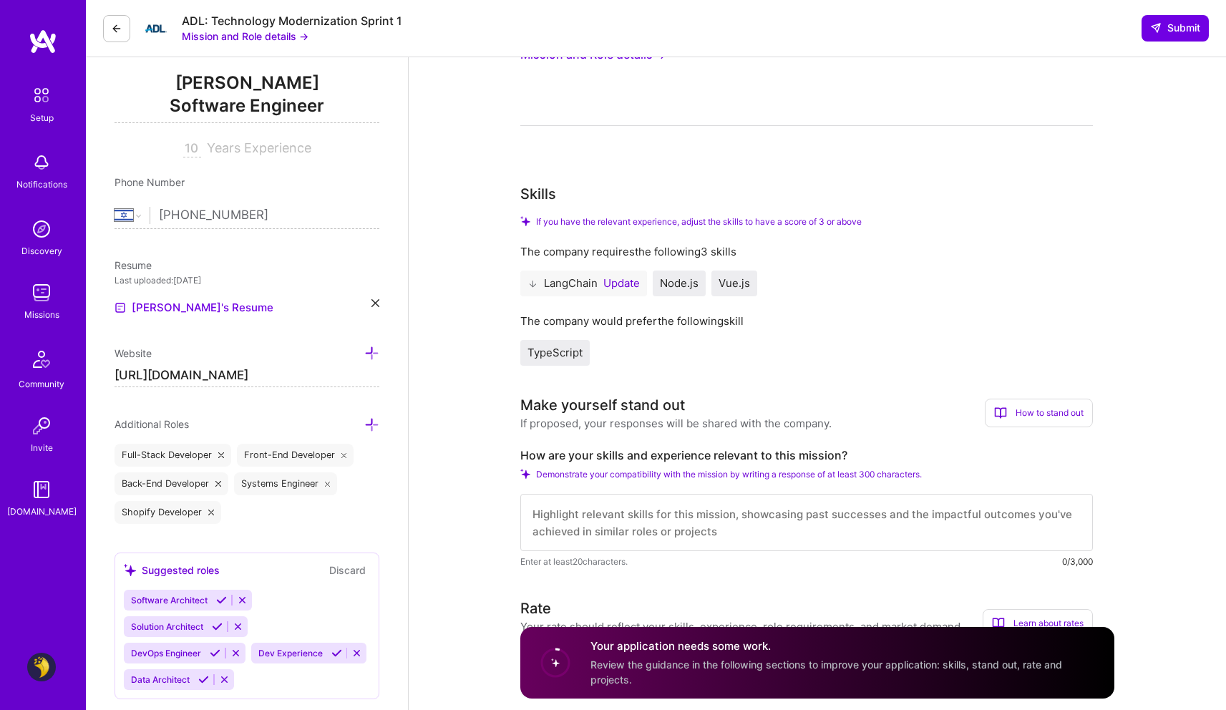
click at [36, 677] on img at bounding box center [41, 666] width 29 height 29
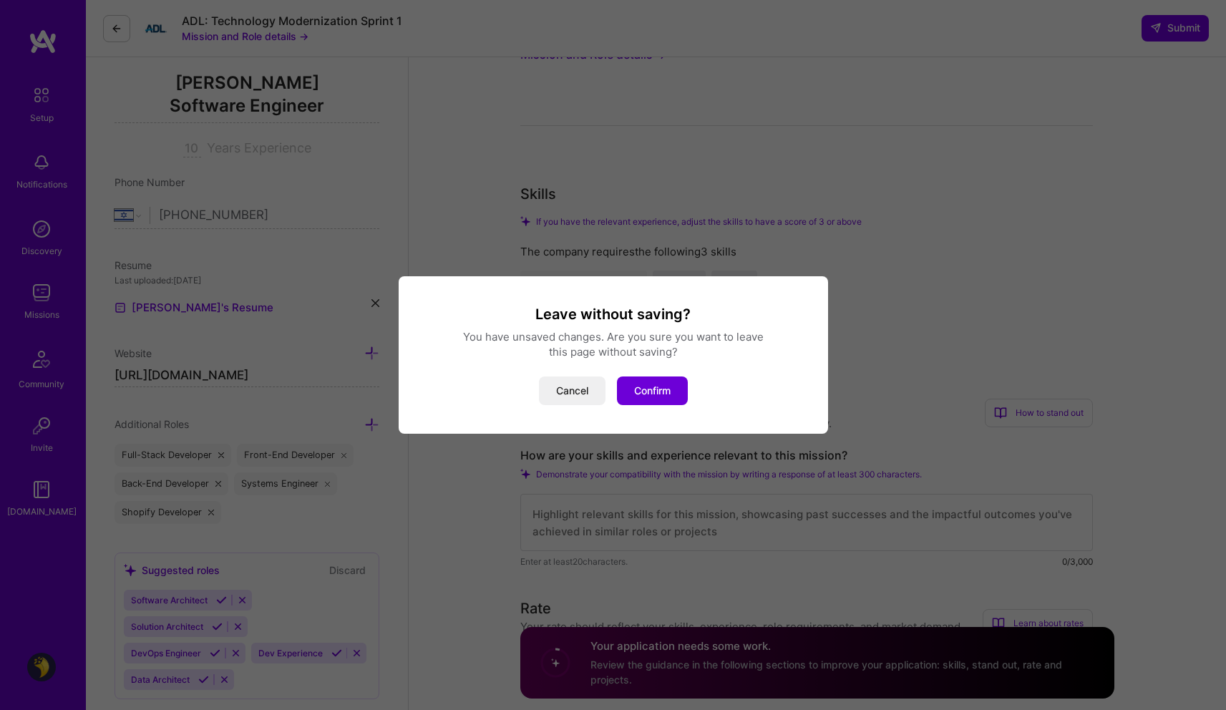
click at [476, 152] on div "Leave without saving? You have unsaved changes. Are you sure you want to leave …" at bounding box center [613, 355] width 1226 height 710
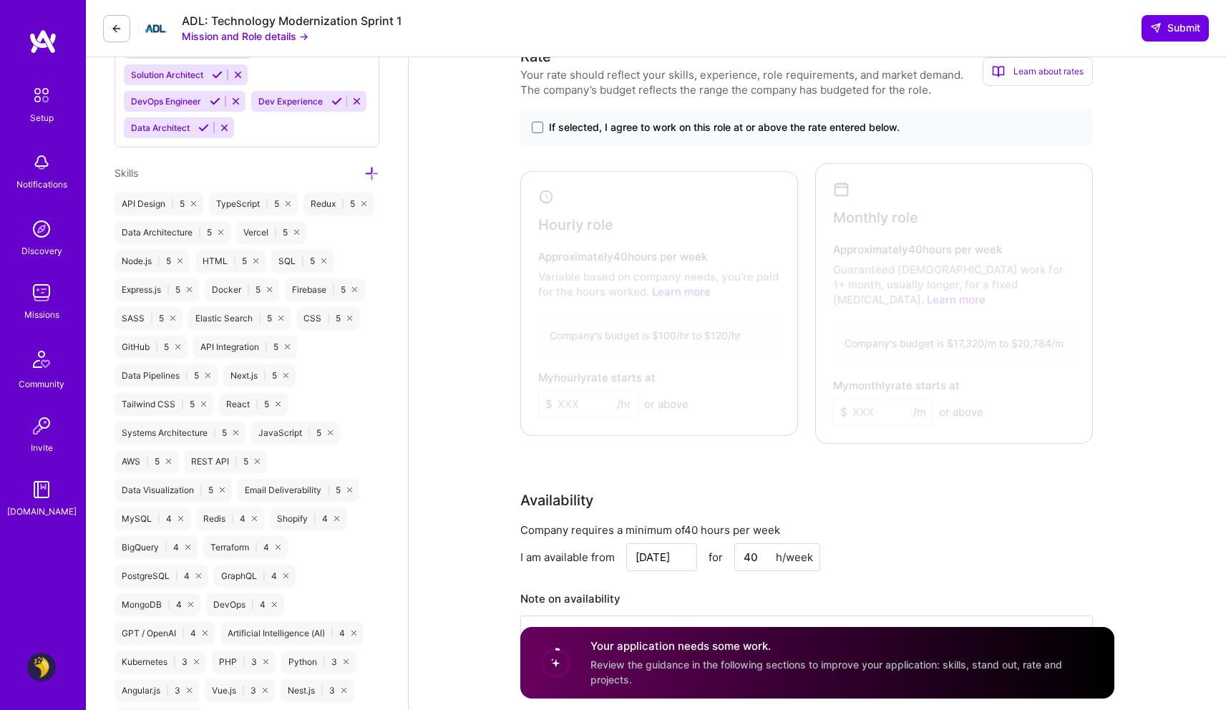
scroll to position [0, 0]
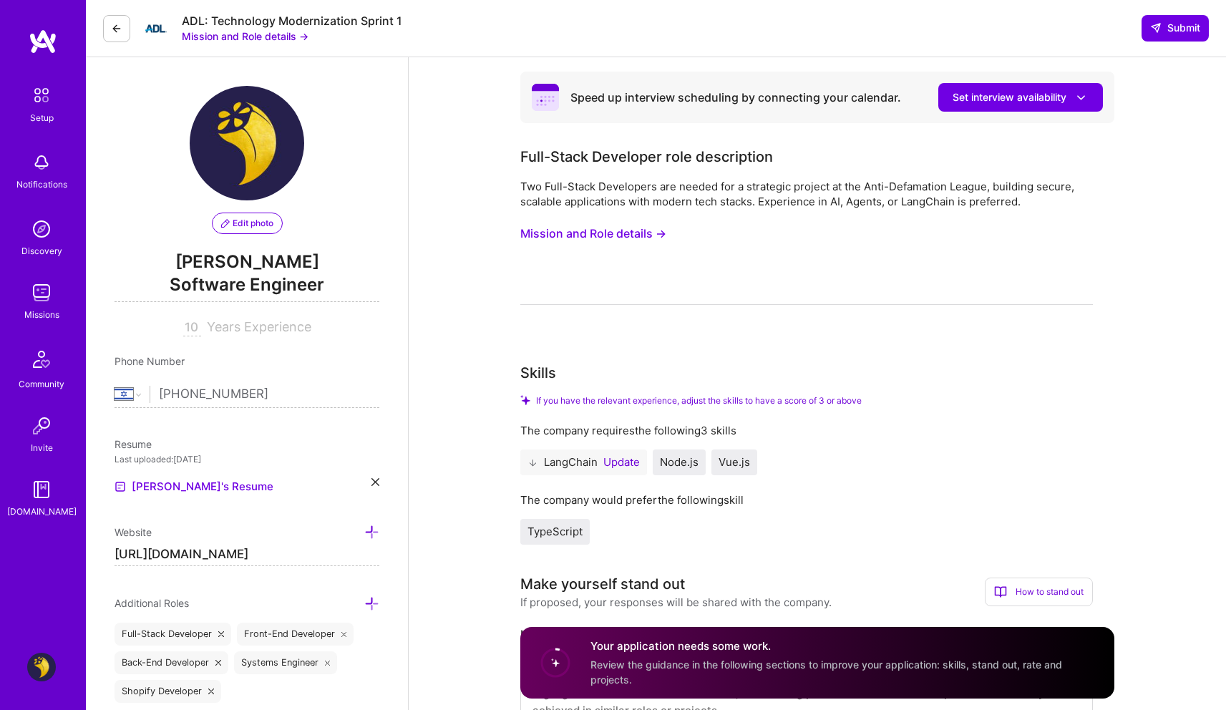
click at [116, 20] on button at bounding box center [116, 28] width 27 height 27
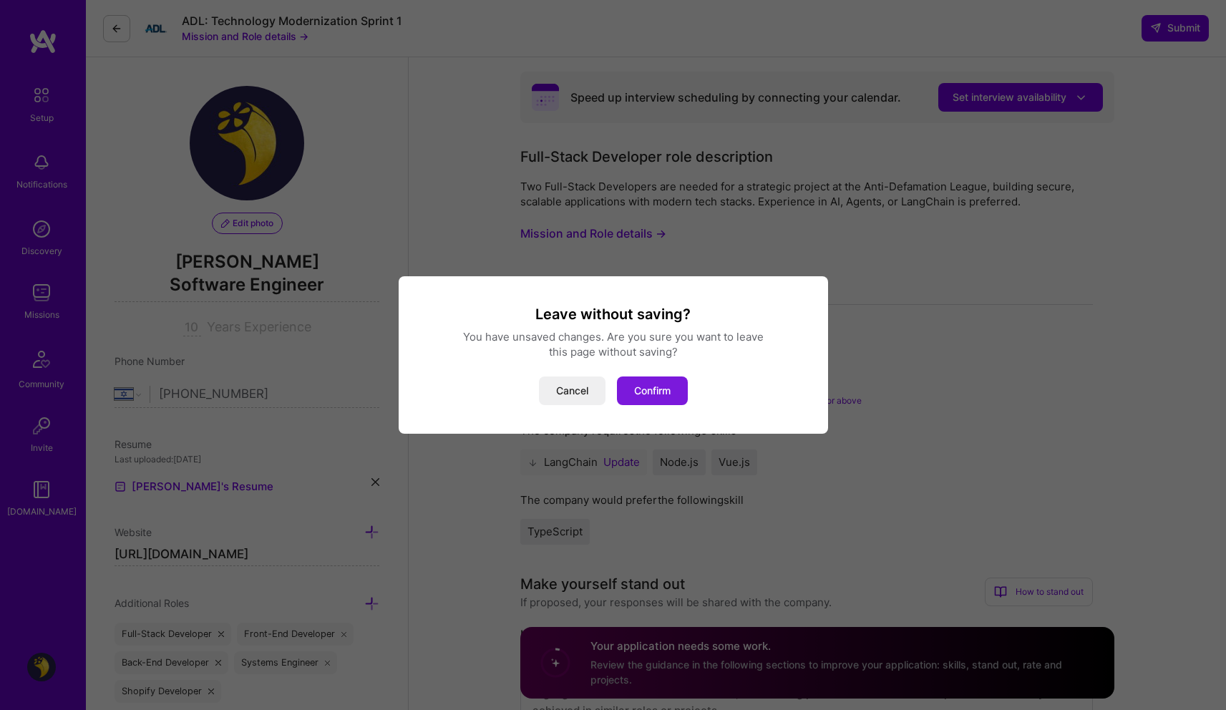
click at [642, 389] on button "Confirm" at bounding box center [652, 390] width 71 height 29
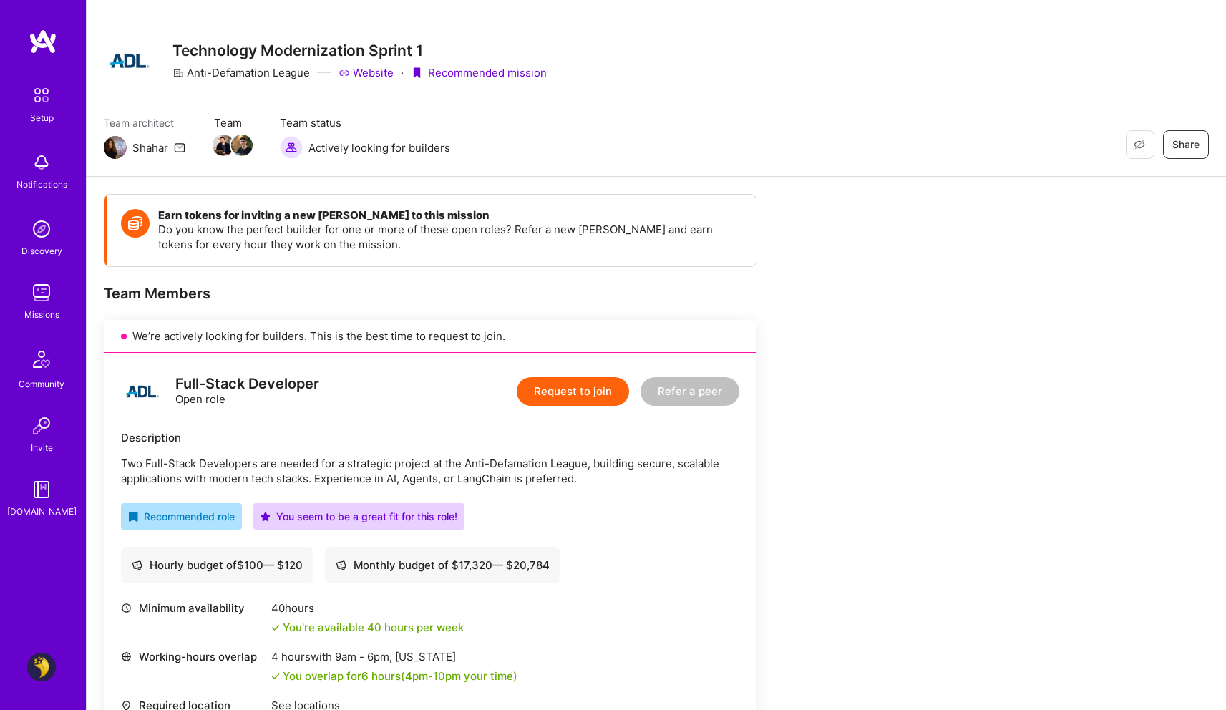
scroll to position [14, 0]
click at [163, 421] on div "Full-Stack Developer Open role Request to join Refer a peer Description Two Ful…" at bounding box center [430, 586] width 652 height 466
click at [155, 381] on img at bounding box center [142, 392] width 43 height 43
click at [230, 381] on div "Full-Stack Developer" at bounding box center [247, 384] width 144 height 15
click at [1189, 142] on span "Share" at bounding box center [1185, 145] width 27 height 14
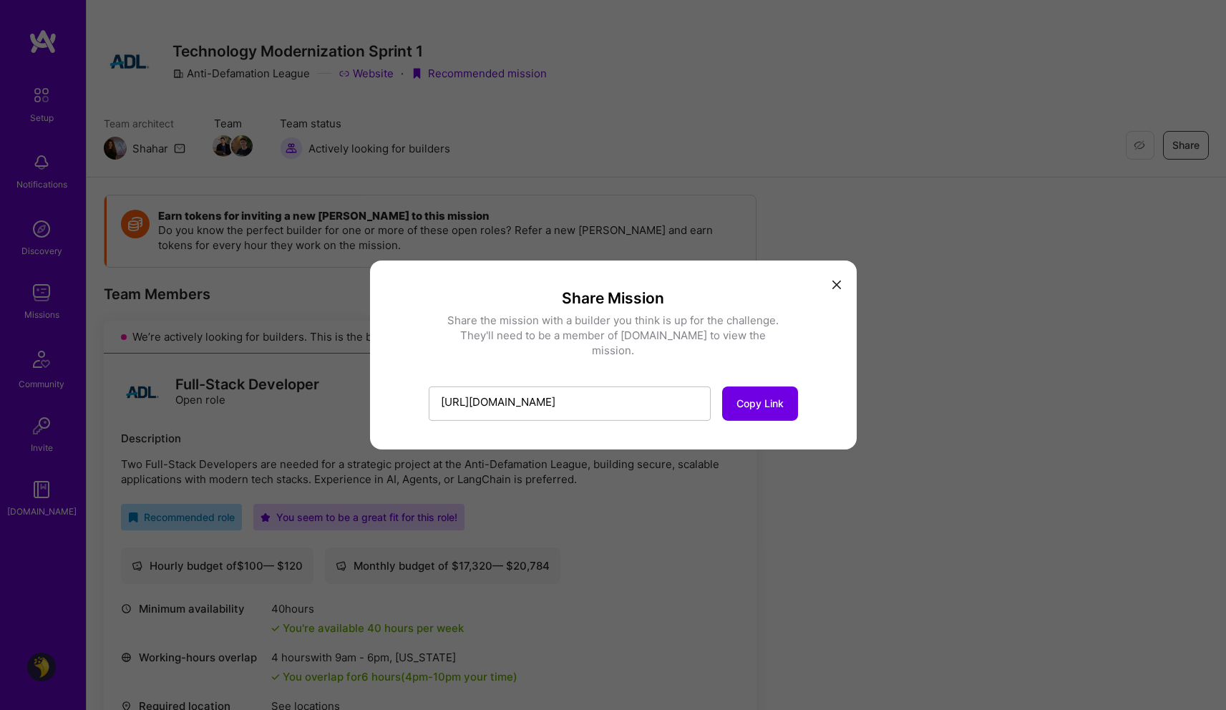
click at [899, 175] on div "Share Mission Share the mission with a builder you think is up for the challeng…" at bounding box center [613, 355] width 1226 height 710
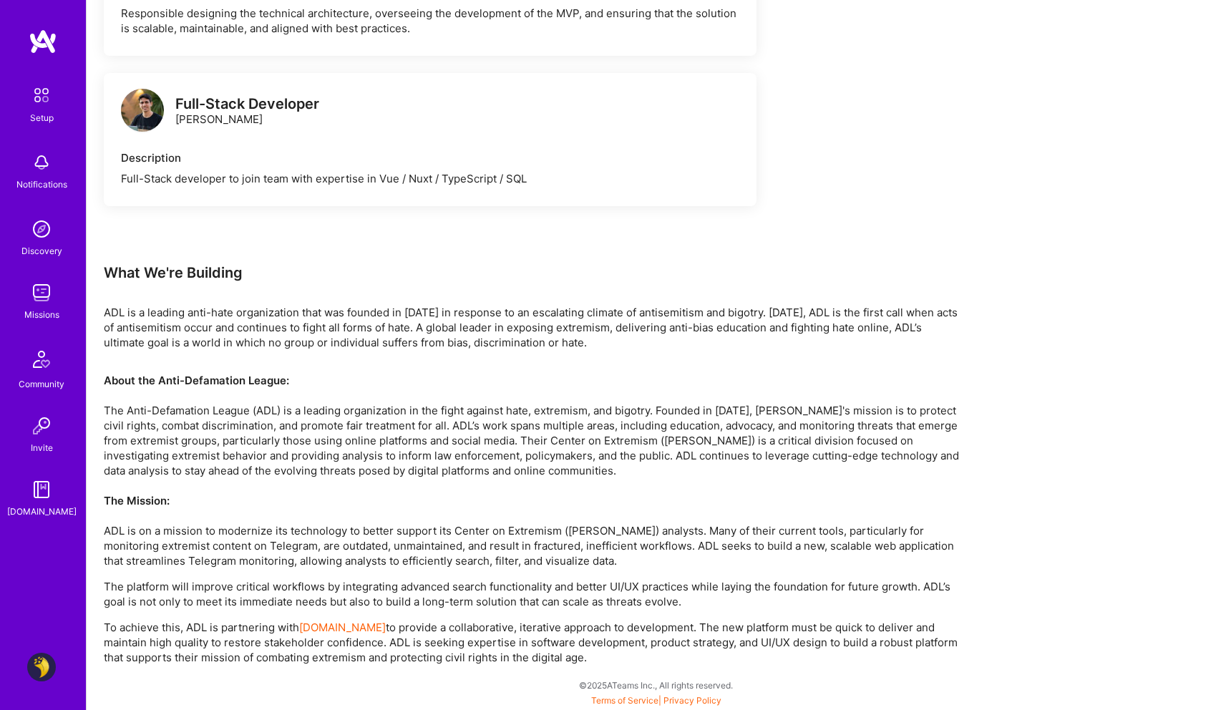
scroll to position [0, 0]
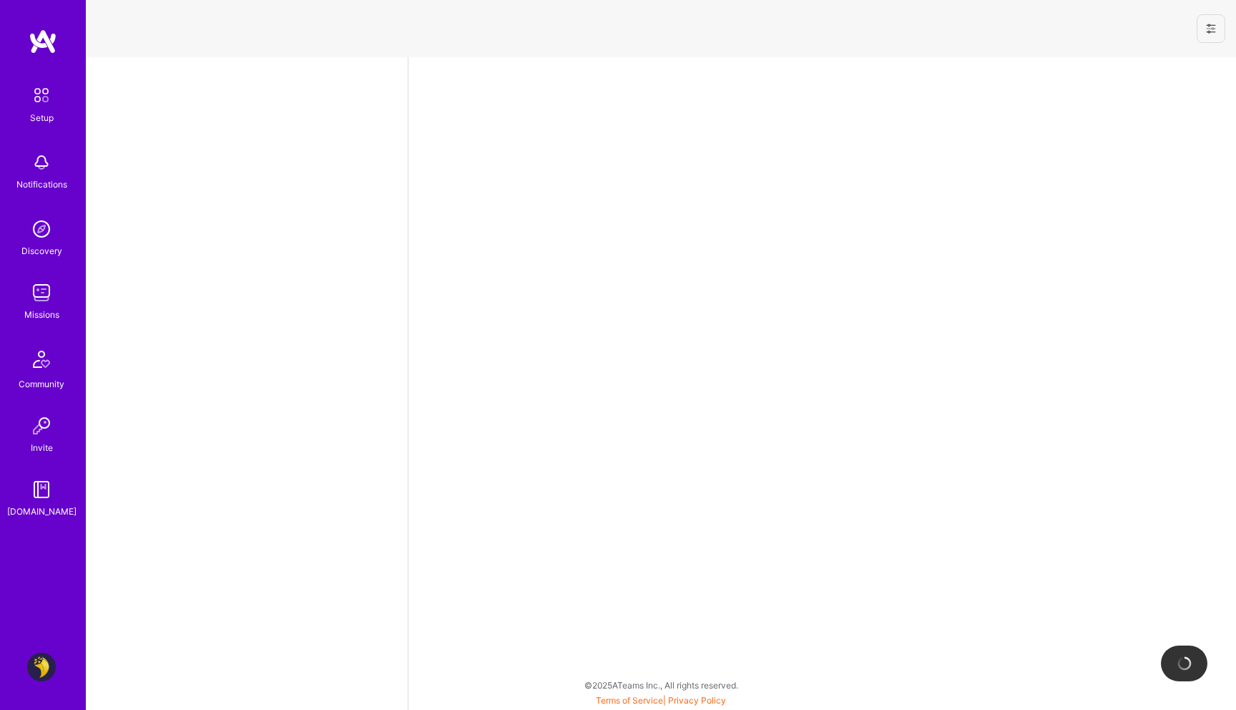
click at [41, 305] on img at bounding box center [41, 292] width 29 height 29
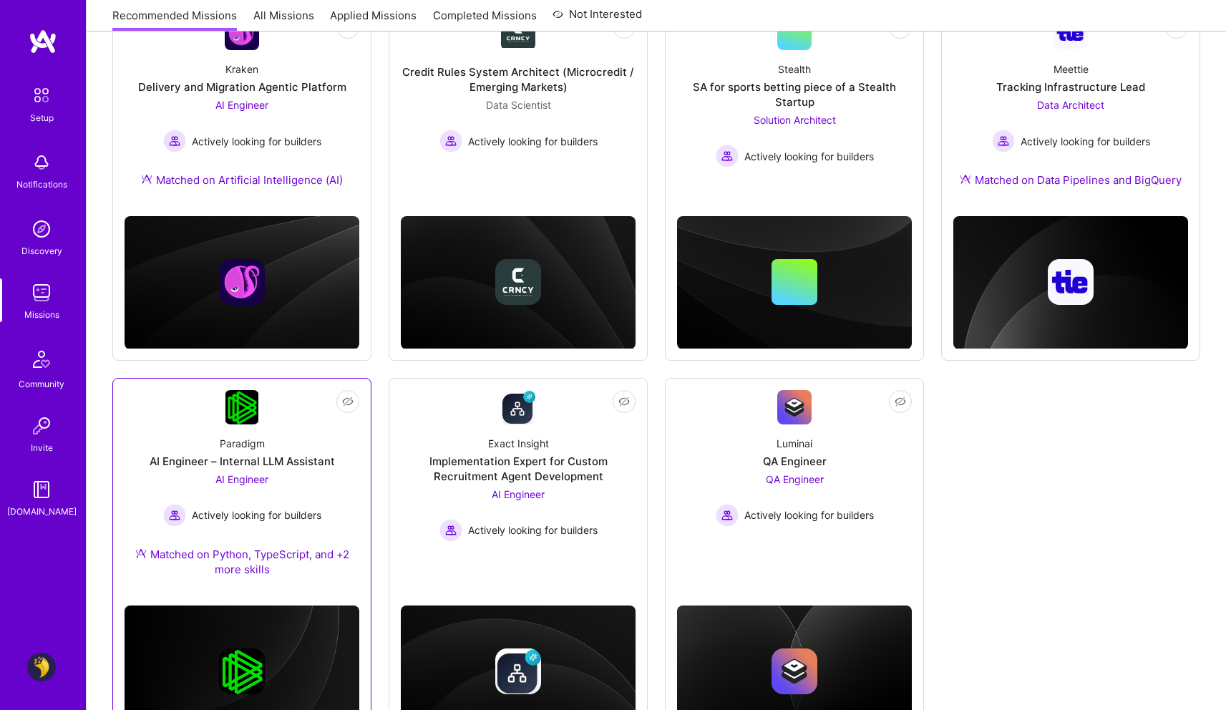
scroll to position [311, 0]
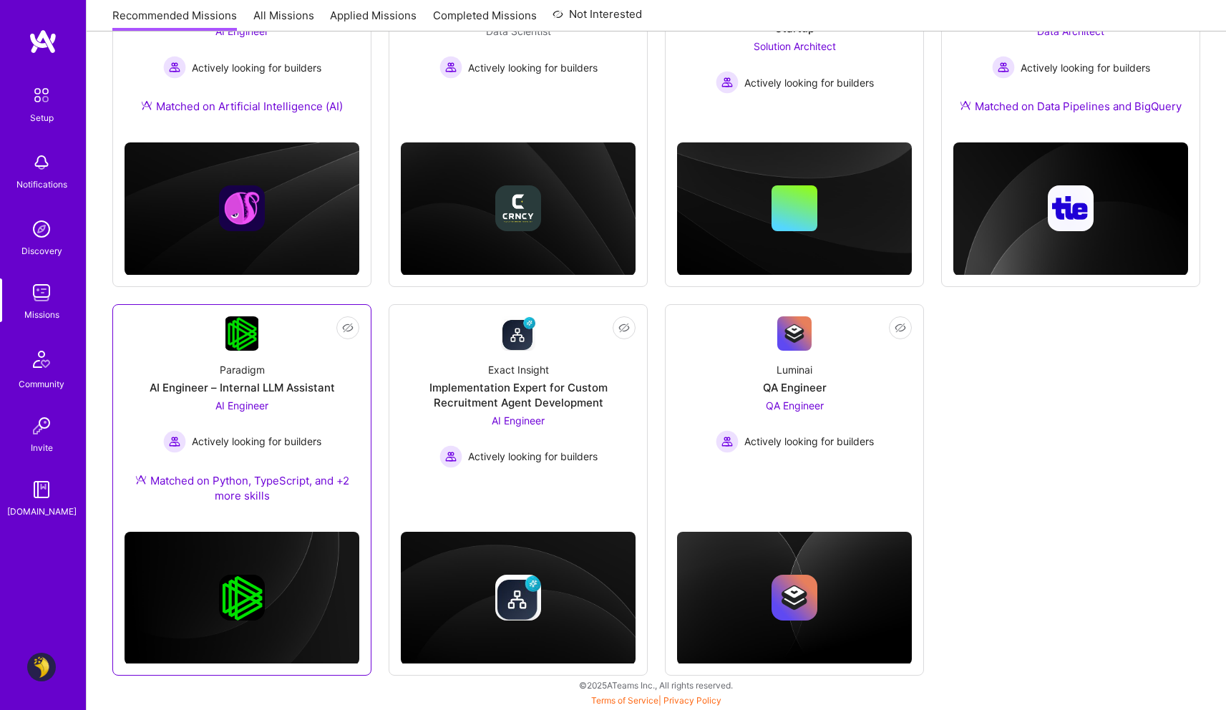
click at [255, 336] on img at bounding box center [242, 333] width 34 height 34
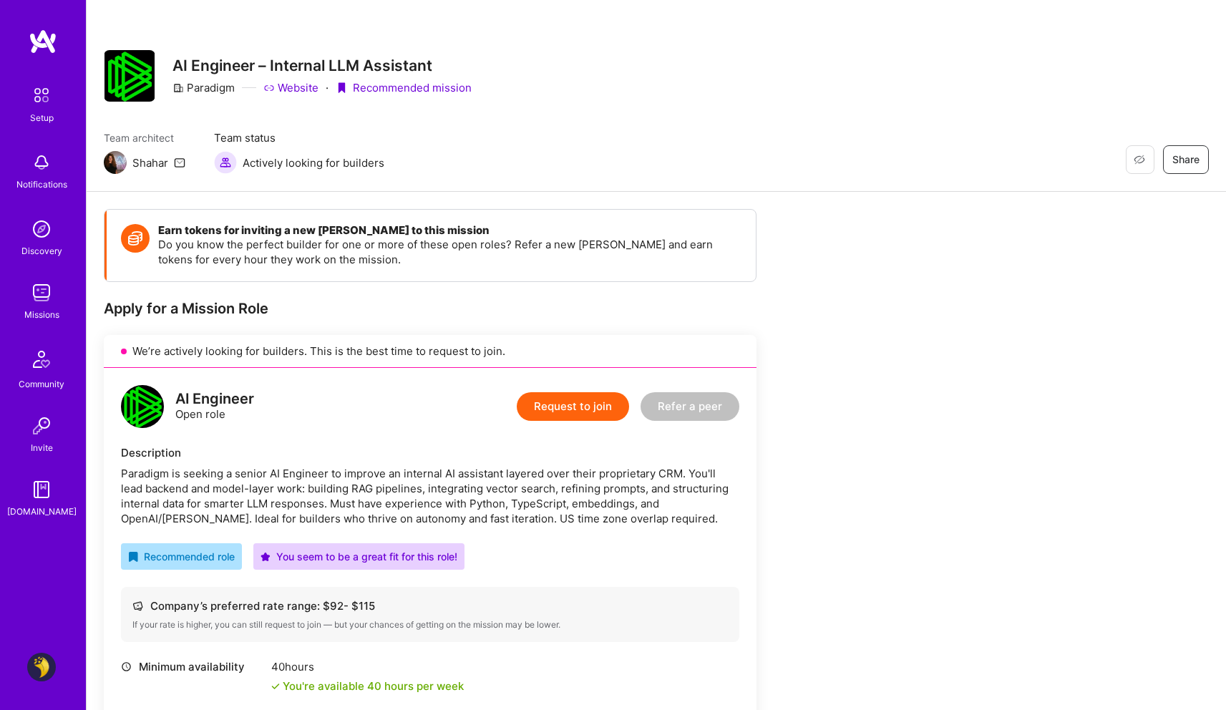
click at [299, 86] on link "Website" at bounding box center [290, 87] width 55 height 15
